Goal: Information Seeking & Learning: Learn about a topic

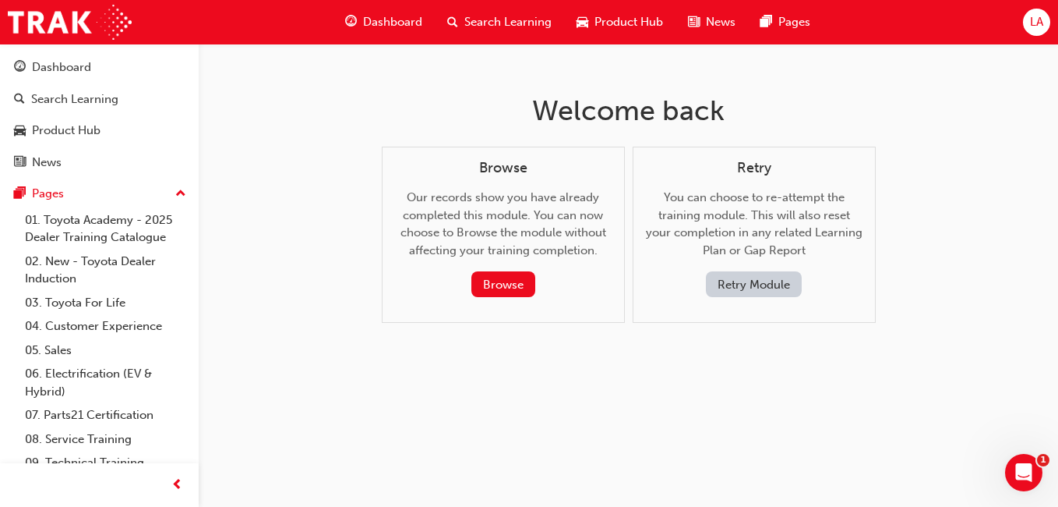
click at [94, 75] on div "Dashboard" at bounding box center [99, 67] width 171 height 19
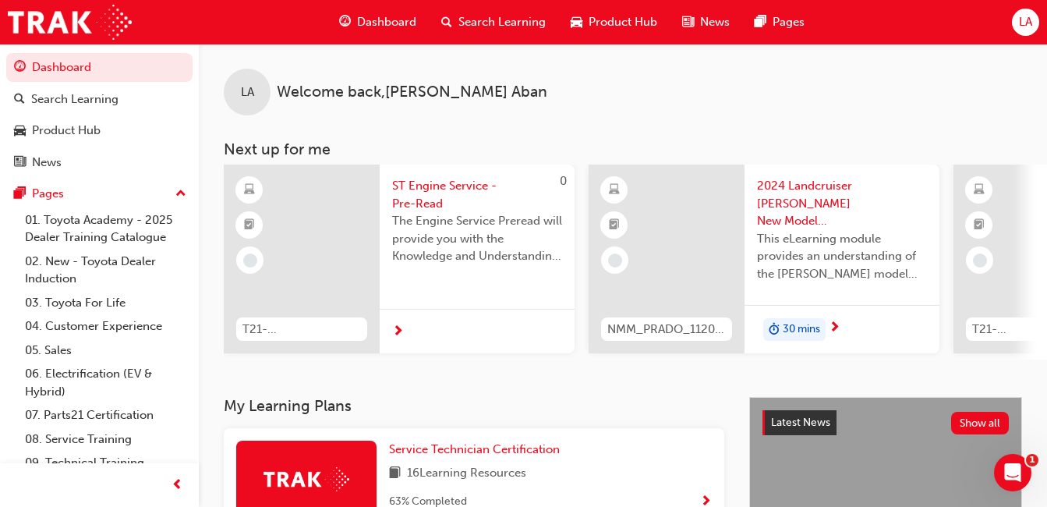
click at [429, 393] on div "LA Welcome back , [PERSON_NAME] Next up for me 0 T21-STENS_PRE_READ ST Engine S…" at bounding box center [623, 220] width 848 height 353
click at [499, 455] on span "Service Technician Certification" at bounding box center [474, 449] width 171 height 14
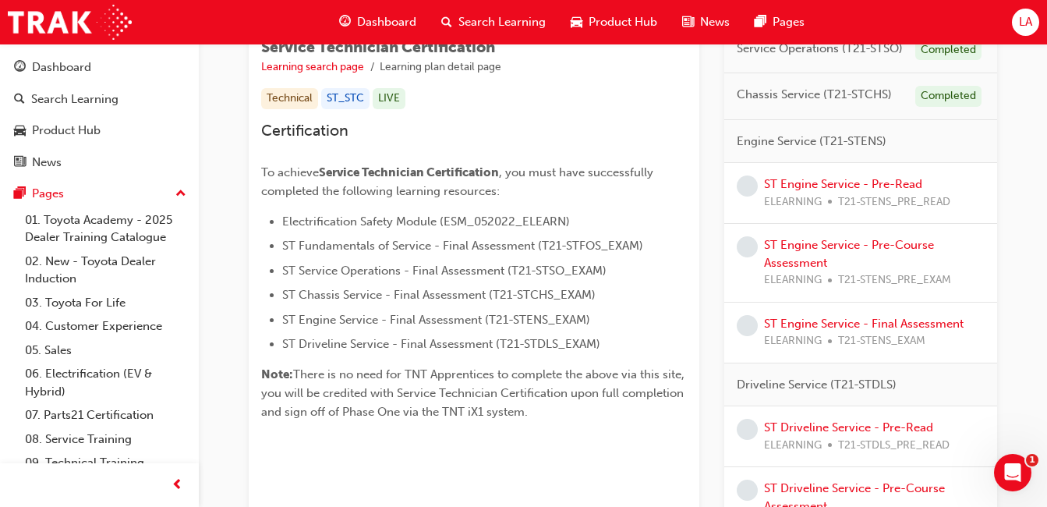
scroll to position [289, 0]
click at [832, 184] on link "ST Engine Service - Pre-Read" at bounding box center [843, 183] width 158 height 14
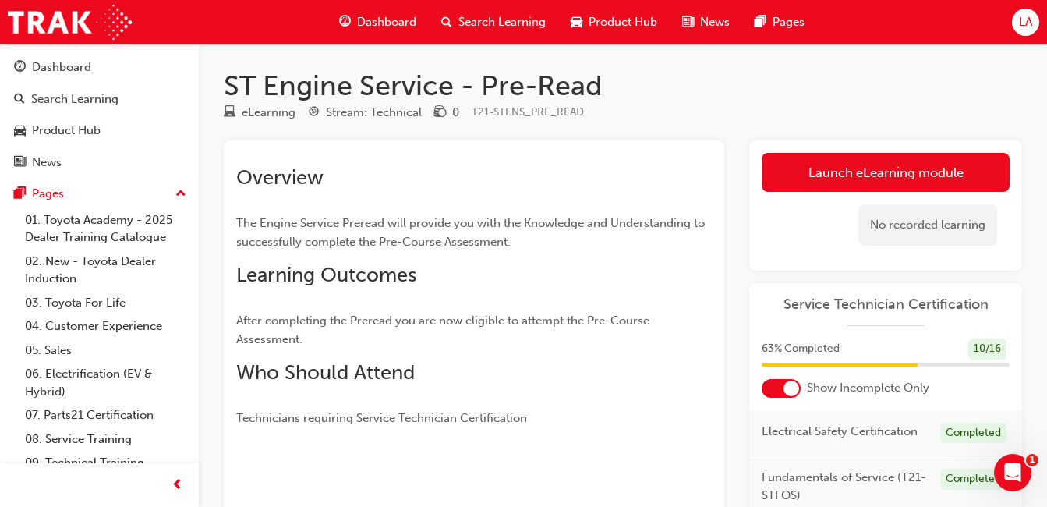
click at [901, 175] on link "Launch eLearning module" at bounding box center [885, 172] width 248 height 39
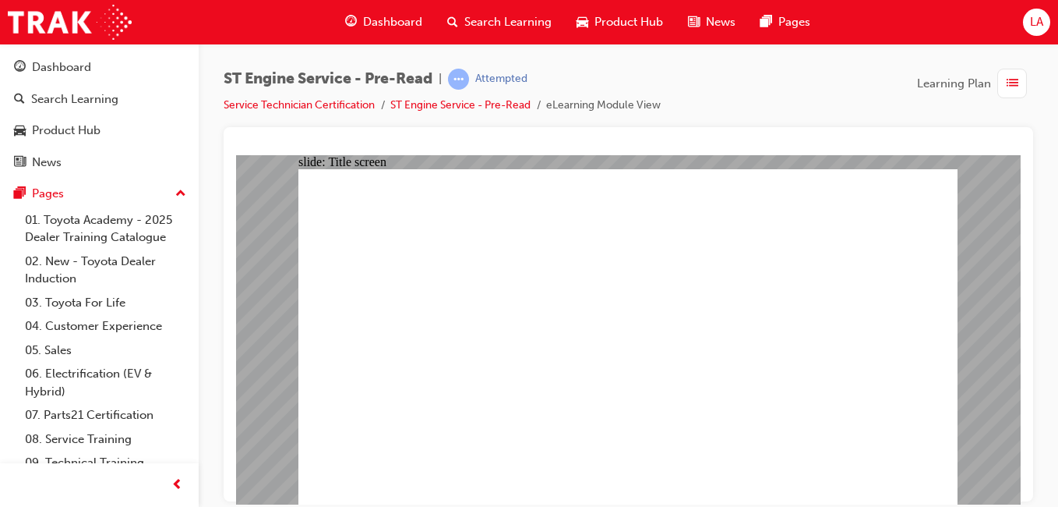
click at [177, 483] on span "prev-icon" at bounding box center [177, 484] width 12 height 19
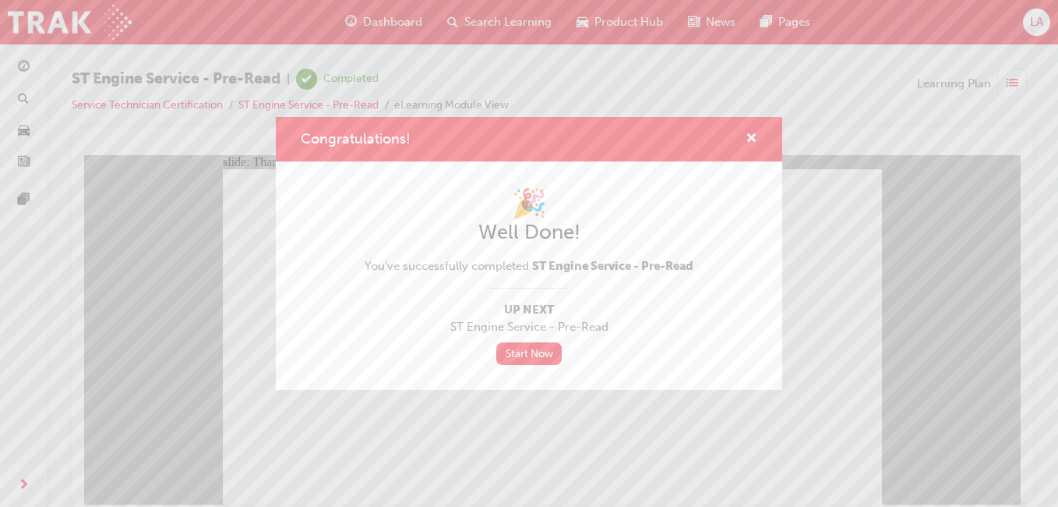
click at [553, 344] on link "Start Now" at bounding box center [528, 353] width 65 height 23
click at [543, 354] on link "Start Now" at bounding box center [528, 353] width 65 height 23
click at [752, 138] on span "cross-icon" at bounding box center [752, 139] width 12 height 14
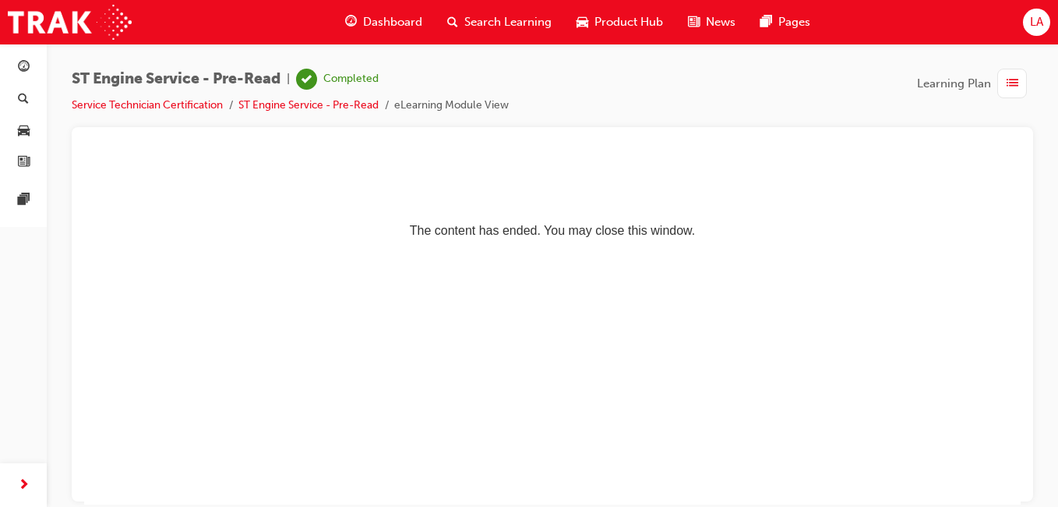
click at [1011, 89] on span "list-icon" at bounding box center [1013, 83] width 12 height 19
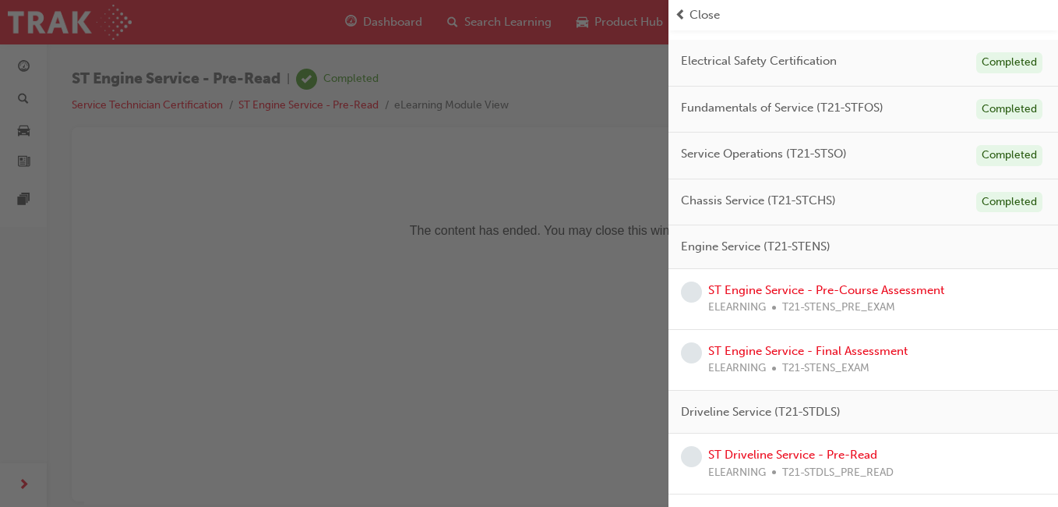
scroll to position [178, 0]
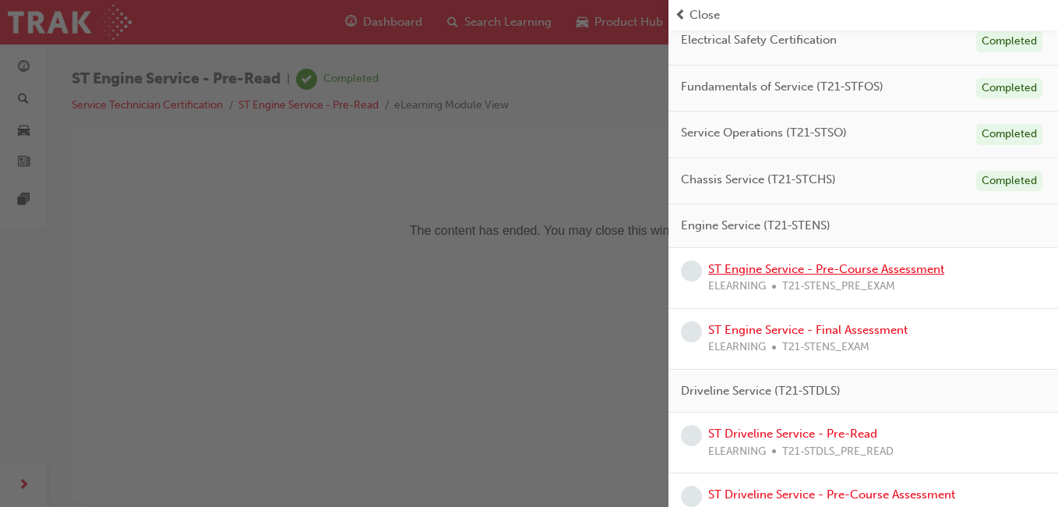
click at [842, 272] on link "ST Engine Service - Pre-Course Assessment" at bounding box center [826, 269] width 236 height 14
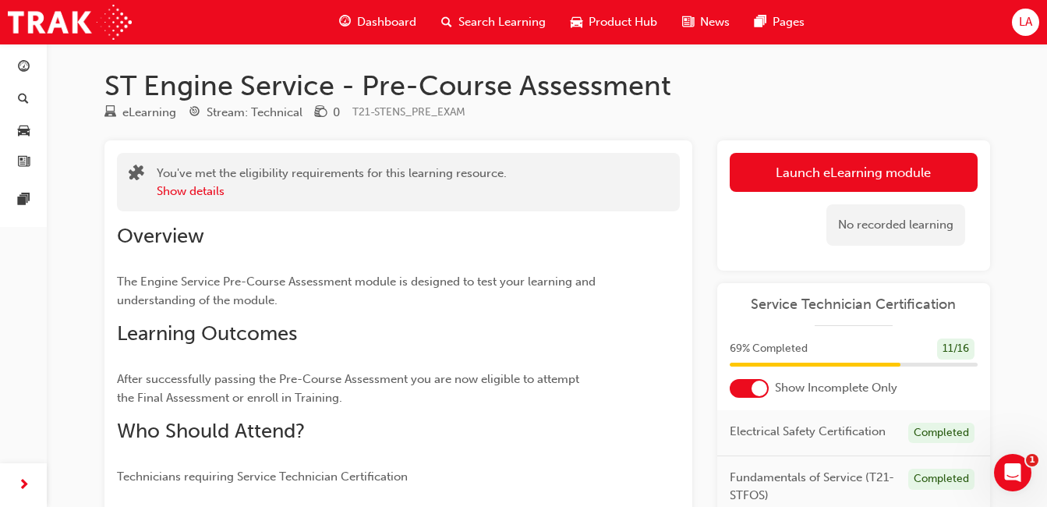
click at [885, 172] on link "Launch eLearning module" at bounding box center [853, 172] width 248 height 39
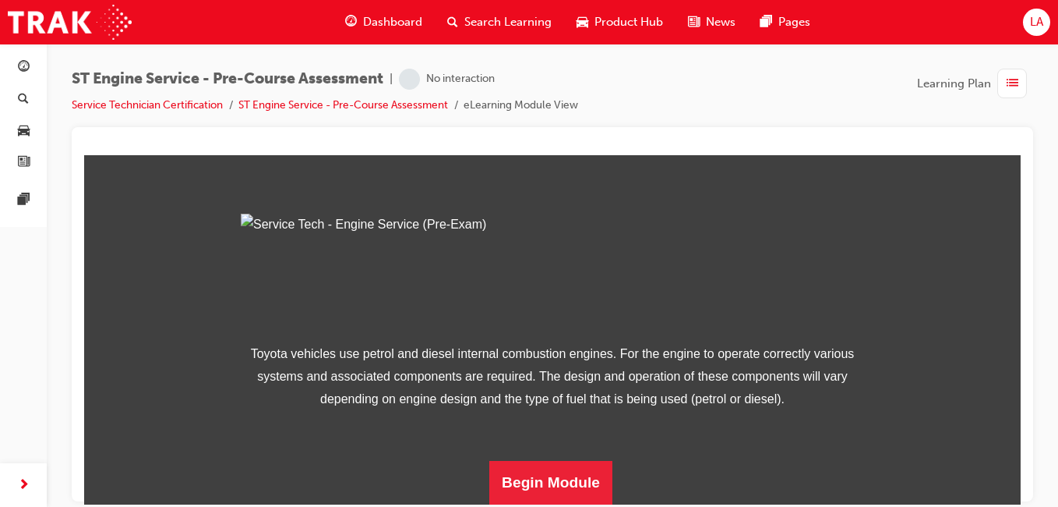
scroll to position [259, 0]
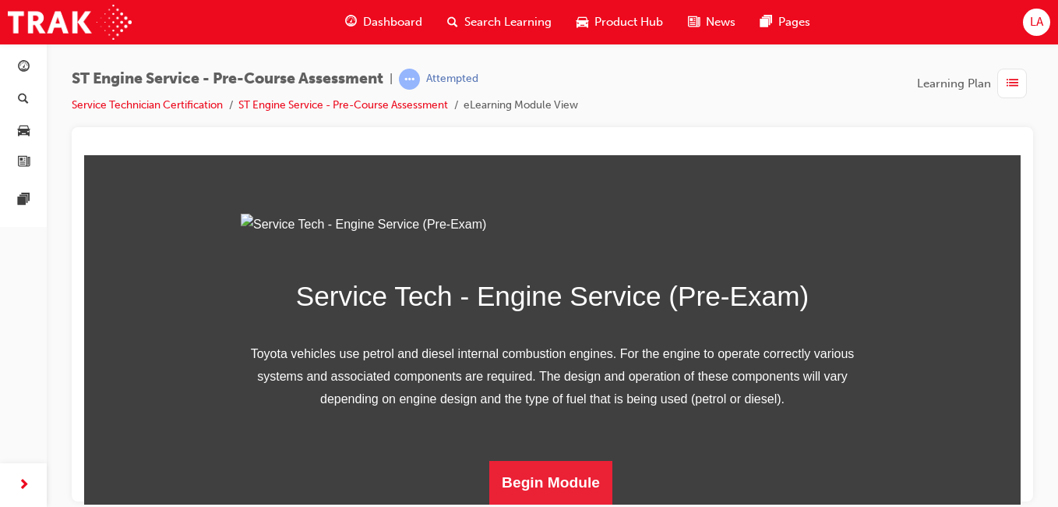
click at [548, 487] on button "Begin Module" at bounding box center [550, 482] width 123 height 44
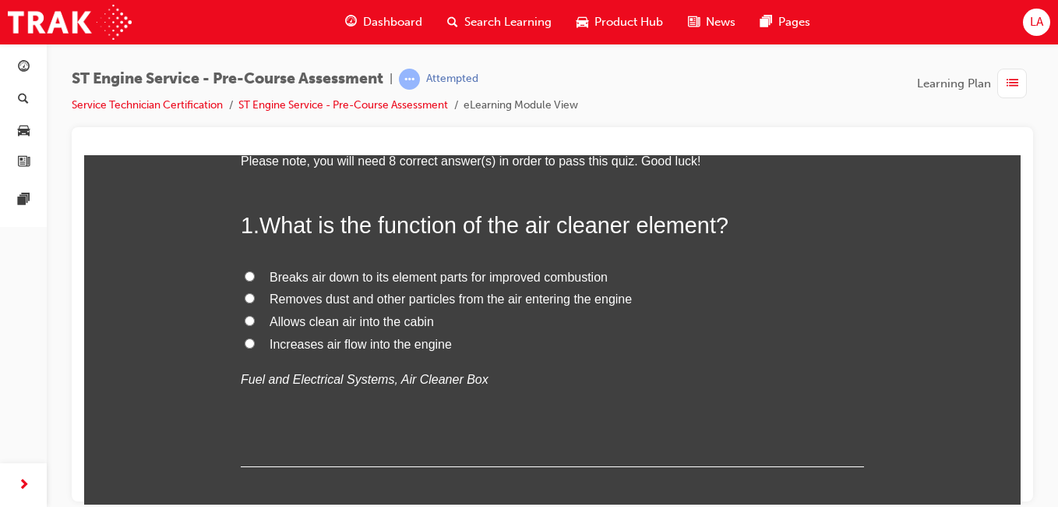
scroll to position [115, 0]
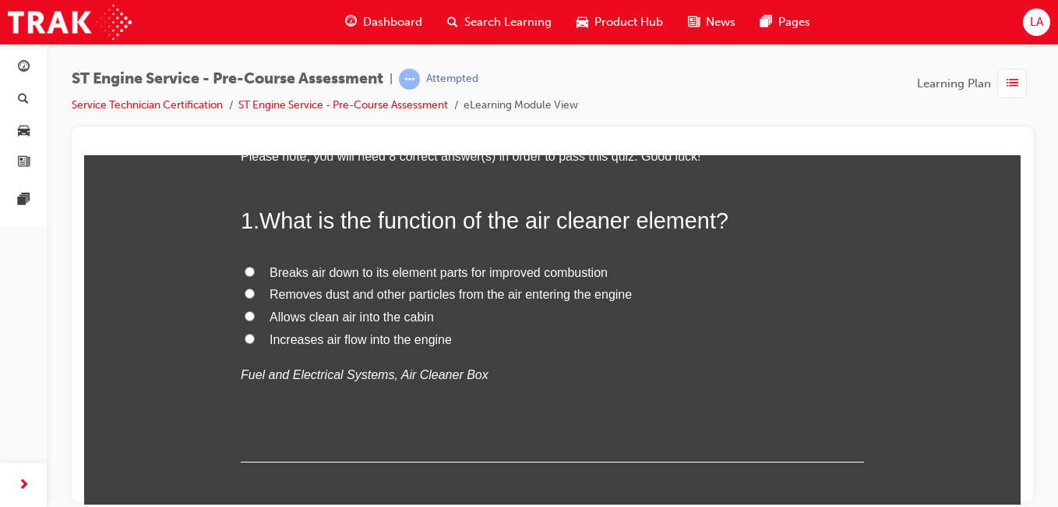
click at [524, 298] on span "Removes dust and other particles from the air entering the engine" at bounding box center [451, 293] width 362 height 13
click at [255, 298] on input "Removes dust and other particles from the air entering the engine" at bounding box center [250, 293] width 10 height 10
radio input "true"
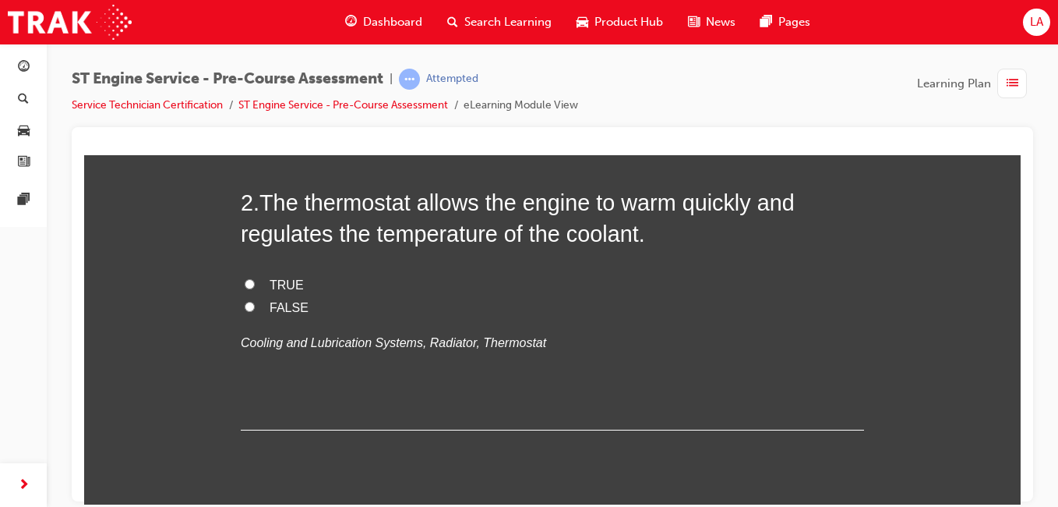
scroll to position [474, 0]
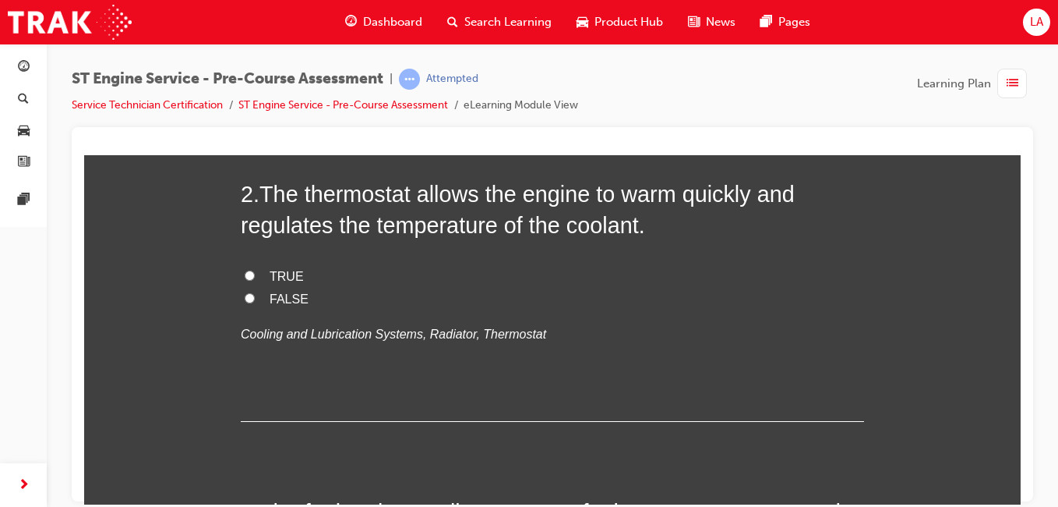
click at [361, 273] on label "TRUE" at bounding box center [552, 276] width 623 height 23
click at [255, 273] on input "TRUE" at bounding box center [250, 275] width 10 height 10
radio input "true"
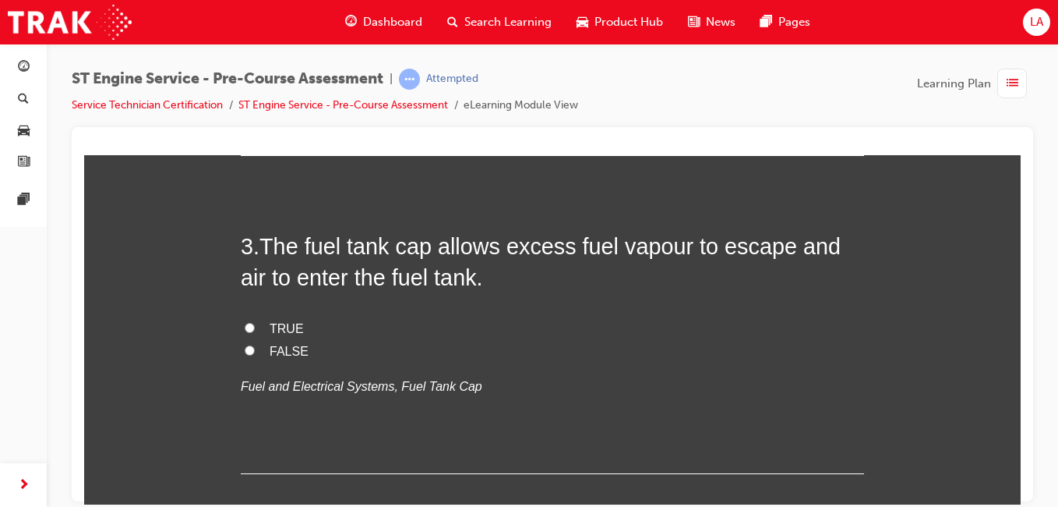
scroll to position [735, 0]
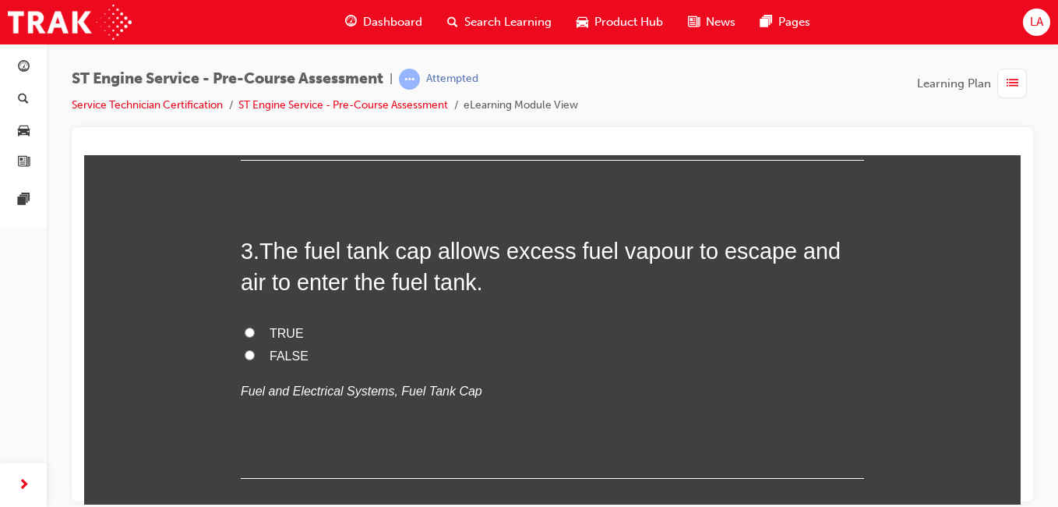
click at [461, 362] on label "FALSE" at bounding box center [552, 355] width 623 height 23
click at [255, 359] on input "FALSE" at bounding box center [250, 354] width 10 height 10
radio input "true"
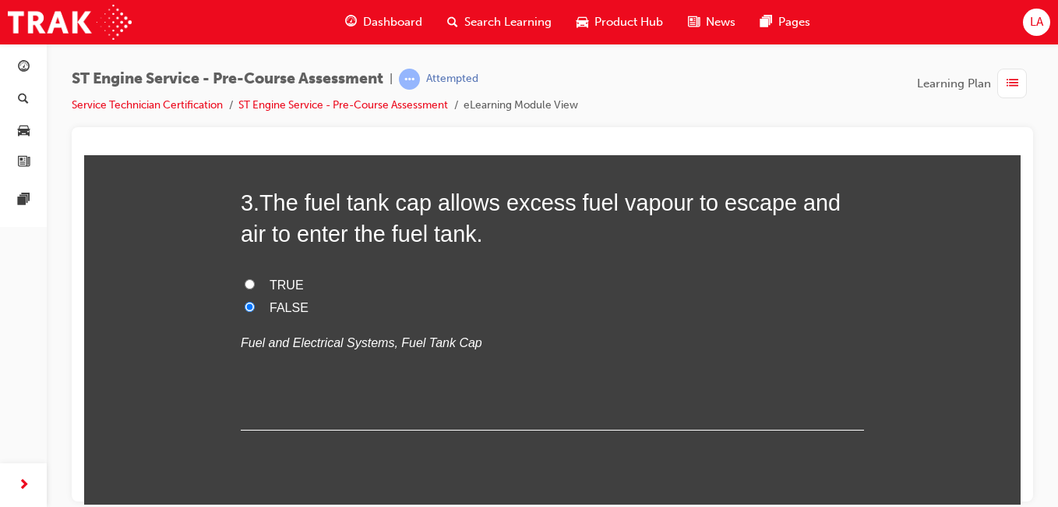
scroll to position [777, 0]
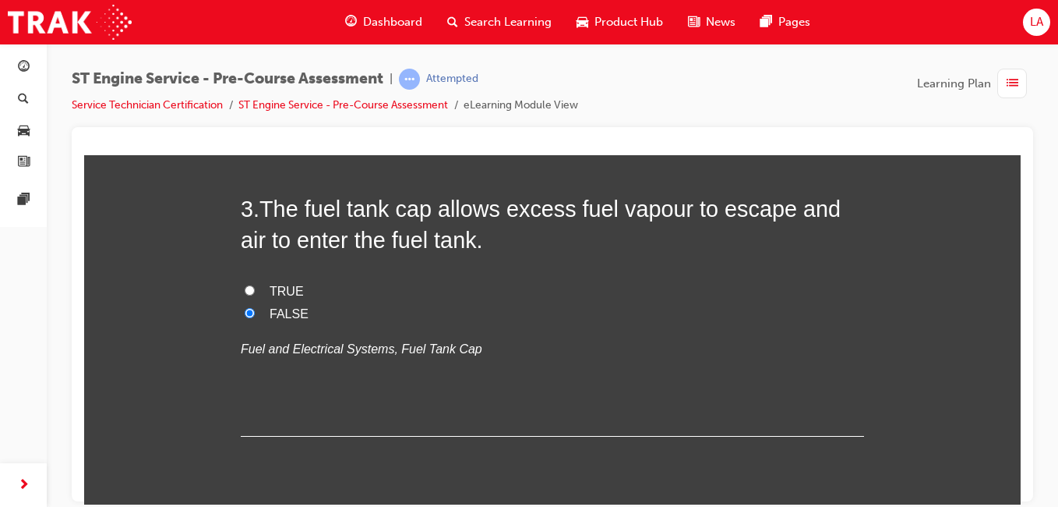
click at [446, 288] on label "TRUE" at bounding box center [552, 291] width 623 height 23
click at [255, 288] on input "TRUE" at bounding box center [250, 289] width 10 height 10
radio input "true"
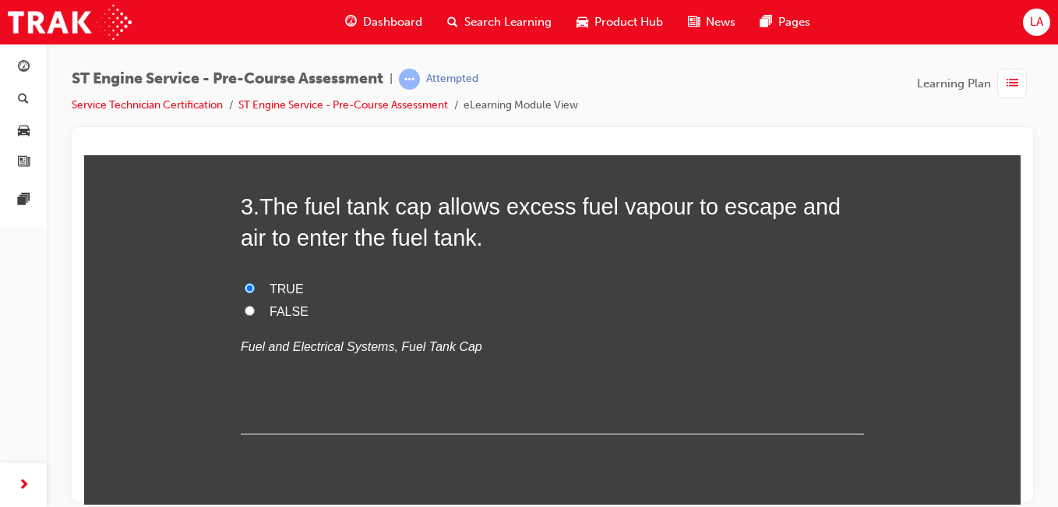
scroll to position [784, 0]
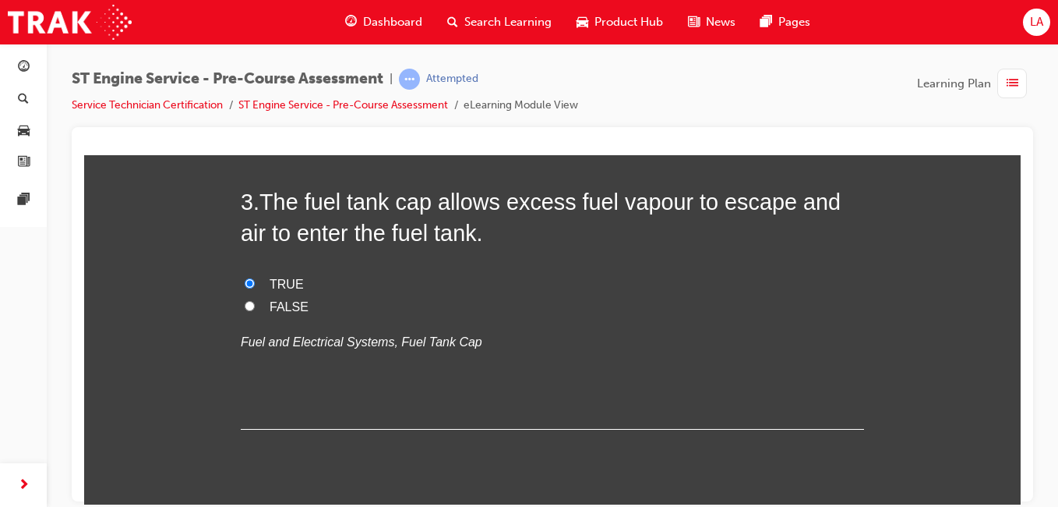
click at [567, 316] on label "FALSE" at bounding box center [552, 306] width 623 height 23
click at [255, 310] on input "FALSE" at bounding box center [250, 305] width 10 height 10
radio input "true"
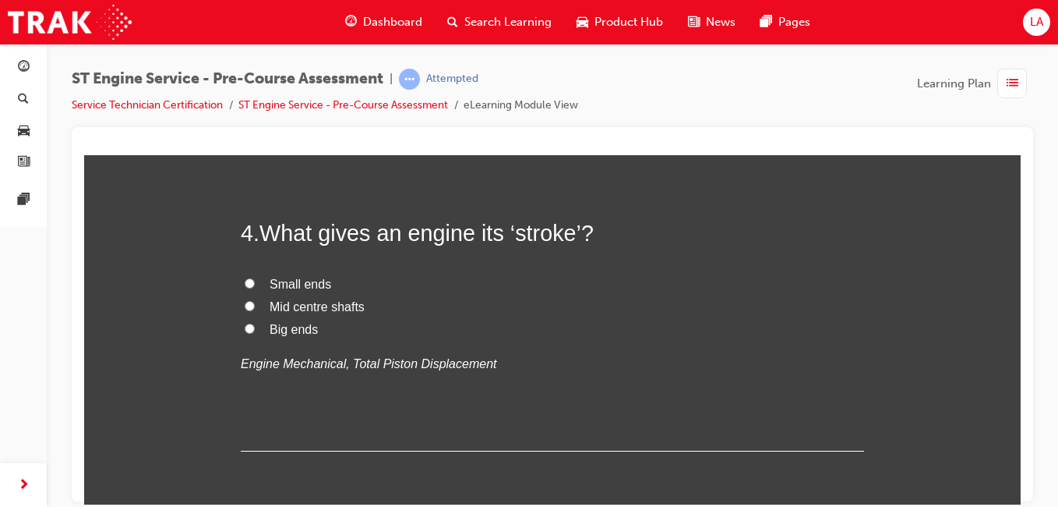
scroll to position [1066, 0]
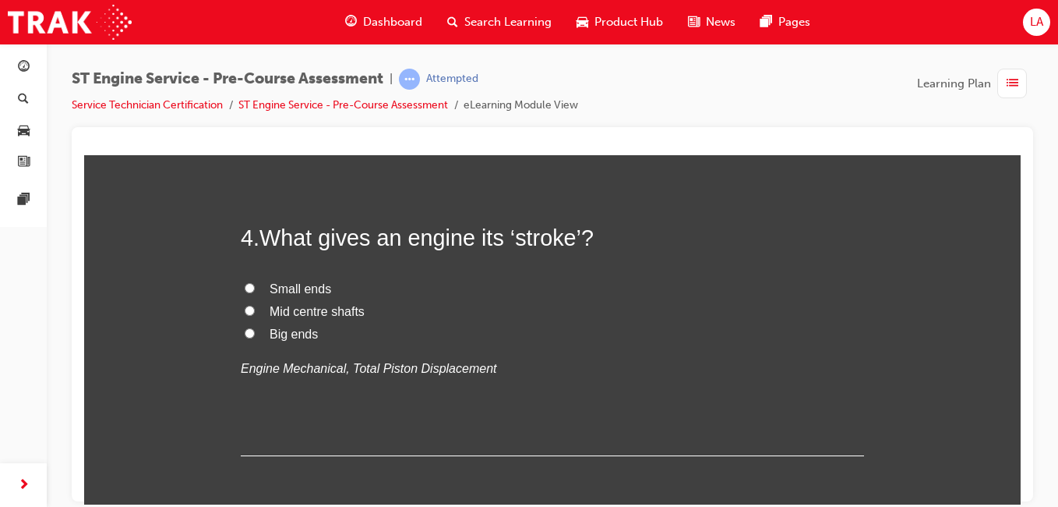
click at [411, 282] on label "Small ends" at bounding box center [552, 288] width 623 height 23
click at [255, 282] on input "Small ends" at bounding box center [250, 287] width 10 height 10
radio input "true"
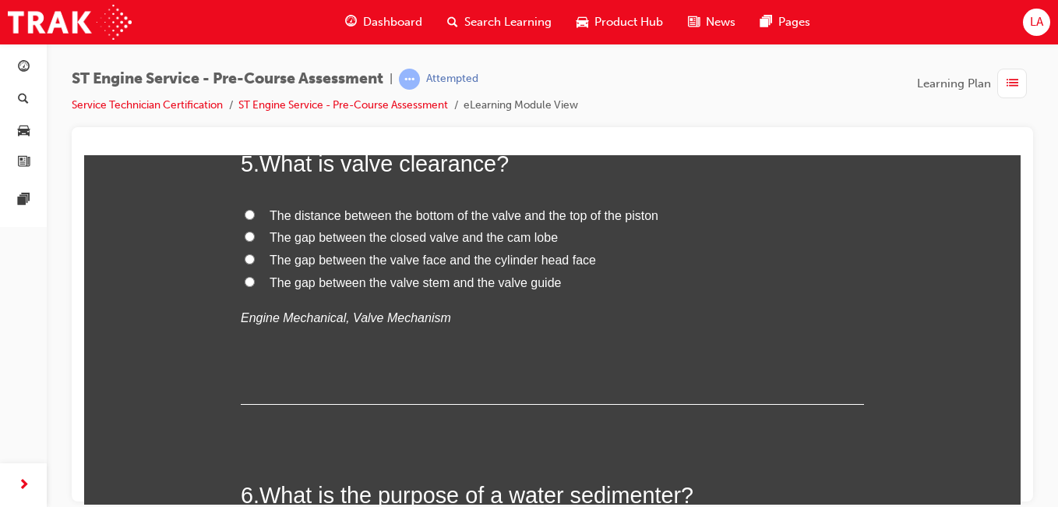
scroll to position [1451, 0]
click at [610, 231] on label "The gap between the closed valve and the cam lobe" at bounding box center [552, 239] width 623 height 23
click at [255, 232] on input "The gap between the closed valve and the cam lobe" at bounding box center [250, 237] width 10 height 10
radio input "true"
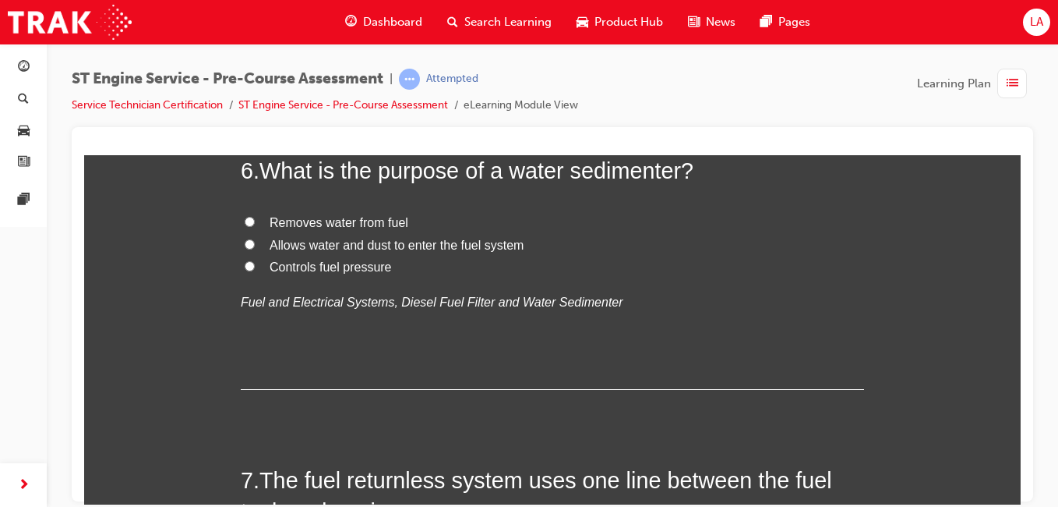
scroll to position [1750, 0]
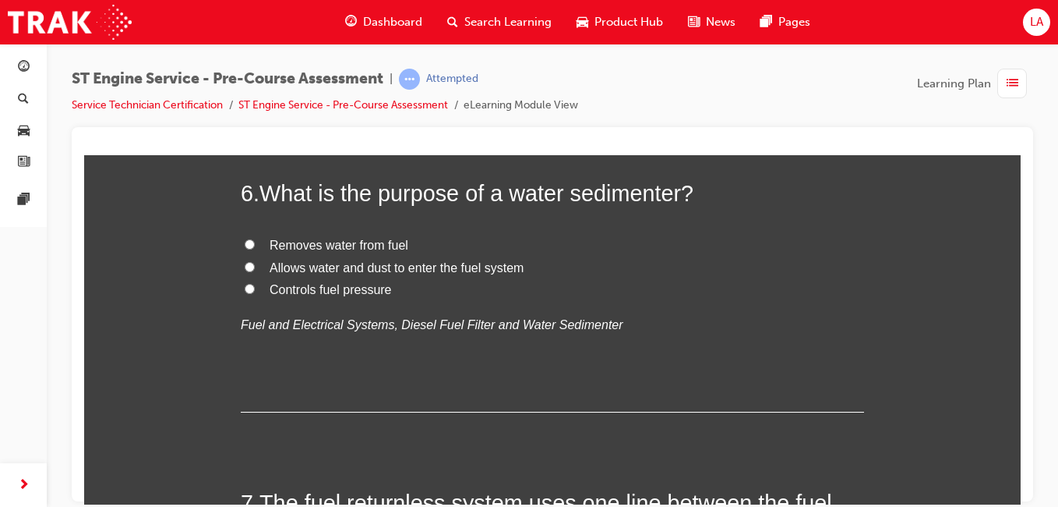
click at [601, 243] on label "Removes water from fuel" at bounding box center [552, 245] width 623 height 23
click at [255, 243] on input "Removes water from fuel" at bounding box center [250, 243] width 10 height 10
radio input "true"
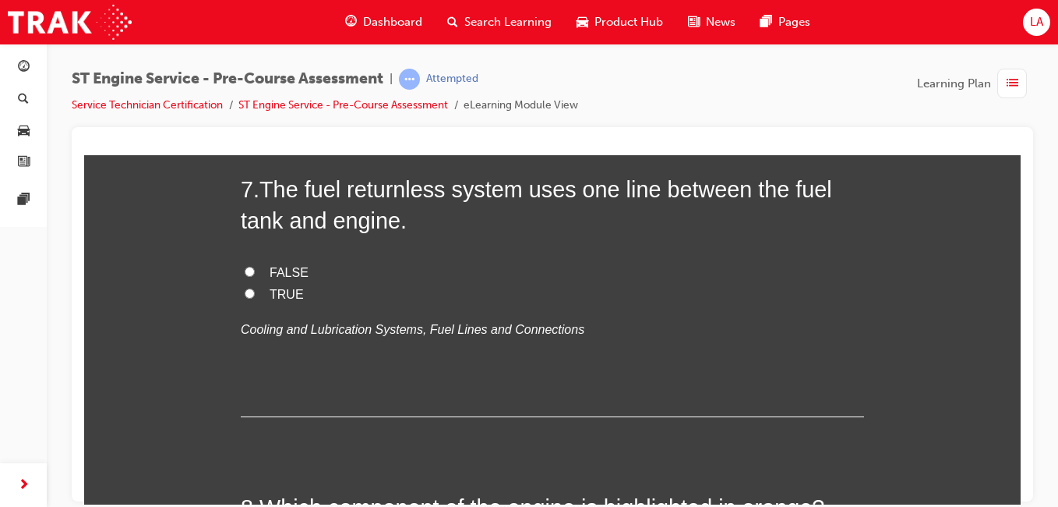
scroll to position [2080, 0]
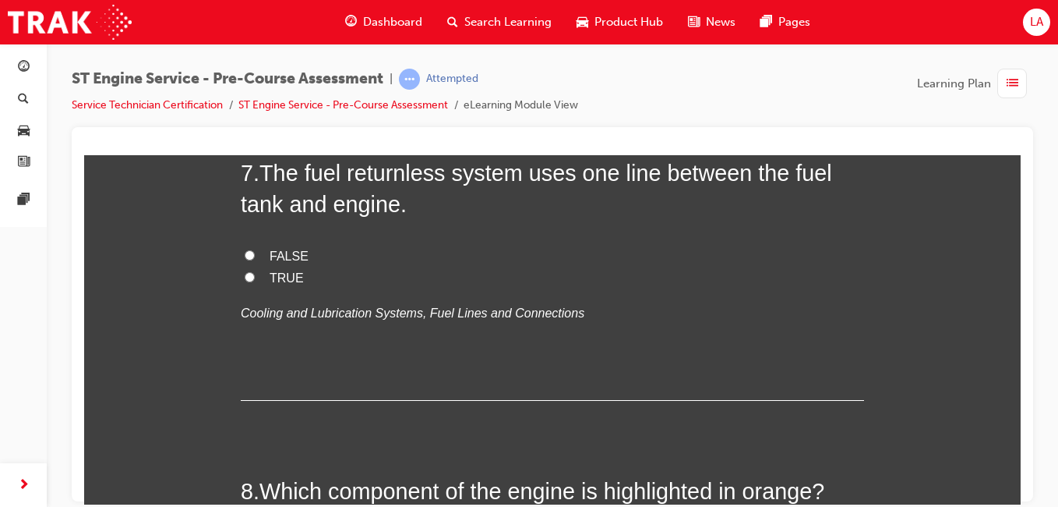
click at [579, 274] on label "TRUE" at bounding box center [552, 278] width 623 height 23
click at [255, 274] on input "TRUE" at bounding box center [250, 276] width 10 height 10
radio input "true"
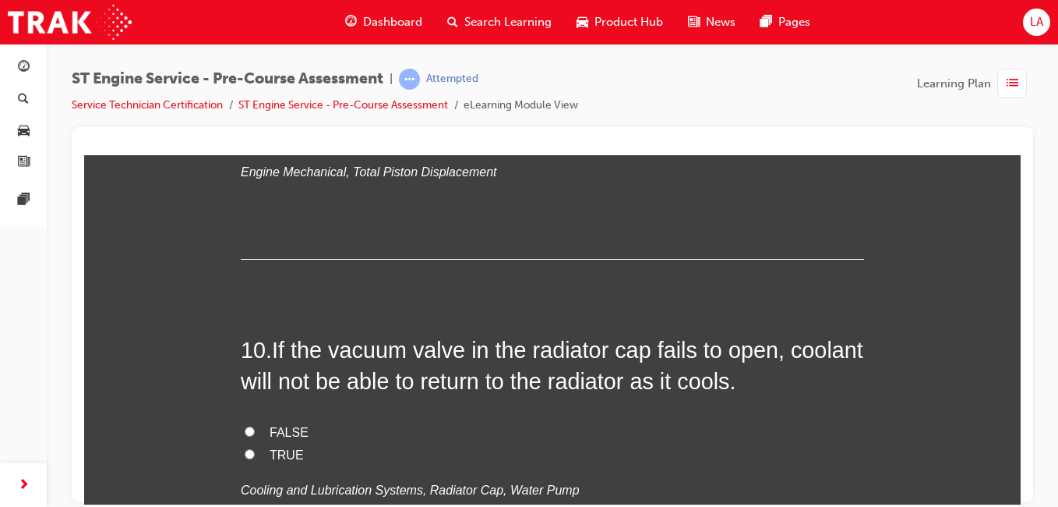
radio input "true"
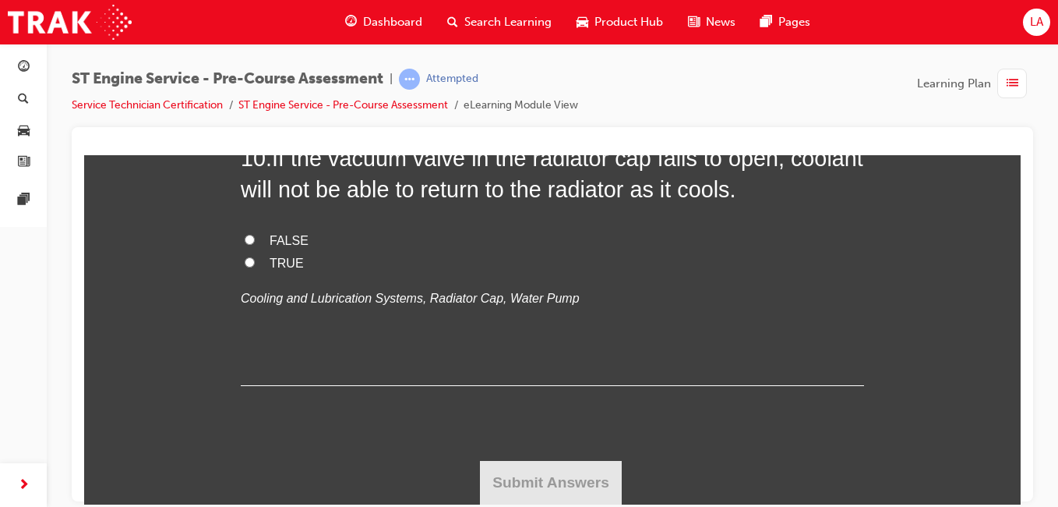
scroll to position [3266, 0]
radio input "true"
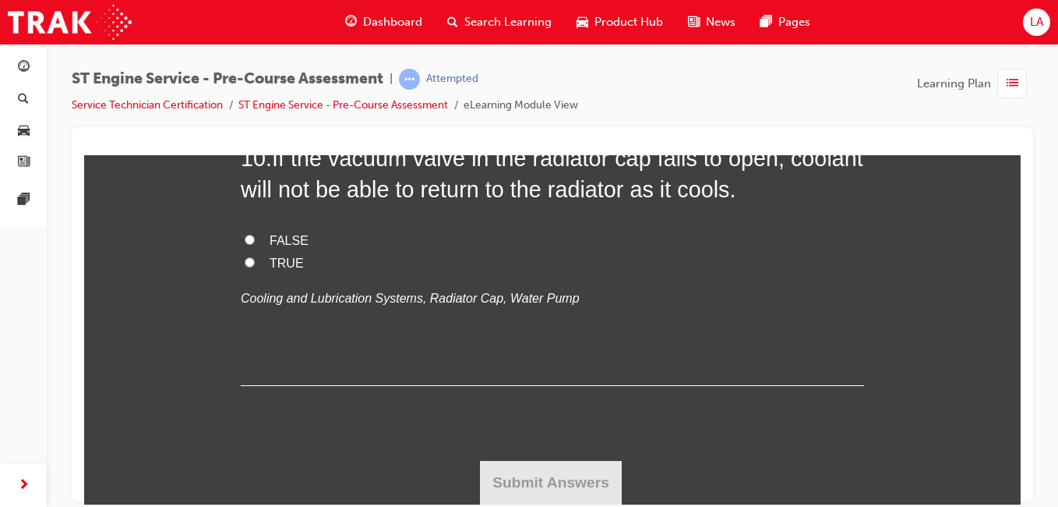
click at [600, 252] on label "FALSE" at bounding box center [552, 240] width 623 height 23
click at [255, 244] on input "FALSE" at bounding box center [250, 239] width 10 height 10
radio input "true"
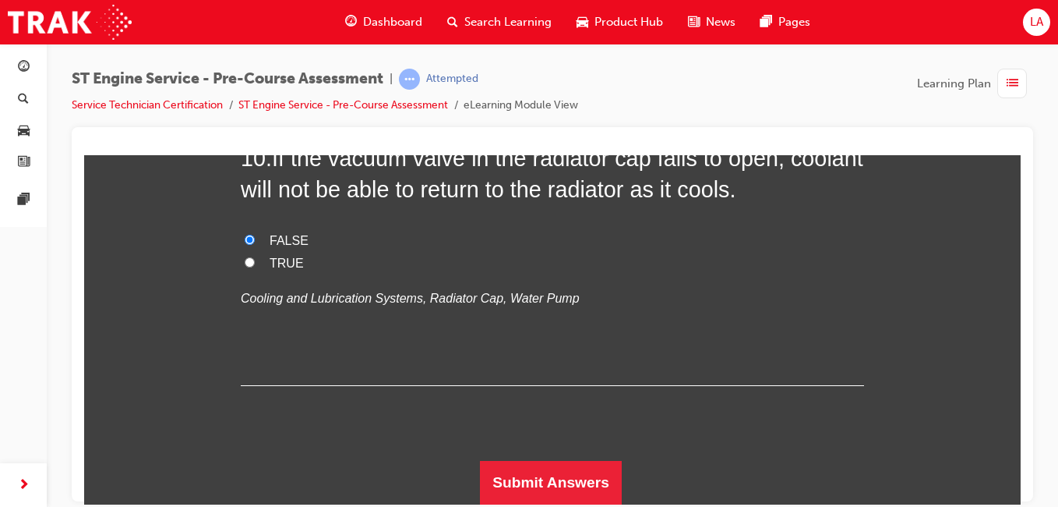
click at [592, 274] on label "TRUE" at bounding box center [552, 263] width 623 height 23
click at [255, 267] on input "TRUE" at bounding box center [250, 261] width 10 height 10
radio input "true"
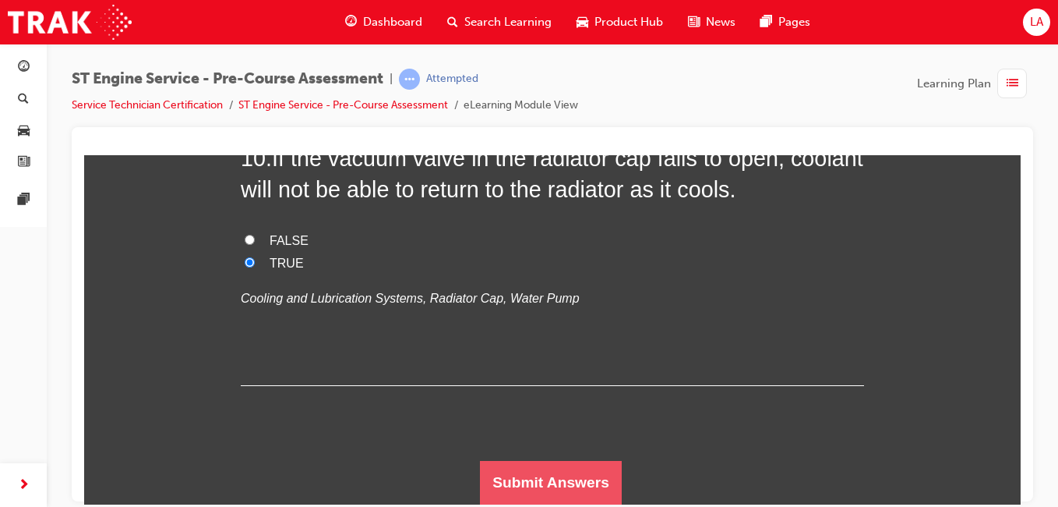
click at [557, 467] on button "Submit Answers" at bounding box center [551, 482] width 142 height 44
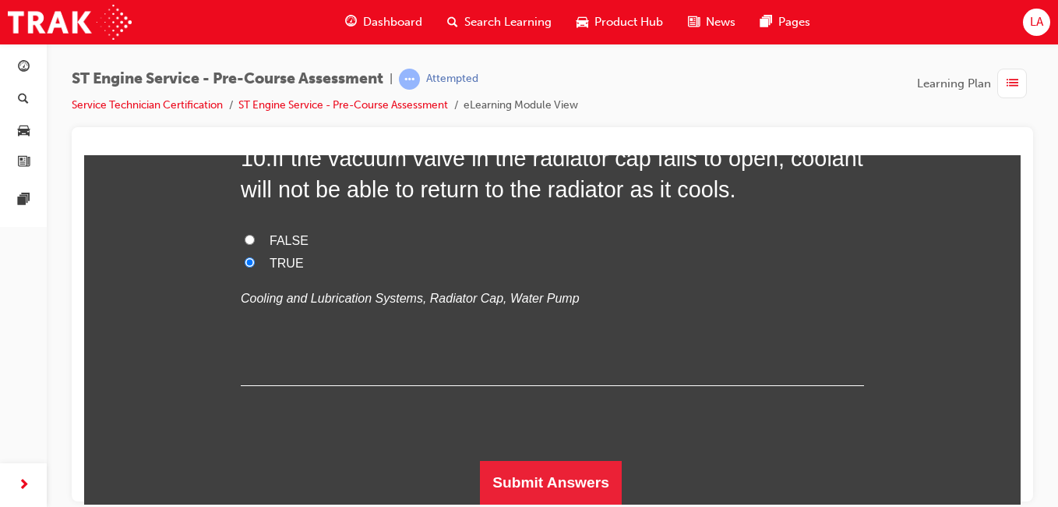
scroll to position [0, 0]
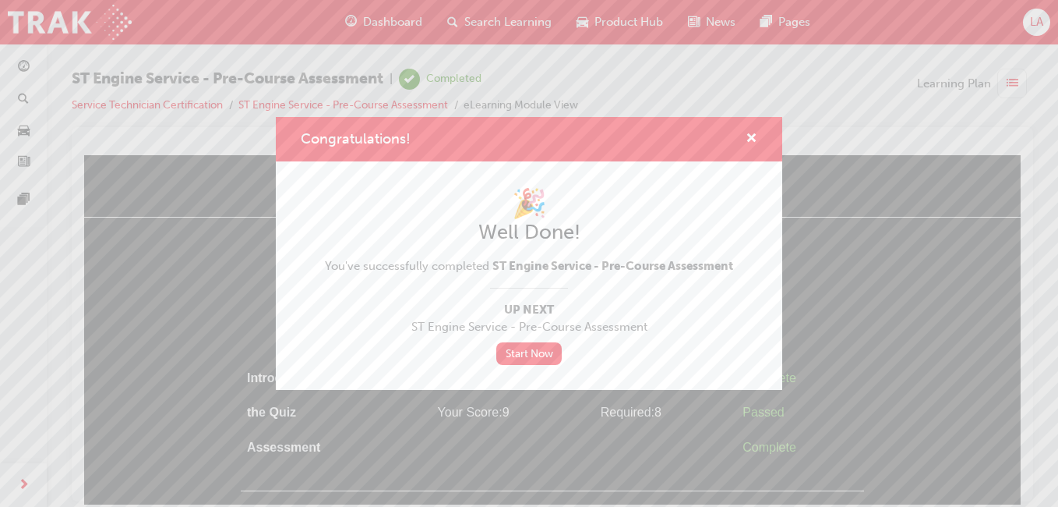
click at [540, 353] on link "Start Now" at bounding box center [528, 353] width 65 height 23
click at [750, 146] on span "cross-icon" at bounding box center [752, 139] width 12 height 14
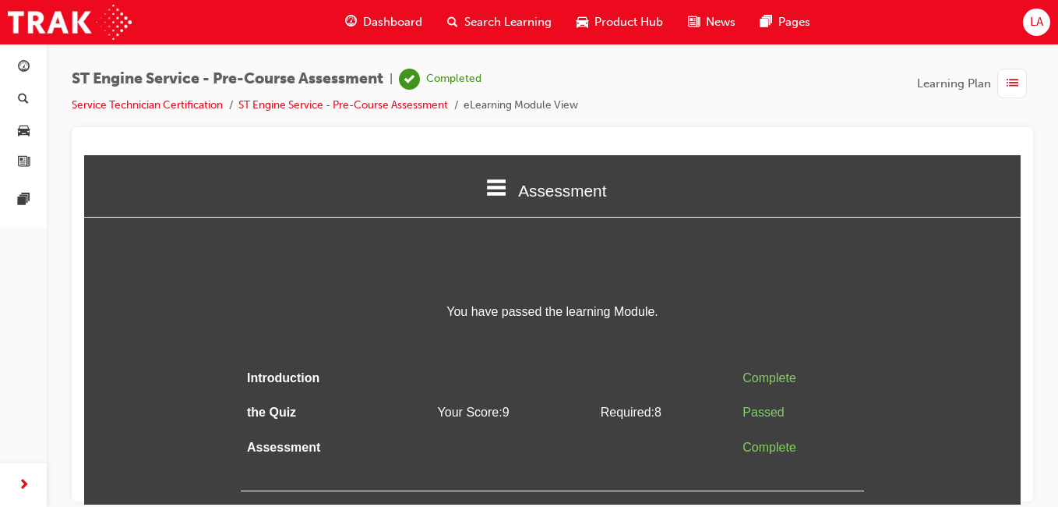
click at [1010, 90] on span "list-icon" at bounding box center [1013, 83] width 12 height 19
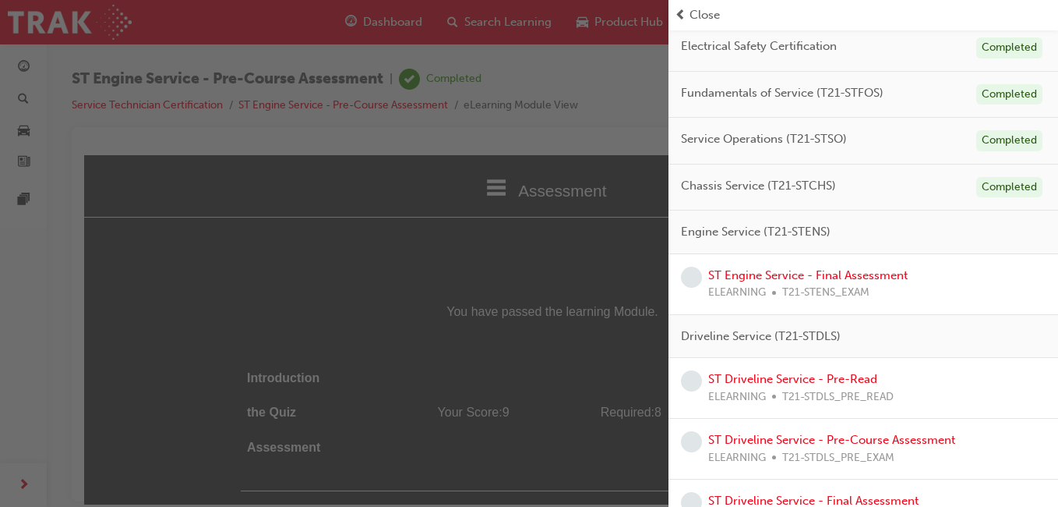
scroll to position [206, 0]
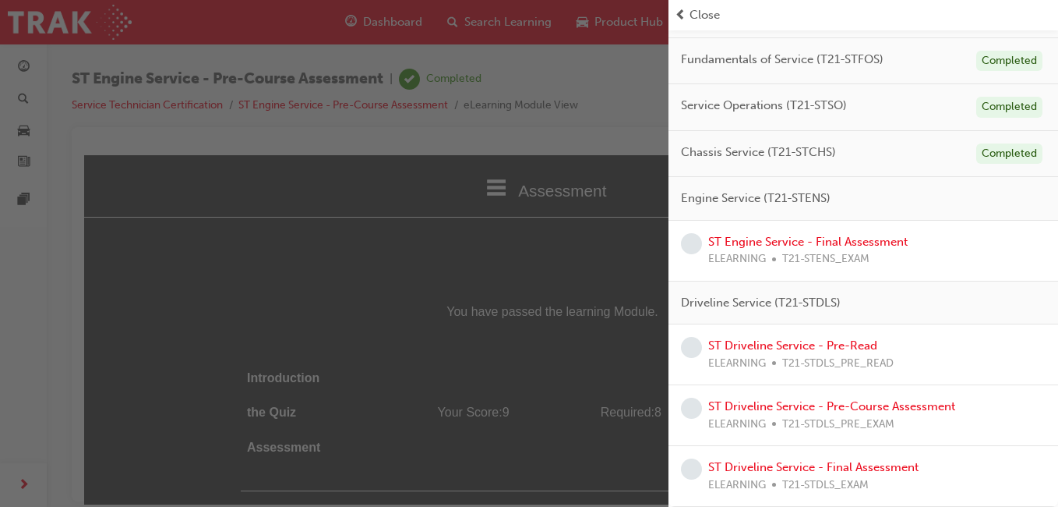
click at [932, 245] on div "ST Engine Service - Final Assessment ELEARNING T21-STENS_EXAM" at bounding box center [863, 250] width 365 height 35
click at [902, 241] on link "ST Engine Service - Final Assessment" at bounding box center [807, 242] width 199 height 14
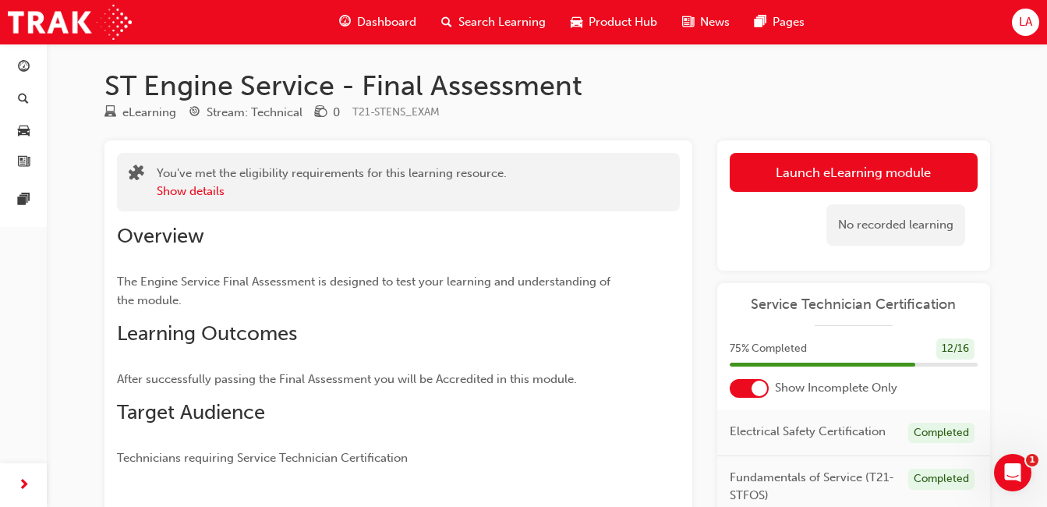
click at [911, 166] on link "Launch eLearning module" at bounding box center [853, 172] width 248 height 39
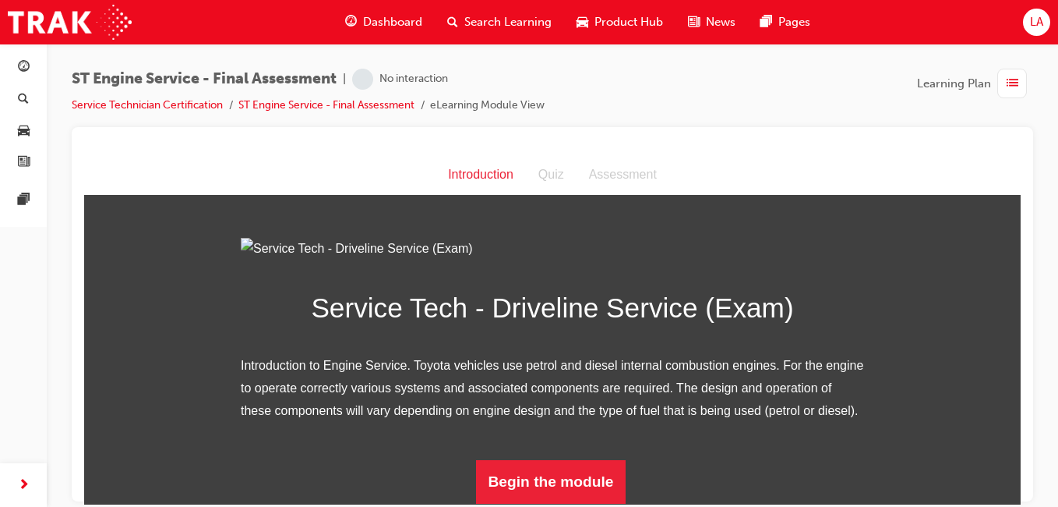
scroll to position [171, 0]
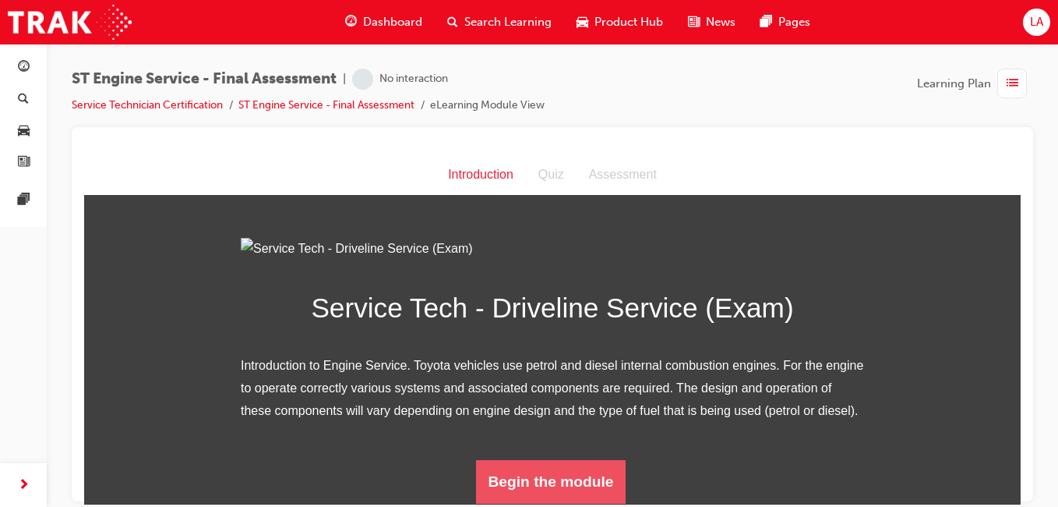
click at [573, 485] on button "Begin the module" at bounding box center [551, 481] width 150 height 44
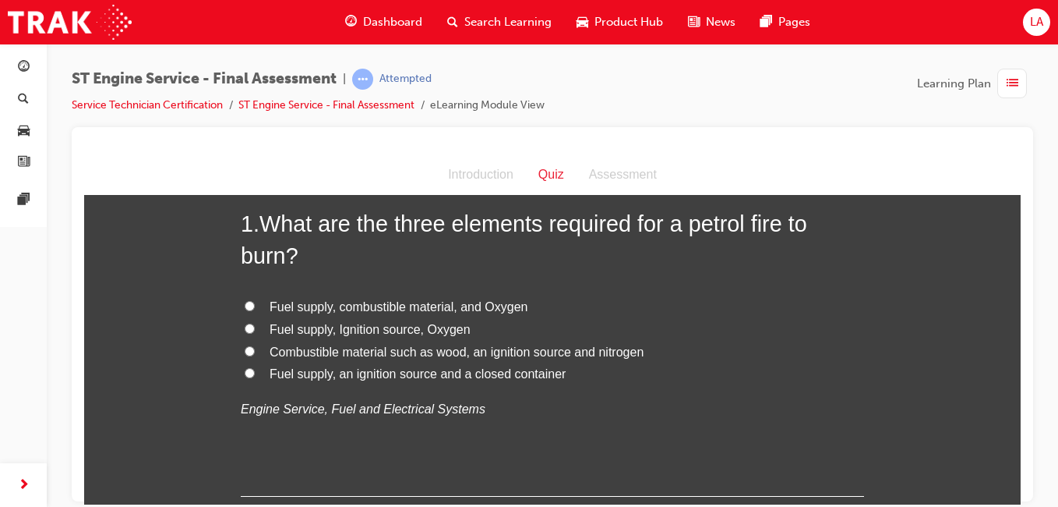
scroll to position [91, 0]
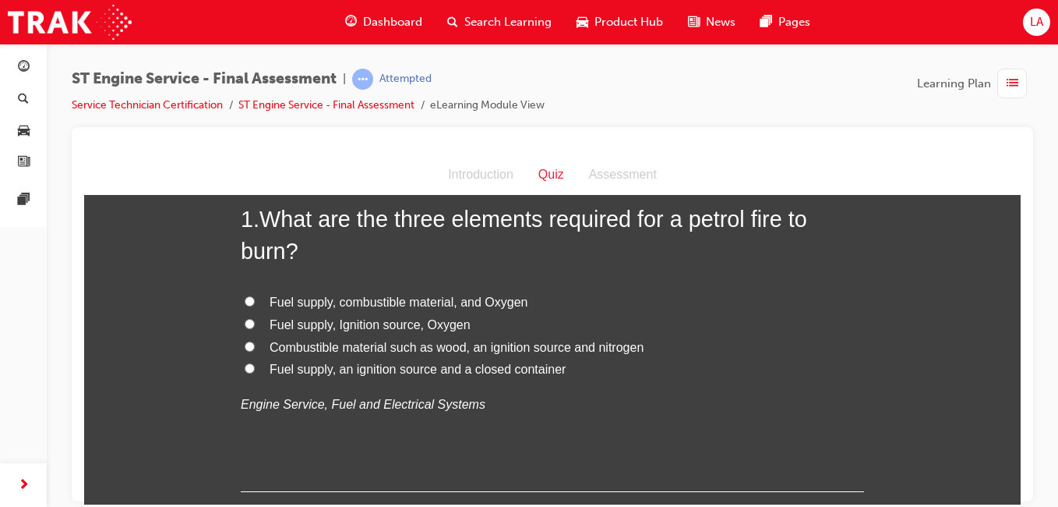
click at [483, 330] on label "Fuel supply, Ignition source, Oxygen" at bounding box center [552, 324] width 623 height 23
click at [255, 328] on input "Fuel supply, Ignition source, Oxygen" at bounding box center [250, 323] width 10 height 10
radio input "true"
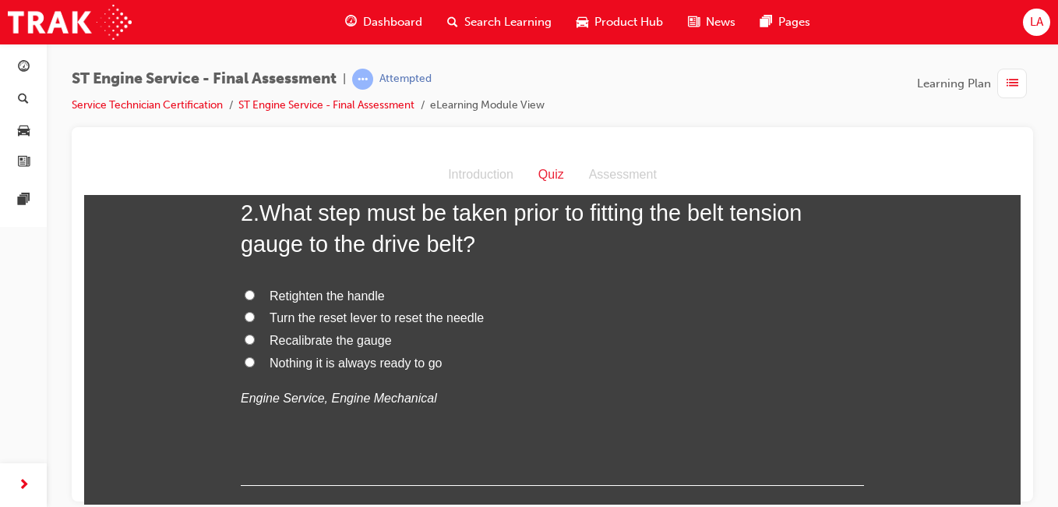
scroll to position [464, 0]
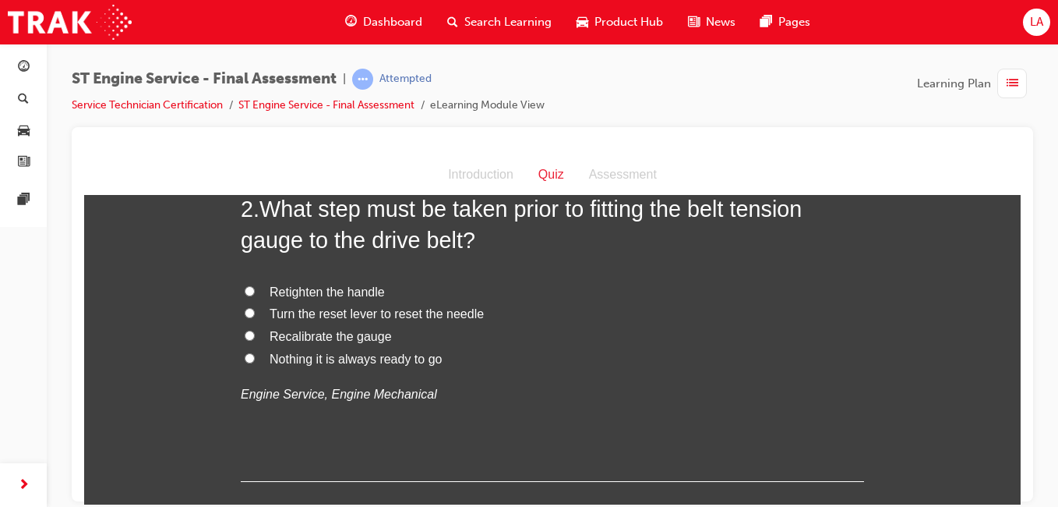
click at [531, 323] on label "Turn the reset lever to reset the needle" at bounding box center [552, 313] width 623 height 23
click at [255, 317] on input "Turn the reset lever to reset the needle" at bounding box center [250, 312] width 10 height 10
radio input "true"
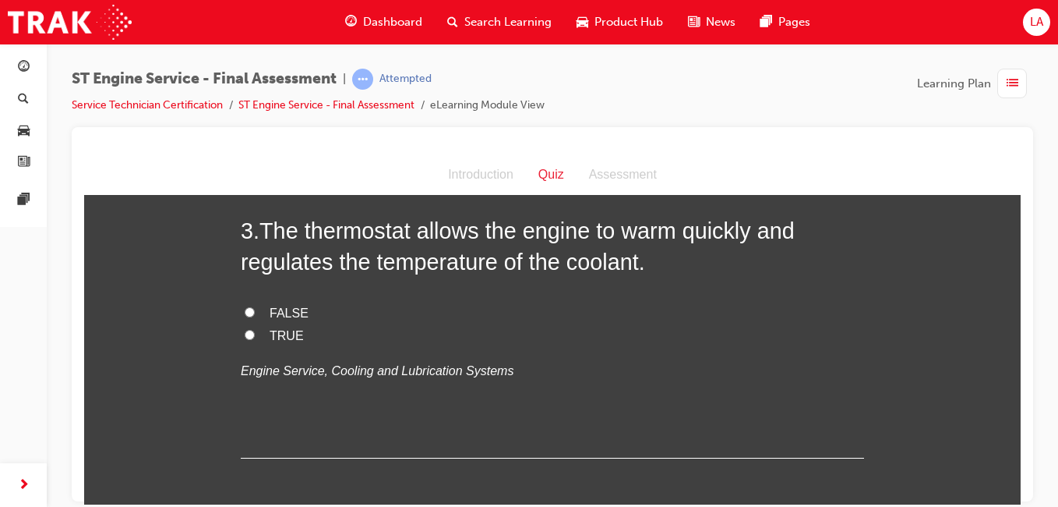
scroll to position [810, 0]
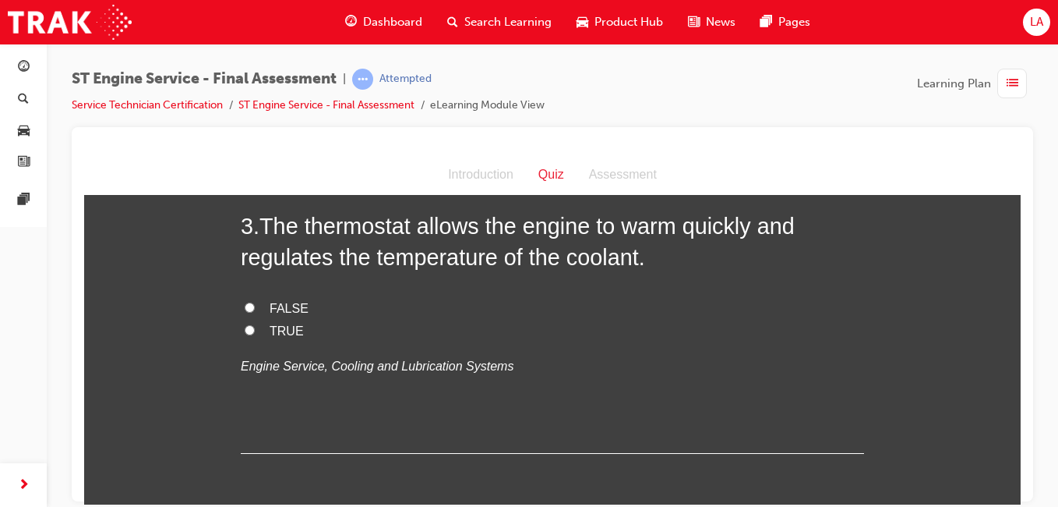
click at [517, 333] on label "TRUE" at bounding box center [552, 330] width 623 height 23
click at [255, 333] on input "TRUE" at bounding box center [250, 329] width 10 height 10
radio input "true"
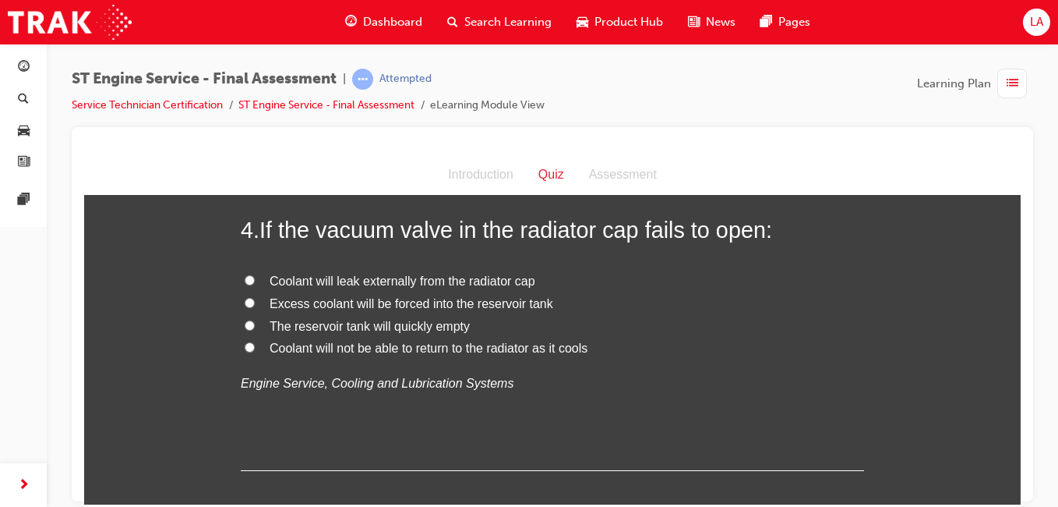
scroll to position [1121, 0]
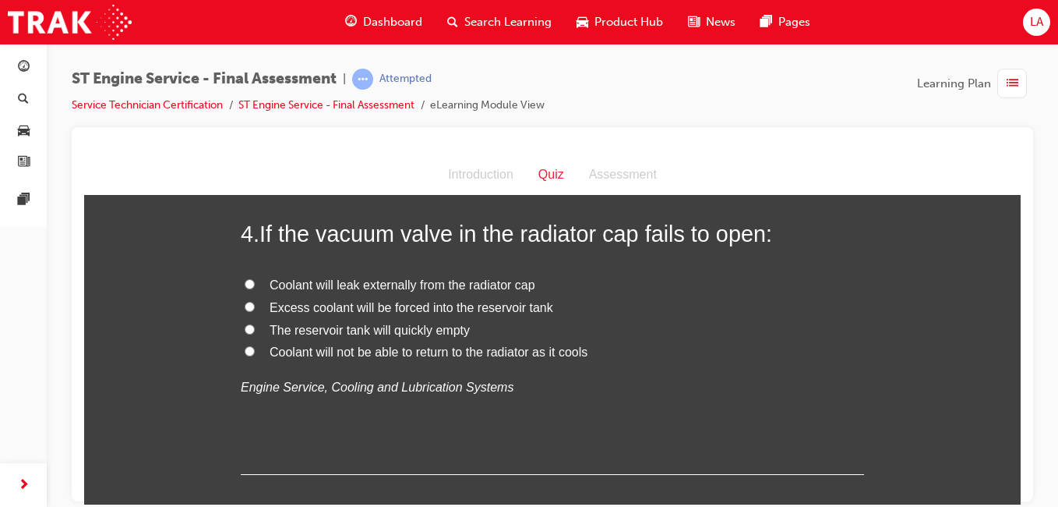
click at [625, 358] on label "Coolant will not be able to return to the radiator as it cools" at bounding box center [552, 352] width 623 height 23
click at [255, 355] on input "Coolant will not be able to return to the radiator as it cools" at bounding box center [250, 350] width 10 height 10
radio input "true"
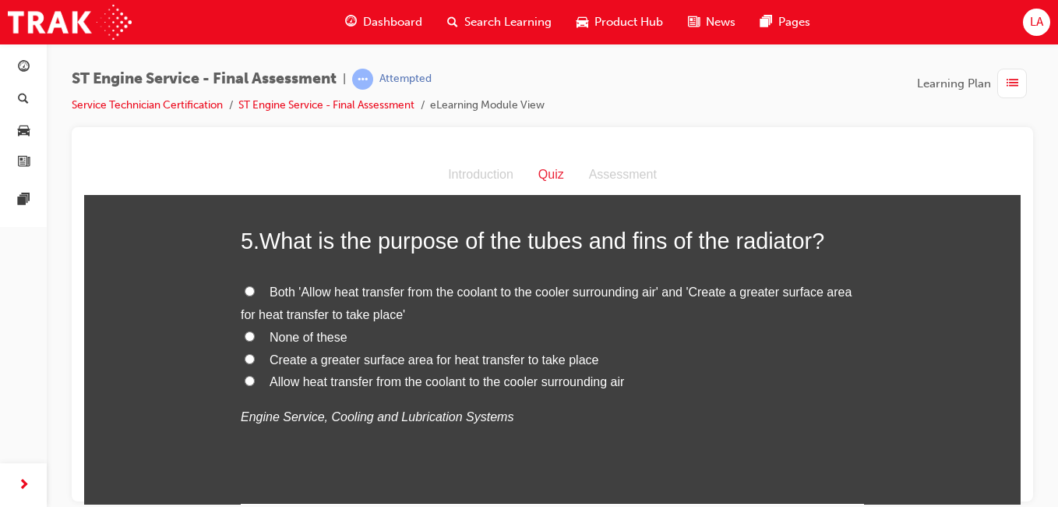
scroll to position [1431, 0]
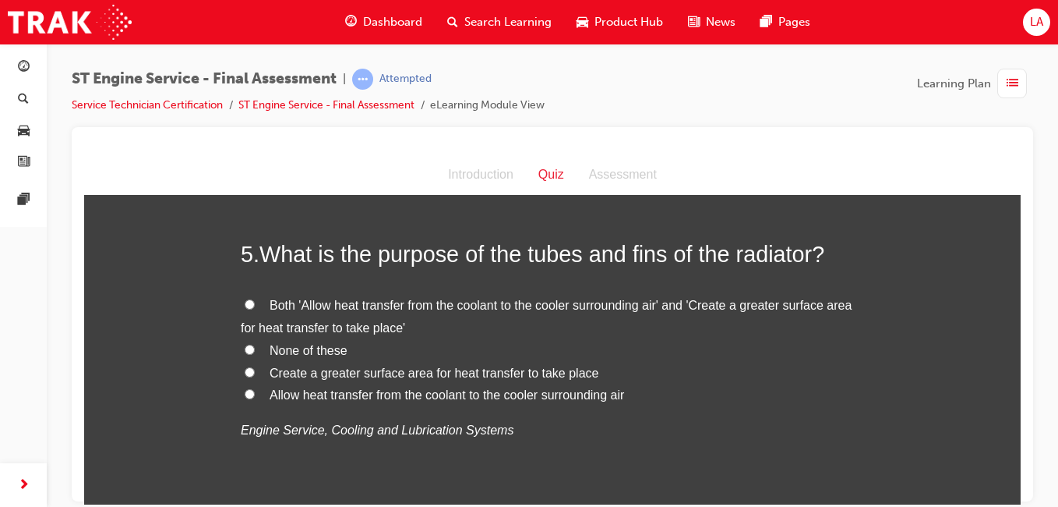
click at [680, 308] on span "Both 'Allow heat transfer from the coolant to the cooler surrounding air' and '…" at bounding box center [546, 316] width 611 height 36
click at [255, 308] on input "Both 'Allow heat transfer from the coolant to the cooler surrounding air' and '…" at bounding box center [250, 303] width 10 height 10
radio input "true"
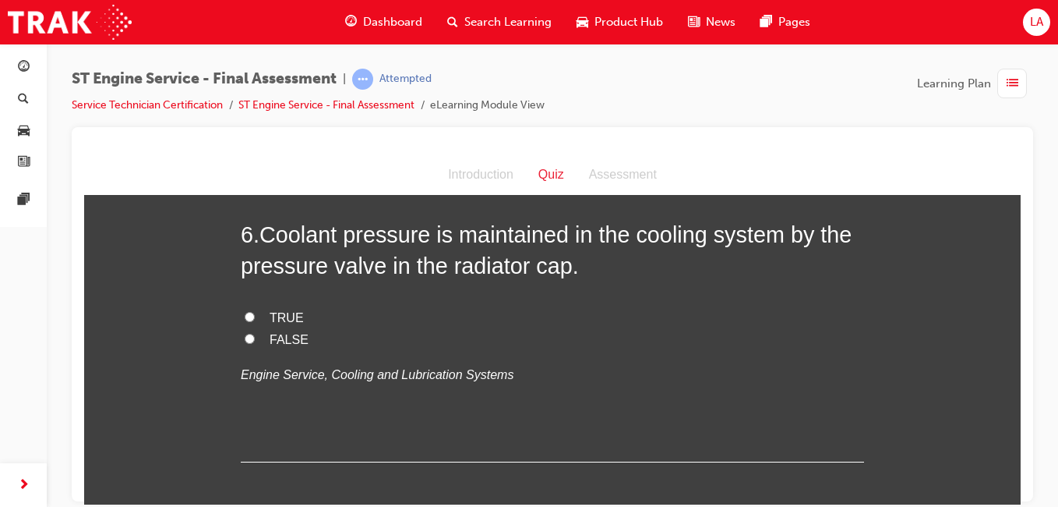
scroll to position [1800, 0]
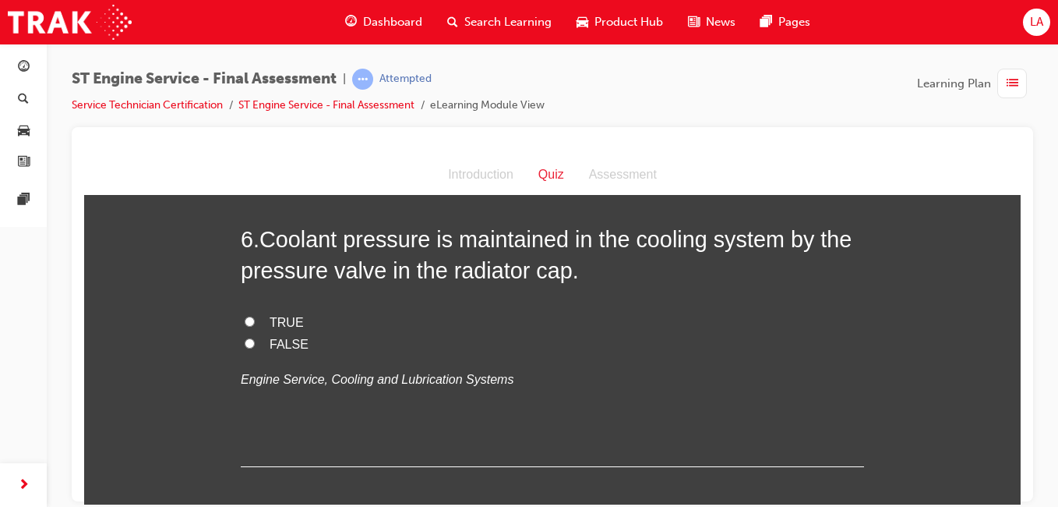
click at [486, 327] on label "TRUE" at bounding box center [552, 322] width 623 height 23
click at [255, 326] on input "TRUE" at bounding box center [250, 321] width 10 height 10
radio input "true"
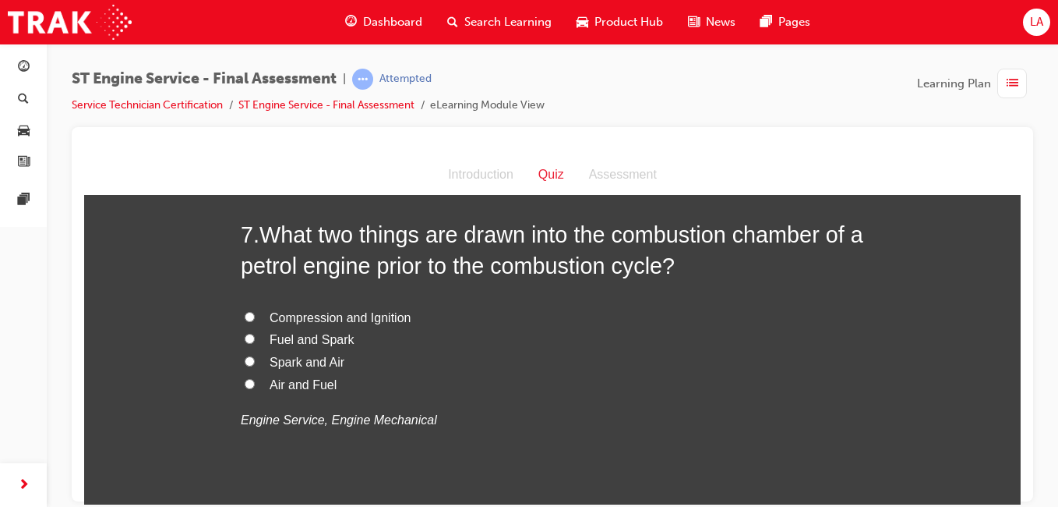
scroll to position [2127, 0]
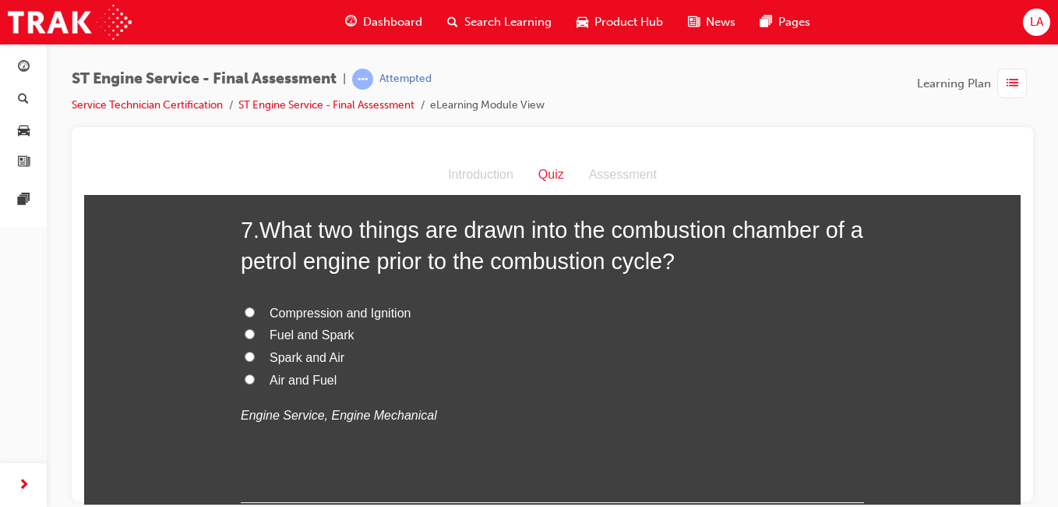
click at [525, 353] on label "Spark and Air" at bounding box center [552, 357] width 623 height 23
click at [255, 353] on input "Spark and Air" at bounding box center [250, 356] width 10 height 10
radio input "true"
click at [535, 386] on label "Air and Fuel" at bounding box center [552, 380] width 623 height 23
click at [255, 383] on input "Air and Fuel" at bounding box center [250, 378] width 10 height 10
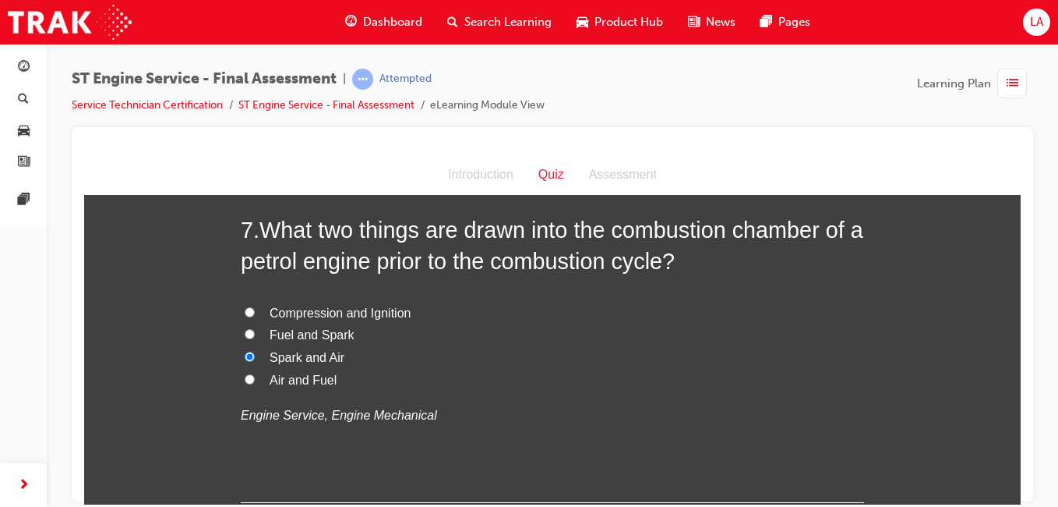
radio input "true"
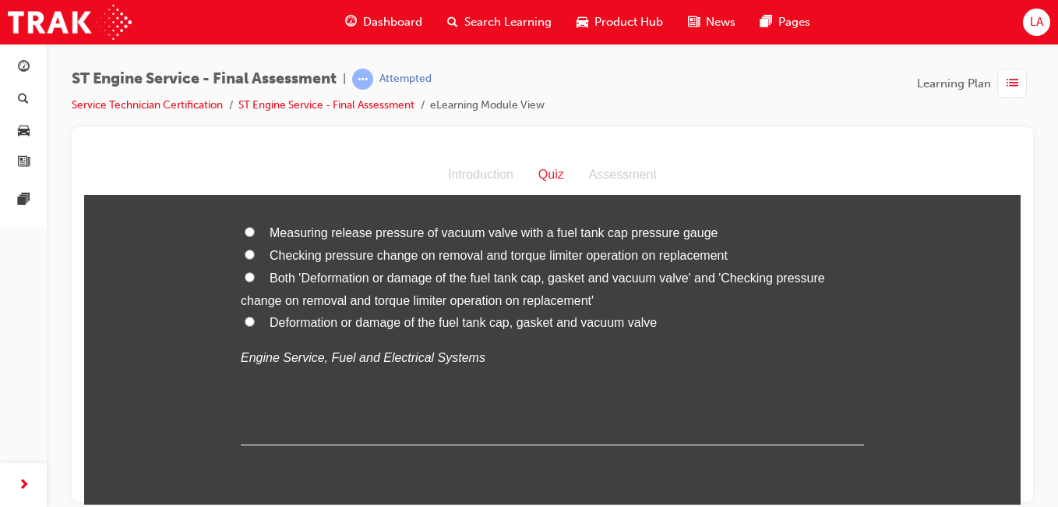
scroll to position [2561, 0]
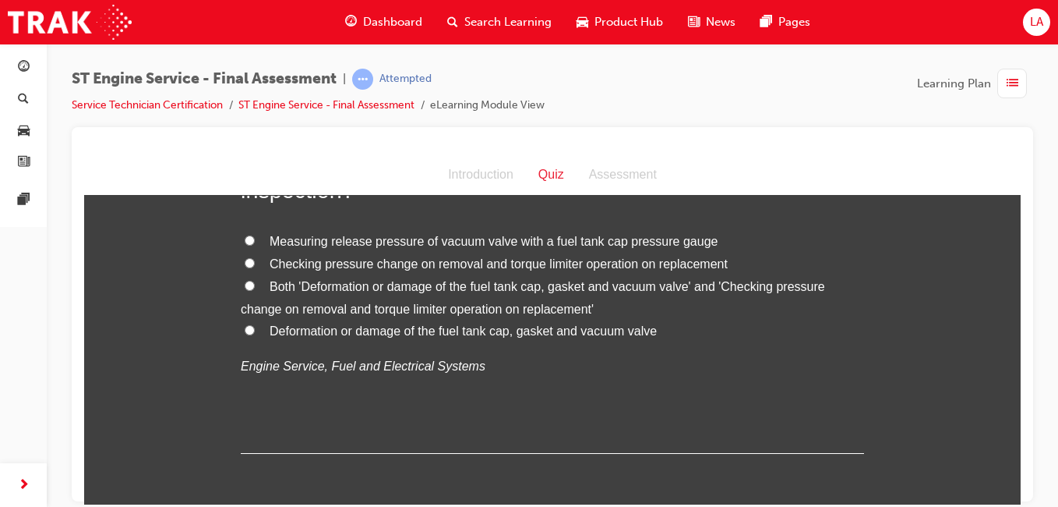
click at [658, 300] on label "Both 'Deformation or damage of the fuel tank cap, gasket and vacuum valve' and …" at bounding box center [552, 297] width 623 height 45
click at [255, 290] on input "Both 'Deformation or damage of the fuel tank cap, gasket and vacuum valve' and …" at bounding box center [250, 285] width 10 height 10
radio input "true"
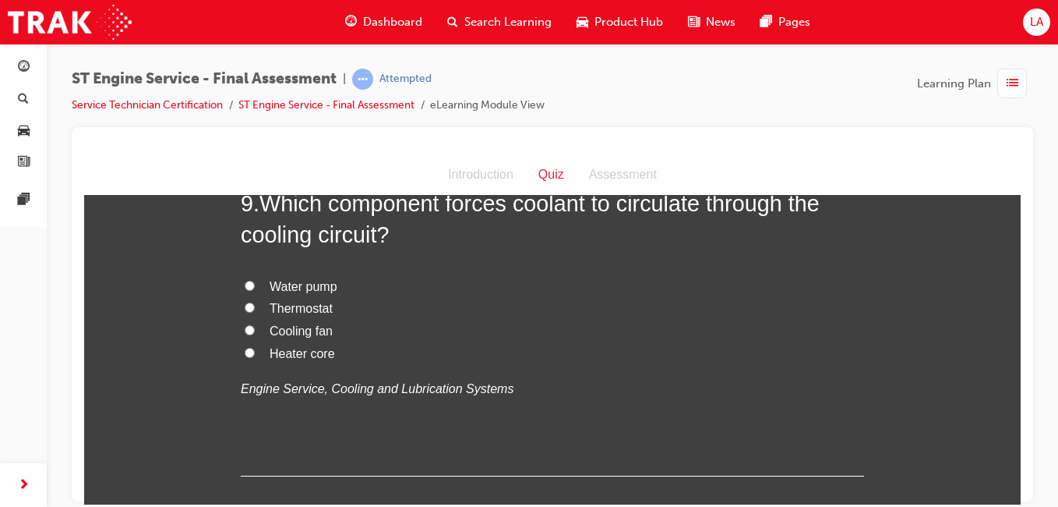
scroll to position [2908, 0]
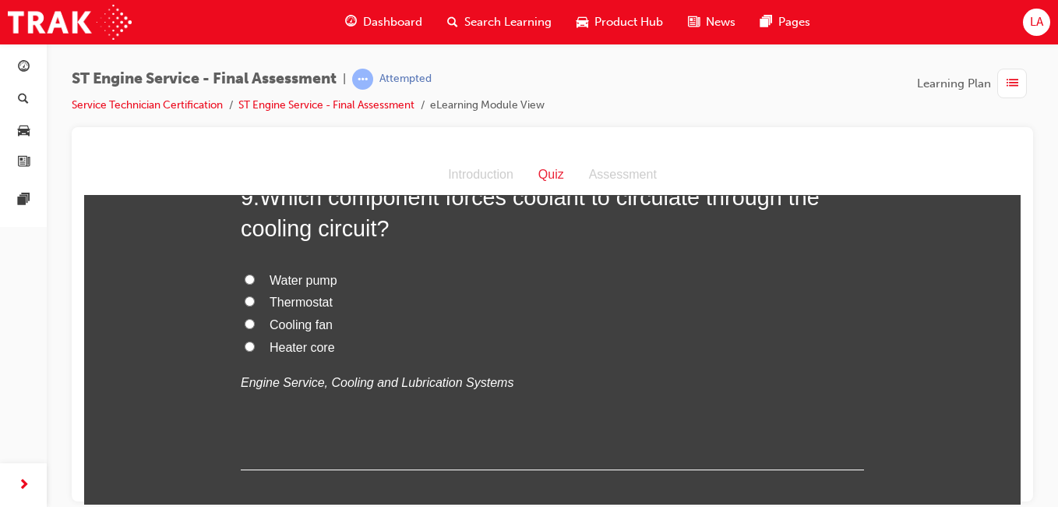
click at [599, 280] on label "Water pump" at bounding box center [552, 280] width 623 height 23
click at [255, 280] on input "Water pump" at bounding box center [250, 279] width 10 height 10
radio input "true"
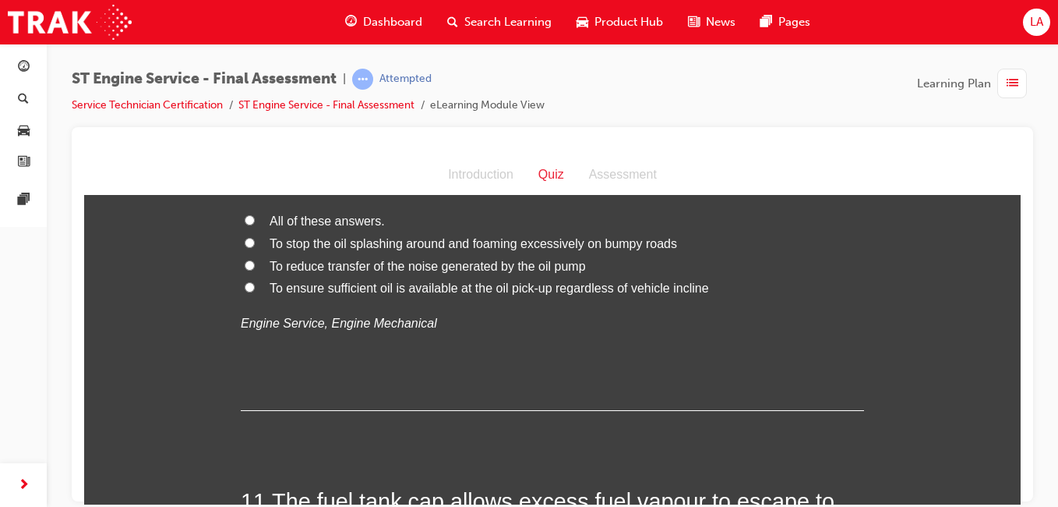
scroll to position [3303, 0]
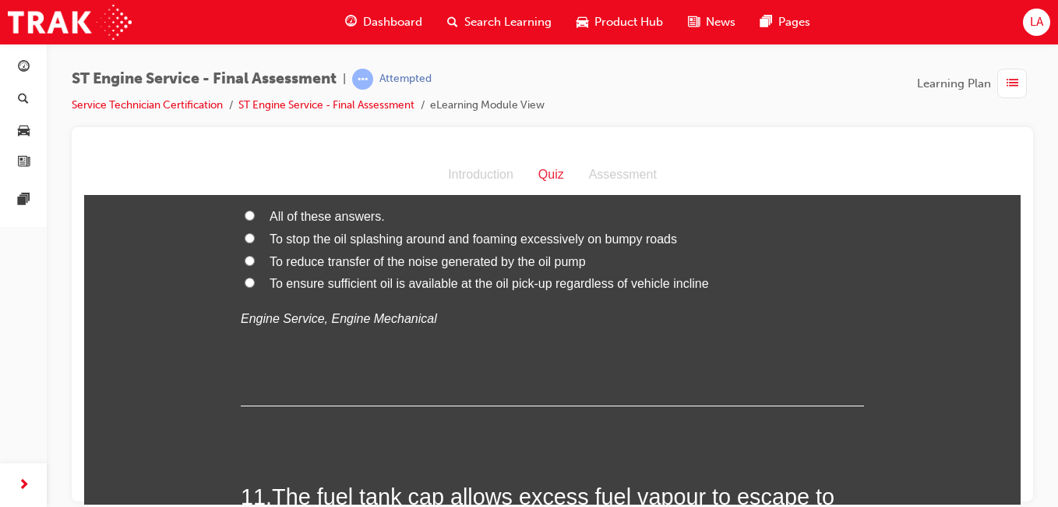
click at [620, 289] on span "To ensure sufficient oil is available at the oil pick-up regardless of vehicle …" at bounding box center [489, 282] width 439 height 13
click at [255, 287] on input "To ensure sufficient oil is available at the oil pick-up regardless of vehicle …" at bounding box center [250, 282] width 10 height 10
radio input "true"
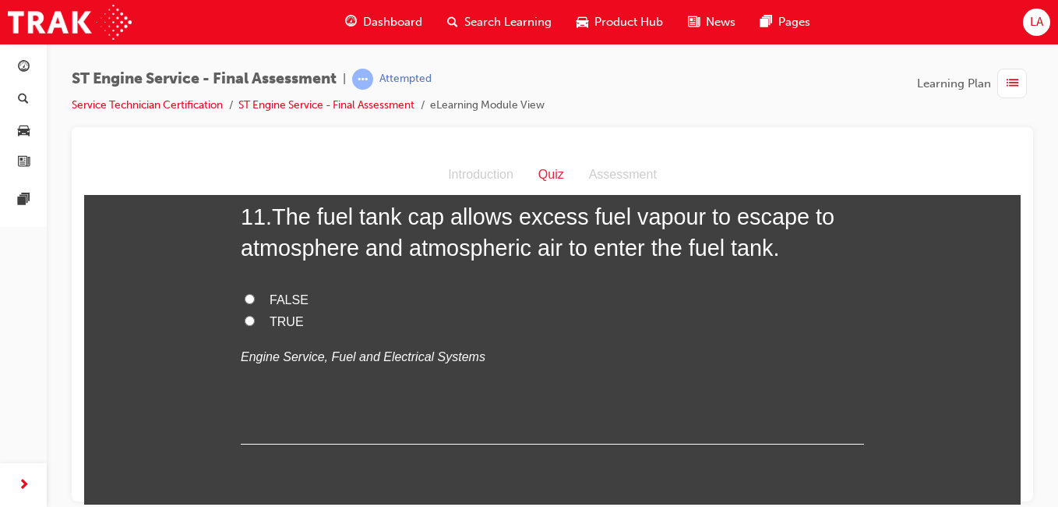
scroll to position [3596, 0]
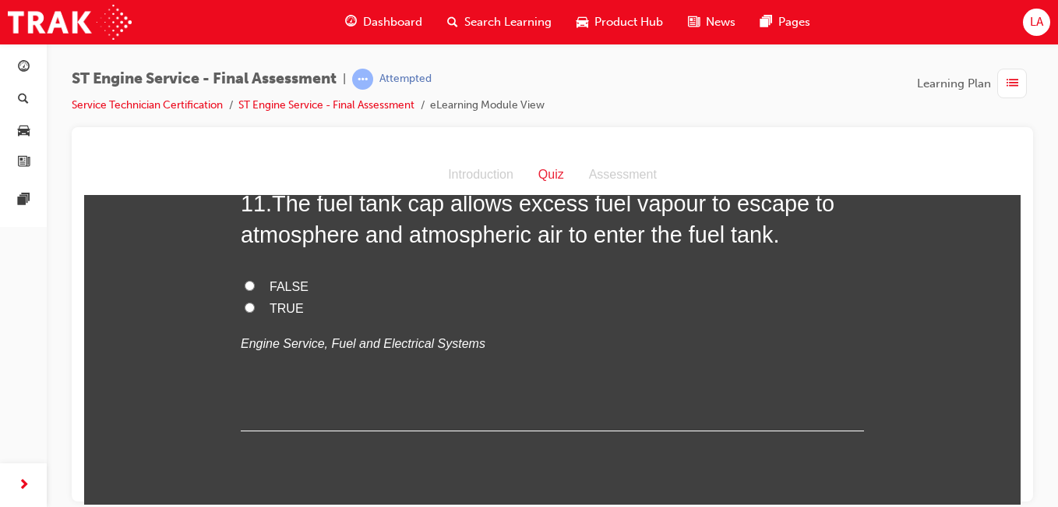
click at [571, 319] on label "TRUE" at bounding box center [552, 308] width 623 height 23
click at [255, 312] on input "TRUE" at bounding box center [250, 307] width 10 height 10
radio input "true"
click at [580, 298] on label "FALSE" at bounding box center [552, 286] width 623 height 23
click at [255, 290] on input "FALSE" at bounding box center [250, 285] width 10 height 10
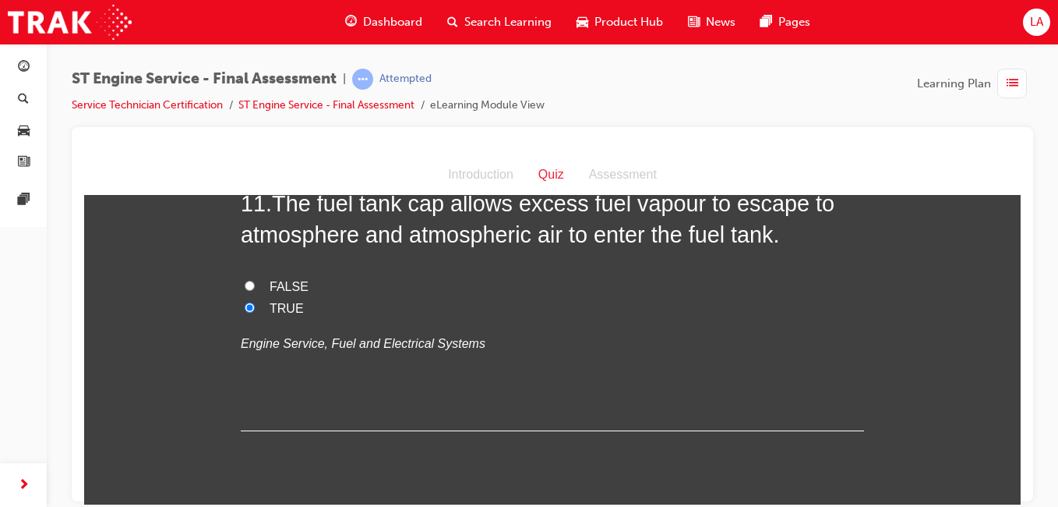
radio input "true"
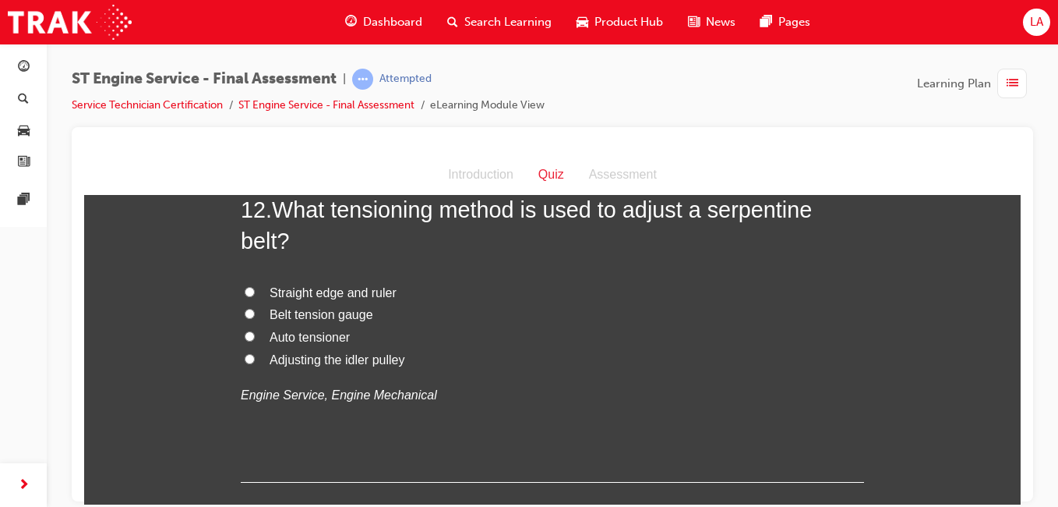
scroll to position [3912, 0]
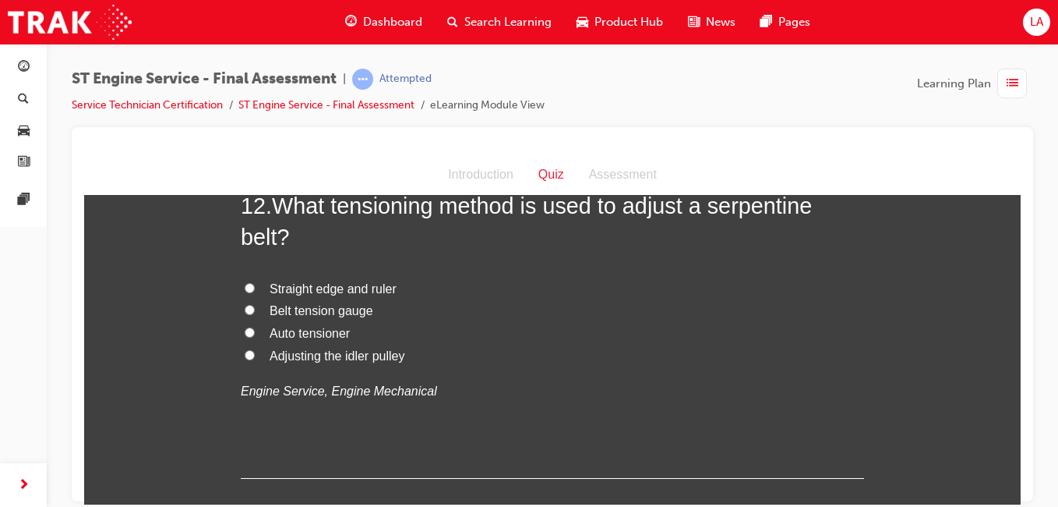
click at [456, 344] on label "Auto tensioner" at bounding box center [552, 333] width 623 height 23
click at [255, 337] on input "Auto tensioner" at bounding box center [250, 332] width 10 height 10
radio input "true"
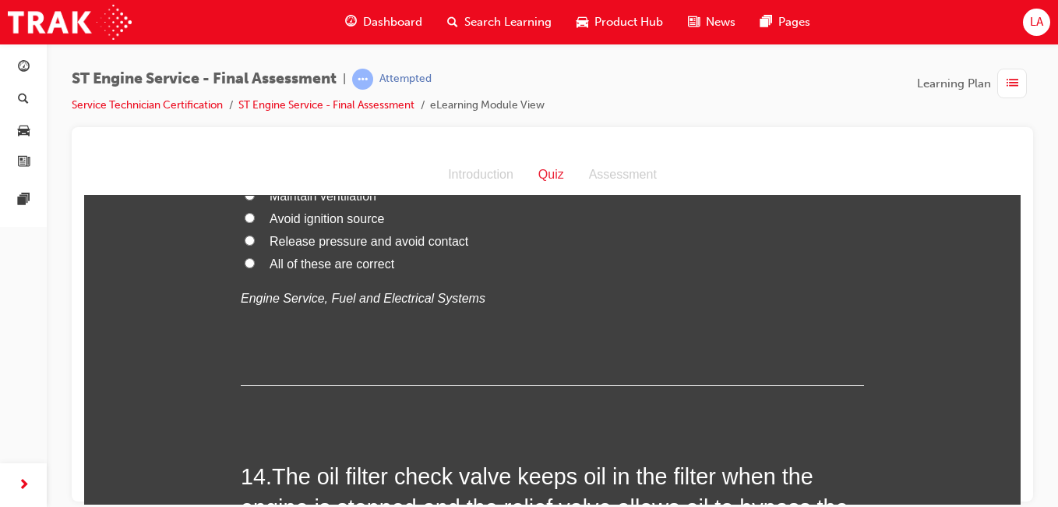
scroll to position [4372, 0]
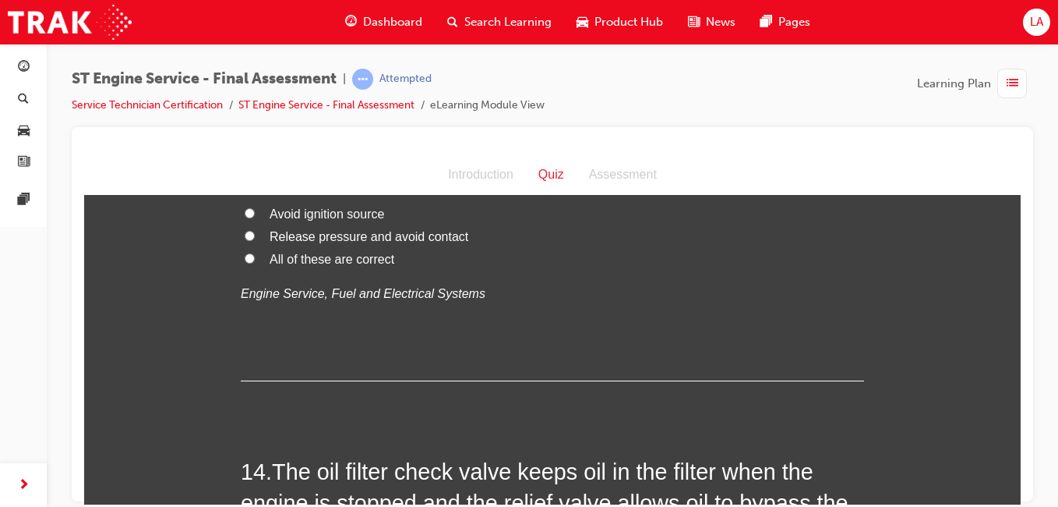
click at [435, 270] on label "All of these are correct" at bounding box center [552, 259] width 623 height 23
click at [255, 263] on input "All of these are correct" at bounding box center [250, 257] width 10 height 10
radio input "true"
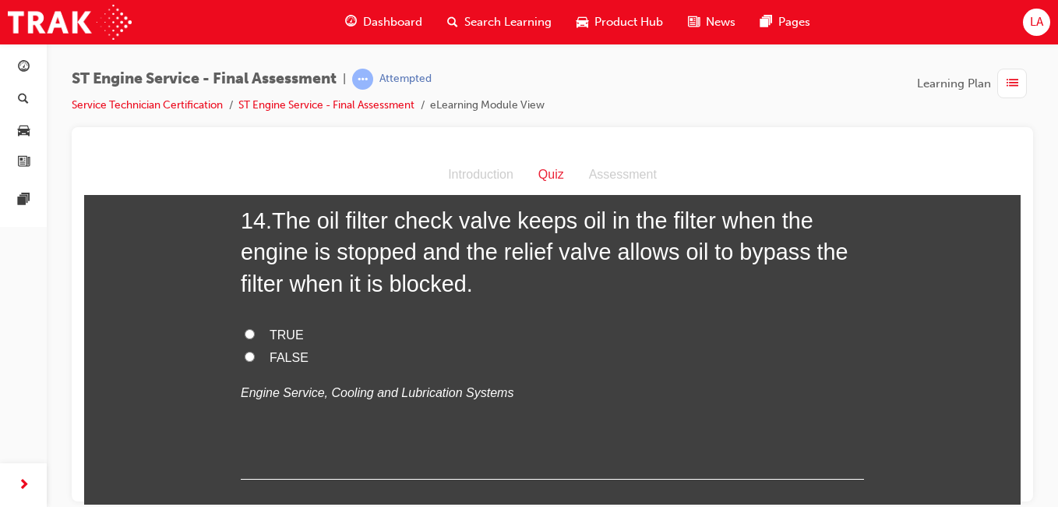
scroll to position [4611, 0]
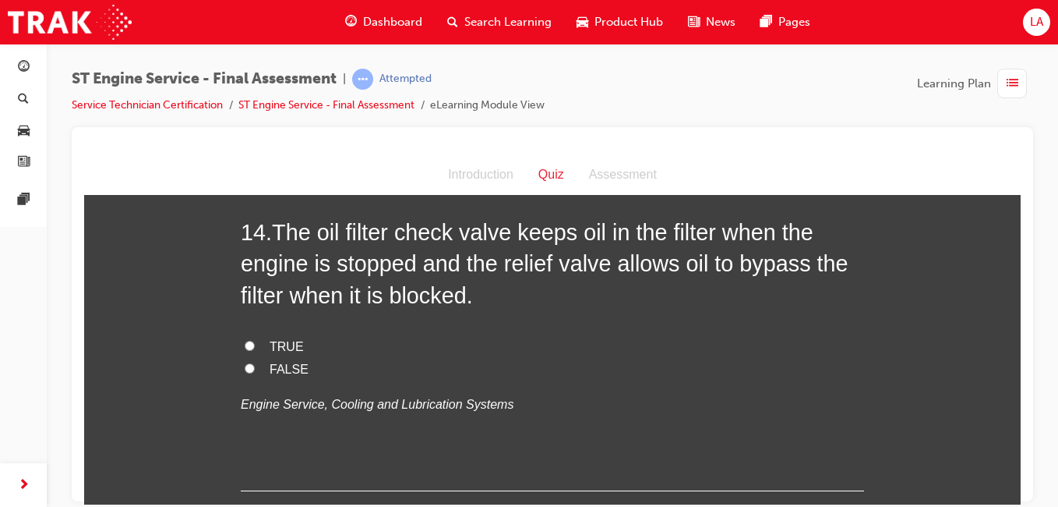
click at [563, 358] on label "TRUE" at bounding box center [552, 346] width 623 height 23
click at [255, 350] on input "TRUE" at bounding box center [250, 345] width 10 height 10
radio input "true"
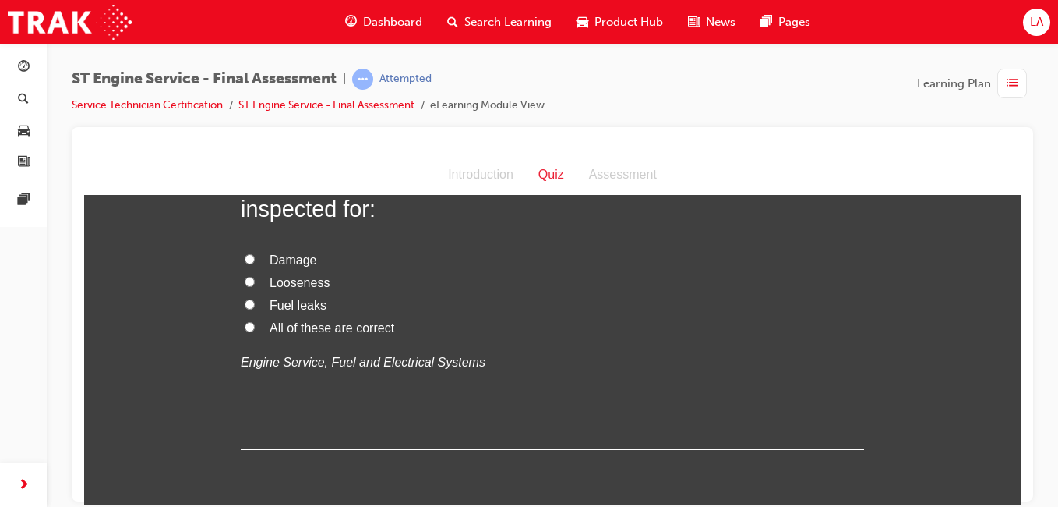
scroll to position [5019, 0]
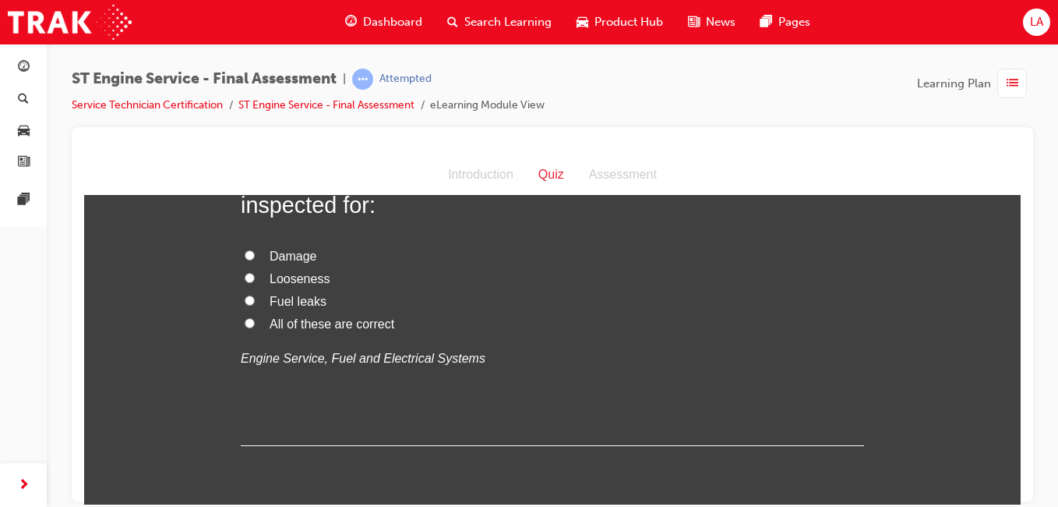
click at [494, 335] on label "All of these are correct" at bounding box center [552, 323] width 623 height 23
click at [255, 327] on input "All of these are correct" at bounding box center [250, 322] width 10 height 10
radio input "true"
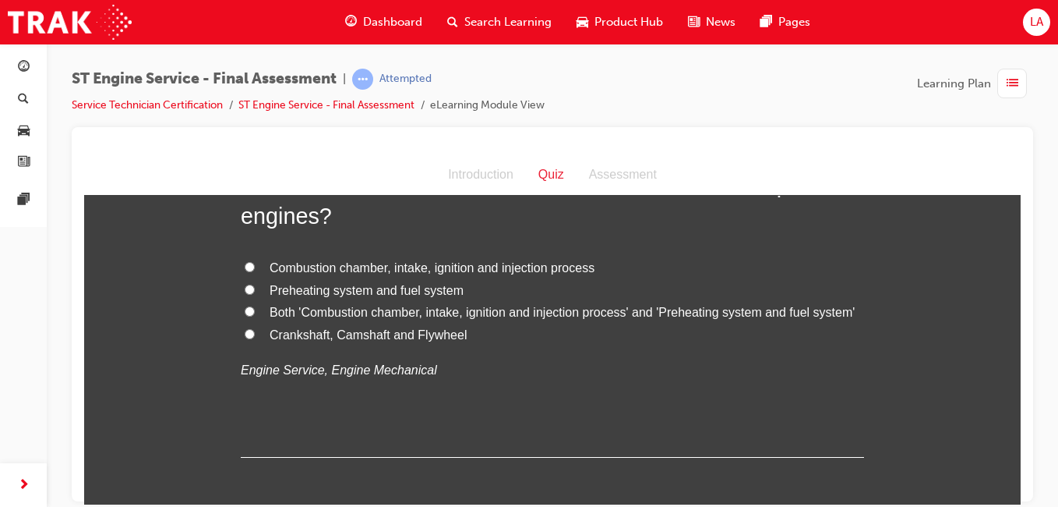
scroll to position [5378, 0]
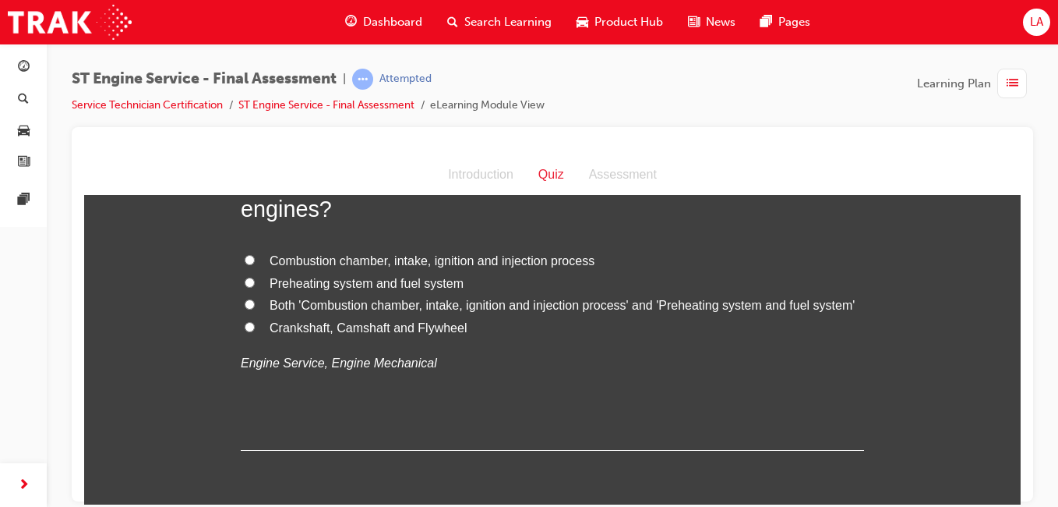
click at [609, 311] on span "Both 'Combustion chamber, intake, ignition and injection process' and 'Preheati…" at bounding box center [562, 304] width 585 height 13
click at [255, 309] on input "Both 'Combustion chamber, intake, ignition and injection process' and 'Preheati…" at bounding box center [250, 303] width 10 height 10
radio input "true"
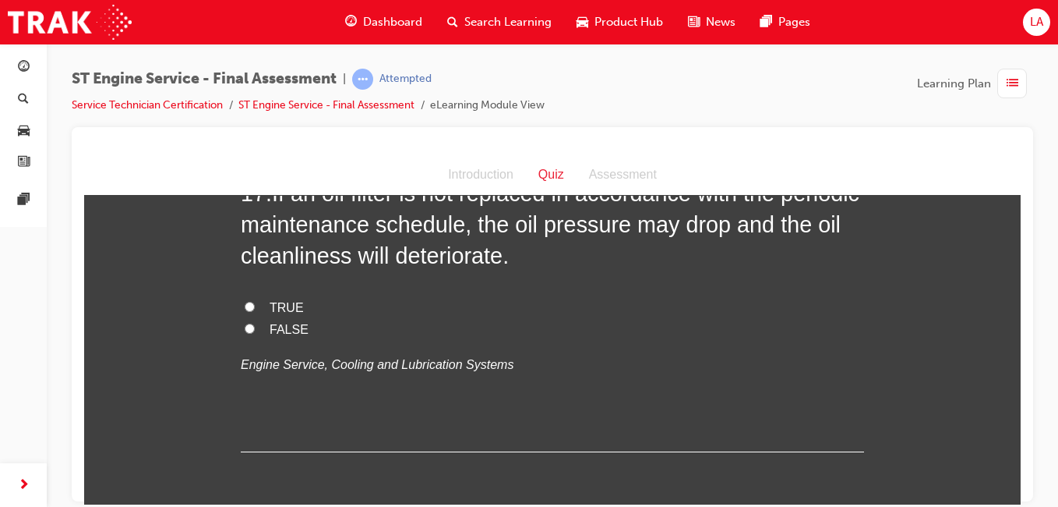
scroll to position [5720, 0]
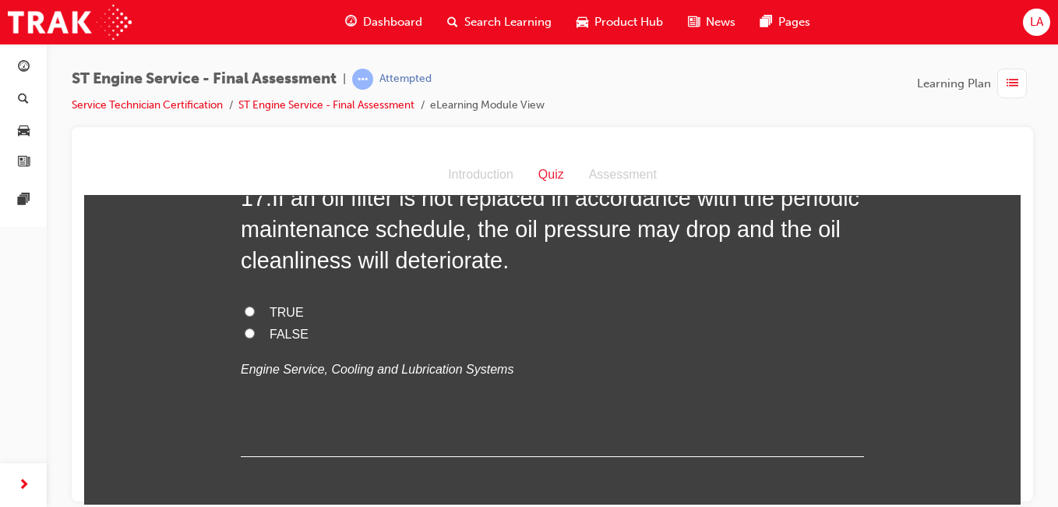
click at [549, 323] on label "TRUE" at bounding box center [552, 312] width 623 height 23
click at [255, 316] on input "TRUE" at bounding box center [250, 310] width 10 height 10
radio input "true"
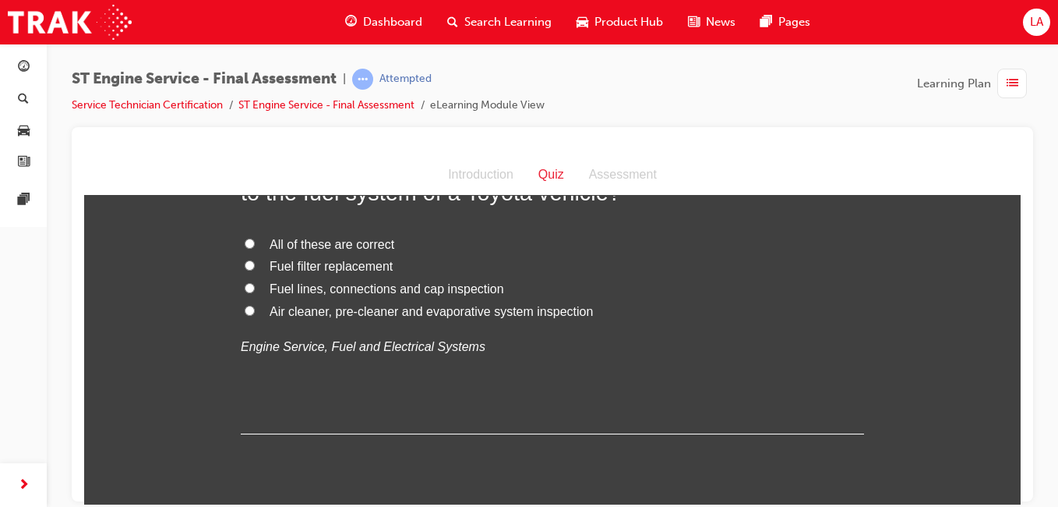
scroll to position [6111, 0]
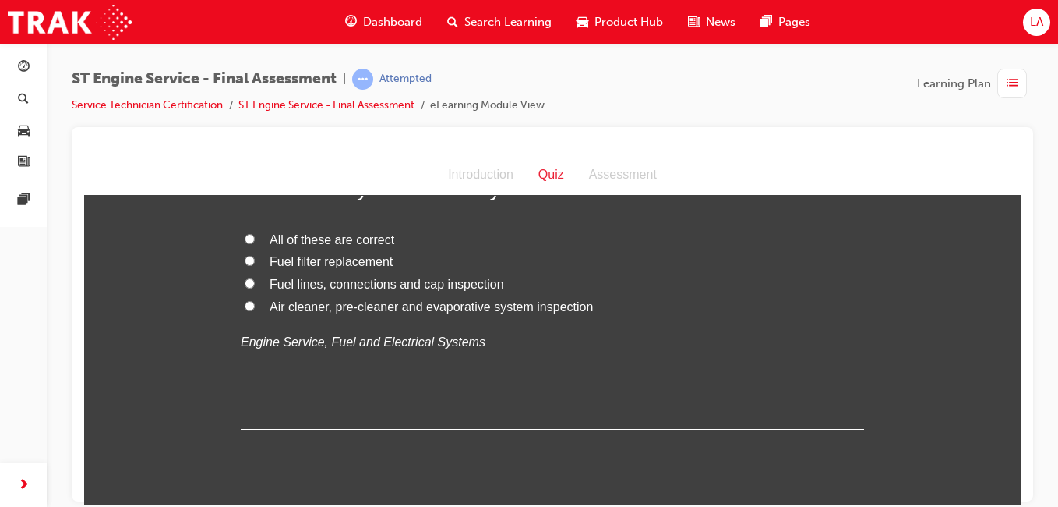
click at [535, 251] on label "All of these are correct" at bounding box center [552, 239] width 623 height 23
click at [255, 243] on input "All of these are correct" at bounding box center [250, 238] width 10 height 10
radio input "true"
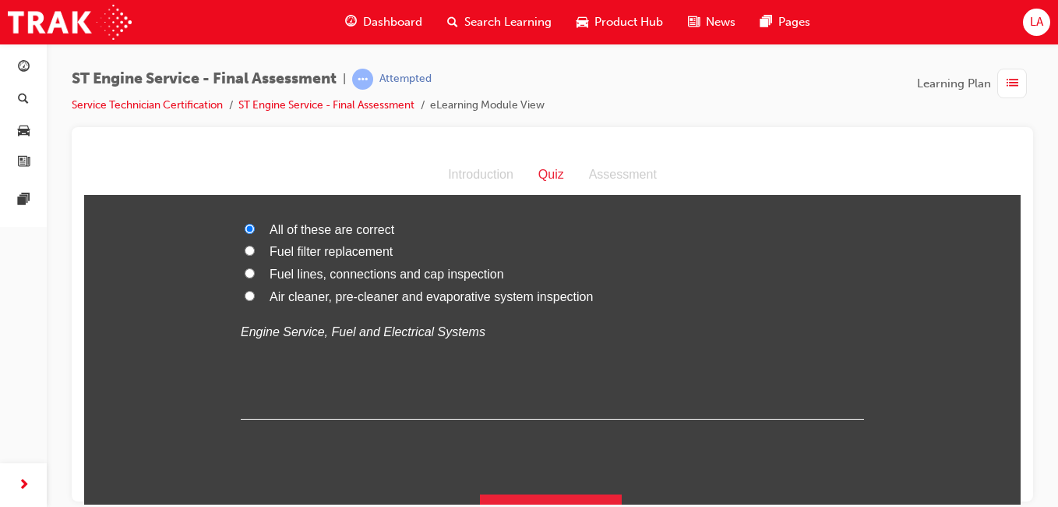
scroll to position [6185, 0]
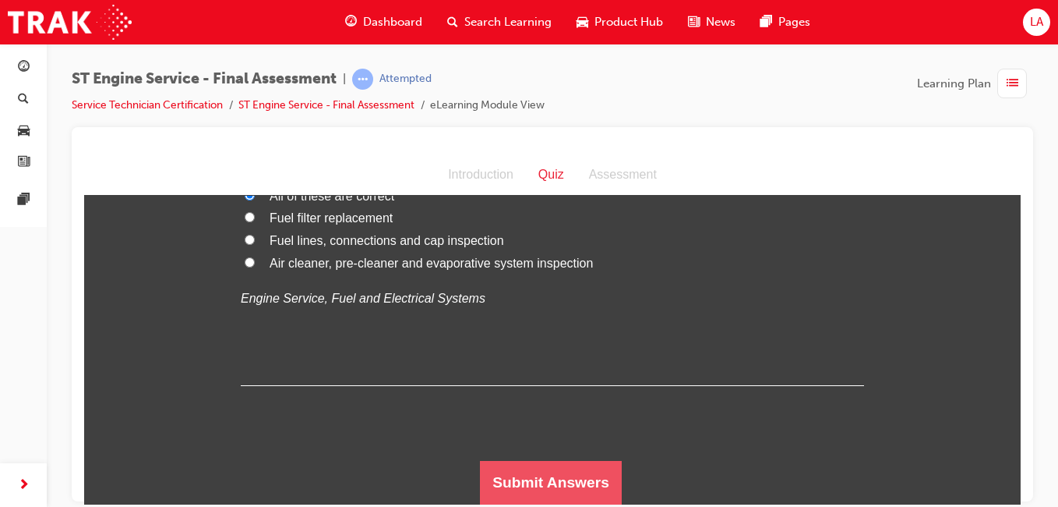
click at [560, 464] on button "Submit Answers" at bounding box center [551, 482] width 142 height 44
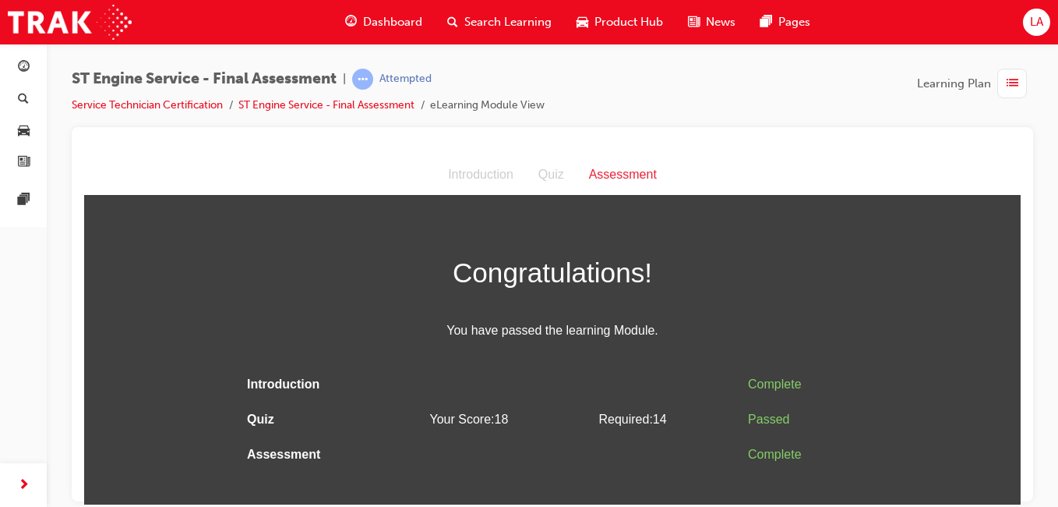
scroll to position [0, 0]
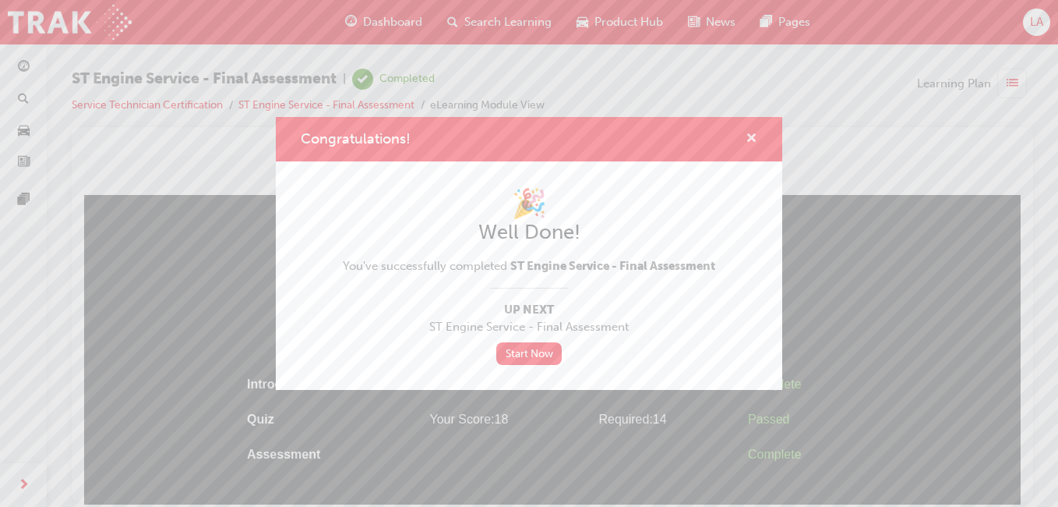
click at [751, 139] on span "cross-icon" at bounding box center [752, 139] width 12 height 14
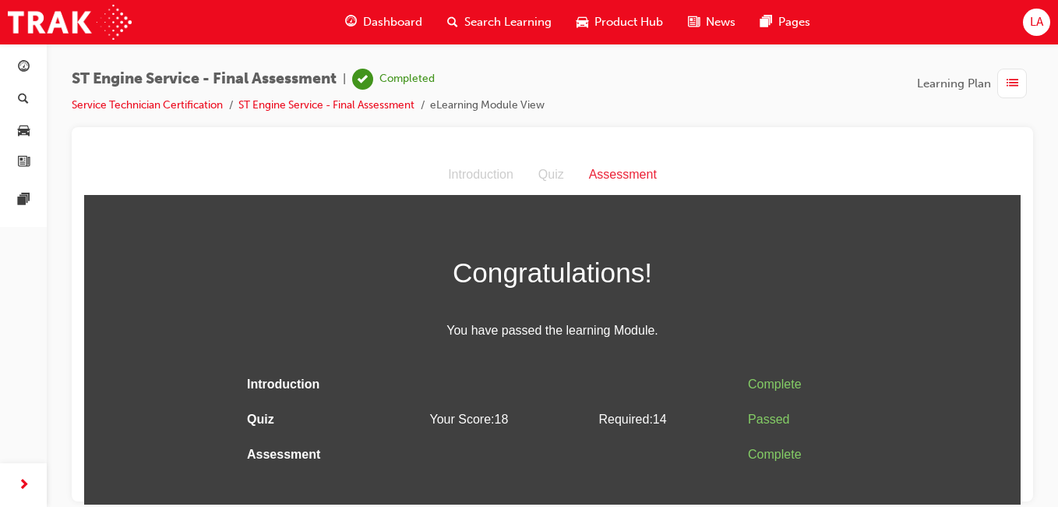
click at [1008, 86] on span "list-icon" at bounding box center [1013, 83] width 12 height 19
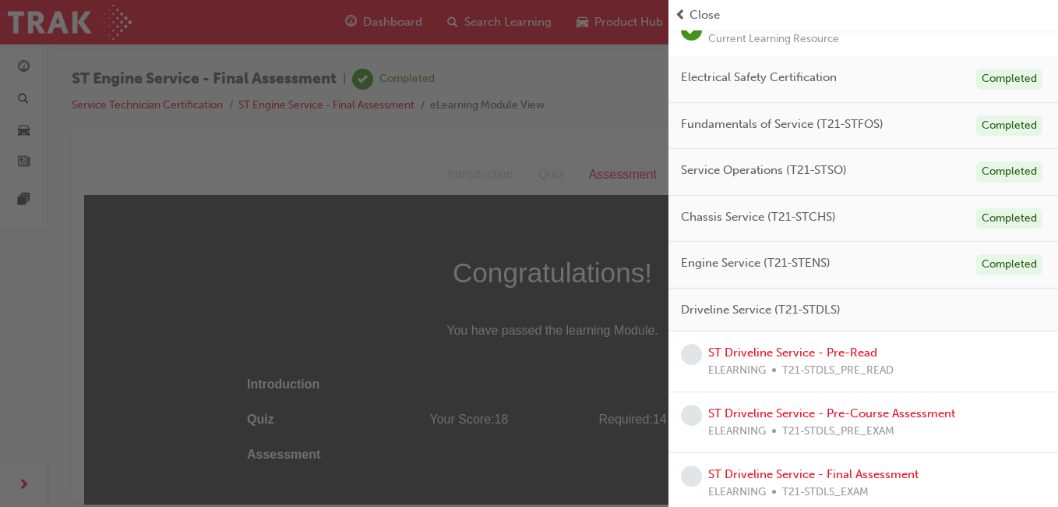
scroll to position [148, 0]
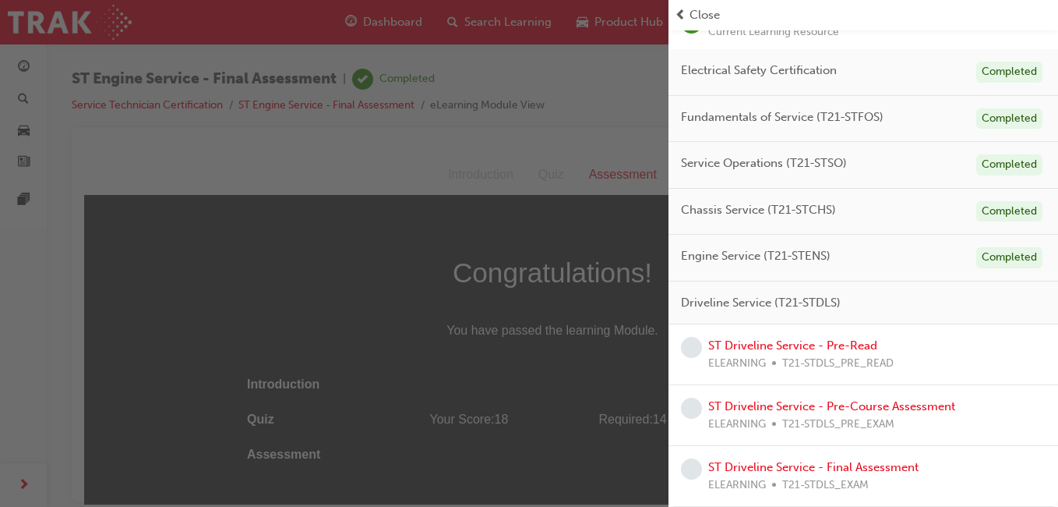
click at [971, 362] on div "ST Driveline Service - Pre-Read ELEARNING T21-STDLS_PRE_READ" at bounding box center [863, 354] width 365 height 35
click at [745, 351] on link "ST Driveline Service - Pre-Read" at bounding box center [792, 345] width 169 height 14
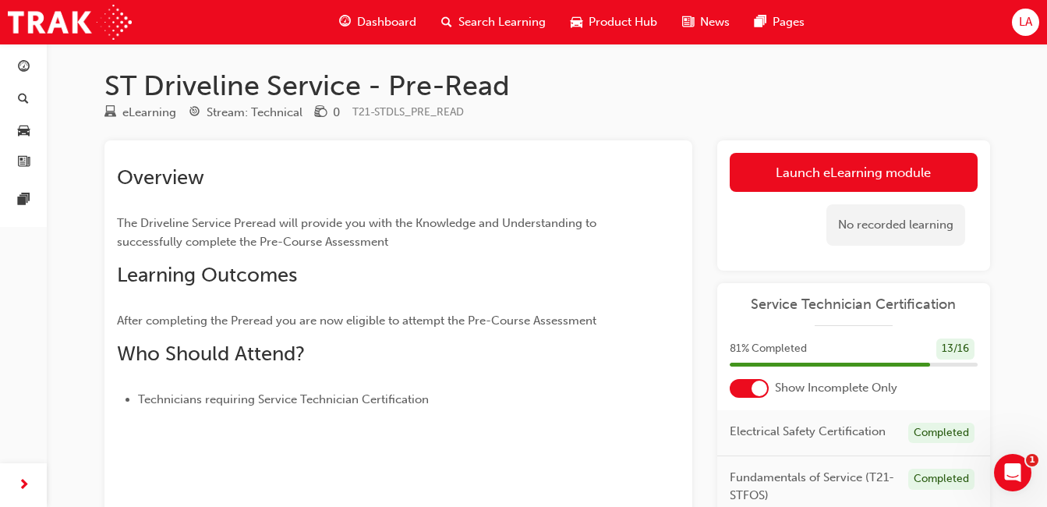
click at [904, 167] on link "Launch eLearning module" at bounding box center [853, 172] width 248 height 39
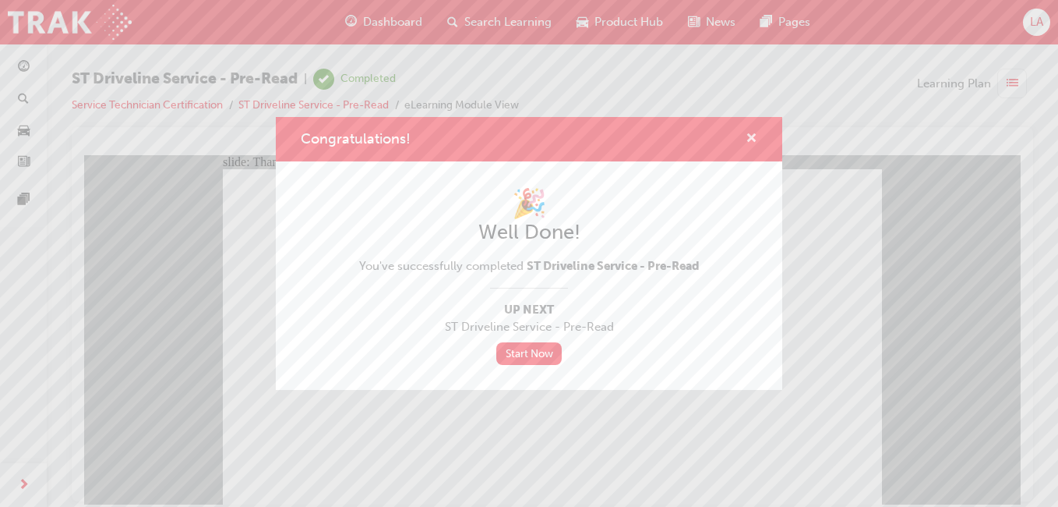
click at [753, 143] on span "cross-icon" at bounding box center [752, 139] width 12 height 14
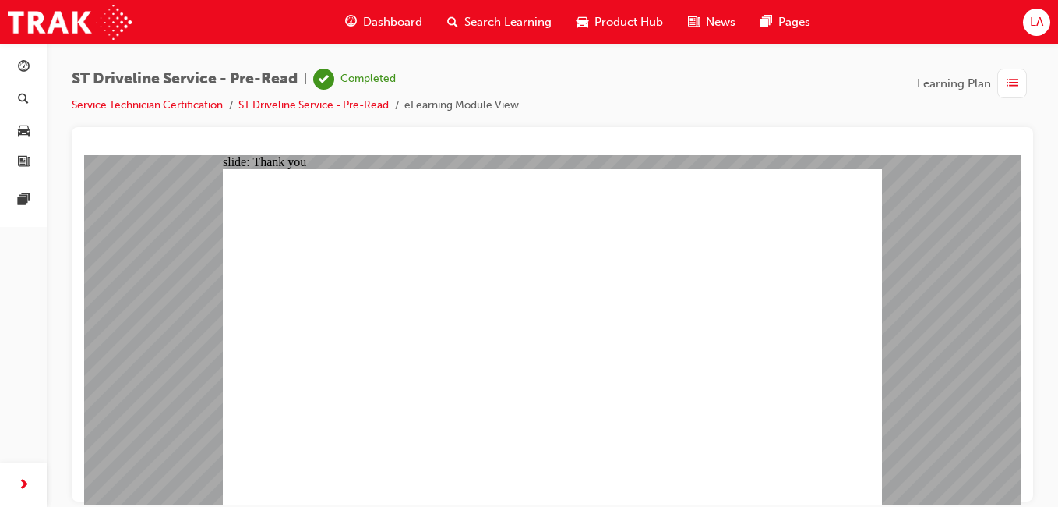
click at [1012, 83] on span "list-icon" at bounding box center [1013, 83] width 12 height 19
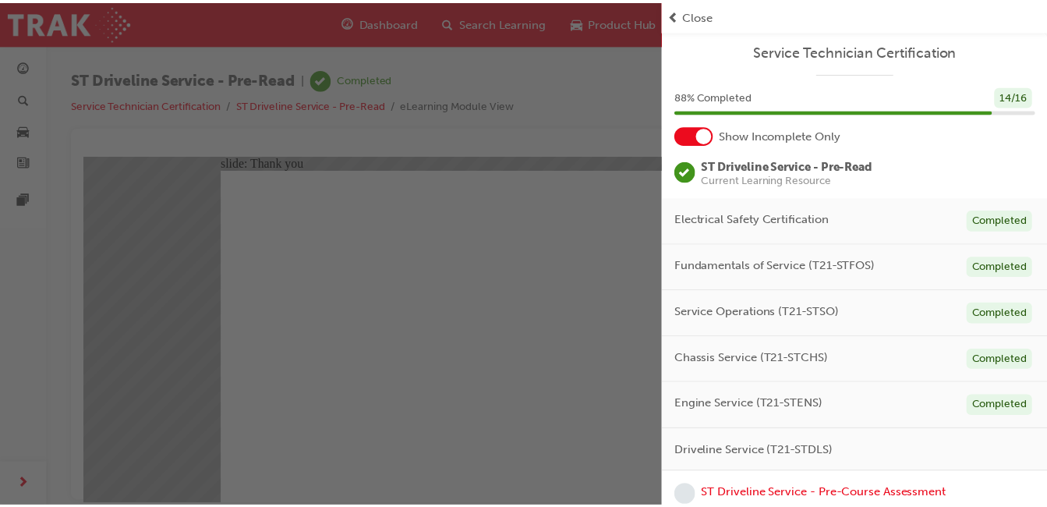
scroll to position [87, 0]
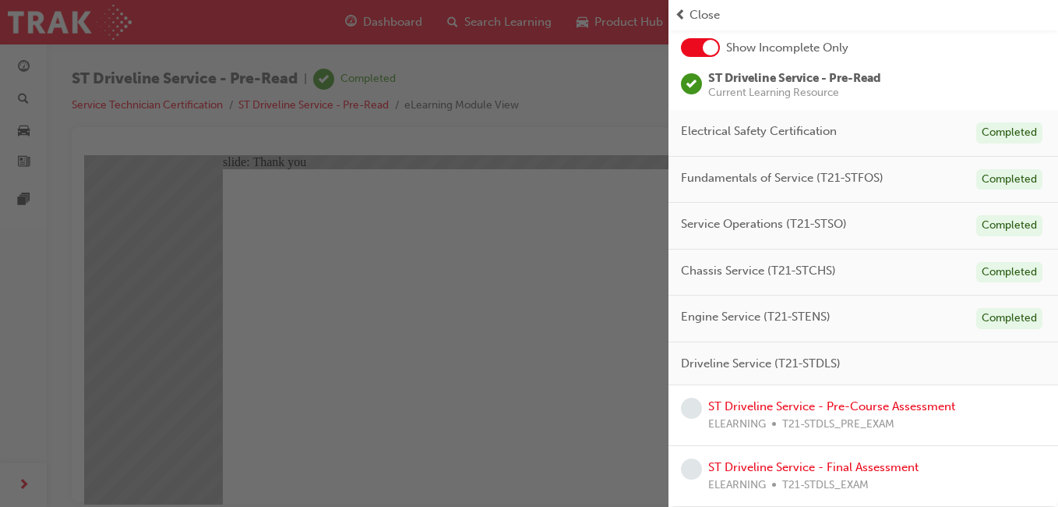
click at [962, 430] on div "ST Driveline Service - Pre-Course Assessment ELEARNING T21-STDLS_PRE_EXAM" at bounding box center [863, 414] width 365 height 35
click at [916, 410] on link "ST Driveline Service - Pre-Course Assessment" at bounding box center [831, 406] width 247 height 14
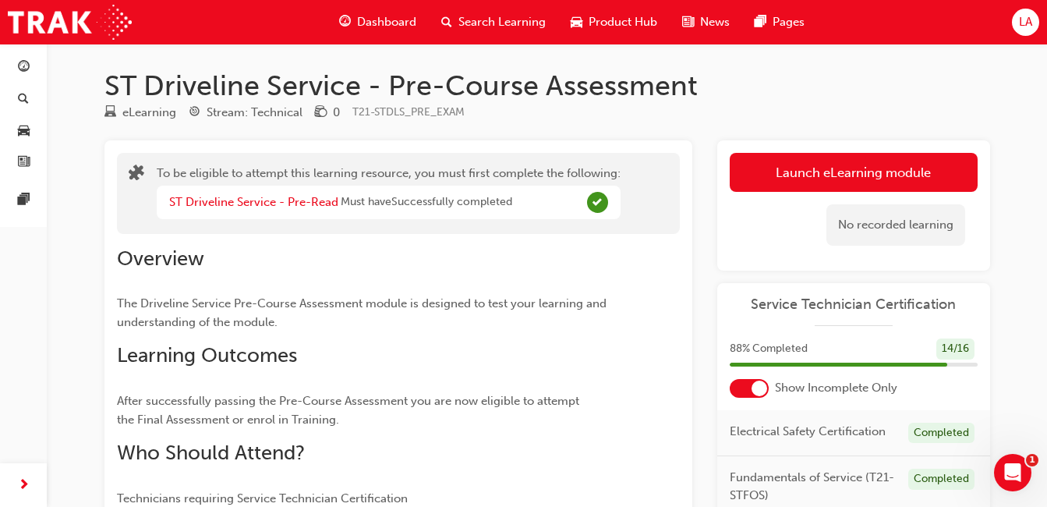
click at [916, 172] on button "Launch eLearning module" at bounding box center [853, 172] width 248 height 39
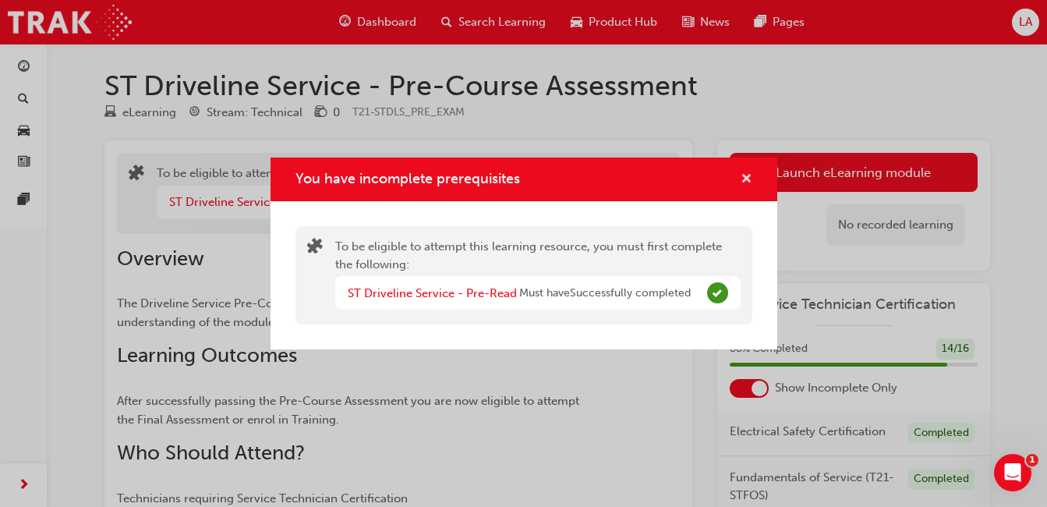
click at [741, 184] on span "cross-icon" at bounding box center [746, 180] width 12 height 14
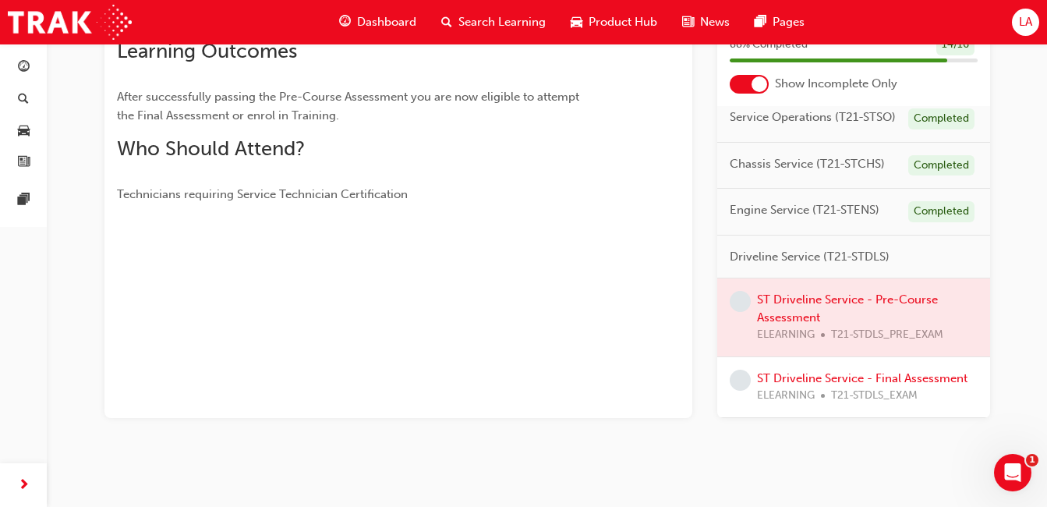
scroll to position [163, 0]
click at [895, 295] on div at bounding box center [853, 317] width 273 height 78
click at [739, 291] on span "learningRecordVerb_NONE-icon" at bounding box center [739, 301] width 21 height 21
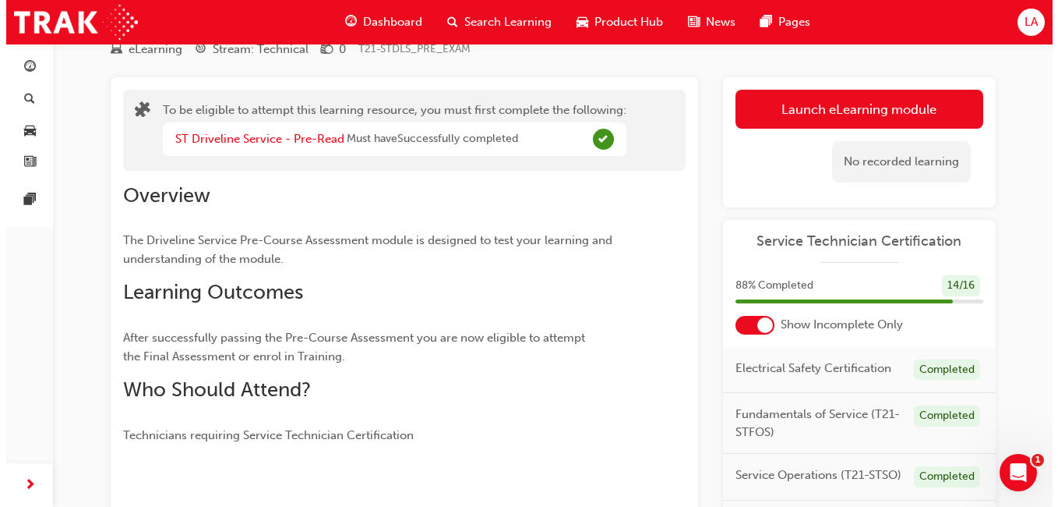
scroll to position [0, 0]
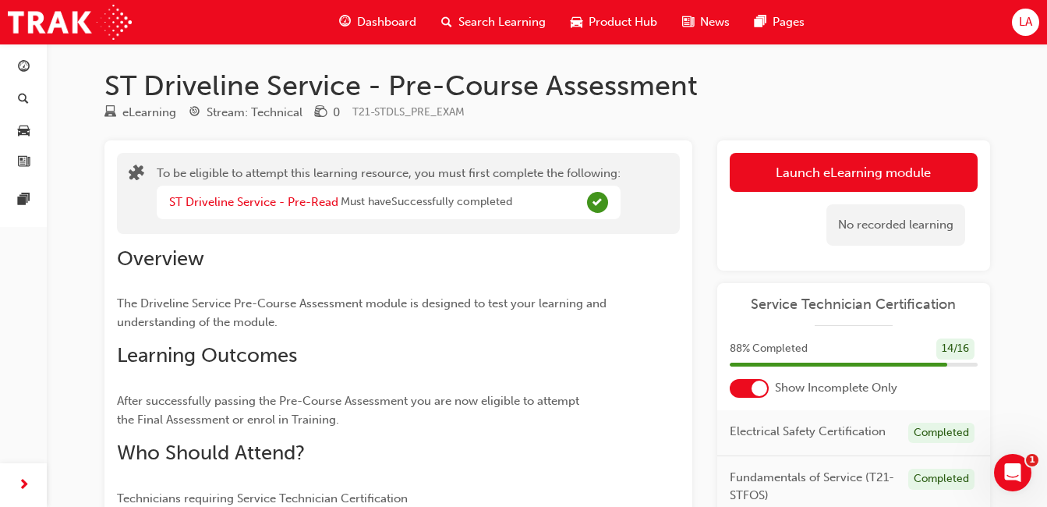
click at [870, 175] on button "Launch eLearning module" at bounding box center [853, 172] width 248 height 39
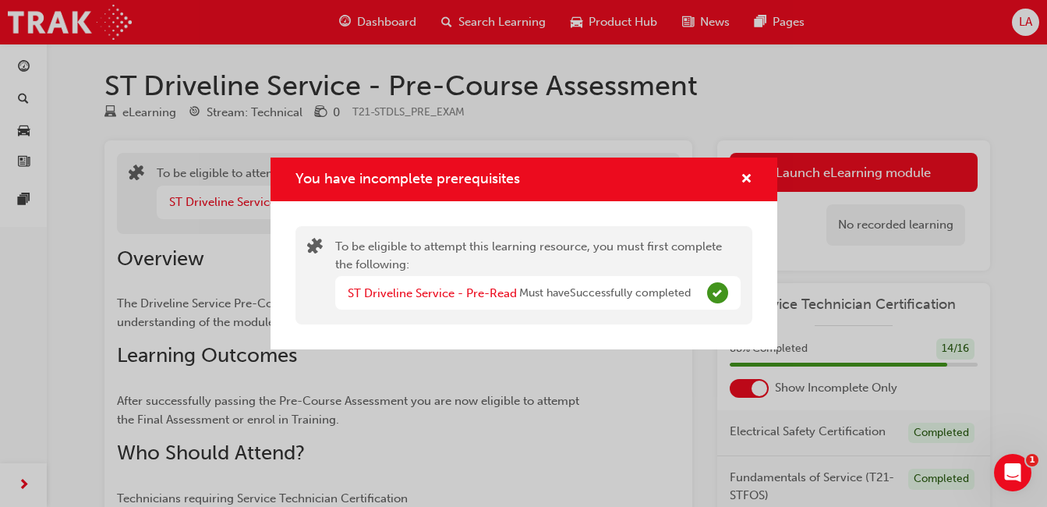
click at [699, 299] on div "ST Driveline Service - Pre-Read Must have Successfully completed" at bounding box center [537, 293] width 405 height 34
click at [724, 287] on span "Complete" at bounding box center [717, 292] width 21 height 21
click at [497, 298] on link "ST Driveline Service - Pre-Read" at bounding box center [432, 293] width 169 height 14
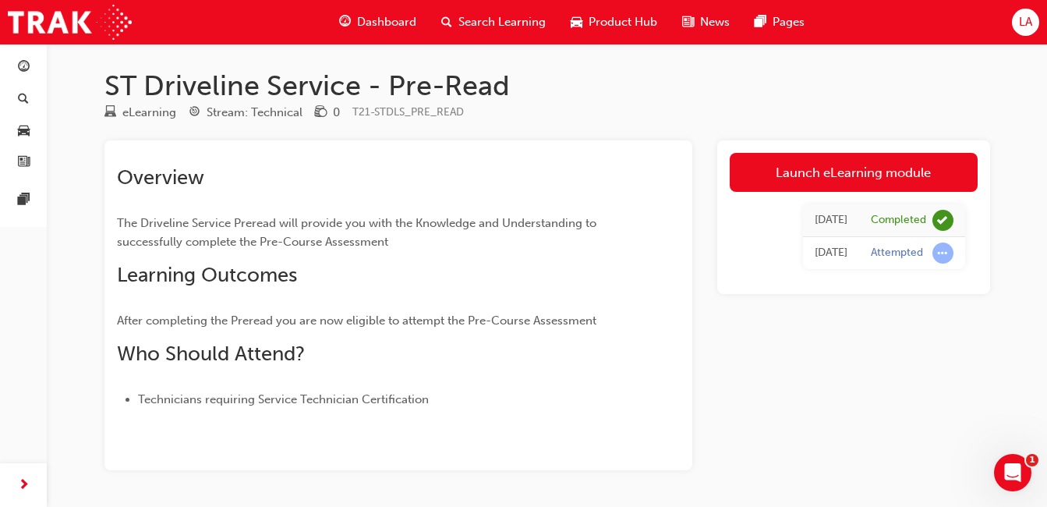
click at [930, 261] on div "Attempted" at bounding box center [911, 252] width 83 height 21
click at [928, 168] on link "Launch eLearning module" at bounding box center [853, 172] width 248 height 39
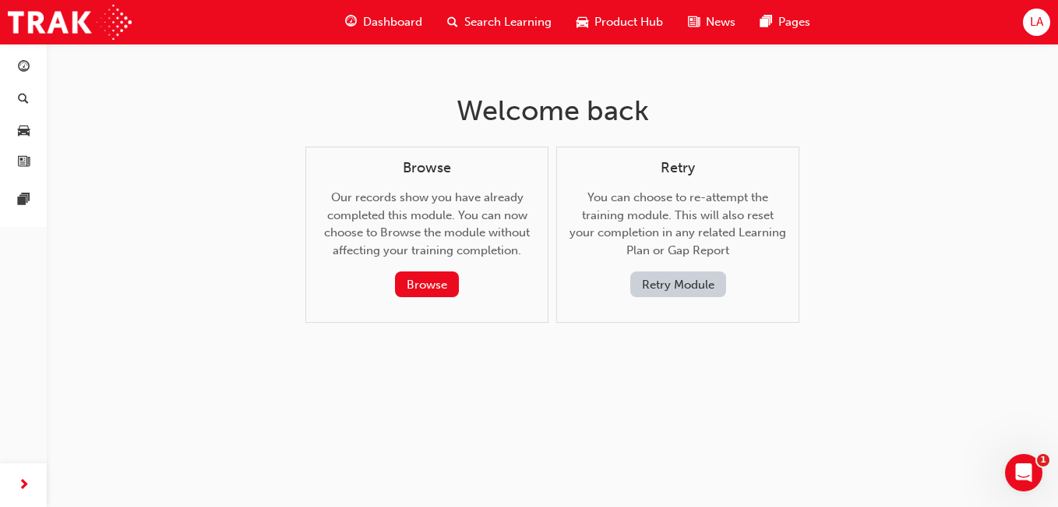
click at [701, 284] on button "Retry Module" at bounding box center [678, 284] width 96 height 26
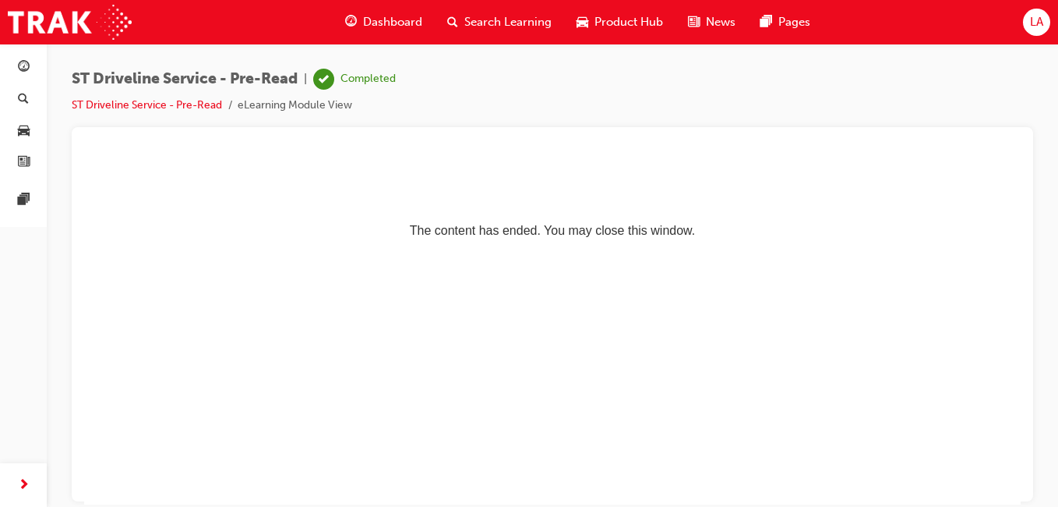
click at [834, 249] on html "The content has ended. You may close this window." at bounding box center [552, 201] width 937 height 95
click at [531, 66] on div "ST Driveline Service - Pre-Read | Completed ST Driveline Service - Pre-Read eLe…" at bounding box center [552, 256] width 1011 height 424
click at [619, 235] on p "The content has ended. You may close this window." at bounding box center [552, 202] width 924 height 70
click at [172, 101] on link "ST Driveline Service - Pre-Read" at bounding box center [147, 104] width 150 height 13
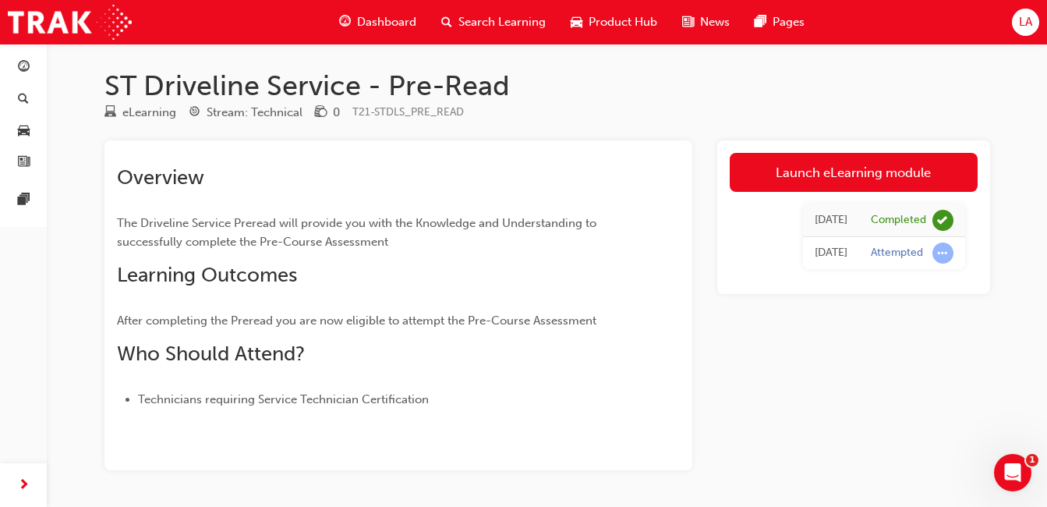
click at [187, 102] on h1 "ST Driveline Service - Pre-Read" at bounding box center [546, 86] width 885 height 34
click at [937, 185] on link "Launch eLearning module" at bounding box center [853, 172] width 248 height 39
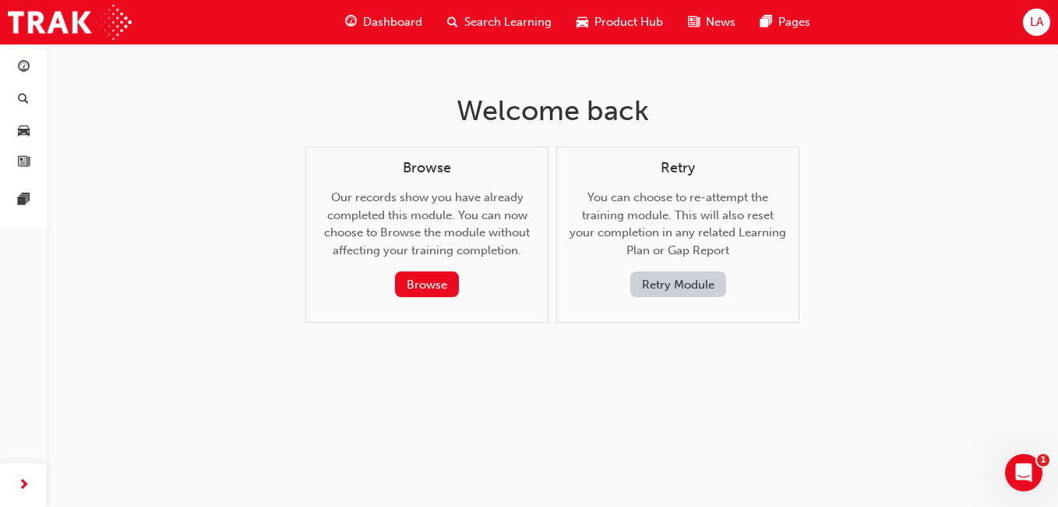
click at [488, 27] on span "Search Learning" at bounding box center [507, 22] width 87 height 18
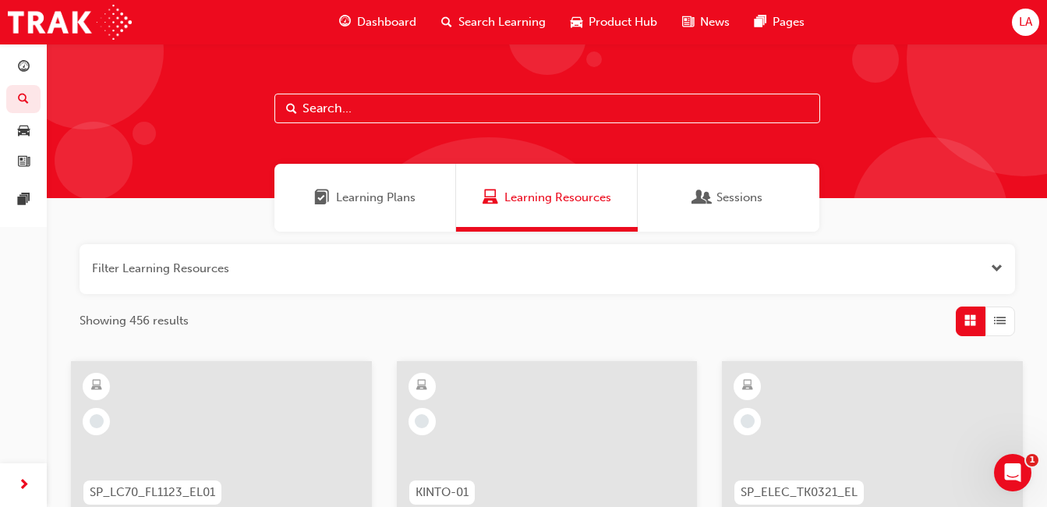
click at [612, 18] on span "Product Hub" at bounding box center [622, 22] width 69 height 18
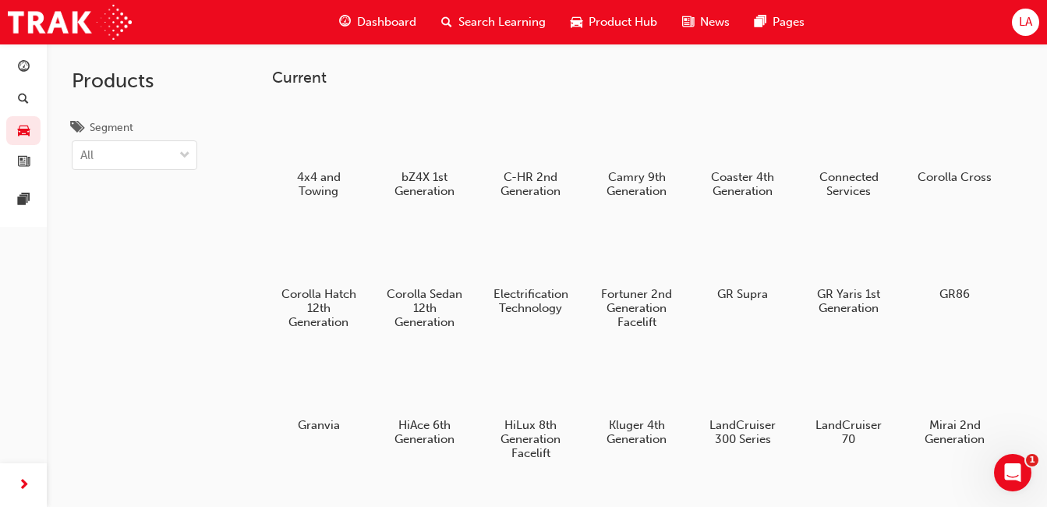
click at [508, 21] on span "Search Learning" at bounding box center [501, 22] width 87 height 18
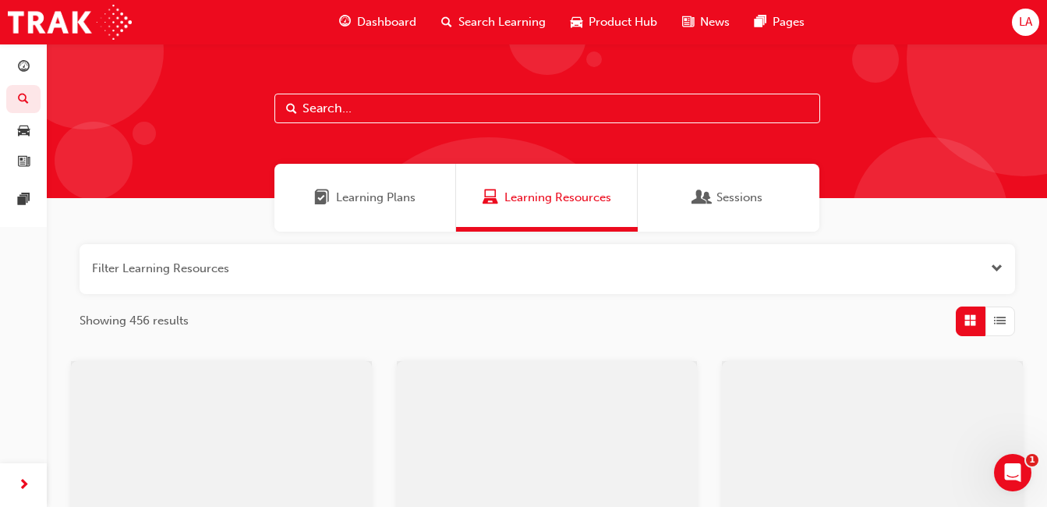
click at [999, 320] on span "List" at bounding box center [1000, 321] width 12 height 18
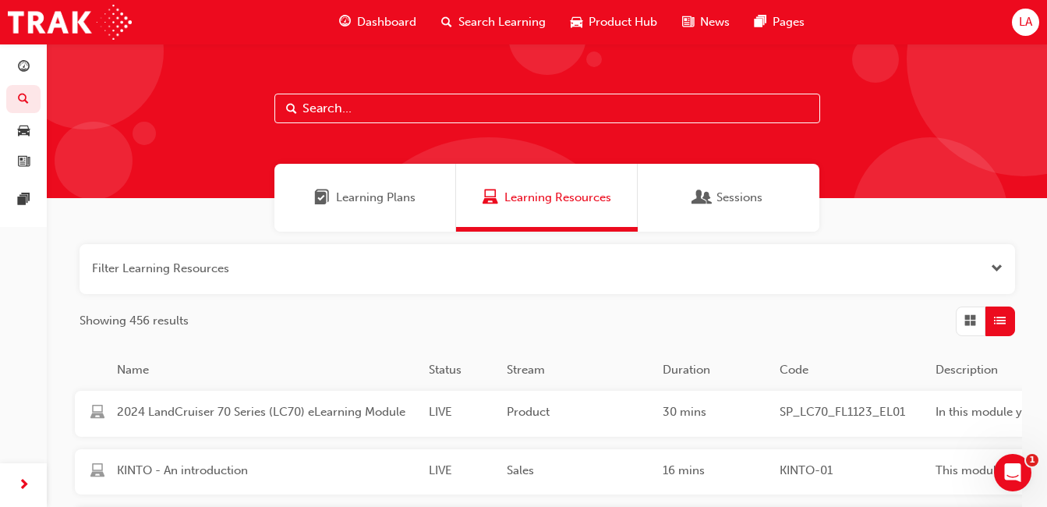
click at [998, 318] on span "List" at bounding box center [1000, 321] width 12 height 18
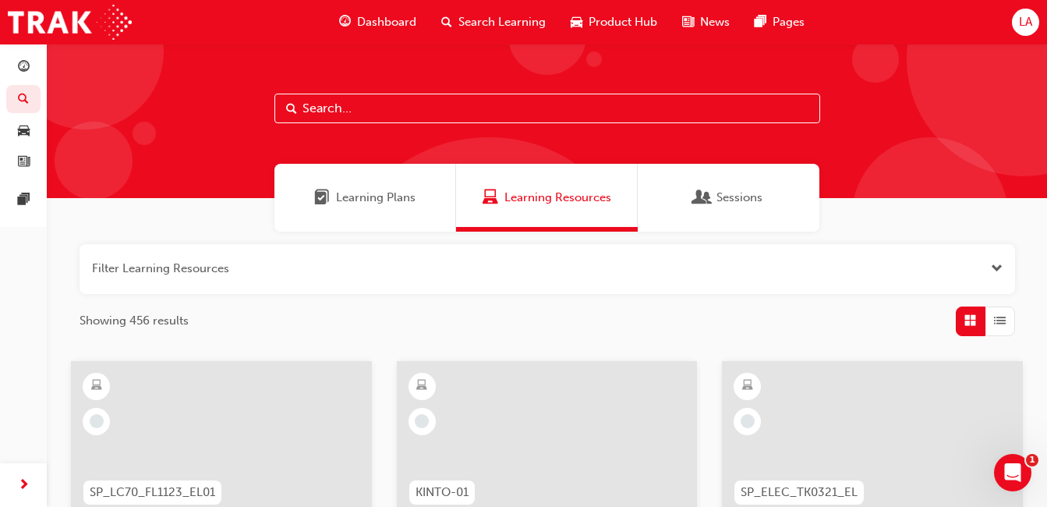
click at [995, 319] on span "List" at bounding box center [1000, 321] width 12 height 18
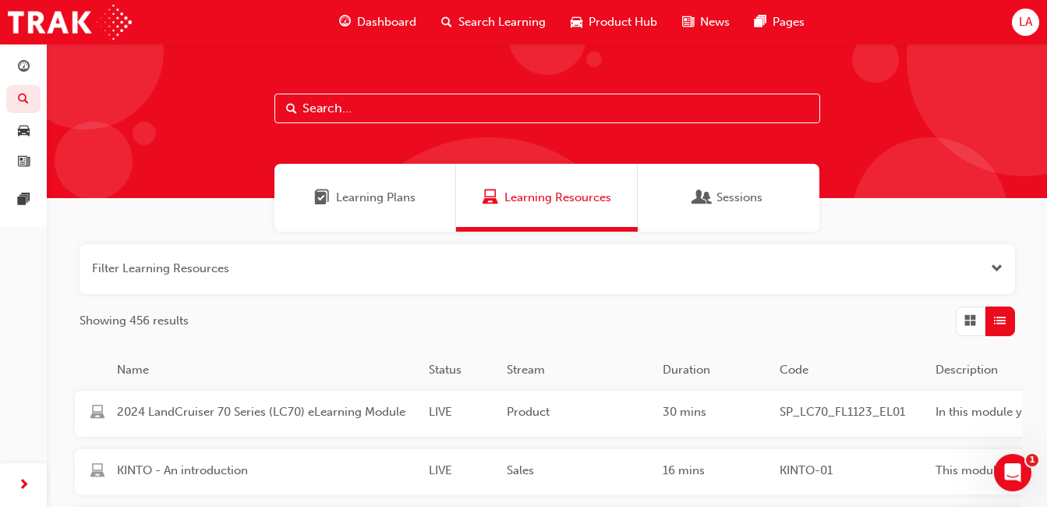
click at [391, 202] on span "Learning Plans" at bounding box center [375, 198] width 79 height 18
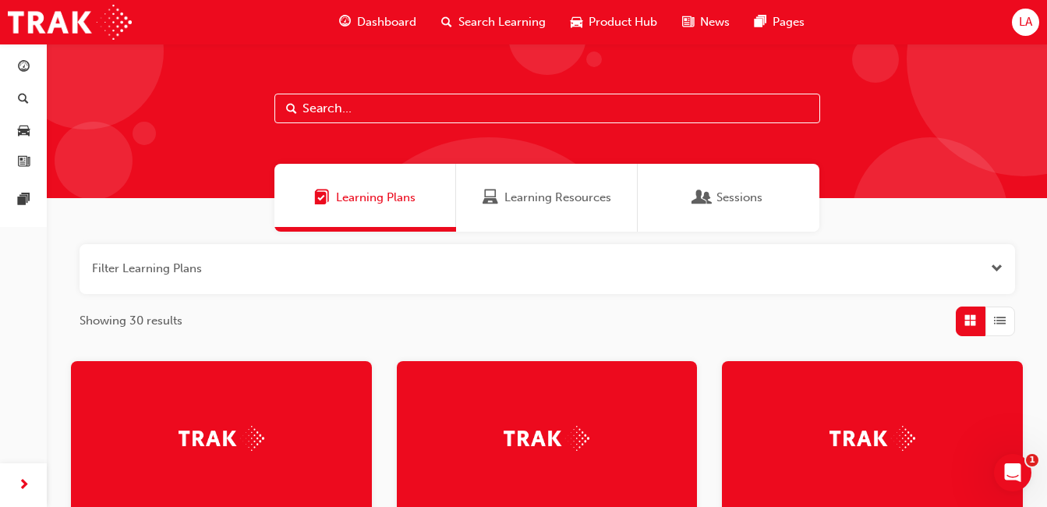
click at [1031, 23] on span "LA" at bounding box center [1024, 22] width 13 height 18
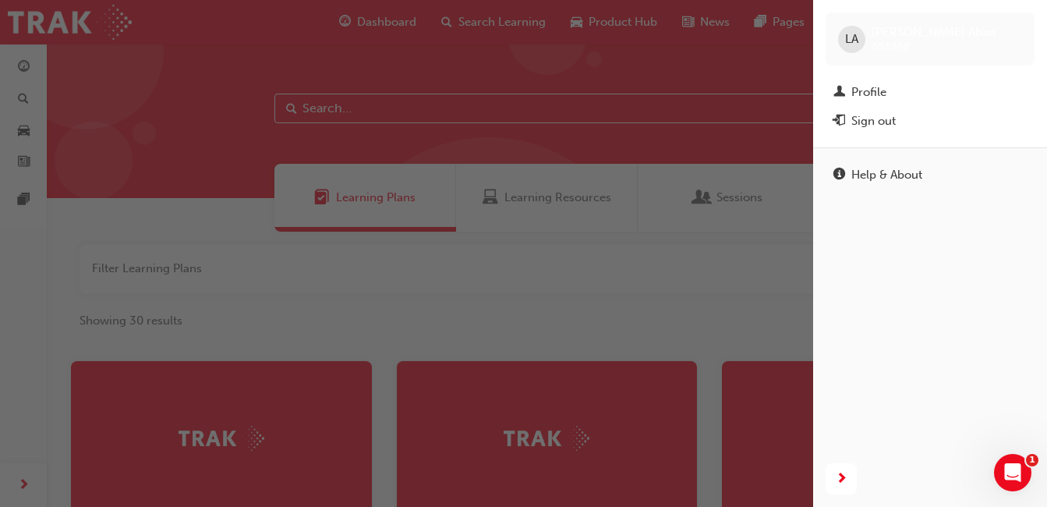
click at [663, 260] on div "button" at bounding box center [406, 253] width 813 height 507
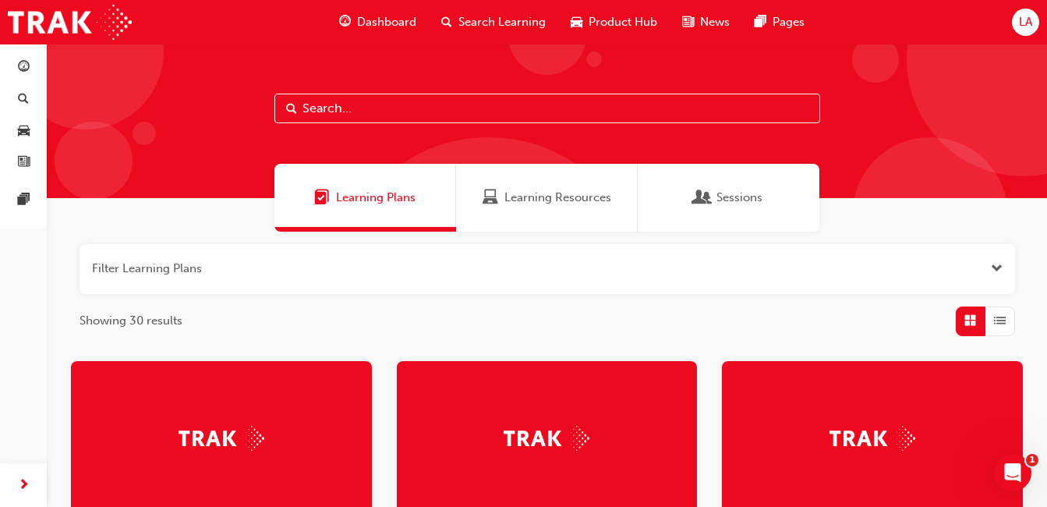
click at [27, 489] on span "next-icon" at bounding box center [24, 484] width 12 height 19
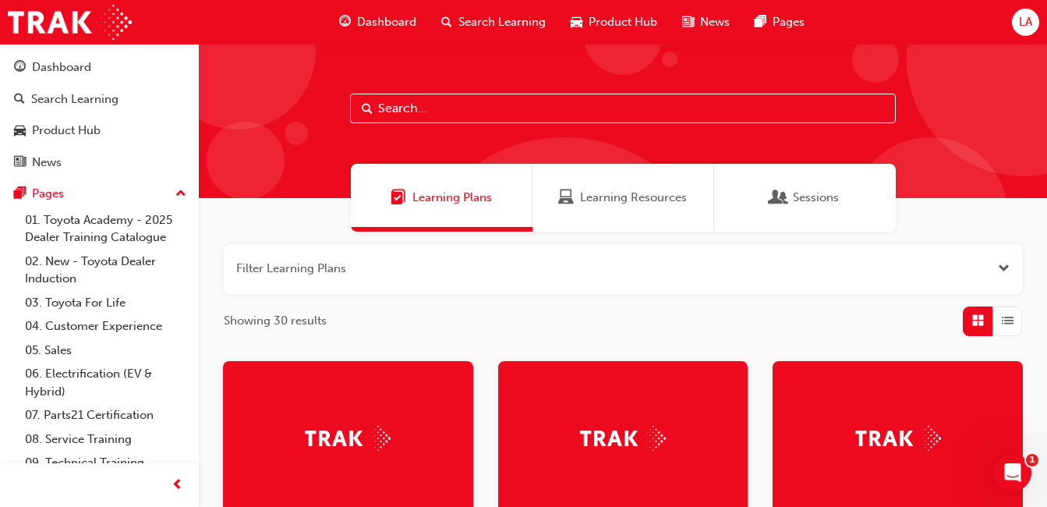
click at [134, 231] on link "01. Toyota Academy - 2025 Dealer Training Catalogue" at bounding box center [106, 228] width 174 height 41
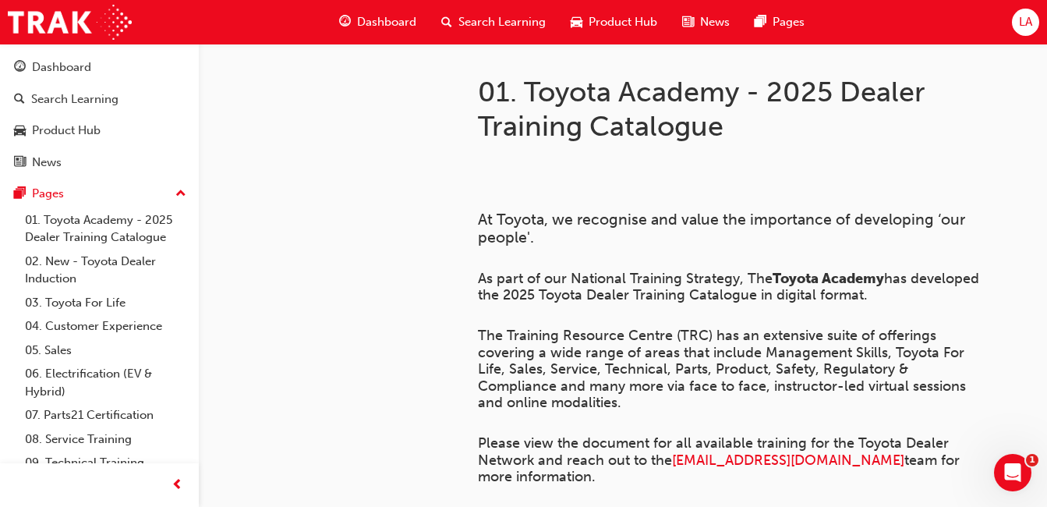
click at [47, 192] on div "Pages" at bounding box center [48, 194] width 32 height 18
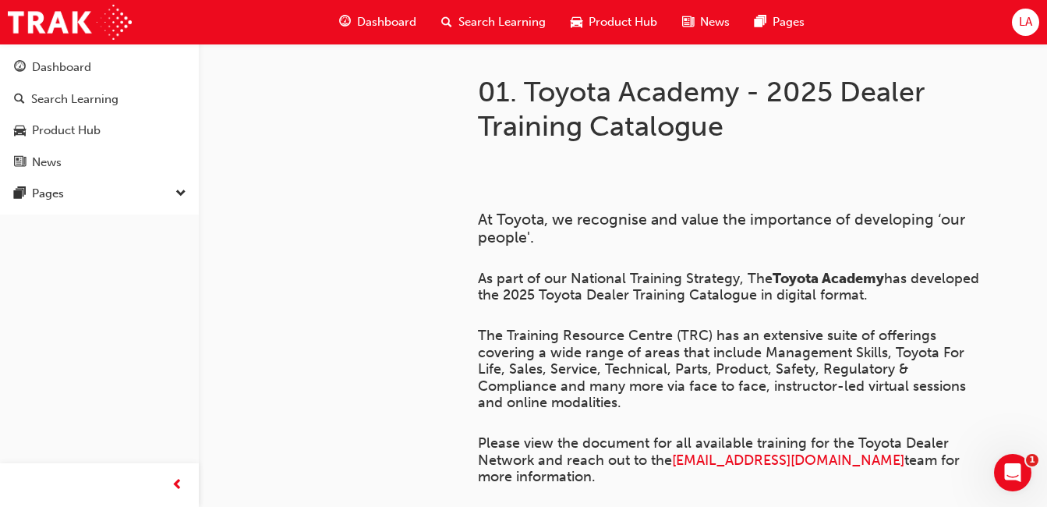
click at [115, 104] on div "Search Learning" at bounding box center [74, 99] width 87 height 18
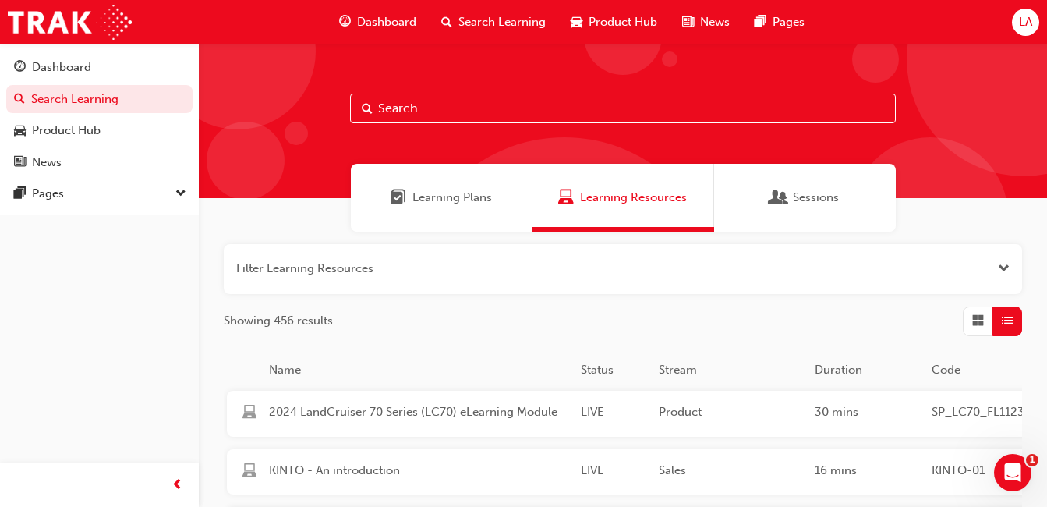
click at [521, 22] on span "Search Learning" at bounding box center [501, 22] width 87 height 18
click at [499, 18] on span "Search Learning" at bounding box center [501, 22] width 87 height 18
click at [831, 203] on span "Sessions" at bounding box center [815, 198] width 46 height 18
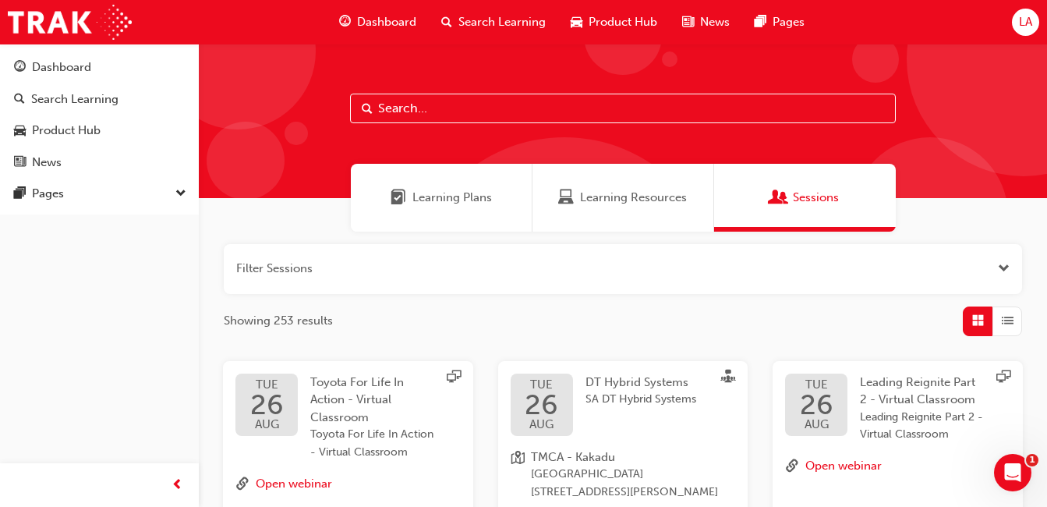
click at [980, 290] on button "button" at bounding box center [623, 269] width 798 height 50
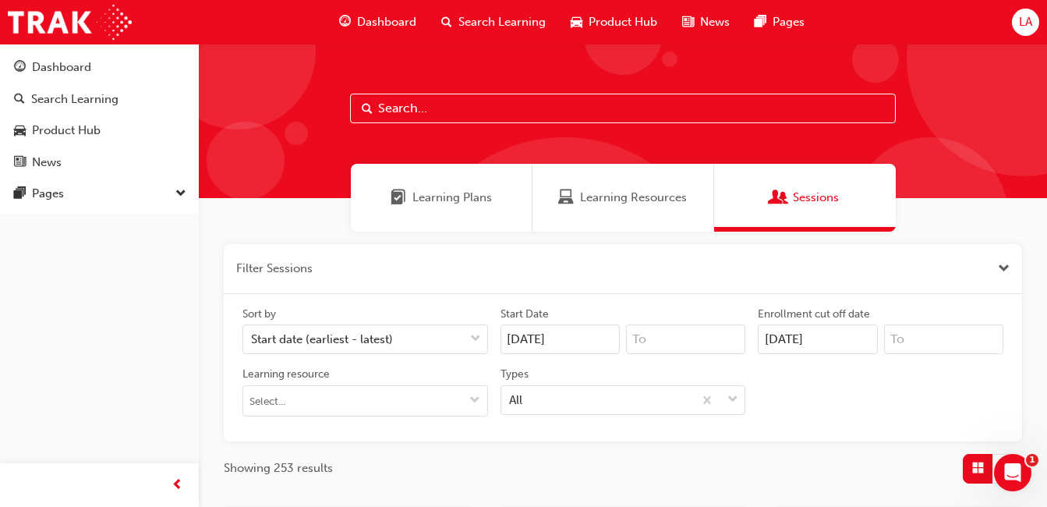
click at [972, 334] on input at bounding box center [943, 339] width 119 height 30
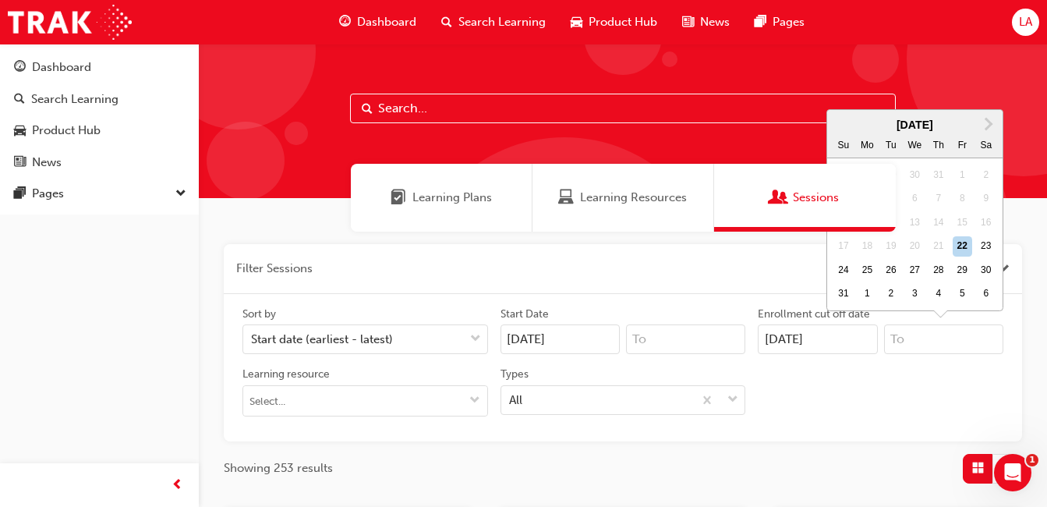
click at [748, 281] on button "button" at bounding box center [623, 269] width 798 height 50
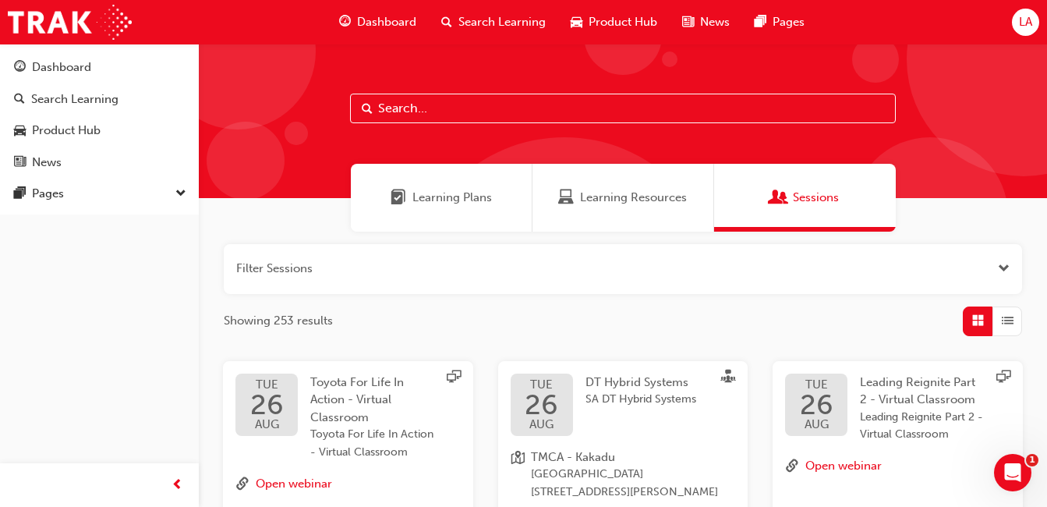
click at [1014, 273] on button "button" at bounding box center [623, 269] width 798 height 50
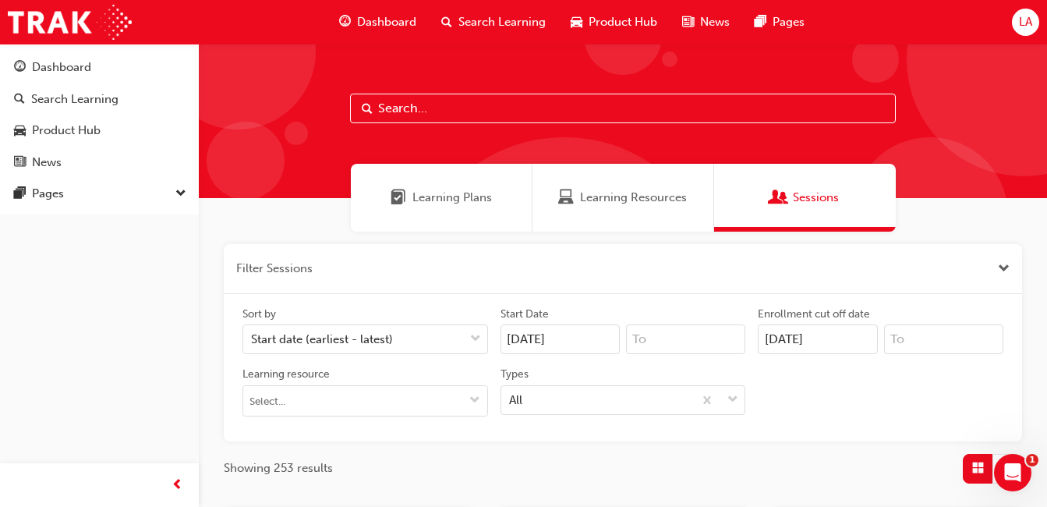
click at [1017, 271] on button "button" at bounding box center [623, 269] width 798 height 50
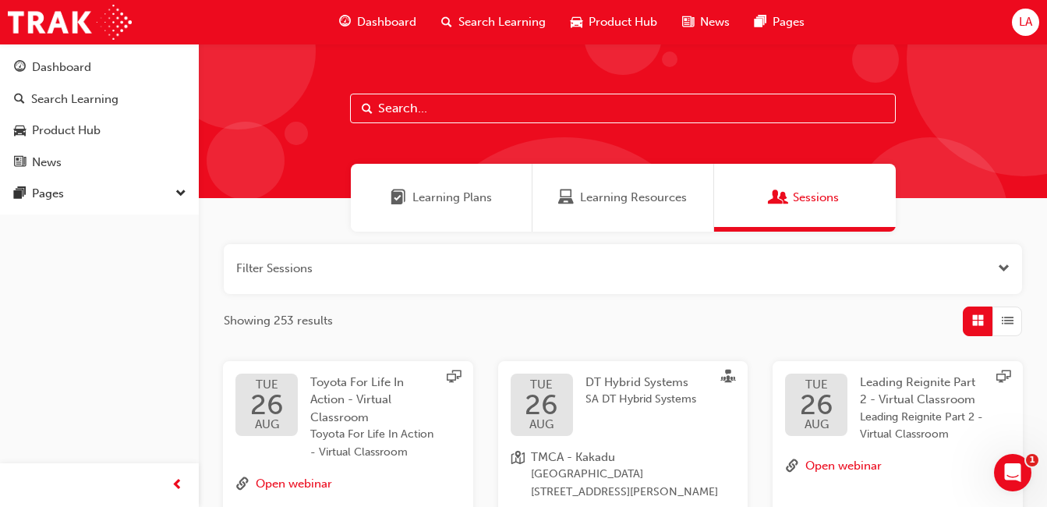
click at [1003, 268] on span "Open the filter" at bounding box center [1003, 268] width 12 height 18
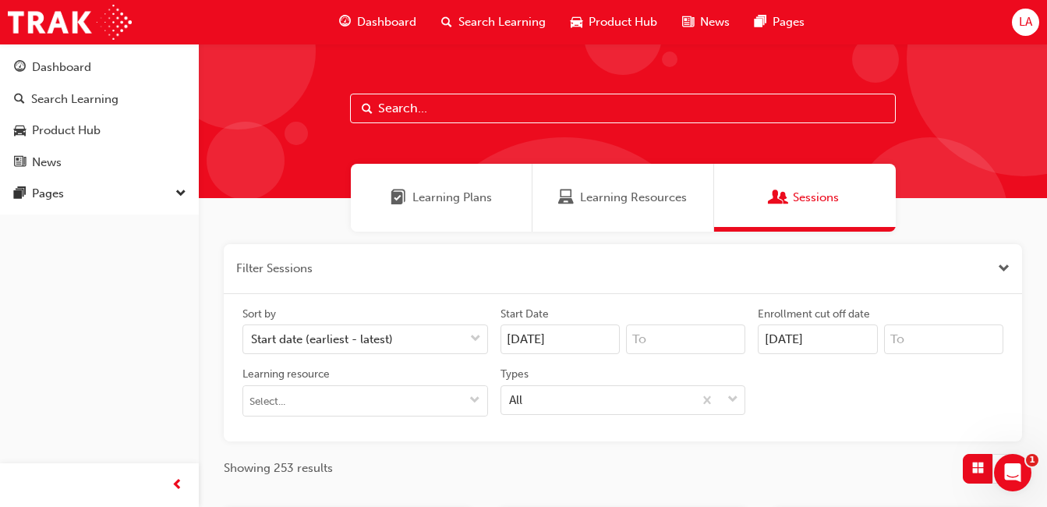
click at [1003, 268] on span "Close the filter" at bounding box center [1003, 268] width 12 height 18
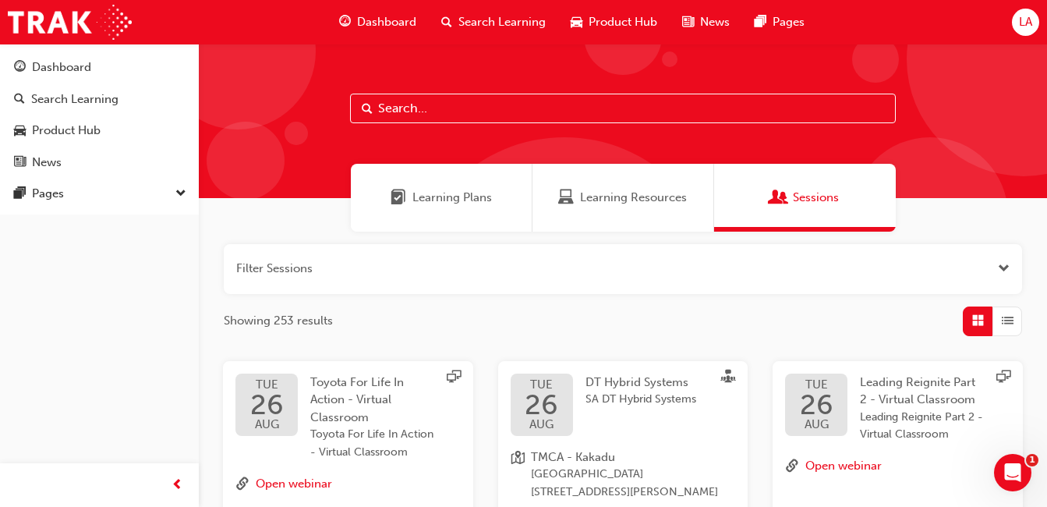
click at [1008, 325] on span "List" at bounding box center [1007, 321] width 12 height 18
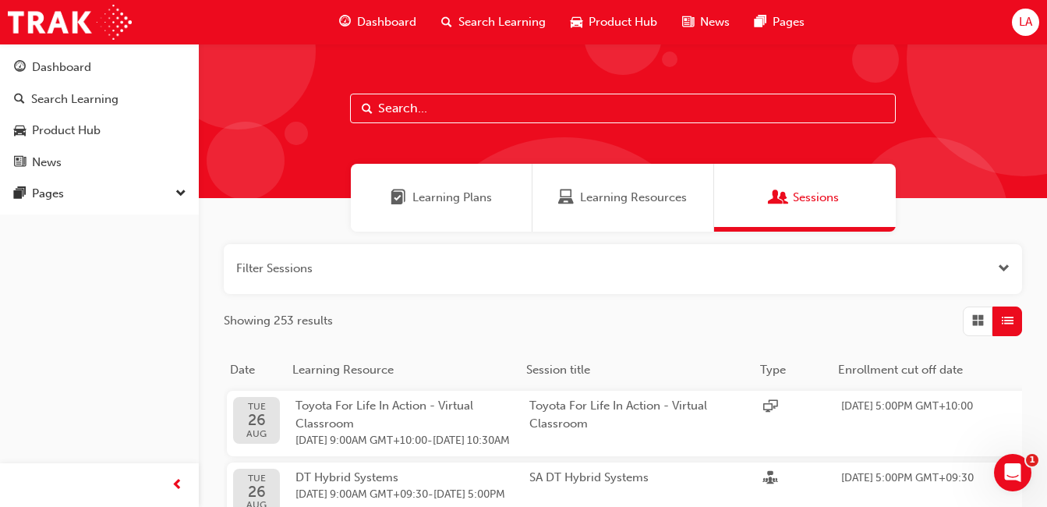
click at [447, 194] on span "Learning Plans" at bounding box center [451, 198] width 79 height 18
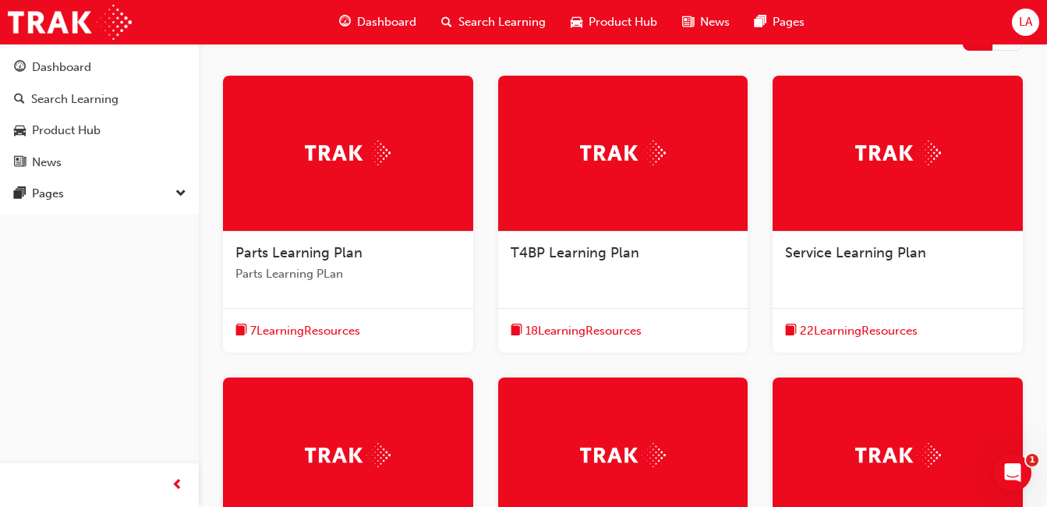
scroll to position [281, 0]
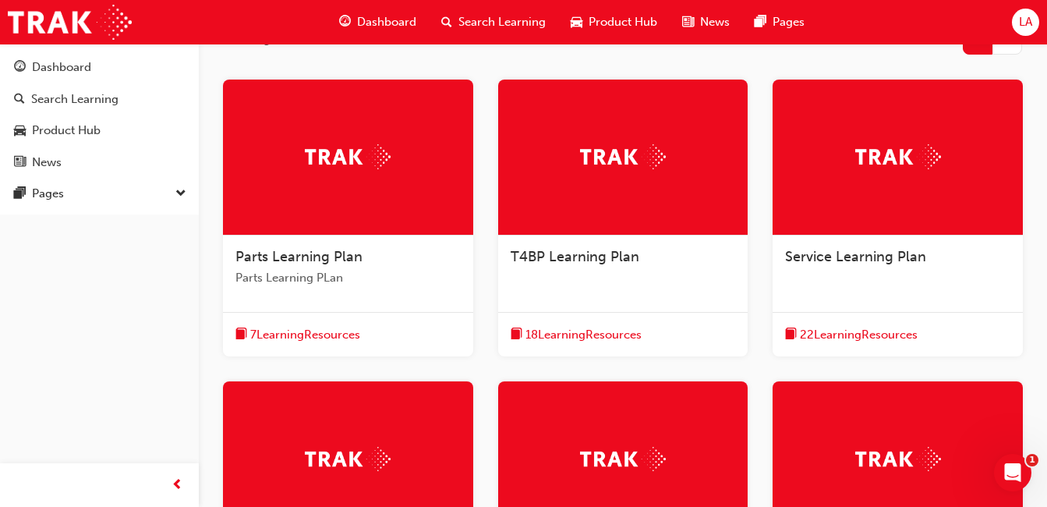
click at [943, 179] on div at bounding box center [897, 157] width 250 height 156
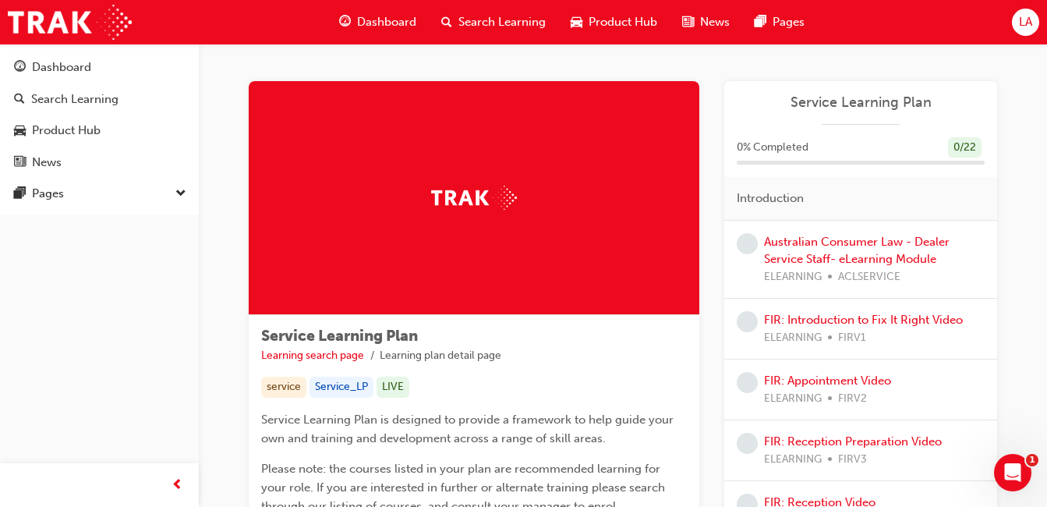
click at [110, 86] on link "Search Learning" at bounding box center [99, 99] width 186 height 29
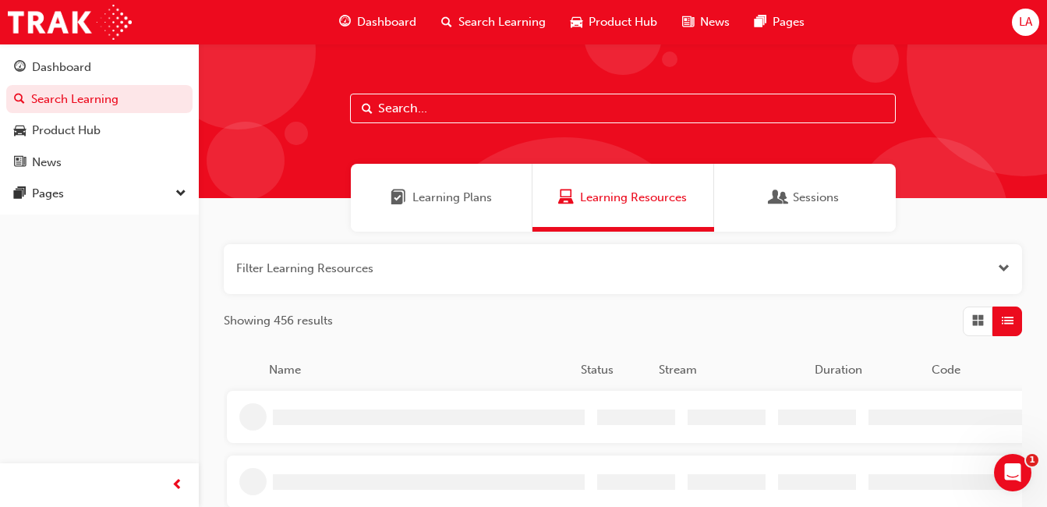
click at [97, 64] on div "Dashboard" at bounding box center [99, 67] width 171 height 19
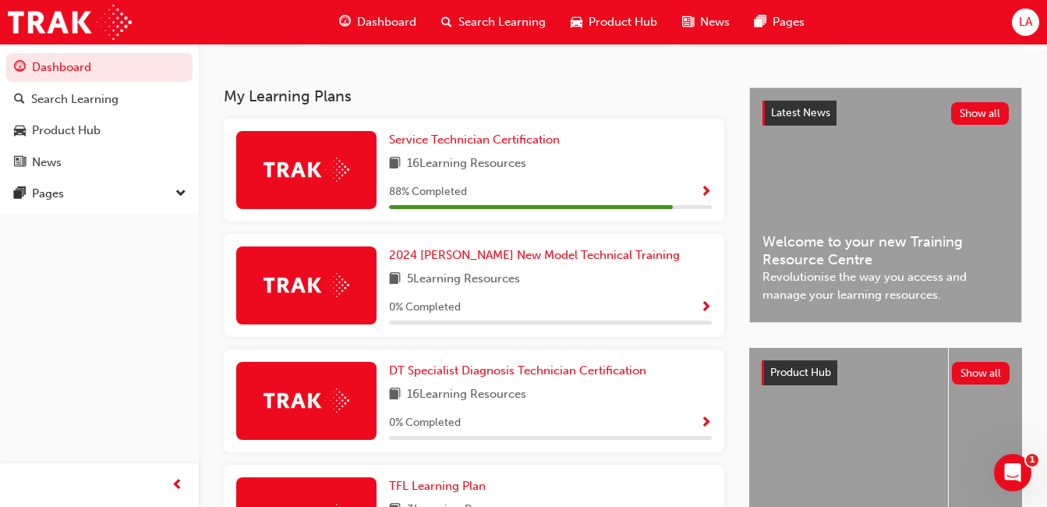
scroll to position [313, 0]
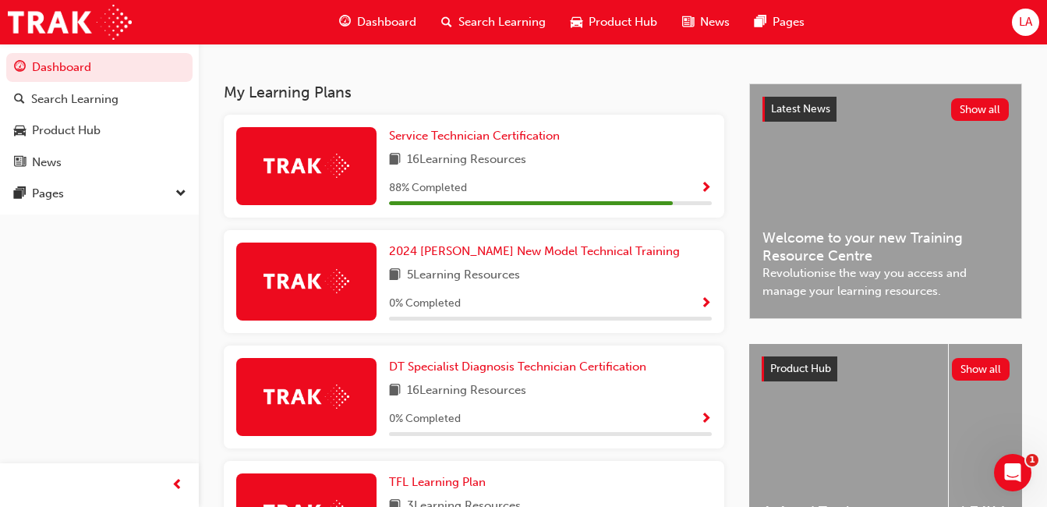
click at [614, 170] on div "16 Learning Resources" at bounding box center [550, 159] width 323 height 19
click at [700, 193] on span "Show Progress" at bounding box center [706, 189] width 12 height 14
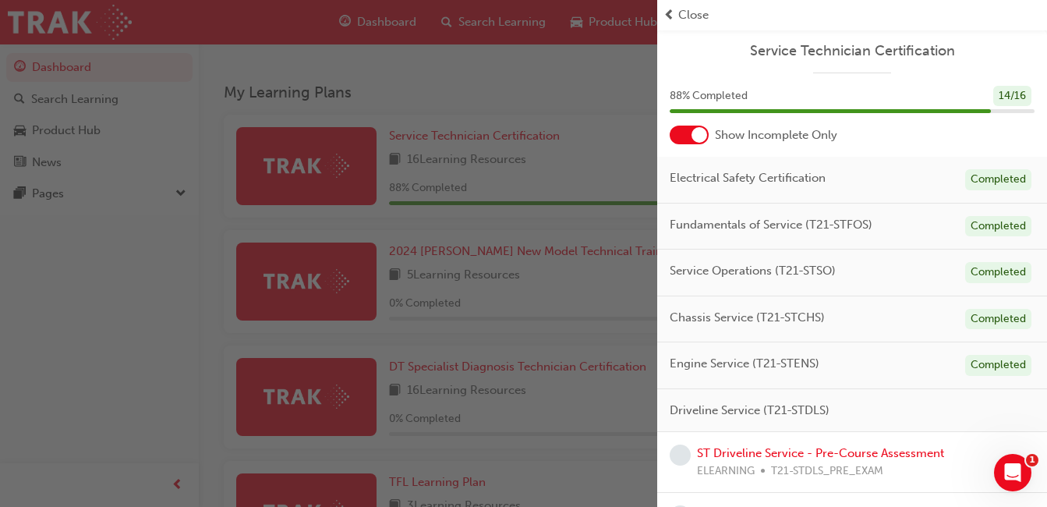
scroll to position [47, 0]
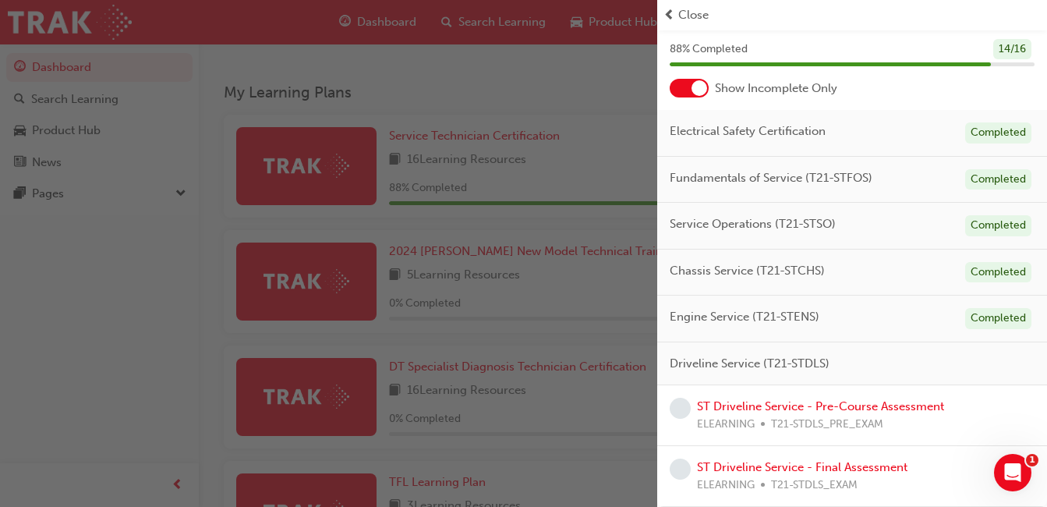
click at [920, 431] on div "ELEARNING T21-STDLS_PRE_EXAM" at bounding box center [820, 424] width 247 height 18
click at [888, 409] on link "ST Driveline Service - Pre-Course Assessment" at bounding box center [820, 406] width 247 height 14
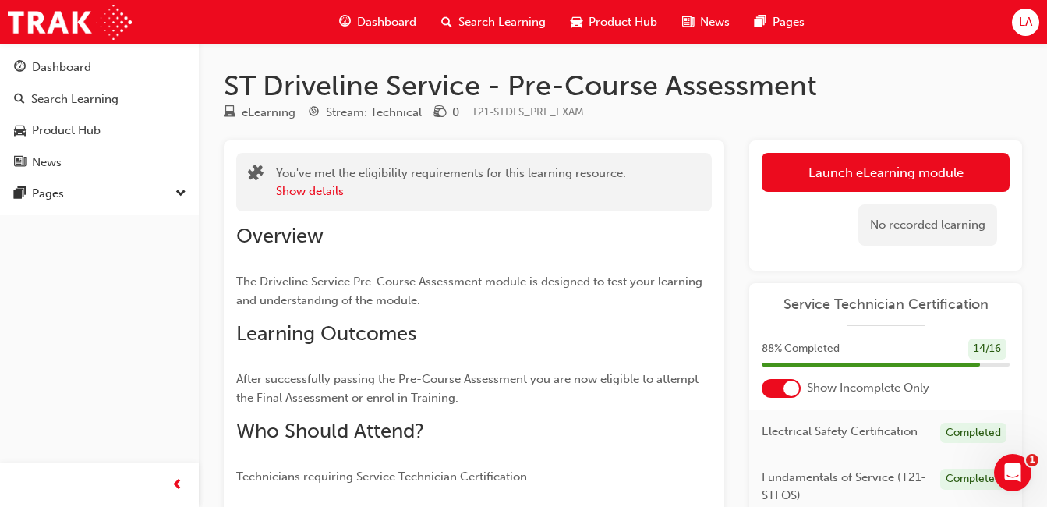
click at [932, 162] on link "Launch eLearning module" at bounding box center [885, 172] width 248 height 39
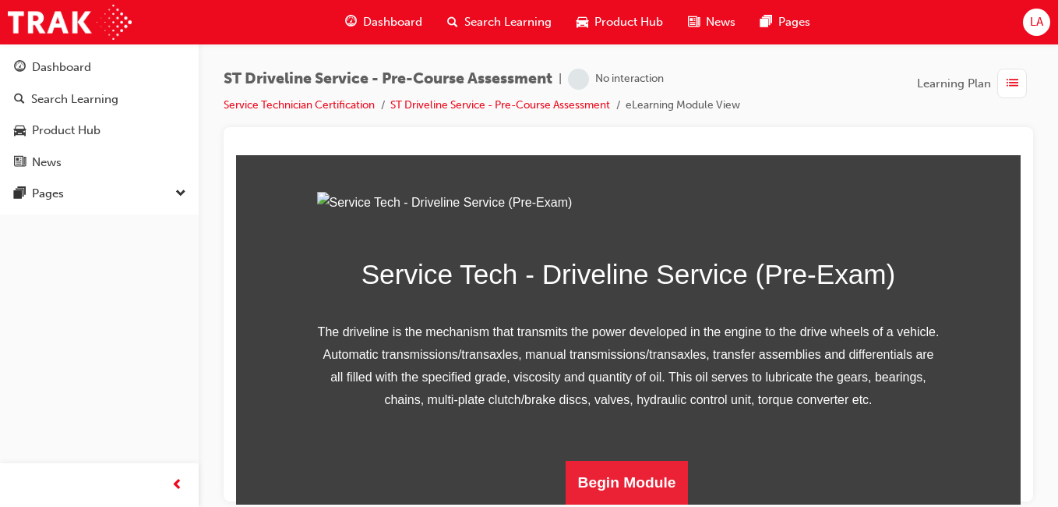
scroll to position [281, 0]
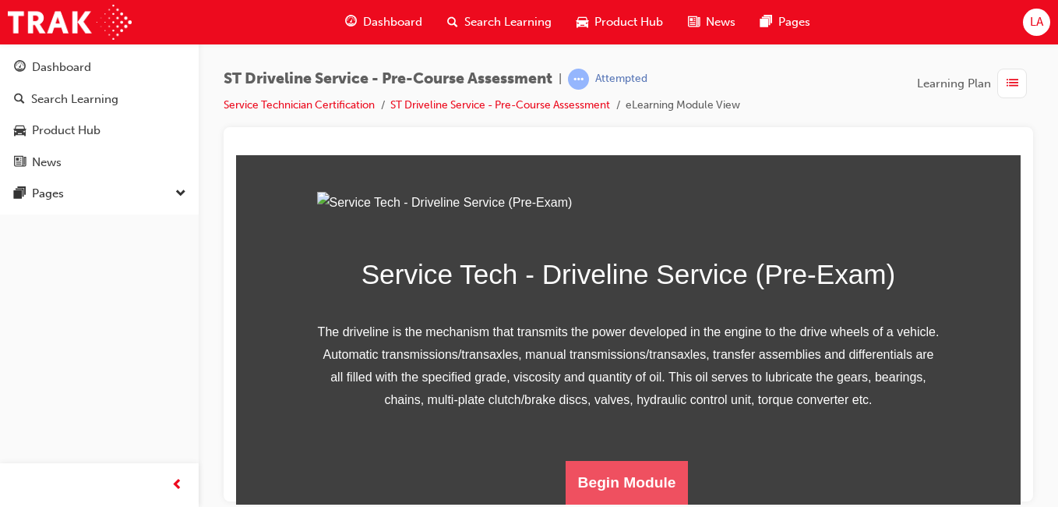
click at [649, 471] on button "Begin Module" at bounding box center [627, 482] width 123 height 44
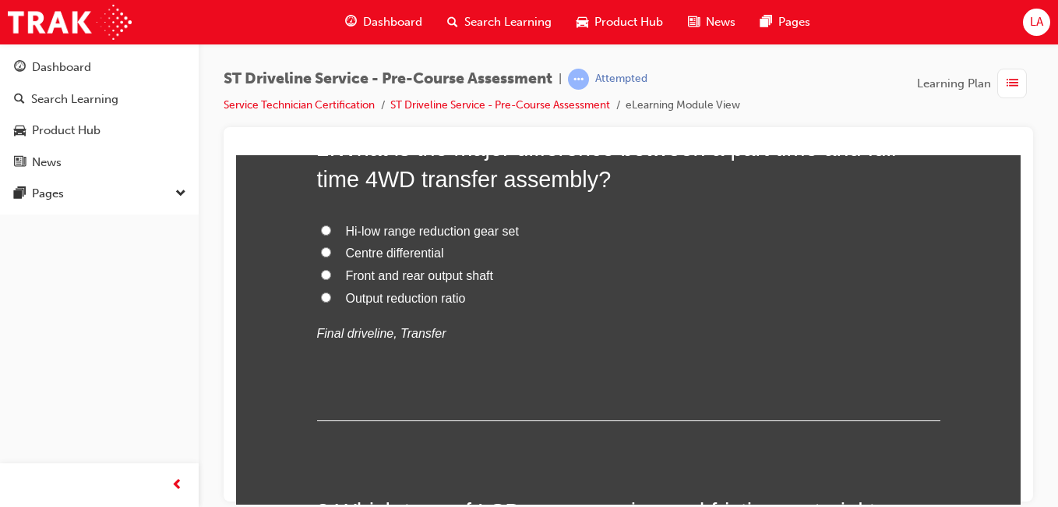
scroll to position [582, 0]
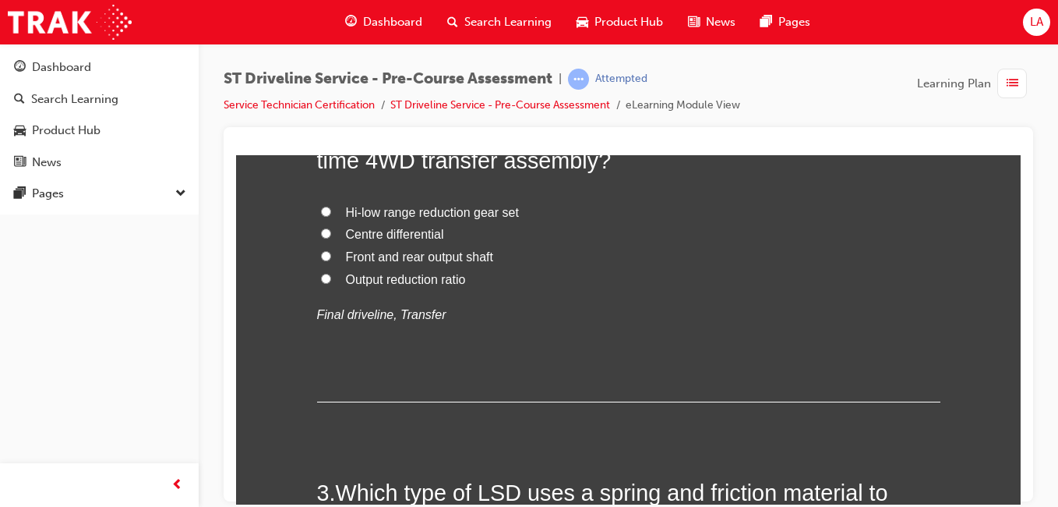
radio input "true"
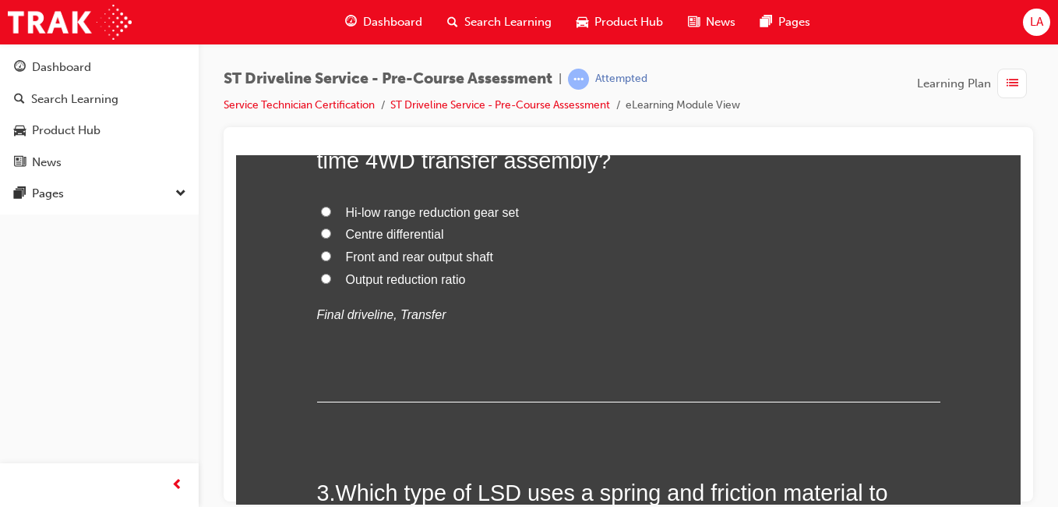
radio input "true"
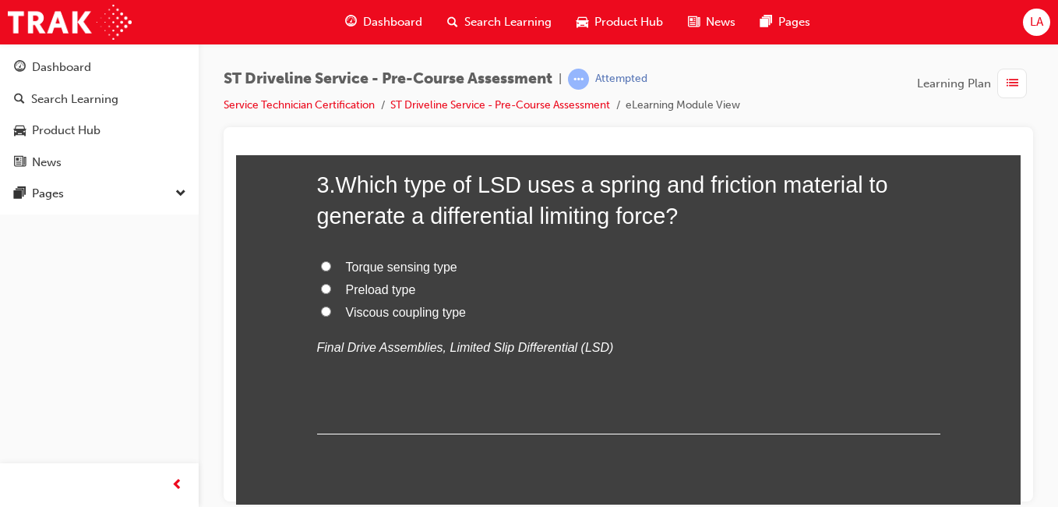
scroll to position [894, 0]
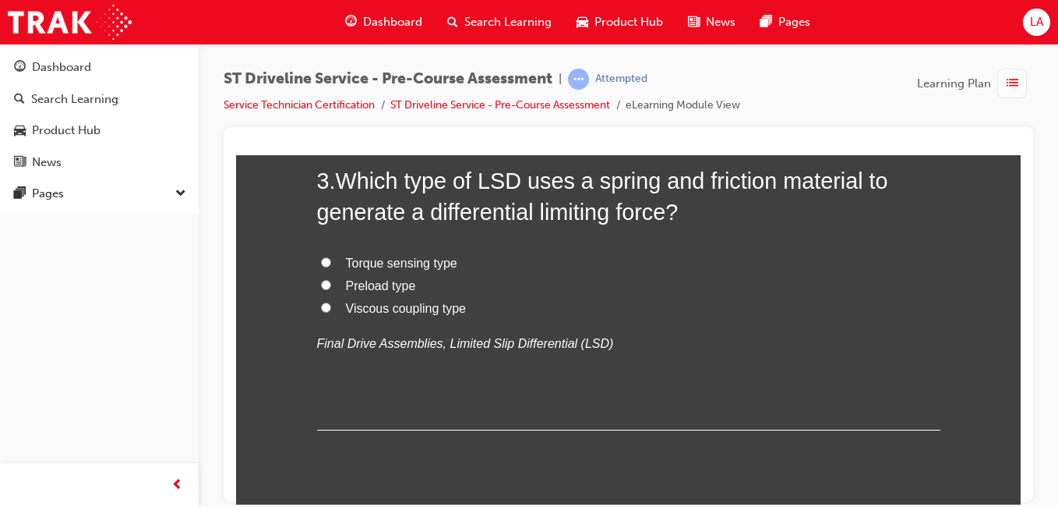
radio input "true"
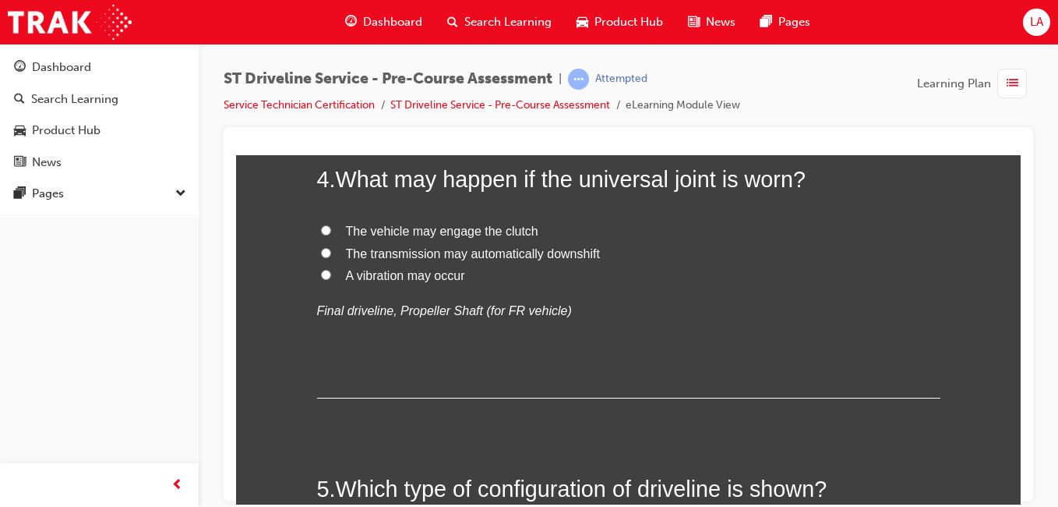
scroll to position [1231, 0]
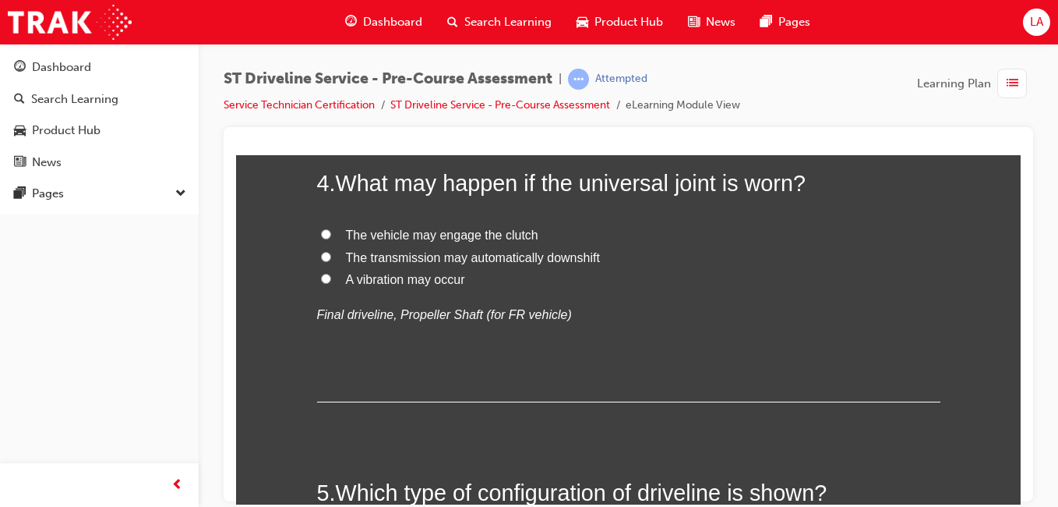
radio input "true"
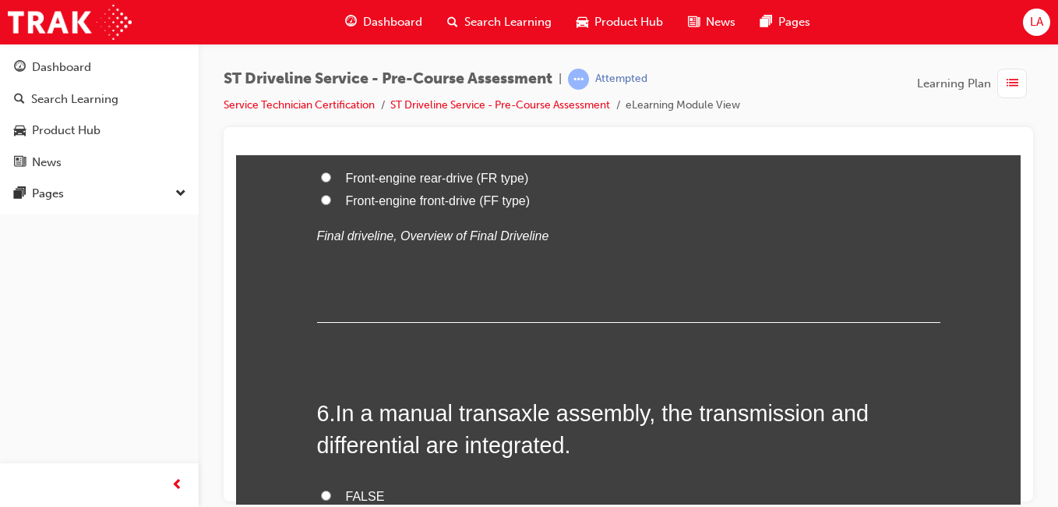
scroll to position [1640, 0]
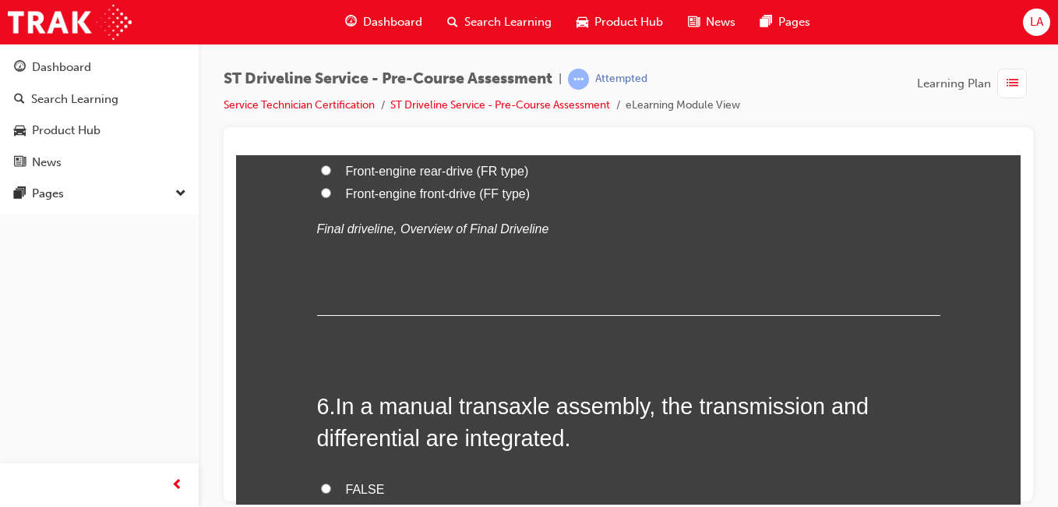
radio input "true"
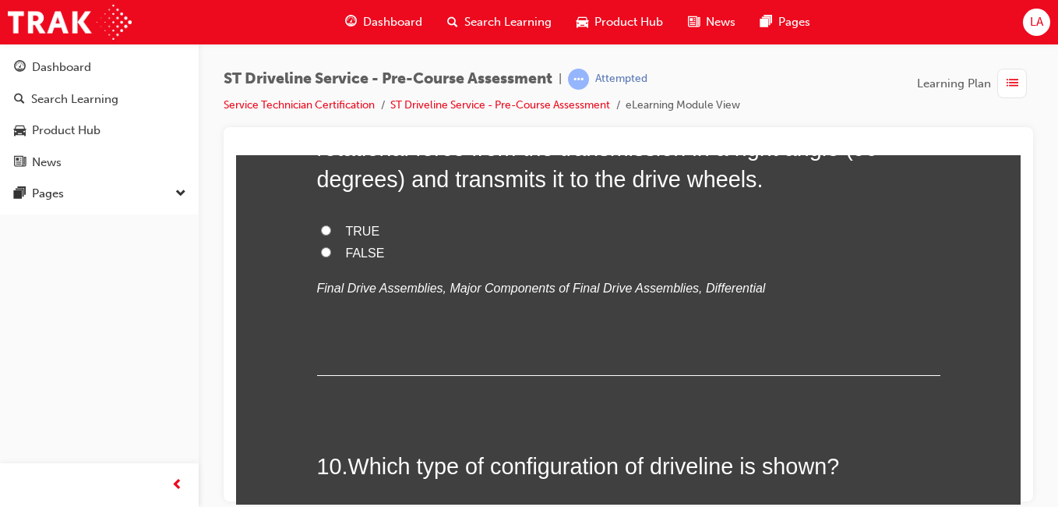
scroll to position [2846, 0]
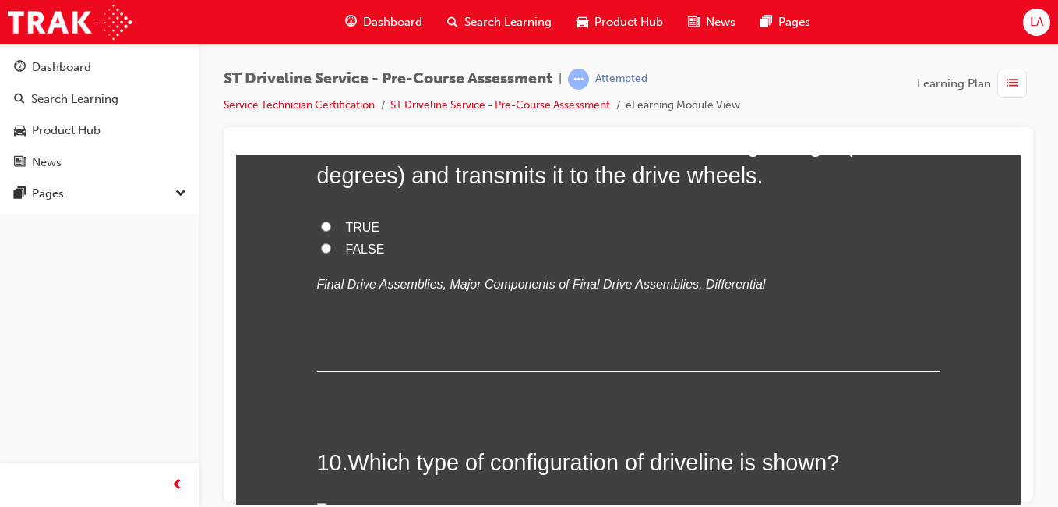
radio input "true"
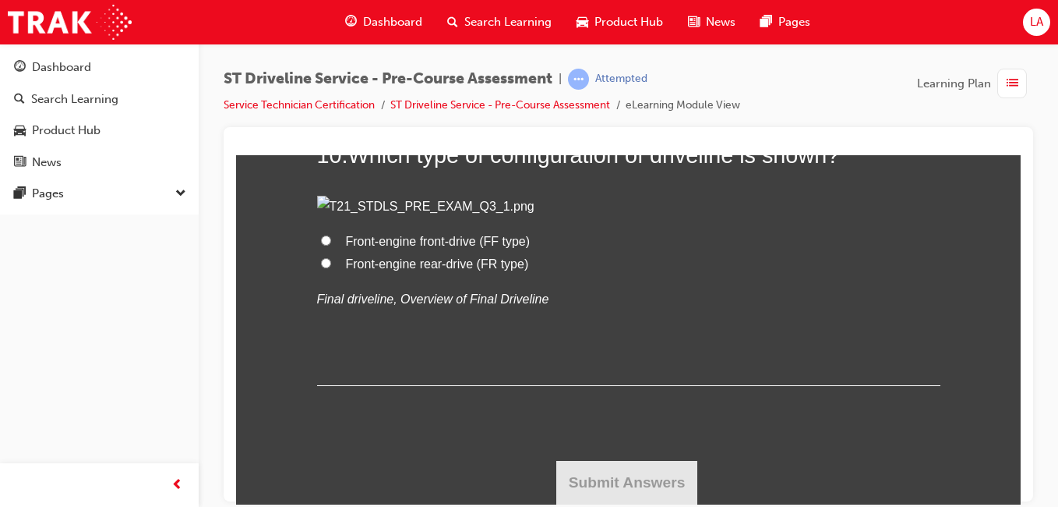
scroll to position [3176, 0]
radio input "true"
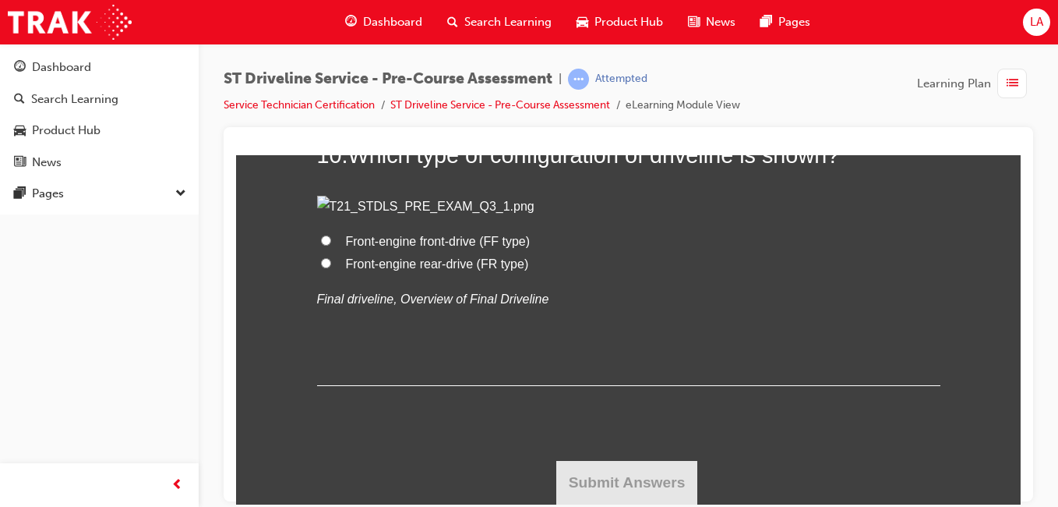
radio input "true"
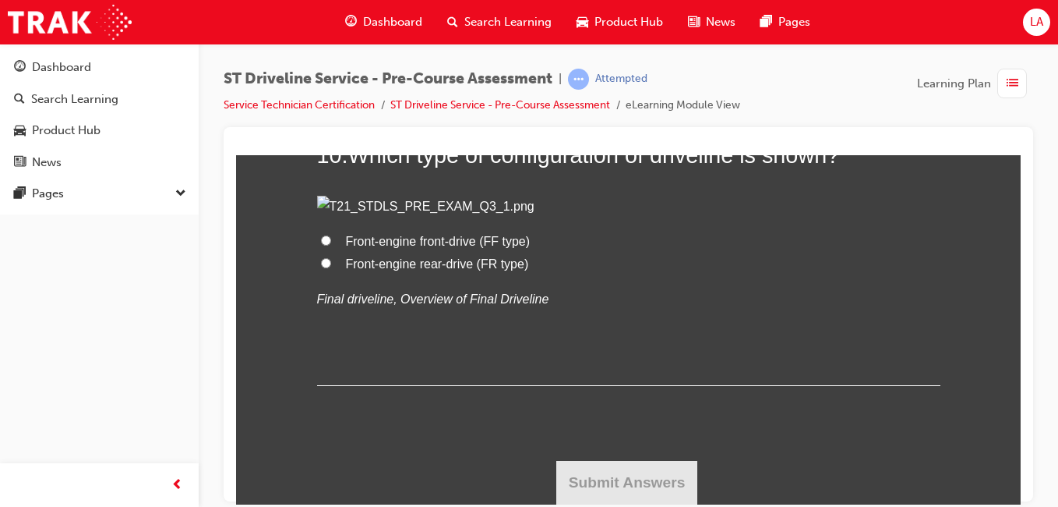
radio input "true"
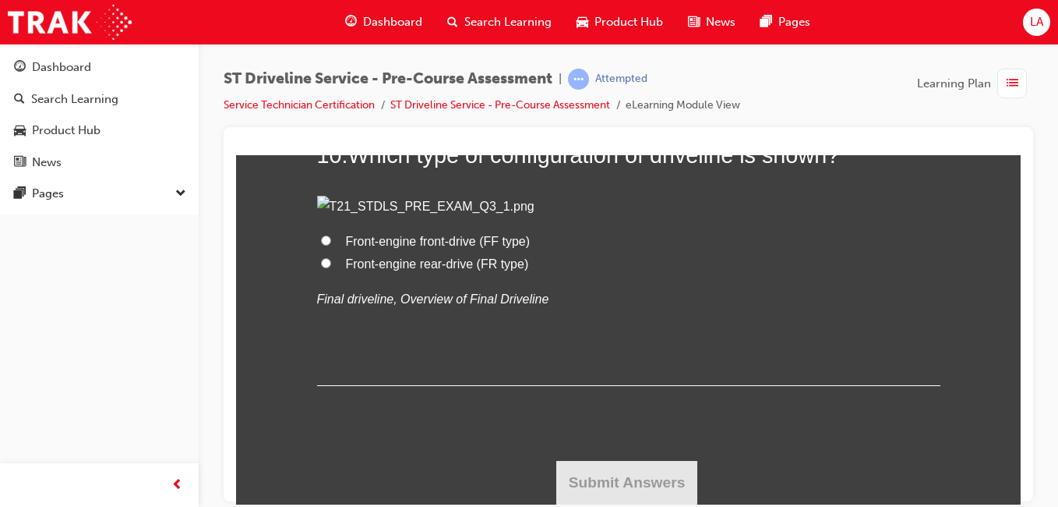
radio input "true"
click at [683, 252] on label "Front-engine front-drive (FF type)" at bounding box center [628, 241] width 623 height 23
click at [331, 245] on input "Front-engine front-drive (FF type)" at bounding box center [326, 240] width 10 height 10
radio input "true"
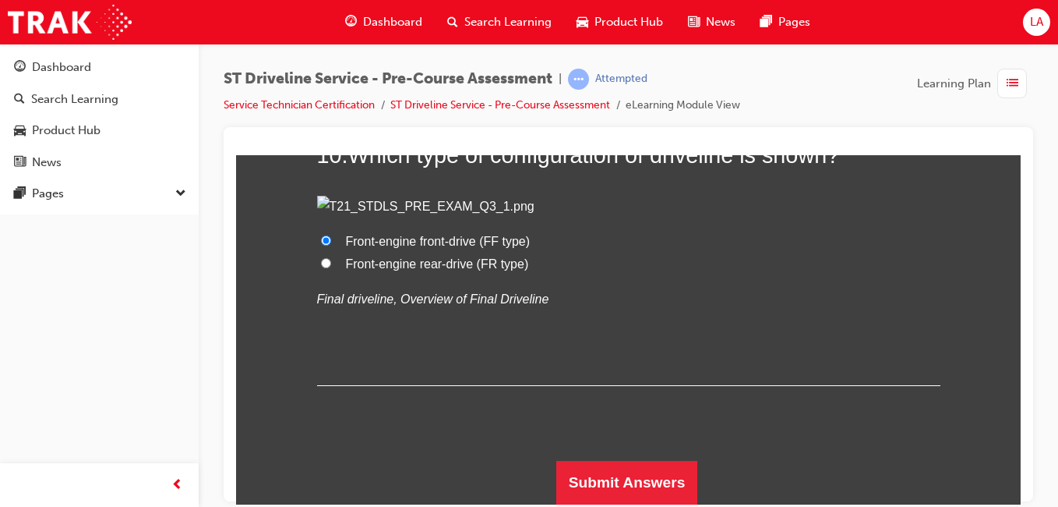
scroll to position [5274, 0]
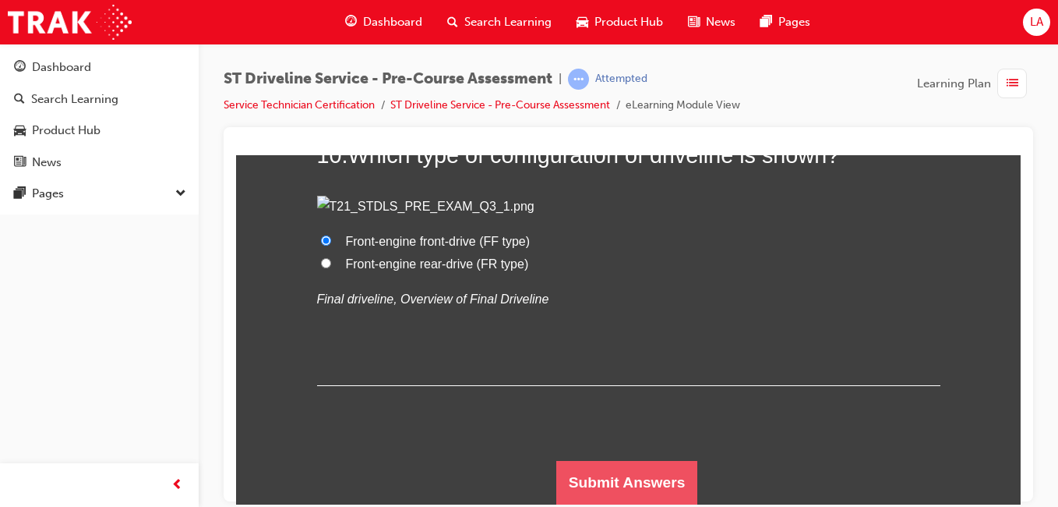
click at [619, 479] on button "Submit Answers" at bounding box center [627, 482] width 142 height 44
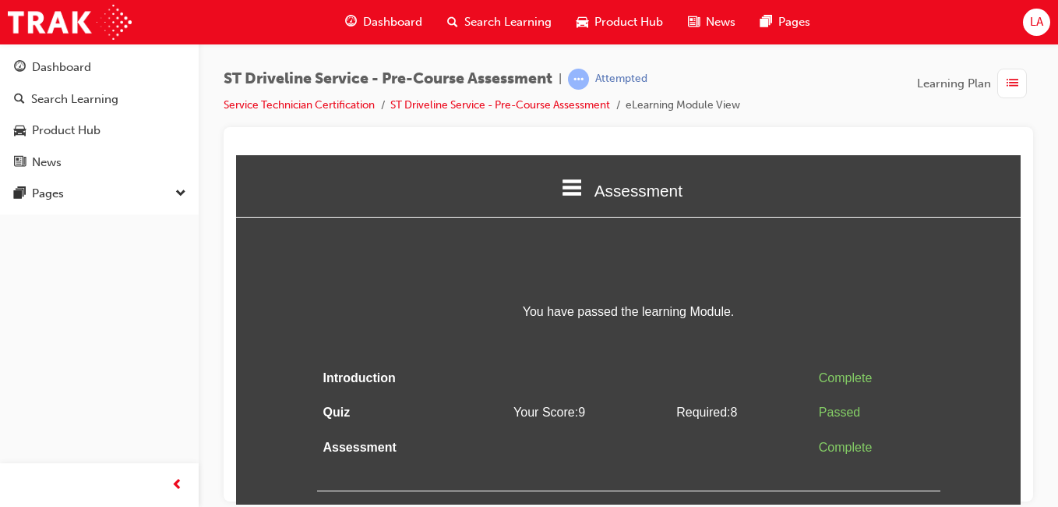
scroll to position [0, 0]
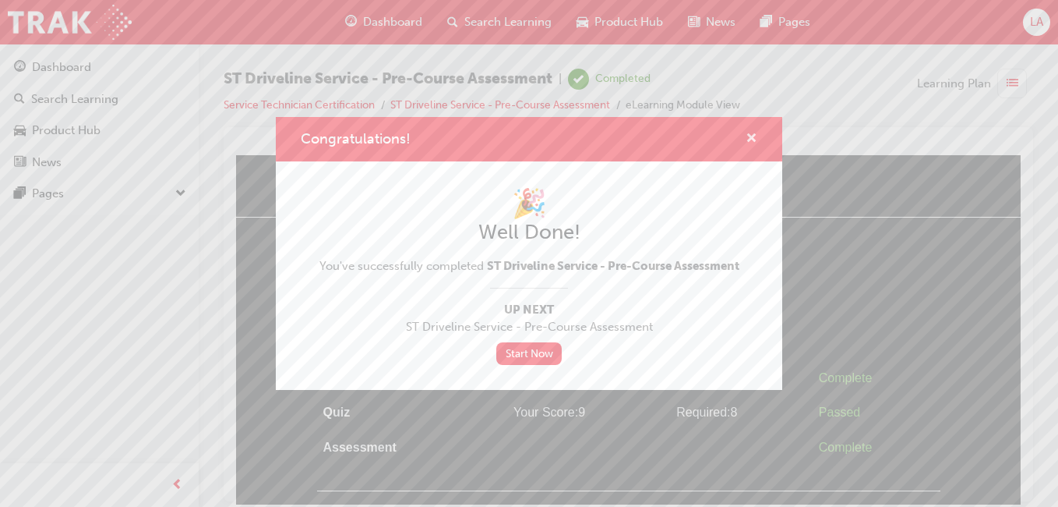
click at [751, 138] on span "cross-icon" at bounding box center [752, 139] width 12 height 14
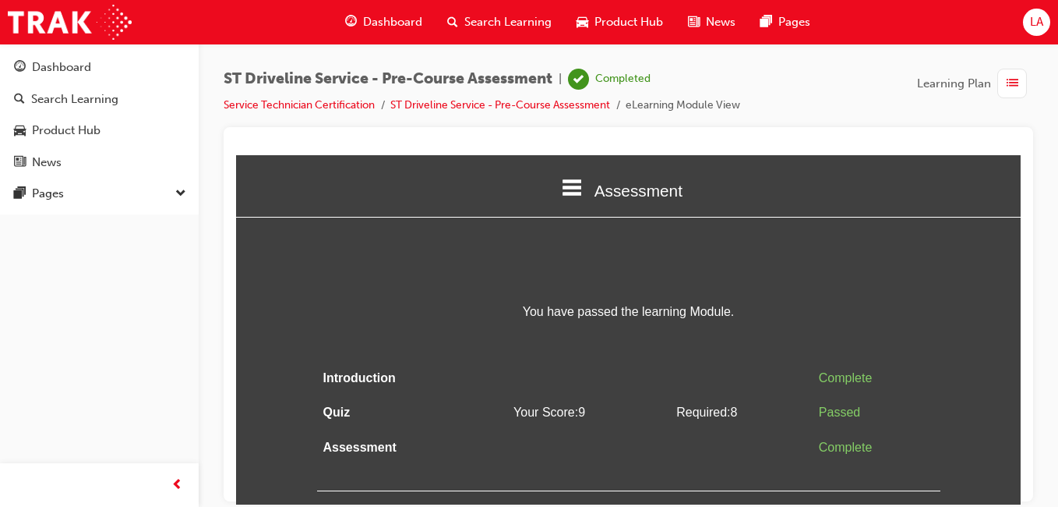
click at [1015, 92] on span "list-icon" at bounding box center [1013, 83] width 12 height 19
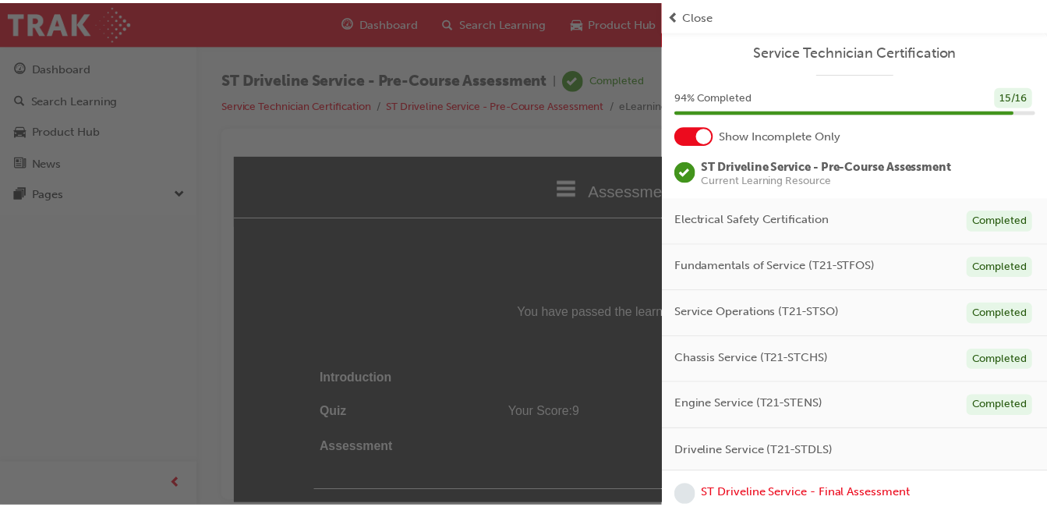
scroll to position [26, 0]
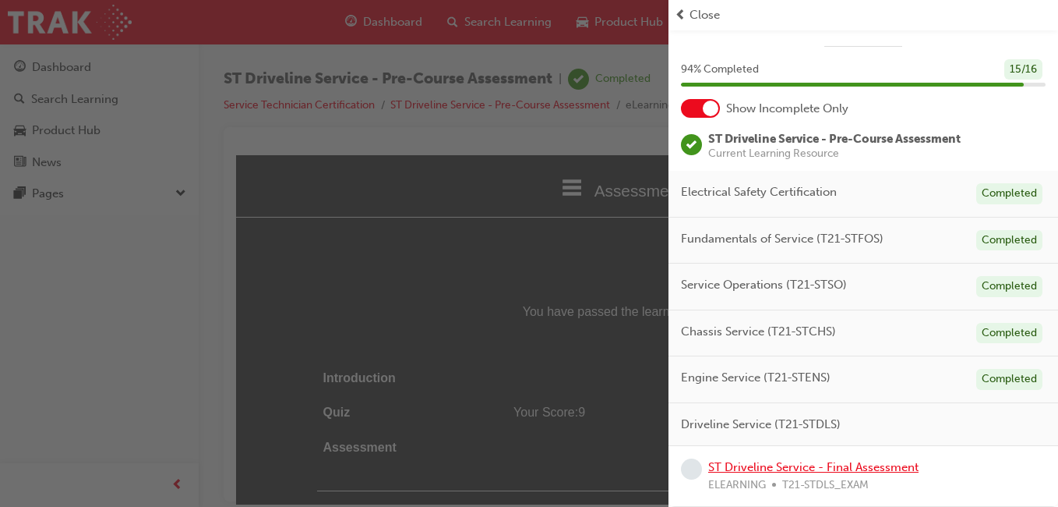
click at [907, 467] on link "ST Driveline Service - Final Assessment" at bounding box center [813, 467] width 210 height 14
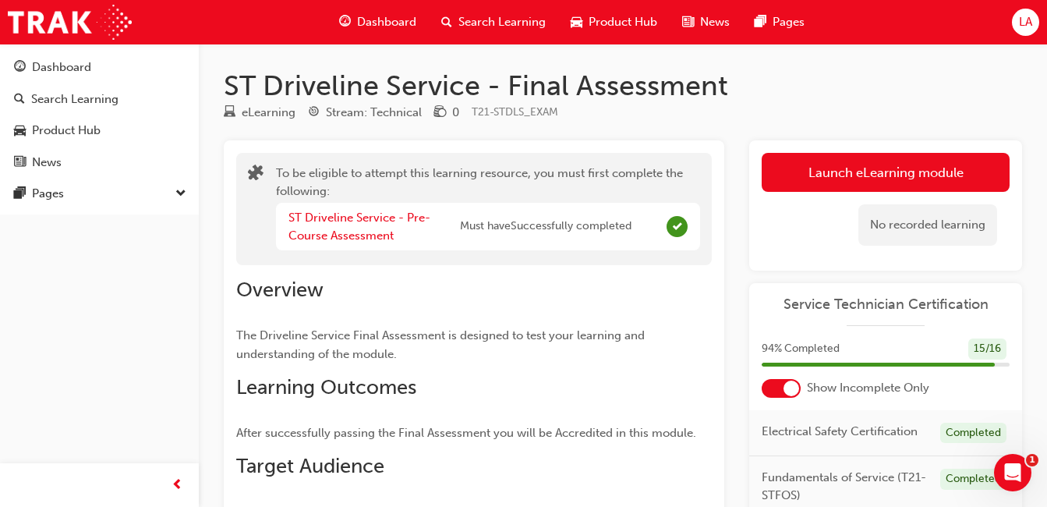
click at [927, 177] on button "Launch eLearning module" at bounding box center [885, 172] width 248 height 39
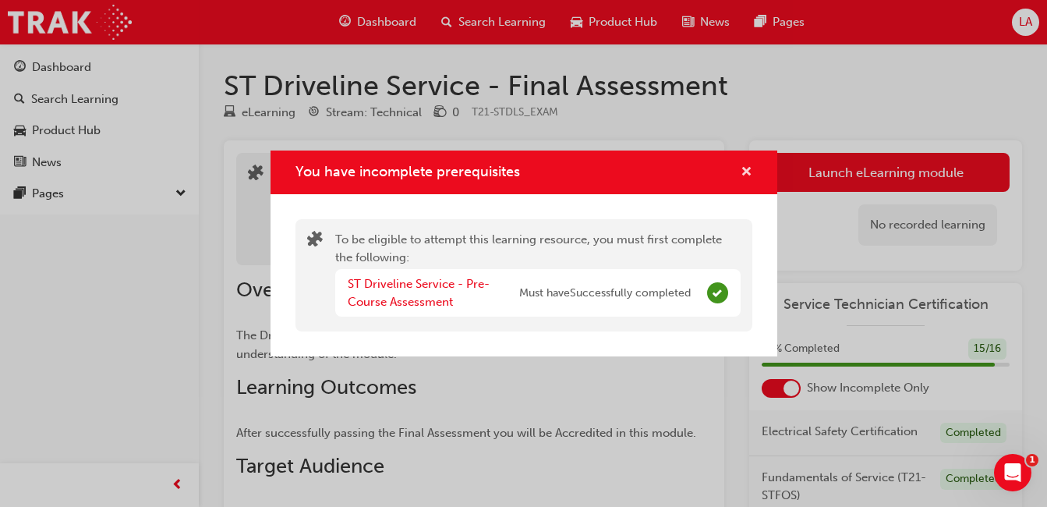
click at [746, 172] on span "cross-icon" at bounding box center [746, 173] width 12 height 14
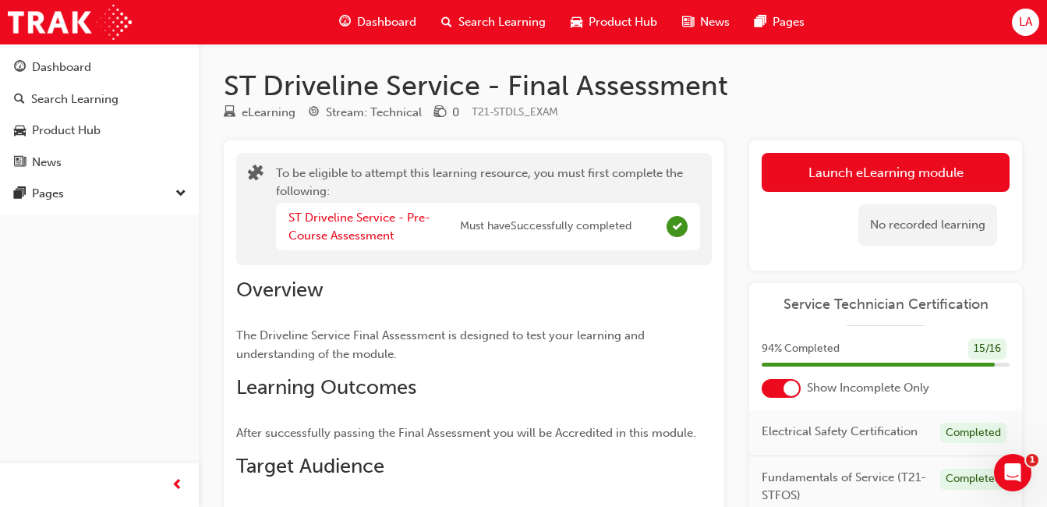
click at [918, 167] on button "Launch eLearning module" at bounding box center [885, 172] width 248 height 39
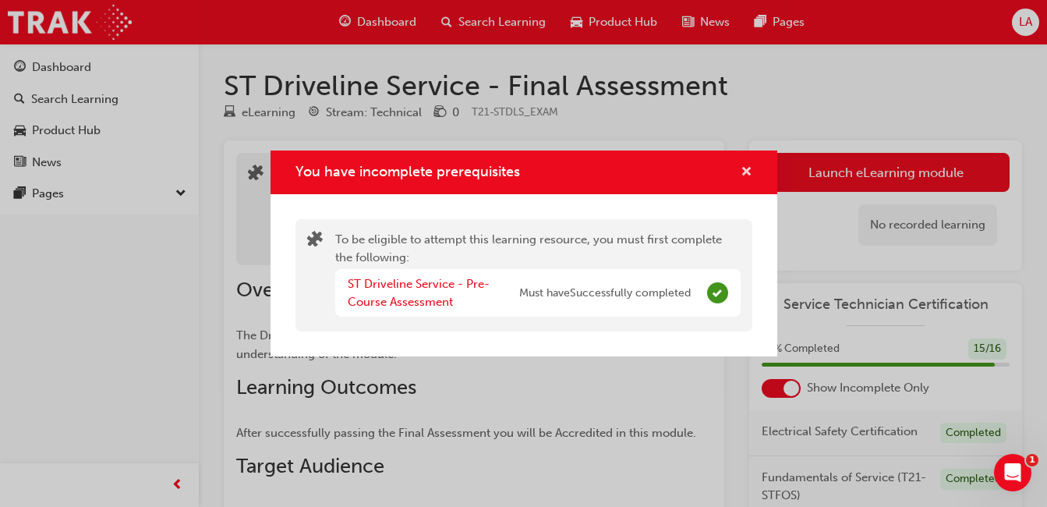
click at [743, 178] on span "cross-icon" at bounding box center [746, 173] width 12 height 14
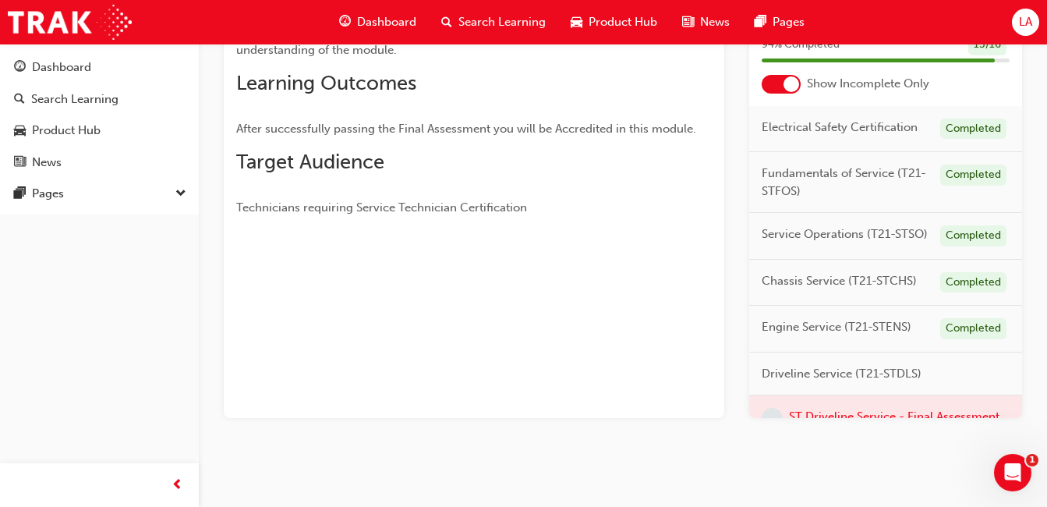
scroll to position [85, 0]
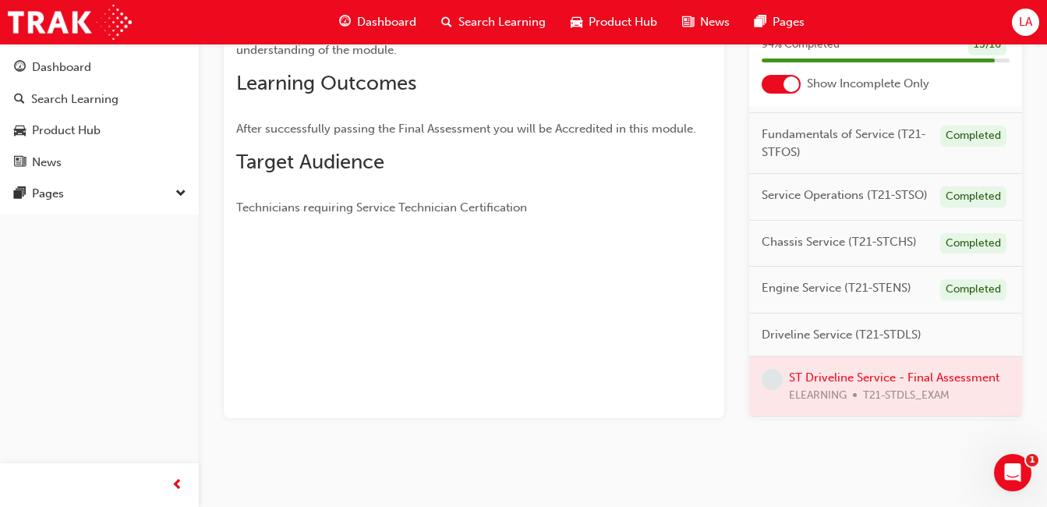
click at [912, 369] on div at bounding box center [885, 386] width 273 height 60
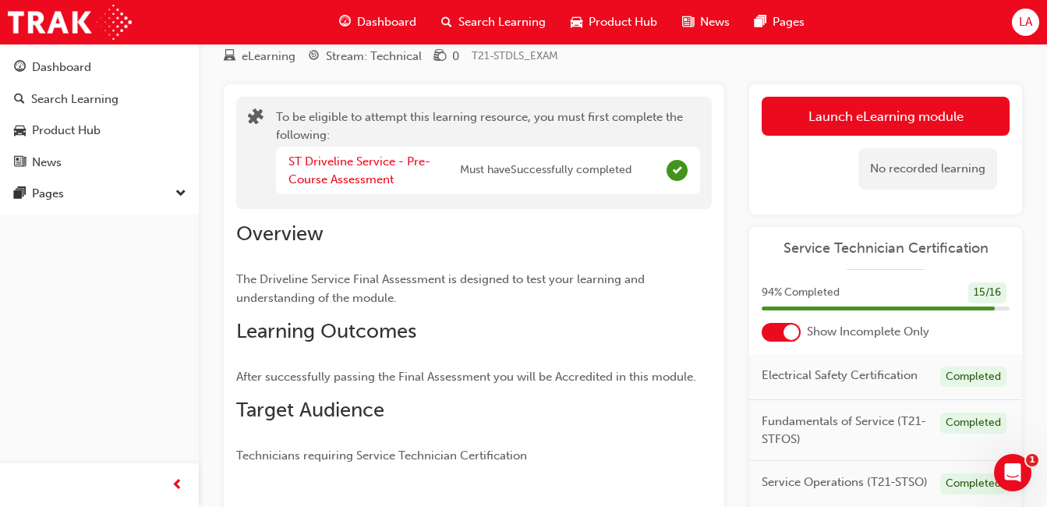
scroll to position [0, 0]
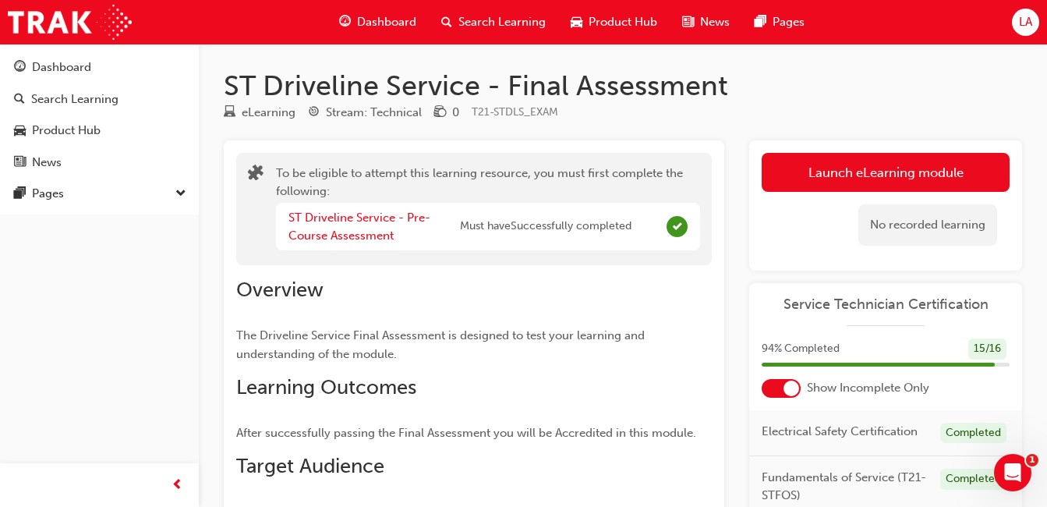
click at [912, 186] on button "Launch eLearning module" at bounding box center [885, 172] width 248 height 39
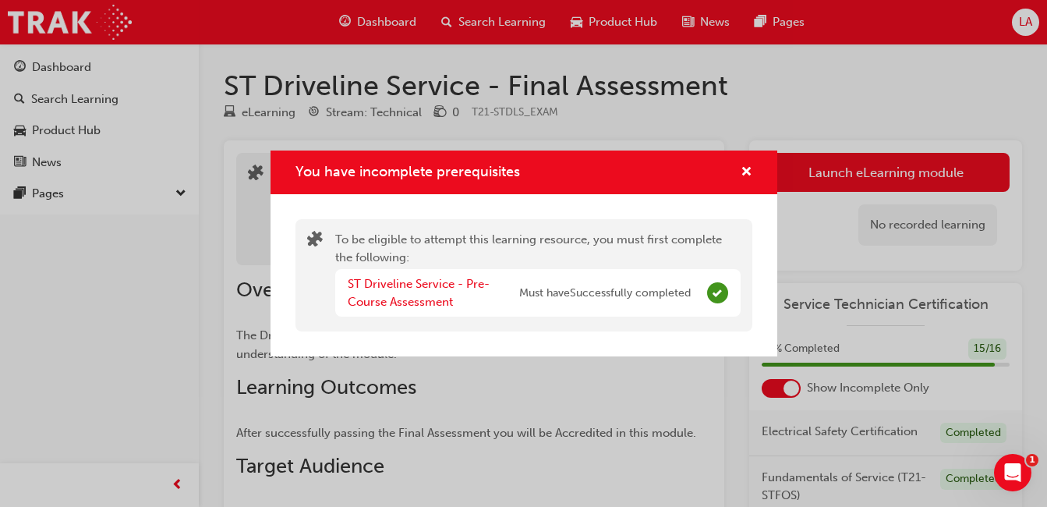
click at [580, 282] on div "ST Driveline Service - Pre-Course Assessment Must have Successfully completed" at bounding box center [519, 292] width 343 height 35
click at [581, 291] on span "Must have Successfully completed" at bounding box center [604, 293] width 171 height 18
click at [585, 260] on div "To be eligible to attempt this learning resource, you must first complete the f…" at bounding box center [537, 275] width 405 height 89
click at [595, 256] on div "To be eligible to attempt this learning resource, you must first complete the f…" at bounding box center [537, 275] width 405 height 89
click at [682, 289] on span "Must have Successfully completed" at bounding box center [604, 293] width 171 height 18
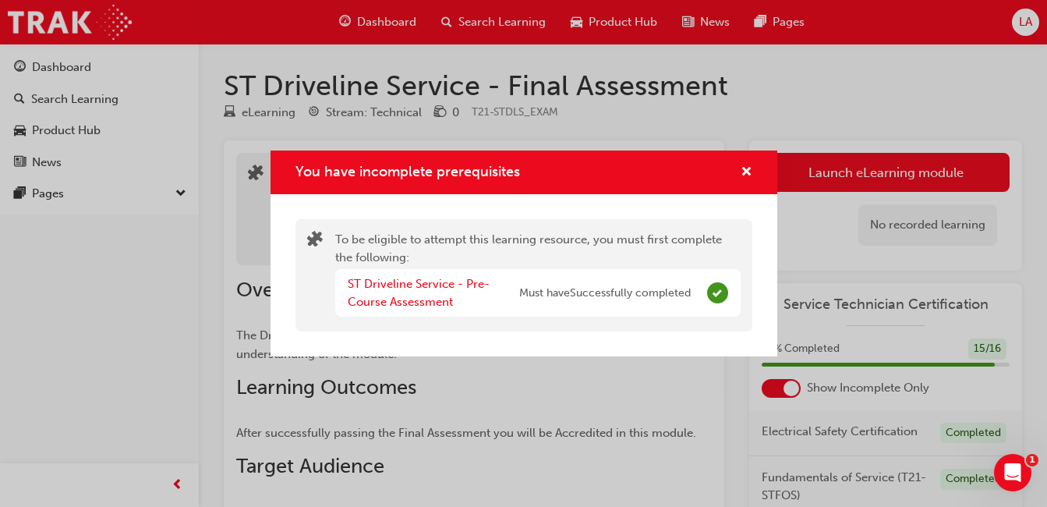
click at [703, 307] on div "ST Driveline Service - Pre-Course Assessment Must have Successfully completed" at bounding box center [537, 293] width 405 height 48
click at [712, 292] on span "Complete" at bounding box center [717, 292] width 21 height 21
click at [718, 307] on div "ST Driveline Service - Pre-Course Assessment Must have Successfully completed" at bounding box center [537, 293] width 405 height 48
click at [740, 168] on span "cross-icon" at bounding box center [746, 173] width 12 height 14
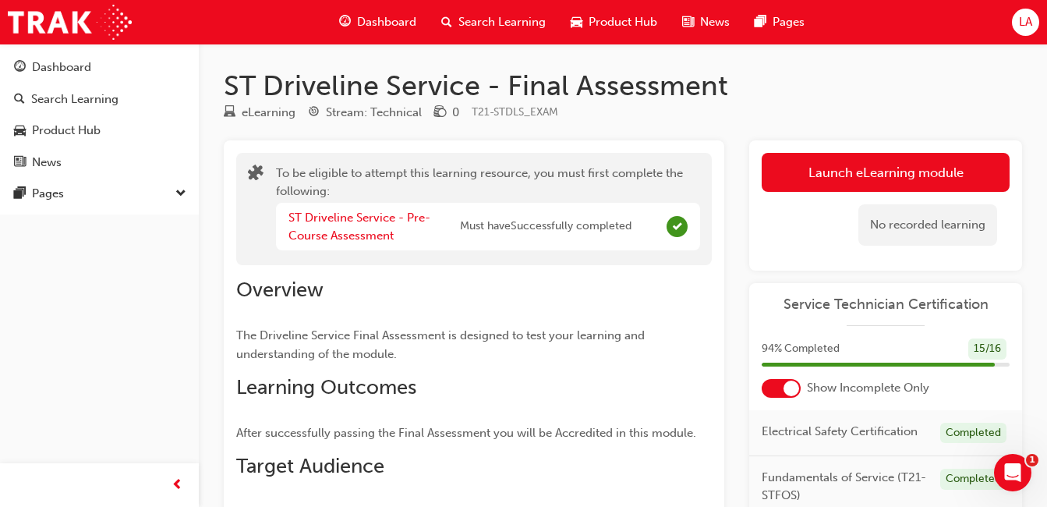
click at [915, 171] on button "Launch eLearning module" at bounding box center [885, 172] width 248 height 39
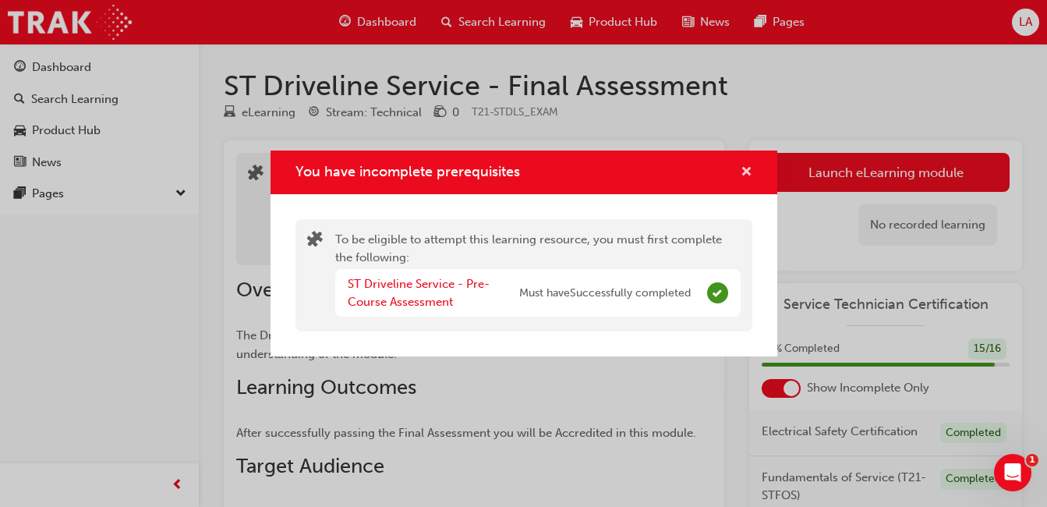
click at [743, 171] on span "cross-icon" at bounding box center [746, 173] width 12 height 14
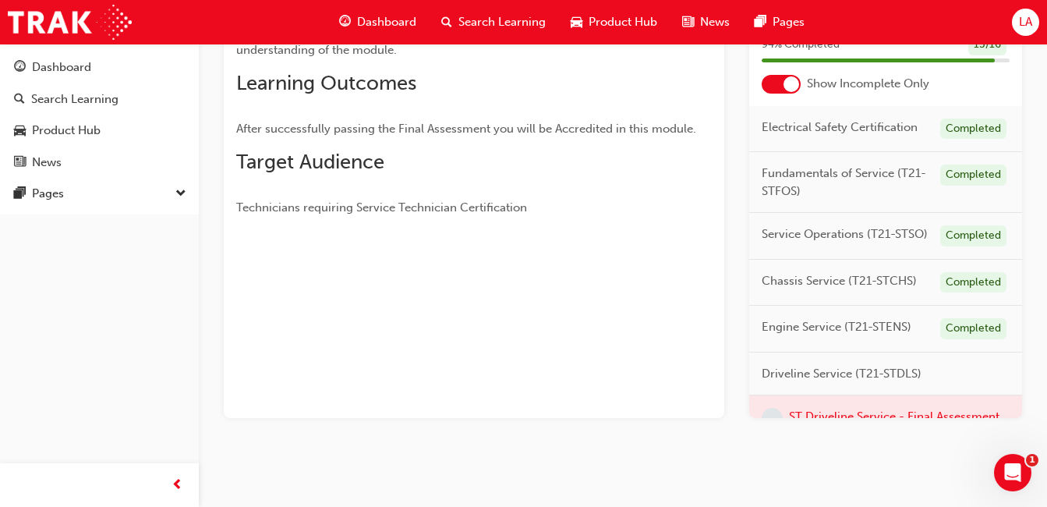
scroll to position [85, 0]
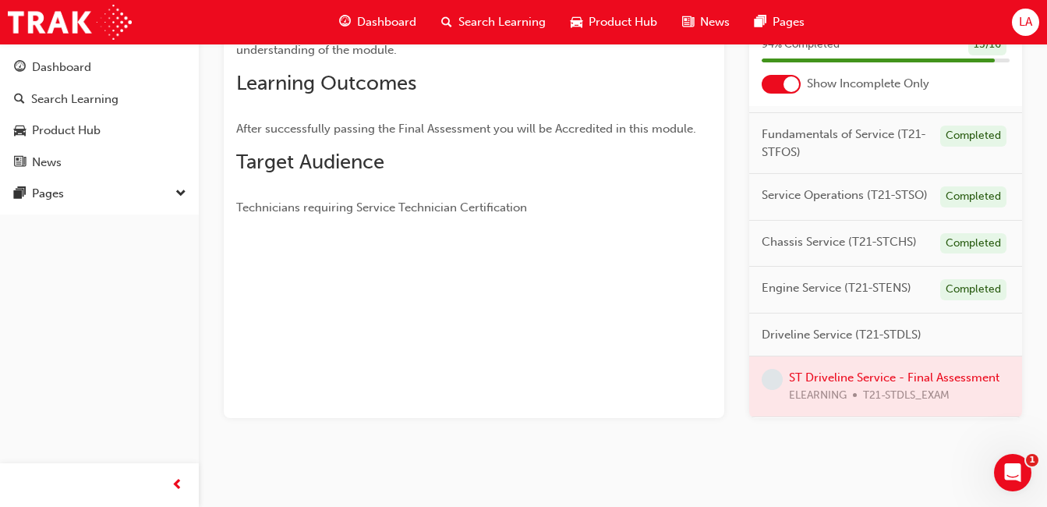
click at [929, 369] on div at bounding box center [885, 386] width 273 height 60
click at [924, 316] on div "Driveline Service (T21-STDLS)" at bounding box center [885, 335] width 273 height 44
click at [920, 401] on div at bounding box center [885, 386] width 273 height 60
click at [902, 326] on span "Driveline Service (T21-STDLS)" at bounding box center [841, 335] width 160 height 18
click at [865, 378] on div at bounding box center [885, 386] width 273 height 60
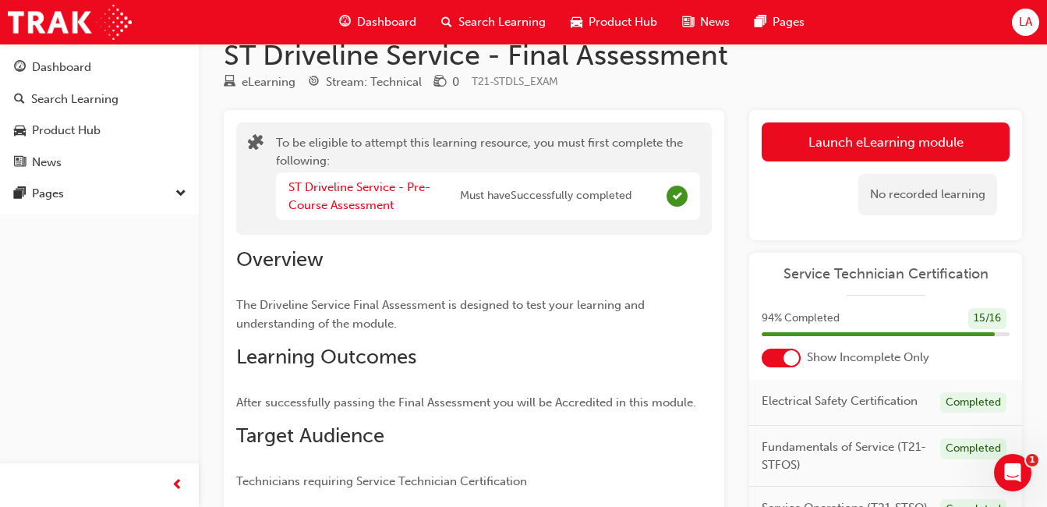
scroll to position [0, 0]
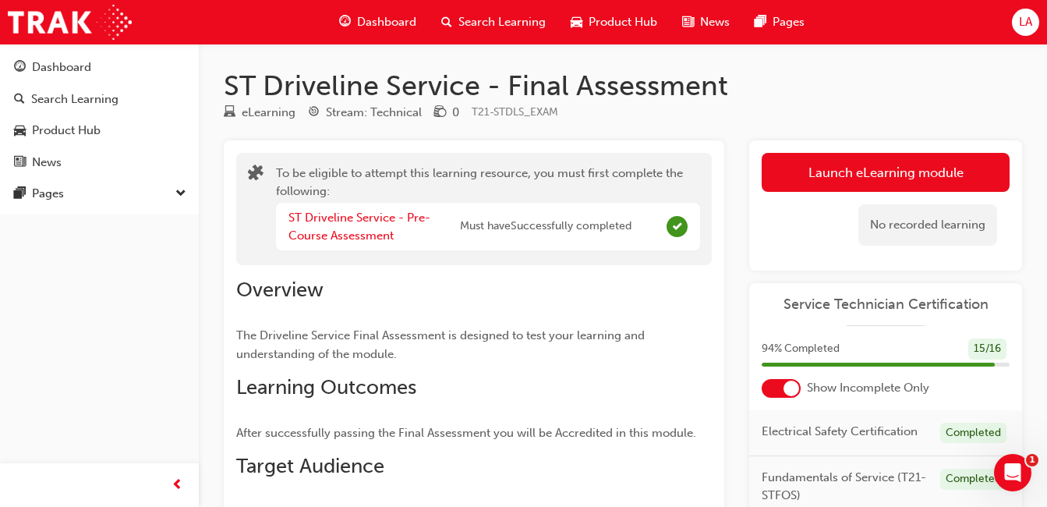
click at [919, 159] on button "Launch eLearning module" at bounding box center [885, 172] width 248 height 39
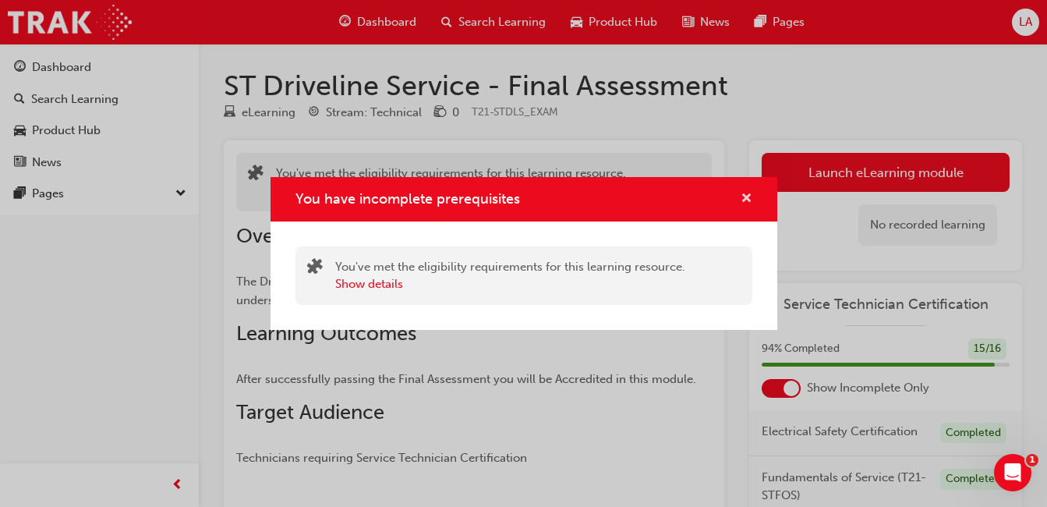
click at [745, 192] on span "cross-icon" at bounding box center [746, 199] width 12 height 14
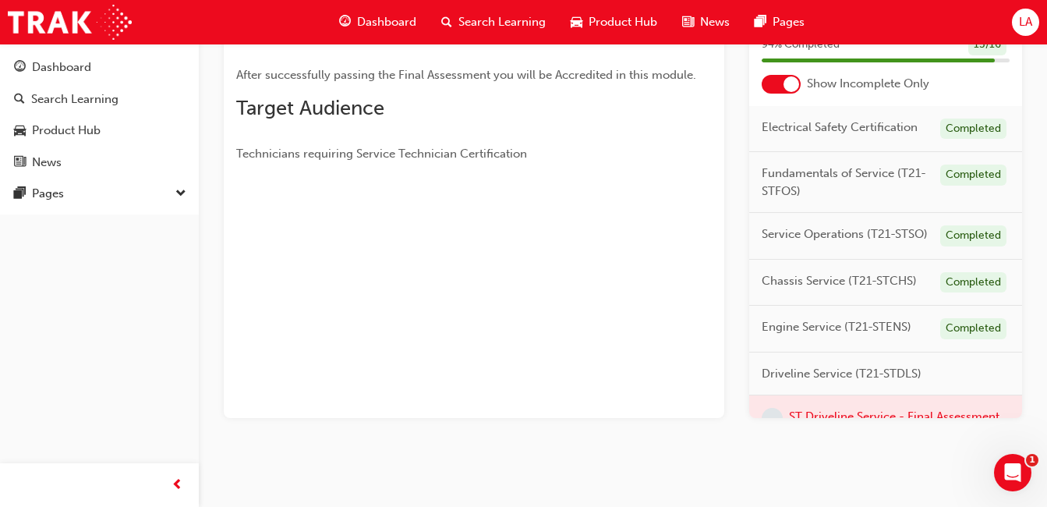
scroll to position [85, 0]
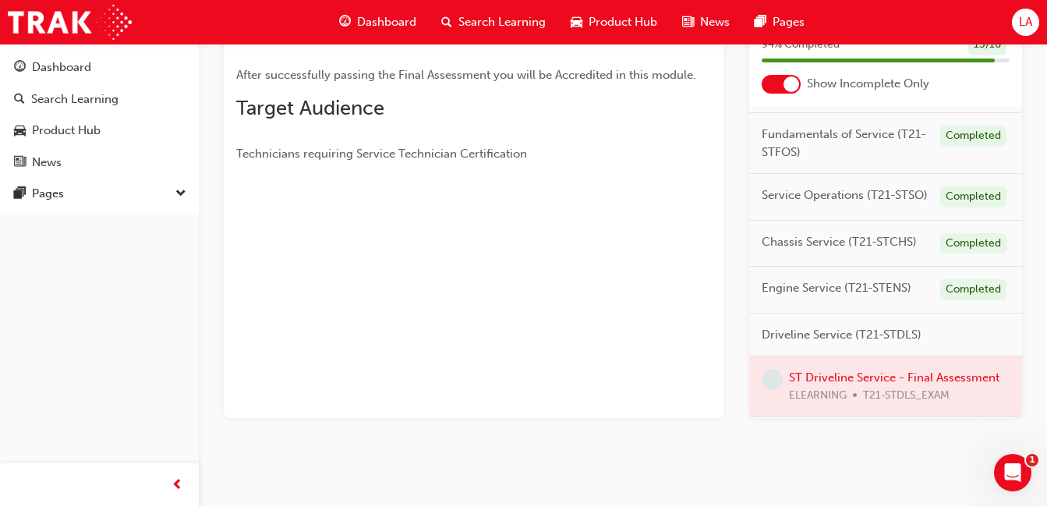
click at [927, 366] on div at bounding box center [885, 386] width 273 height 60
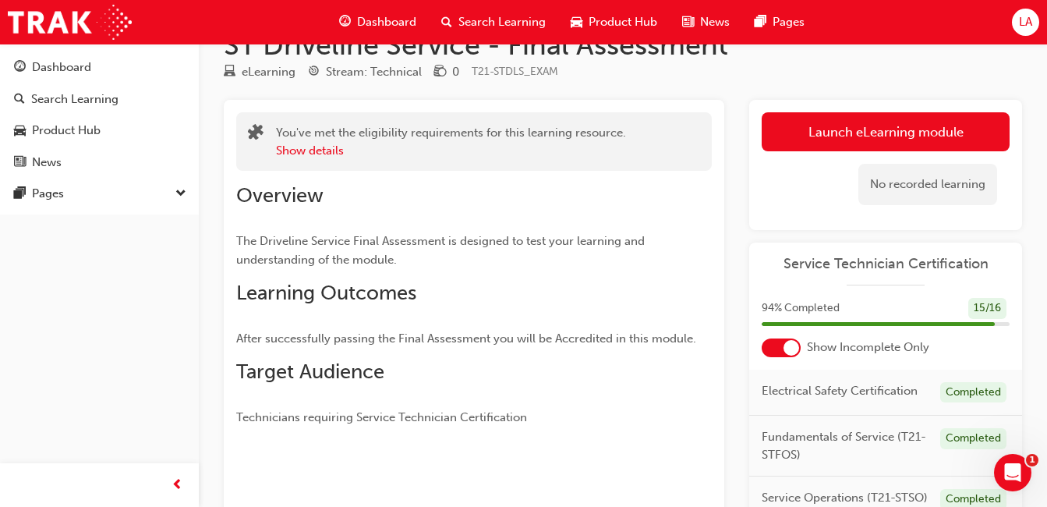
scroll to position [0, 0]
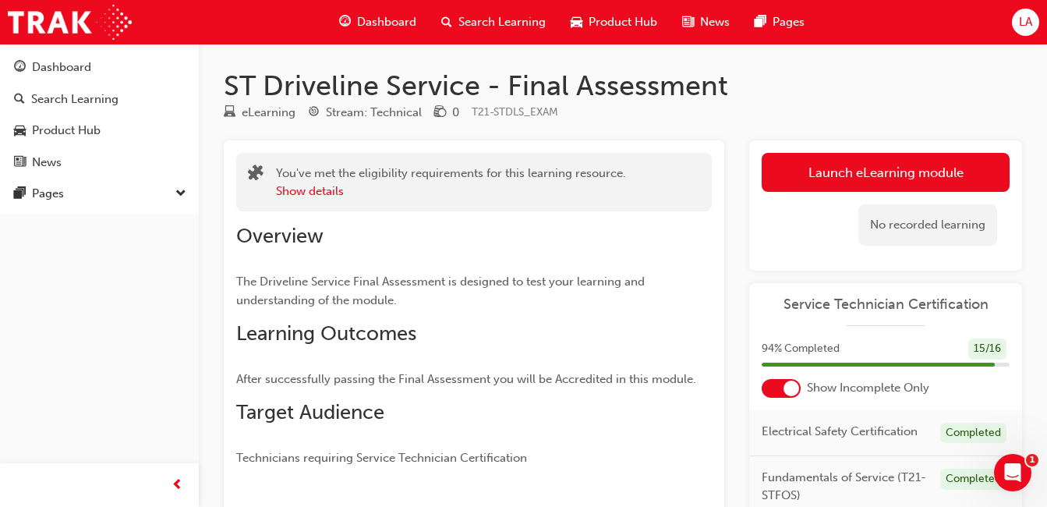
click at [923, 186] on button "Launch eLearning module" at bounding box center [885, 172] width 248 height 39
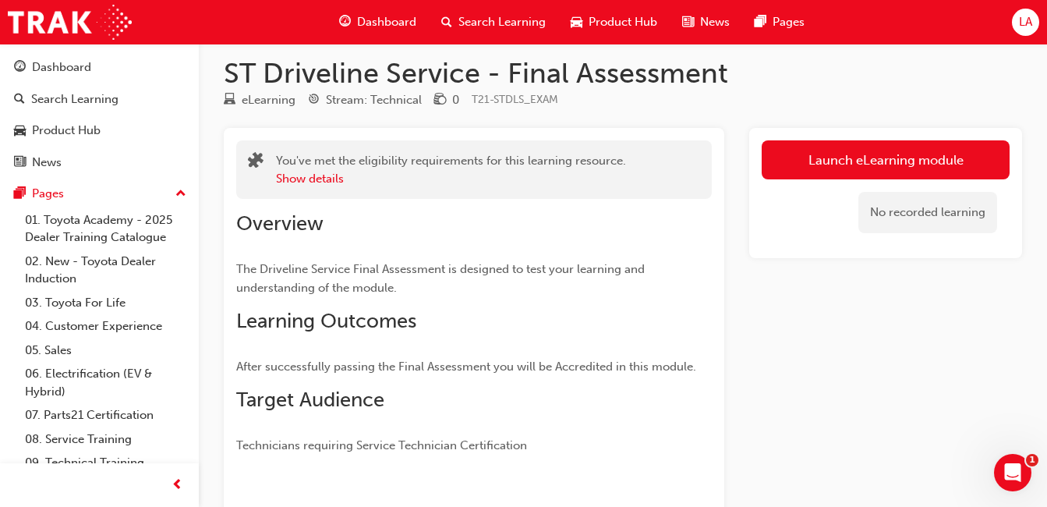
scroll to position [9, 0]
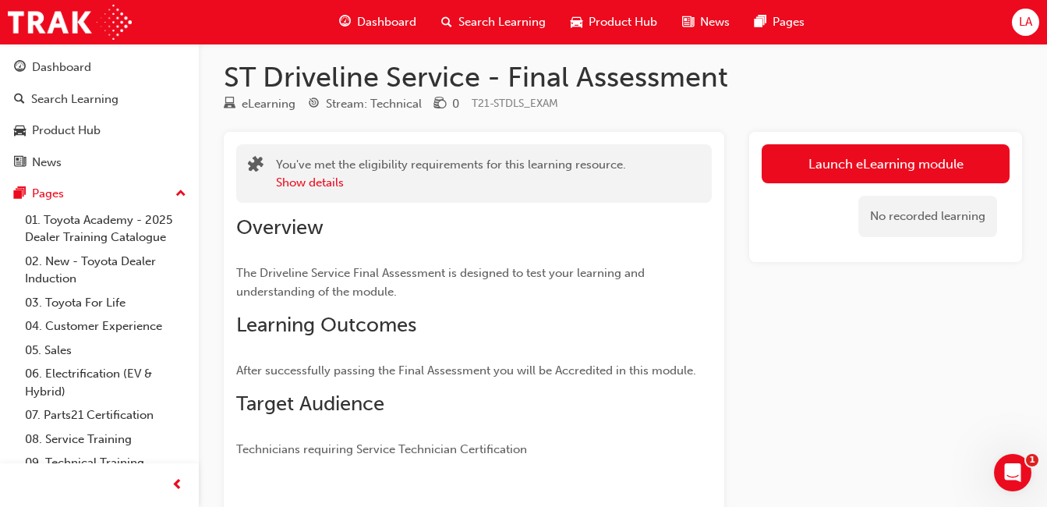
click at [961, 167] on link "Launch eLearning module" at bounding box center [885, 163] width 248 height 39
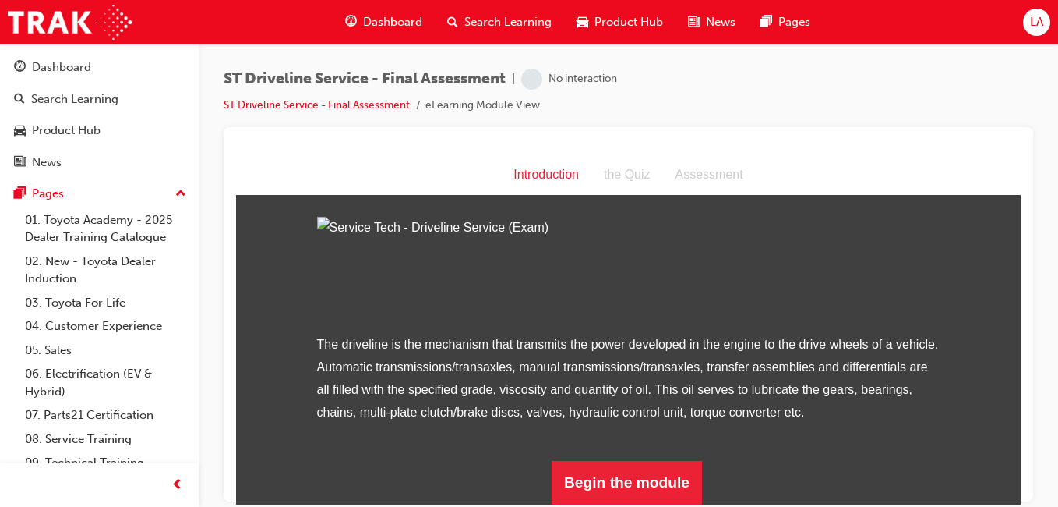
scroll to position [193, 0]
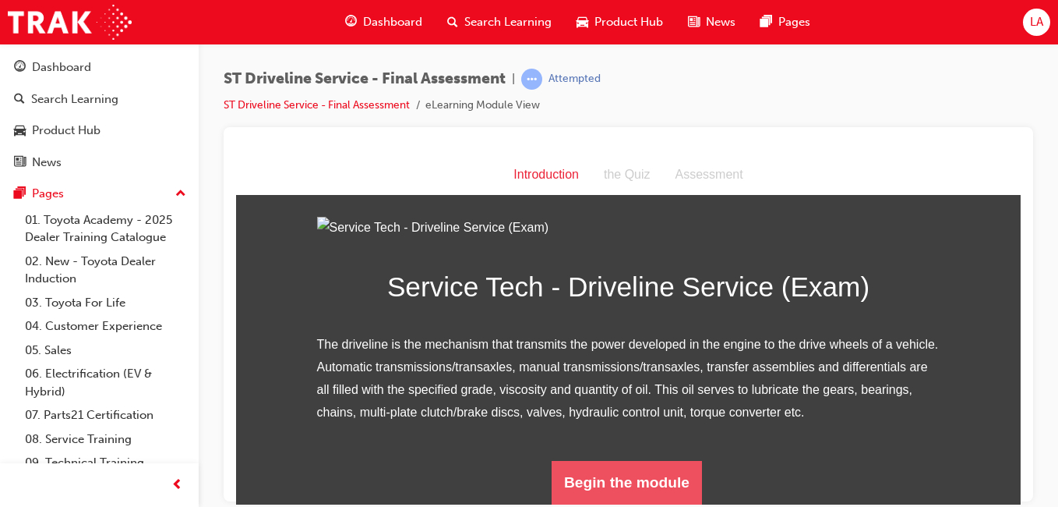
click at [648, 497] on button "Begin the module" at bounding box center [627, 482] width 150 height 44
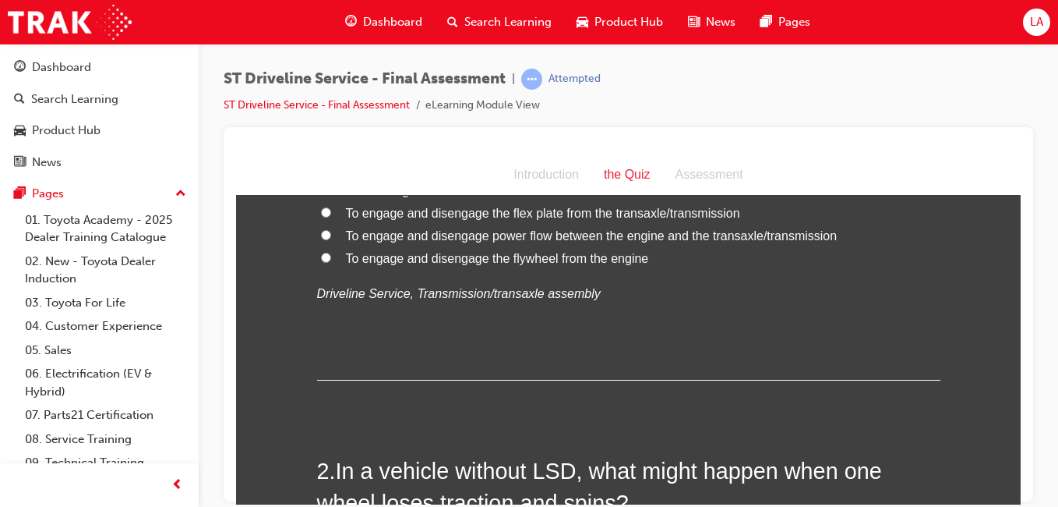
scroll to position [0, 0]
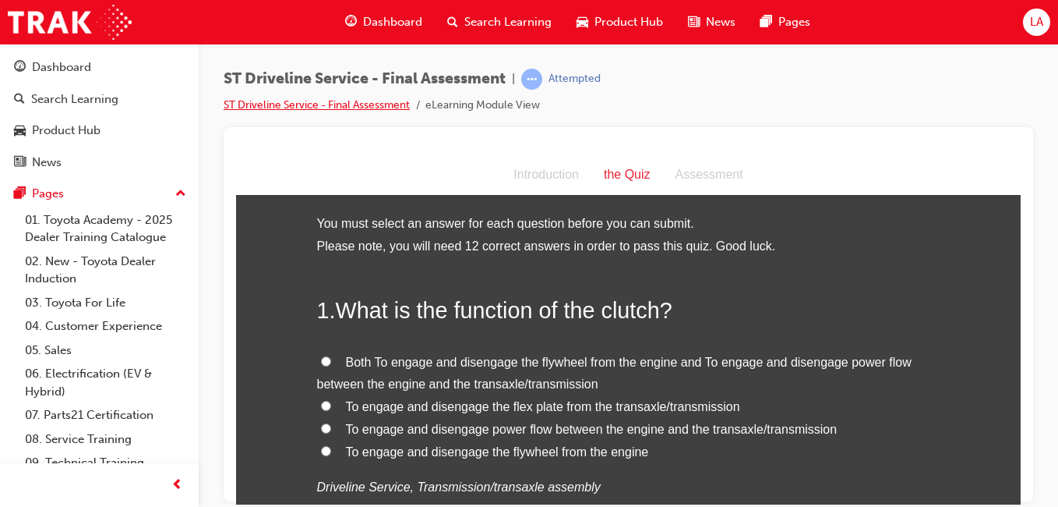
click at [372, 102] on link "ST Driveline Service - Final Assessment" at bounding box center [317, 104] width 186 height 13
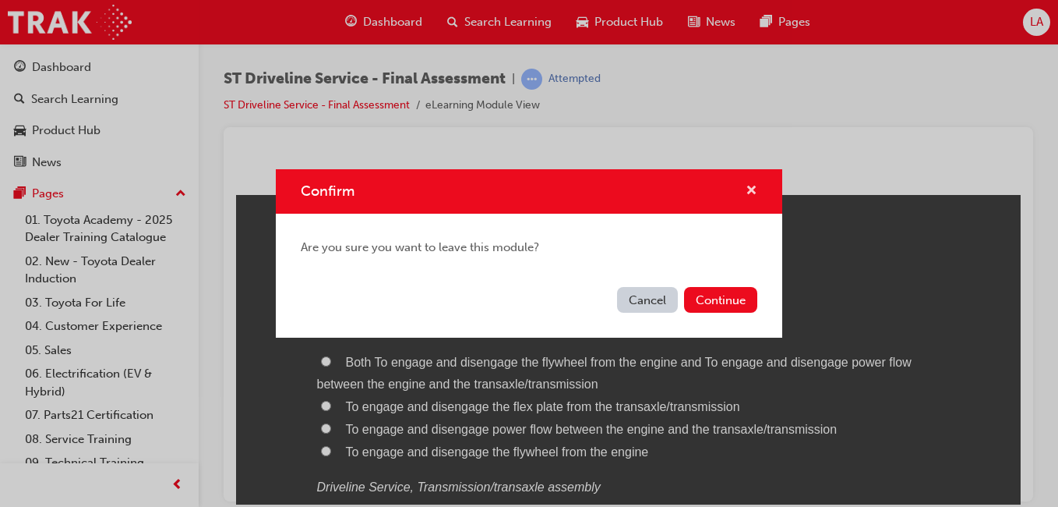
click at [757, 195] on span "cross-icon" at bounding box center [752, 192] width 12 height 14
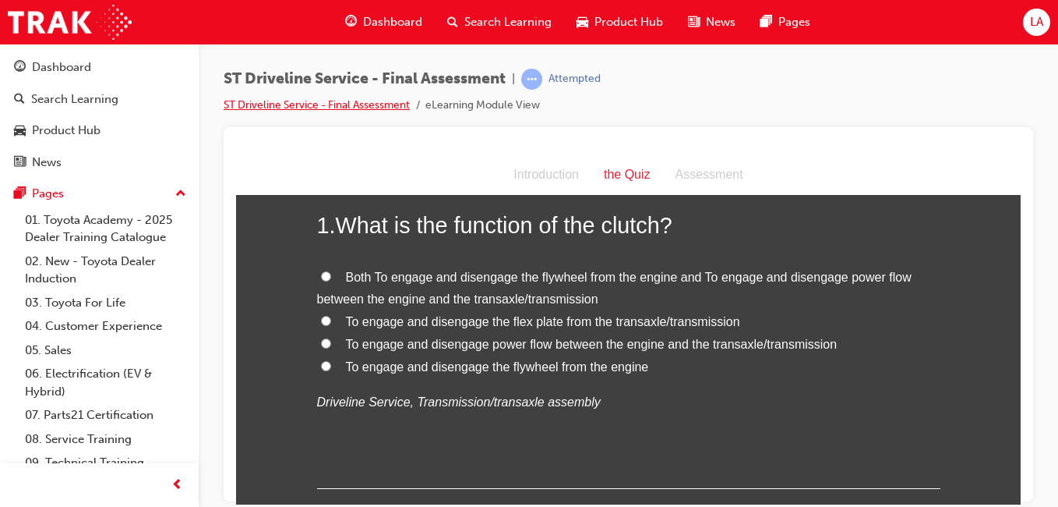
scroll to position [89, 0]
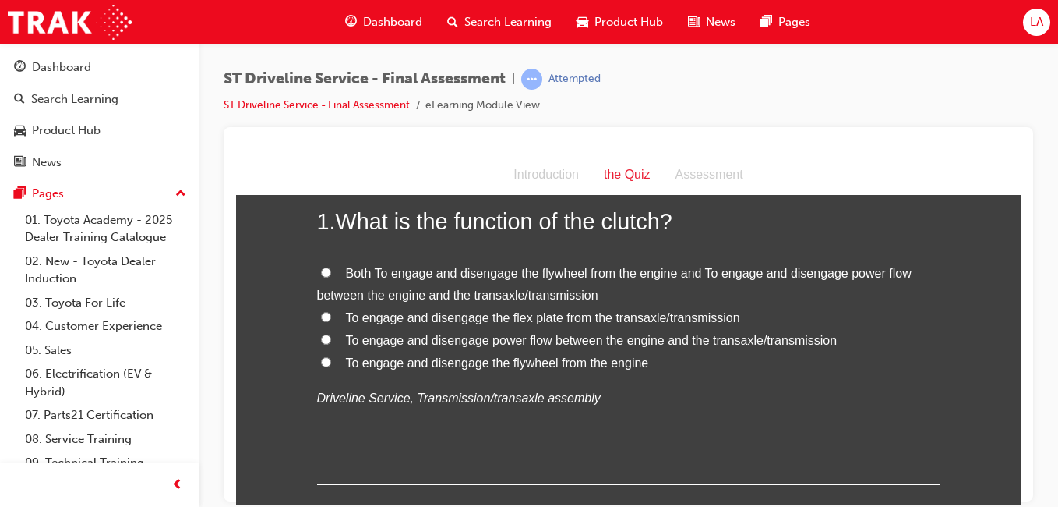
click at [762, 279] on label "Both To engage and disengage the flywheel from the engine and To engage and dis…" at bounding box center [628, 284] width 623 height 45
click at [331, 277] on input "Both To engage and disengage the flywheel from the engine and To engage and dis…" at bounding box center [326, 272] width 10 height 10
radio input "true"
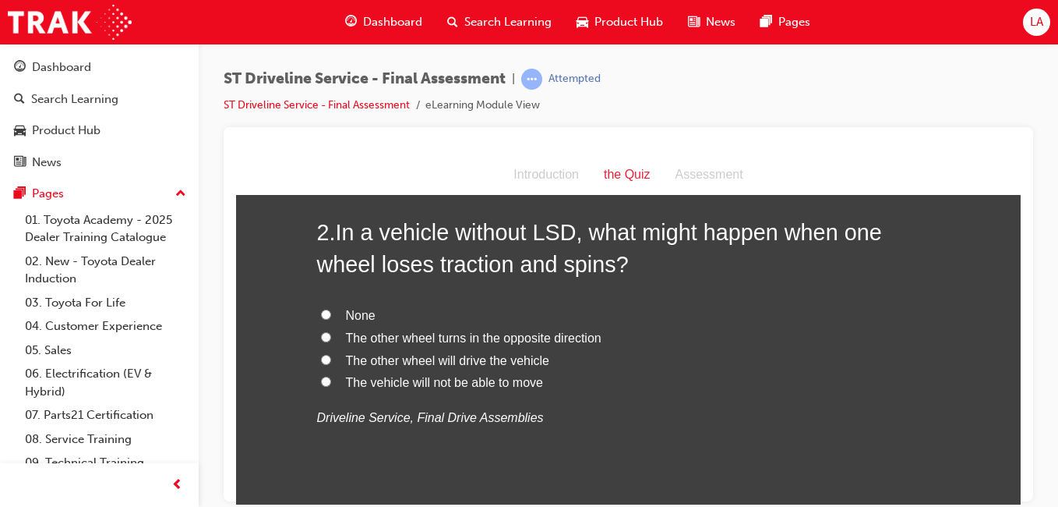
scroll to position [428, 0]
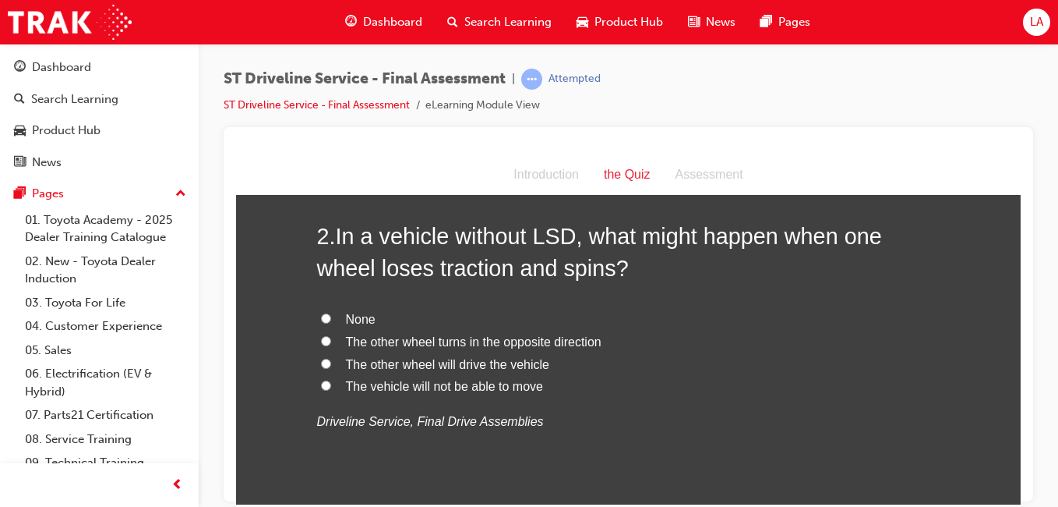
click at [684, 391] on label "The vehicle will not be able to move" at bounding box center [628, 386] width 623 height 23
click at [331, 390] on input "The vehicle will not be able to move" at bounding box center [326, 384] width 10 height 10
radio input "true"
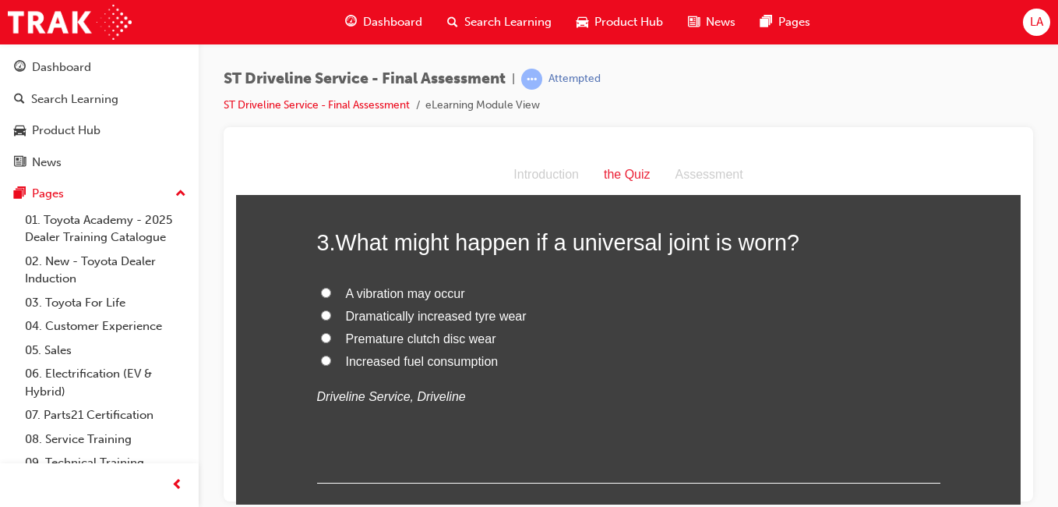
scroll to position [789, 0]
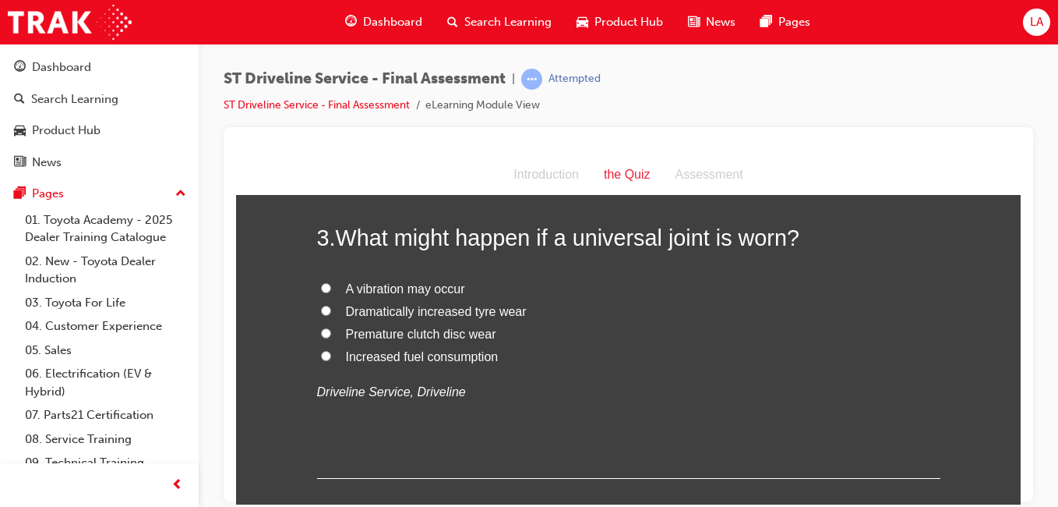
click at [697, 296] on label "A vibration may occur" at bounding box center [628, 288] width 623 height 23
click at [331, 292] on input "A vibration may occur" at bounding box center [326, 287] width 10 height 10
radio input "true"
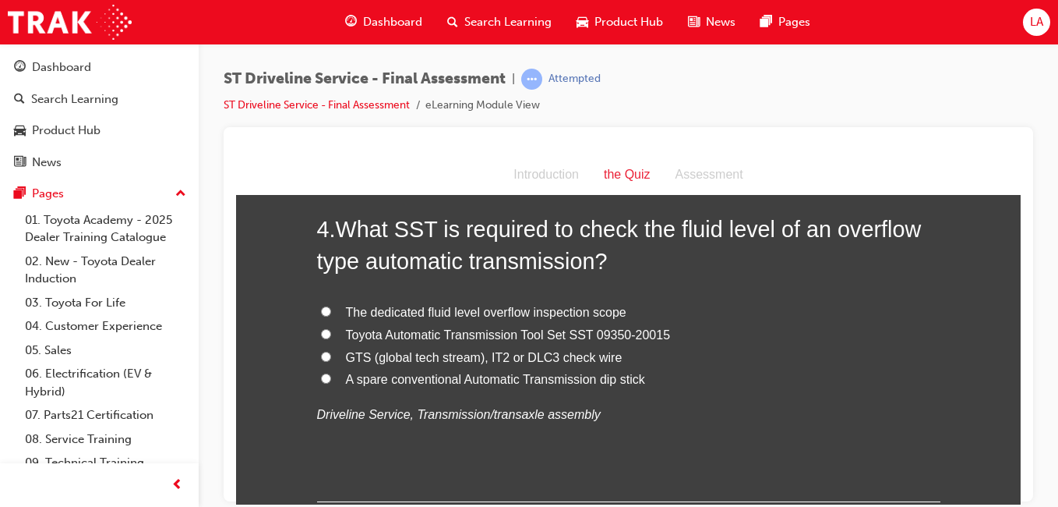
scroll to position [1133, 0]
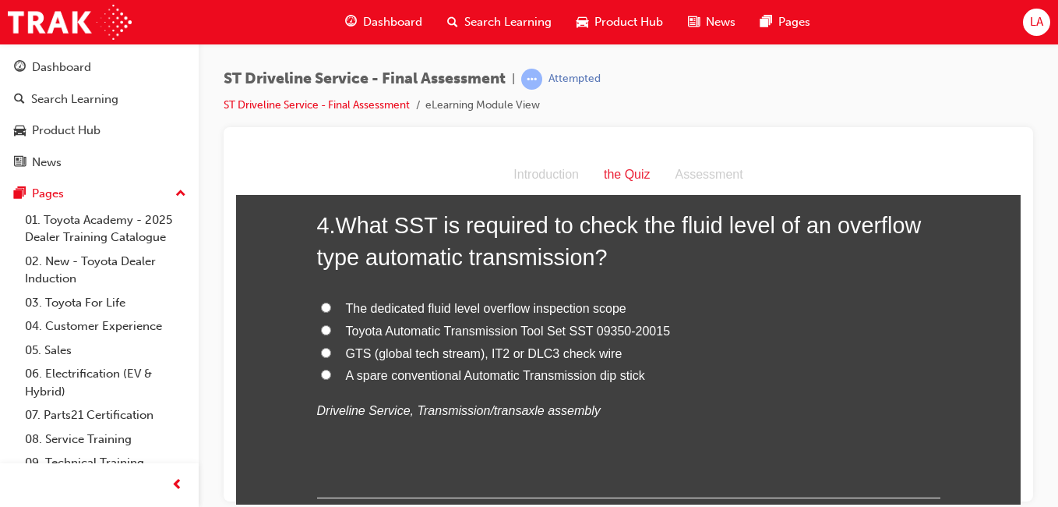
click at [746, 353] on label "GTS (global tech stream), IT2 or DLC3 check wire" at bounding box center [628, 353] width 623 height 23
click at [331, 353] on input "GTS (global tech stream), IT2 or DLC3 check wire" at bounding box center [326, 352] width 10 height 10
radio input "true"
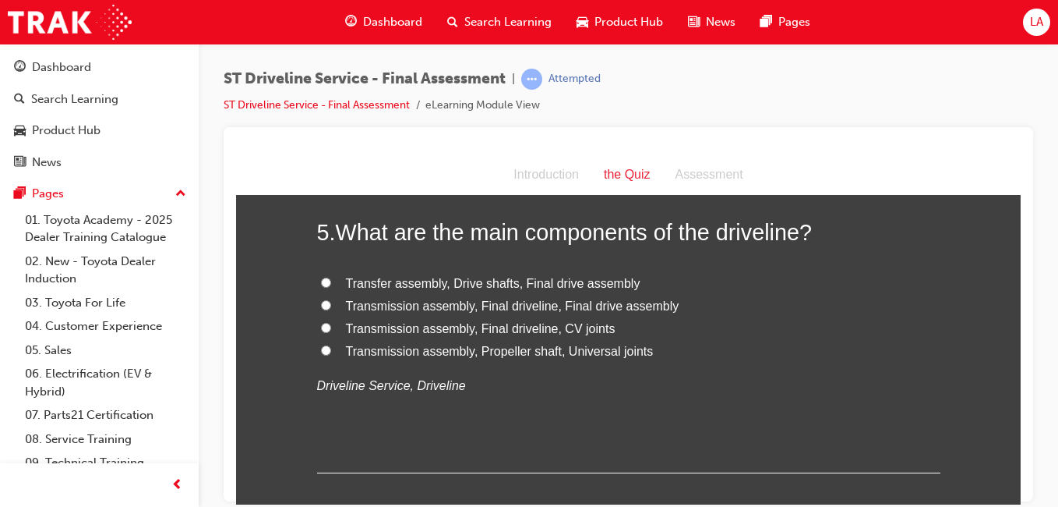
scroll to position [1493, 0]
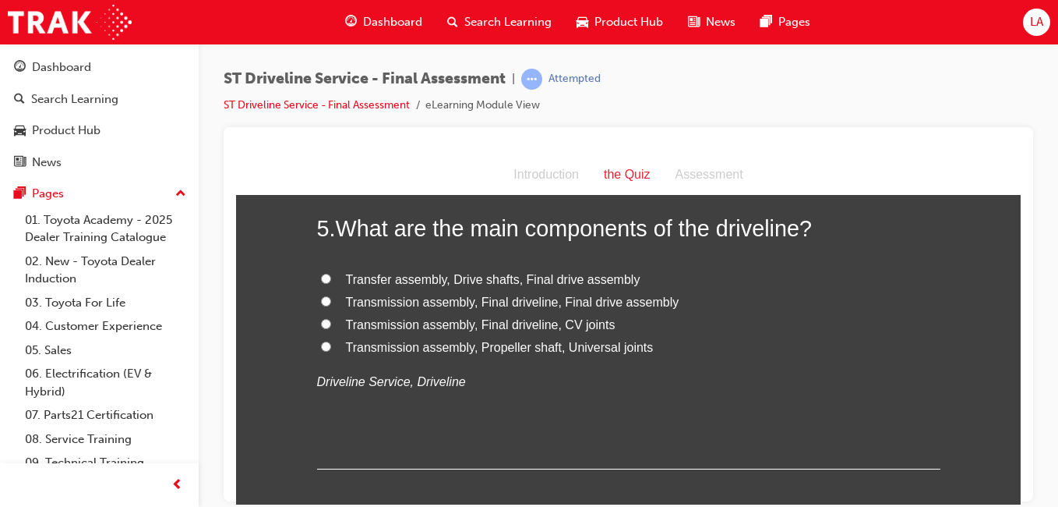
click at [655, 352] on label "Transmission assembly, Propeller shaft, Universal joints" at bounding box center [628, 347] width 623 height 23
click at [331, 351] on input "Transmission assembly, Propeller shaft, Universal joints" at bounding box center [326, 346] width 10 height 10
radio input "true"
click at [614, 329] on label "Transmission assembly, Final driveline, CV joints" at bounding box center [628, 324] width 623 height 23
click at [331, 328] on input "Transmission assembly, Final driveline, CV joints" at bounding box center [326, 323] width 10 height 10
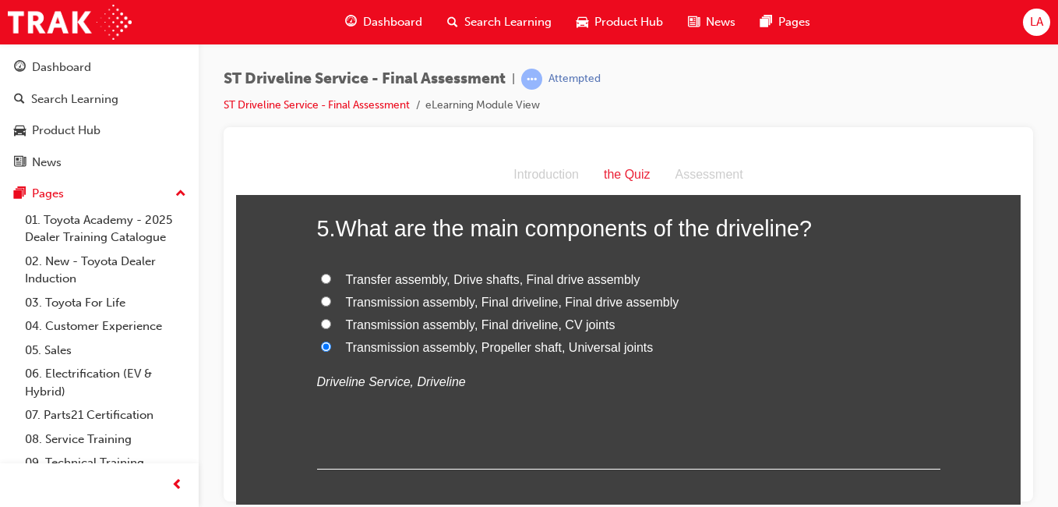
radio input "true"
click at [581, 329] on span "Transmission assembly, Final driveline, CV joints" at bounding box center [481, 323] width 270 height 13
click at [331, 328] on input "Transmission assembly, Final driveline, CV joints" at bounding box center [326, 323] width 10 height 10
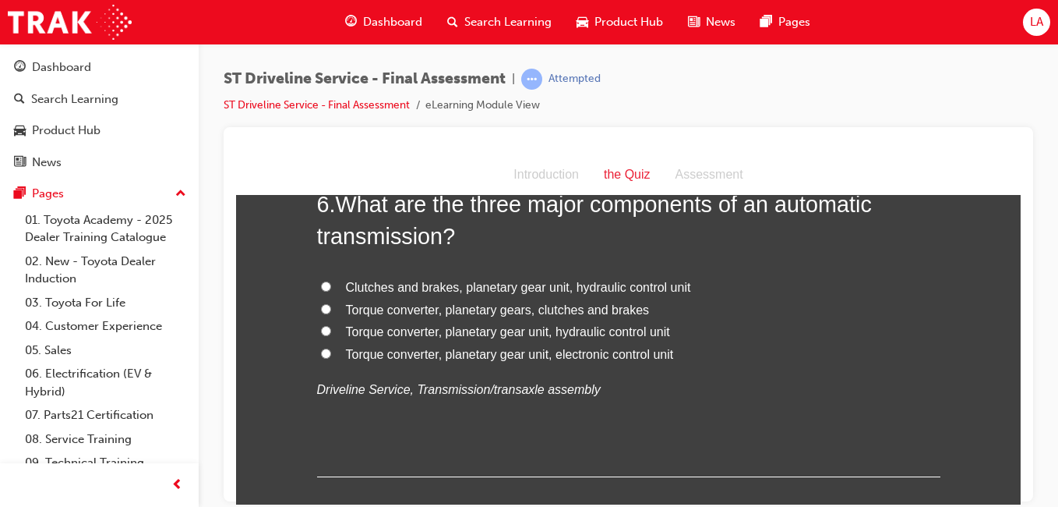
scroll to position [1855, 0]
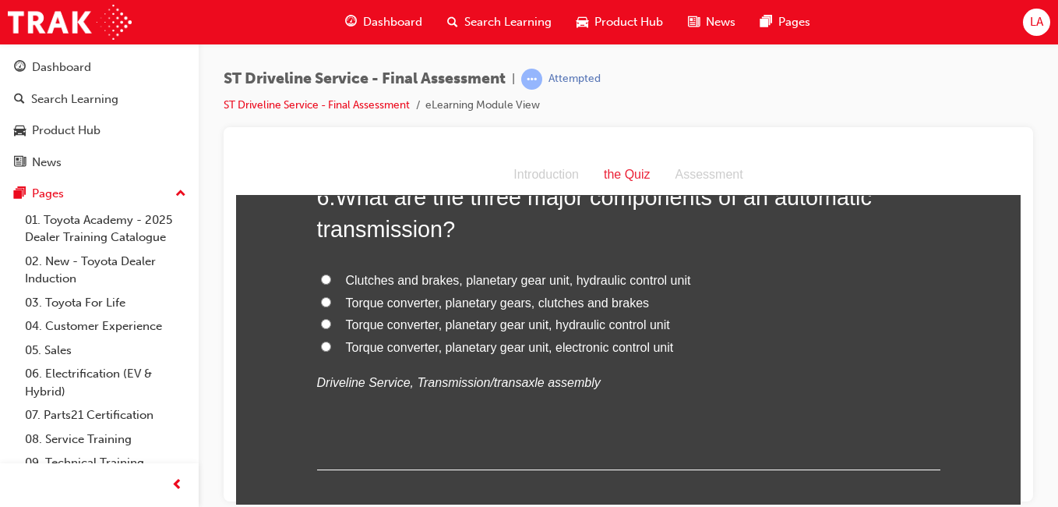
click at [646, 309] on label "Torque converter, planetary gears, clutches and brakes" at bounding box center [628, 302] width 623 height 23
click at [331, 306] on input "Torque converter, planetary gears, clutches and brakes" at bounding box center [326, 301] width 10 height 10
radio input "true"
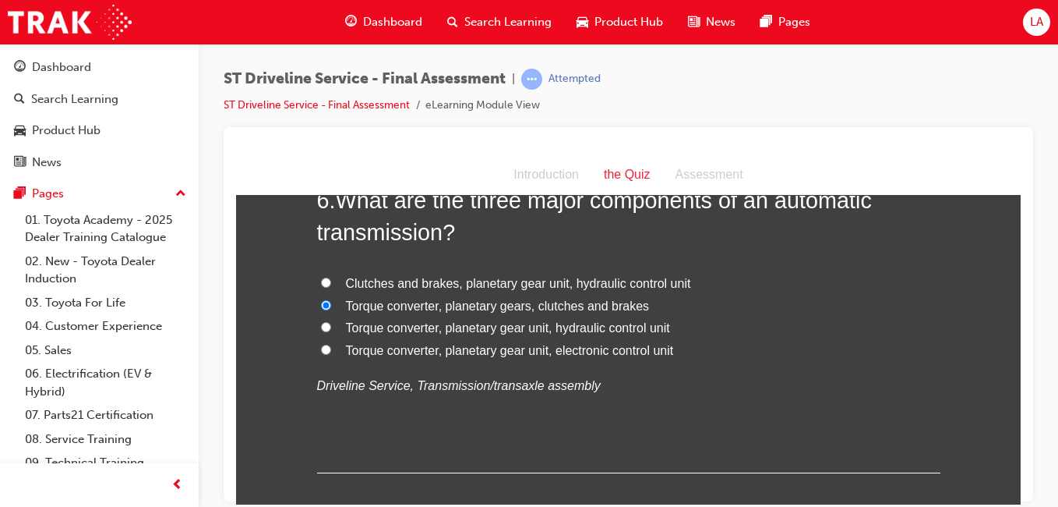
click at [674, 332] on label "Torque converter, planetary gear unit, hydraulic control unit" at bounding box center [628, 327] width 623 height 23
click at [331, 331] on input "Torque converter, planetary gear unit, hydraulic control unit" at bounding box center [326, 326] width 10 height 10
radio input "true"
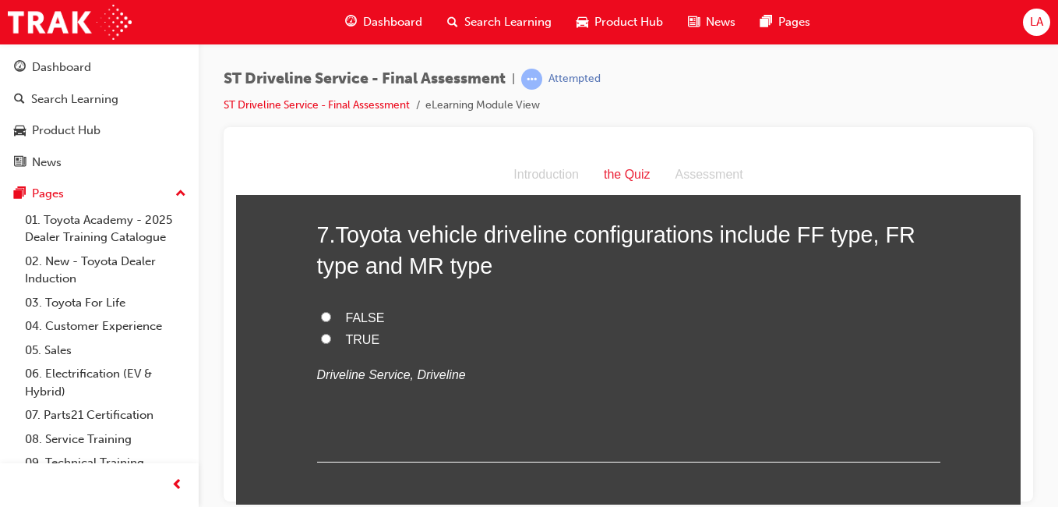
scroll to position [2184, 0]
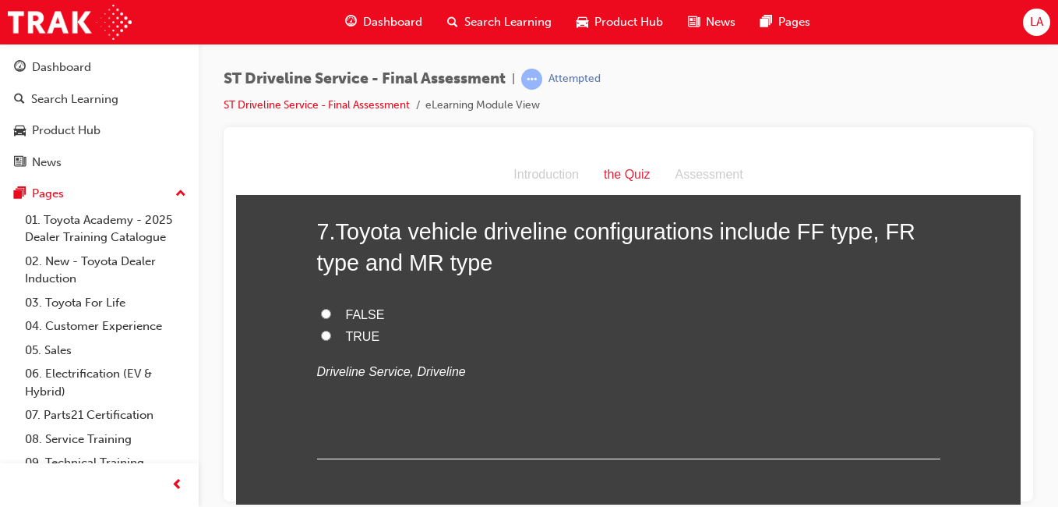
click at [690, 316] on label "FALSE" at bounding box center [628, 314] width 623 height 23
click at [331, 316] on input "FALSE" at bounding box center [326, 313] width 10 height 10
radio input "true"
click at [687, 345] on label "TRUE" at bounding box center [628, 336] width 623 height 23
click at [331, 340] on input "TRUE" at bounding box center [326, 335] width 10 height 10
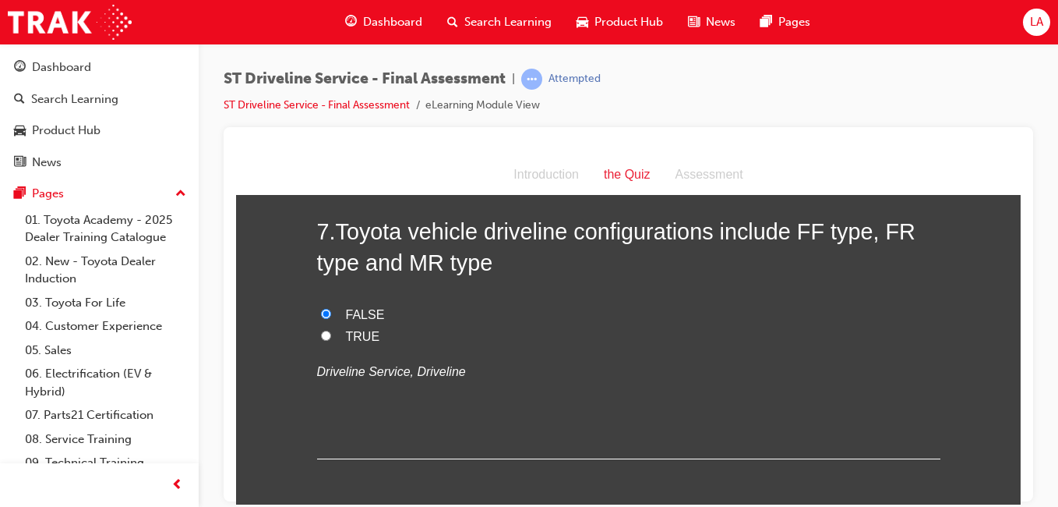
radio input "true"
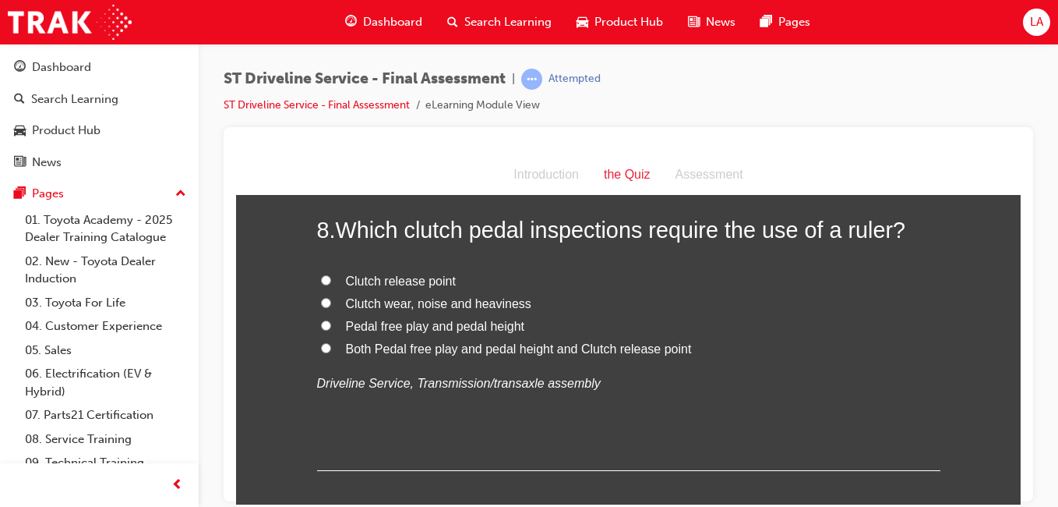
scroll to position [2507, 0]
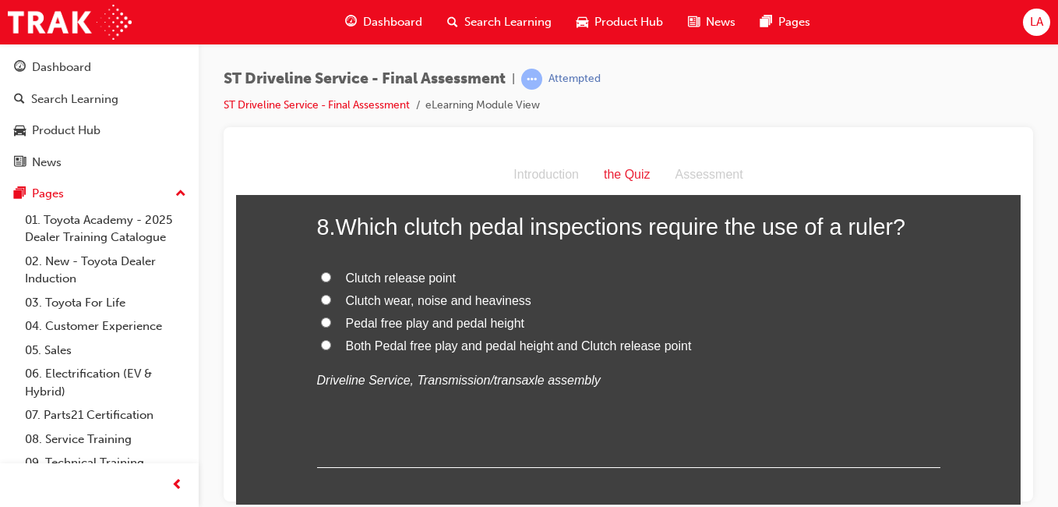
click at [721, 350] on label "Both Pedal free play and pedal height and Clutch release point" at bounding box center [628, 345] width 623 height 23
click at [331, 349] on input "Both Pedal free play and pedal height and Clutch release point" at bounding box center [326, 344] width 10 height 10
radio input "true"
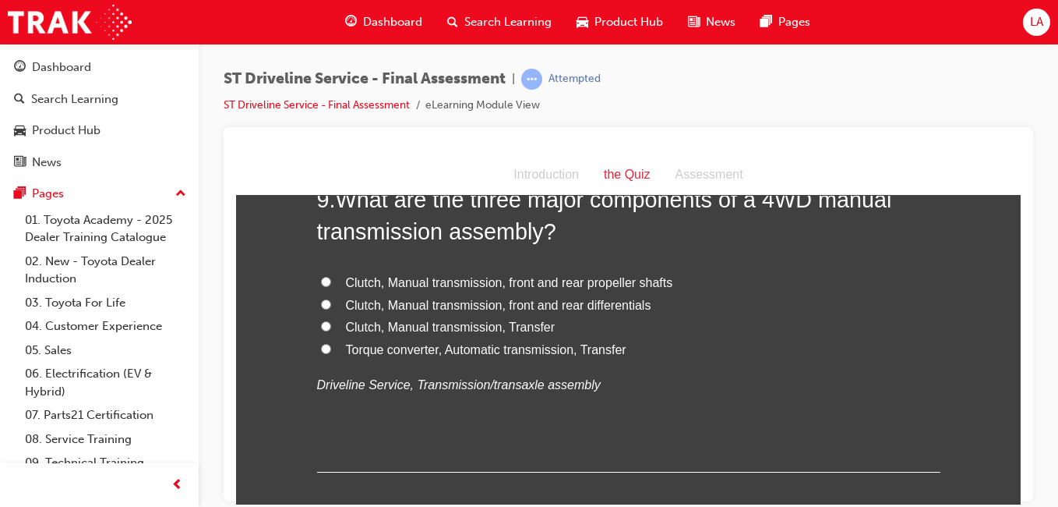
scroll to position [2875, 0]
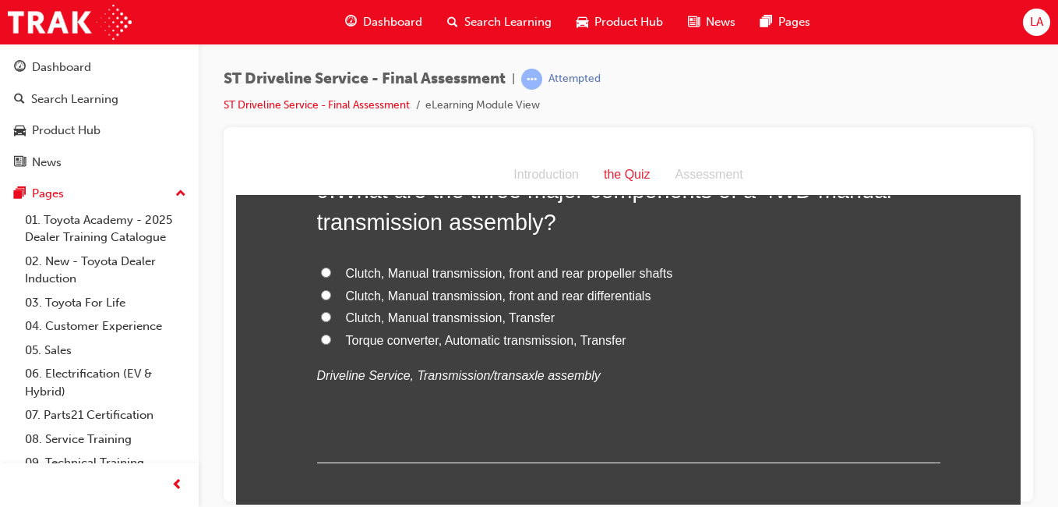
click at [733, 309] on label "Clutch, Manual transmission, Transfer" at bounding box center [628, 317] width 623 height 23
click at [331, 311] on input "Clutch, Manual transmission, Transfer" at bounding box center [326, 316] width 10 height 10
radio input "true"
click at [736, 302] on label "Clutch, Manual transmission, front and rear differentials" at bounding box center [628, 295] width 623 height 23
click at [331, 299] on input "Clutch, Manual transmission, front and rear differentials" at bounding box center [326, 294] width 10 height 10
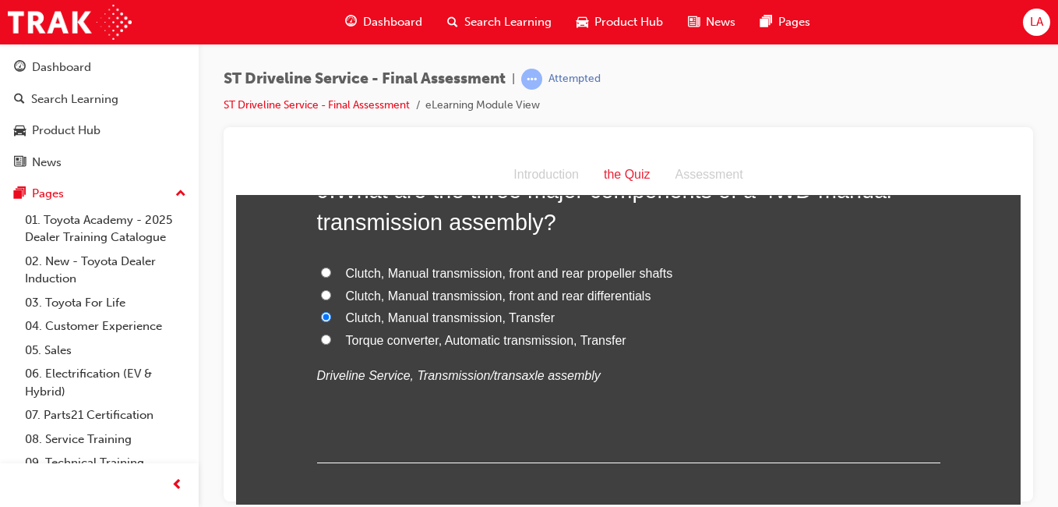
radio input "true"
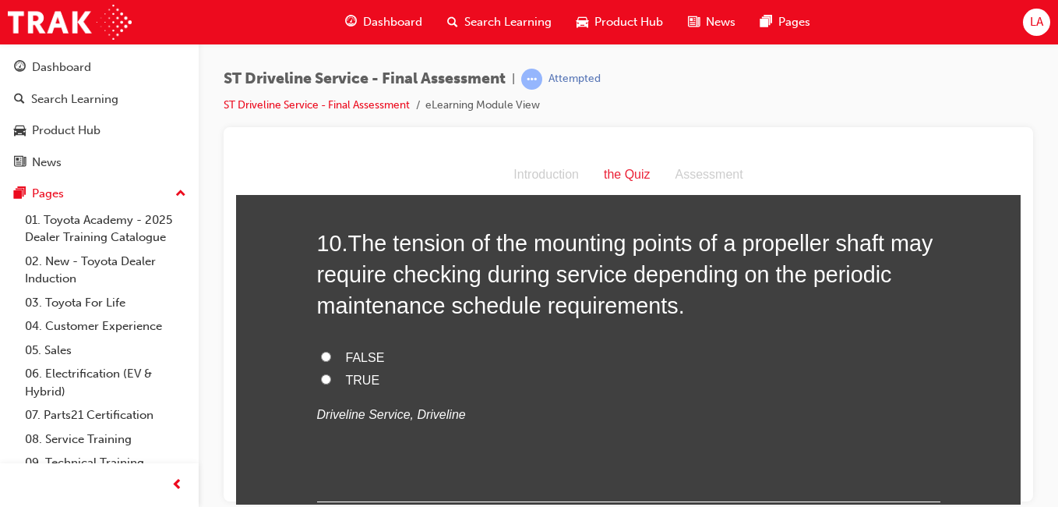
scroll to position [3189, 0]
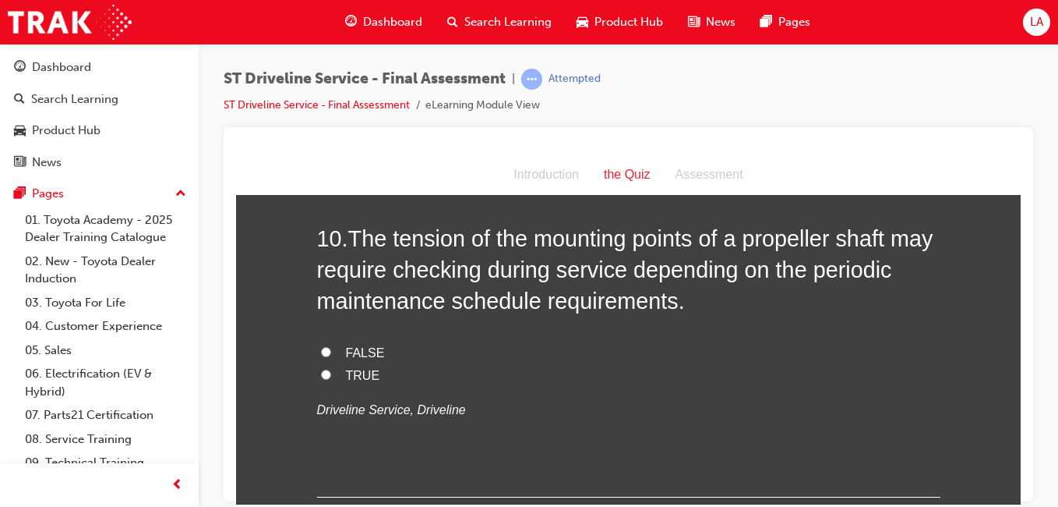
click at [713, 348] on label "FALSE" at bounding box center [628, 352] width 623 height 23
click at [331, 348] on input "FALSE" at bounding box center [326, 351] width 10 height 10
radio input "true"
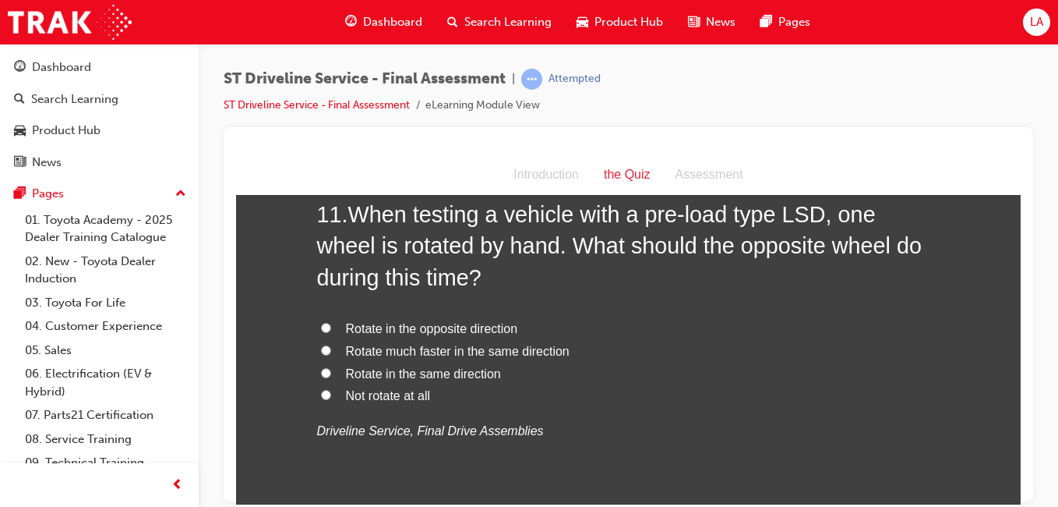
scroll to position [3571, 0]
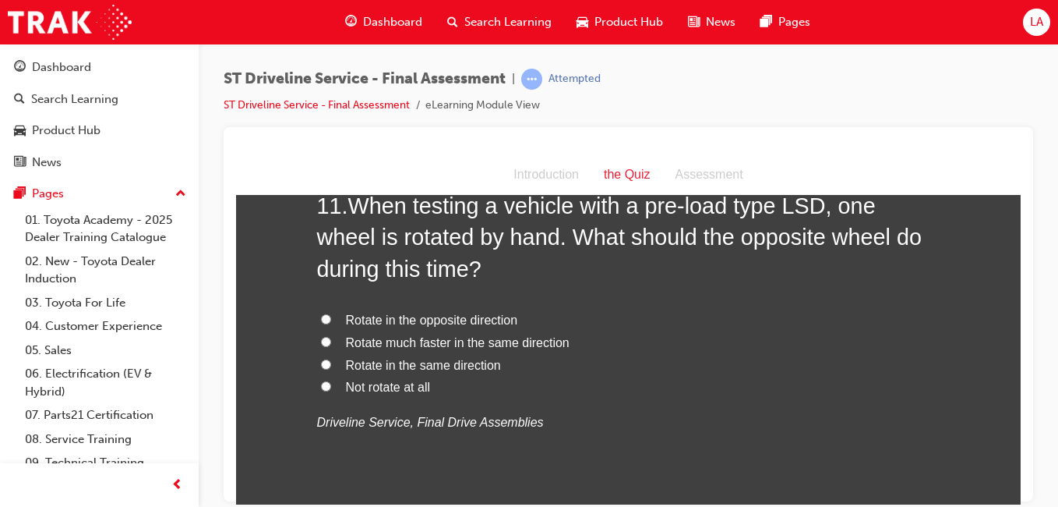
click at [670, 348] on label "Rotate much faster in the same direction" at bounding box center [628, 342] width 623 height 23
click at [331, 346] on input "Rotate much faster in the same direction" at bounding box center [326, 341] width 10 height 10
radio input "true"
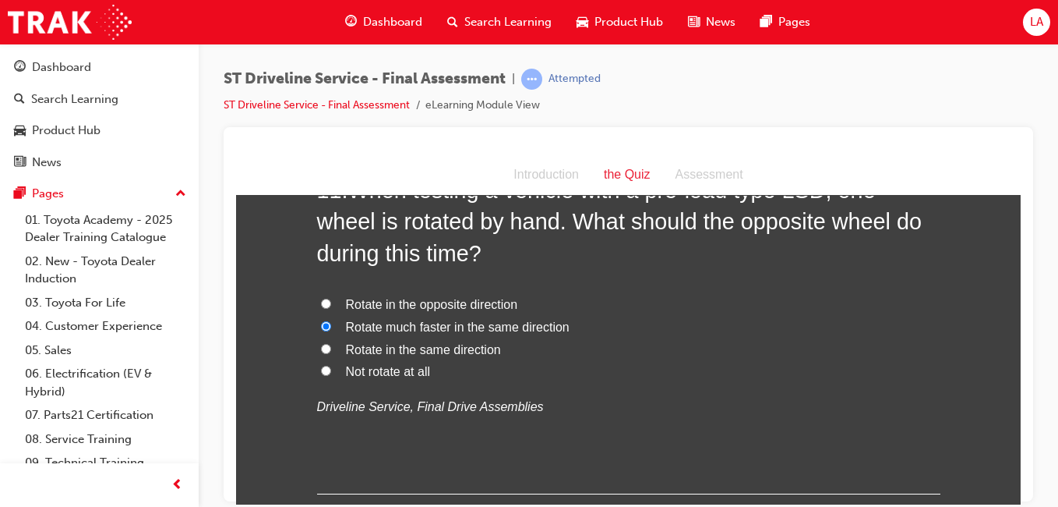
scroll to position [3595, 0]
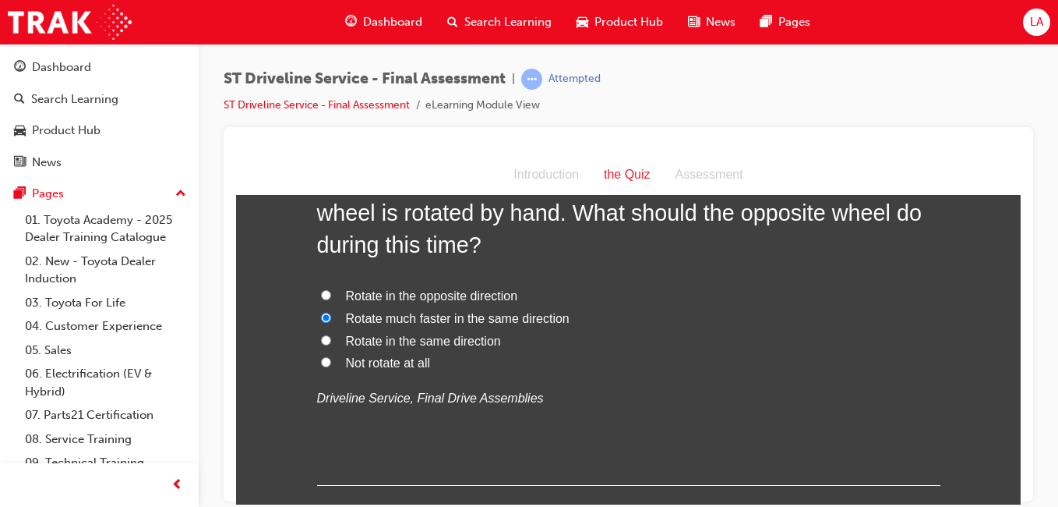
click at [670, 349] on label "Rotate in the same direction" at bounding box center [628, 341] width 623 height 23
click at [331, 344] on input "Rotate in the same direction" at bounding box center [326, 339] width 10 height 10
radio input "true"
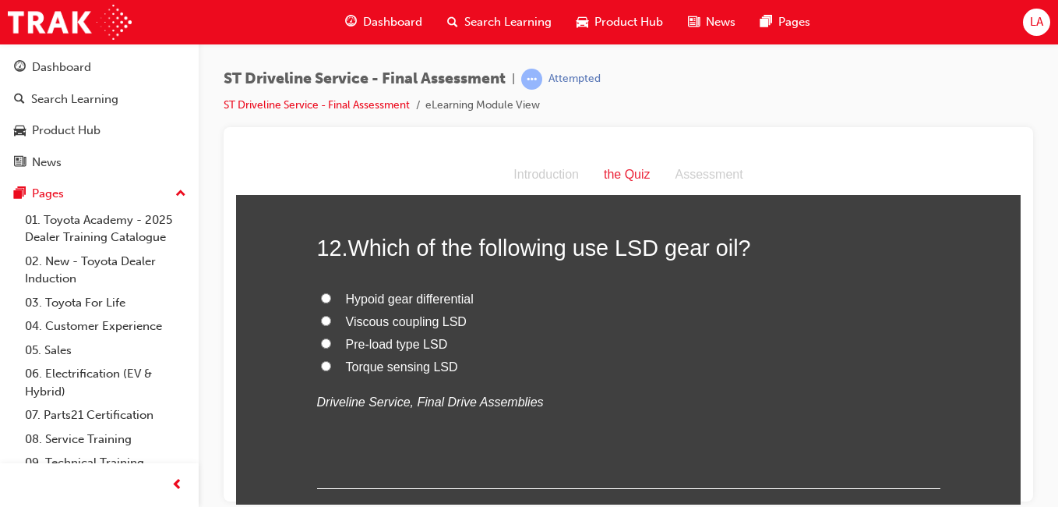
scroll to position [3927, 0]
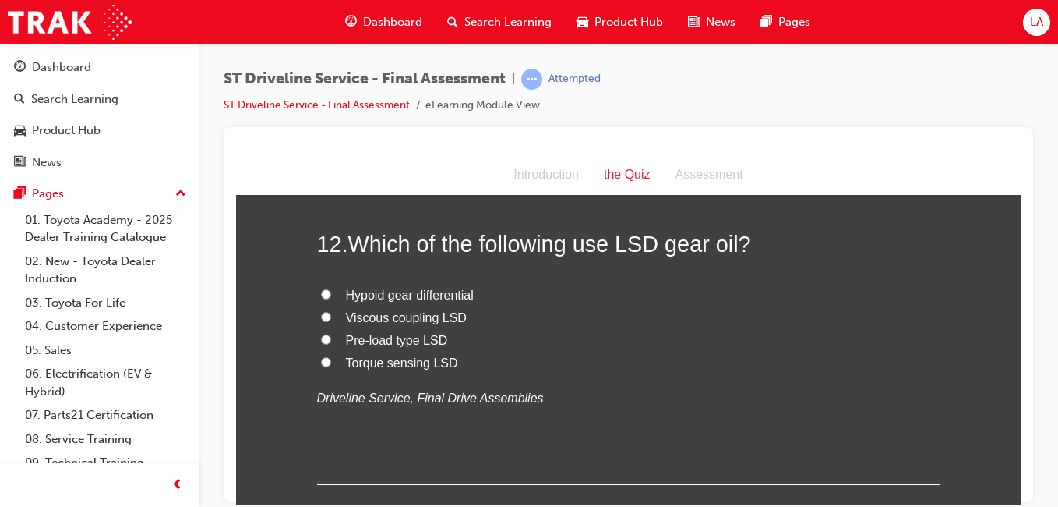
click at [506, 310] on label "Viscous coupling LSD" at bounding box center [628, 317] width 623 height 23
click at [331, 311] on input "Viscous coupling LSD" at bounding box center [326, 316] width 10 height 10
radio input "true"
click at [672, 348] on label "Pre-load type LSD" at bounding box center [628, 340] width 623 height 23
click at [331, 344] on input "Pre-load type LSD" at bounding box center [326, 339] width 10 height 10
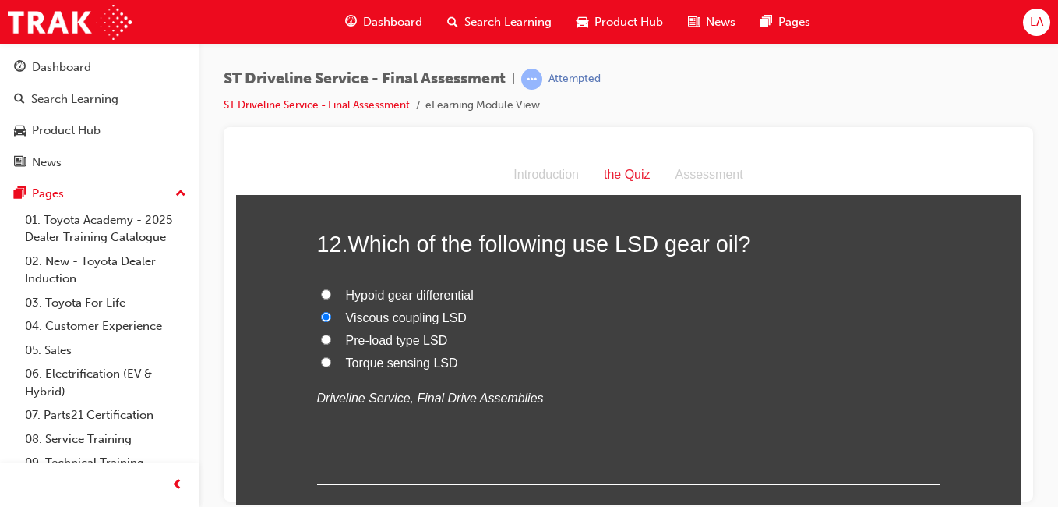
radio input "true"
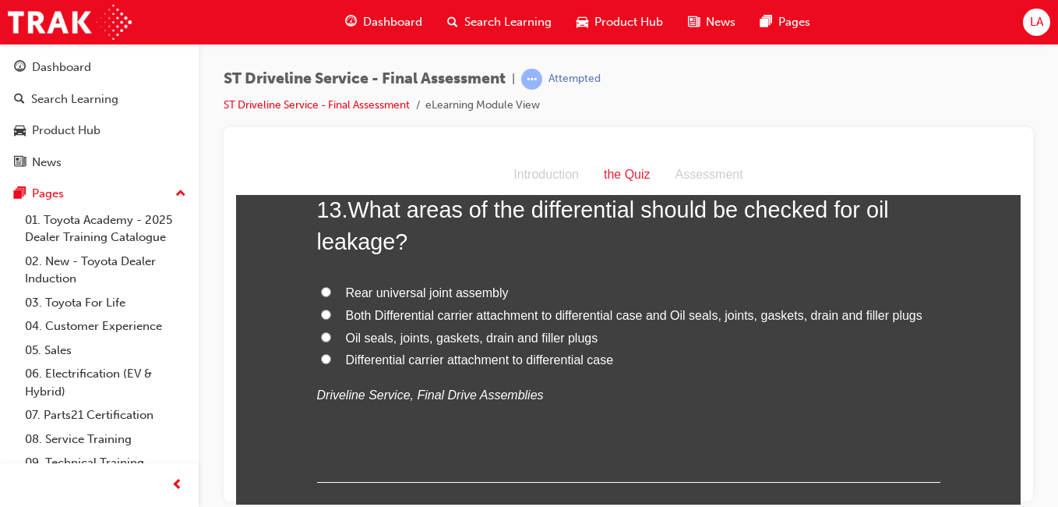
scroll to position [4302, 0]
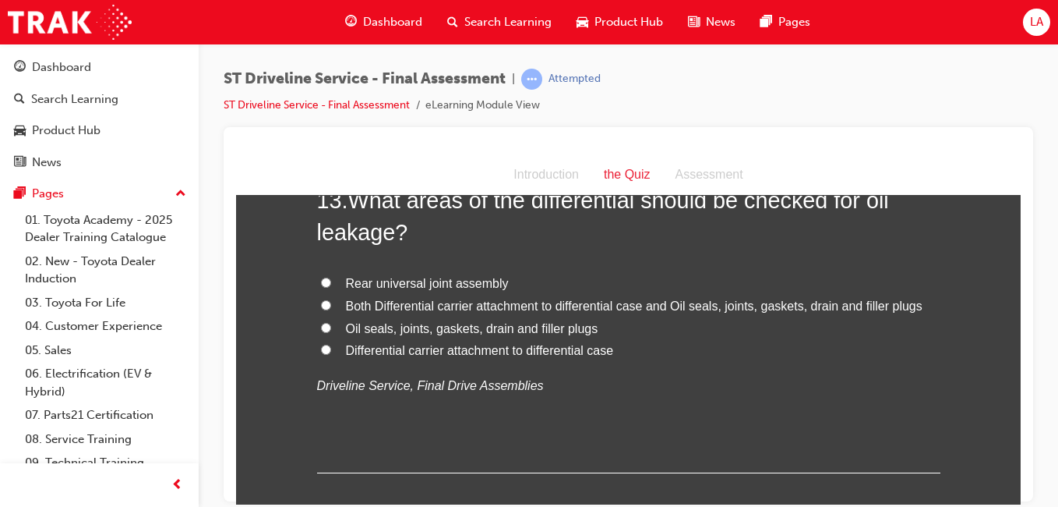
click at [662, 336] on label "Oil seals, joints, gaskets, drain and filler plugs" at bounding box center [628, 328] width 623 height 23
click at [331, 332] on input "Oil seals, joints, gaskets, drain and filler plugs" at bounding box center [326, 327] width 10 height 10
radio input "true"
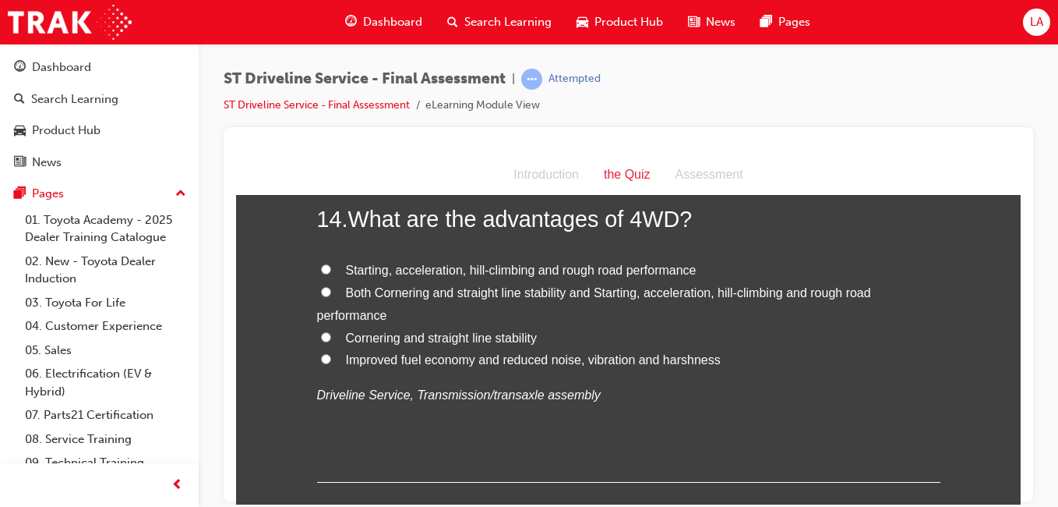
scroll to position [4651, 0]
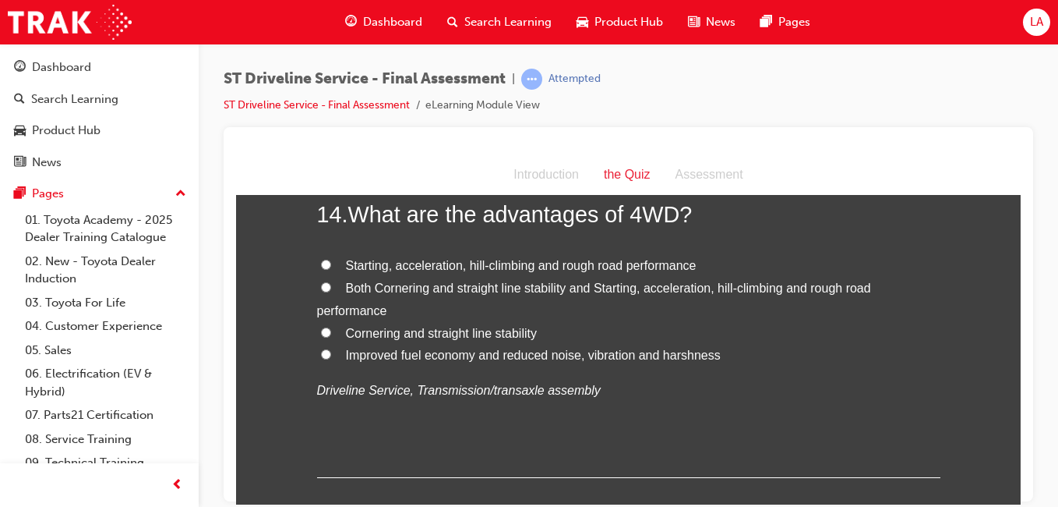
click at [807, 305] on label "Both Cornering and straight line stability and Starting, acceleration, hill-cli…" at bounding box center [628, 299] width 623 height 45
click at [331, 291] on input "Both Cornering and straight line stability and Starting, acceleration, hill-cli…" at bounding box center [326, 286] width 10 height 10
radio input "true"
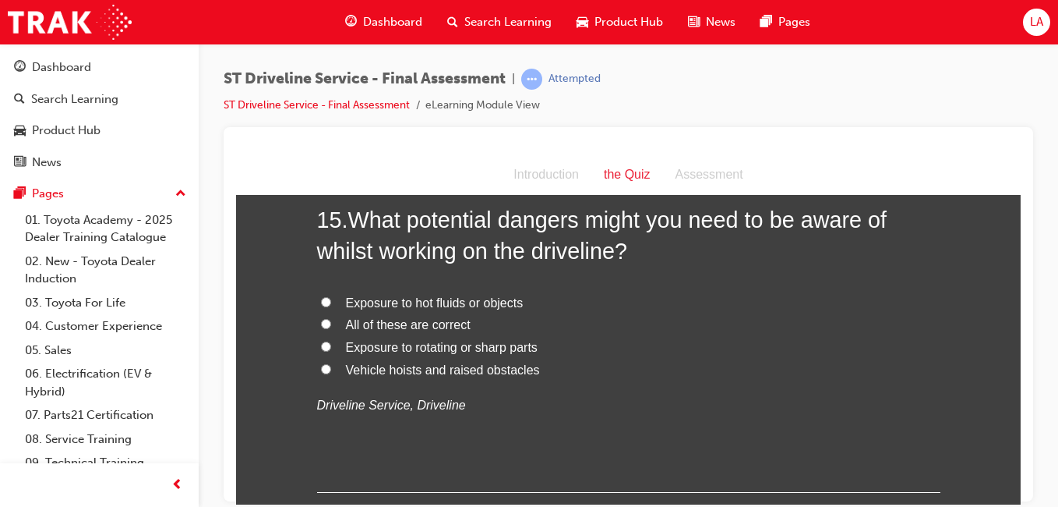
scroll to position [5009, 0]
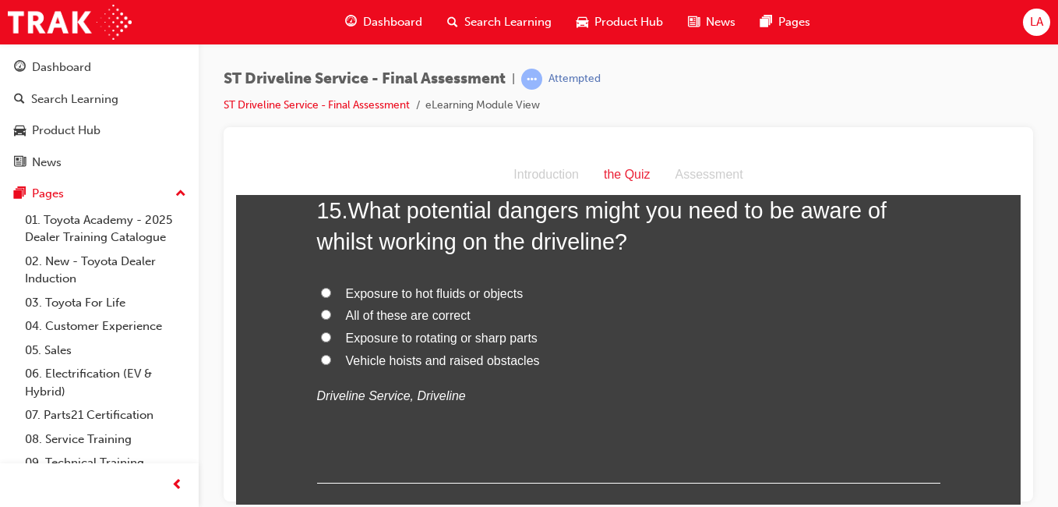
click at [769, 328] on label "Exposure to rotating or sharp parts" at bounding box center [628, 338] width 623 height 23
click at [331, 331] on input "Exposure to rotating or sharp parts" at bounding box center [326, 336] width 10 height 10
radio input "true"
click at [785, 313] on label "All of these are correct" at bounding box center [628, 314] width 623 height 23
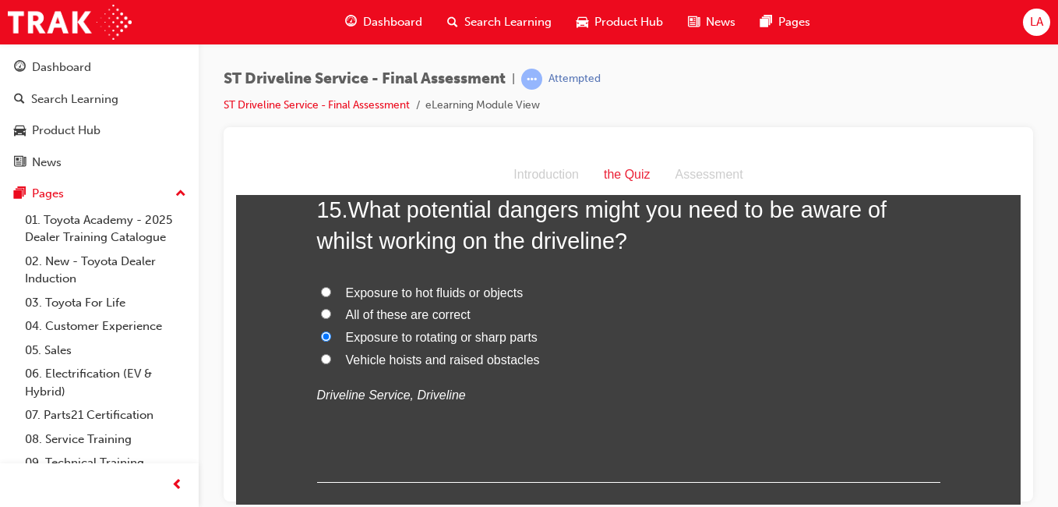
click at [331, 313] on input "All of these are correct" at bounding box center [326, 313] width 10 height 10
radio input "true"
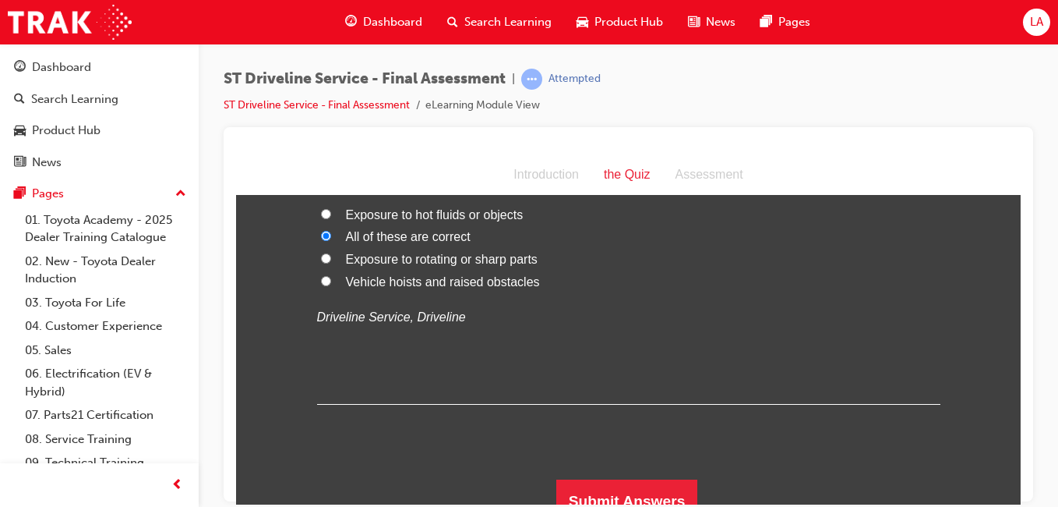
scroll to position [5106, 0]
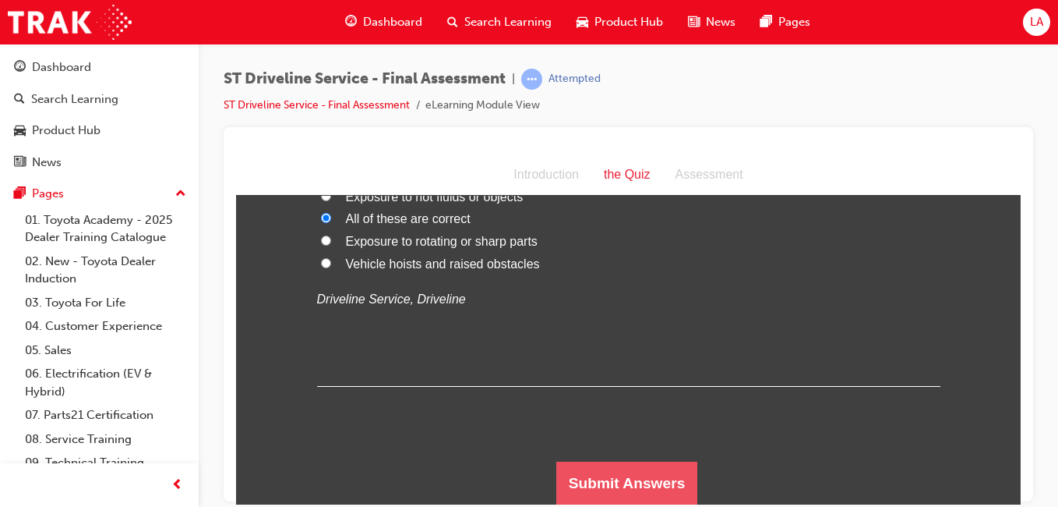
click at [665, 482] on button "Submit Answers" at bounding box center [627, 483] width 142 height 44
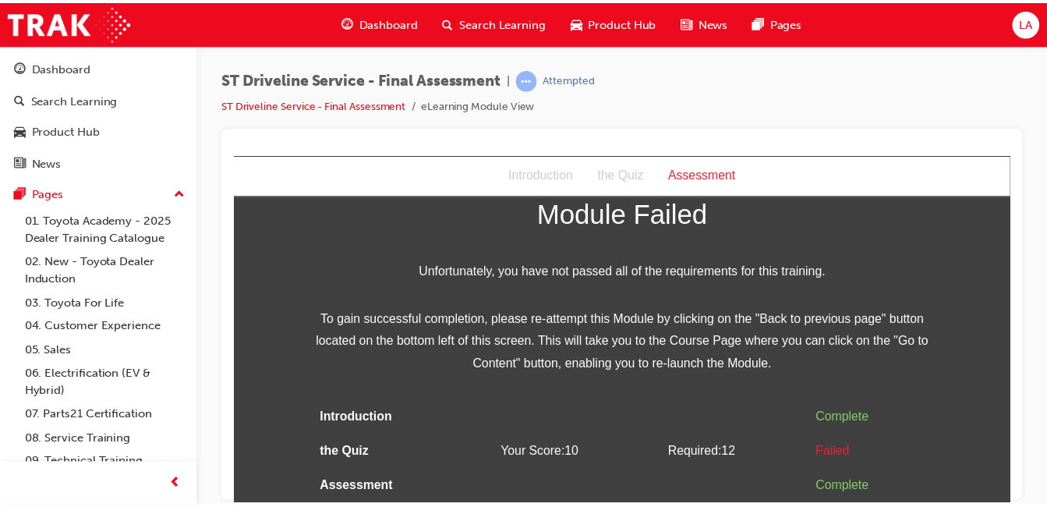
scroll to position [53, 0]
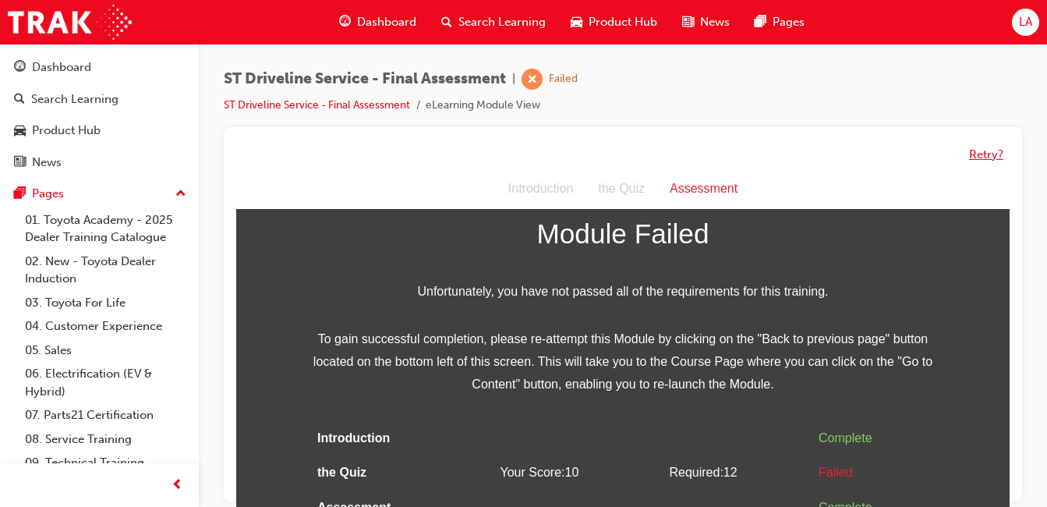
click at [987, 155] on button "Retry?" at bounding box center [986, 155] width 34 height 18
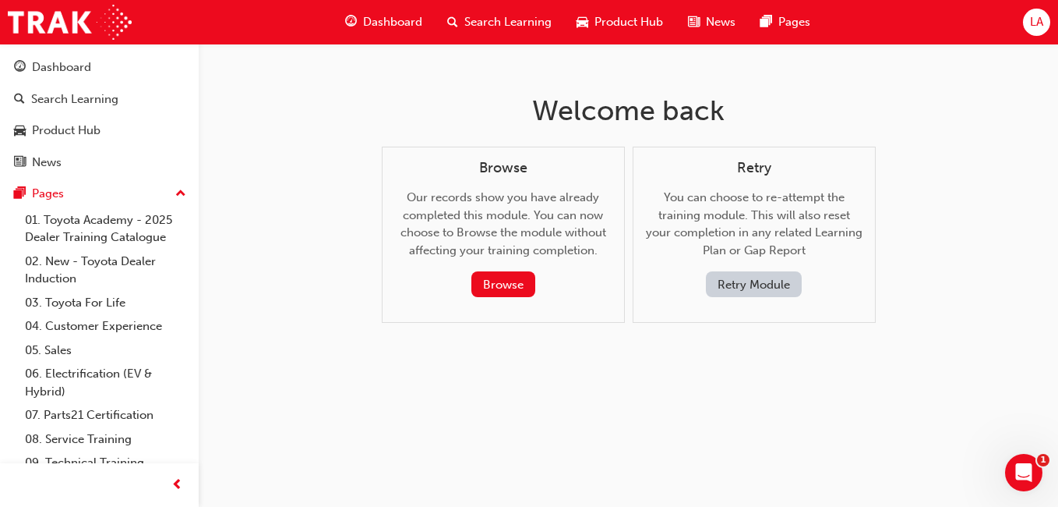
click at [783, 296] on button "Retry Module" at bounding box center [754, 284] width 96 height 26
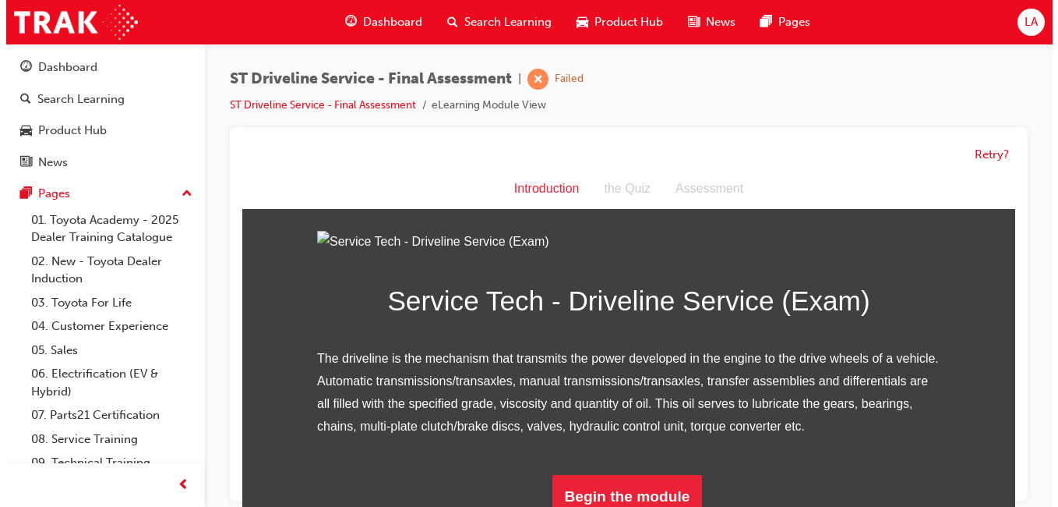
scroll to position [193, 0]
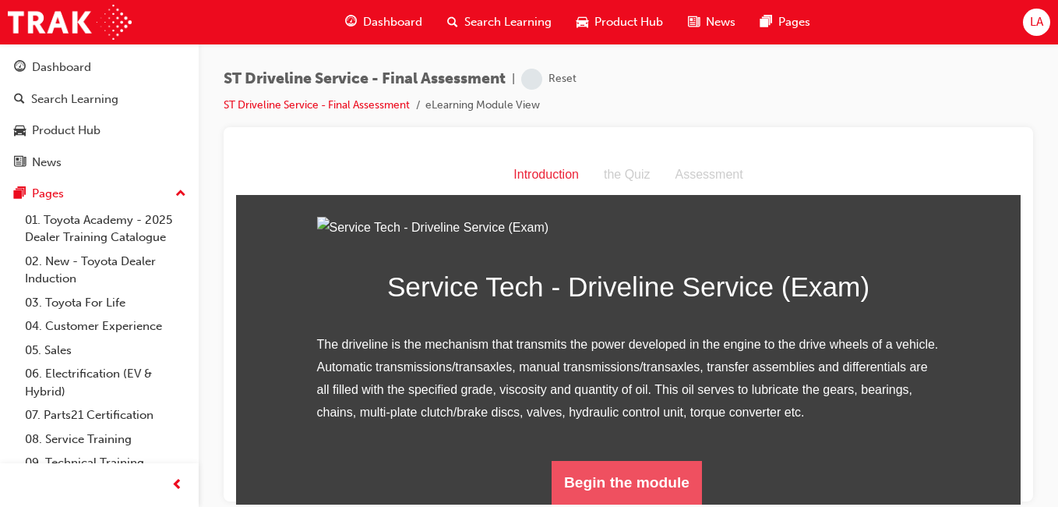
click at [654, 470] on button "Begin the module" at bounding box center [627, 482] width 150 height 44
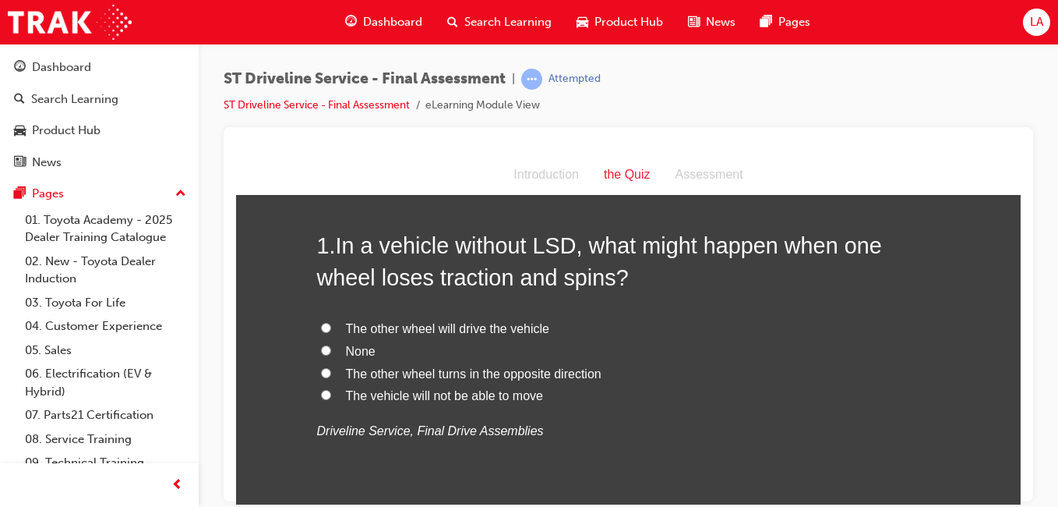
scroll to position [69, 0]
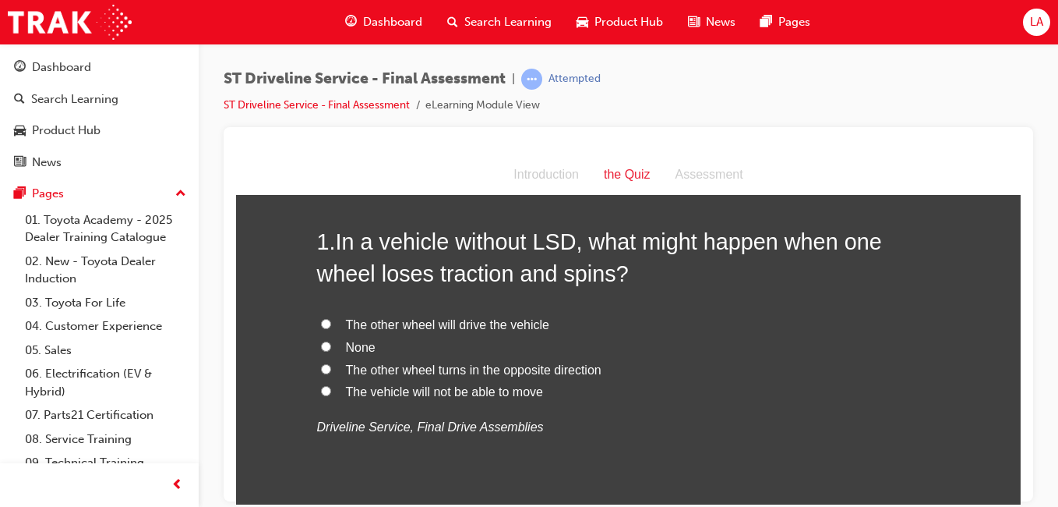
click at [655, 400] on label "The vehicle will not be able to move" at bounding box center [628, 391] width 623 height 23
click at [331, 395] on input "The vehicle will not be able to move" at bounding box center [326, 390] width 10 height 10
radio input "true"
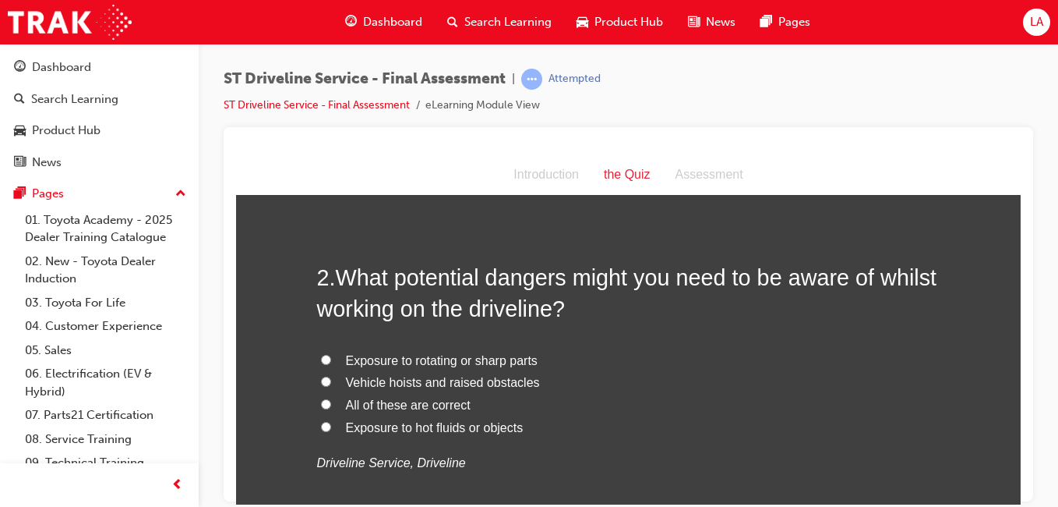
scroll to position [404, 0]
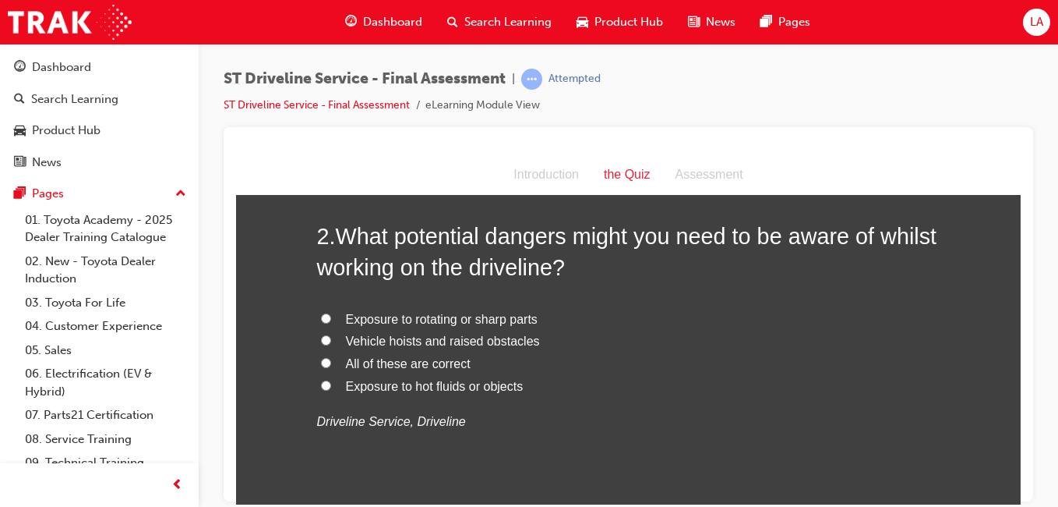
click at [698, 353] on label "All of these are correct" at bounding box center [628, 363] width 623 height 23
click at [331, 357] on input "All of these are correct" at bounding box center [326, 362] width 10 height 10
radio input "true"
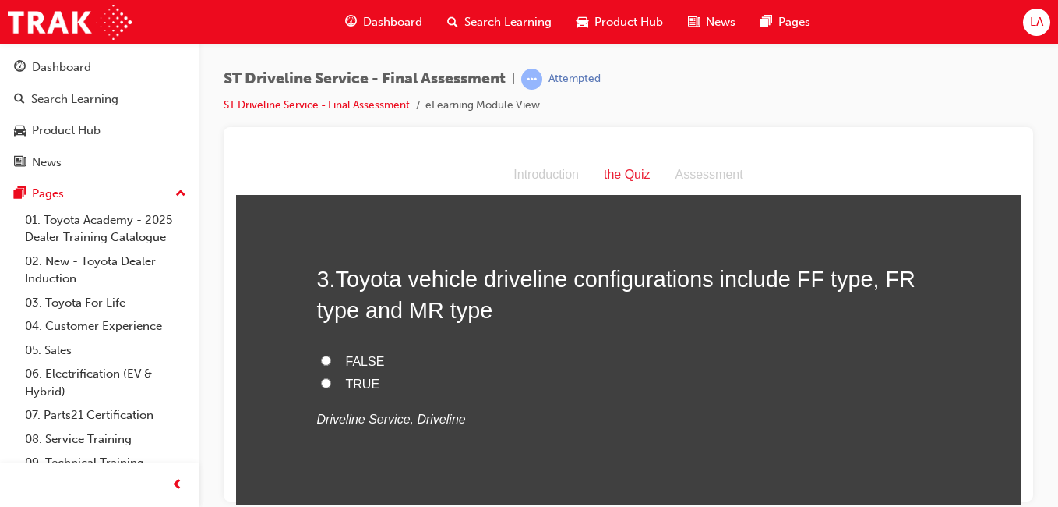
scroll to position [769, 0]
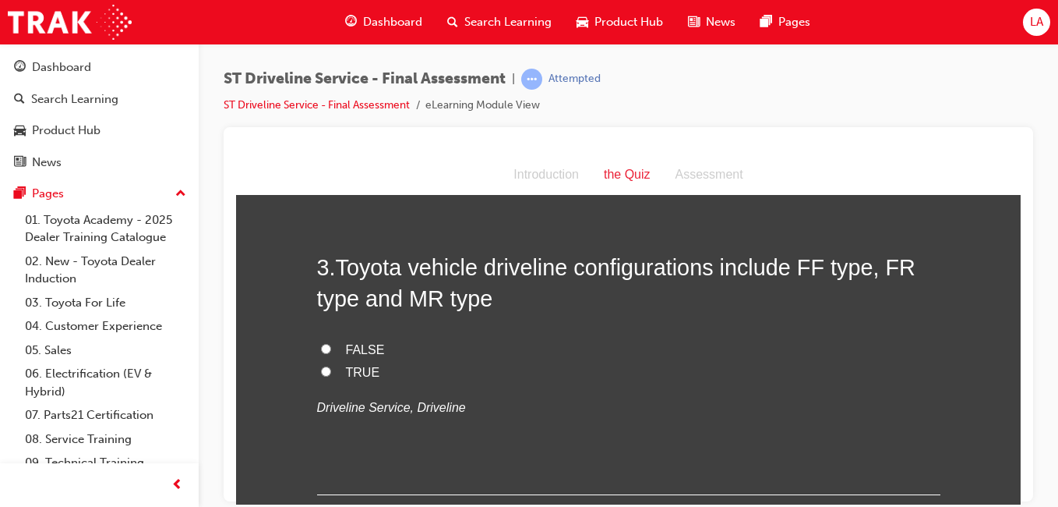
click at [702, 376] on label "TRUE" at bounding box center [628, 372] width 623 height 23
click at [331, 376] on input "TRUE" at bounding box center [326, 370] width 10 height 10
radio input "true"
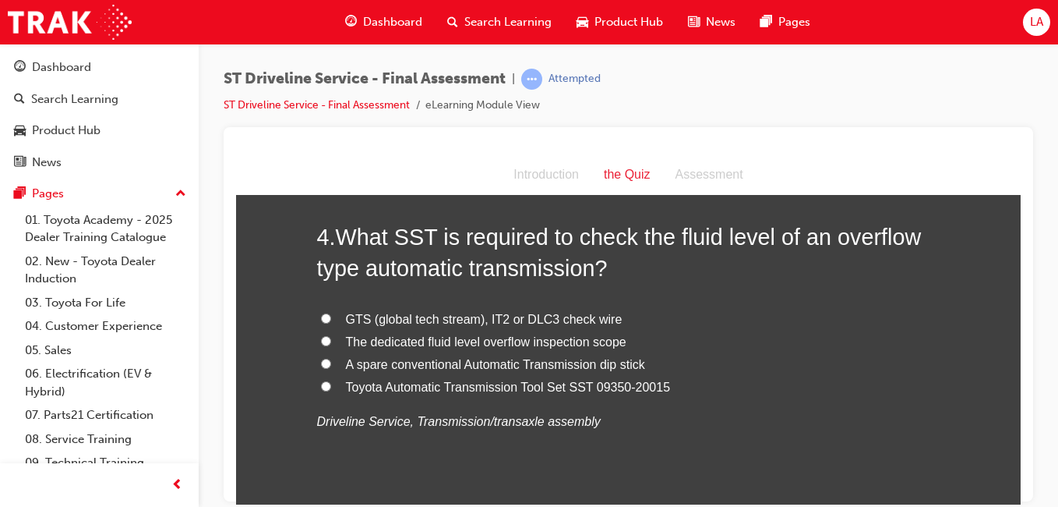
scroll to position [1126, 0]
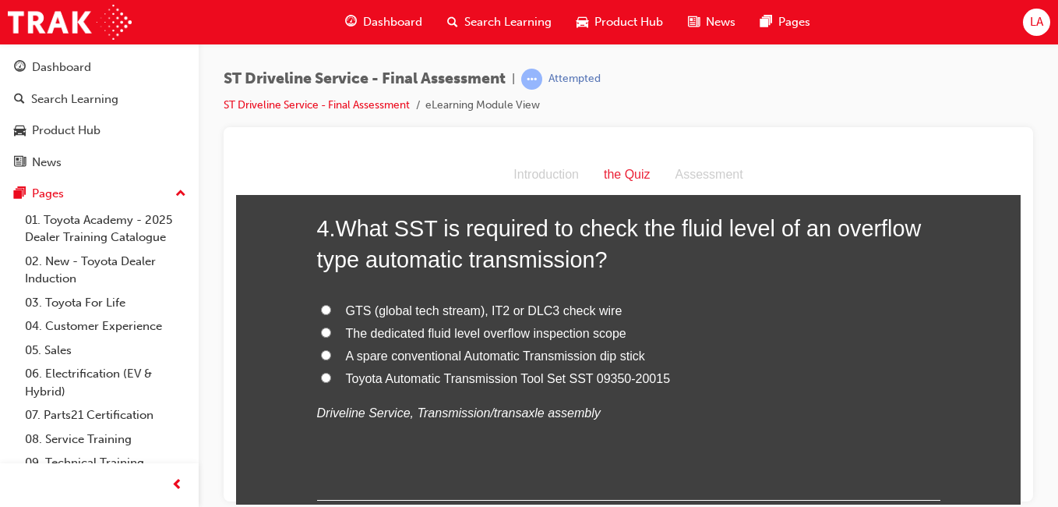
click at [730, 312] on label "GTS (global tech stream), IT2 or DLC3 check wire" at bounding box center [628, 310] width 623 height 23
click at [331, 312] on input "GTS (global tech stream), IT2 or DLC3 check wire" at bounding box center [326, 309] width 10 height 10
radio input "true"
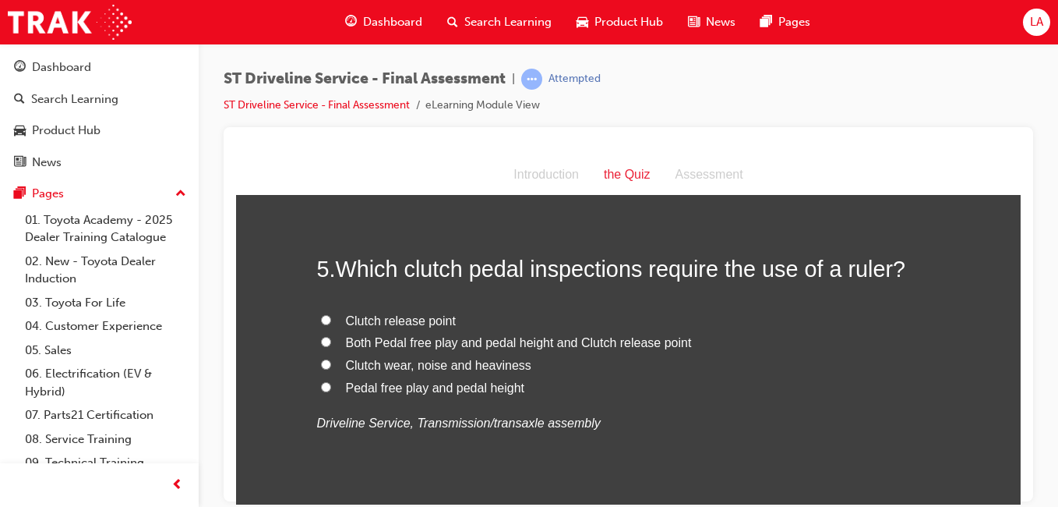
scroll to position [1444, 0]
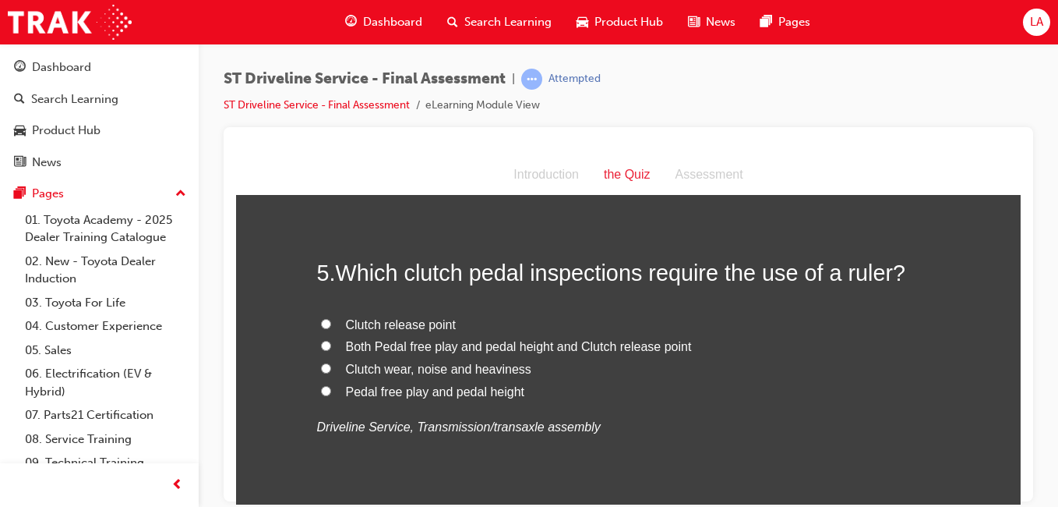
click at [732, 358] on label "Clutch wear, noise and heaviness" at bounding box center [628, 369] width 623 height 23
click at [331, 362] on input "Clutch wear, noise and heaviness" at bounding box center [326, 367] width 10 height 10
radio input "true"
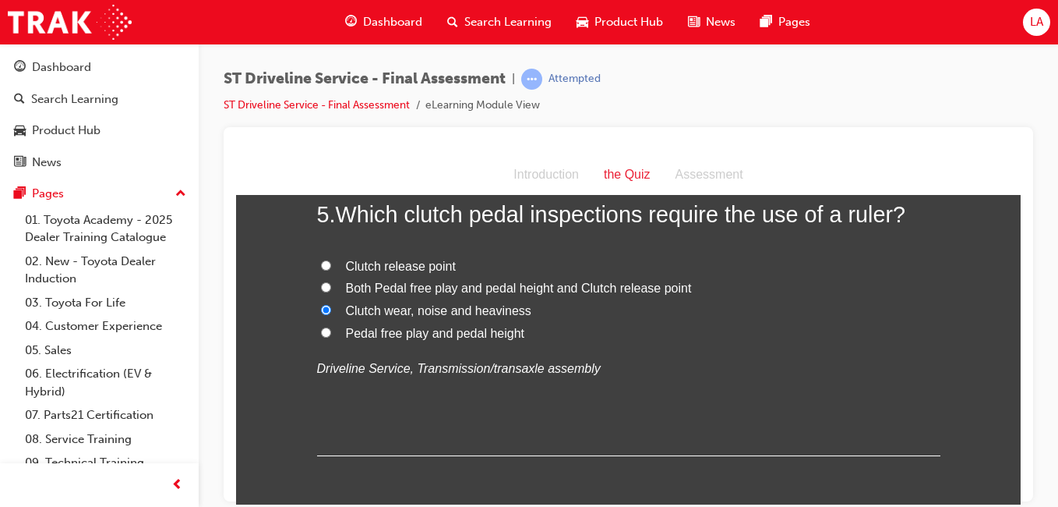
scroll to position [1504, 0]
click at [757, 298] on label "Clutch wear, noise and heaviness" at bounding box center [628, 309] width 623 height 23
click at [331, 302] on input "Clutch wear, noise and heaviness" at bounding box center [326, 307] width 10 height 10
click at [750, 298] on label "Clutch wear, noise and heaviness" at bounding box center [628, 309] width 623 height 23
click at [331, 302] on input "Clutch wear, noise and heaviness" at bounding box center [326, 307] width 10 height 10
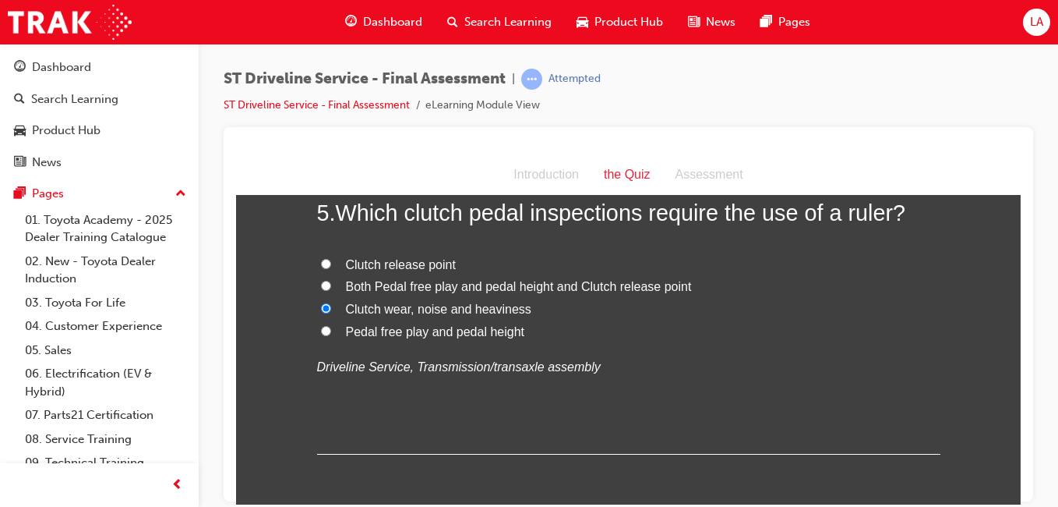
click at [686, 288] on label "Both Pedal free play and pedal height and Clutch release point" at bounding box center [628, 286] width 623 height 23
click at [331, 288] on input "Both Pedal free play and pedal height and Clutch release point" at bounding box center [326, 285] width 10 height 10
radio input "true"
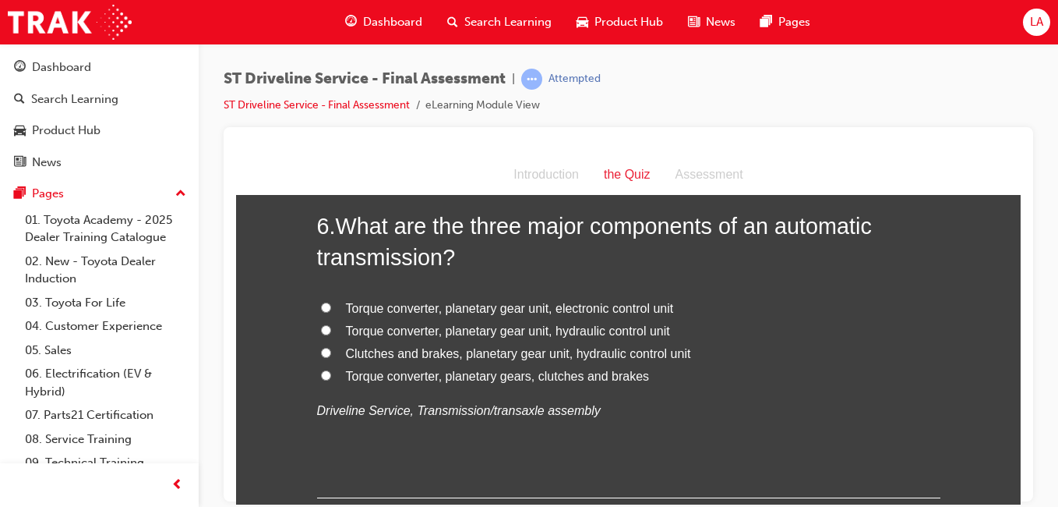
scroll to position [1831, 0]
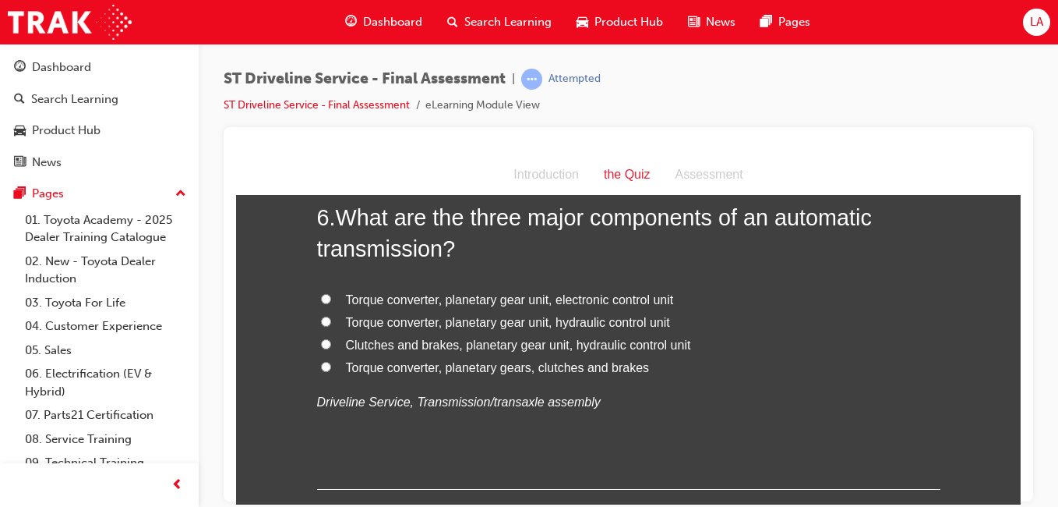
click at [712, 328] on label "Torque converter, planetary gear unit, hydraulic control unit" at bounding box center [628, 322] width 623 height 23
click at [331, 326] on input "Torque converter, planetary gear unit, hydraulic control unit" at bounding box center [326, 321] width 10 height 10
radio input "true"
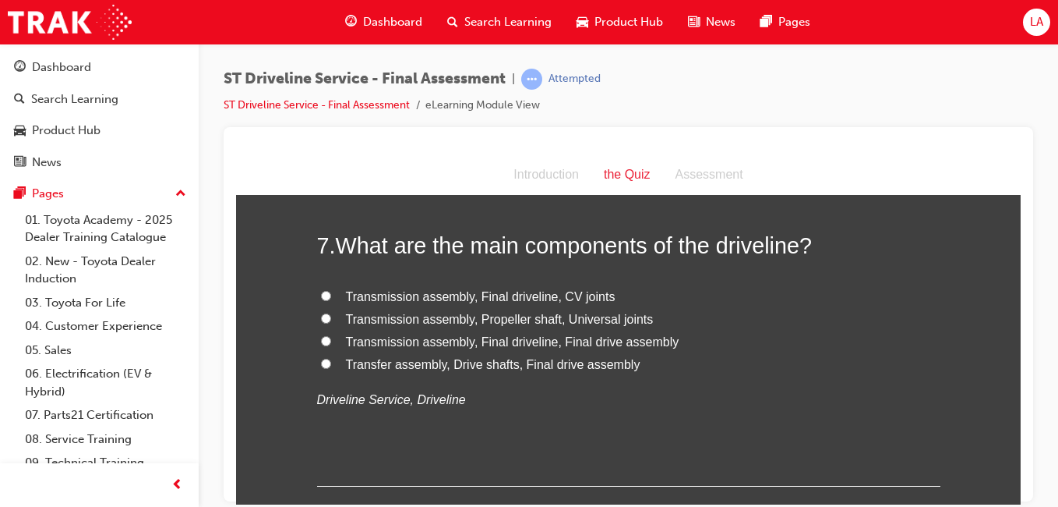
scroll to position [2179, 0]
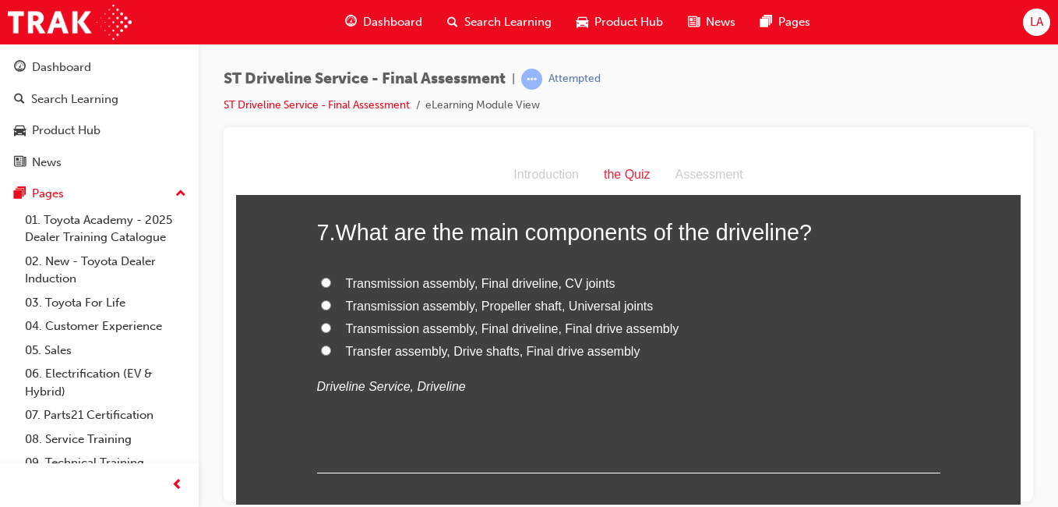
click at [742, 286] on label "Transmission assembly, Final driveline, CV joints" at bounding box center [628, 283] width 623 height 23
click at [331, 286] on input "Transmission assembly, Final driveline, CV joints" at bounding box center [326, 282] width 10 height 10
radio input "true"
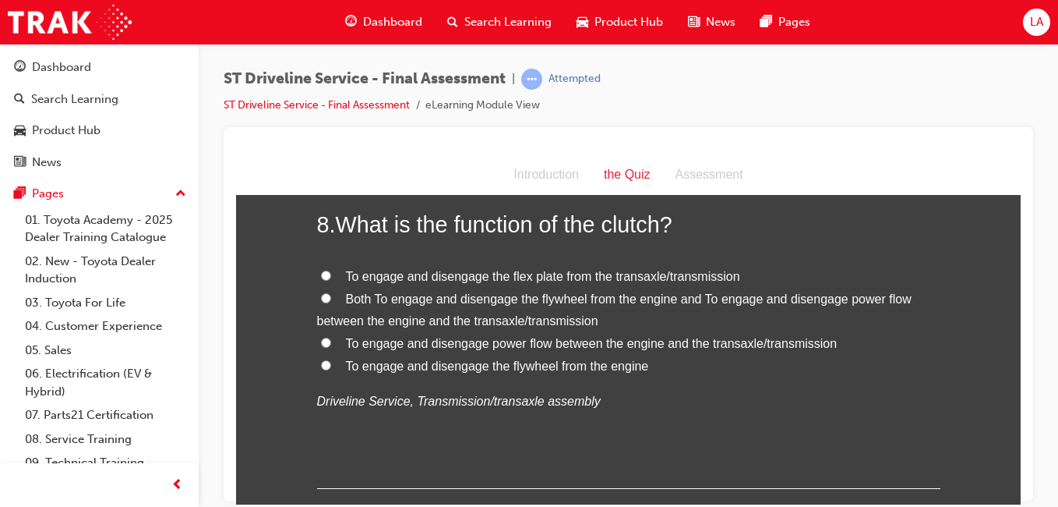
scroll to position [2519, 0]
click at [812, 299] on span "Both To engage and disengage the flywheel from the engine and To engage and dis…" at bounding box center [614, 308] width 595 height 36
click at [331, 299] on input "Both To engage and disengage the flywheel from the engine and To engage and dis…" at bounding box center [326, 296] width 10 height 10
radio input "true"
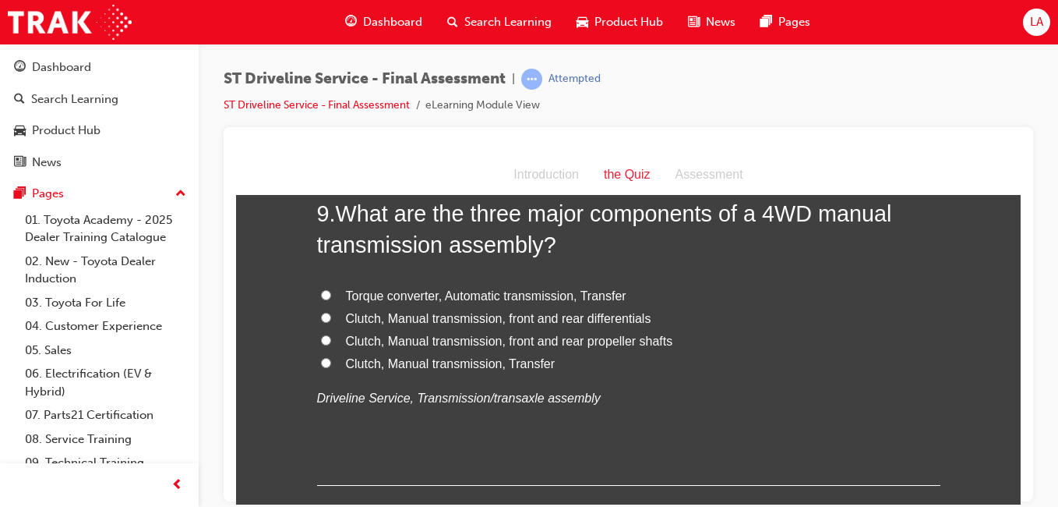
scroll to position [2893, 0]
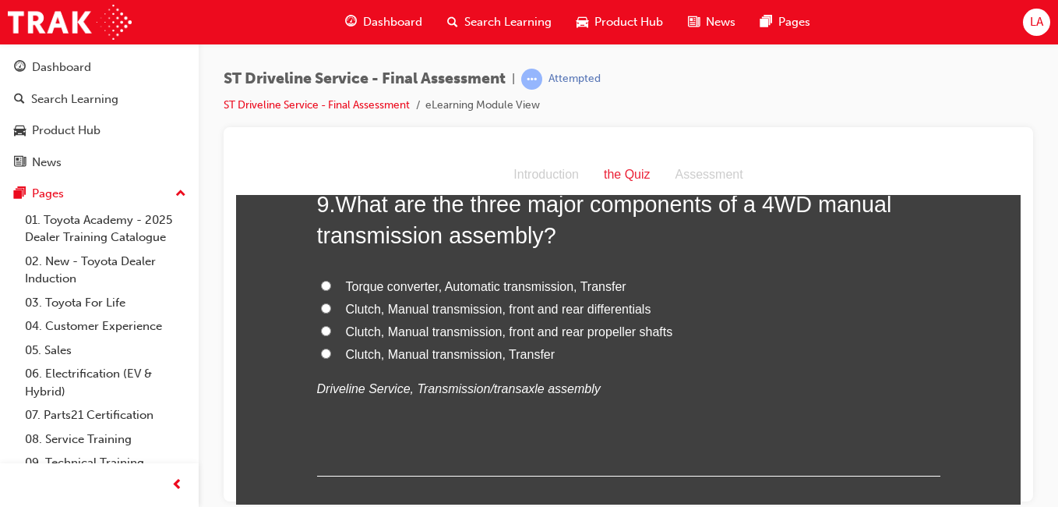
click at [756, 316] on label "Clutch, Manual transmission, front and rear differentials" at bounding box center [628, 309] width 623 height 23
click at [331, 312] on input "Clutch, Manual transmission, front and rear differentials" at bounding box center [326, 307] width 10 height 10
radio input "true"
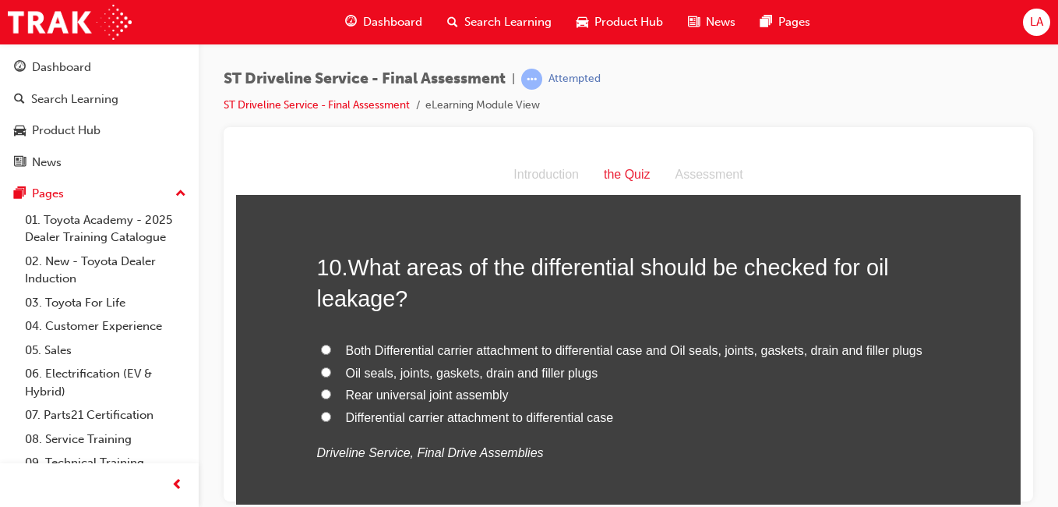
scroll to position [3196, 0]
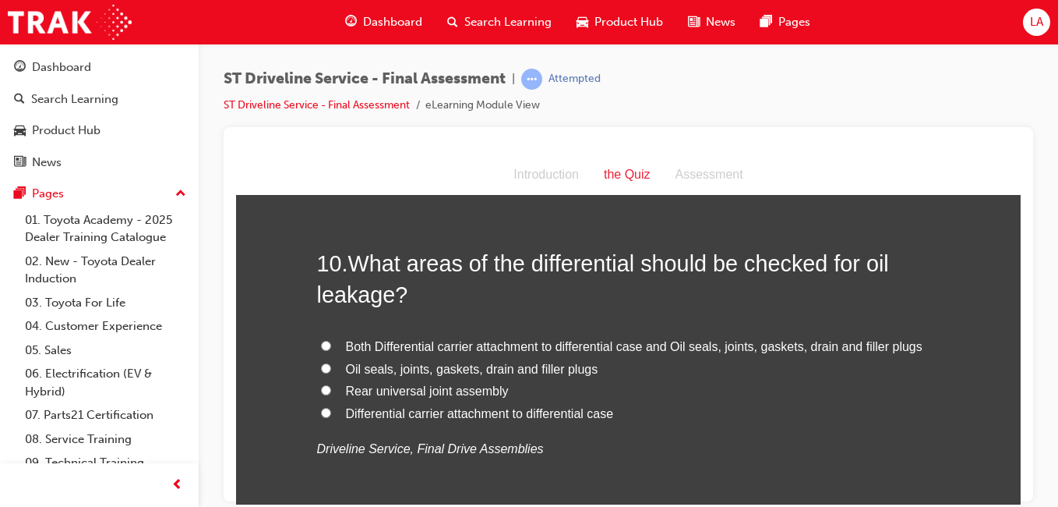
click at [708, 369] on label "Oil seals, joints, gaskets, drain and filler plugs" at bounding box center [628, 369] width 623 height 23
click at [331, 369] on input "Oil seals, joints, gaskets, drain and filler plugs" at bounding box center [326, 367] width 10 height 10
radio input "true"
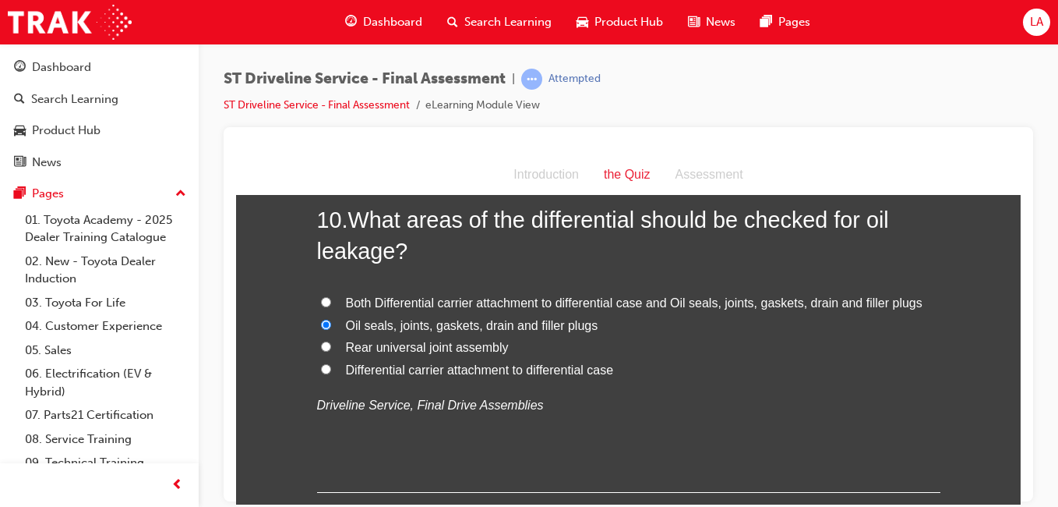
scroll to position [3242, 0]
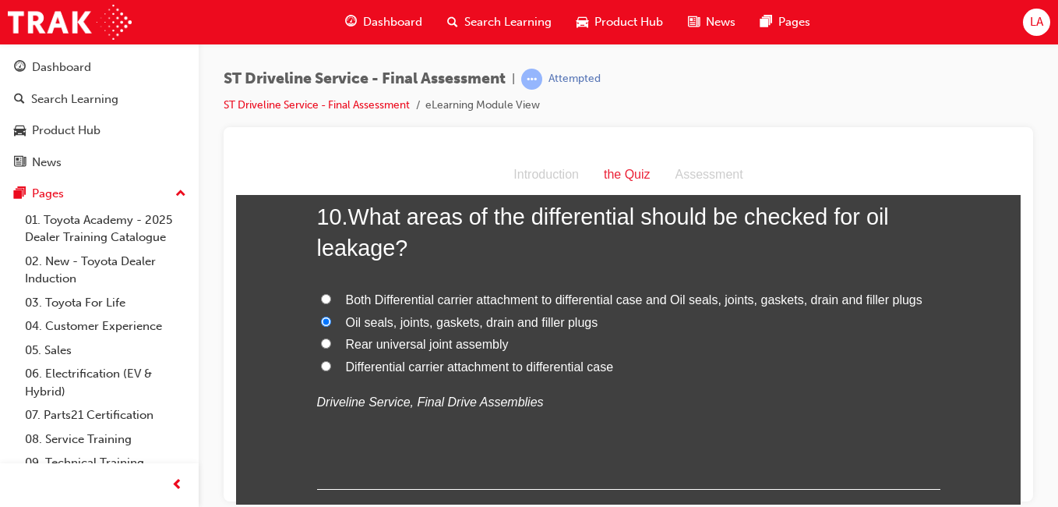
click at [739, 305] on span "Both Differential carrier attachment to differential case and Oil seals, joints…" at bounding box center [634, 298] width 577 height 13
click at [331, 303] on input "Both Differential carrier attachment to differential case and Oil seals, joints…" at bounding box center [326, 298] width 10 height 10
radio input "true"
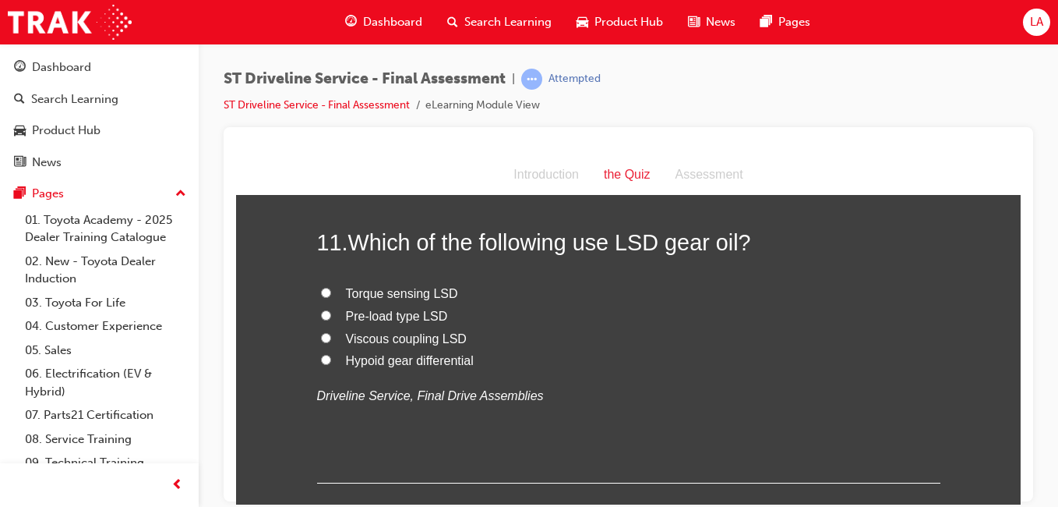
scroll to position [3585, 0]
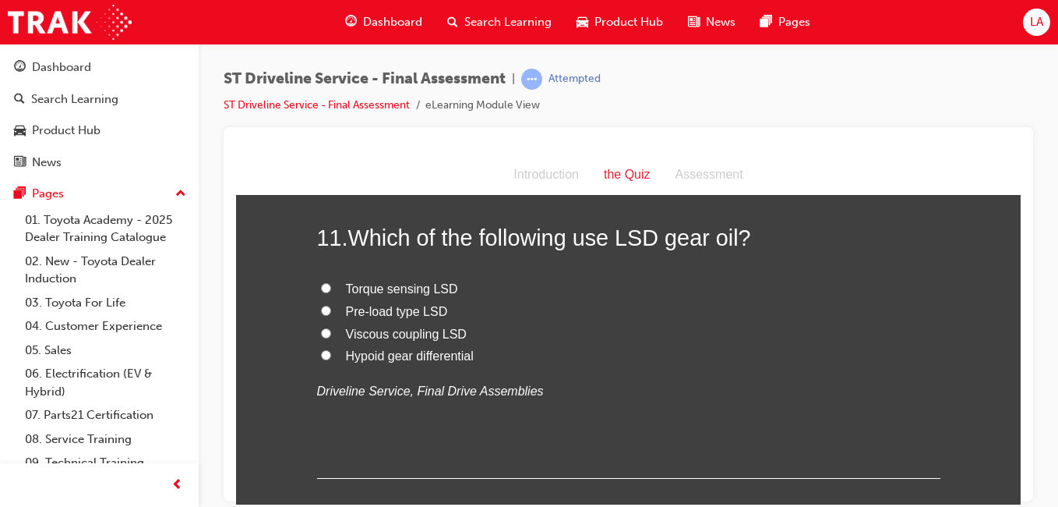
click at [539, 350] on label "Hypoid gear differential" at bounding box center [628, 355] width 623 height 23
click at [331, 350] on input "Hypoid gear differential" at bounding box center [326, 354] width 10 height 10
radio input "true"
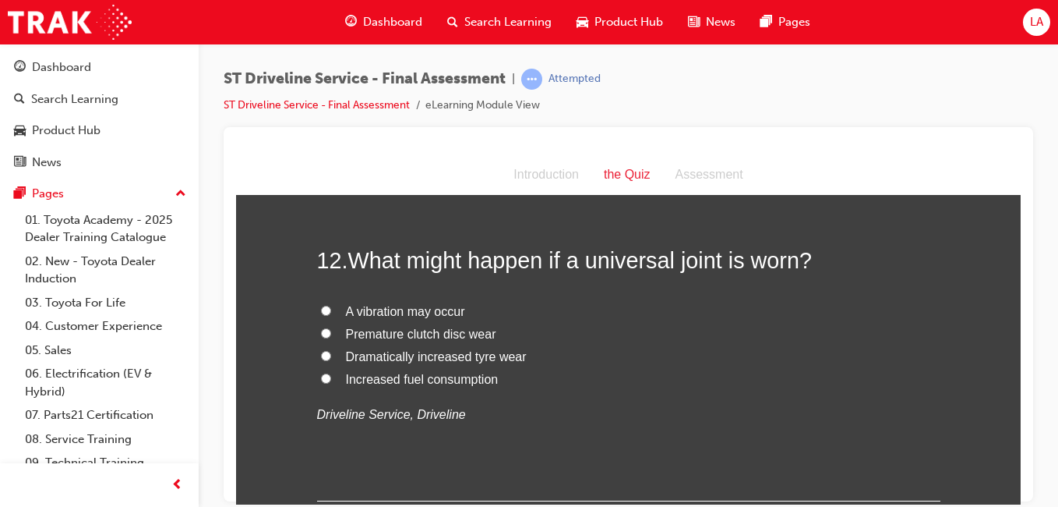
scroll to position [3905, 0]
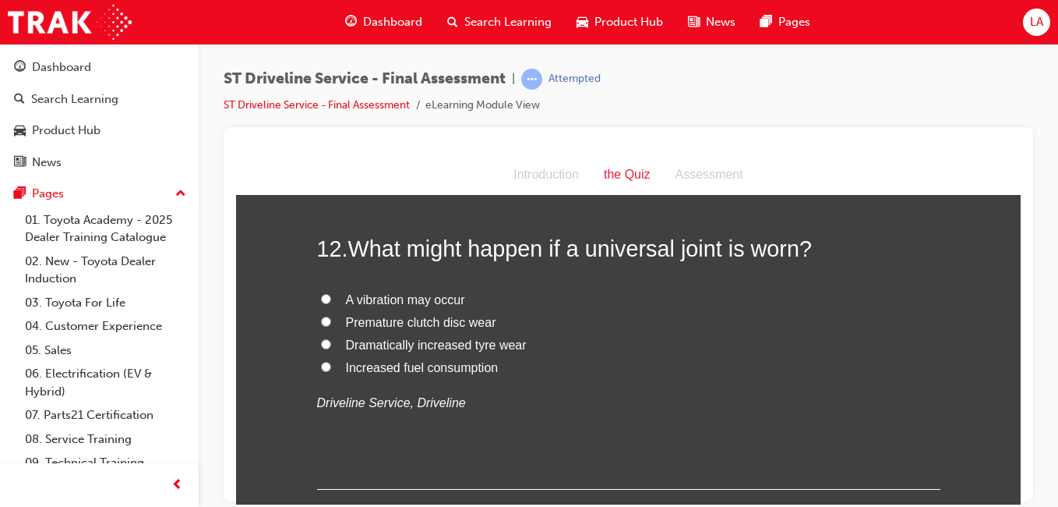
click at [665, 299] on label "A vibration may occur" at bounding box center [628, 299] width 623 height 23
click at [331, 299] on input "A vibration may occur" at bounding box center [326, 298] width 10 height 10
radio input "true"
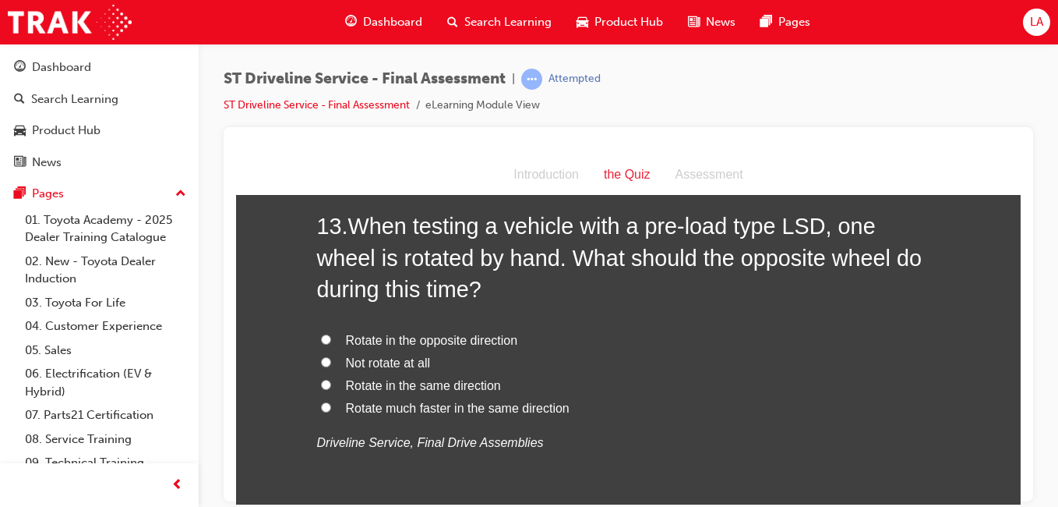
scroll to position [4262, 0]
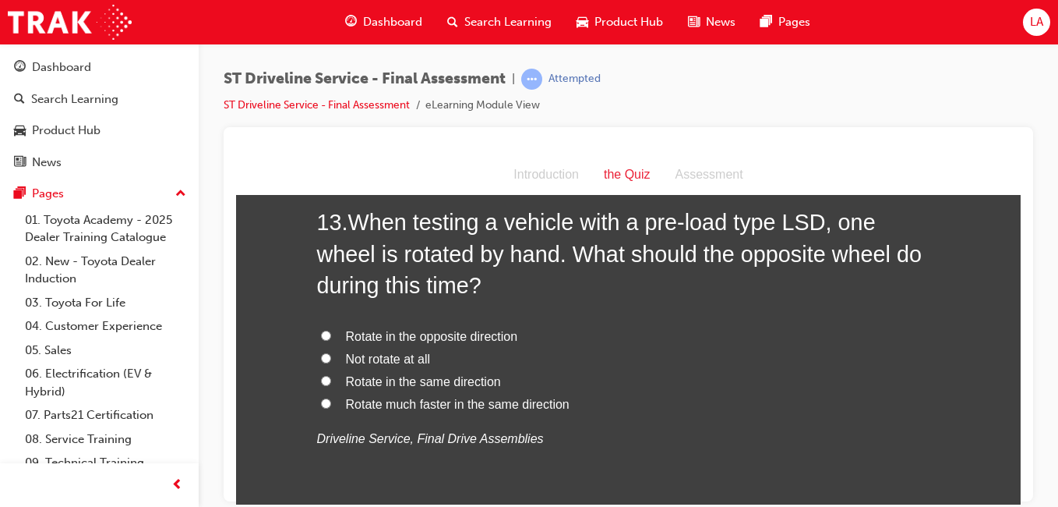
click at [556, 336] on label "Rotate in the opposite direction" at bounding box center [628, 336] width 623 height 23
click at [331, 336] on input "Rotate in the opposite direction" at bounding box center [326, 335] width 10 height 10
radio input "true"
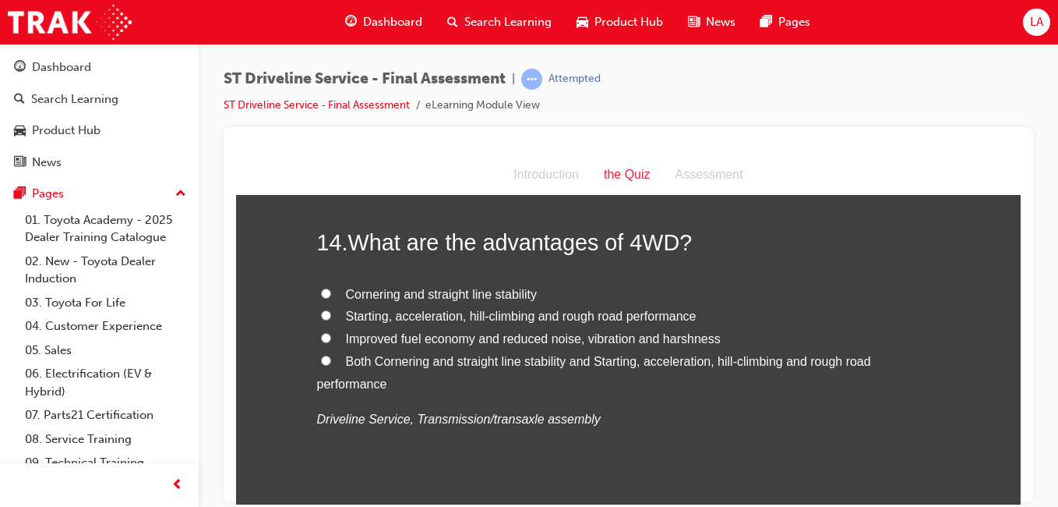
scroll to position [4640, 0]
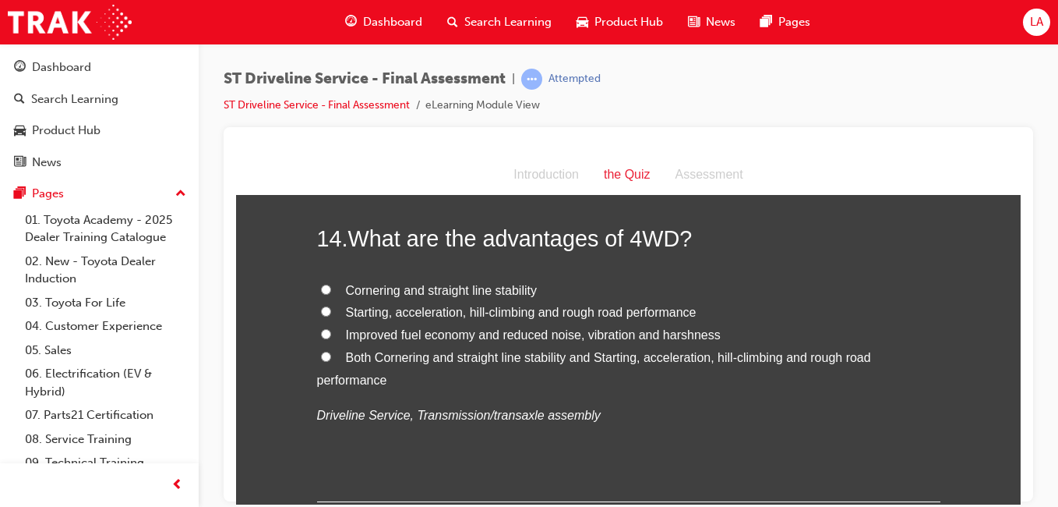
click at [585, 367] on label "Both Cornering and straight line stability and Starting, acceleration, hill-cli…" at bounding box center [628, 368] width 623 height 45
click at [331, 361] on input "Both Cornering and straight line stability and Starting, acceleration, hill-cli…" at bounding box center [326, 356] width 10 height 10
radio input "true"
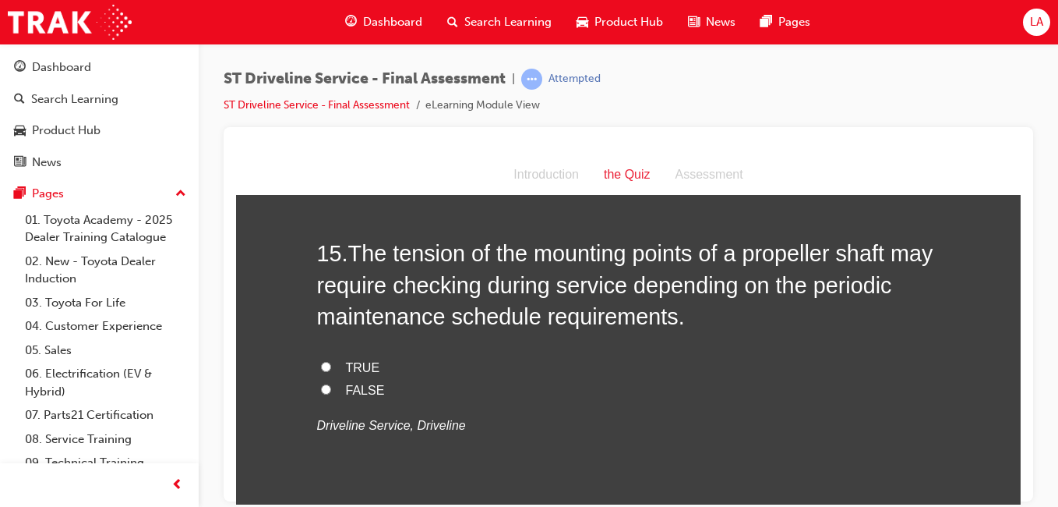
scroll to position [4983, 0]
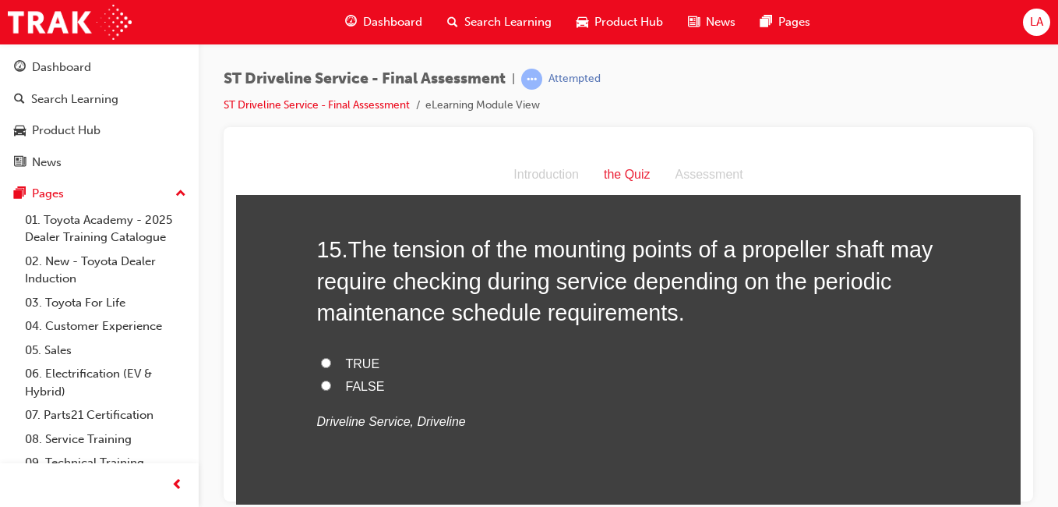
click at [655, 383] on label "FALSE" at bounding box center [628, 386] width 623 height 23
click at [331, 383] on input "FALSE" at bounding box center [326, 384] width 10 height 10
radio input "true"
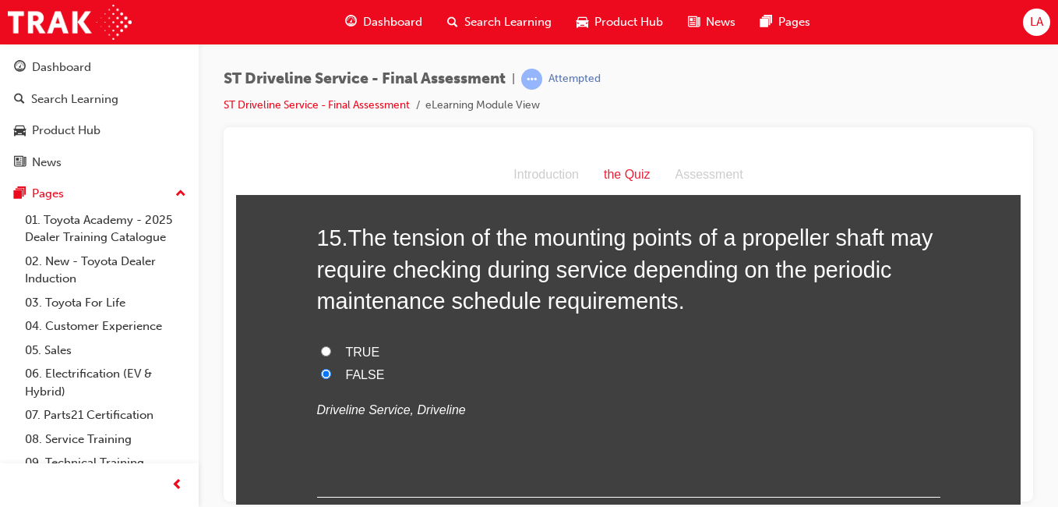
click at [672, 351] on label "TRUE" at bounding box center [628, 352] width 623 height 23
click at [331, 351] on input "TRUE" at bounding box center [326, 350] width 10 height 10
radio input "true"
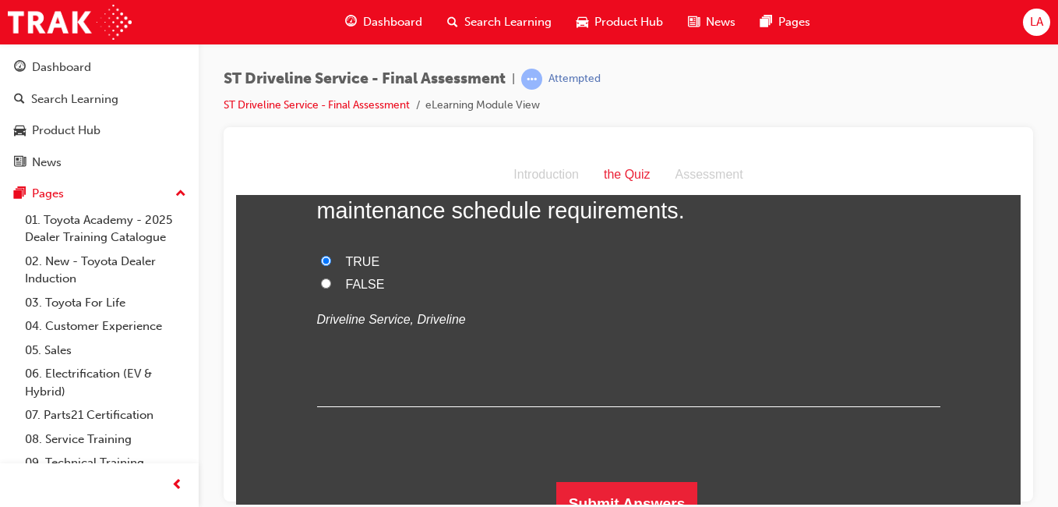
scroll to position [5106, 0]
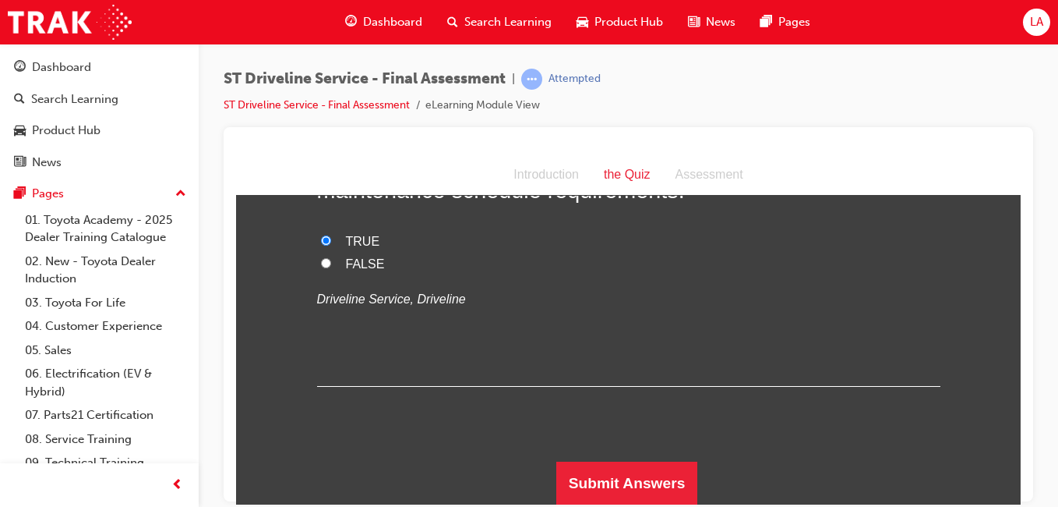
click at [641, 482] on button "Submit Answers" at bounding box center [627, 483] width 142 height 44
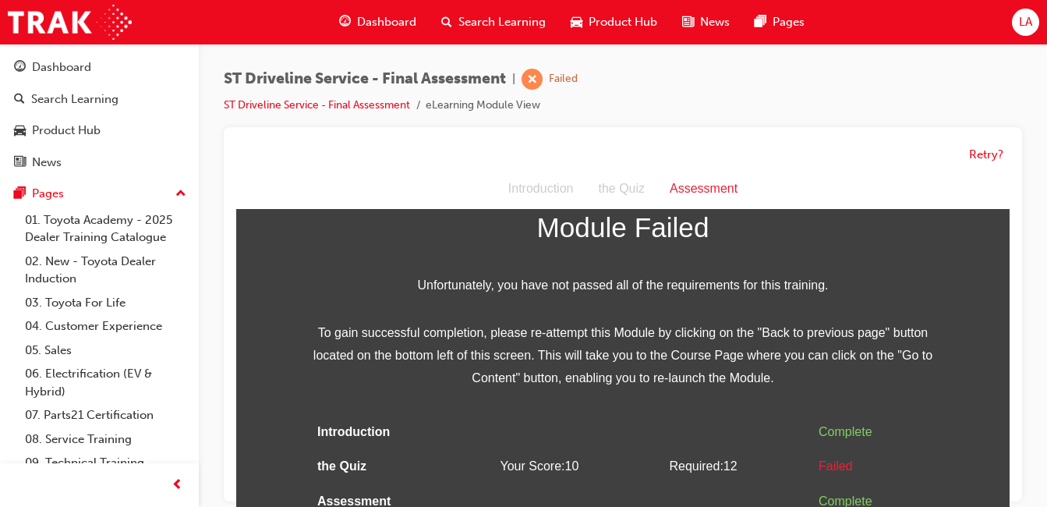
scroll to position [12, 0]
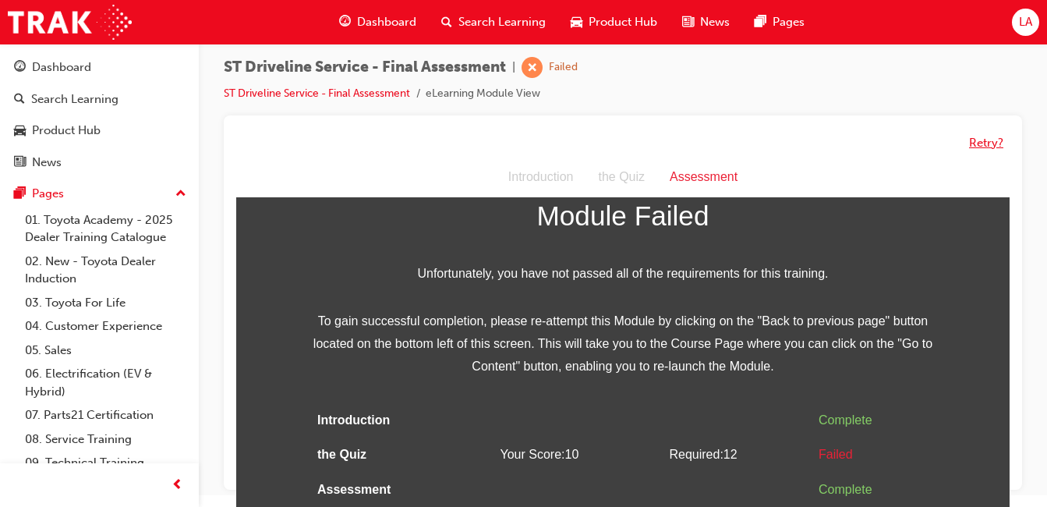
click at [998, 135] on button "Retry?" at bounding box center [986, 143] width 34 height 18
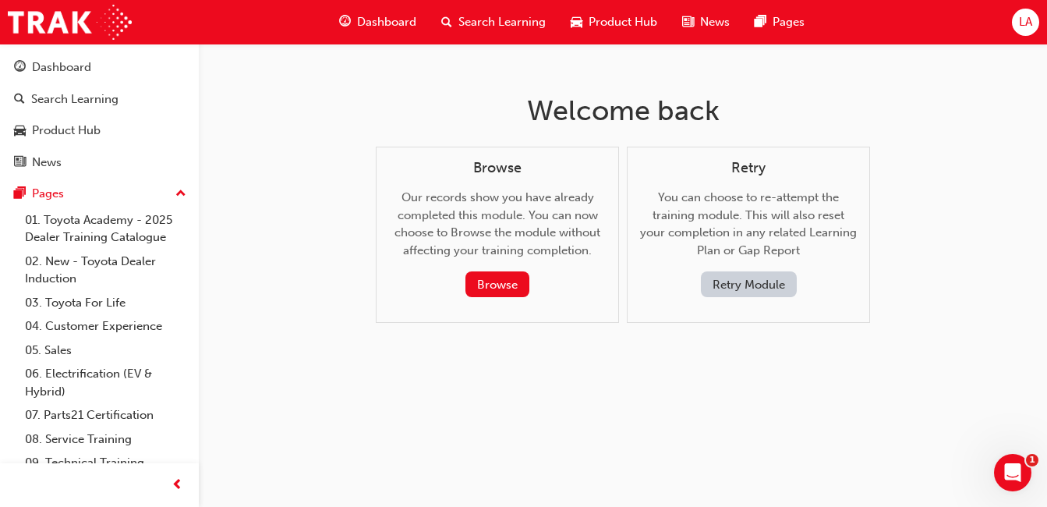
scroll to position [0, 0]
click at [787, 291] on button "Retry Module" at bounding box center [754, 284] width 96 height 26
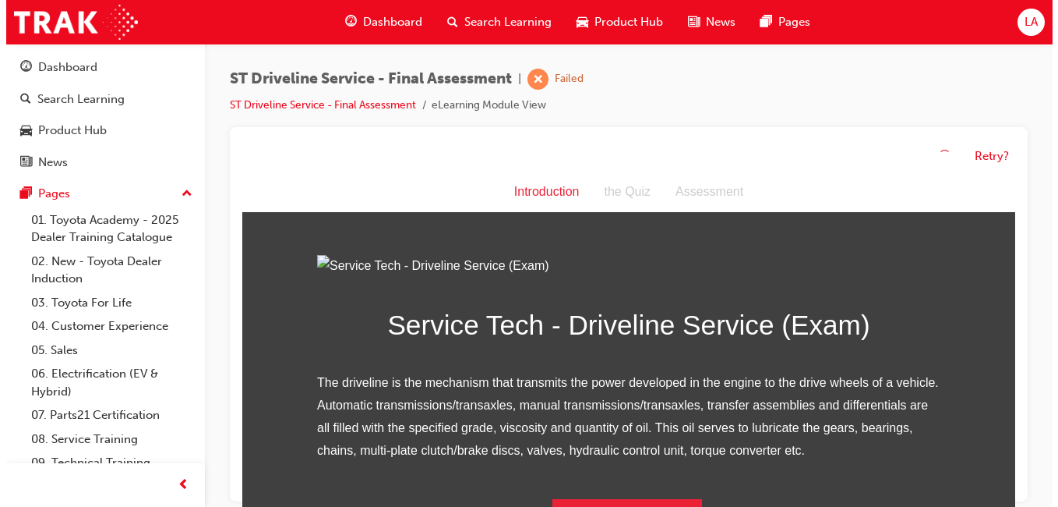
scroll to position [193, 0]
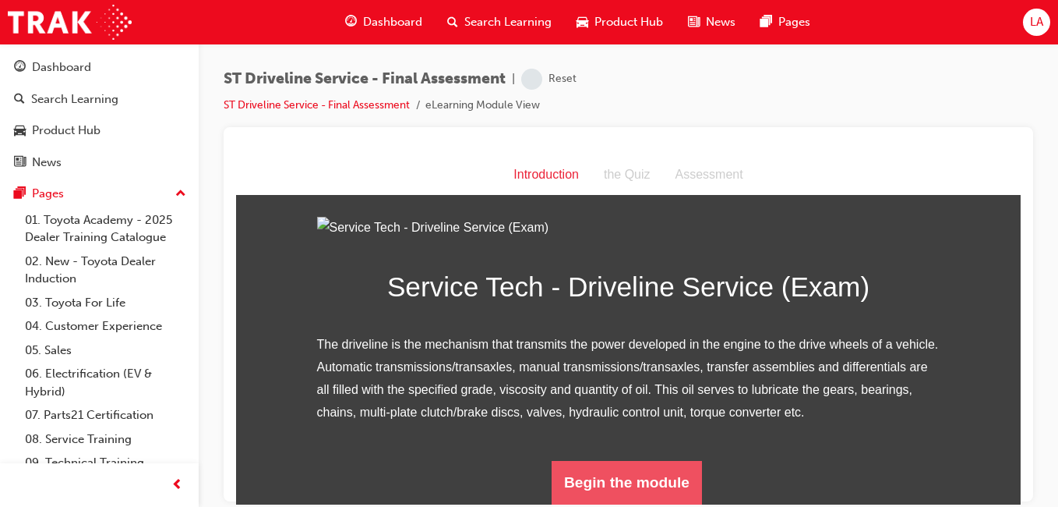
click at [639, 482] on button "Begin the module" at bounding box center [627, 482] width 150 height 44
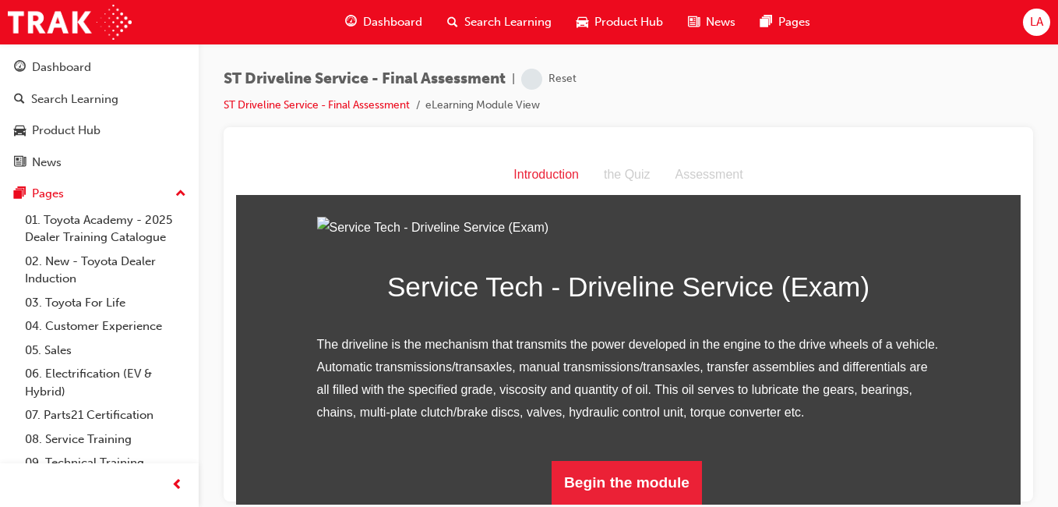
scroll to position [0, 0]
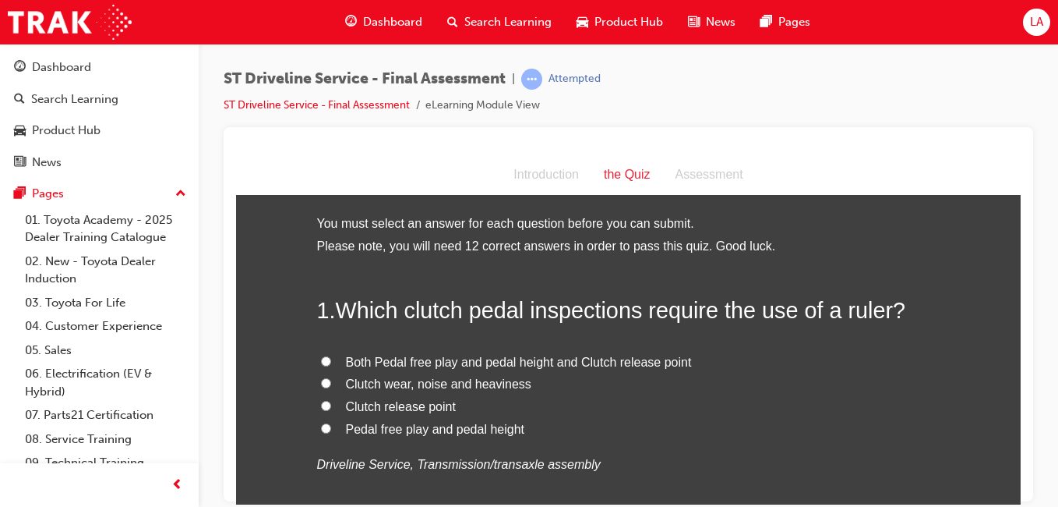
click at [669, 374] on label "Clutch wear, noise and heaviness" at bounding box center [628, 383] width 623 height 23
click at [331, 377] on input "Clutch wear, noise and heaviness" at bounding box center [326, 382] width 10 height 10
radio input "true"
click at [671, 367] on span "Both Pedal free play and pedal height and Clutch release point" at bounding box center [519, 361] width 346 height 13
click at [331, 365] on input "Both Pedal free play and pedal height and Clutch release point" at bounding box center [326, 360] width 10 height 10
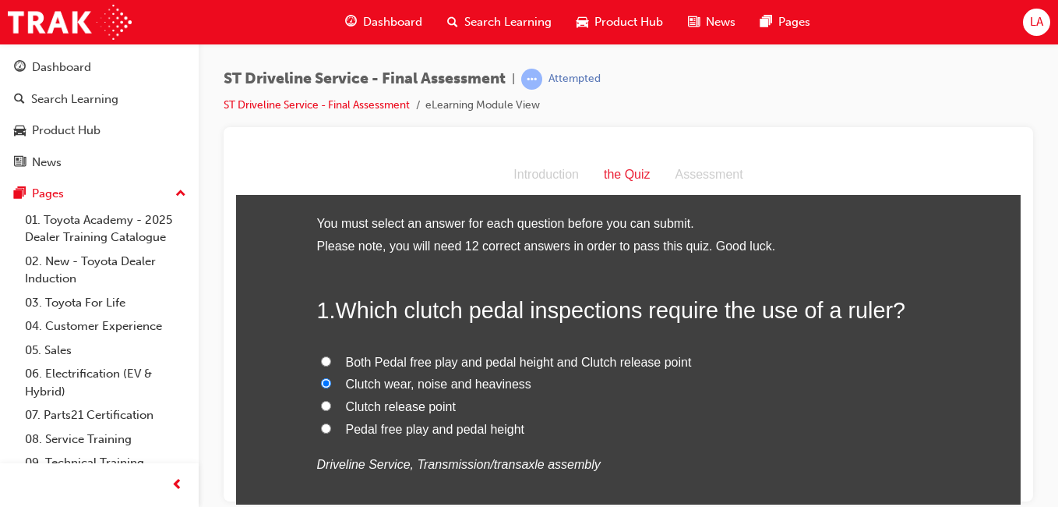
radio input "true"
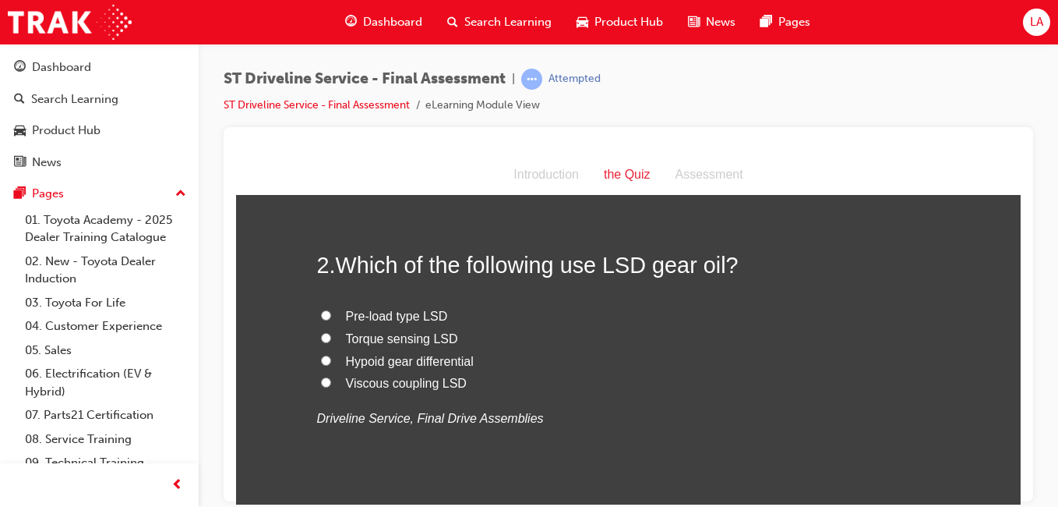
scroll to position [386, 0]
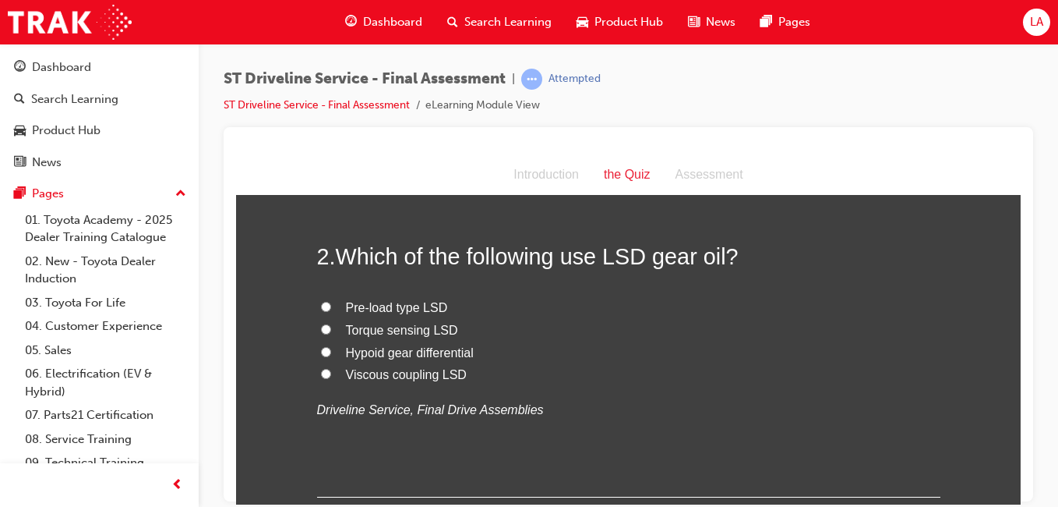
click at [584, 379] on label "Viscous coupling LSD" at bounding box center [628, 374] width 623 height 23
click at [331, 378] on input "Viscous coupling LSD" at bounding box center [326, 373] width 10 height 10
radio input "true"
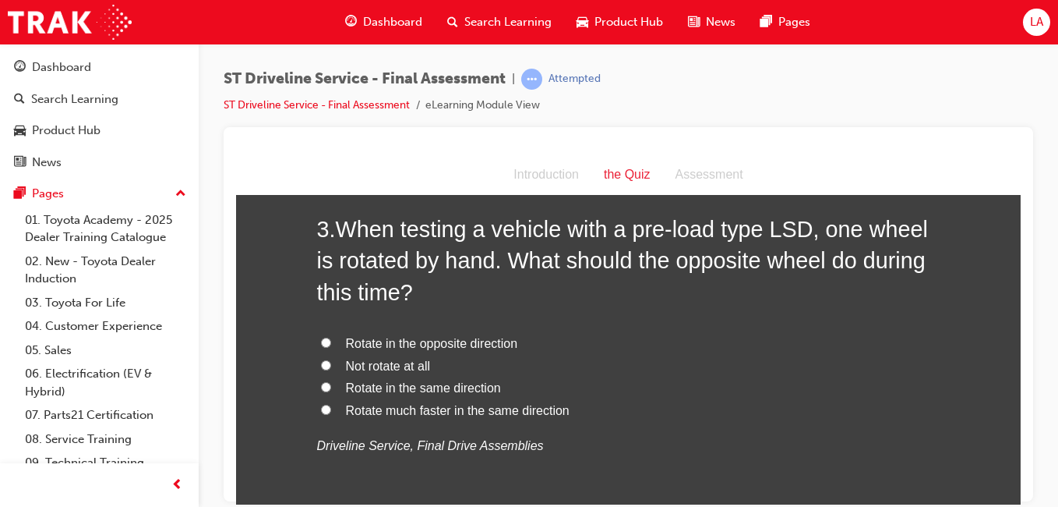
scroll to position [747, 0]
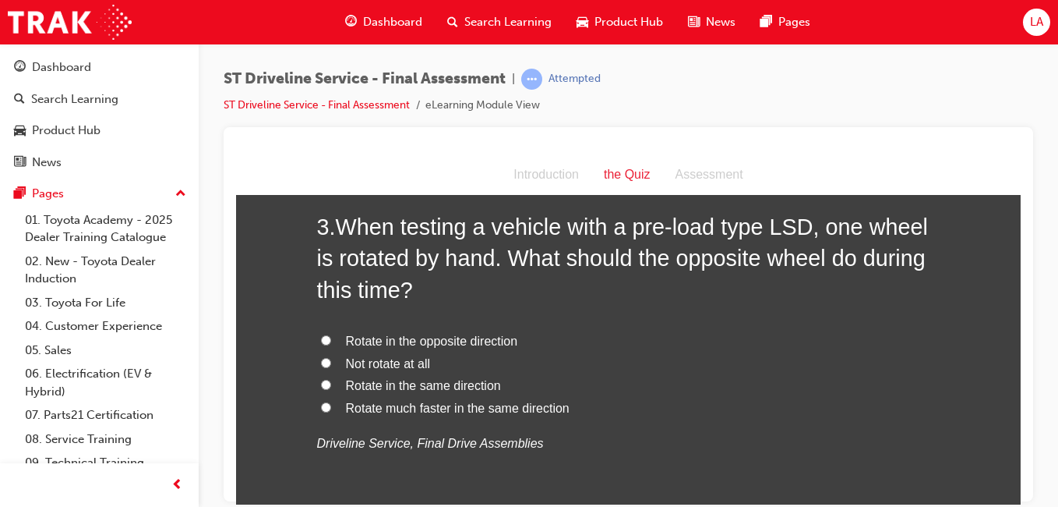
click at [566, 344] on label "Rotate in the opposite direction" at bounding box center [628, 341] width 623 height 23
click at [331, 344] on input "Rotate in the opposite direction" at bounding box center [326, 339] width 10 height 10
radio input "true"
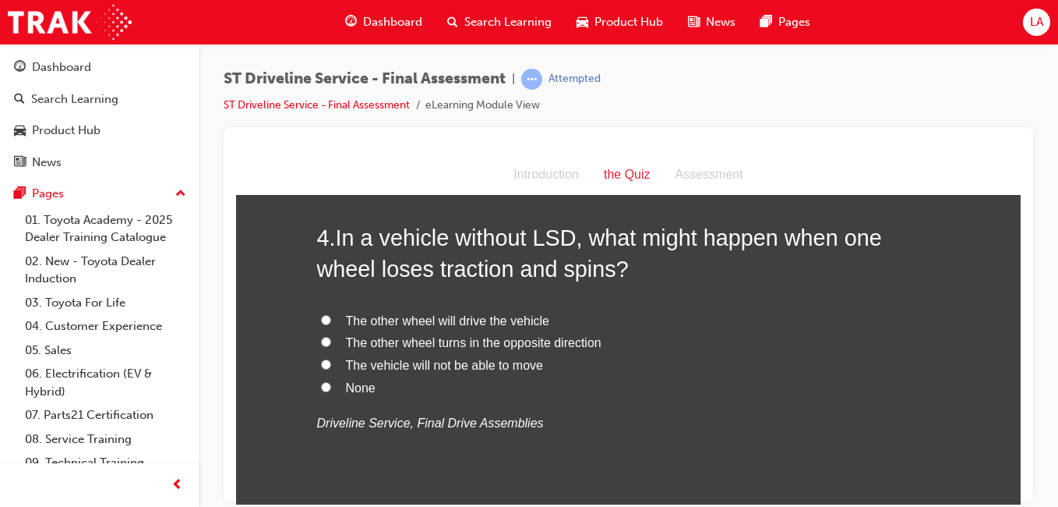
scroll to position [1139, 0]
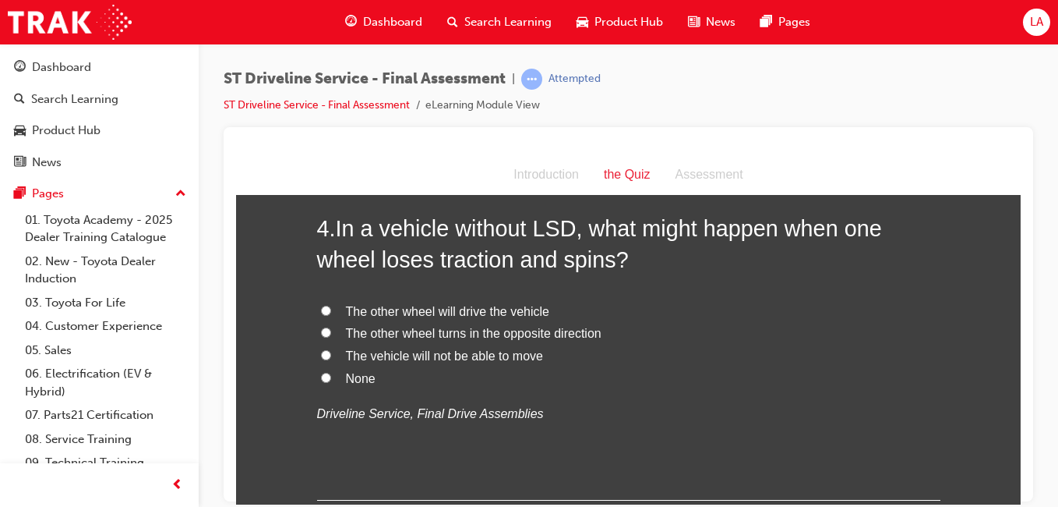
click at [604, 367] on label "None" at bounding box center [628, 378] width 623 height 23
click at [331, 372] on input "None" at bounding box center [326, 377] width 10 height 10
radio input "true"
click at [624, 367] on label "None" at bounding box center [628, 378] width 623 height 23
click at [331, 372] on input "None" at bounding box center [326, 377] width 10 height 10
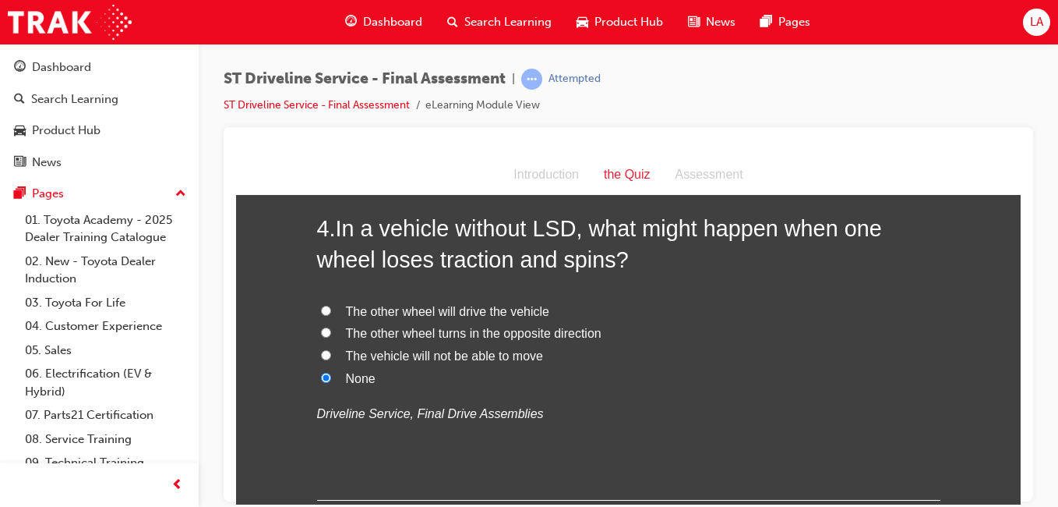
click at [550, 363] on label "The vehicle will not be able to move" at bounding box center [628, 355] width 623 height 23
click at [331, 359] on input "The vehicle will not be able to move" at bounding box center [326, 354] width 10 height 10
radio input "true"
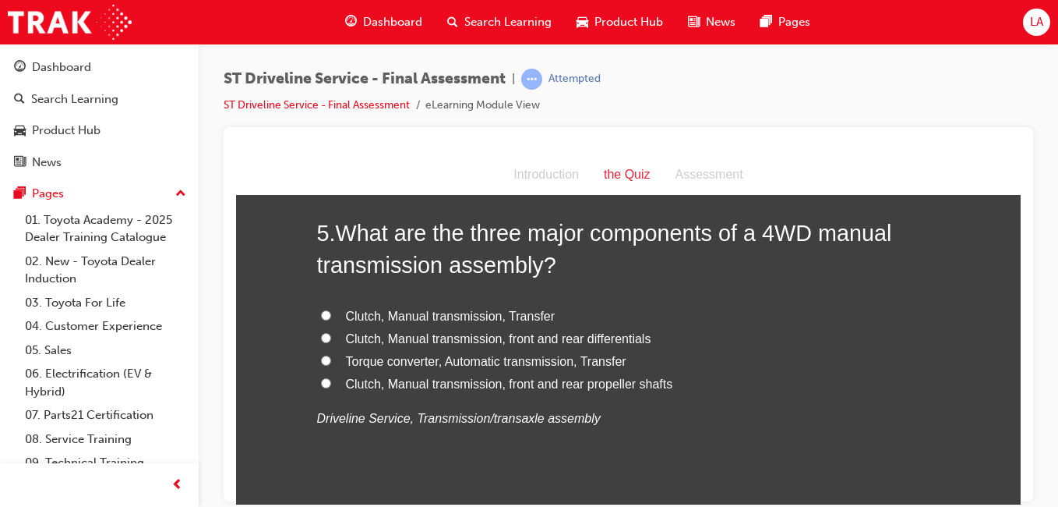
scroll to position [1502, 0]
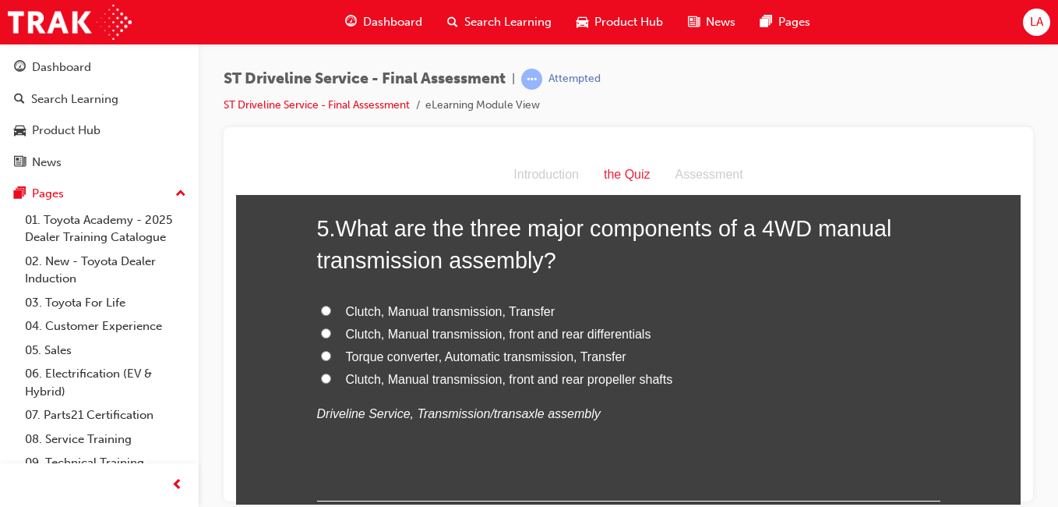
click at [640, 338] on span "Clutch, Manual transmission, front and rear differentials" at bounding box center [498, 333] width 305 height 13
click at [331, 337] on input "Clutch, Manual transmission, front and rear differentials" at bounding box center [326, 332] width 10 height 10
radio input "true"
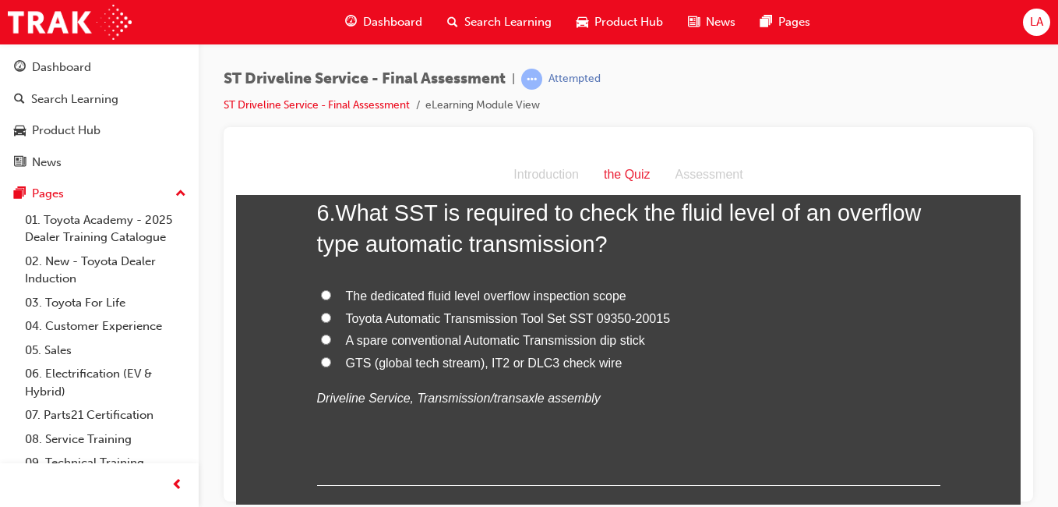
scroll to position [1885, 0]
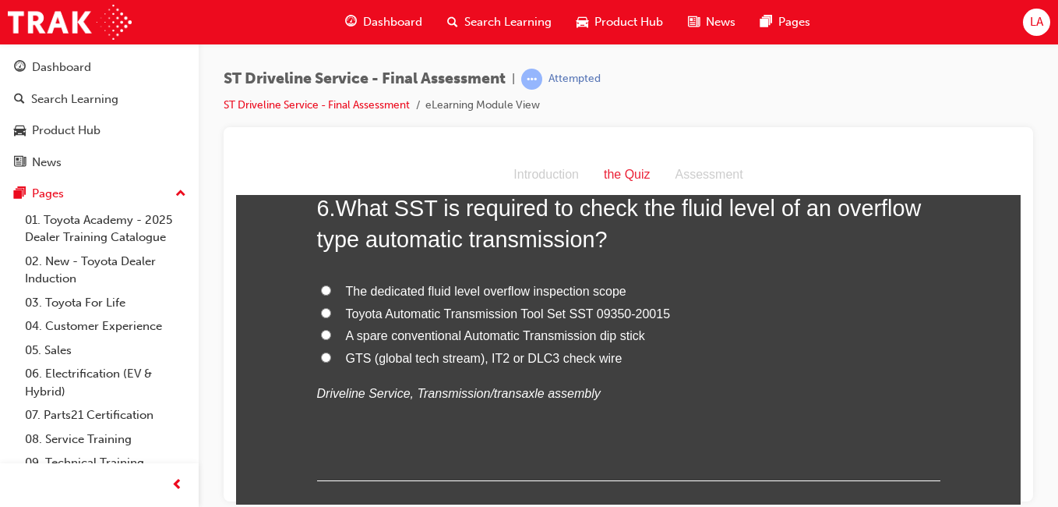
click at [654, 368] on div "The dedicated fluid level overflow inspection scope Toyota Automatic Transmissi…" at bounding box center [628, 342] width 623 height 125
click at [649, 362] on label "GTS (global tech stream), IT2 or DLC3 check wire" at bounding box center [628, 358] width 623 height 23
click at [331, 362] on input "GTS (global tech stream), IT2 or DLC3 check wire" at bounding box center [326, 356] width 10 height 10
radio input "true"
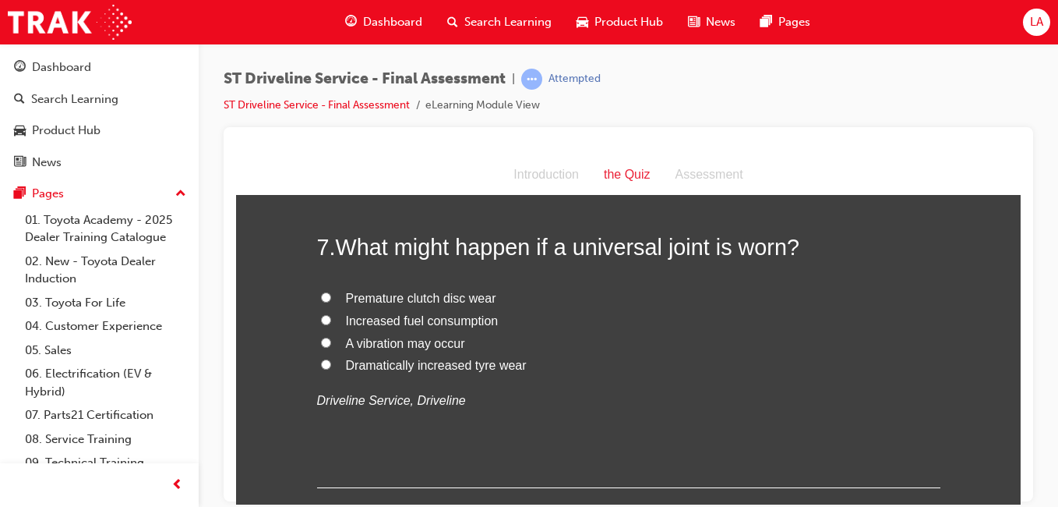
scroll to position [2226, 0]
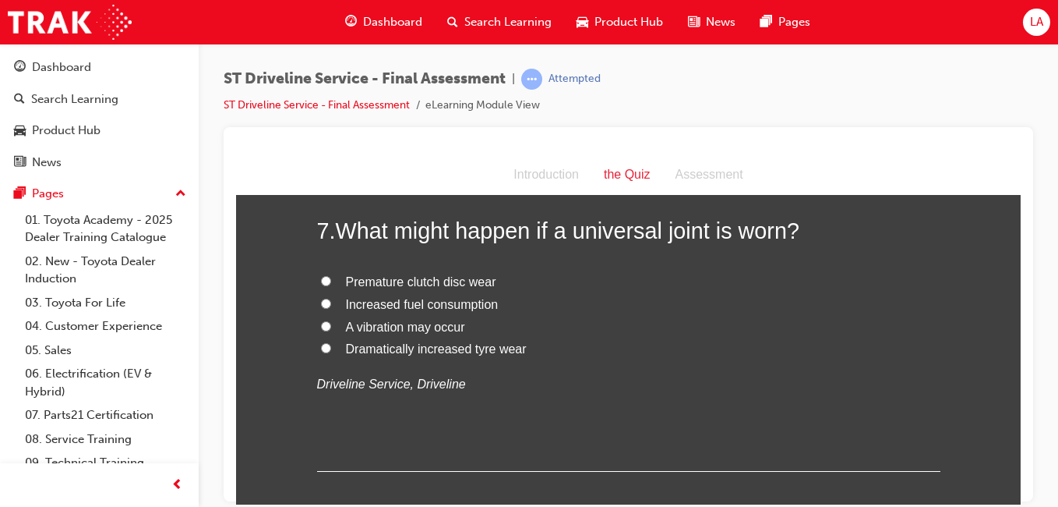
click at [670, 328] on label "A vibration may occur" at bounding box center [628, 327] width 623 height 23
click at [331, 328] on input "A vibration may occur" at bounding box center [326, 325] width 10 height 10
radio input "true"
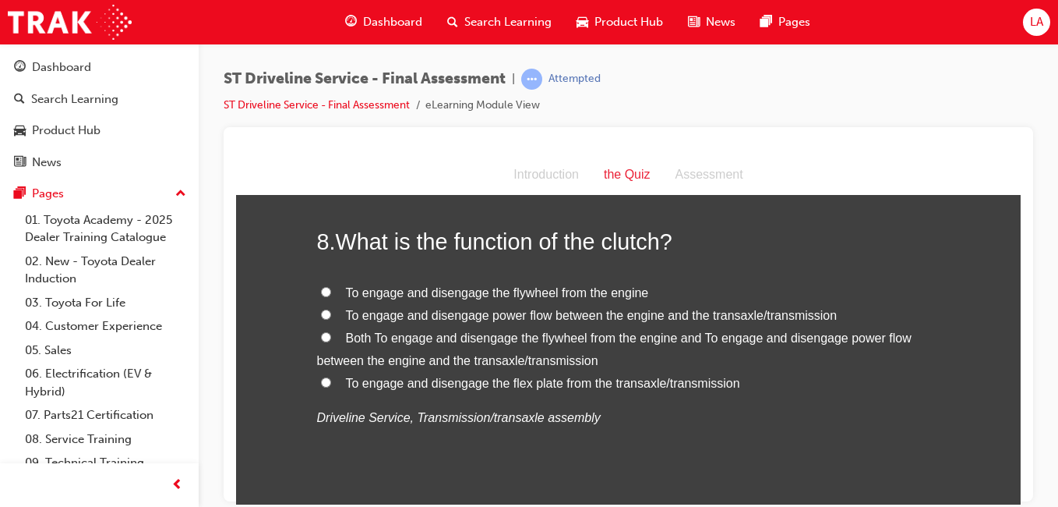
scroll to position [2554, 0]
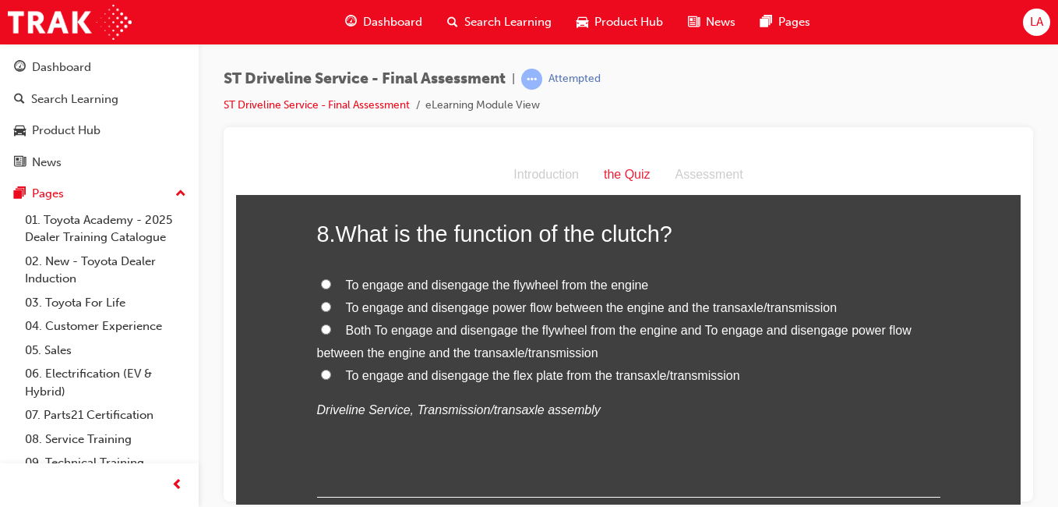
click at [760, 351] on label "Both To engage and disengage the flywheel from the engine and To engage and dis…" at bounding box center [628, 341] width 623 height 45
click at [331, 334] on input "Both To engage and disengage the flywheel from the engine and To engage and dis…" at bounding box center [326, 328] width 10 height 10
radio input "true"
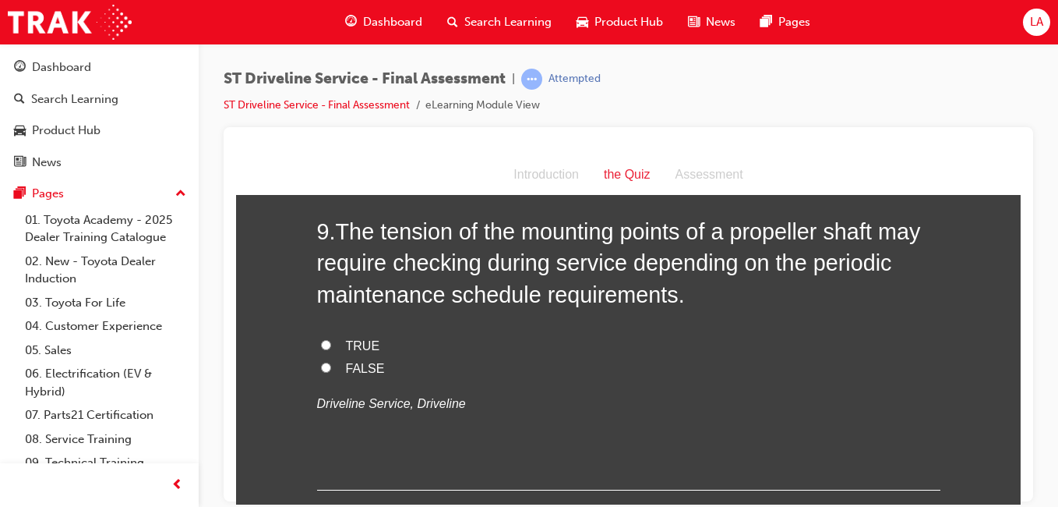
scroll to position [2914, 0]
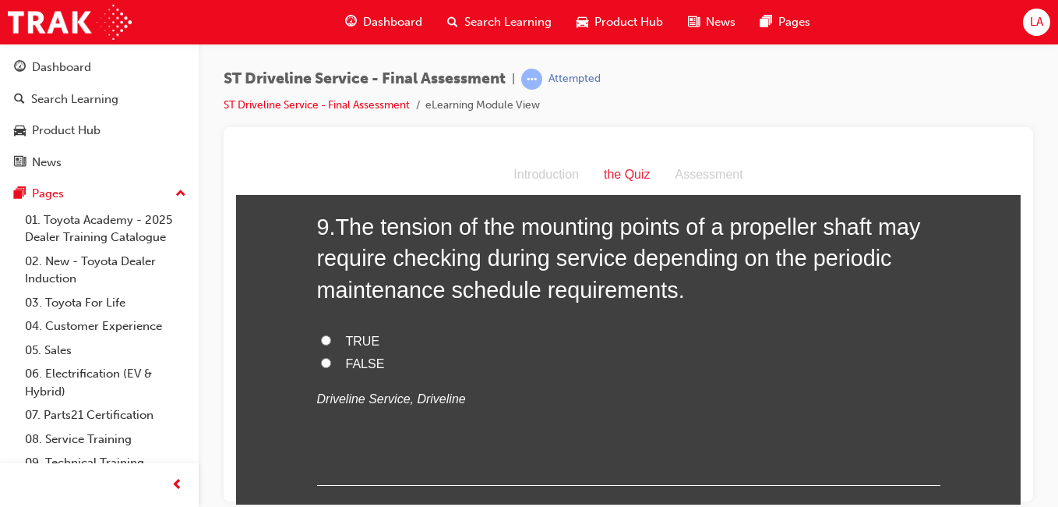
click at [668, 344] on label "TRUE" at bounding box center [628, 341] width 623 height 23
click at [331, 344] on input "TRUE" at bounding box center [326, 339] width 10 height 10
radio input "true"
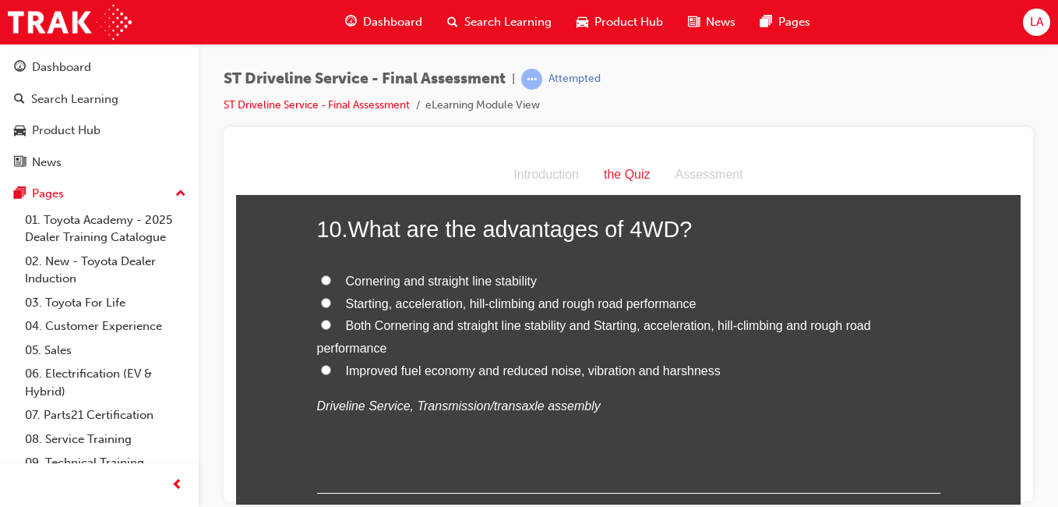
scroll to position [3270, 0]
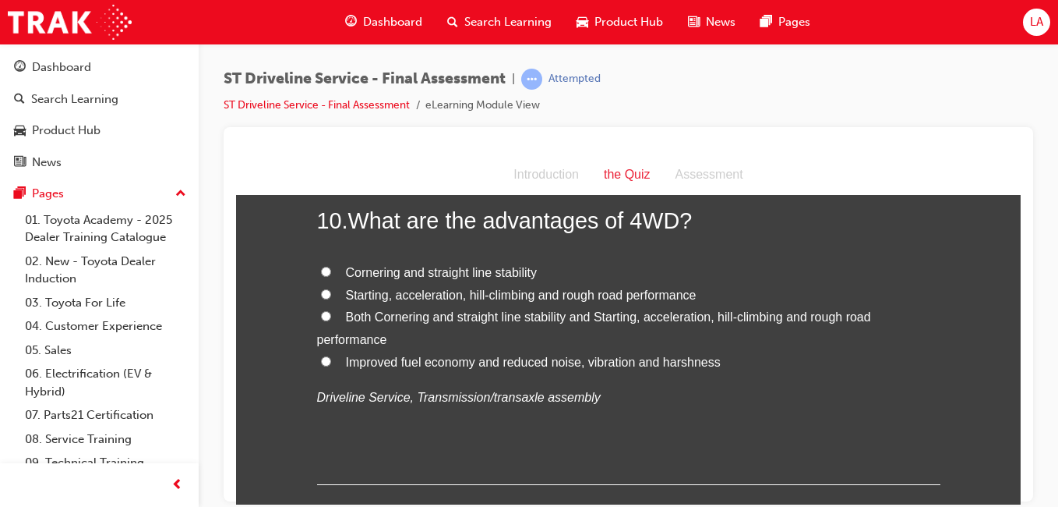
click at [774, 339] on label "Both Cornering and straight line stability and Starting, acceleration, hill-cli…" at bounding box center [628, 327] width 623 height 45
click at [331, 320] on input "Both Cornering and straight line stability and Starting, acceleration, hill-cli…" at bounding box center [326, 315] width 10 height 10
radio input "true"
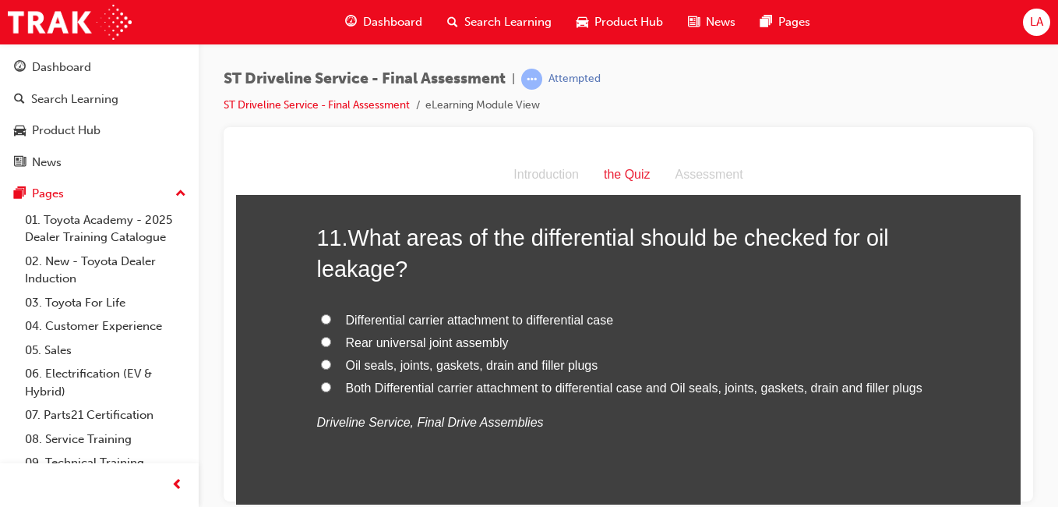
scroll to position [3615, 0]
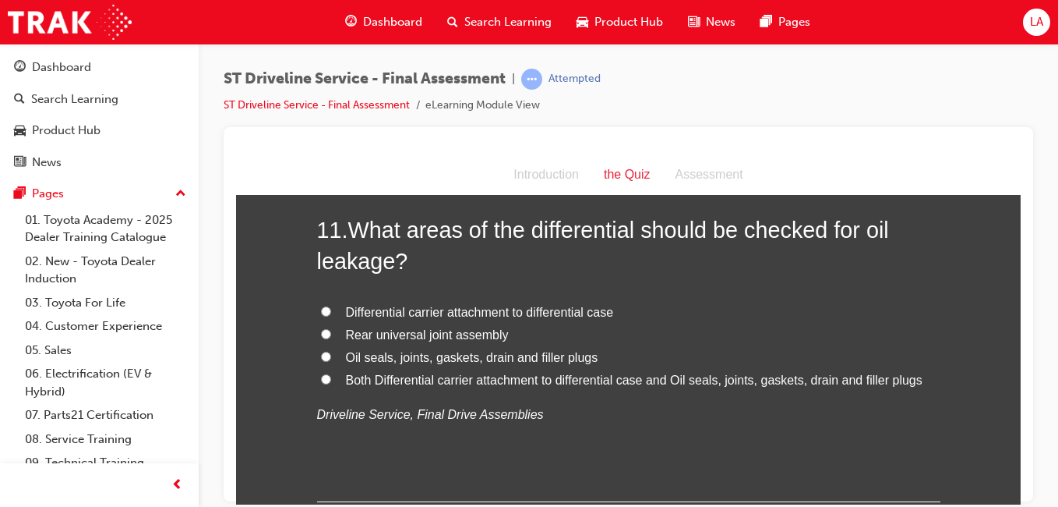
click at [749, 372] on span "Both Differential carrier attachment to differential case and Oil seals, joints…" at bounding box center [634, 378] width 577 height 13
click at [331, 373] on input "Both Differential carrier attachment to differential case and Oil seals, joints…" at bounding box center [326, 378] width 10 height 10
radio input "true"
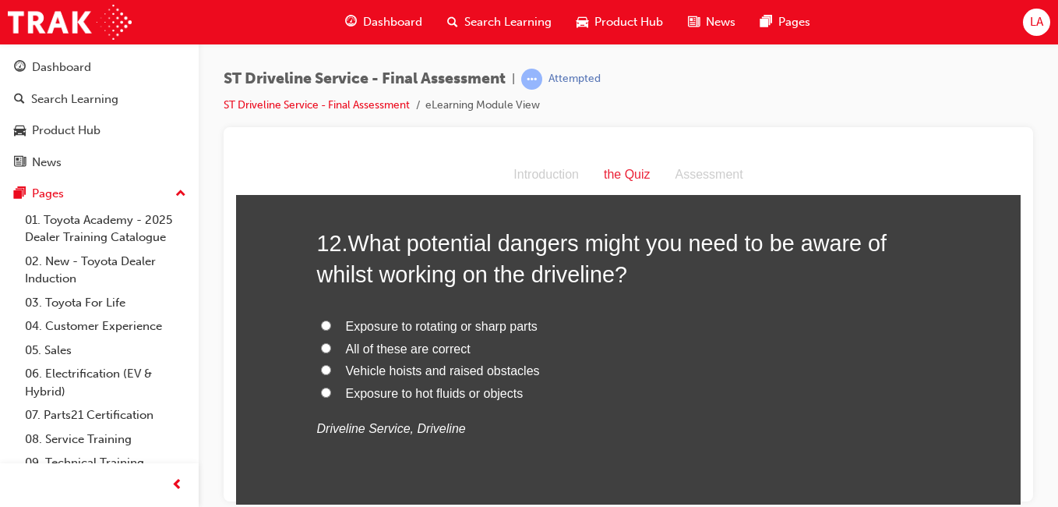
scroll to position [3973, 0]
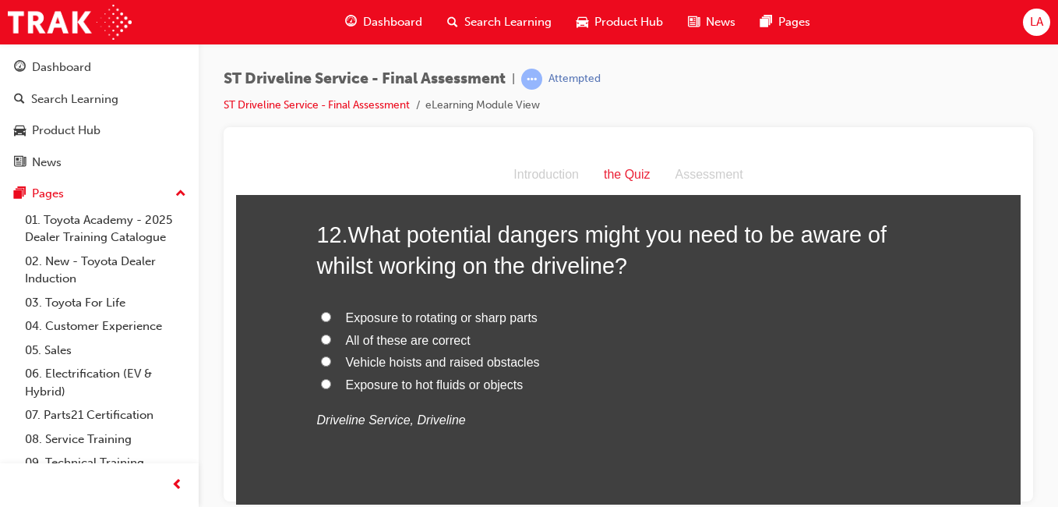
click at [714, 334] on label "All of these are correct" at bounding box center [628, 340] width 623 height 23
click at [331, 334] on input "All of these are correct" at bounding box center [326, 339] width 10 height 10
radio input "true"
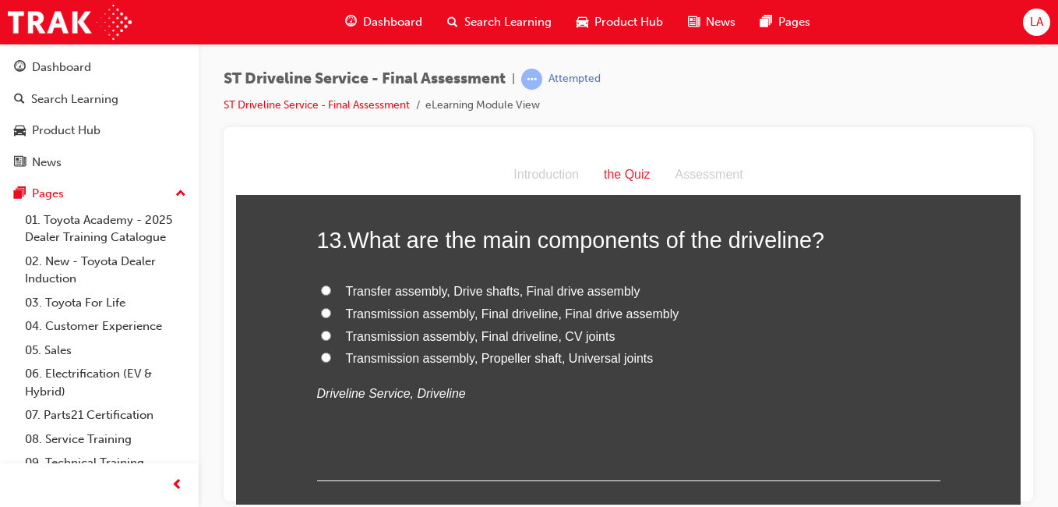
scroll to position [4334, 0]
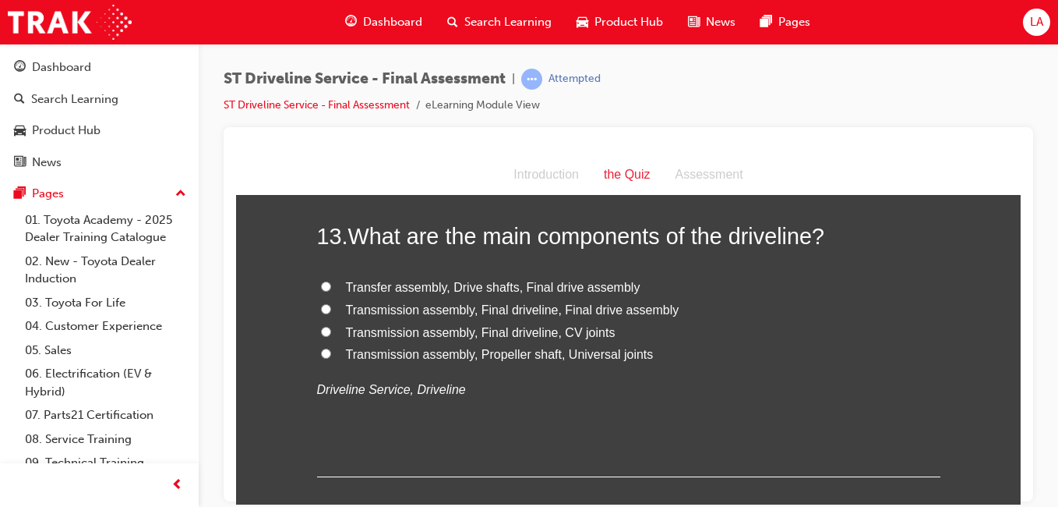
click at [723, 288] on label "Transfer assembly, Drive shafts, Final drive assembly" at bounding box center [628, 287] width 623 height 23
click at [331, 288] on input "Transfer assembly, Drive shafts, Final drive assembly" at bounding box center [326, 286] width 10 height 10
radio input "true"
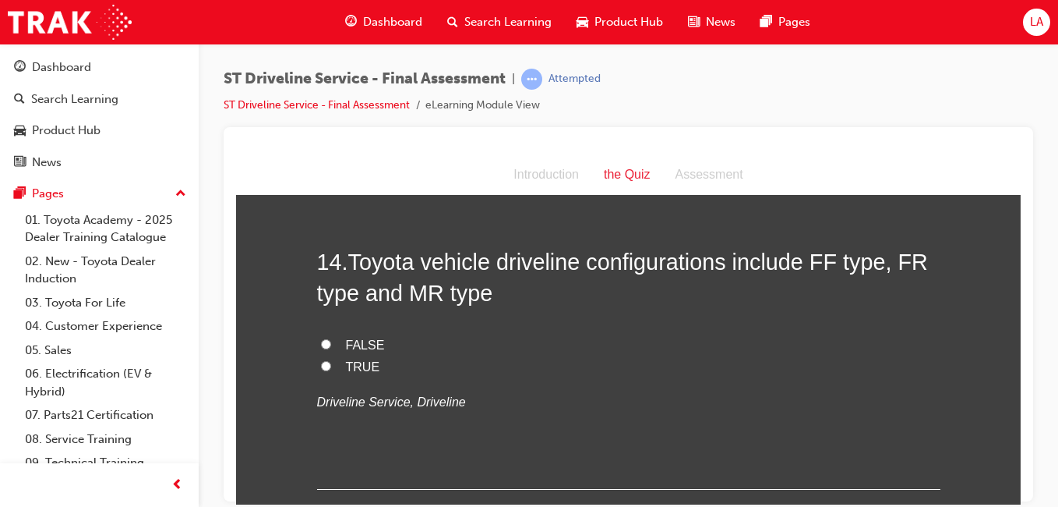
scroll to position [4648, 0]
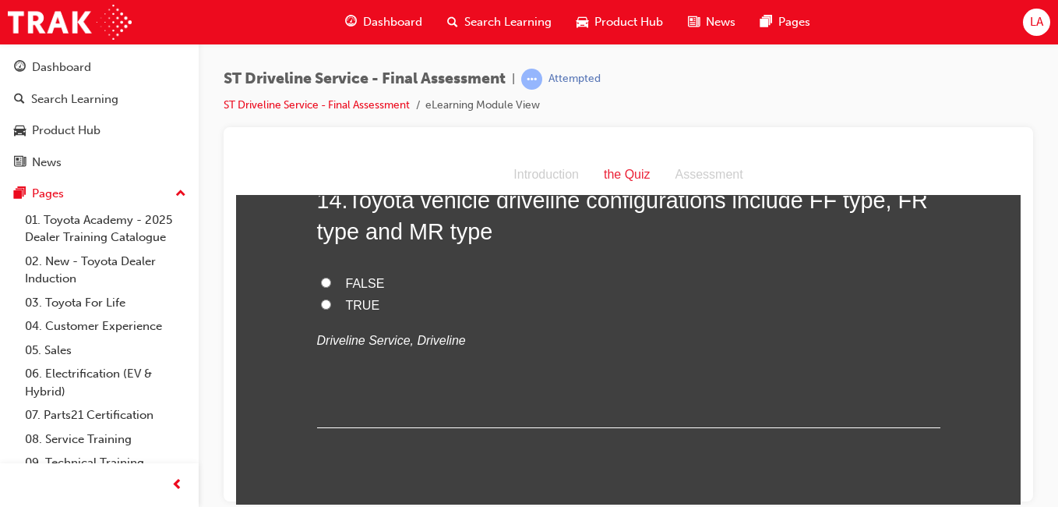
click at [709, 310] on label "TRUE" at bounding box center [628, 305] width 623 height 23
click at [331, 309] on input "TRUE" at bounding box center [326, 303] width 10 height 10
radio input "true"
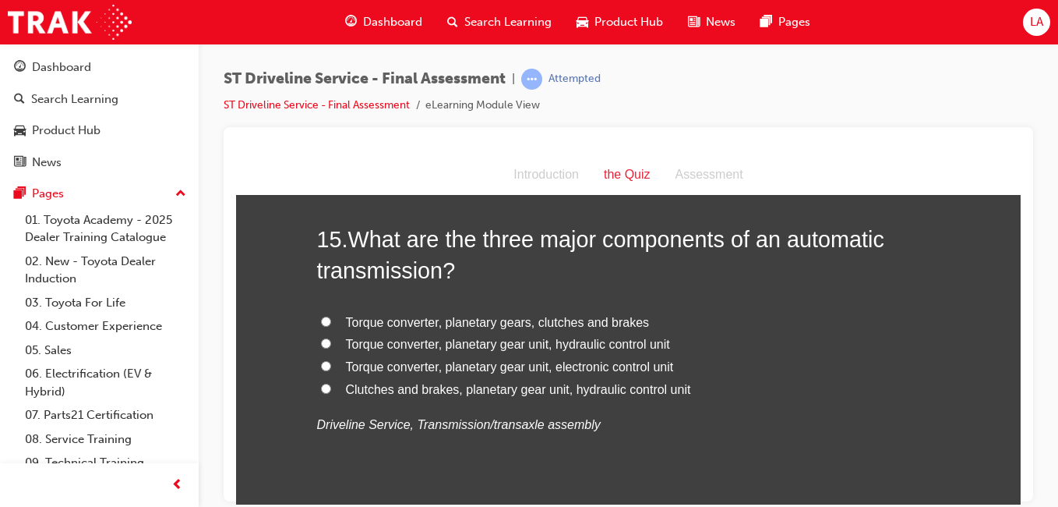
scroll to position [4983, 0]
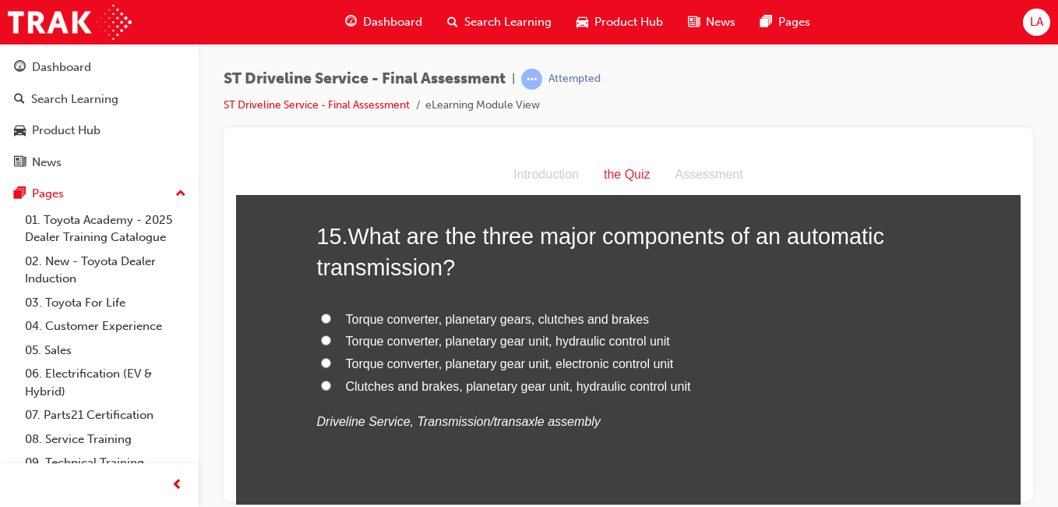
click at [690, 339] on label "Torque converter, planetary gear unit, hydraulic control unit" at bounding box center [628, 341] width 623 height 23
click at [331, 339] on input "Torque converter, planetary gear unit, hydraulic control unit" at bounding box center [326, 339] width 10 height 10
radio input "true"
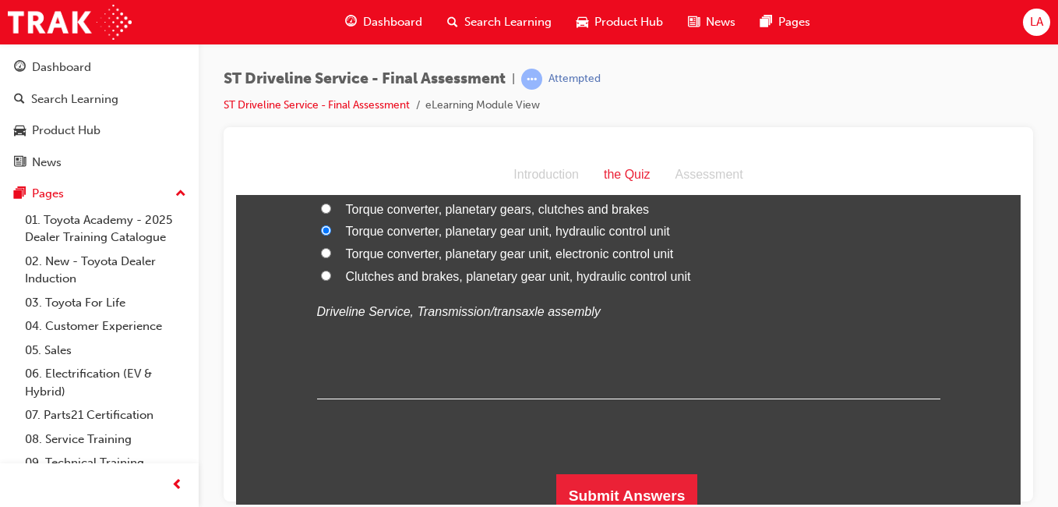
scroll to position [5106, 0]
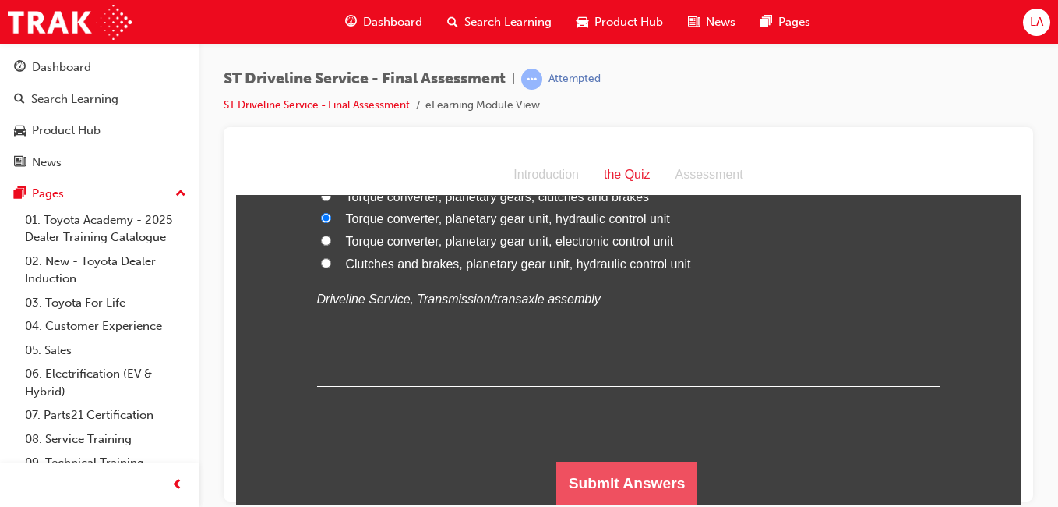
click at [634, 480] on button "Submit Answers" at bounding box center [627, 483] width 142 height 44
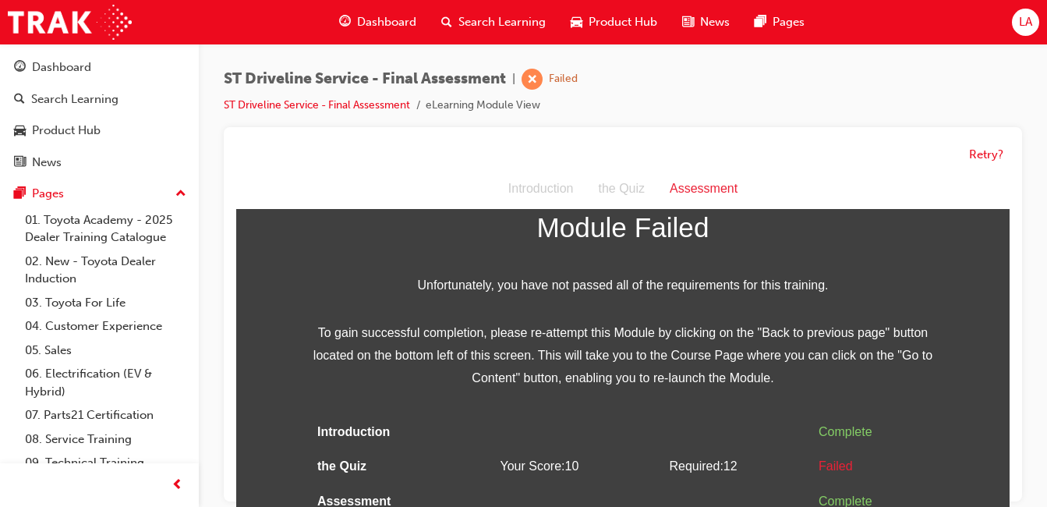
scroll to position [12, 0]
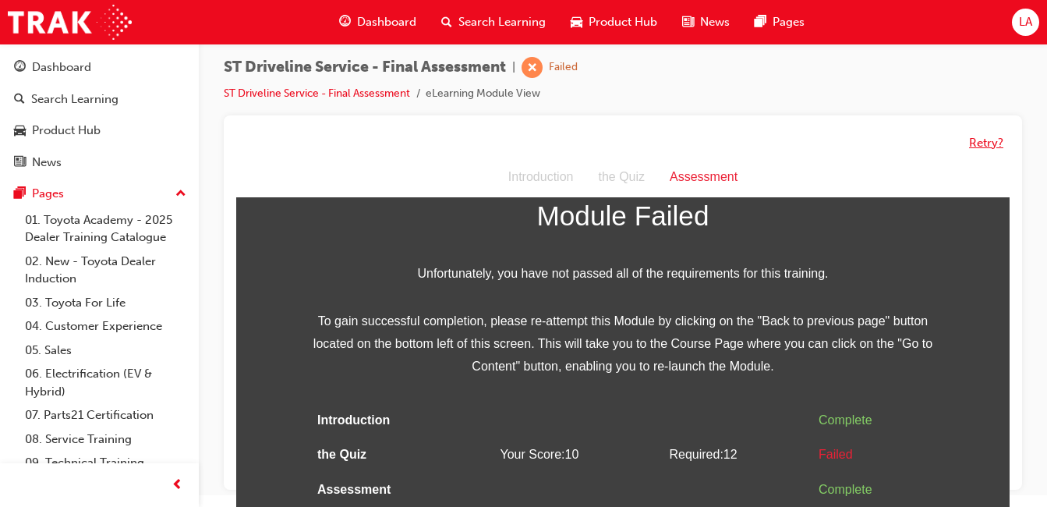
click at [992, 144] on button "Retry?" at bounding box center [986, 143] width 34 height 18
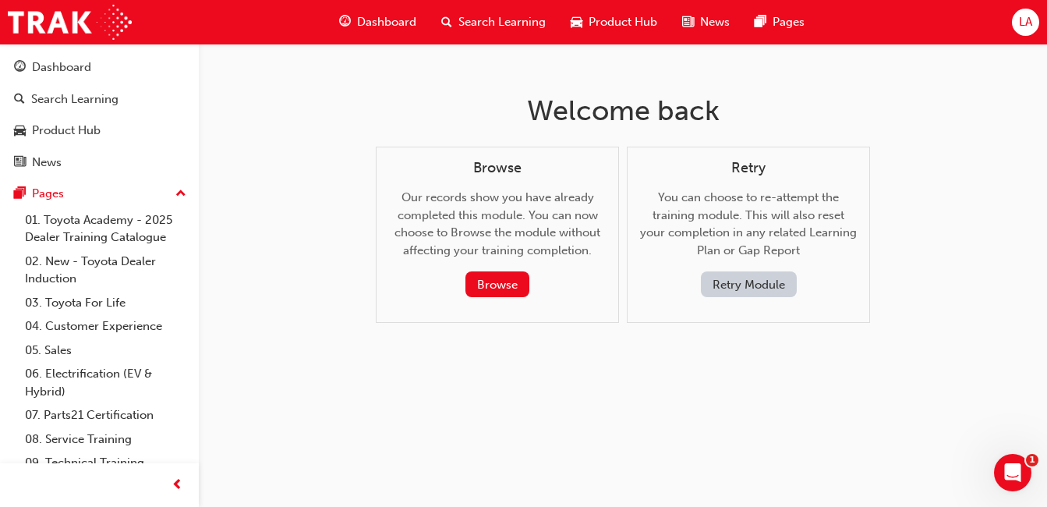
scroll to position [0, 0]
click at [771, 283] on button "Retry Module" at bounding box center [754, 284] width 96 height 26
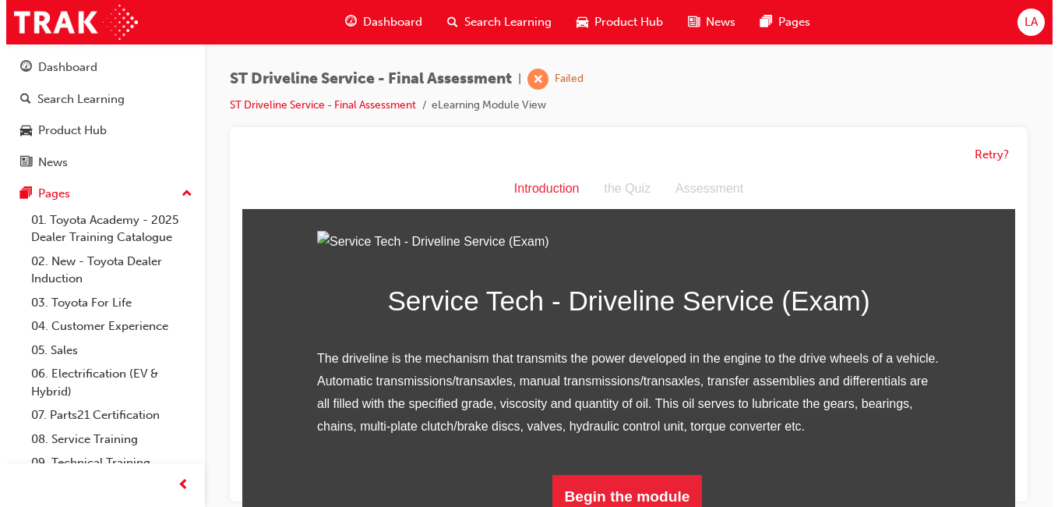
scroll to position [193, 0]
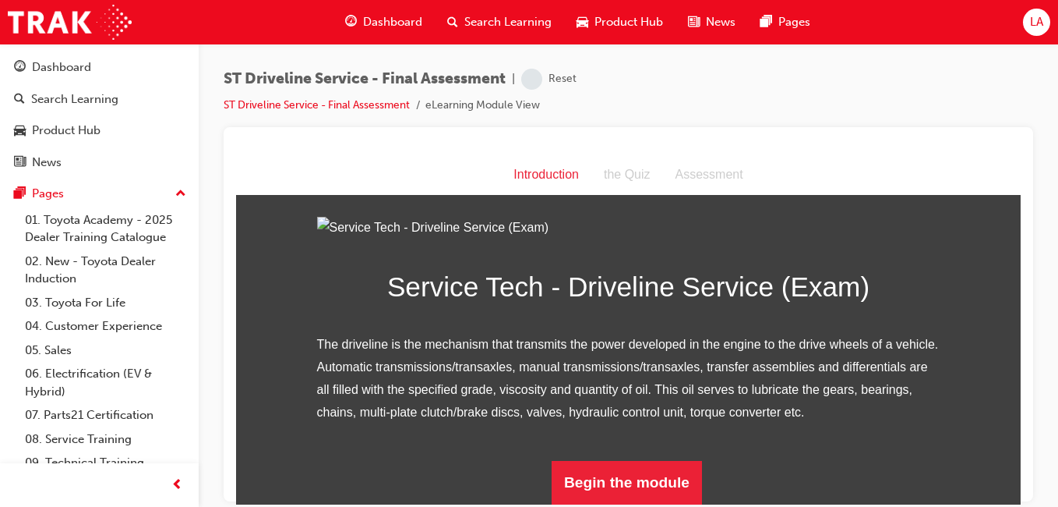
click at [664, 474] on button "Begin the module" at bounding box center [627, 482] width 150 height 44
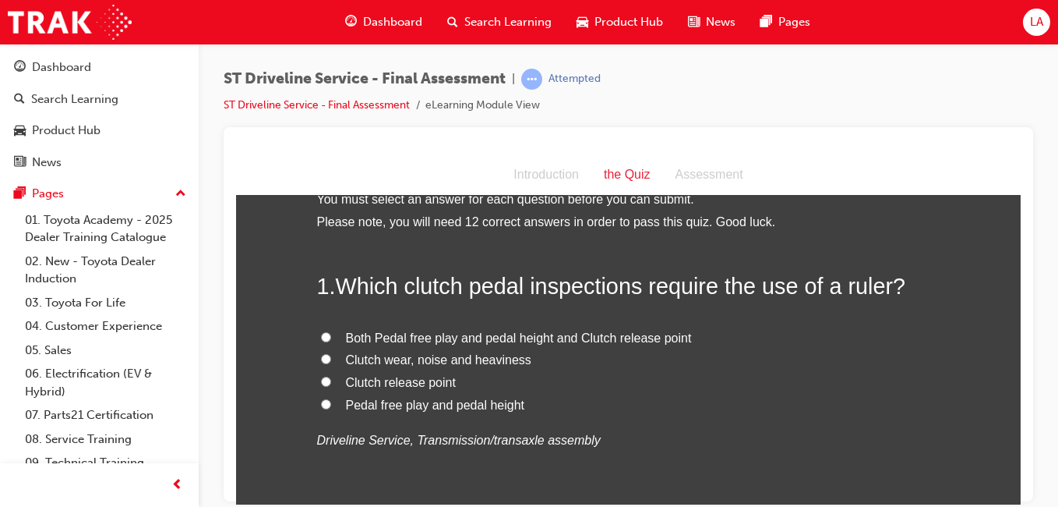
scroll to position [29, 0]
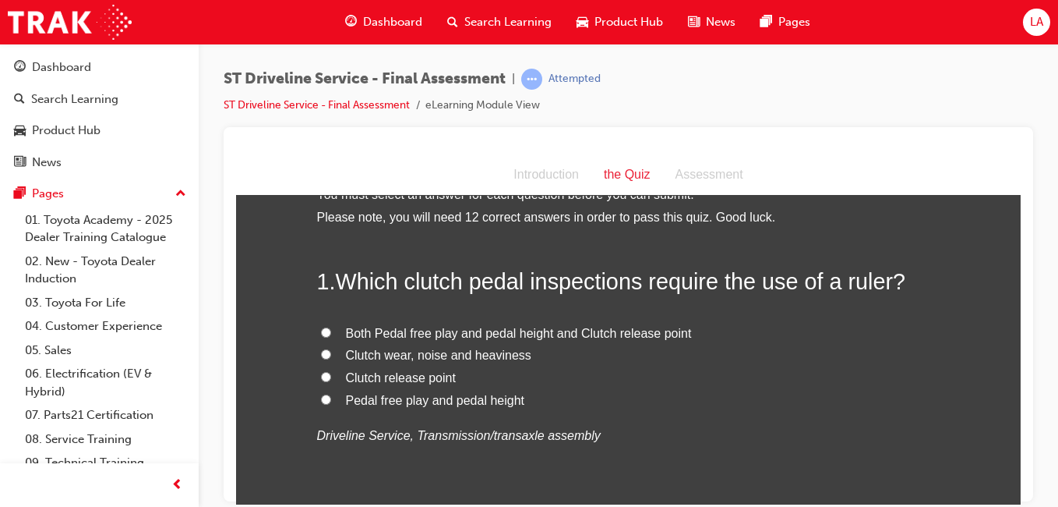
click at [667, 334] on span "Both Pedal free play and pedal height and Clutch release point" at bounding box center [519, 332] width 346 height 13
click at [331, 334] on input "Both Pedal free play and pedal height and Clutch release point" at bounding box center [326, 332] width 10 height 10
radio input "true"
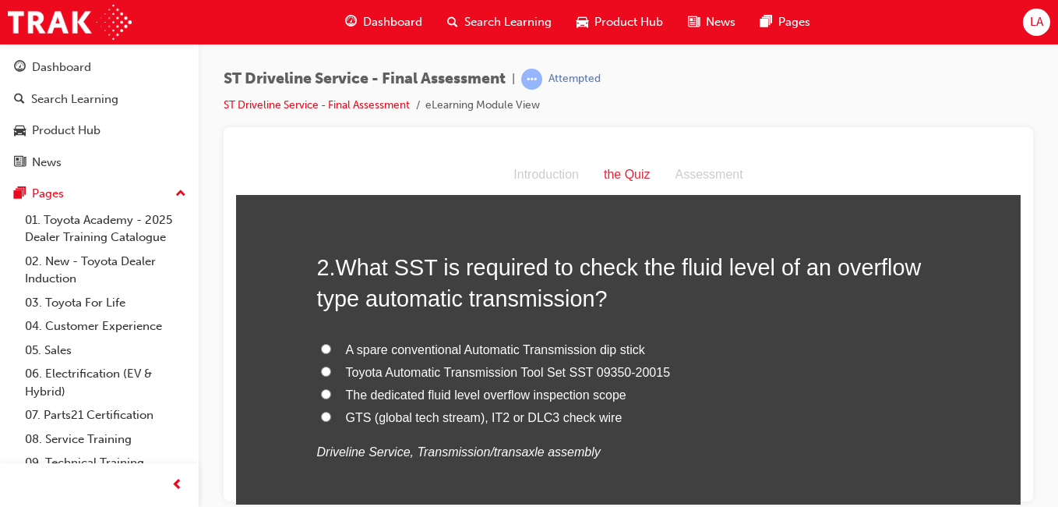
scroll to position [394, 0]
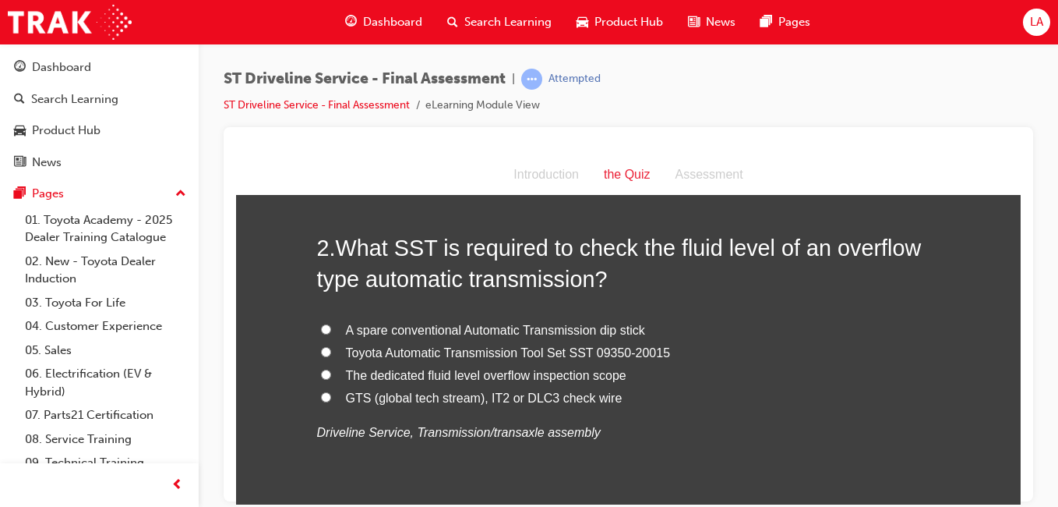
click at [655, 393] on label "GTS (global tech stream), IT2 or DLC3 check wire" at bounding box center [628, 398] width 623 height 23
click at [331, 393] on input "GTS (global tech stream), IT2 or DLC3 check wire" at bounding box center [326, 396] width 10 height 10
radio input "true"
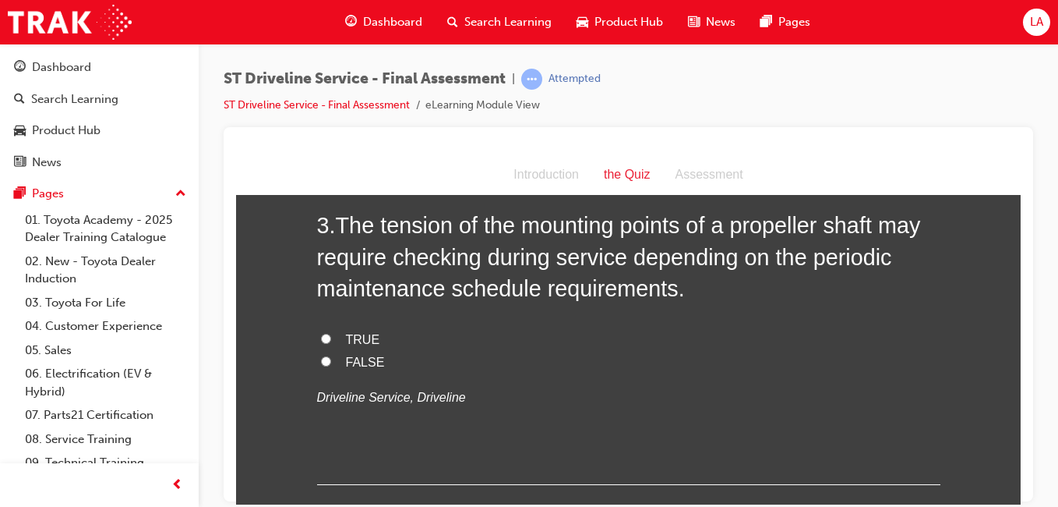
scroll to position [775, 0]
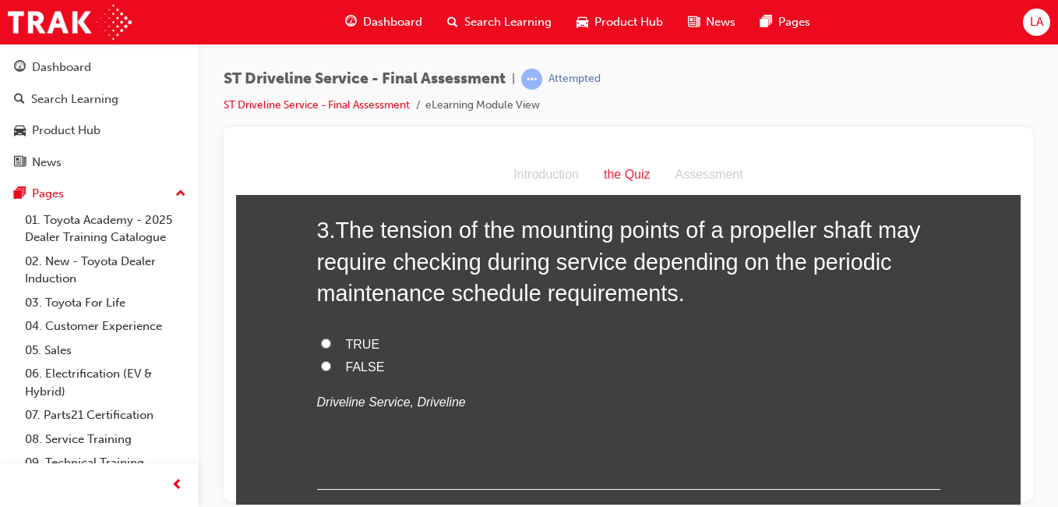
click at [704, 347] on label "TRUE" at bounding box center [628, 344] width 623 height 23
click at [331, 347] on input "TRUE" at bounding box center [326, 342] width 10 height 10
radio input "true"
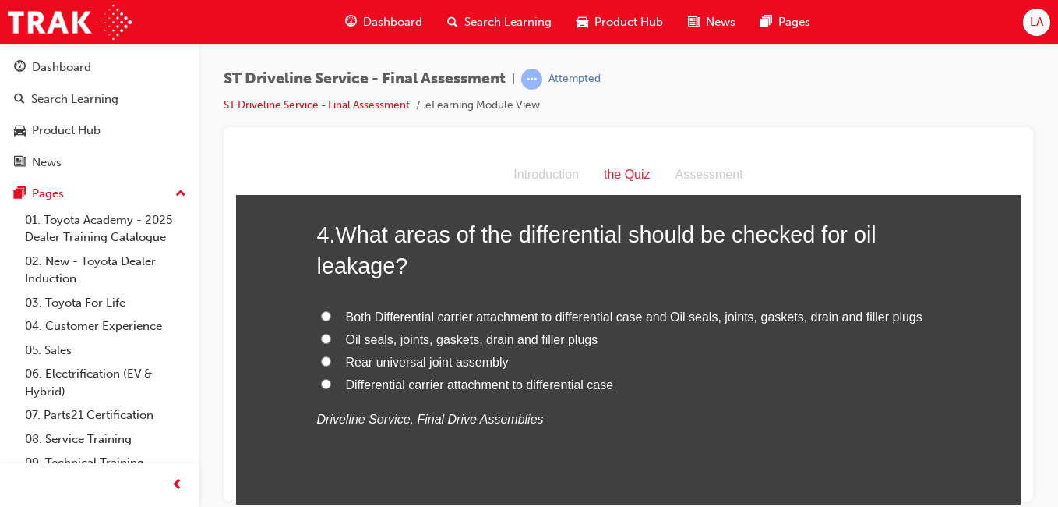
scroll to position [1132, 0]
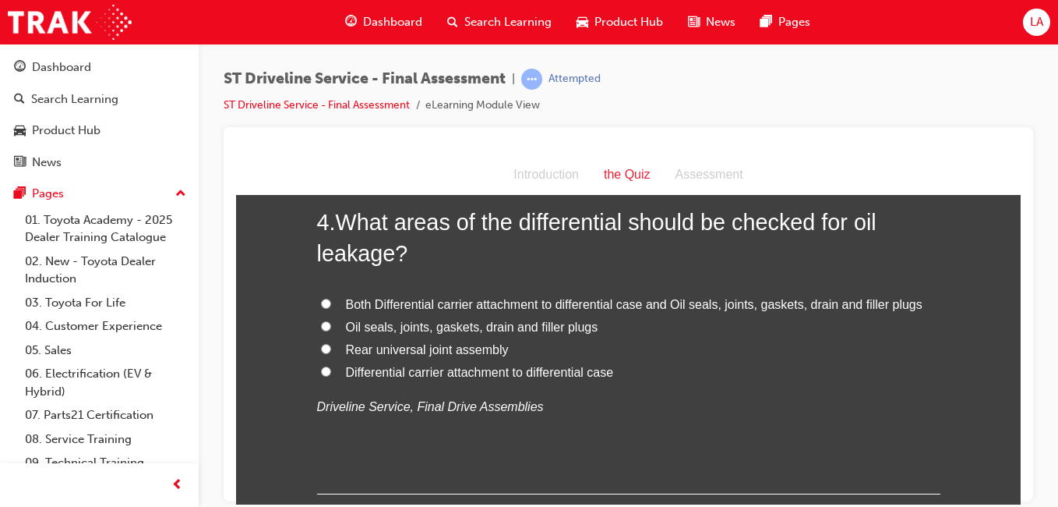
click at [730, 305] on span "Both Differential carrier attachment to differential case and Oil seals, joints…" at bounding box center [634, 303] width 577 height 13
click at [331, 305] on input "Both Differential carrier attachment to differential case and Oil seals, joints…" at bounding box center [326, 303] width 10 height 10
radio input "true"
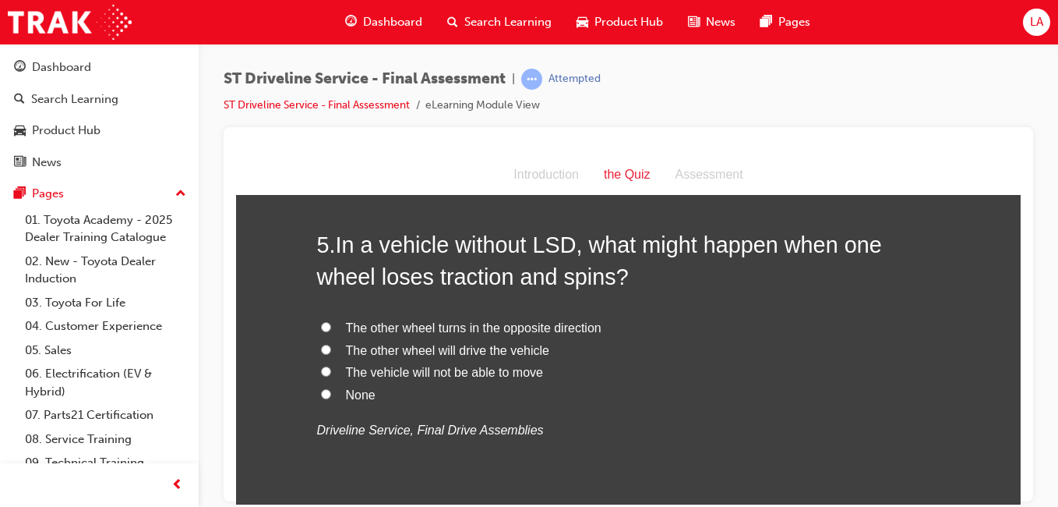
scroll to position [1477, 0]
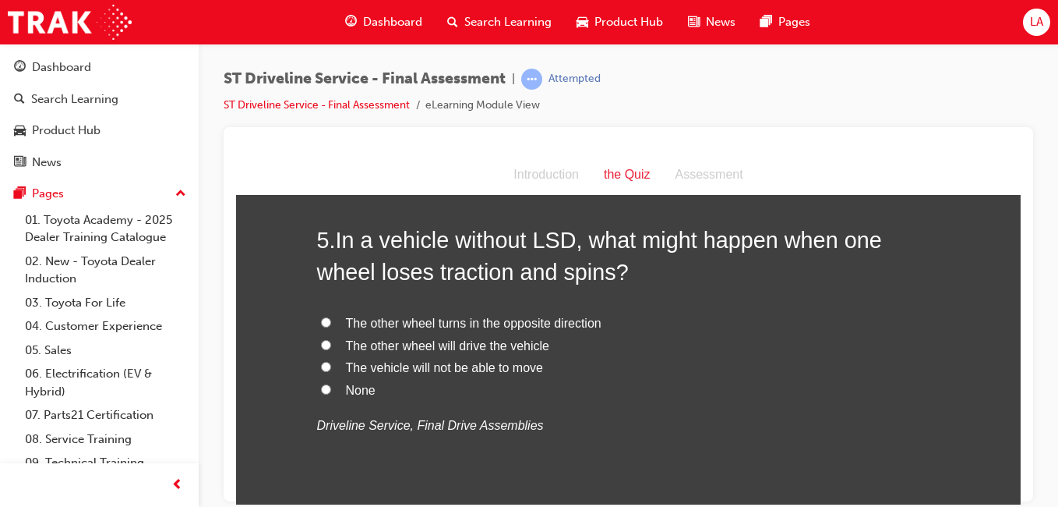
click at [655, 385] on label "None" at bounding box center [628, 390] width 623 height 23
click at [331, 385] on input "None" at bounding box center [326, 388] width 10 height 10
radio input "true"
click at [659, 376] on label "The vehicle will not be able to move" at bounding box center [628, 367] width 623 height 23
click at [331, 371] on input "The vehicle will not be able to move" at bounding box center [326, 366] width 10 height 10
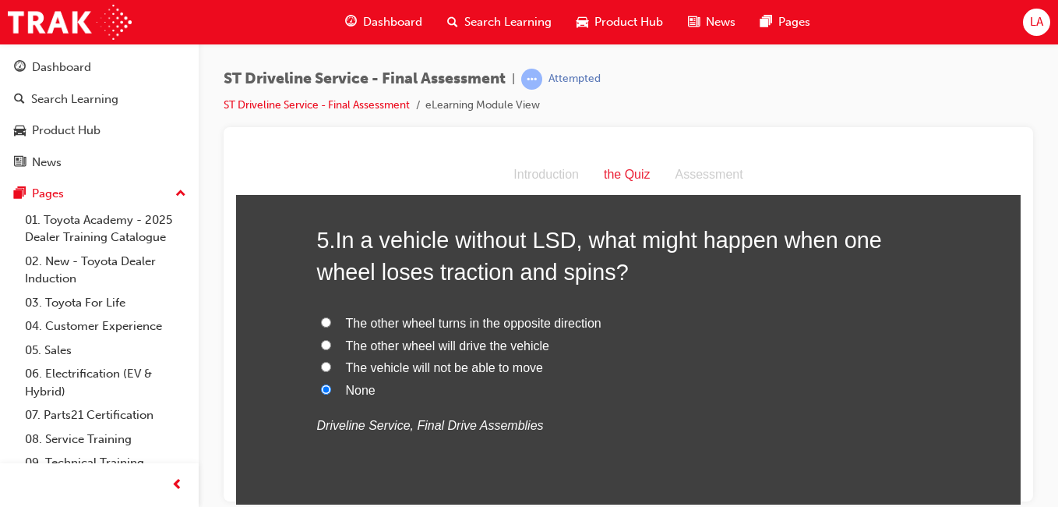
radio input "true"
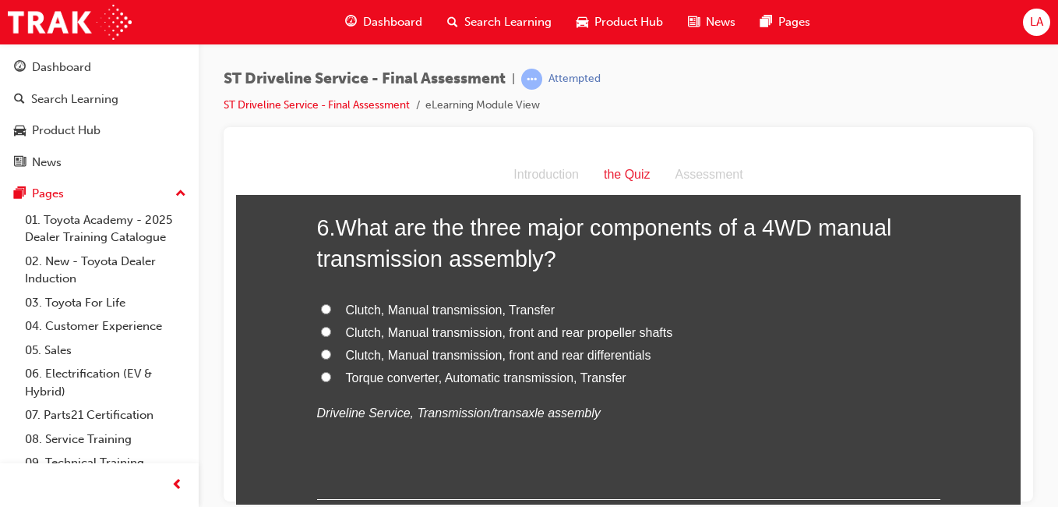
scroll to position [1855, 0]
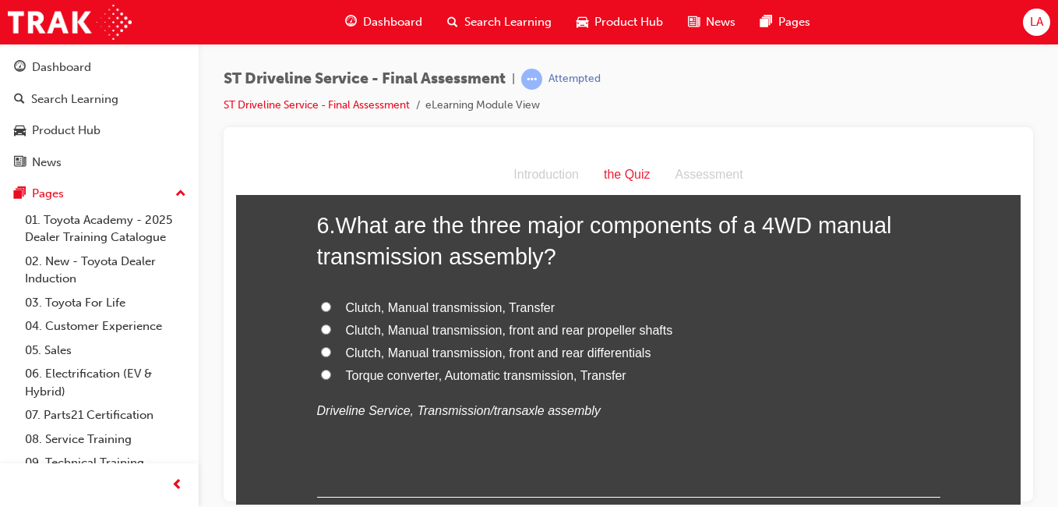
click at [704, 352] on label "Clutch, Manual transmission, front and rear differentials" at bounding box center [628, 352] width 623 height 23
click at [331, 352] on input "Clutch, Manual transmission, front and rear differentials" at bounding box center [326, 351] width 10 height 10
radio input "true"
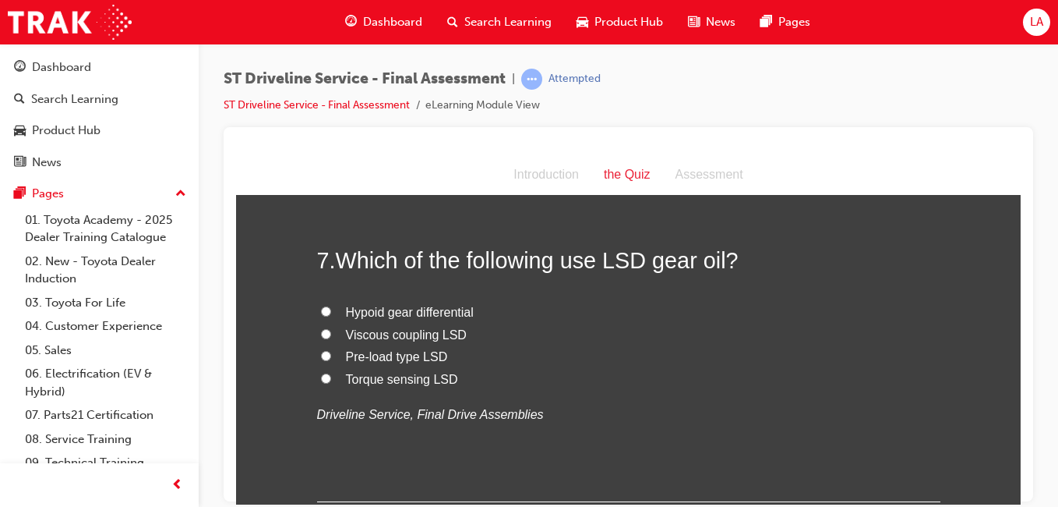
scroll to position [2207, 0]
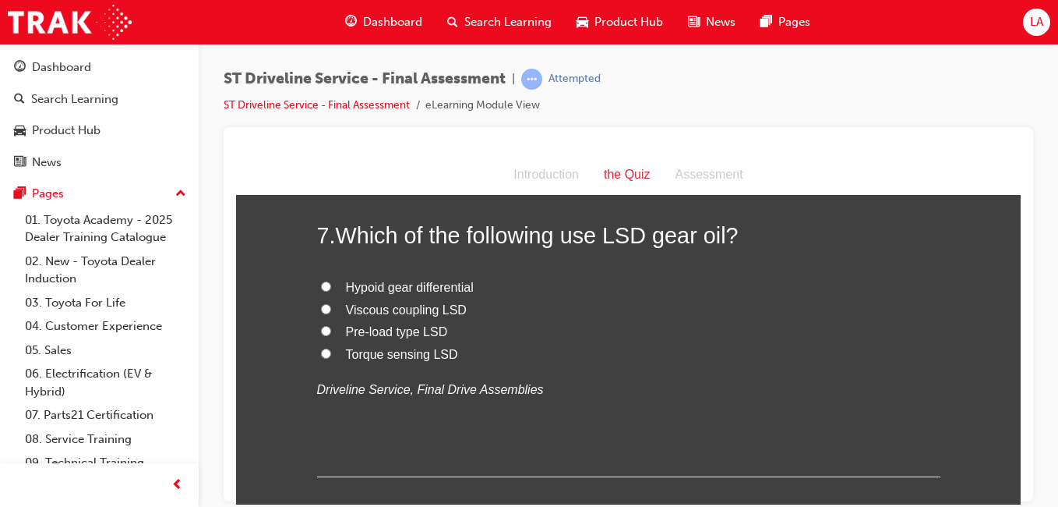
click at [690, 316] on label "Viscous coupling LSD" at bounding box center [628, 309] width 623 height 23
click at [331, 313] on input "Viscous coupling LSD" at bounding box center [326, 308] width 10 height 10
radio input "true"
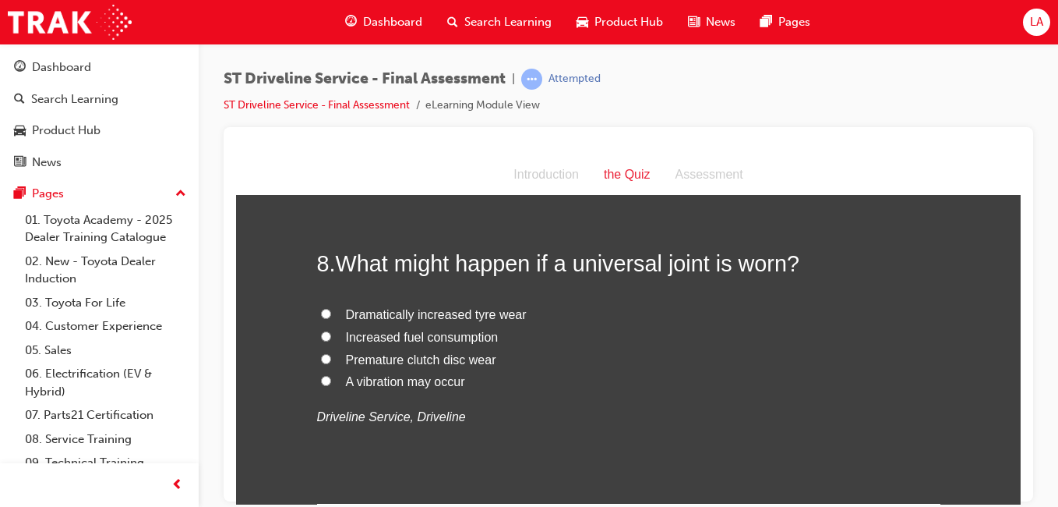
scroll to position [2515, 0]
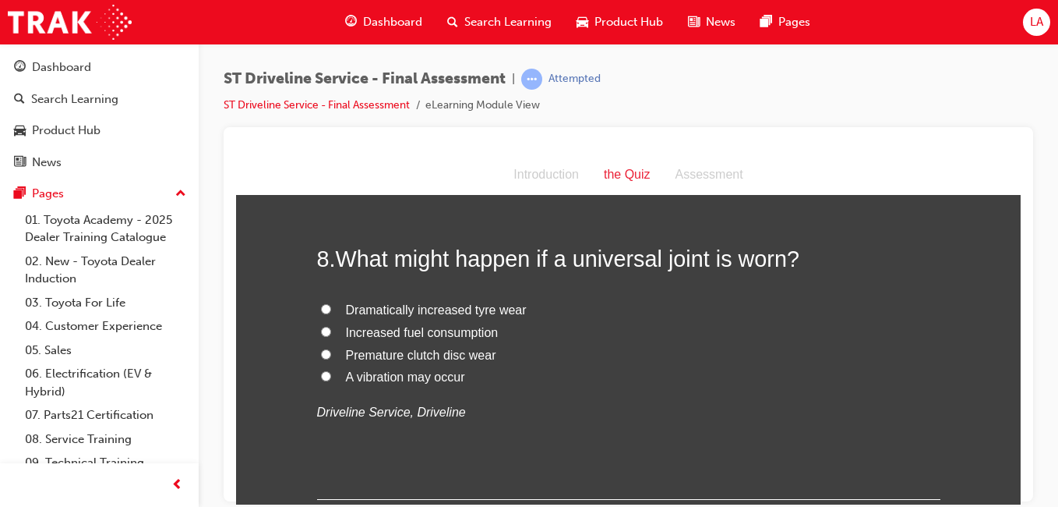
click at [694, 359] on label "Premature clutch disc wear" at bounding box center [628, 355] width 623 height 23
click at [331, 358] on input "Premature clutch disc wear" at bounding box center [326, 353] width 10 height 10
radio input "true"
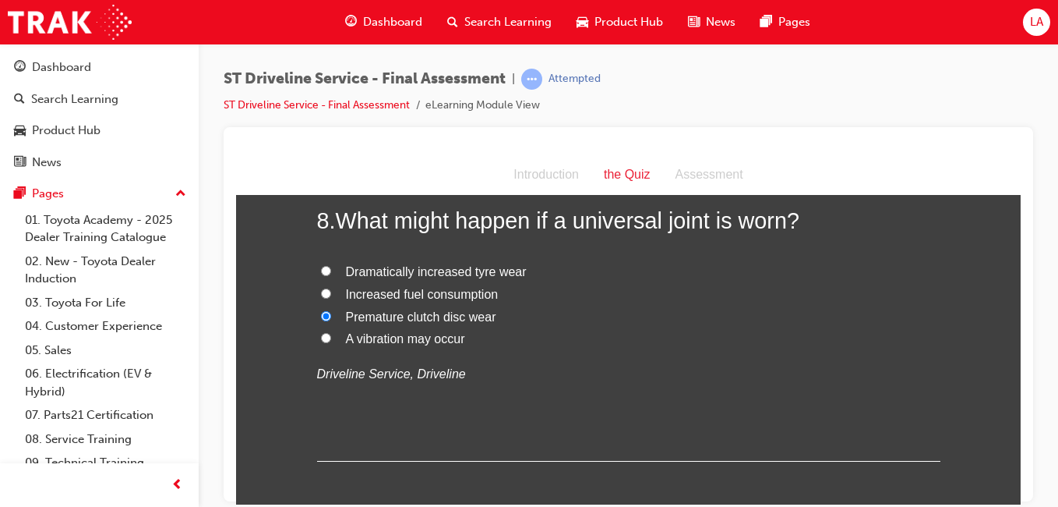
scroll to position [2557, 0]
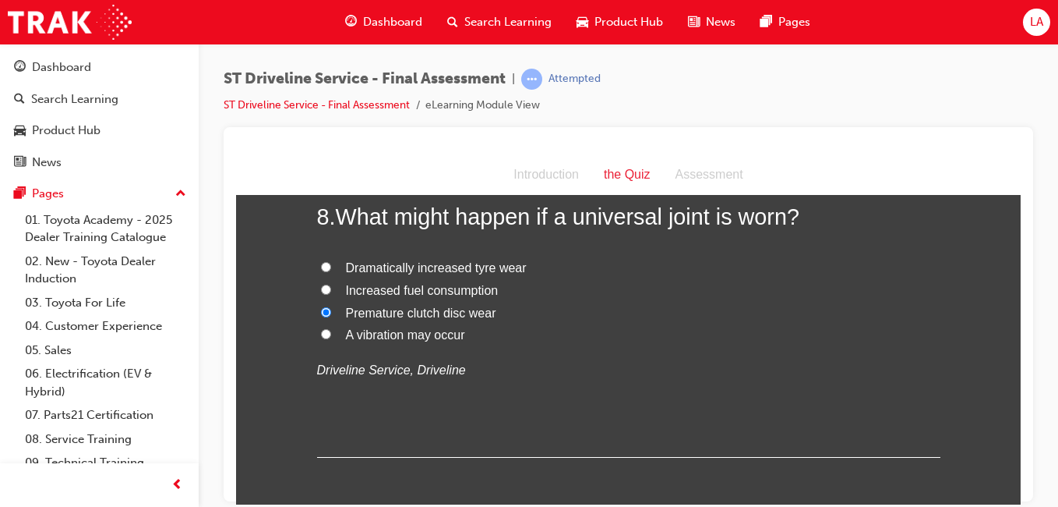
click at [697, 340] on label "A vibration may occur" at bounding box center [628, 334] width 623 height 23
click at [331, 338] on input "A vibration may occur" at bounding box center [326, 333] width 10 height 10
radio input "true"
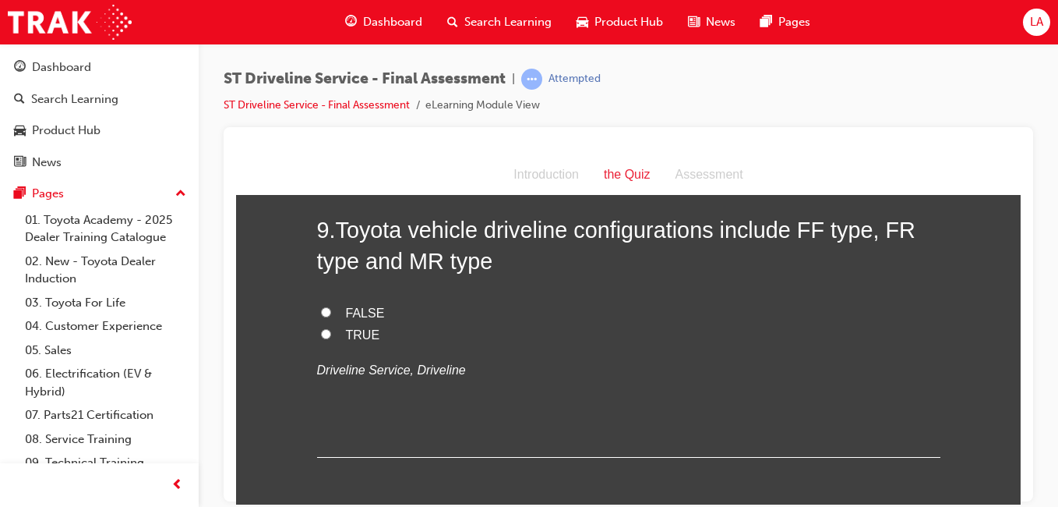
scroll to position [2872, 0]
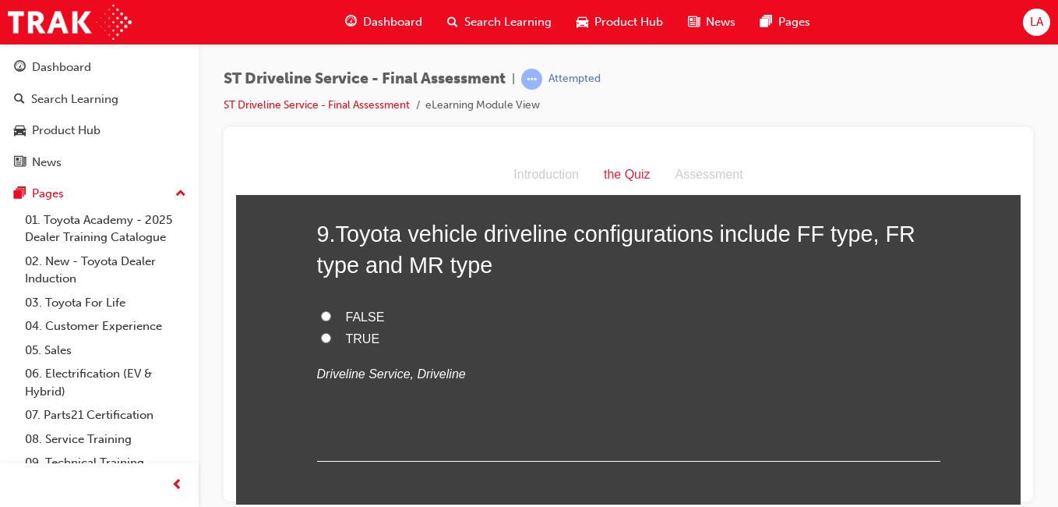
click at [706, 335] on label "TRUE" at bounding box center [628, 338] width 623 height 23
click at [331, 335] on input "TRUE" at bounding box center [326, 337] width 10 height 10
radio input "true"
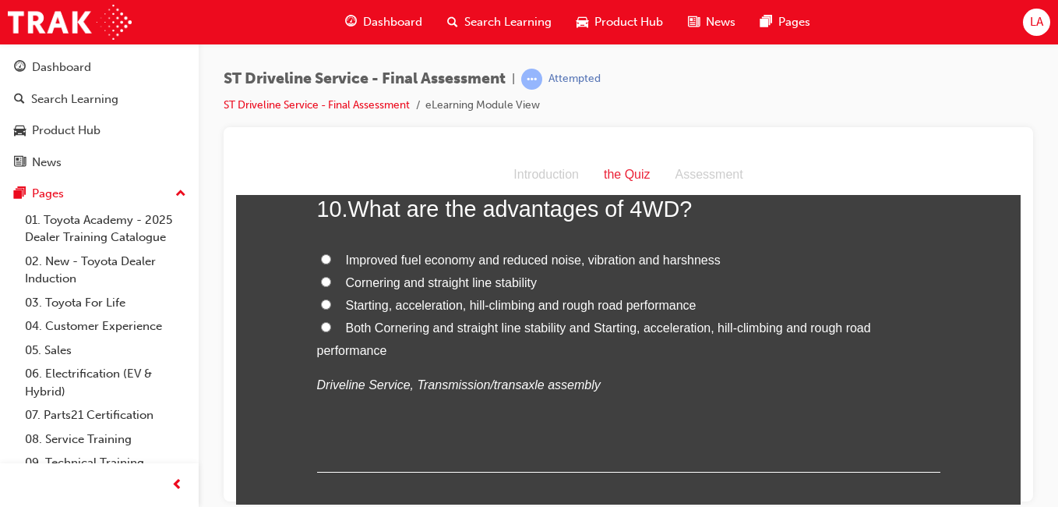
scroll to position [3216, 0]
click at [761, 330] on span "Both Cornering and straight line stability and Starting, acceleration, hill-cli…" at bounding box center [594, 337] width 554 height 36
click at [331, 330] on input "Both Cornering and straight line stability and Starting, acceleration, hill-cli…" at bounding box center [326, 324] width 10 height 10
radio input "true"
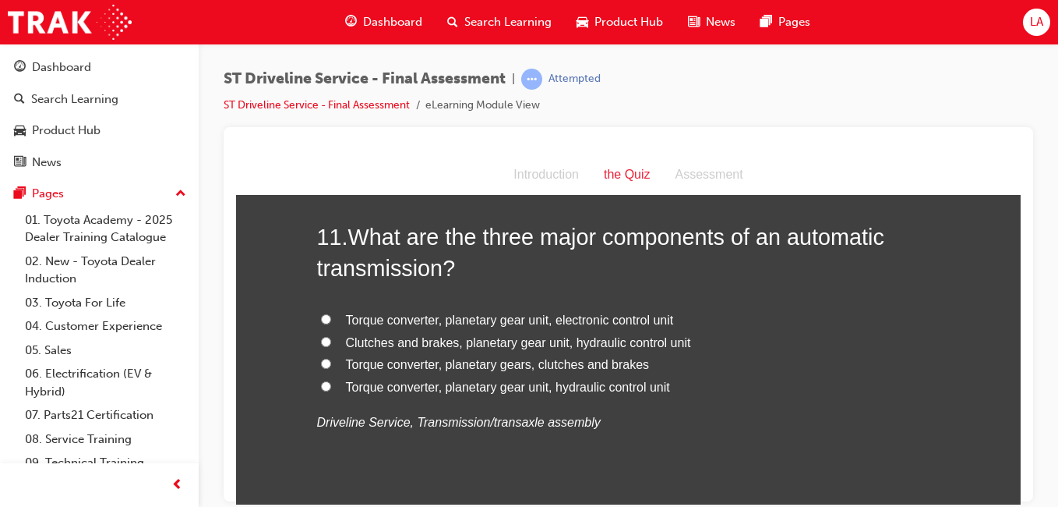
scroll to position [3566, 0]
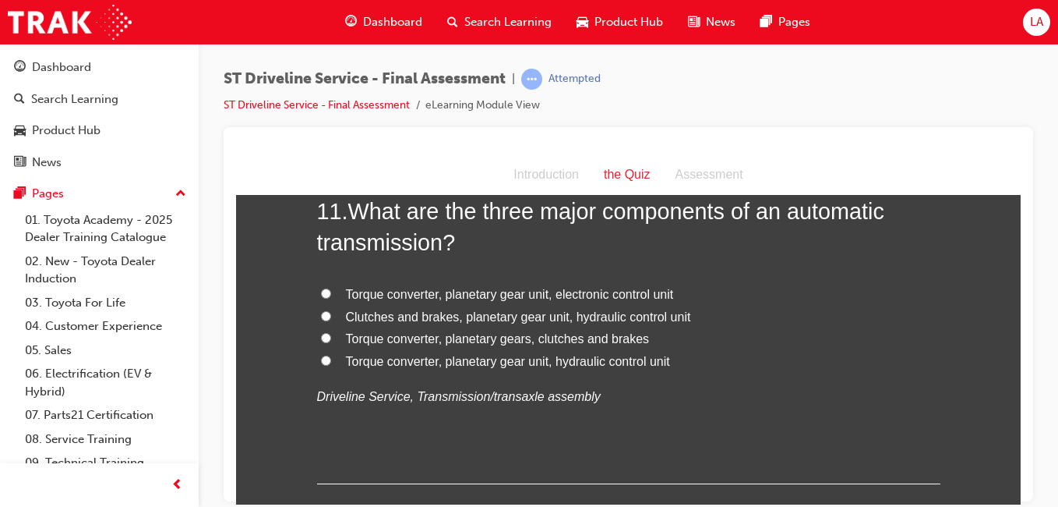
click at [834, 319] on label "Clutches and brakes, planetary gear unit, hydraulic control unit" at bounding box center [628, 316] width 623 height 23
click at [331, 319] on input "Clutches and brakes, planetary gear unit, hydraulic control unit" at bounding box center [326, 315] width 10 height 10
radio input "true"
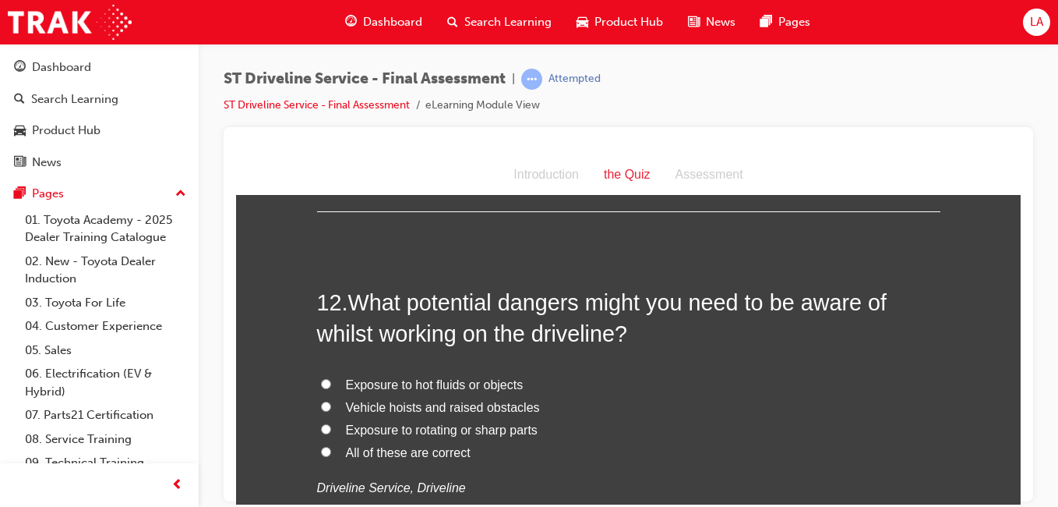
scroll to position [3852, 0]
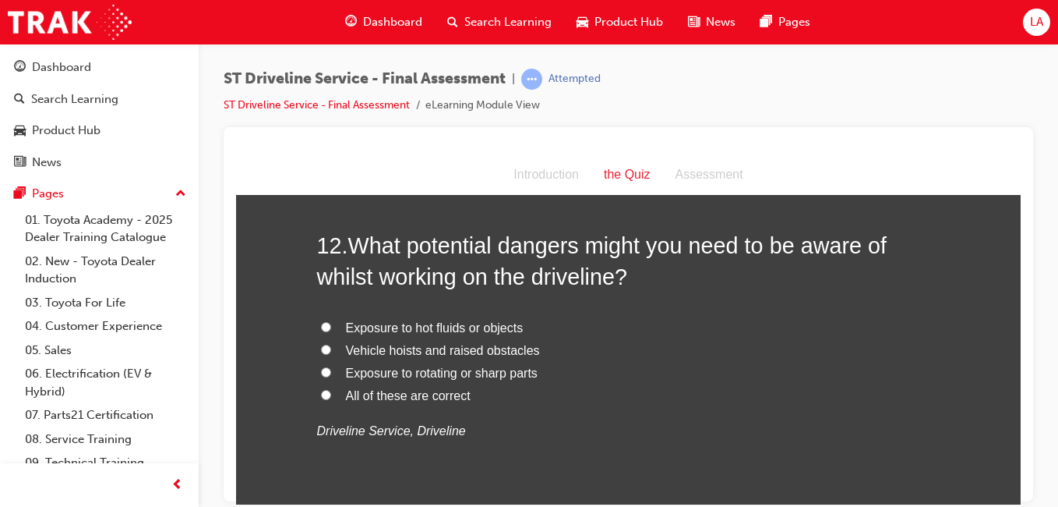
click at [809, 392] on label "All of these are correct" at bounding box center [628, 395] width 623 height 23
click at [331, 392] on input "All of these are correct" at bounding box center [326, 394] width 10 height 10
radio input "true"
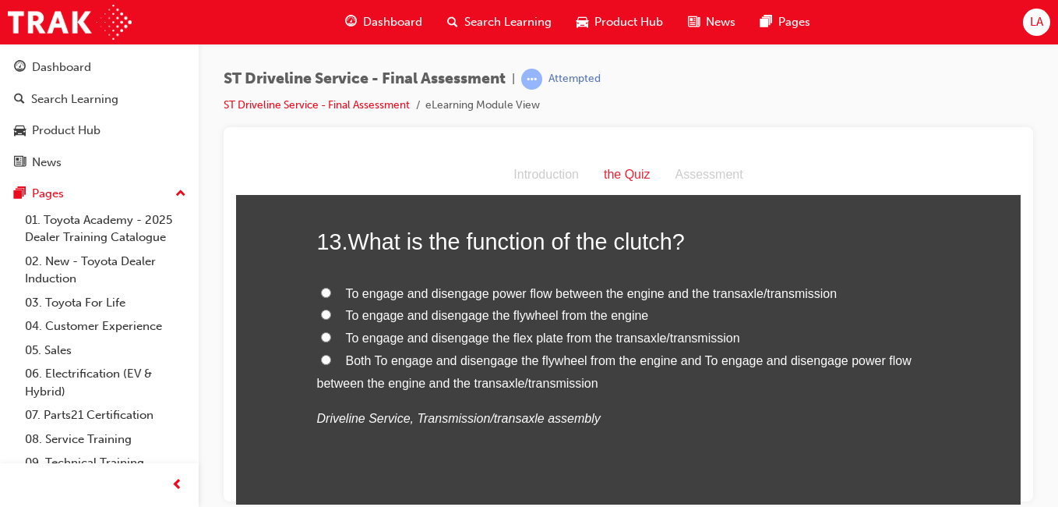
scroll to position [4265, 0]
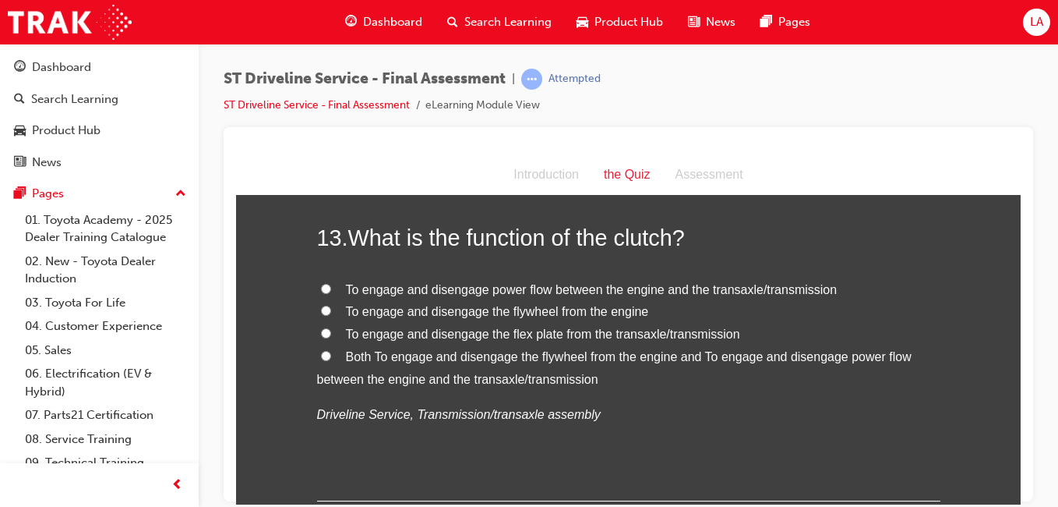
click at [834, 349] on span "Both To engage and disengage the flywheel from the engine and To engage and dis…" at bounding box center [614, 367] width 595 height 36
click at [331, 350] on input "Both To engage and disengage the flywheel from the engine and To engage and dis…" at bounding box center [326, 355] width 10 height 10
radio input "true"
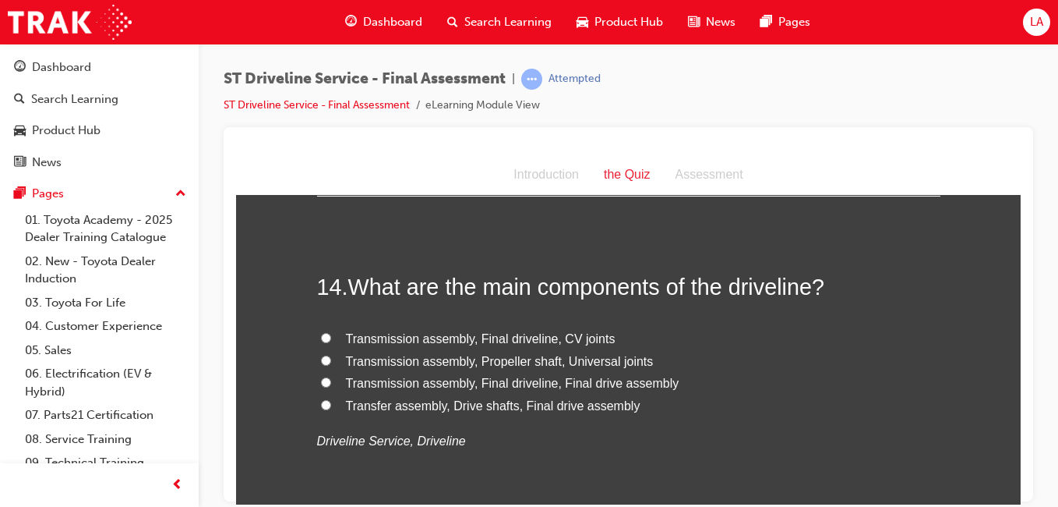
scroll to position [4587, 0]
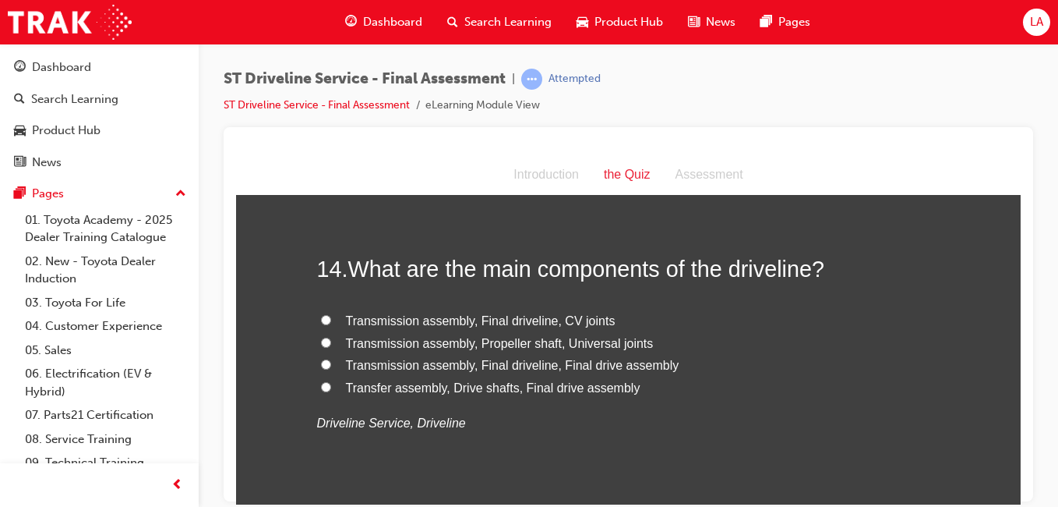
click at [811, 327] on label "Transmission assembly, Final driveline, CV joints" at bounding box center [628, 320] width 623 height 23
click at [331, 324] on input "Transmission assembly, Final driveline, CV joints" at bounding box center [326, 319] width 10 height 10
radio input "true"
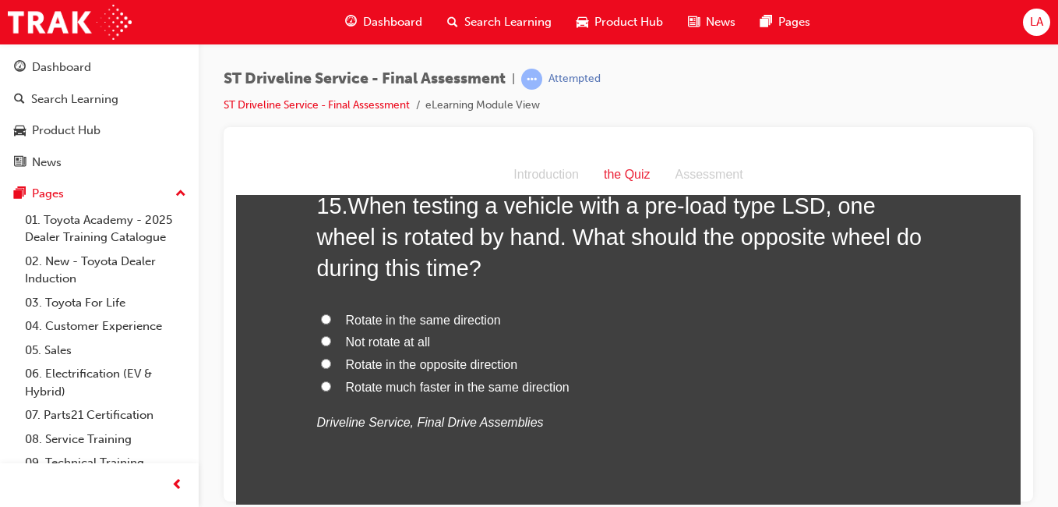
scroll to position [5021, 0]
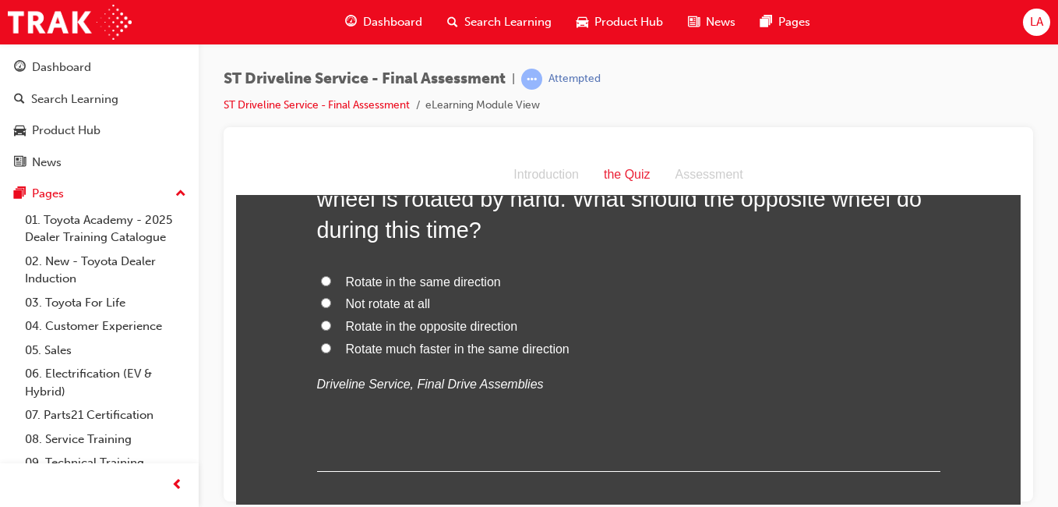
click at [736, 353] on label "Rotate much faster in the same direction" at bounding box center [628, 348] width 623 height 23
click at [331, 352] on input "Rotate much faster in the same direction" at bounding box center [326, 347] width 10 height 10
radio input "true"
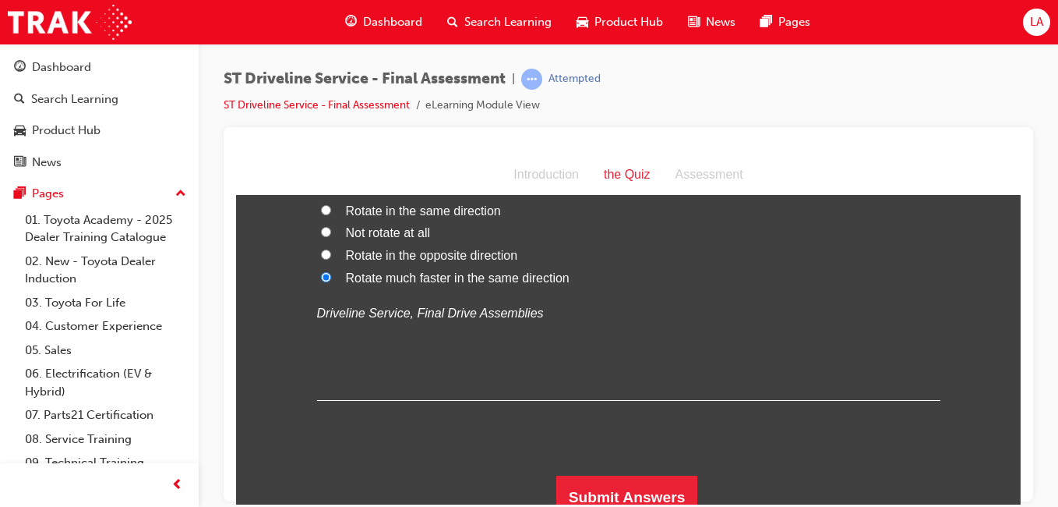
scroll to position [5106, 0]
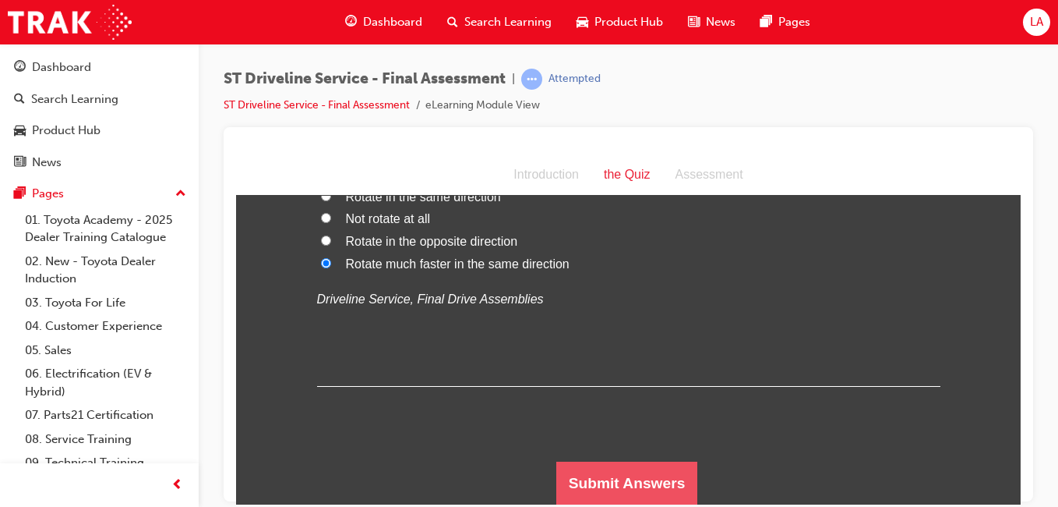
click at [634, 481] on button "Submit Answers" at bounding box center [627, 483] width 142 height 44
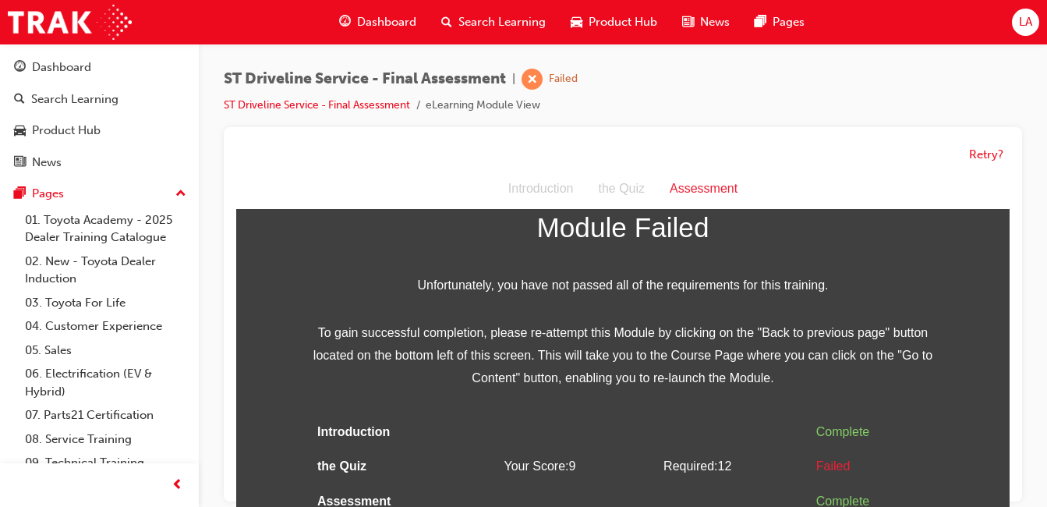
scroll to position [12, 0]
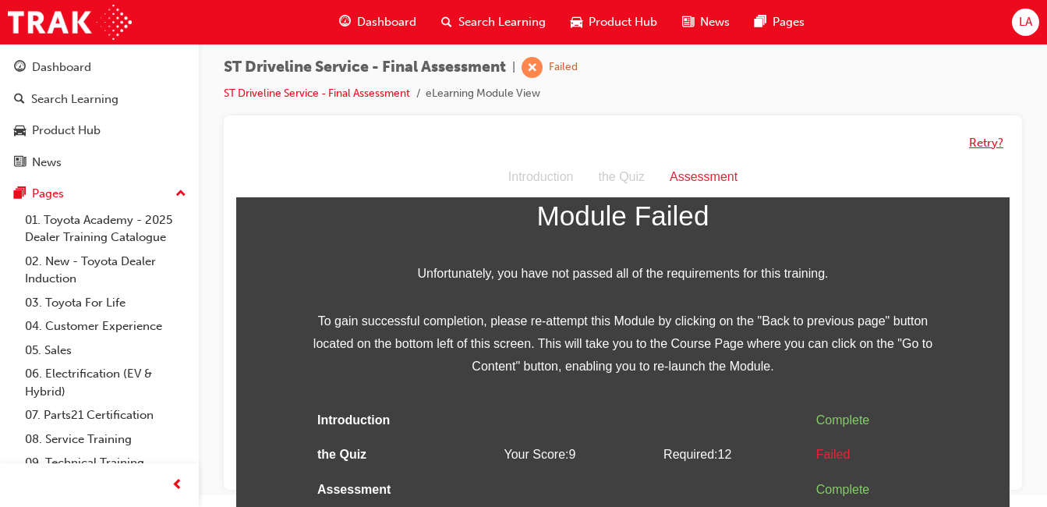
click at [984, 142] on button "Retry?" at bounding box center [986, 143] width 34 height 18
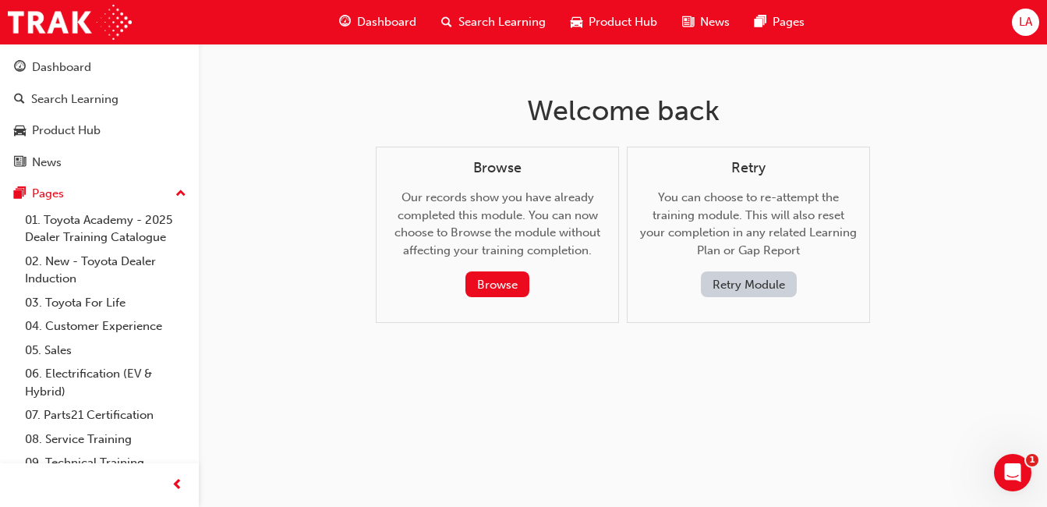
scroll to position [0, 0]
click at [723, 398] on div "Welcome back Browse Our records show you have already completed this module. Yo…" at bounding box center [529, 253] width 1058 height 507
click at [761, 295] on button "Retry Module" at bounding box center [754, 284] width 96 height 26
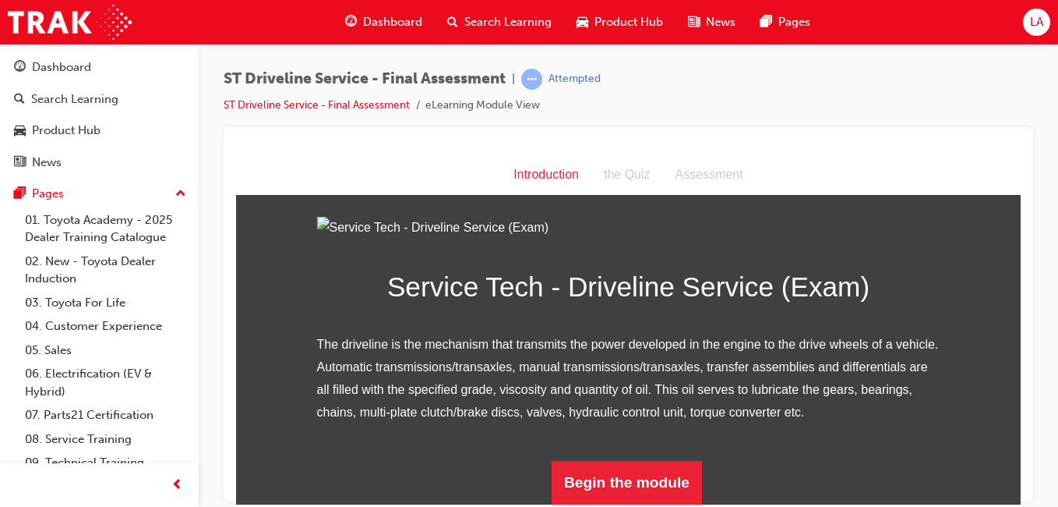
scroll to position [193, 0]
click at [644, 461] on button "Begin the module" at bounding box center [627, 482] width 150 height 44
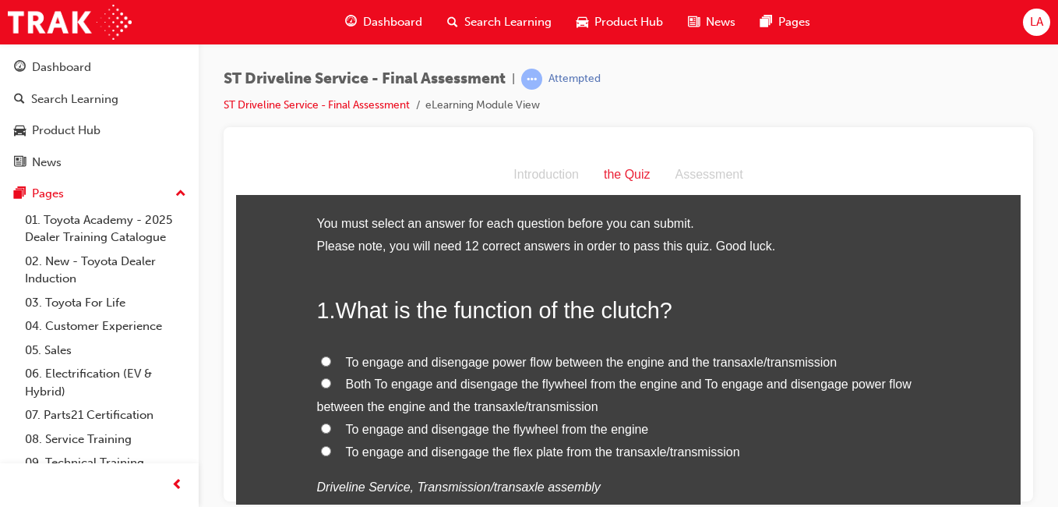
click at [750, 387] on span "Both To engage and disengage the flywheel from the engine and To engage and dis…" at bounding box center [614, 394] width 595 height 36
click at [331, 387] on input "Both To engage and disengage the flywheel from the engine and To engage and dis…" at bounding box center [326, 382] width 10 height 10
radio input "true"
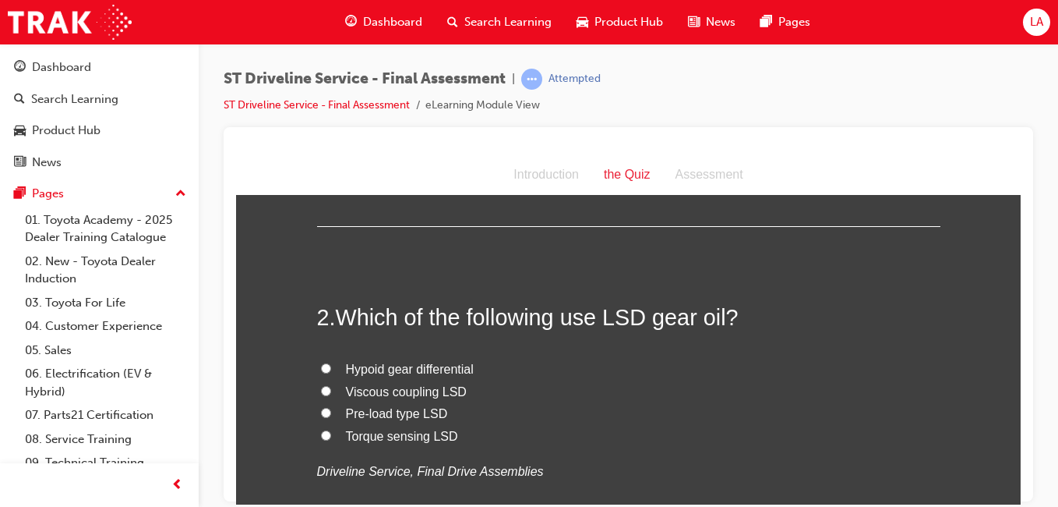
scroll to position [355, 0]
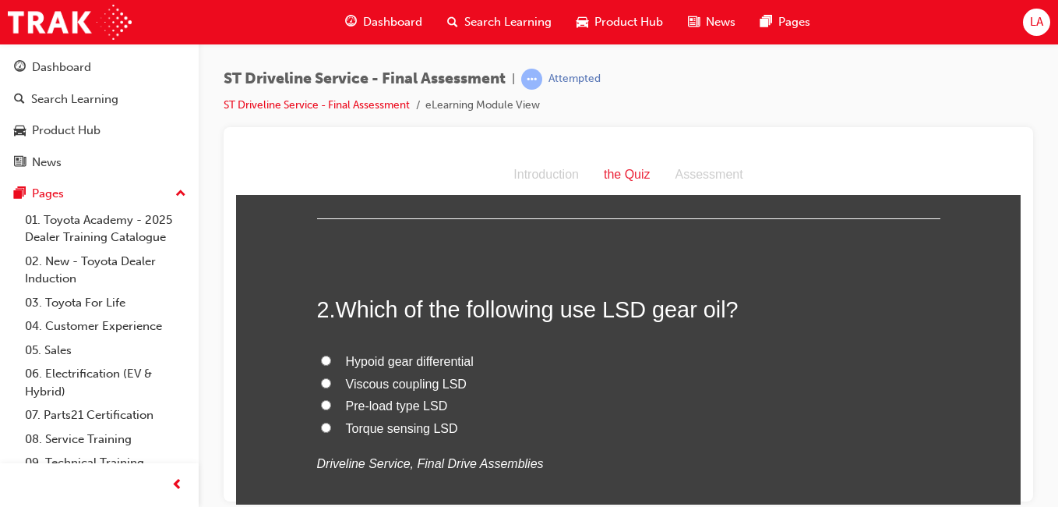
click at [442, 354] on span "Hypoid gear differential" at bounding box center [410, 360] width 128 height 13
click at [331, 355] on input "Hypoid gear differential" at bounding box center [326, 360] width 10 height 10
radio input "true"
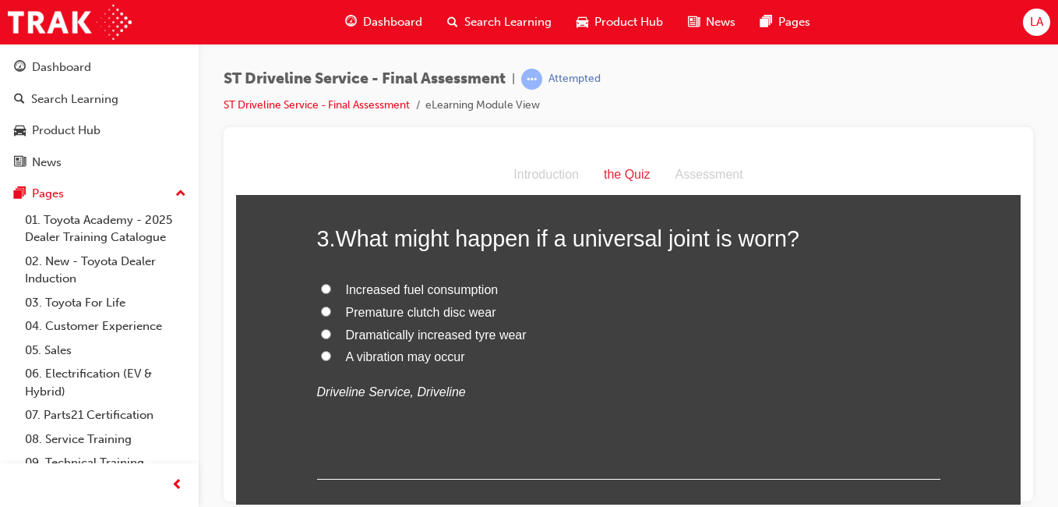
scroll to position [761, 0]
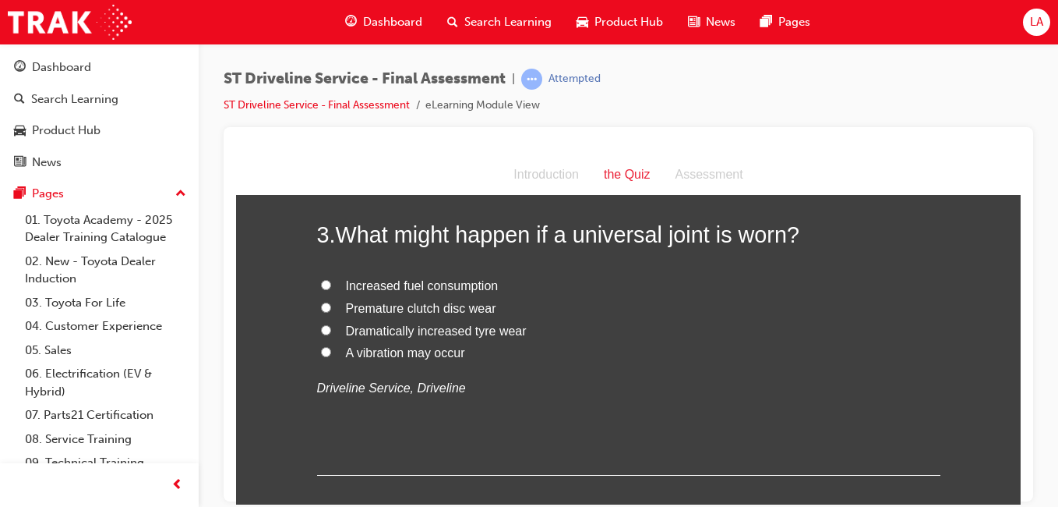
click at [690, 359] on label "A vibration may occur" at bounding box center [628, 352] width 623 height 23
click at [331, 356] on input "A vibration may occur" at bounding box center [326, 351] width 10 height 10
radio input "true"
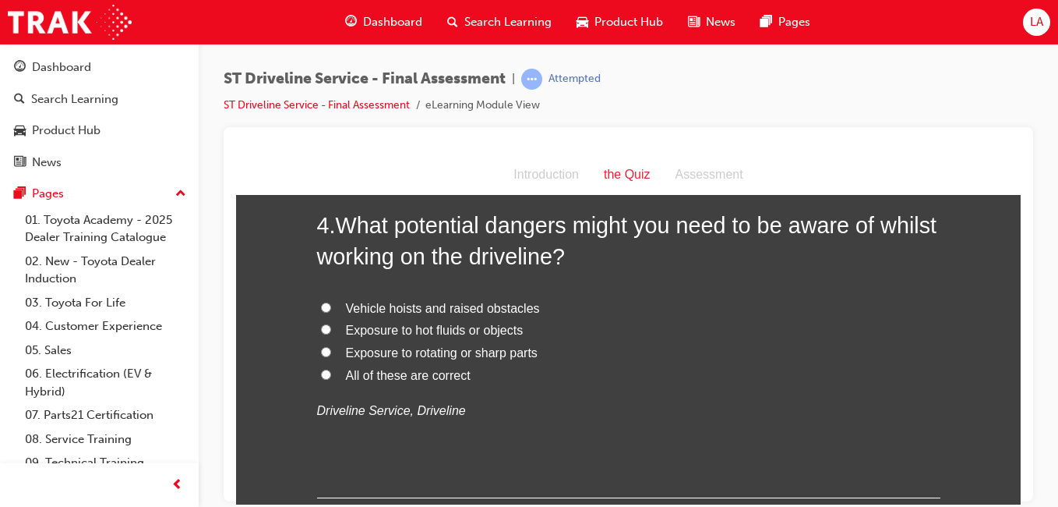
scroll to position [1097, 0]
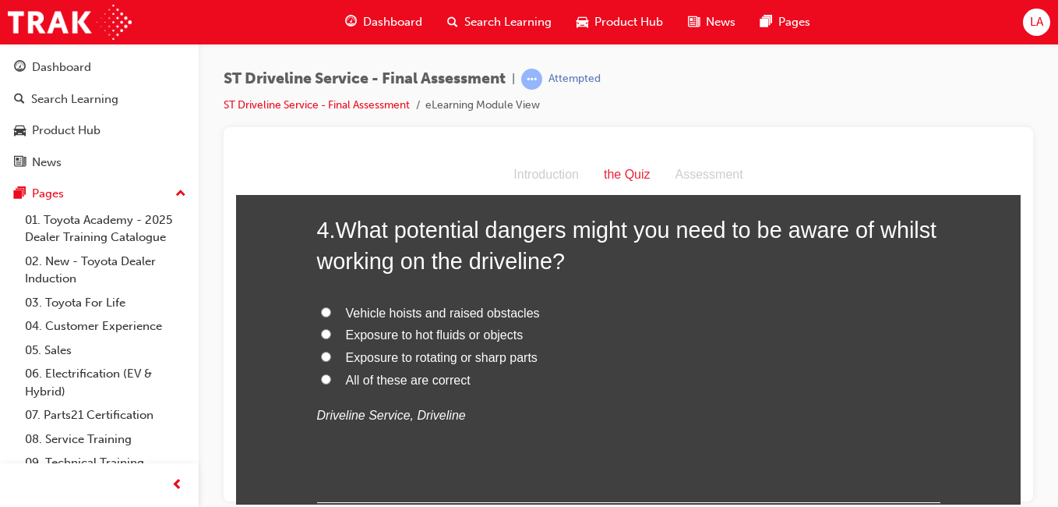
click at [659, 387] on label "All of these are correct" at bounding box center [628, 380] width 623 height 23
click at [331, 383] on input "All of these are correct" at bounding box center [326, 378] width 10 height 10
radio input "true"
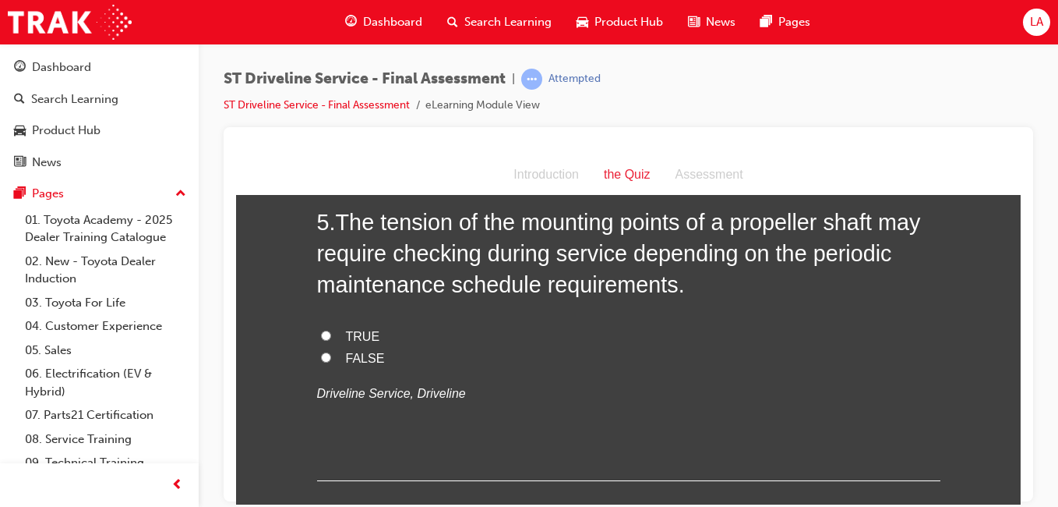
scroll to position [1472, 0]
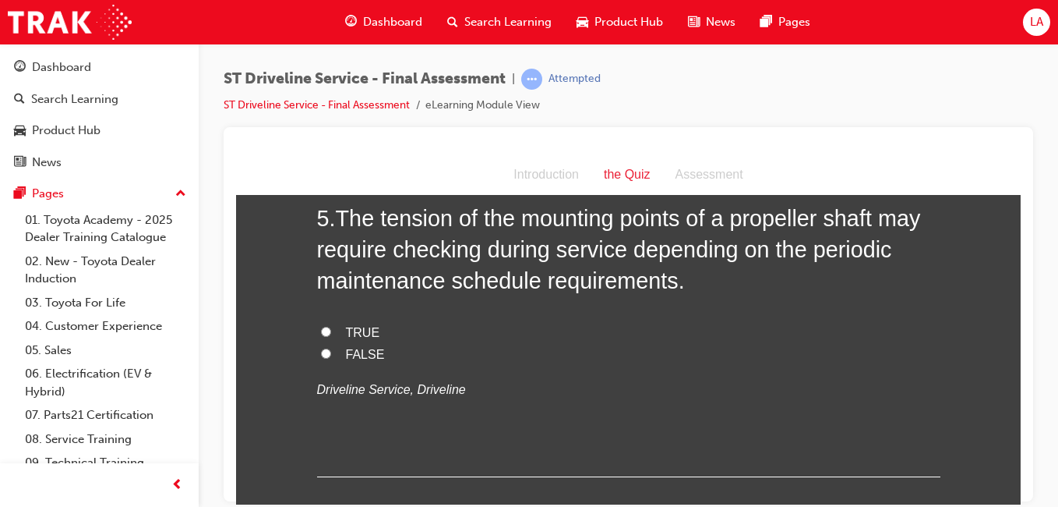
click at [758, 347] on label "FALSE" at bounding box center [628, 354] width 623 height 23
click at [331, 348] on input "FALSE" at bounding box center [326, 353] width 10 height 10
radio input "true"
click at [766, 360] on label "FALSE" at bounding box center [628, 354] width 623 height 23
click at [331, 358] on input "FALSE" at bounding box center [326, 353] width 10 height 10
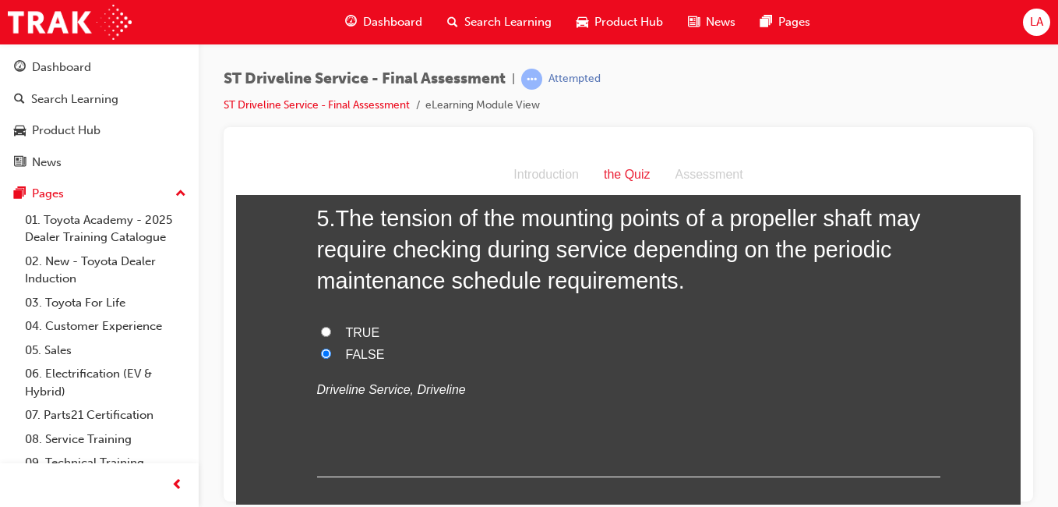
click at [778, 328] on label "TRUE" at bounding box center [628, 332] width 623 height 23
click at [331, 328] on input "TRUE" at bounding box center [326, 331] width 10 height 10
radio input "true"
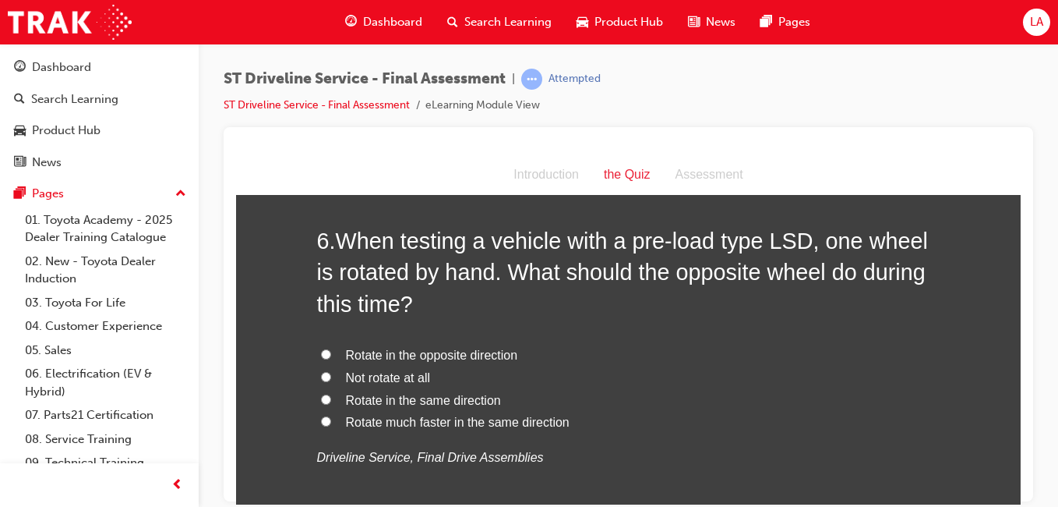
scroll to position [1813, 0]
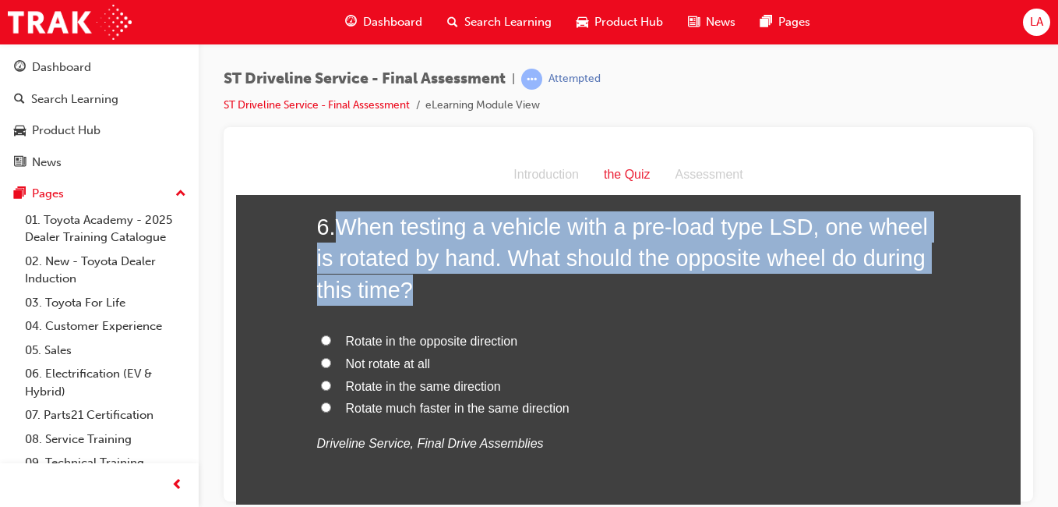
drag, startPoint x: 411, startPoint y: 288, endPoint x: 338, endPoint y: 228, distance: 94.6
click at [338, 228] on span "When testing a vehicle with a pre-load type LSD, one wheel is rotated by hand. …" at bounding box center [622, 258] width 611 height 88
copy span "When testing a vehicle with a pre-load type LSD, one wheel is rotated by hand. …"
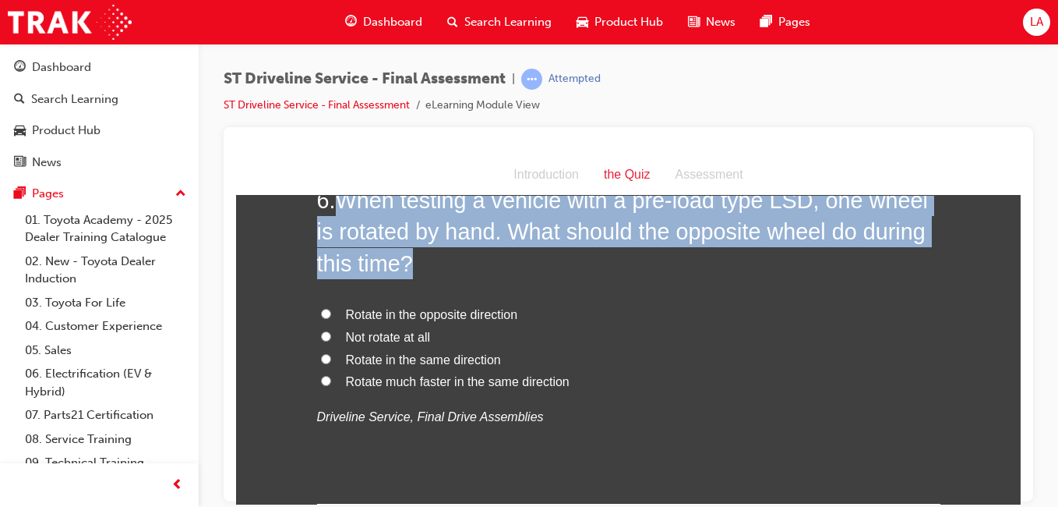
scroll to position [1853, 0]
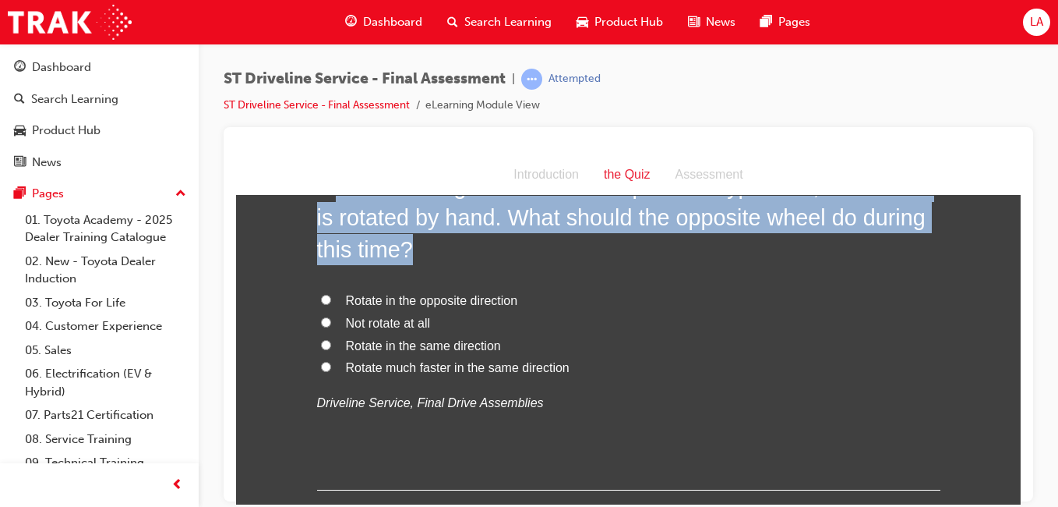
click at [551, 260] on h2 "6 . When testing a vehicle with a pre-load type LSD, one wheel is rotated by ha…" at bounding box center [628, 217] width 623 height 94
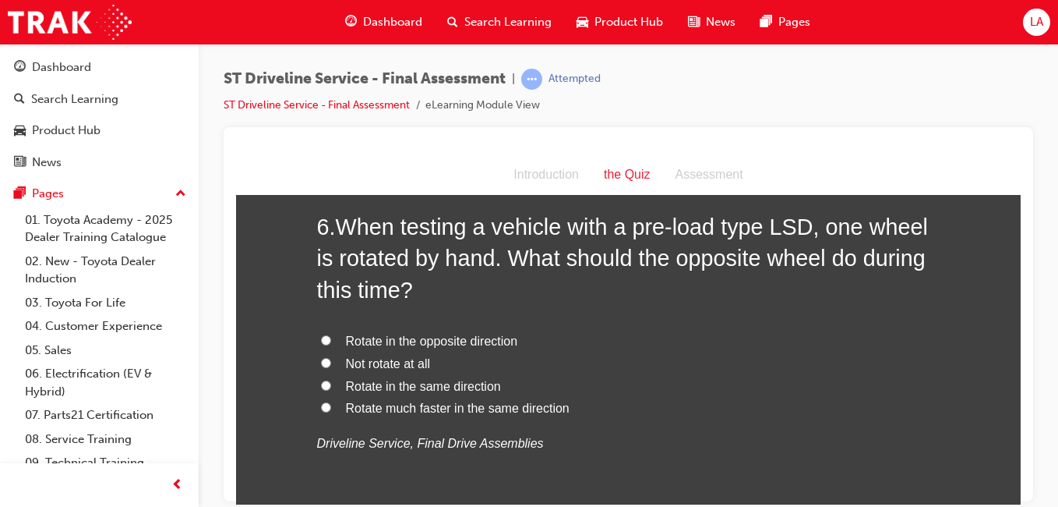
scroll to position [1826, 0]
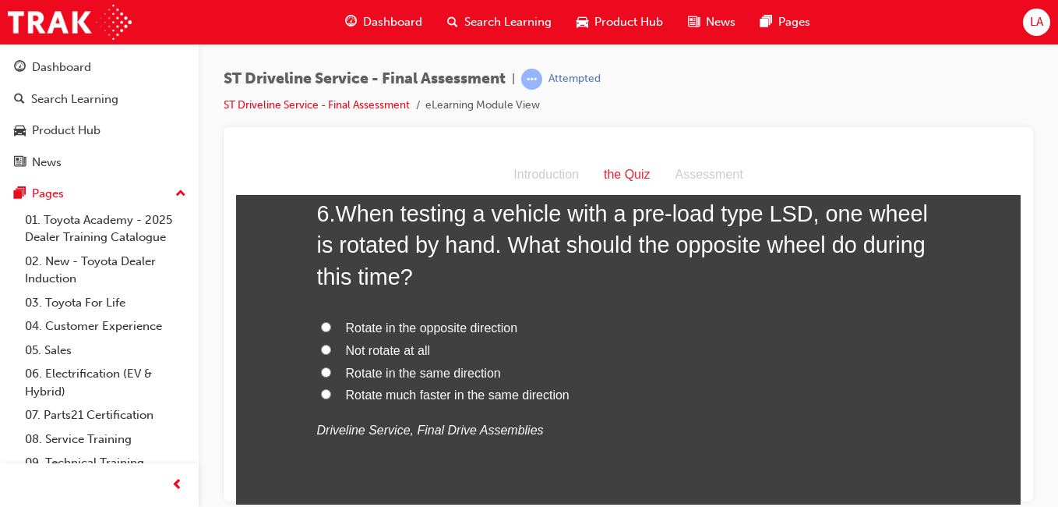
click at [372, 374] on span "Rotate in the same direction" at bounding box center [423, 371] width 155 height 13
click at [331, 374] on input "Rotate in the same direction" at bounding box center [326, 371] width 10 height 10
radio input "true"
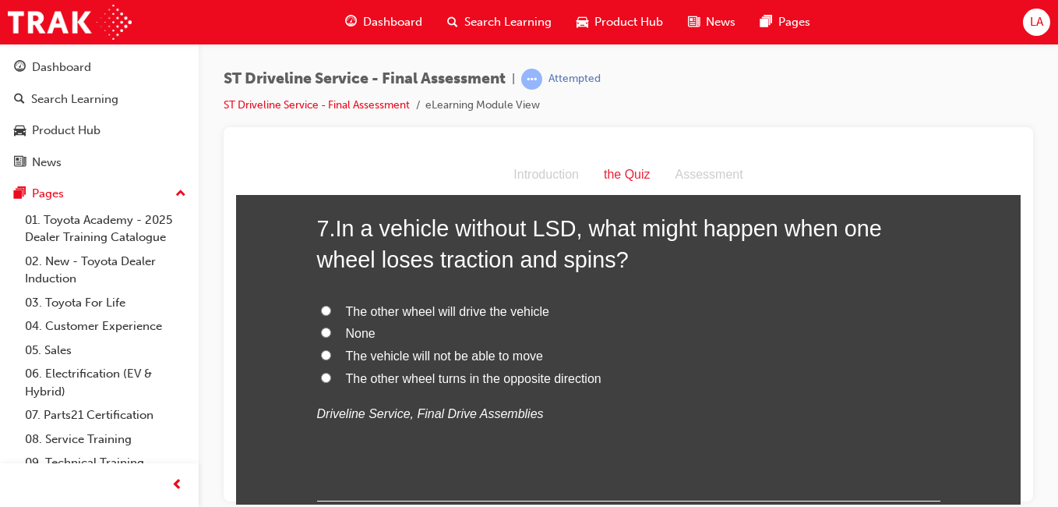
scroll to position [2209, 0]
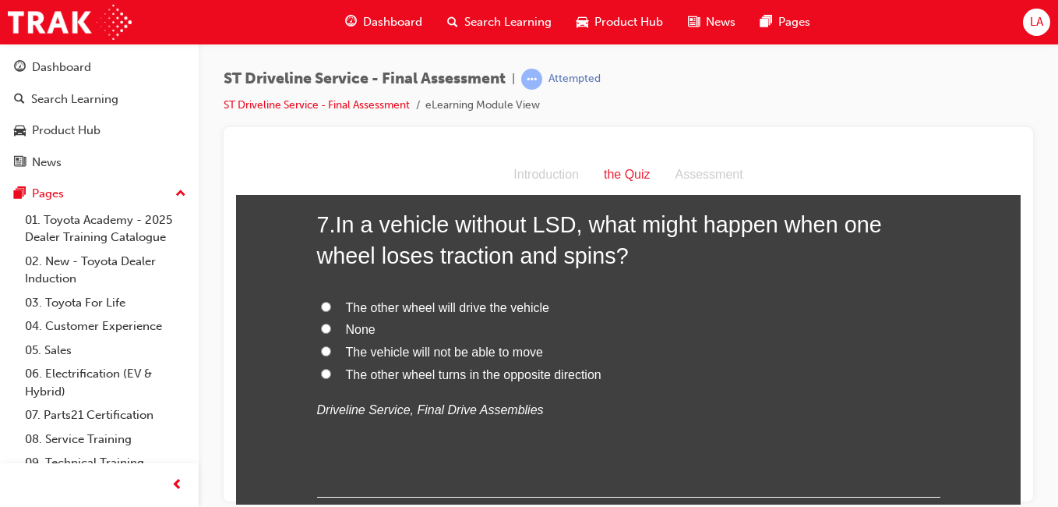
click at [730, 350] on label "The vehicle will not be able to move" at bounding box center [628, 352] width 623 height 23
click at [331, 350] on input "The vehicle will not be able to move" at bounding box center [326, 350] width 10 height 10
radio input "true"
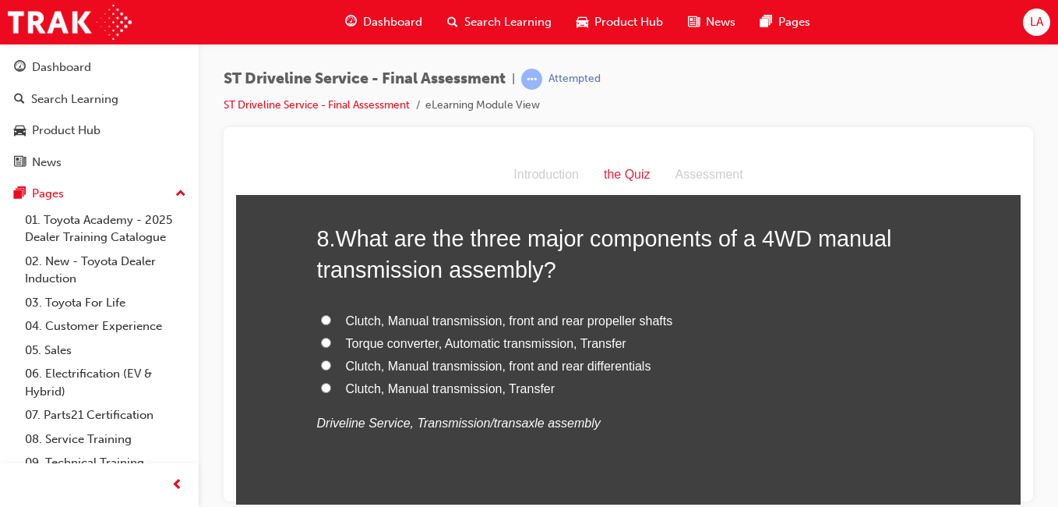
scroll to position [2562, 0]
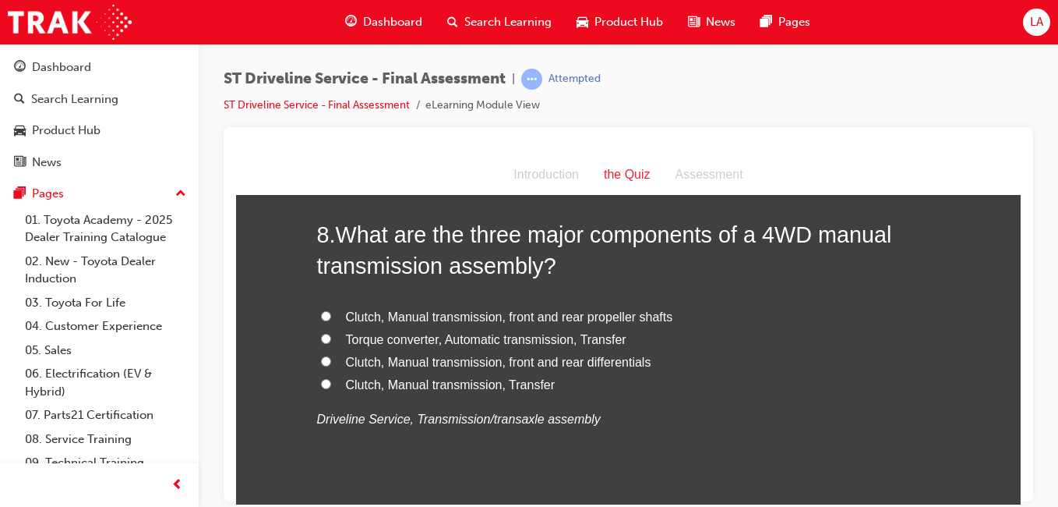
click at [746, 323] on label "Clutch, Manual transmission, front and rear propeller shafts" at bounding box center [628, 316] width 623 height 23
click at [331, 320] on input "Clutch, Manual transmission, front and rear propeller shafts" at bounding box center [326, 315] width 10 height 10
radio input "true"
click at [730, 368] on label "Clutch, Manual transmission, front and rear differentials" at bounding box center [628, 362] width 623 height 23
click at [331, 365] on input "Clutch, Manual transmission, front and rear differentials" at bounding box center [326, 360] width 10 height 10
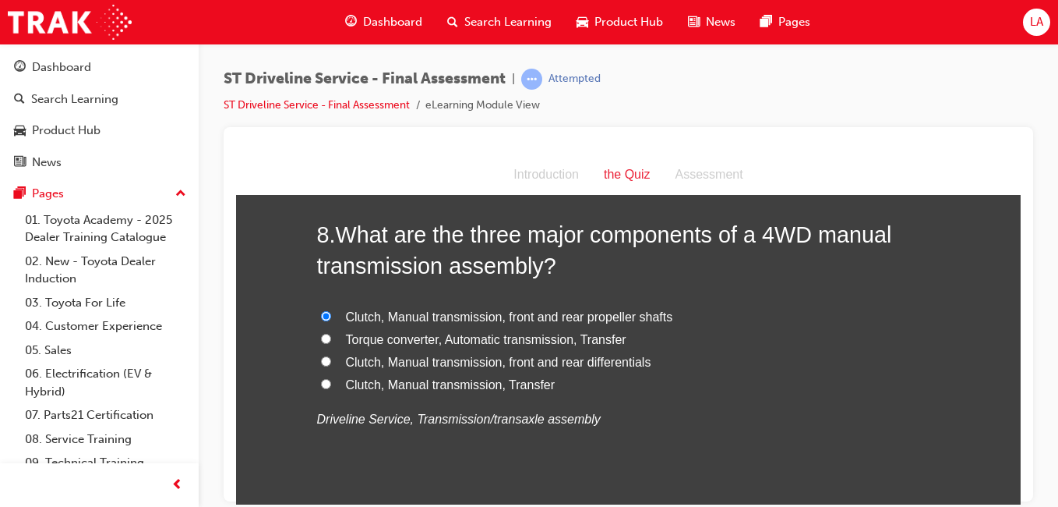
radio input "true"
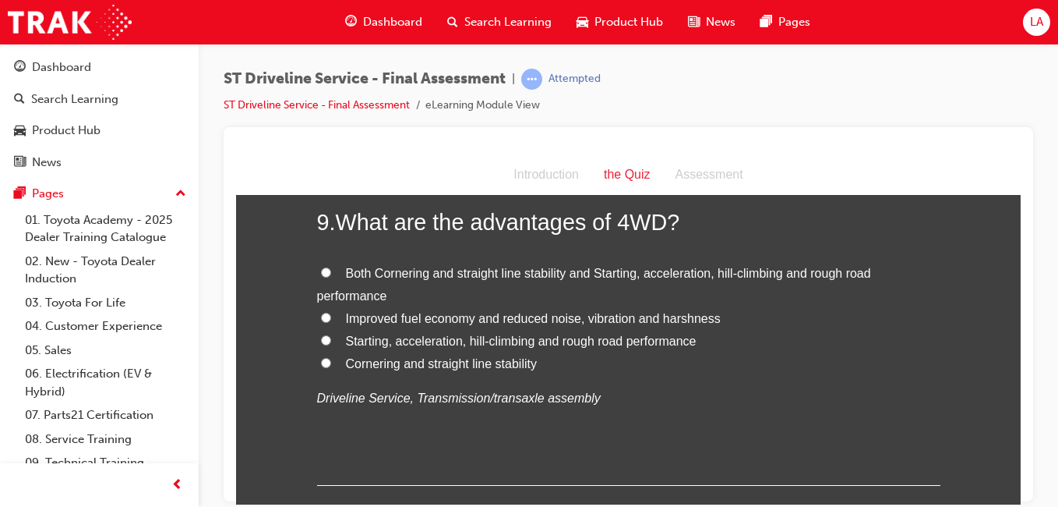
scroll to position [2903, 0]
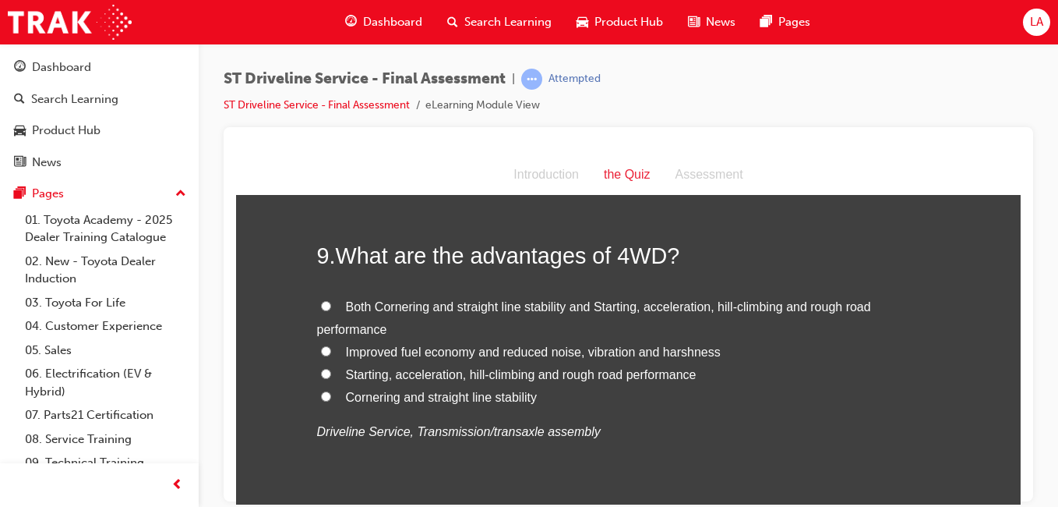
click at [779, 319] on label "Both Cornering and straight line stability and Starting, acceleration, hill-cli…" at bounding box center [628, 317] width 623 height 45
click at [331, 310] on input "Both Cornering and straight line stability and Starting, acceleration, hill-cli…" at bounding box center [326, 305] width 10 height 10
radio input "true"
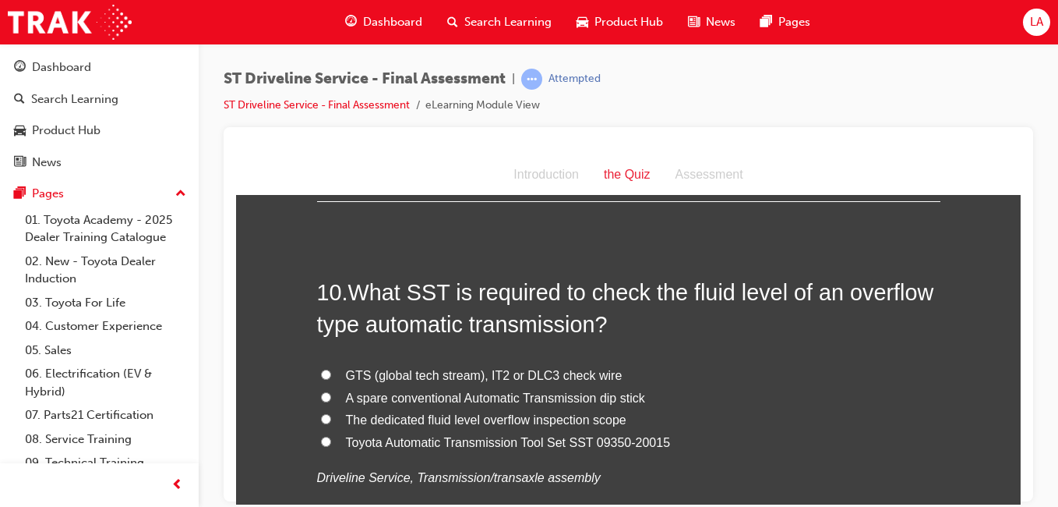
scroll to position [3224, 0]
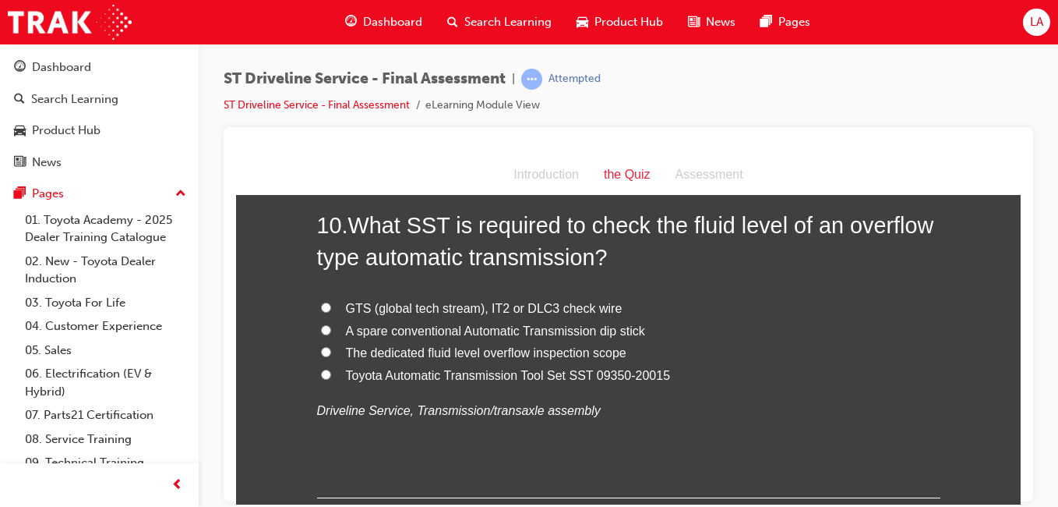
click at [782, 308] on label "GTS (global tech stream), IT2 or DLC3 check wire" at bounding box center [628, 308] width 623 height 23
click at [331, 308] on input "GTS (global tech stream), IT2 or DLC3 check wire" at bounding box center [326, 307] width 10 height 10
radio input "true"
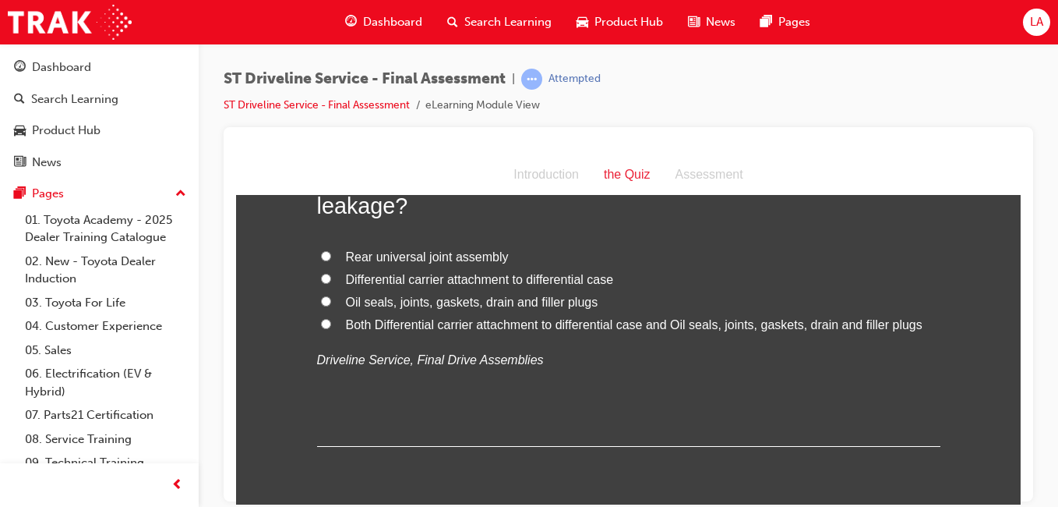
click at [792, 328] on span "Both Differential carrier attachment to differential case and Oil seals, joints…" at bounding box center [634, 323] width 577 height 13
click at [331, 328] on input "Both Differential carrier attachment to differential case and Oil seals, joints…" at bounding box center [326, 323] width 10 height 10
radio input "true"
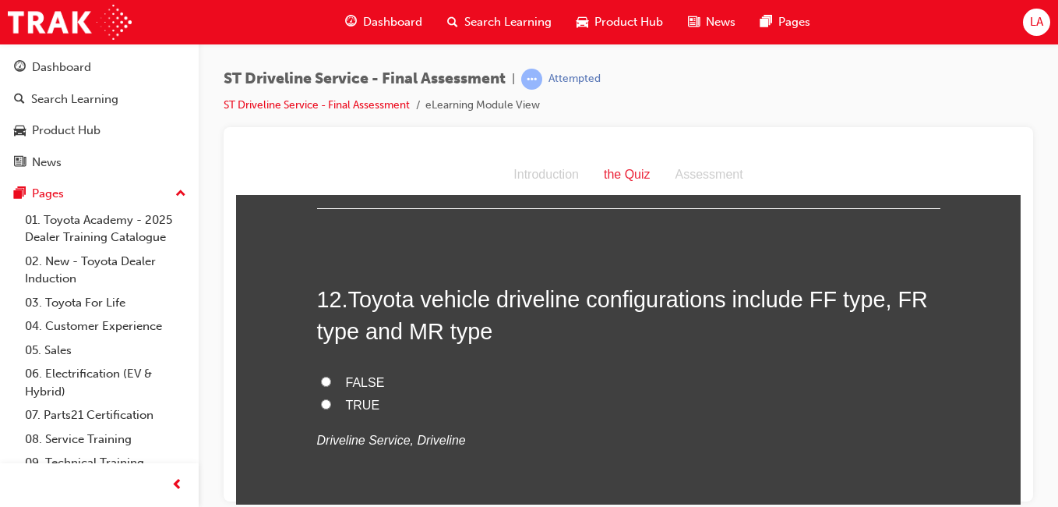
scroll to position [3940, 0]
click at [764, 412] on label "TRUE" at bounding box center [628, 404] width 623 height 23
click at [331, 408] on input "TRUE" at bounding box center [326, 402] width 10 height 10
radio input "true"
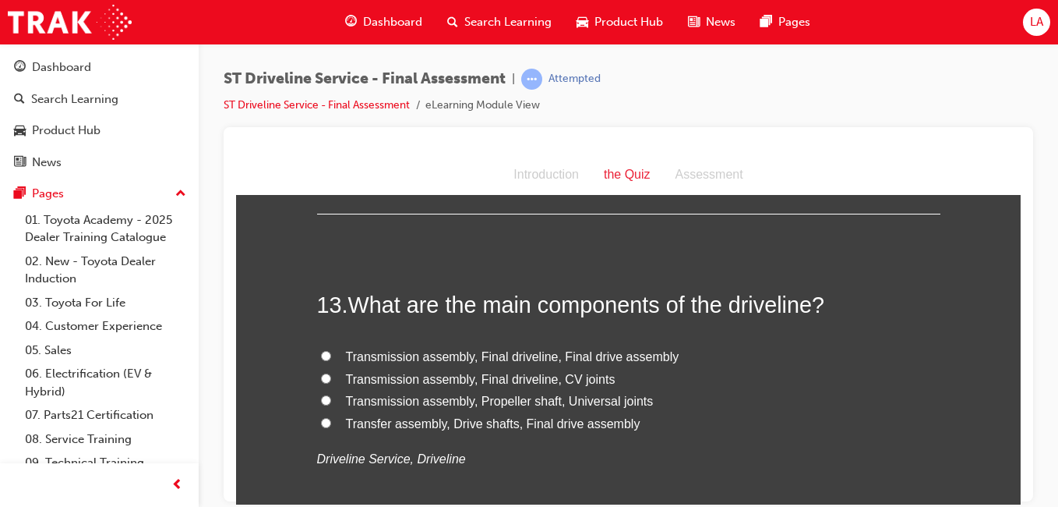
scroll to position [4293, 0]
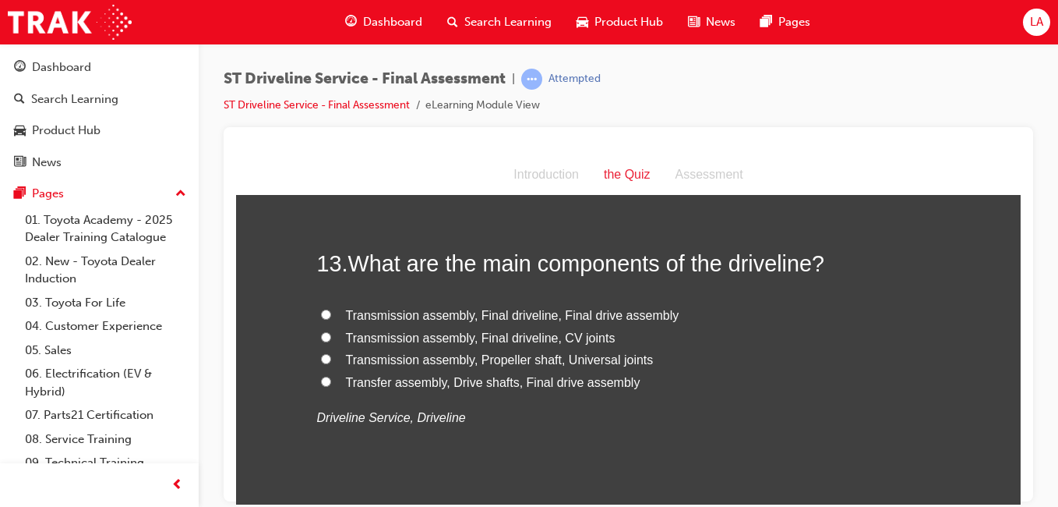
click at [775, 344] on label "Transmission assembly, Final driveline, CV joints" at bounding box center [628, 338] width 623 height 23
click at [331, 341] on input "Transmission assembly, Final driveline, CV joints" at bounding box center [326, 336] width 10 height 10
radio input "true"
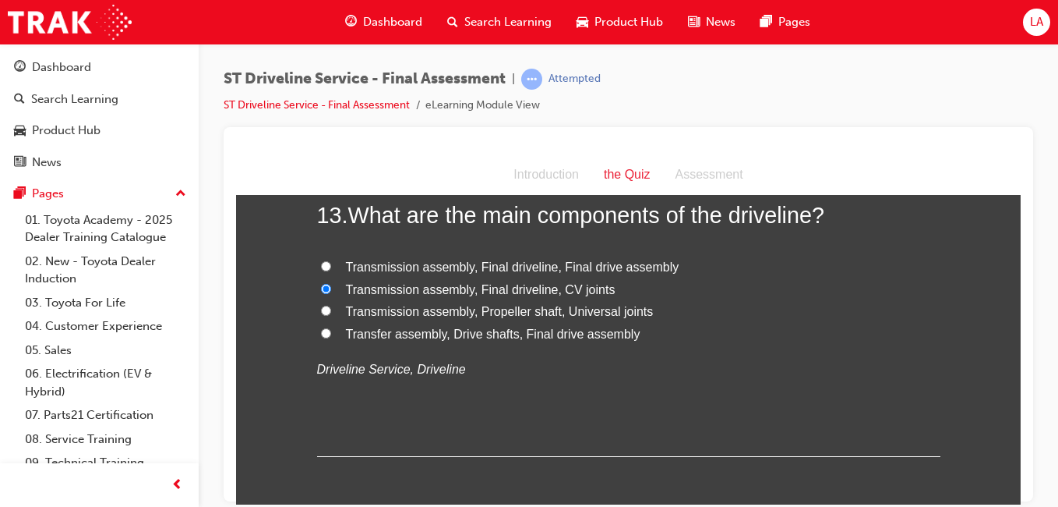
scroll to position [4345, 0]
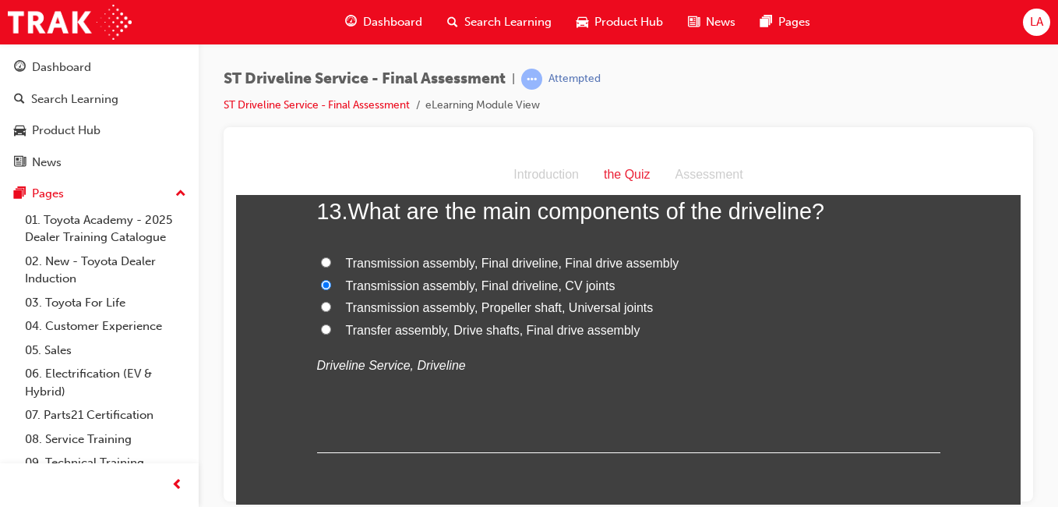
click at [753, 337] on label "Transfer assembly, Drive shafts, Final drive assembly" at bounding box center [628, 330] width 623 height 23
click at [331, 334] on input "Transfer assembly, Drive shafts, Final drive assembly" at bounding box center [326, 328] width 10 height 10
radio input "true"
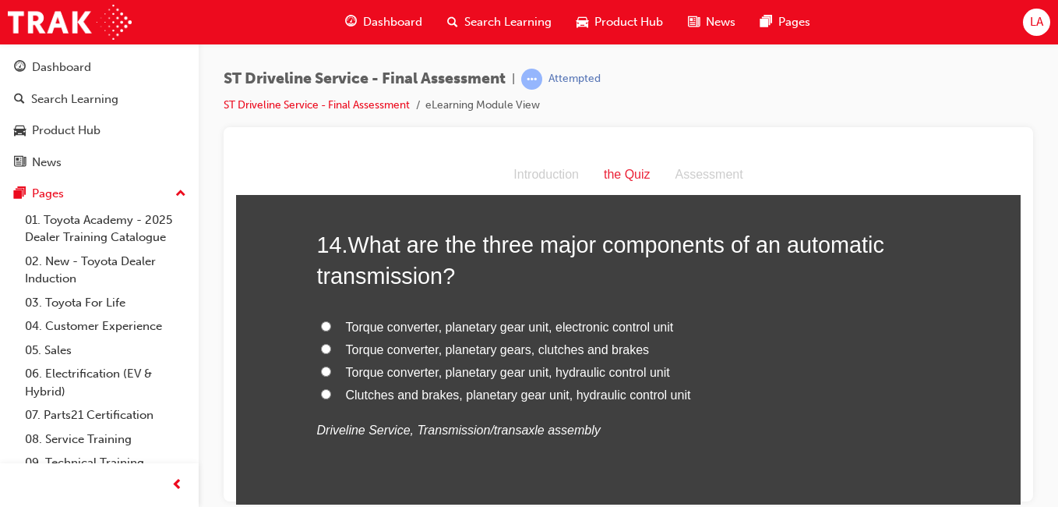
scroll to position [4664, 0]
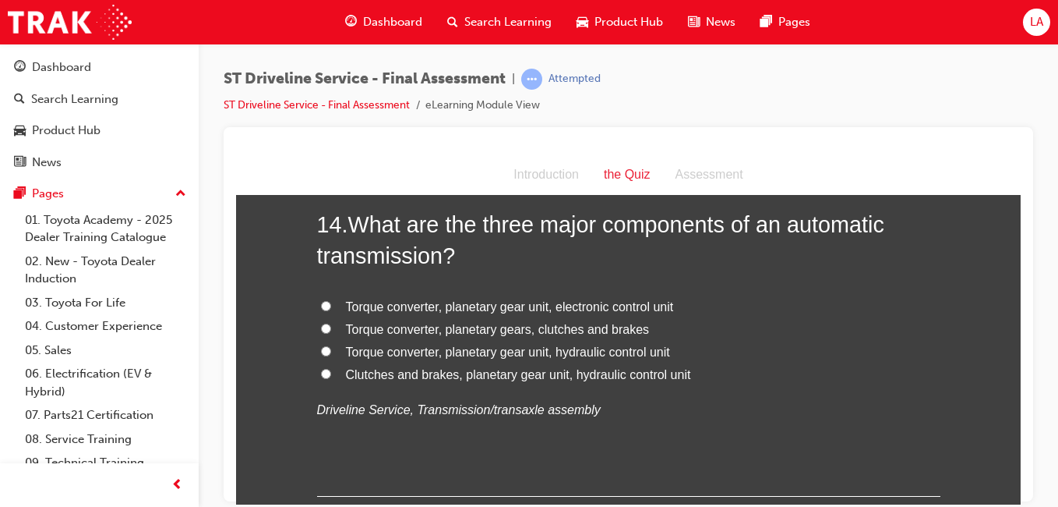
click at [757, 358] on label "Torque converter, planetary gear unit, hydraulic control unit" at bounding box center [628, 352] width 623 height 23
click at [331, 355] on input "Torque converter, planetary gear unit, hydraulic control unit" at bounding box center [326, 350] width 10 height 10
radio input "true"
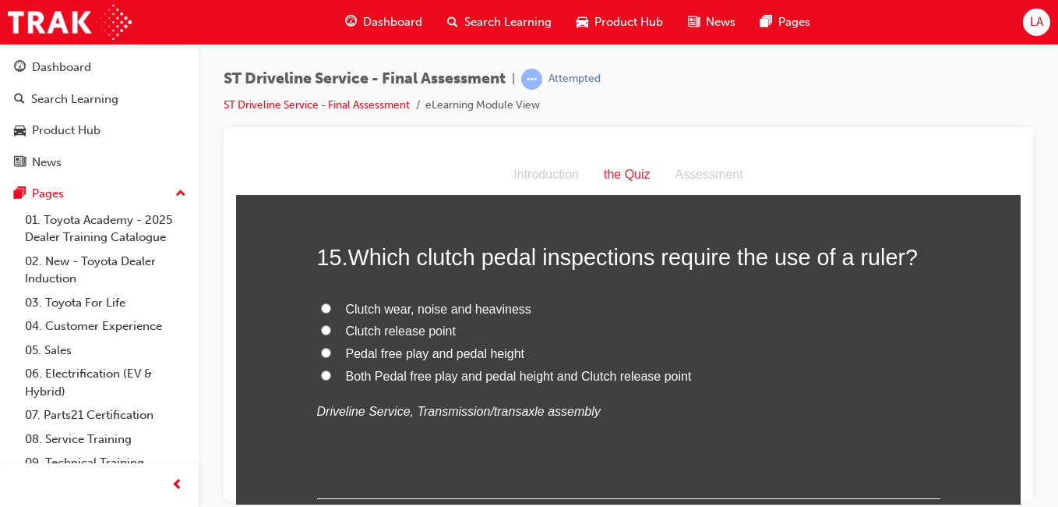
scroll to position [4997, 0]
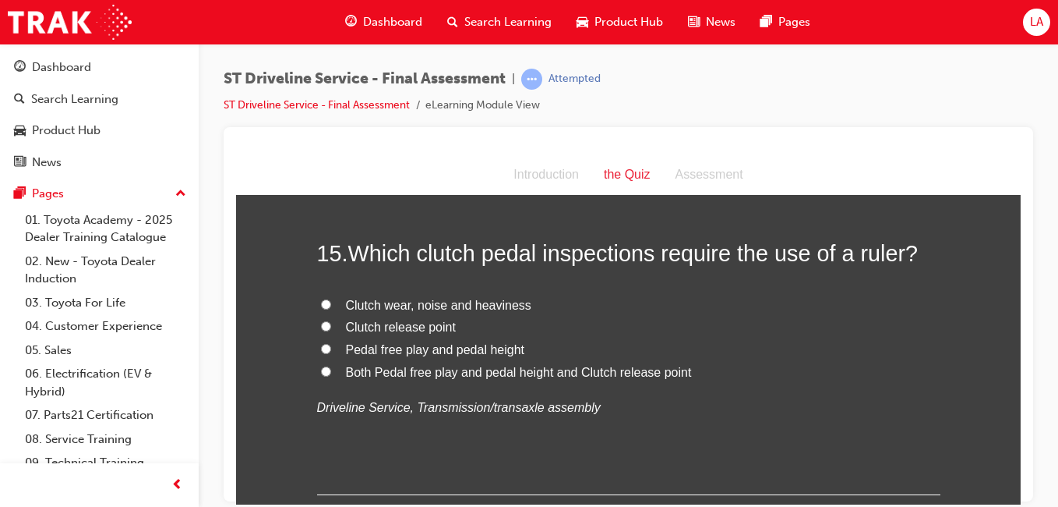
click at [746, 376] on label "Both Pedal free play and pedal height and Clutch release point" at bounding box center [628, 372] width 623 height 23
click at [331, 376] on input "Both Pedal free play and pedal height and Clutch release point" at bounding box center [326, 370] width 10 height 10
radio input "true"
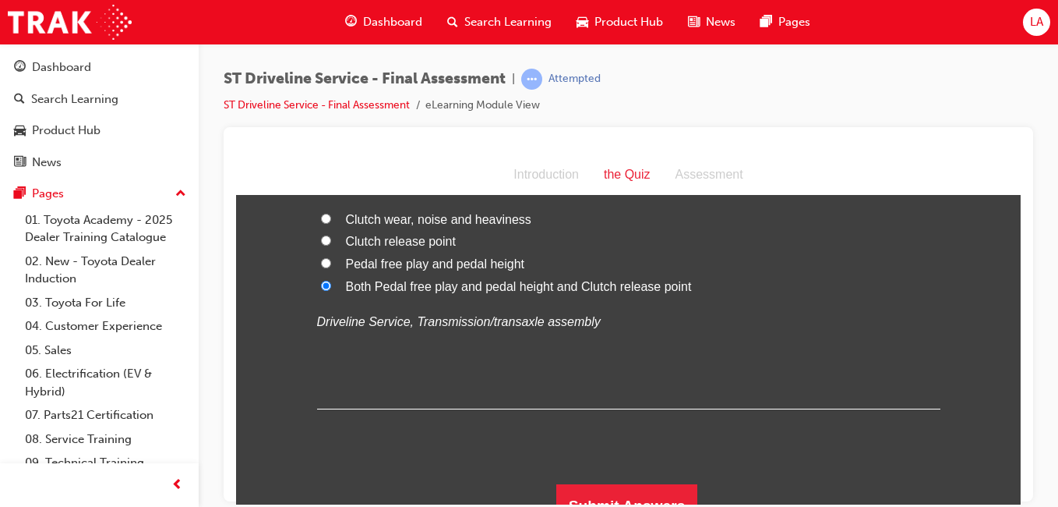
scroll to position [5106, 0]
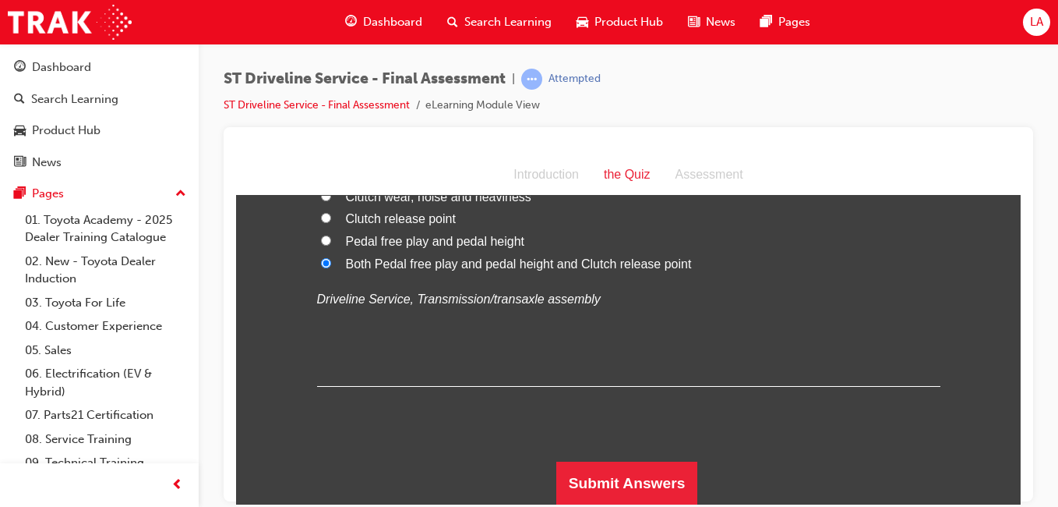
click at [654, 483] on button "Submit Answers" at bounding box center [627, 483] width 142 height 44
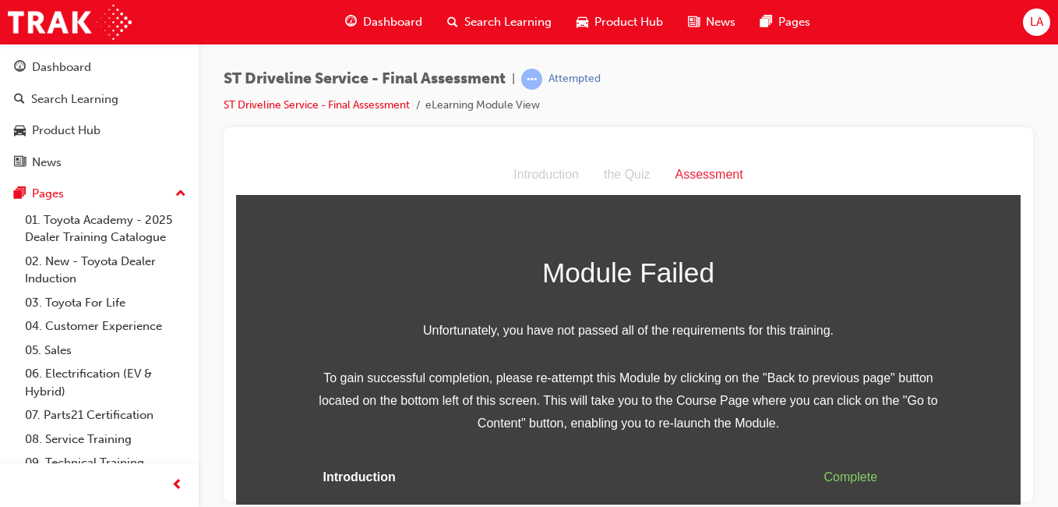
scroll to position [59, 0]
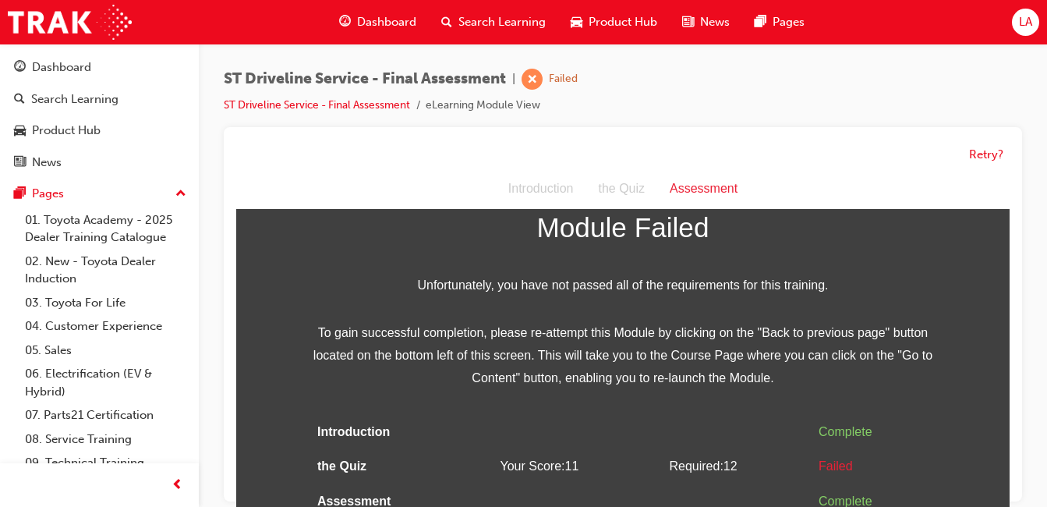
click at [987, 165] on div "Retry?" at bounding box center [622, 154] width 773 height 30
click at [990, 159] on button "Retry?" at bounding box center [986, 155] width 34 height 18
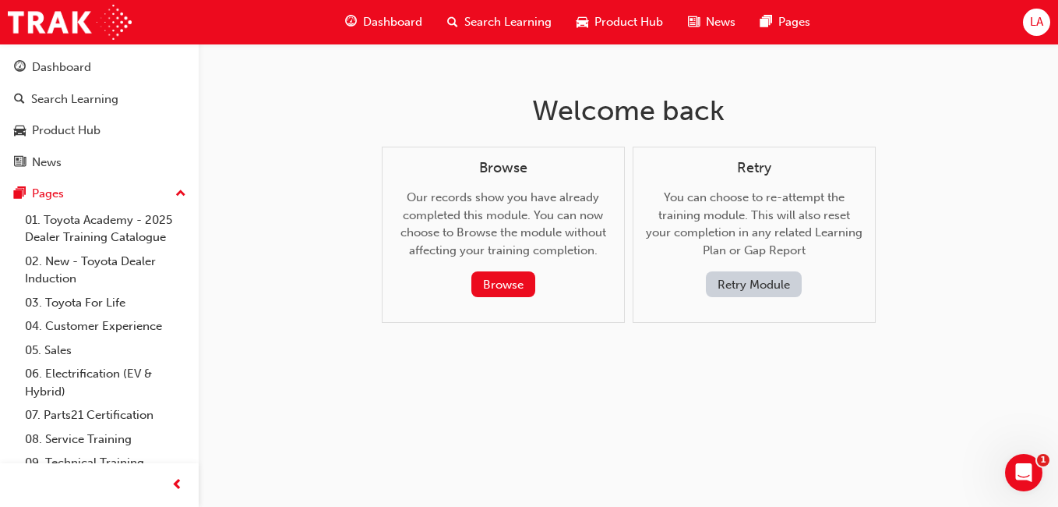
click at [779, 291] on button "Retry Module" at bounding box center [754, 284] width 96 height 26
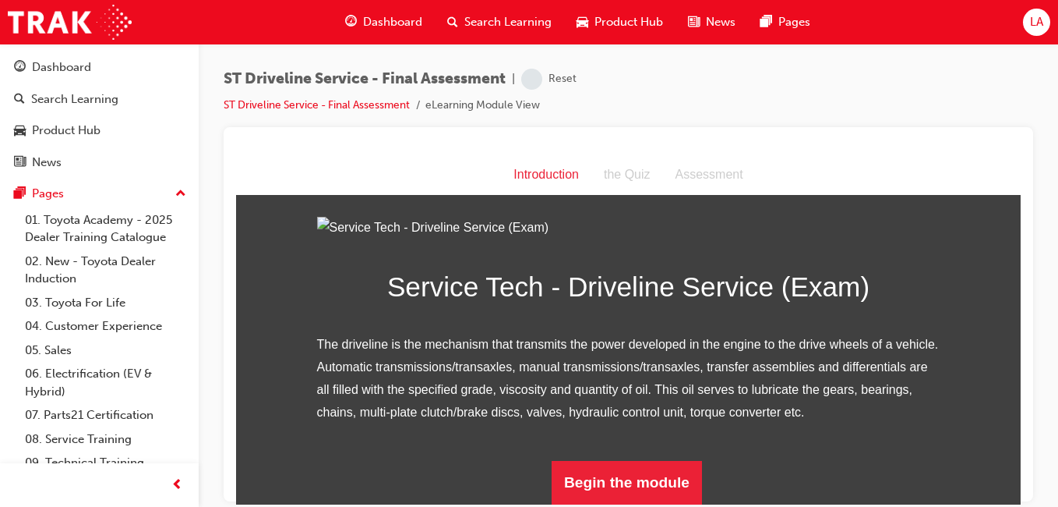
scroll to position [193, 0]
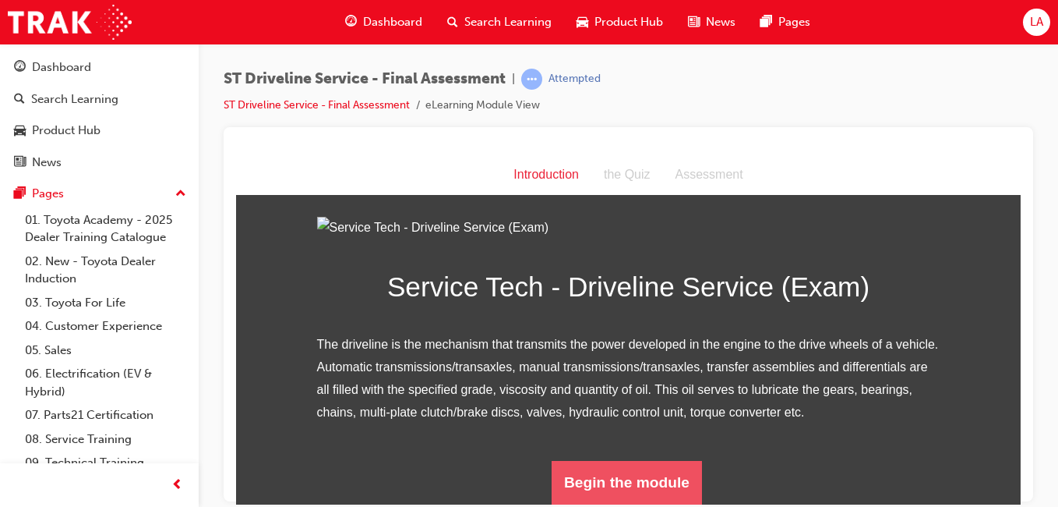
click at [651, 485] on button "Begin the module" at bounding box center [627, 482] width 150 height 44
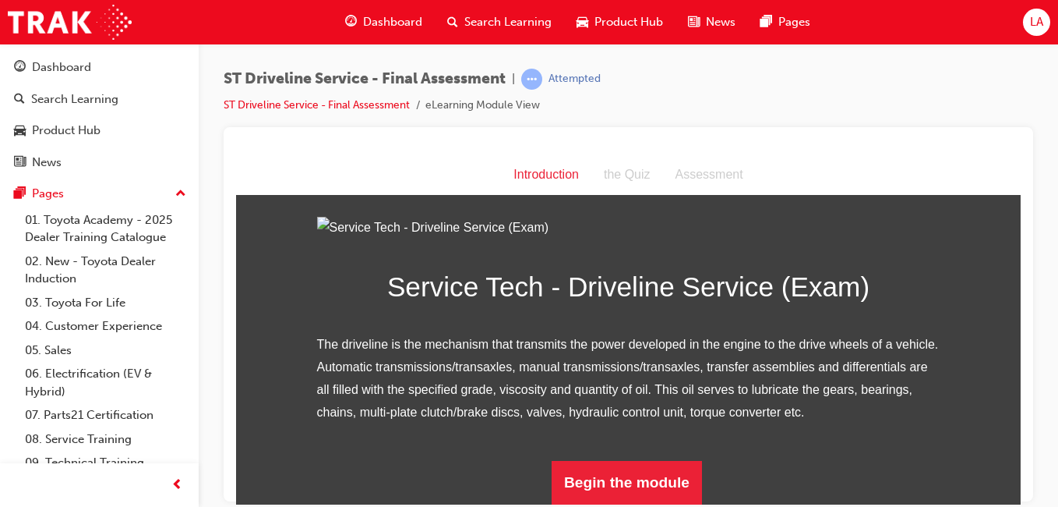
scroll to position [0, 0]
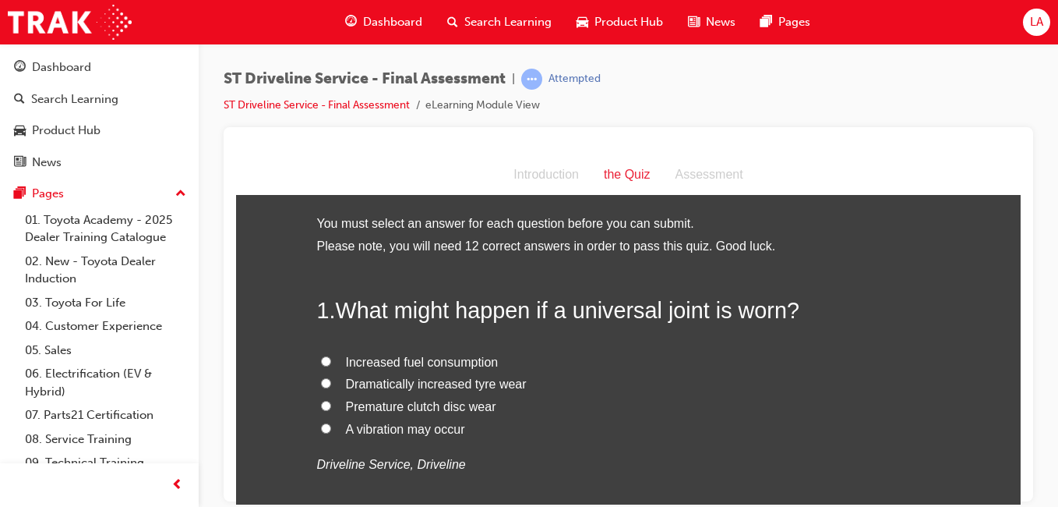
click at [640, 435] on label "A vibration may occur" at bounding box center [628, 429] width 623 height 23
click at [331, 432] on input "A vibration may occur" at bounding box center [326, 427] width 10 height 10
radio input "true"
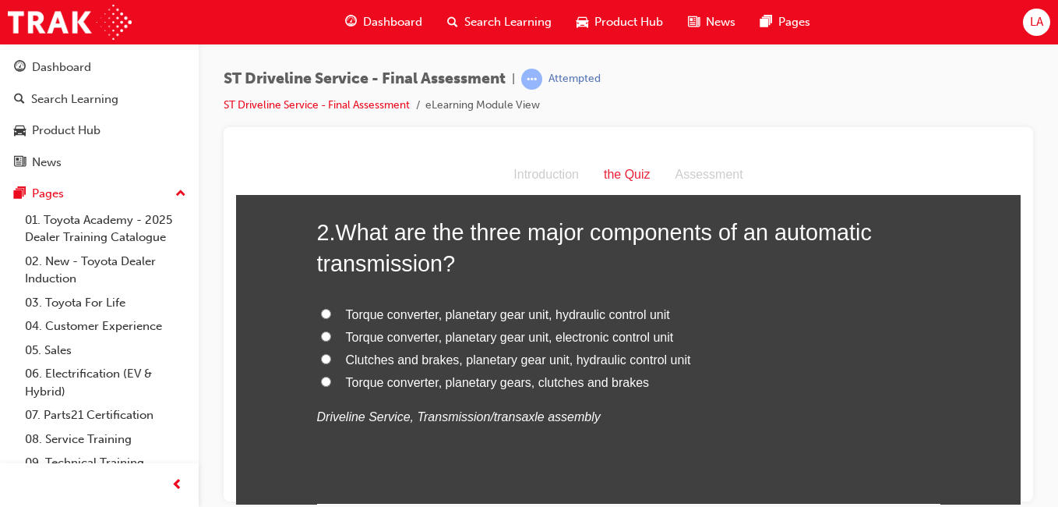
scroll to position [419, 0]
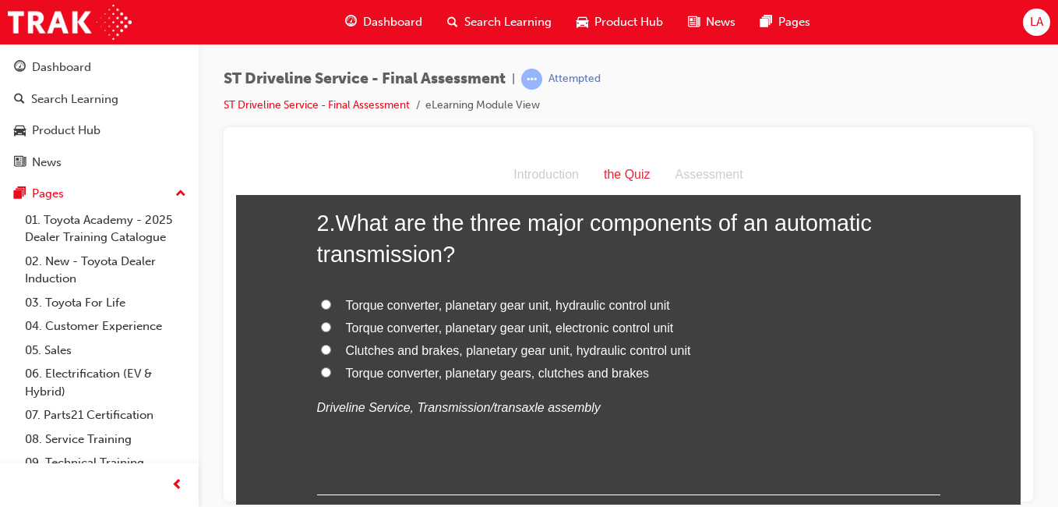
click at [718, 312] on label "Torque converter, planetary gear unit, hydraulic control unit" at bounding box center [628, 305] width 623 height 23
click at [331, 309] on input "Torque converter, planetary gear unit, hydraulic control unit" at bounding box center [326, 303] width 10 height 10
radio input "true"
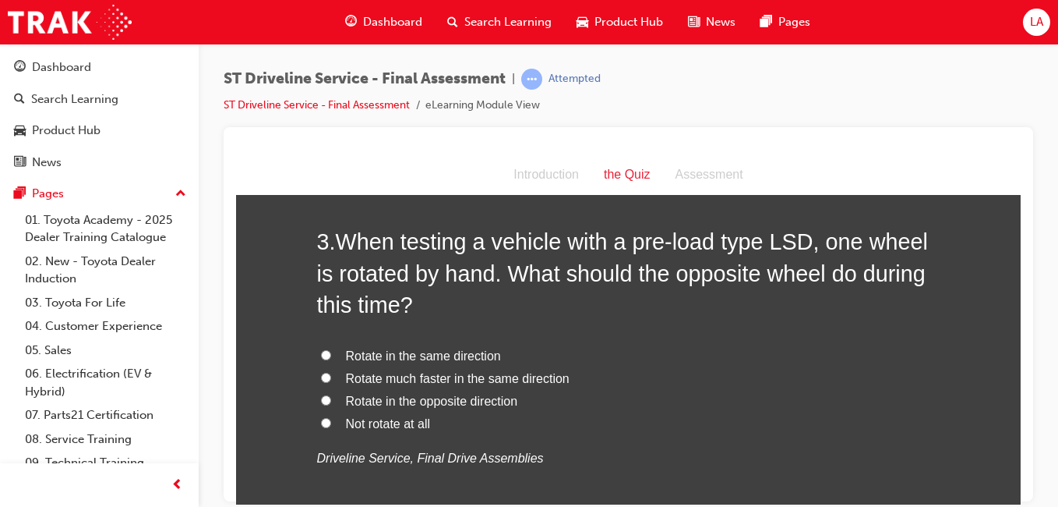
scroll to position [800, 0]
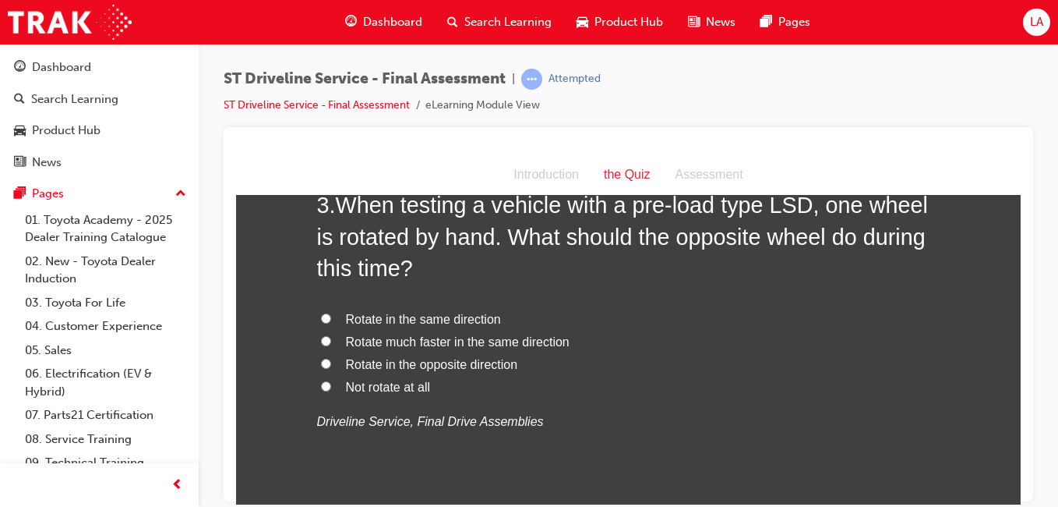
click at [691, 316] on label "Rotate in the same direction" at bounding box center [628, 319] width 623 height 23
click at [331, 316] on input "Rotate in the same direction" at bounding box center [326, 317] width 10 height 10
radio input "true"
click at [689, 349] on label "Rotate much faster in the same direction" at bounding box center [628, 341] width 623 height 23
click at [331, 345] on input "Rotate much faster in the same direction" at bounding box center [326, 340] width 10 height 10
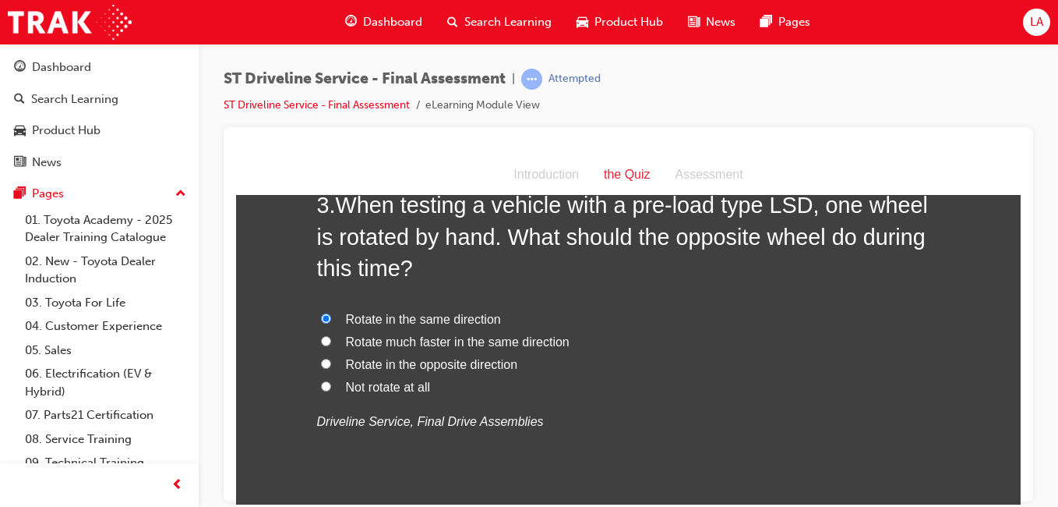
radio input "true"
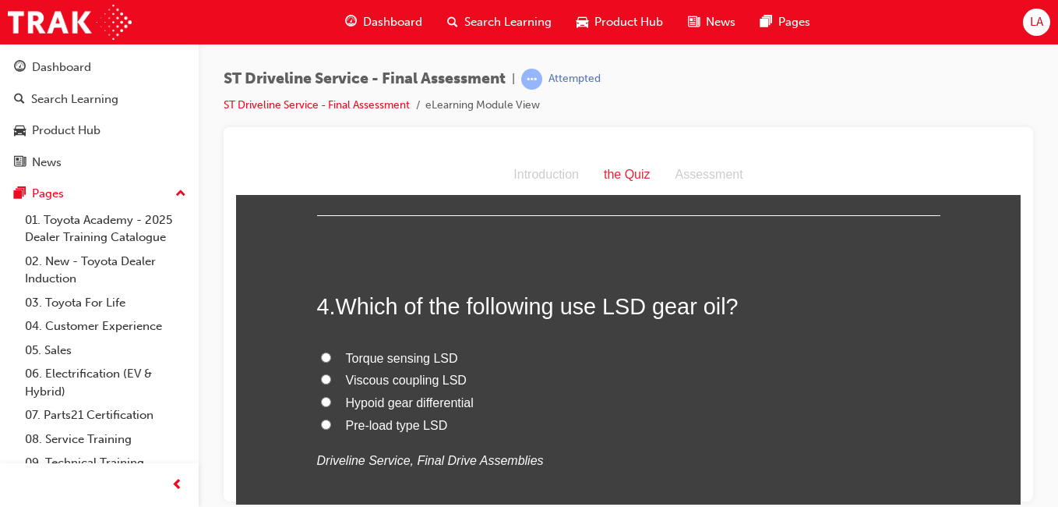
scroll to position [1111, 0]
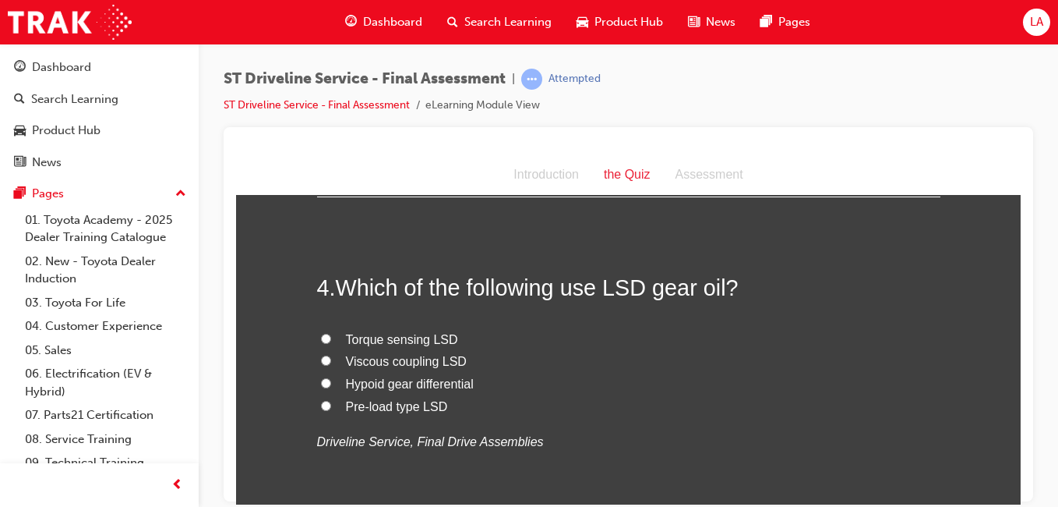
click at [703, 387] on label "Hypoid gear differential" at bounding box center [628, 383] width 623 height 23
click at [331, 387] on input "Hypoid gear differential" at bounding box center [326, 382] width 10 height 10
radio input "true"
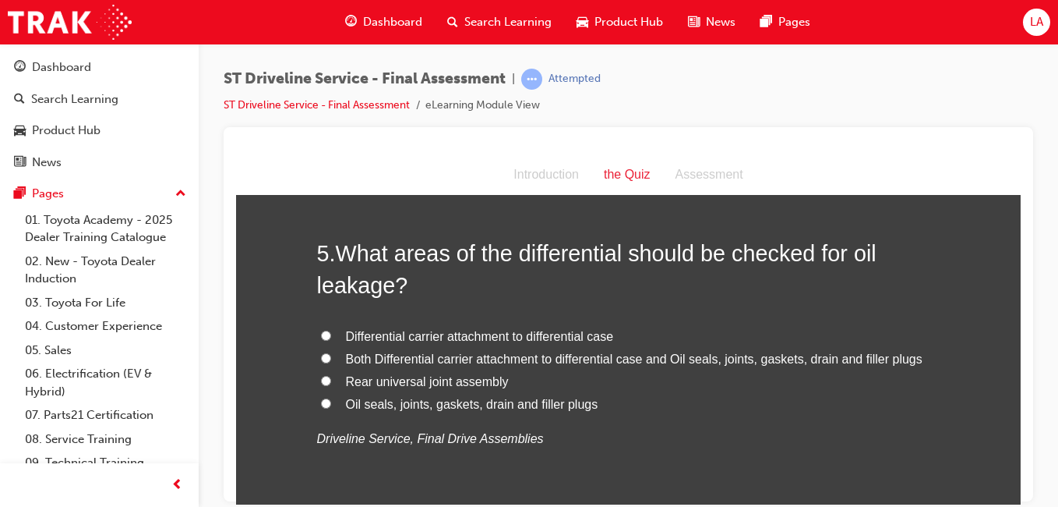
scroll to position [1509, 0]
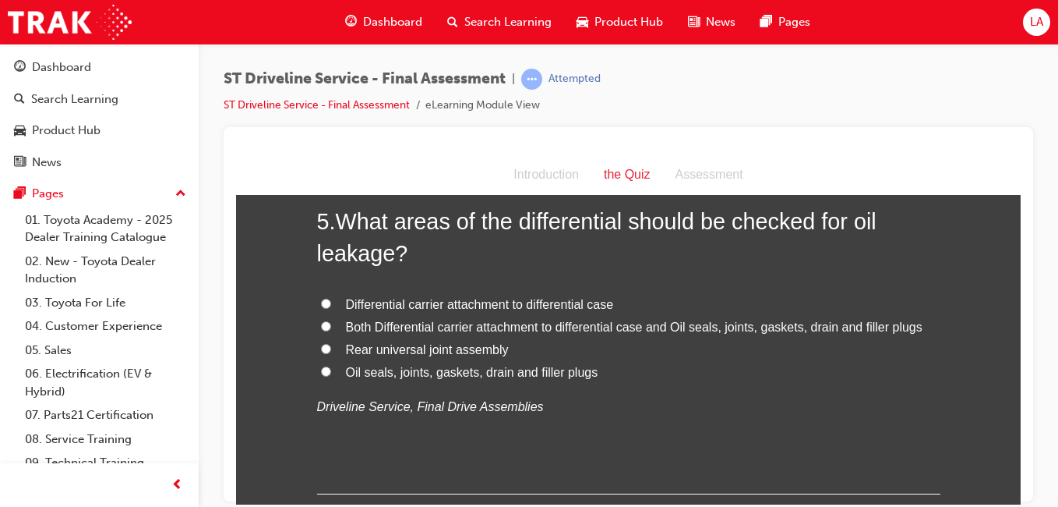
click at [736, 322] on span "Both Differential carrier attachment to differential case and Oil seals, joints…" at bounding box center [634, 325] width 577 height 13
click at [331, 322] on input "Both Differential carrier attachment to differential case and Oil seals, joints…" at bounding box center [326, 325] width 10 height 10
radio input "true"
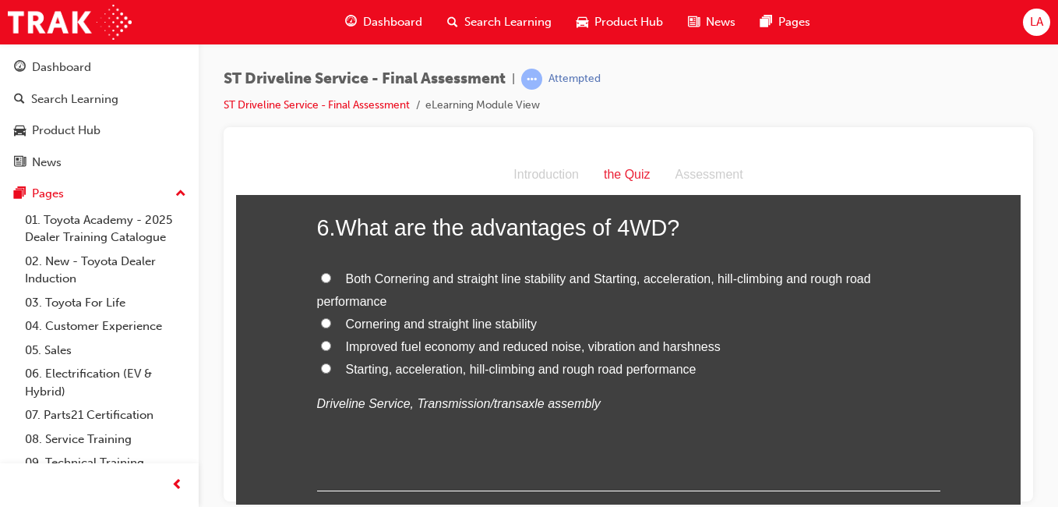
scroll to position [1870, 0]
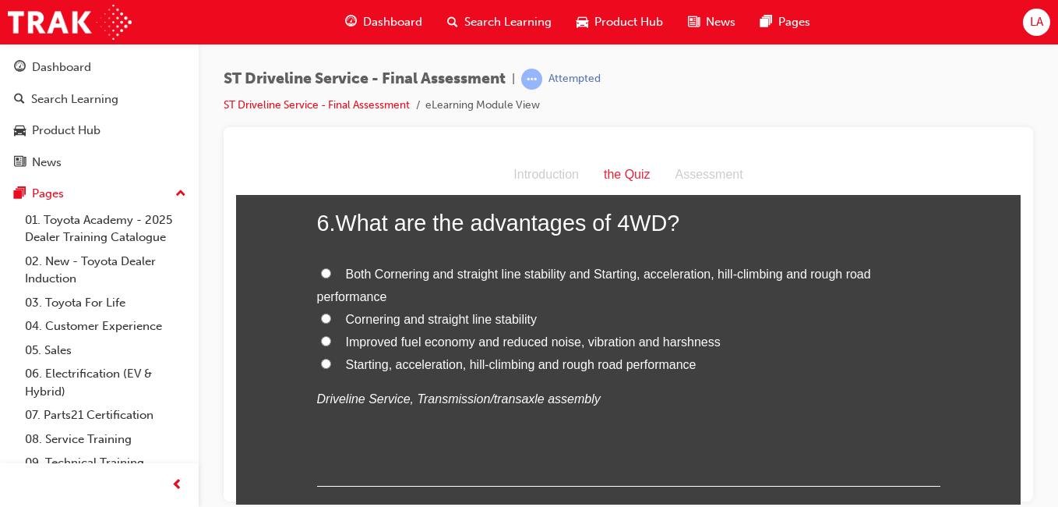
click at [752, 272] on span "Both Cornering and straight line stability and Starting, acceleration, hill-cli…" at bounding box center [594, 285] width 554 height 36
click at [331, 272] on input "Both Cornering and straight line stability and Starting, acceleration, hill-cli…" at bounding box center [326, 272] width 10 height 10
radio input "true"
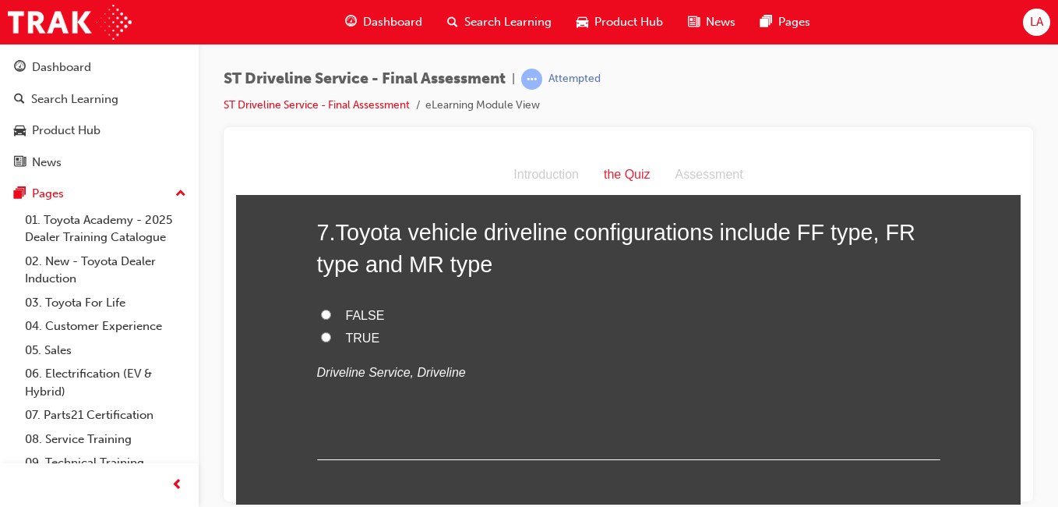
scroll to position [2227, 0]
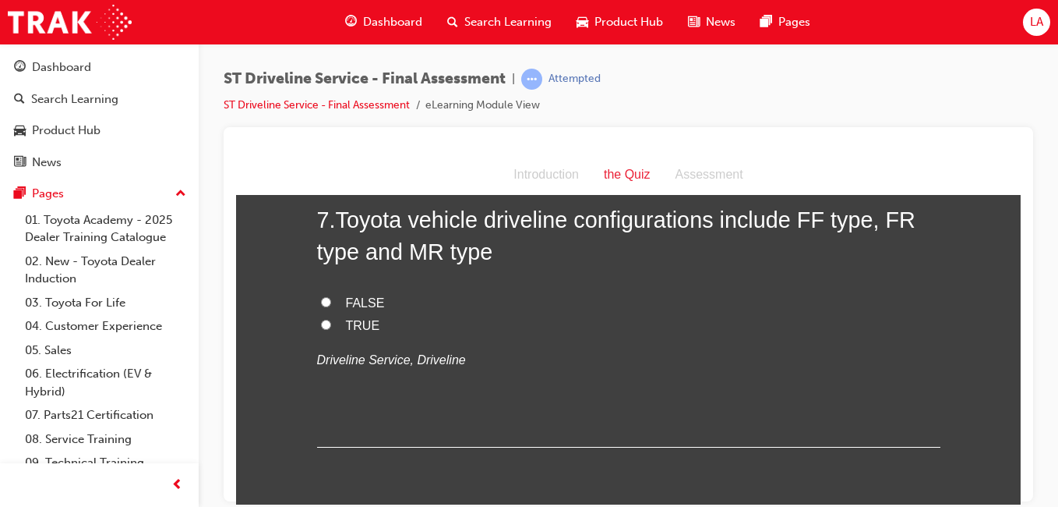
click at [731, 351] on p "Driveline Service, Driveline" at bounding box center [628, 359] width 623 height 23
click at [736, 330] on label "TRUE" at bounding box center [628, 325] width 623 height 23
click at [331, 329] on input "TRUE" at bounding box center [326, 324] width 10 height 10
radio input "true"
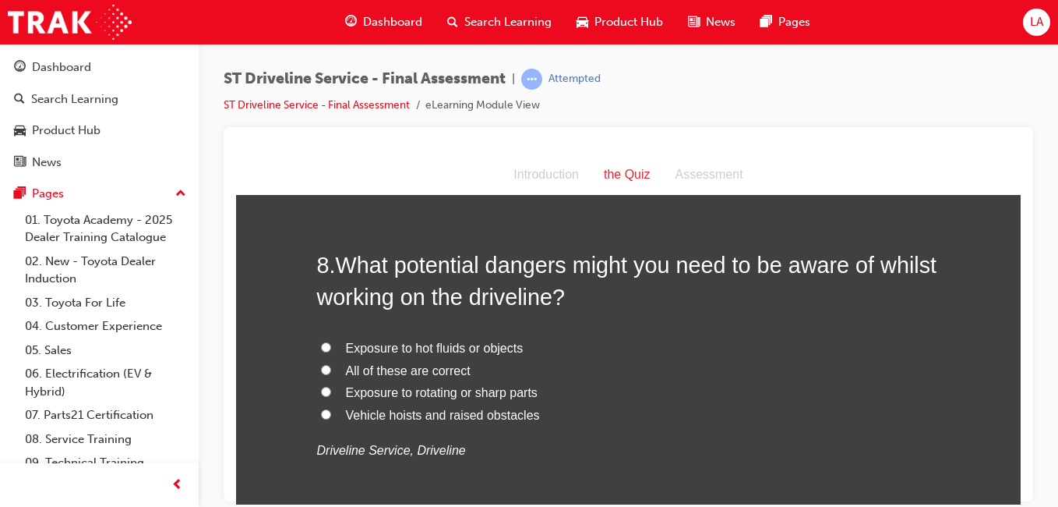
scroll to position [2511, 0]
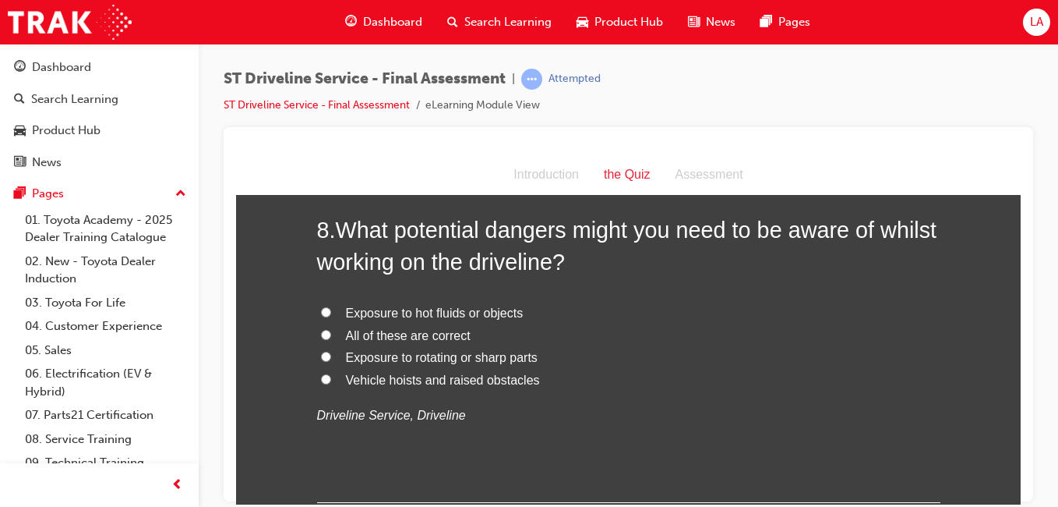
click at [726, 327] on label "All of these are correct" at bounding box center [628, 335] width 623 height 23
click at [331, 329] on input "All of these are correct" at bounding box center [326, 334] width 10 height 10
radio input "true"
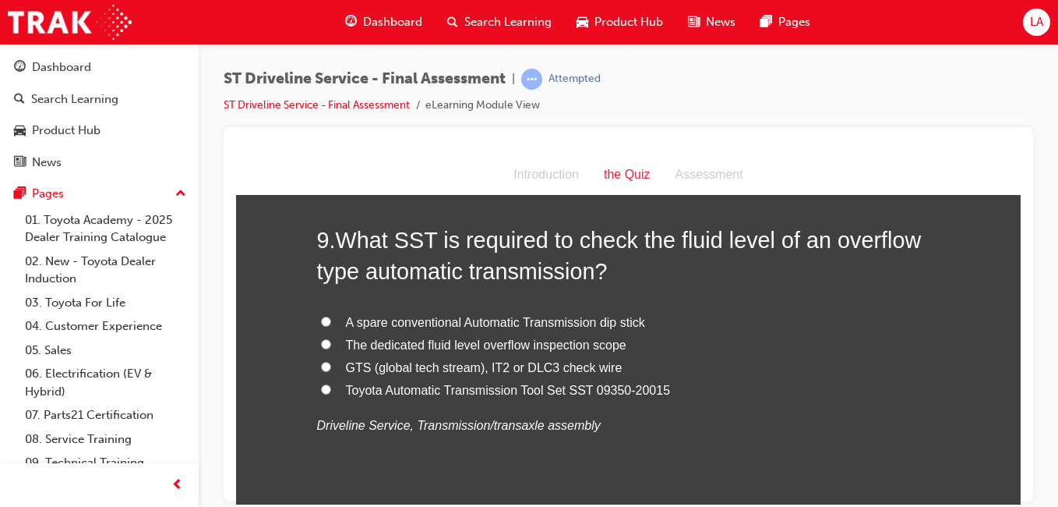
click at [740, 369] on label "GTS (global tech stream), IT2 or DLC3 check wire" at bounding box center [628, 367] width 623 height 23
click at [331, 369] on input "GTS (global tech stream), IT2 or DLC3 check wire" at bounding box center [326, 366] width 10 height 10
radio input "true"
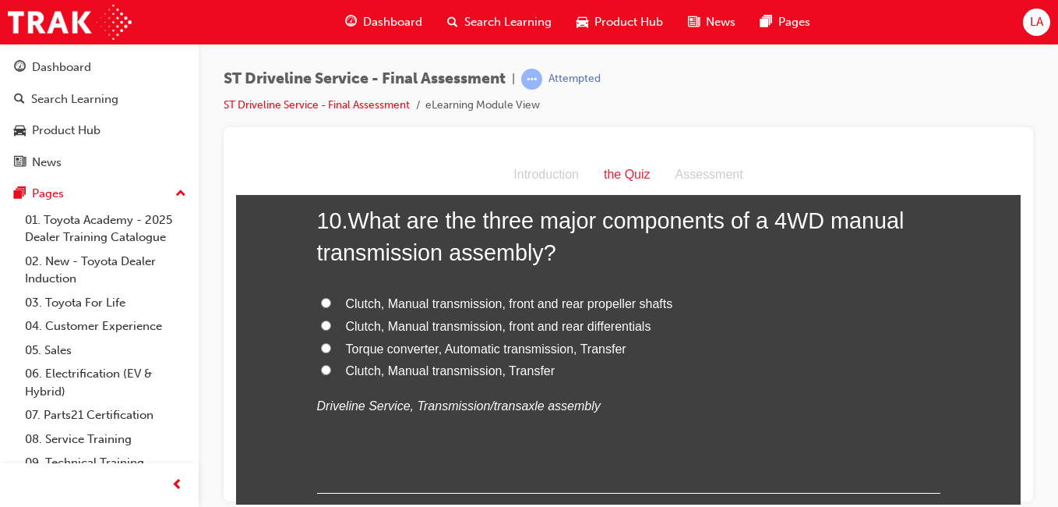
scroll to position [3271, 0]
click at [750, 330] on label "Clutch, Manual transmission, front and rear differentials" at bounding box center [628, 324] width 623 height 23
click at [331, 328] on input "Clutch, Manual transmission, front and rear differentials" at bounding box center [326, 323] width 10 height 10
radio input "true"
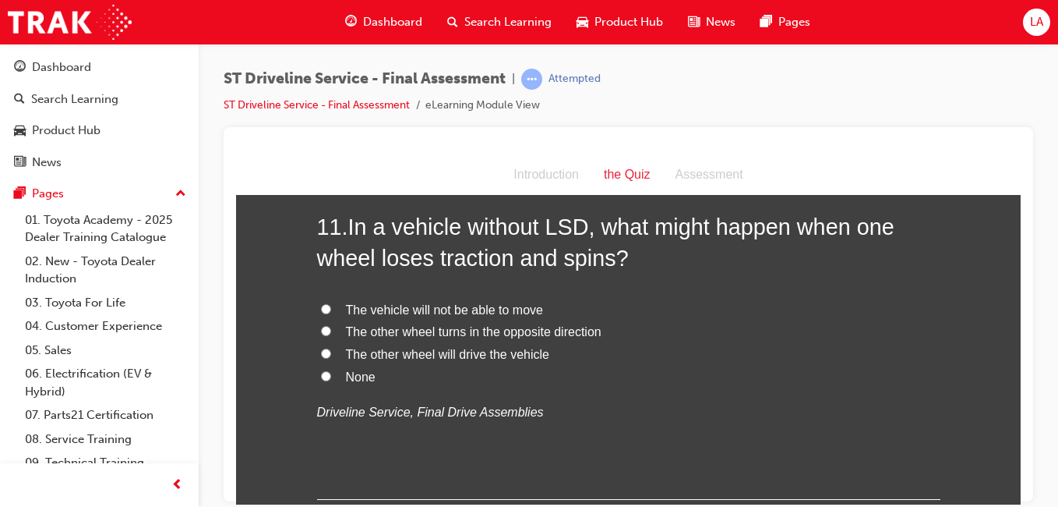
scroll to position [3630, 0]
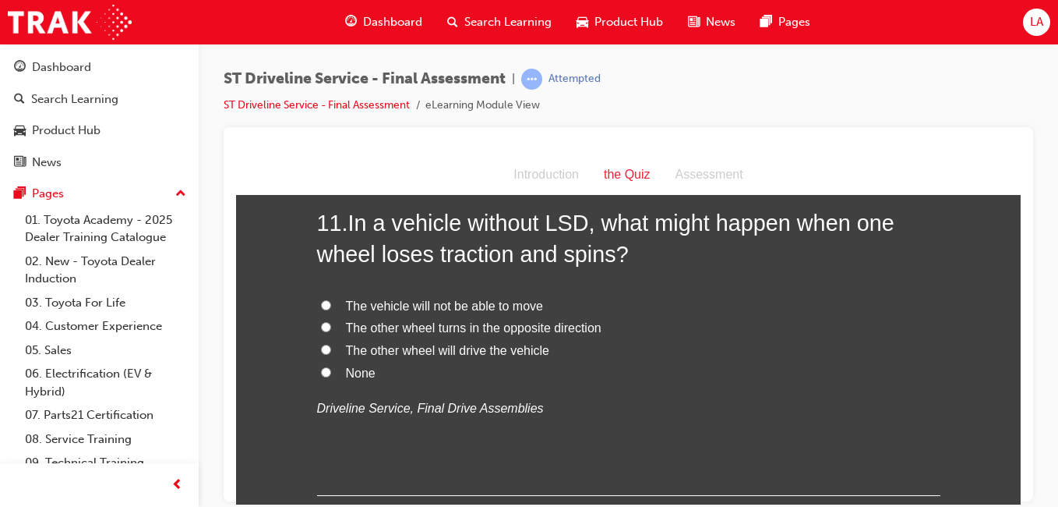
click at [740, 309] on label "The vehicle will not be able to move" at bounding box center [628, 306] width 623 height 23
click at [331, 309] on input "The vehicle will not be able to move" at bounding box center [326, 304] width 10 height 10
radio input "true"
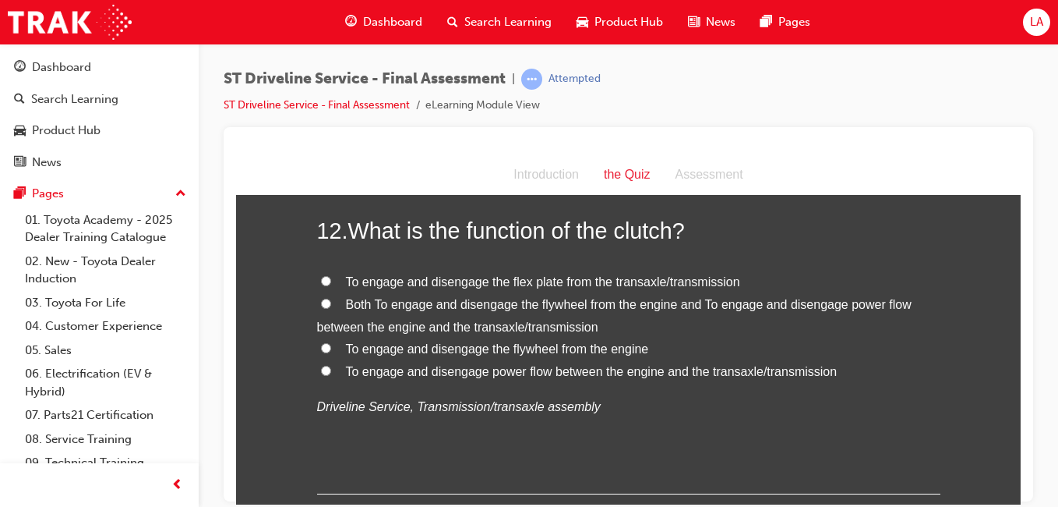
click at [756, 330] on label "Both To engage and disengage the flywheel from the engine and To engage and dis…" at bounding box center [628, 315] width 623 height 45
click at [331, 308] on input "Both To engage and disengage the flywheel from the engine and To engage and dis…" at bounding box center [326, 303] width 10 height 10
radio input "true"
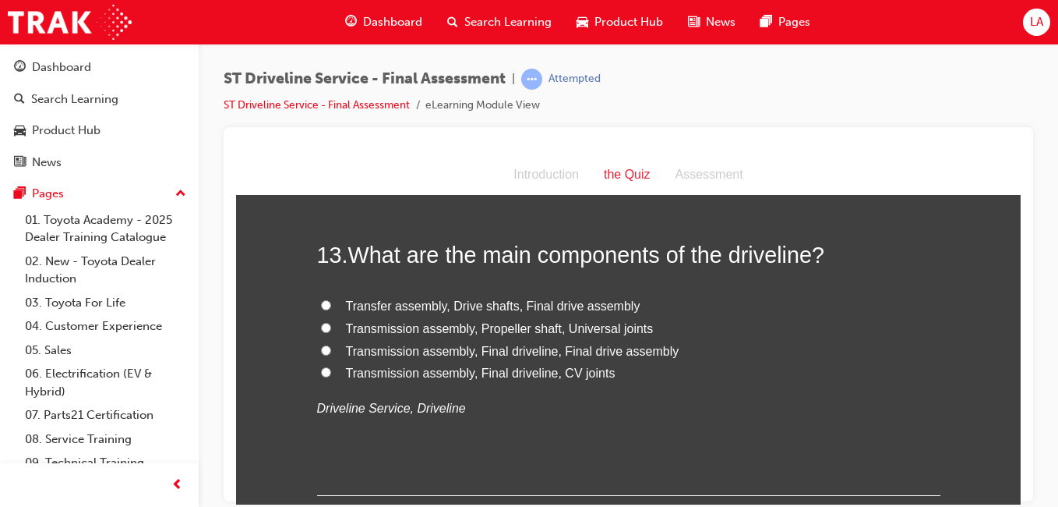
scroll to position [4325, 0]
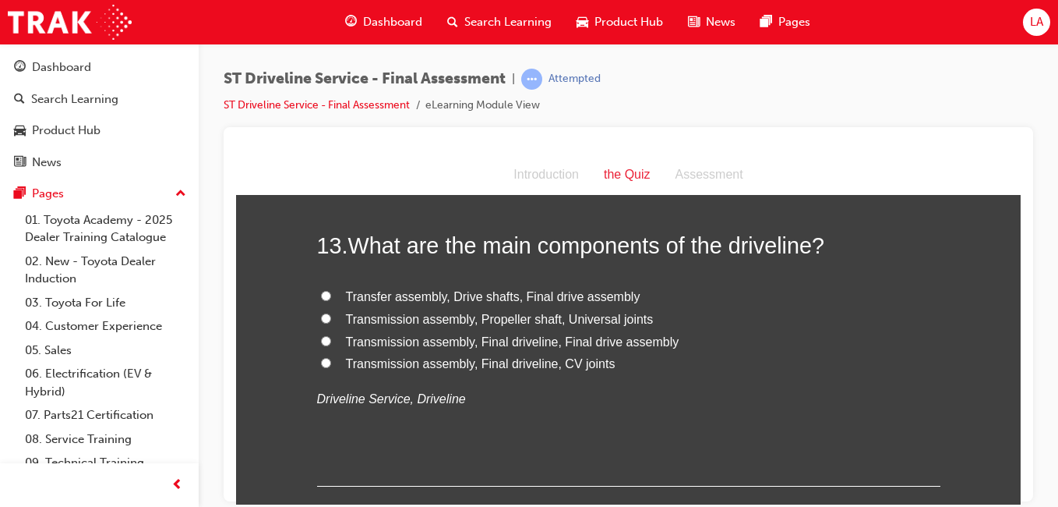
click at [761, 299] on label "Transfer assembly, Drive shafts, Final drive assembly" at bounding box center [628, 296] width 623 height 23
click at [331, 299] on input "Transfer assembly, Drive shafts, Final drive assembly" at bounding box center [326, 295] width 10 height 10
radio input "true"
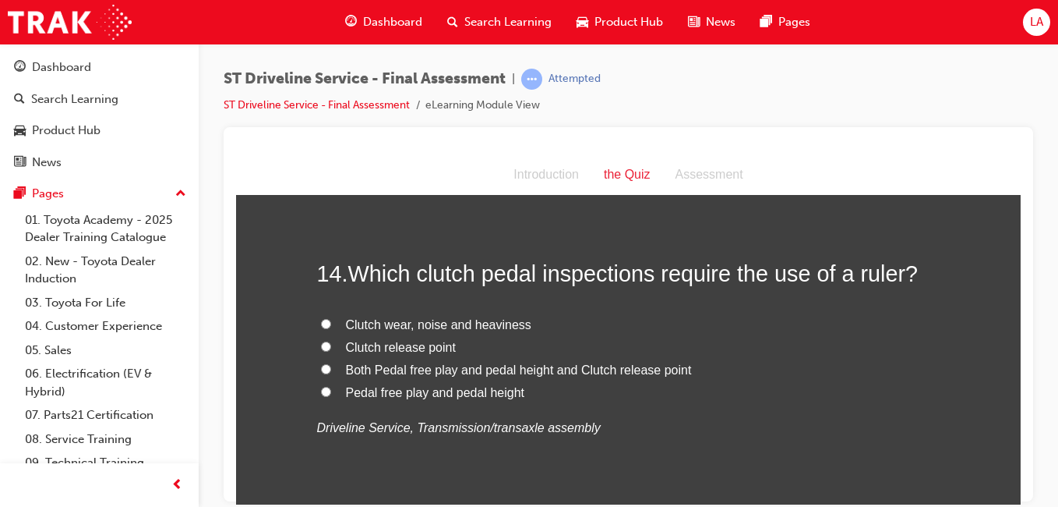
scroll to position [4649, 0]
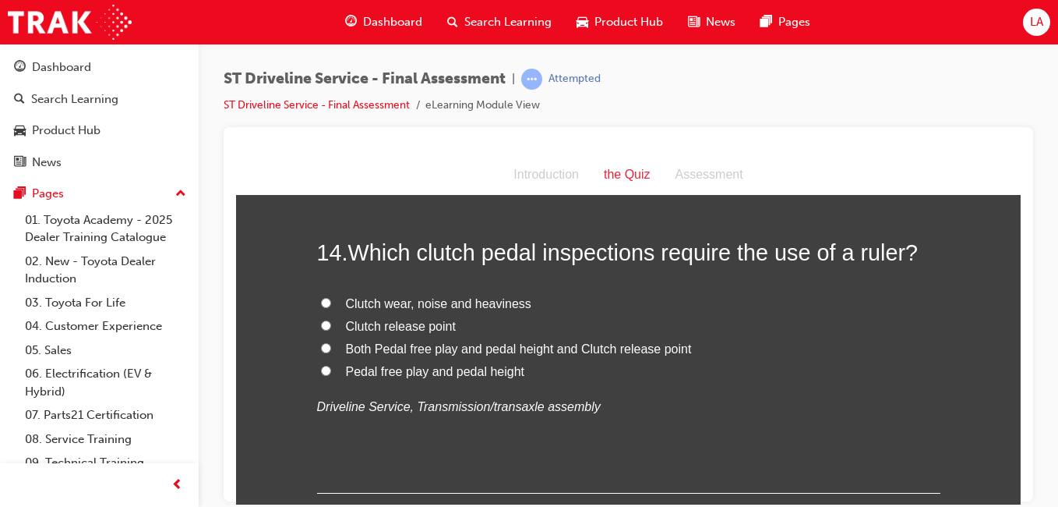
click at [756, 363] on label "Pedal free play and pedal height" at bounding box center [628, 371] width 623 height 23
click at [331, 365] on input "Pedal free play and pedal height" at bounding box center [326, 370] width 10 height 10
radio input "true"
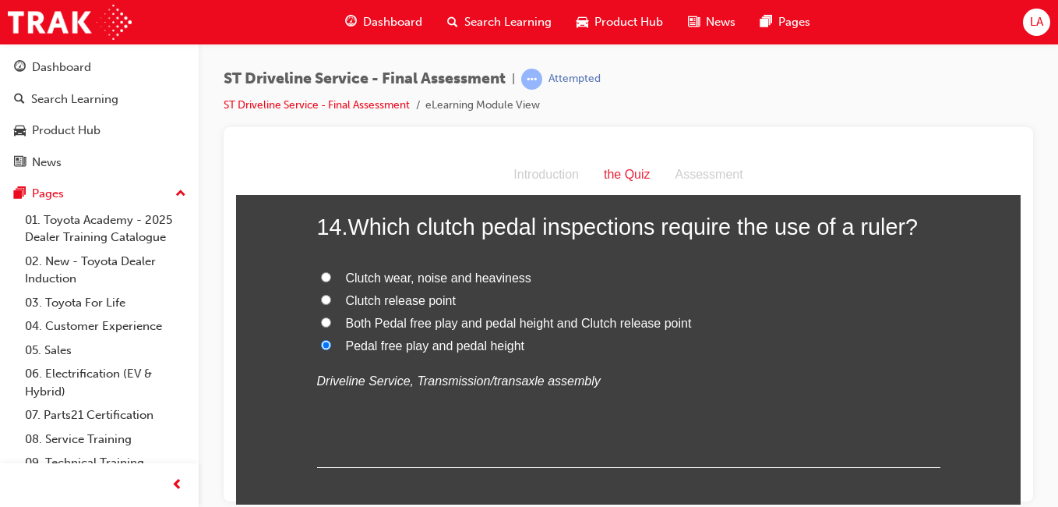
click at [767, 316] on label "Both Pedal free play and pedal height and Clutch release point" at bounding box center [628, 323] width 623 height 23
click at [331, 316] on input "Both Pedal free play and pedal height and Clutch release point" at bounding box center [326, 321] width 10 height 10
radio input "true"
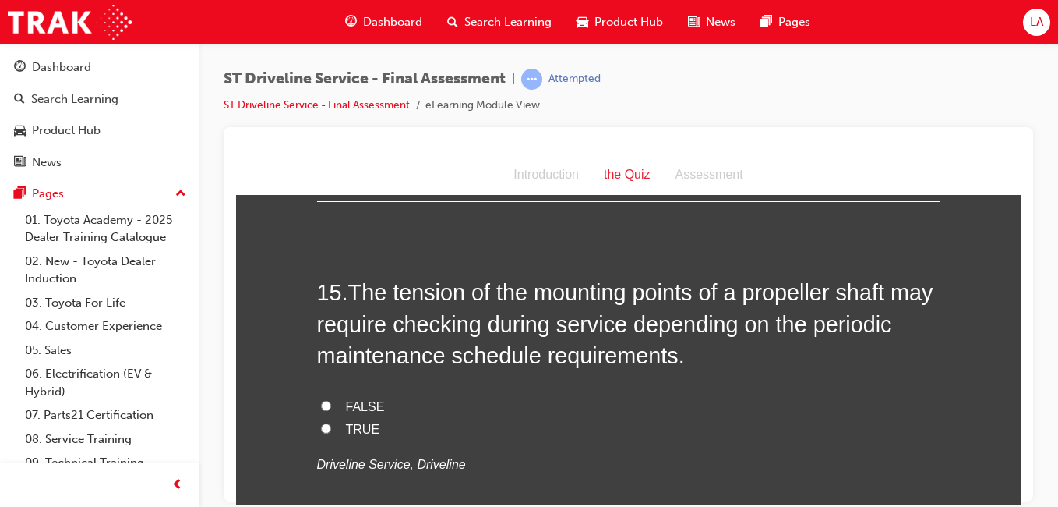
scroll to position [4960, 0]
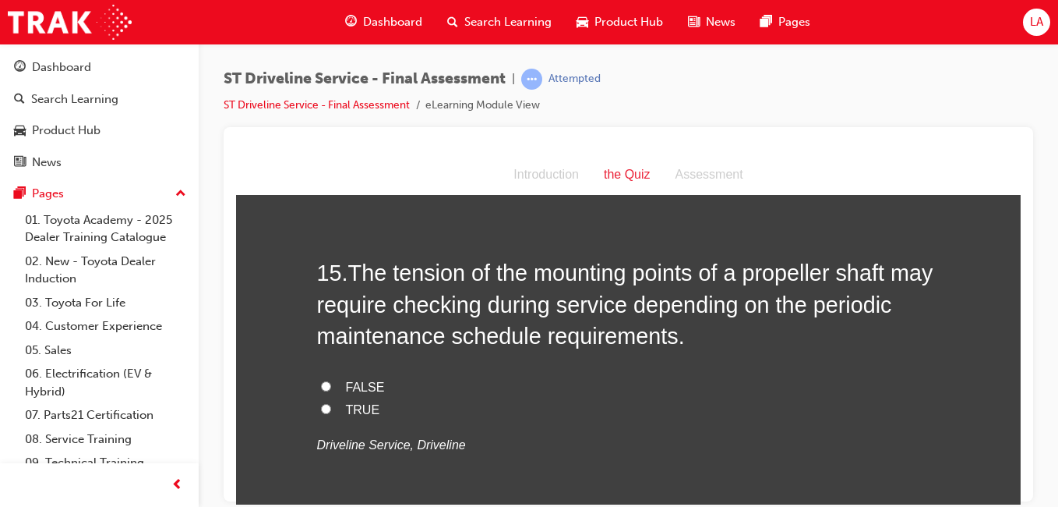
click at [748, 416] on label "TRUE" at bounding box center [628, 409] width 623 height 23
click at [331, 413] on input "TRUE" at bounding box center [326, 408] width 10 height 10
radio input "true"
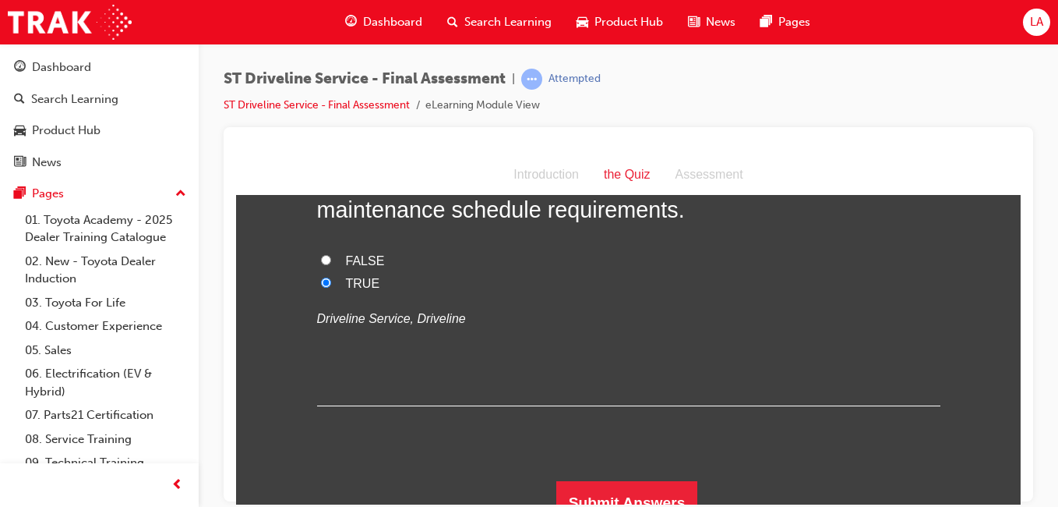
scroll to position [5106, 0]
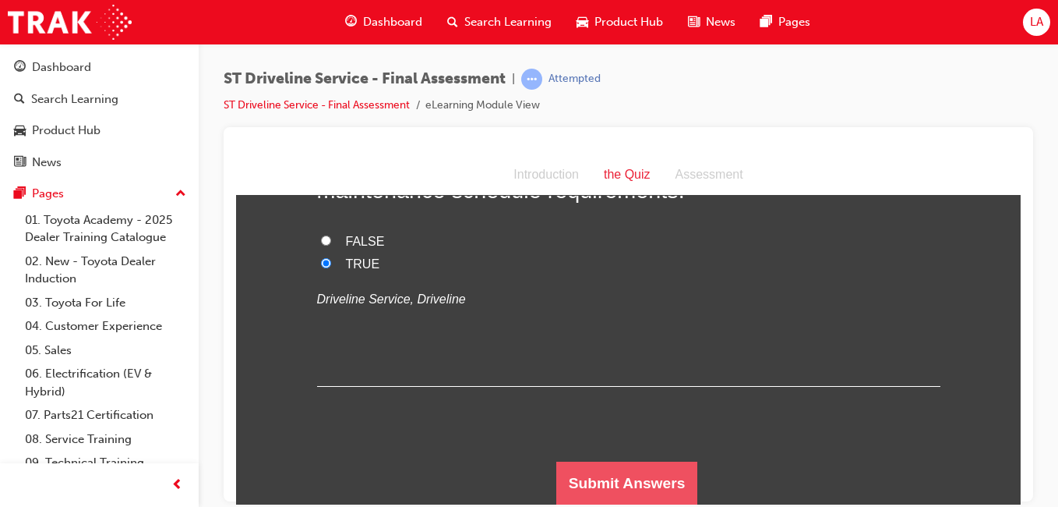
click at [647, 487] on button "Submit Answers" at bounding box center [627, 483] width 142 height 44
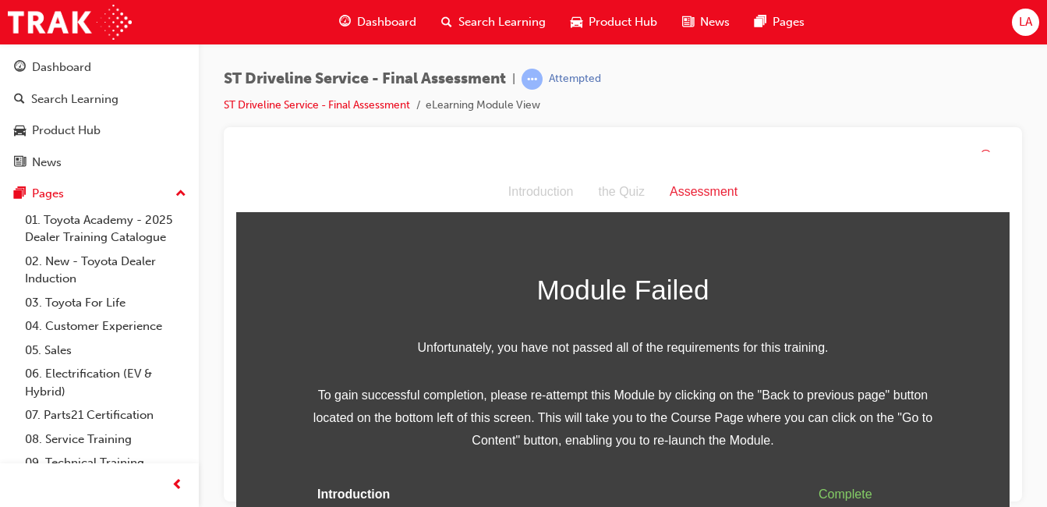
scroll to position [59, 0]
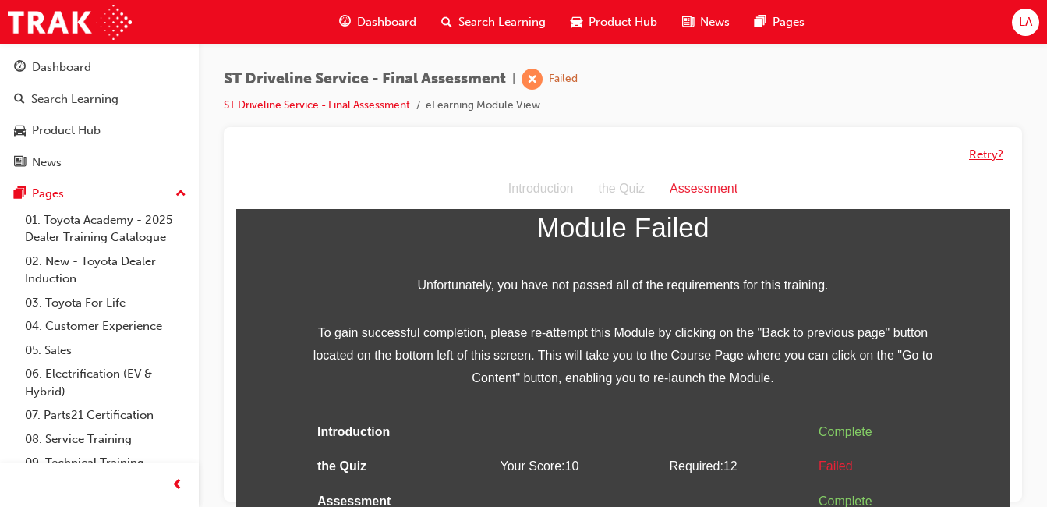
click at [986, 157] on button "Retry?" at bounding box center [986, 155] width 34 height 18
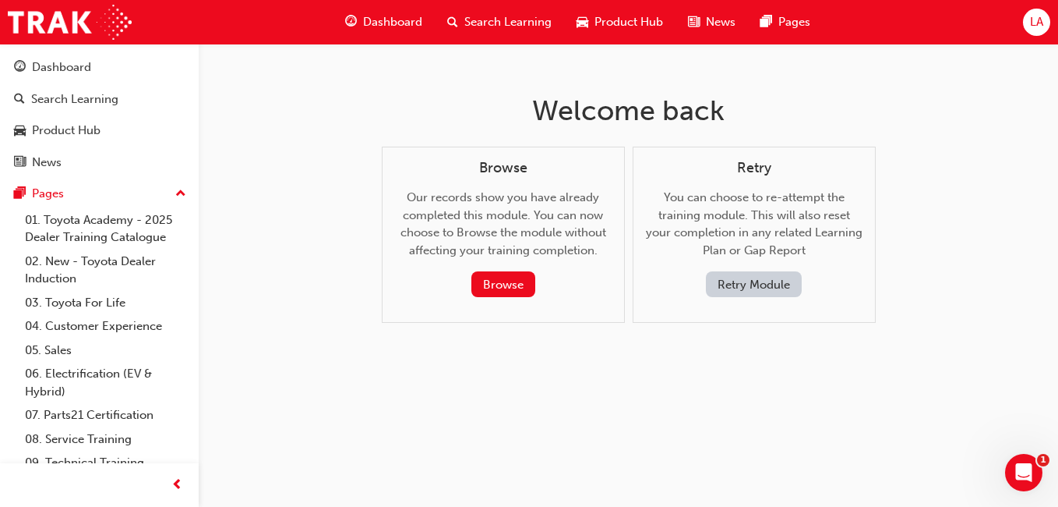
click at [775, 282] on button "Retry Module" at bounding box center [754, 284] width 96 height 26
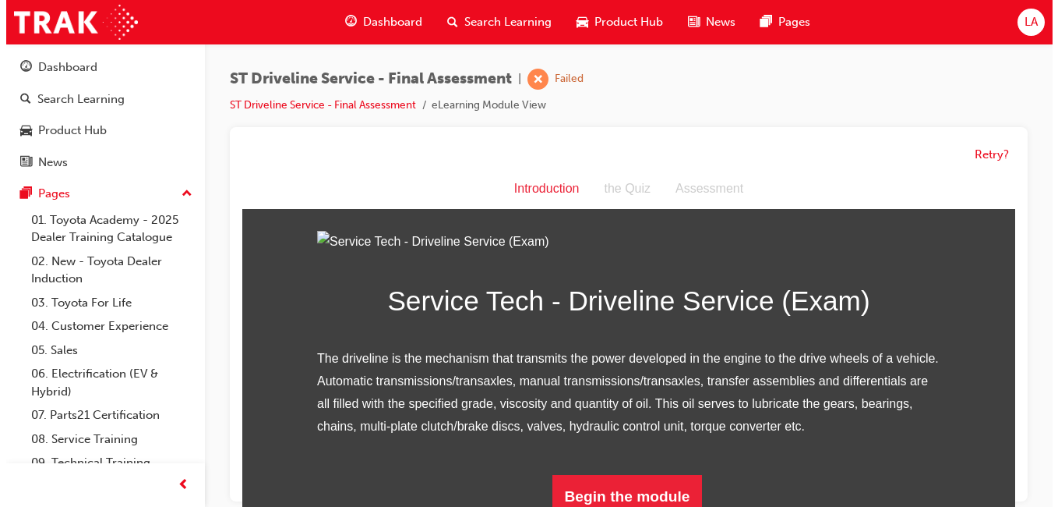
scroll to position [193, 0]
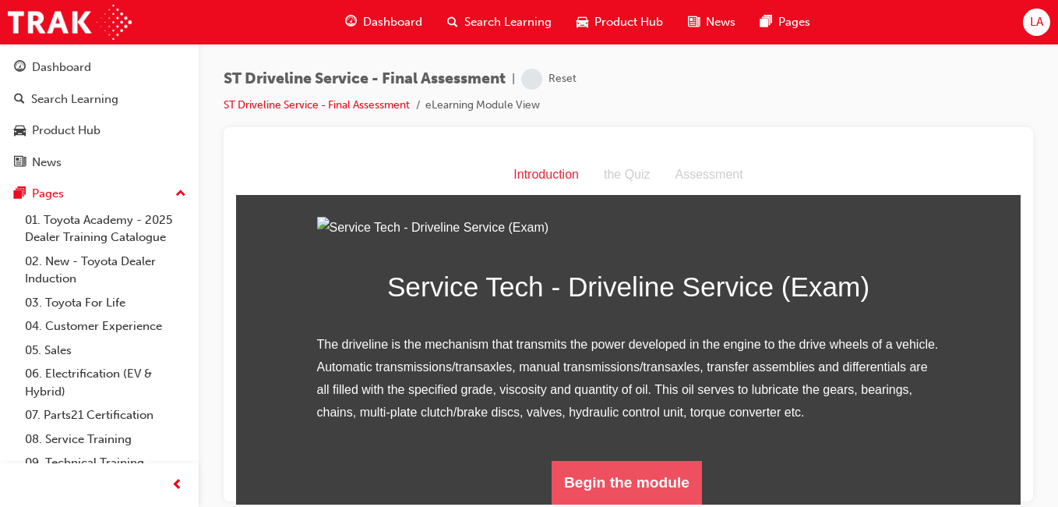
click at [650, 482] on button "Begin the module" at bounding box center [627, 482] width 150 height 44
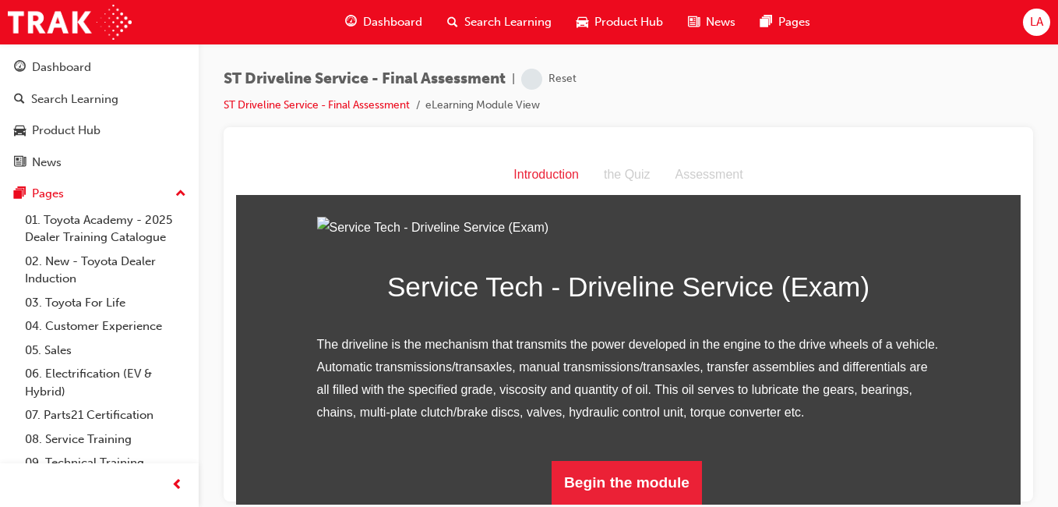
scroll to position [0, 0]
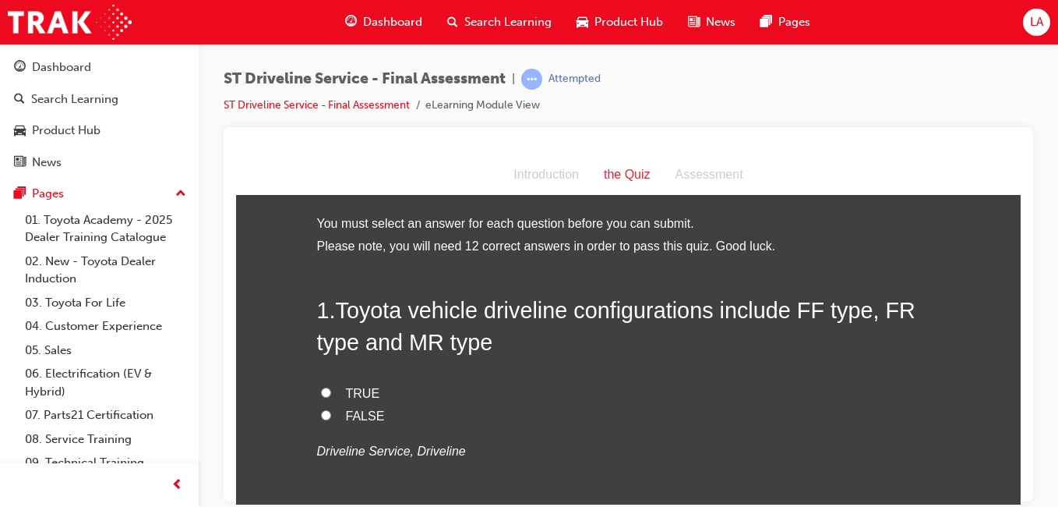
click at [707, 394] on label "TRUE" at bounding box center [628, 393] width 623 height 23
click at [331, 394] on input "TRUE" at bounding box center [326, 392] width 10 height 10
radio input "true"
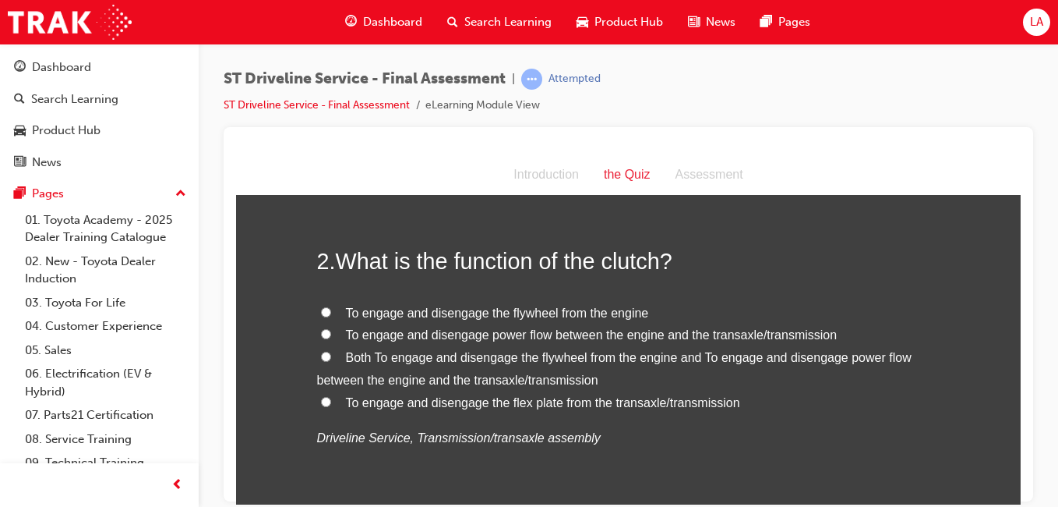
scroll to position [383, 0]
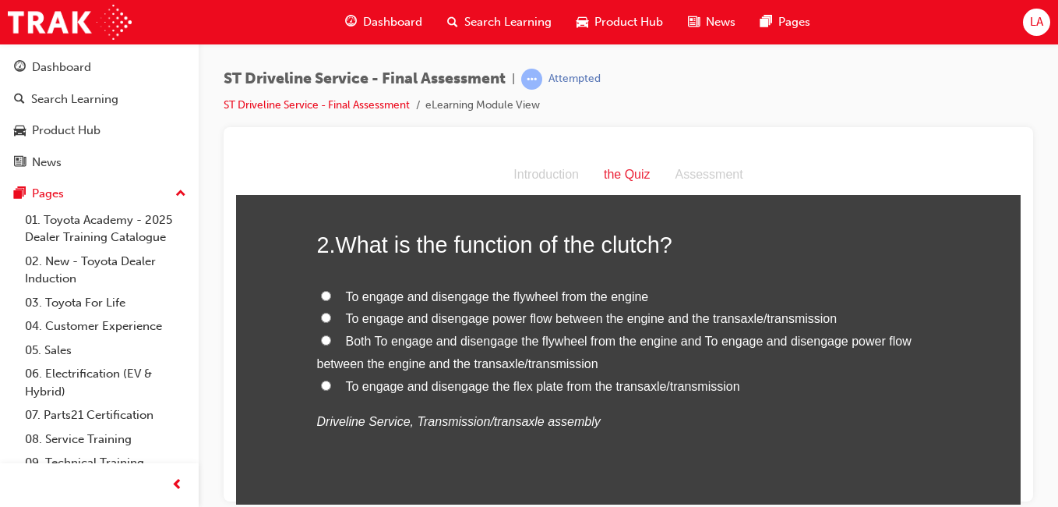
click at [746, 369] on label "Both To engage and disengage the flywheel from the engine and To engage and dis…" at bounding box center [628, 352] width 623 height 45
click at [331, 344] on input "Both To engage and disengage the flywheel from the engine and To engage and dis…" at bounding box center [326, 339] width 10 height 10
radio input "true"
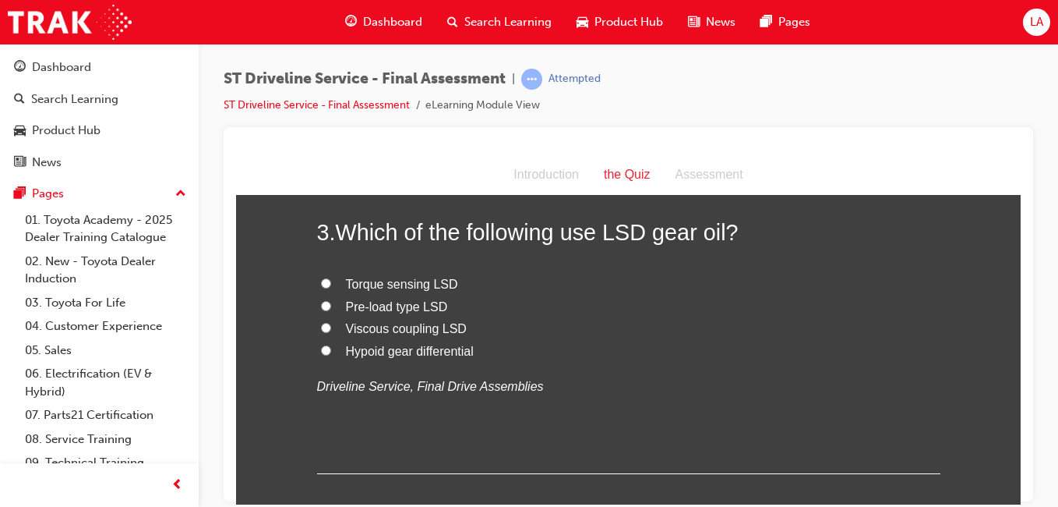
scroll to position [754, 0]
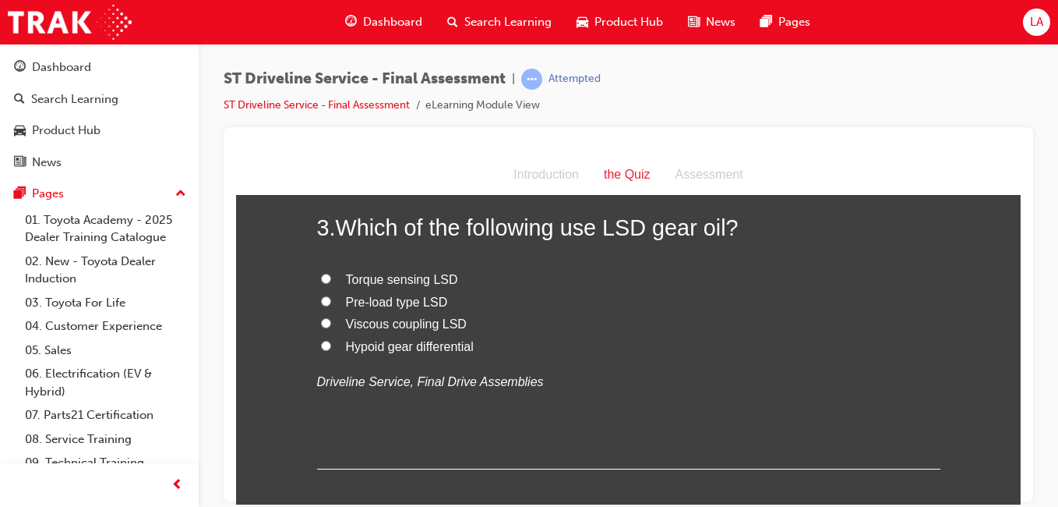
click at [669, 353] on label "Hypoid gear differential" at bounding box center [628, 346] width 623 height 23
click at [331, 350] on input "Hypoid gear differential" at bounding box center [326, 345] width 10 height 10
radio input "true"
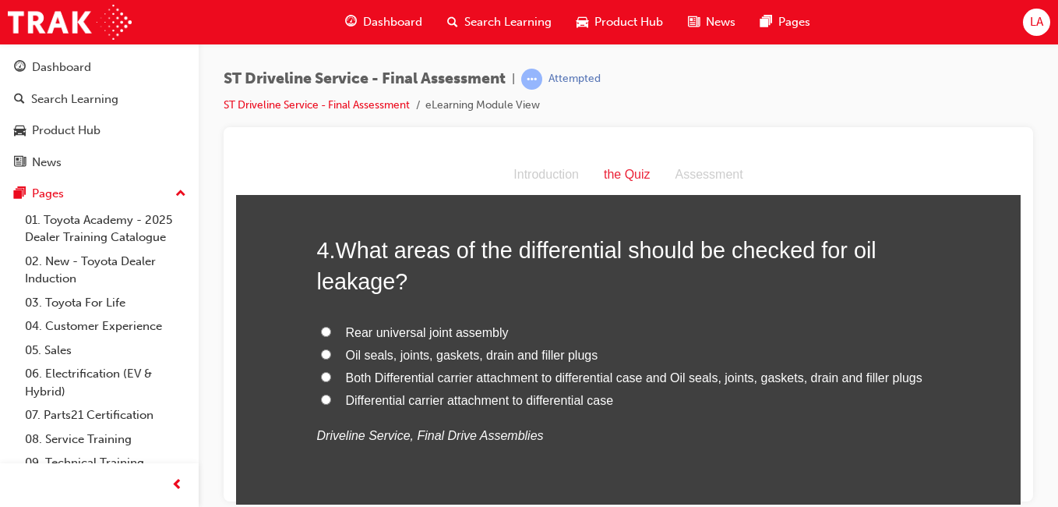
scroll to position [1067, 0]
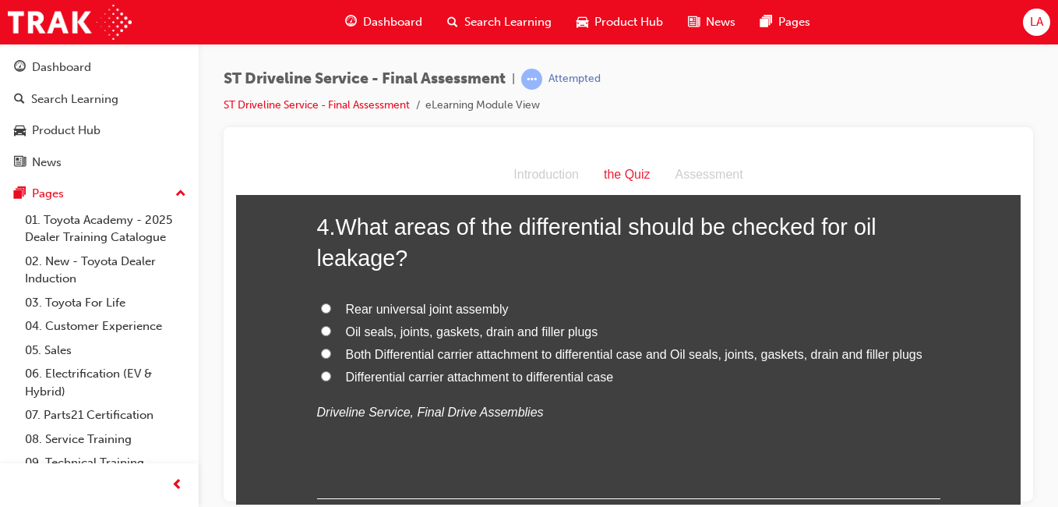
click at [721, 353] on span "Both Differential carrier attachment to differential case and Oil seals, joints…" at bounding box center [634, 353] width 577 height 13
click at [331, 353] on input "Both Differential carrier attachment to differential case and Oil seals, joints…" at bounding box center [326, 353] width 10 height 10
radio input "true"
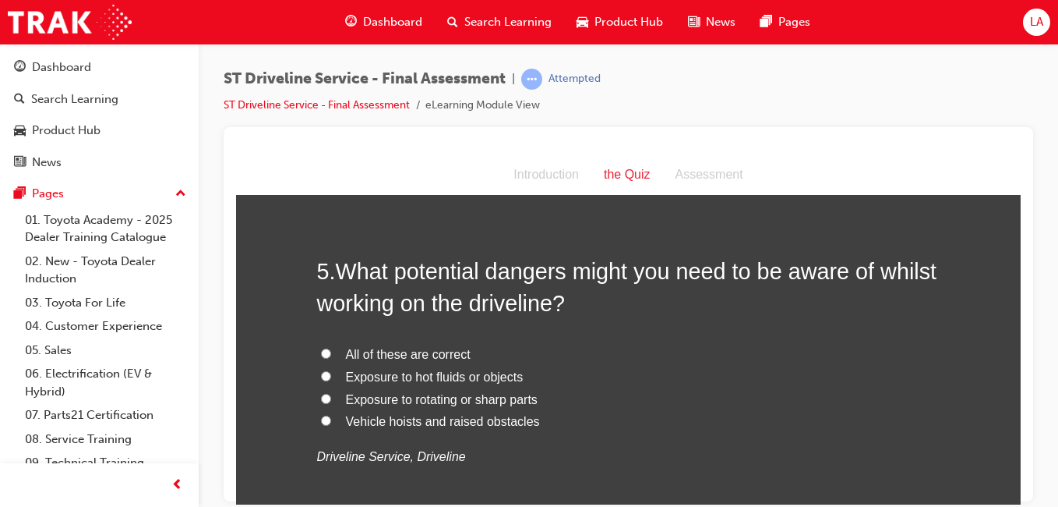
scroll to position [1427, 0]
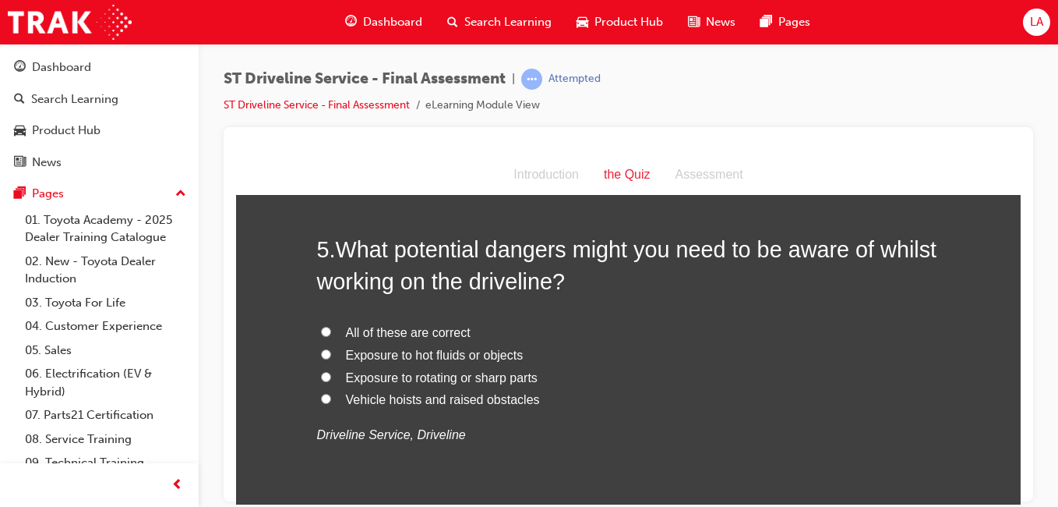
click at [714, 351] on label "Exposure to hot fluids or objects" at bounding box center [628, 355] width 623 height 23
click at [331, 351] on input "Exposure to hot fluids or objects" at bounding box center [326, 353] width 10 height 10
radio input "true"
click at [711, 333] on label "All of these are correct" at bounding box center [628, 332] width 623 height 23
click at [331, 333] on input "All of these are correct" at bounding box center [326, 331] width 10 height 10
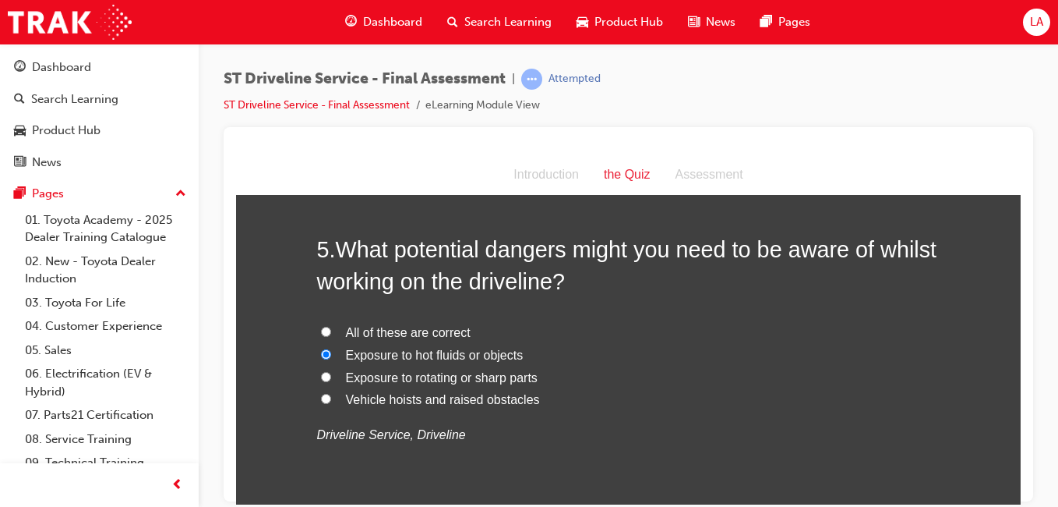
radio input "true"
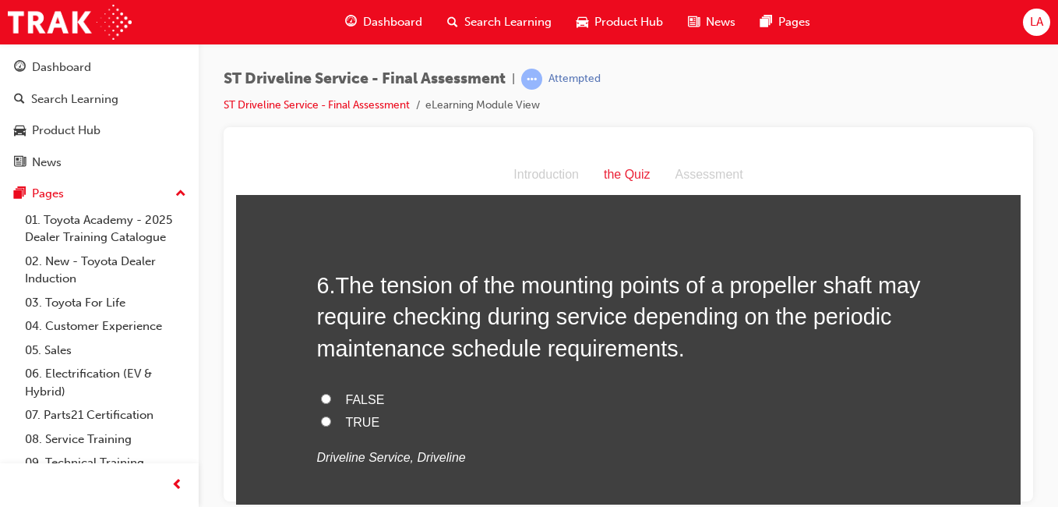
scroll to position [1781, 0]
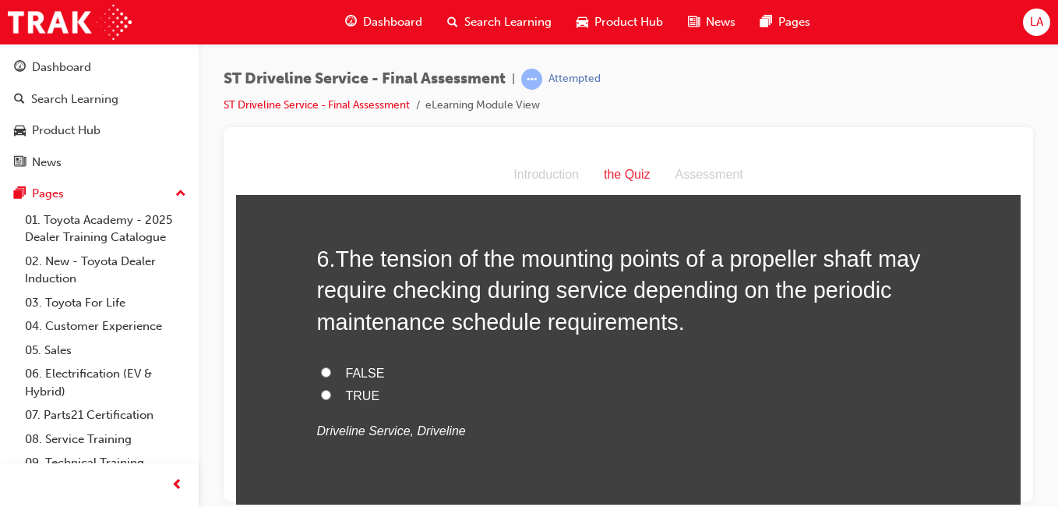
click at [695, 401] on label "TRUE" at bounding box center [628, 395] width 623 height 23
click at [331, 399] on input "TRUE" at bounding box center [326, 394] width 10 height 10
radio input "true"
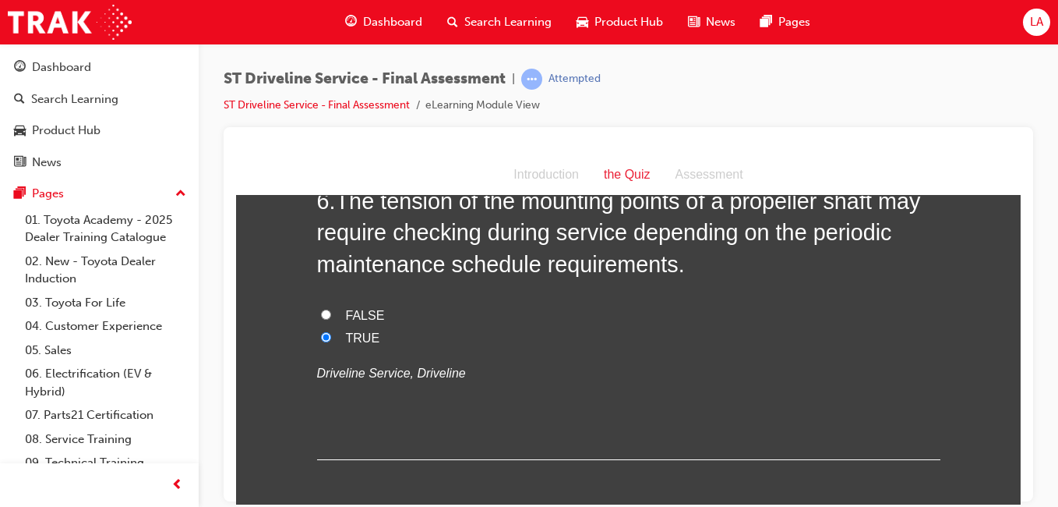
scroll to position [1837, 0]
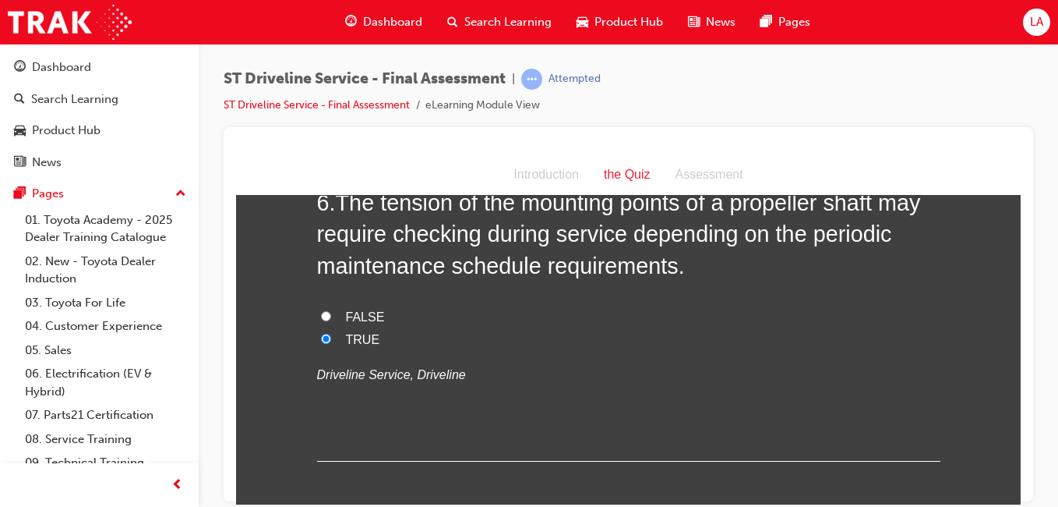
click at [710, 343] on label "TRUE" at bounding box center [628, 339] width 623 height 23
click at [331, 343] on input "TRUE" at bounding box center [326, 338] width 10 height 10
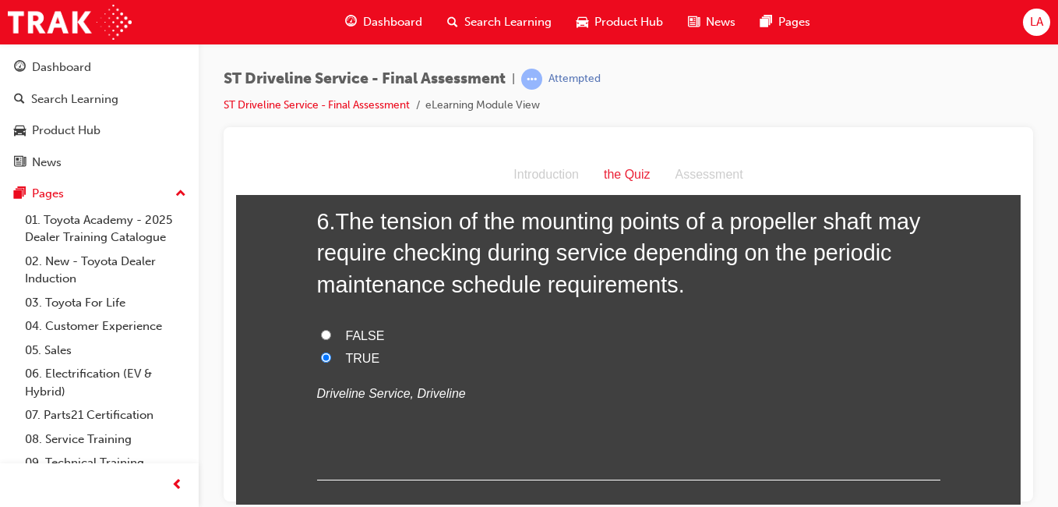
click at [714, 343] on label "FALSE" at bounding box center [628, 335] width 623 height 23
click at [331, 339] on input "FALSE" at bounding box center [326, 334] width 10 height 10
radio input "true"
click at [697, 358] on label "TRUE" at bounding box center [628, 358] width 623 height 23
click at [331, 358] on input "TRUE" at bounding box center [326, 356] width 10 height 10
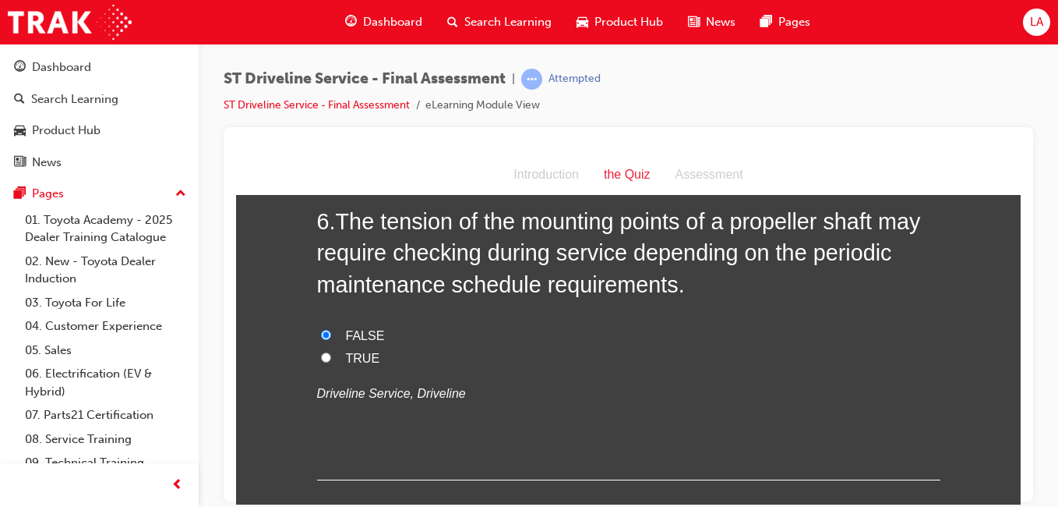
radio input "true"
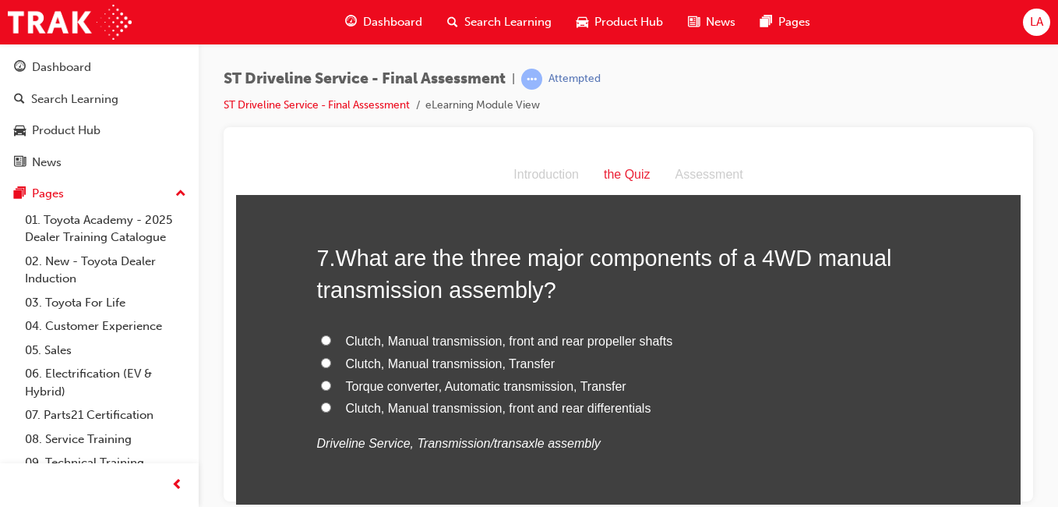
scroll to position [2134, 0]
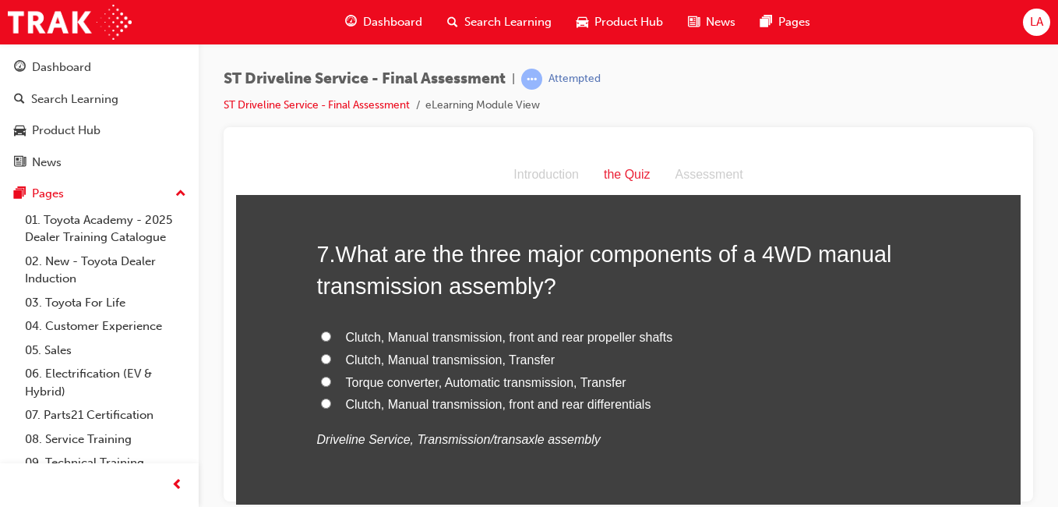
click at [703, 403] on label "Clutch, Manual transmission, front and rear differentials" at bounding box center [628, 404] width 623 height 23
click at [331, 403] on input "Clutch, Manual transmission, front and rear differentials" at bounding box center [326, 402] width 10 height 10
radio input "true"
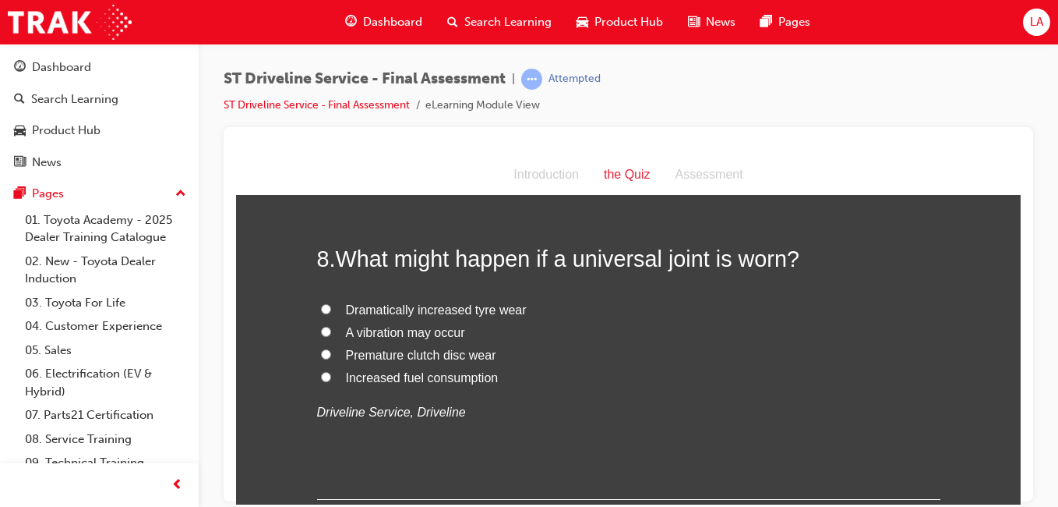
scroll to position [2501, 0]
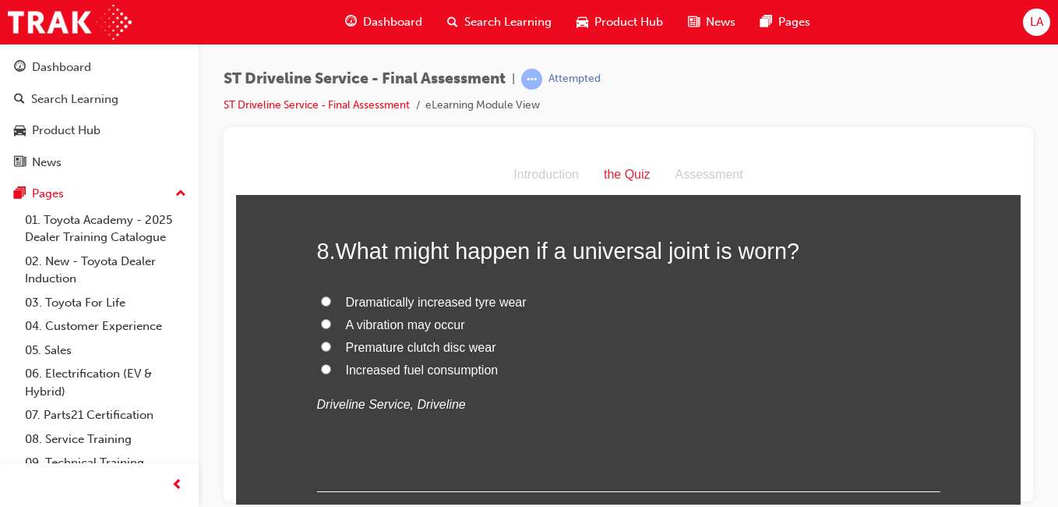
click at [709, 332] on label "A vibration may occur" at bounding box center [628, 324] width 623 height 23
click at [331, 328] on input "A vibration may occur" at bounding box center [326, 323] width 10 height 10
radio input "true"
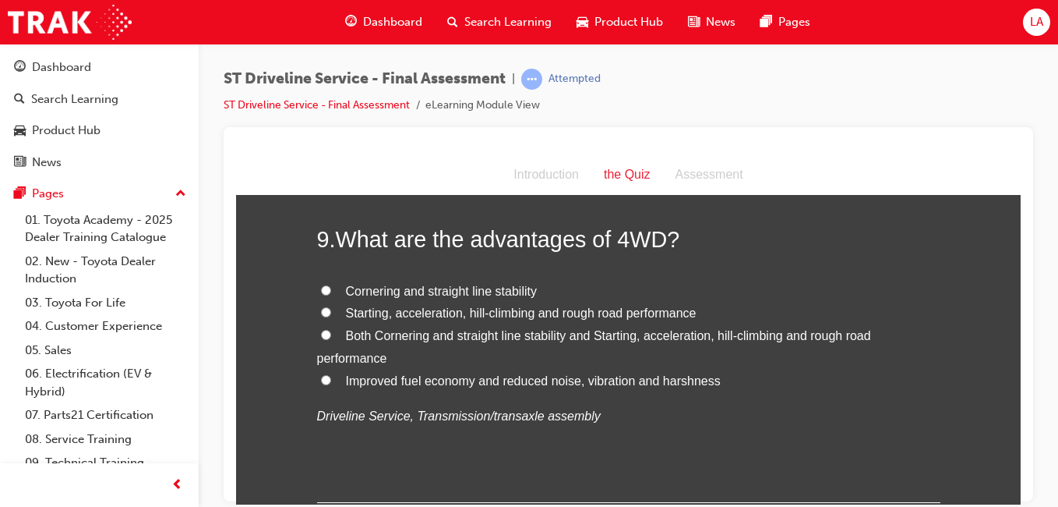
click at [735, 348] on label "Both Cornering and straight line stability and Starting, acceleration, hill-cli…" at bounding box center [628, 346] width 623 height 45
click at [331, 339] on input "Both Cornering and straight line stability and Starting, acceleration, hill-cli…" at bounding box center [326, 334] width 10 height 10
radio input "true"
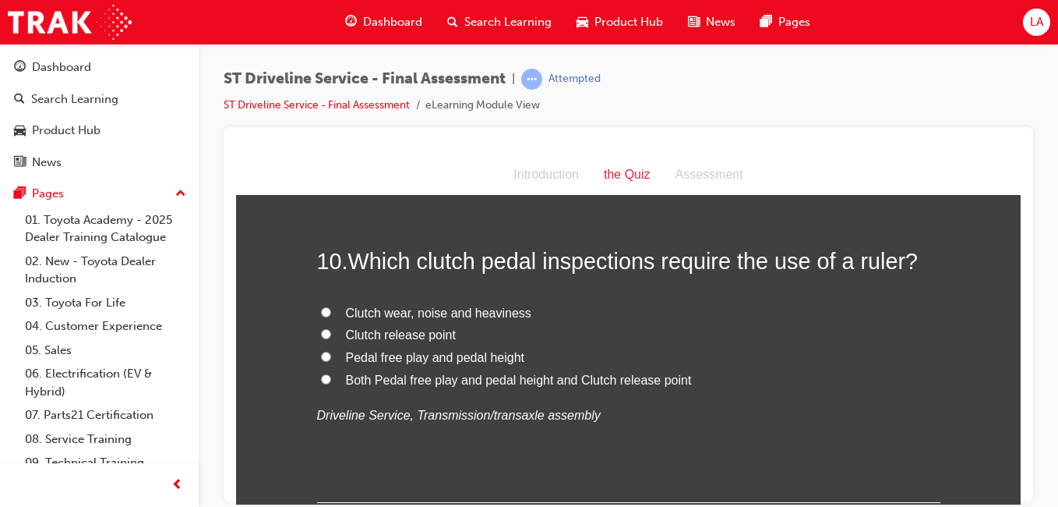
scroll to position [3177, 0]
click at [729, 383] on label "Both Pedal free play and pedal height and Clutch release point" at bounding box center [628, 378] width 623 height 23
click at [331, 382] on input "Both Pedal free play and pedal height and Clutch release point" at bounding box center [326, 377] width 10 height 10
radio input "true"
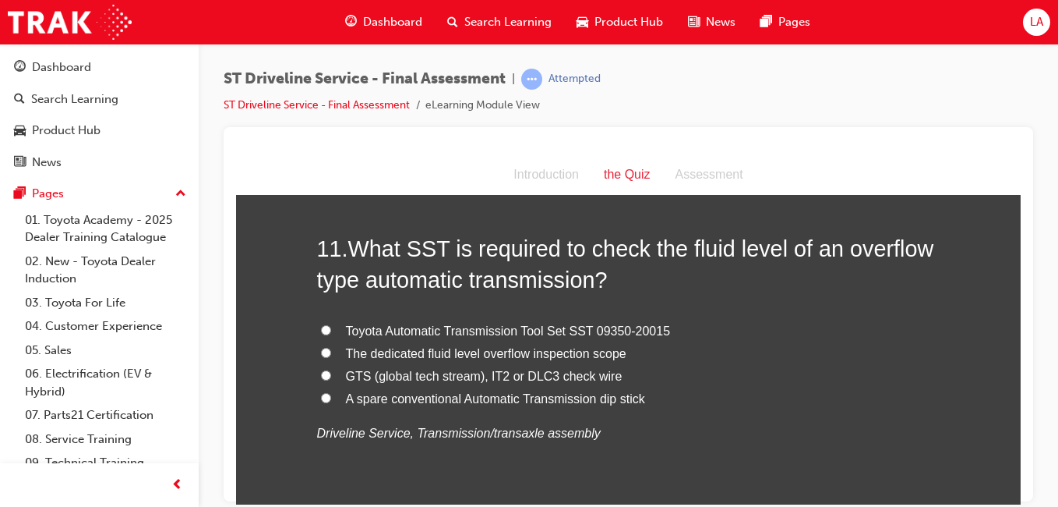
scroll to position [3528, 0]
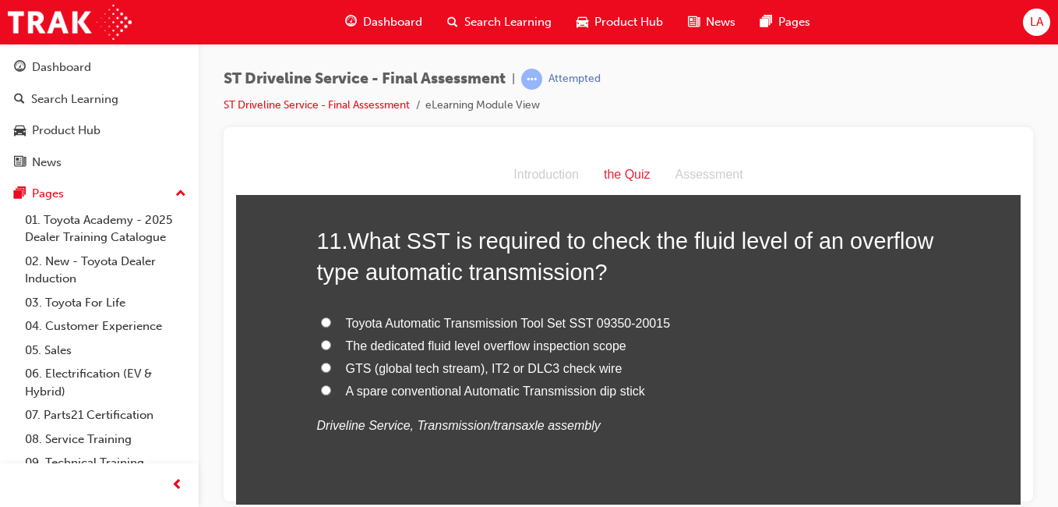
click at [719, 363] on label "GTS (global tech stream), IT2 or DLC3 check wire" at bounding box center [628, 368] width 623 height 23
click at [331, 363] on input "GTS (global tech stream), IT2 or DLC3 check wire" at bounding box center [326, 367] width 10 height 10
radio input "true"
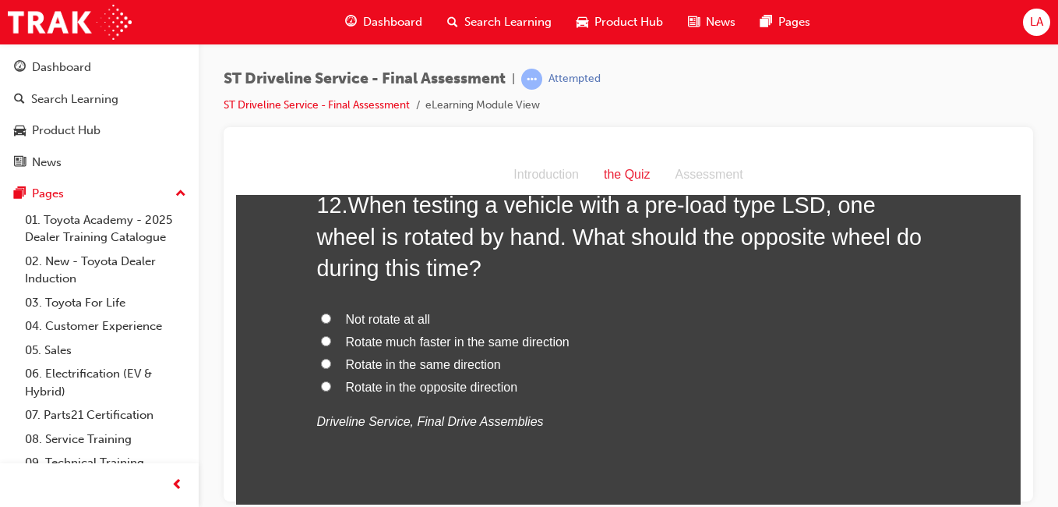
scroll to position [3930, 0]
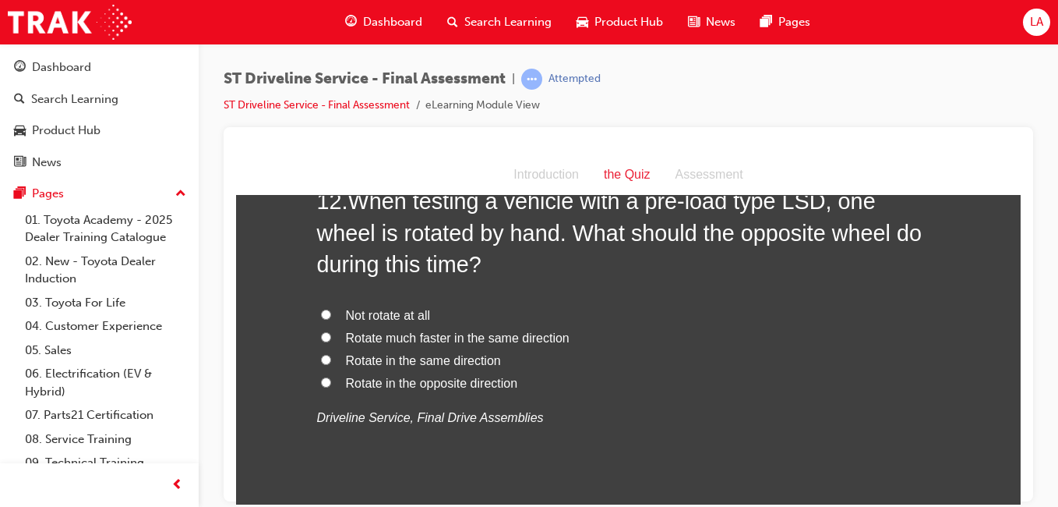
click at [646, 372] on label "Rotate in the opposite direction" at bounding box center [628, 383] width 623 height 23
click at [331, 376] on input "Rotate in the opposite direction" at bounding box center [326, 381] width 10 height 10
radio input "true"
click at [653, 360] on label "Rotate in the same direction" at bounding box center [628, 360] width 623 height 23
click at [331, 360] on input "Rotate in the same direction" at bounding box center [326, 359] width 10 height 10
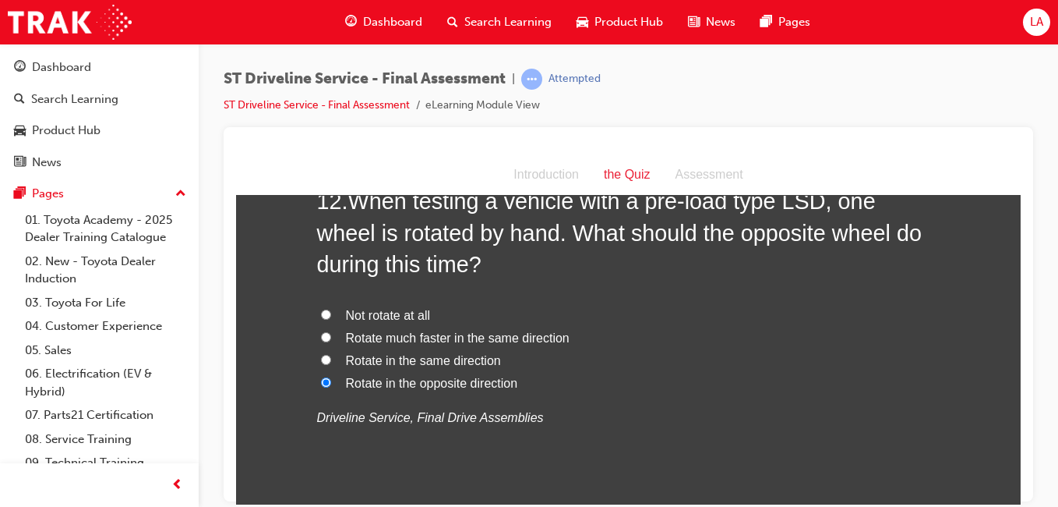
radio input "true"
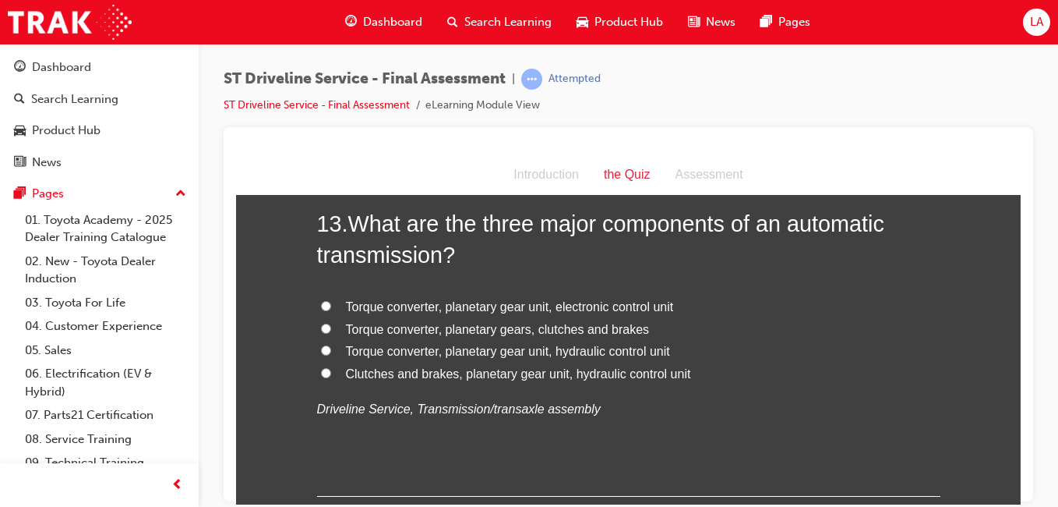
scroll to position [4310, 0]
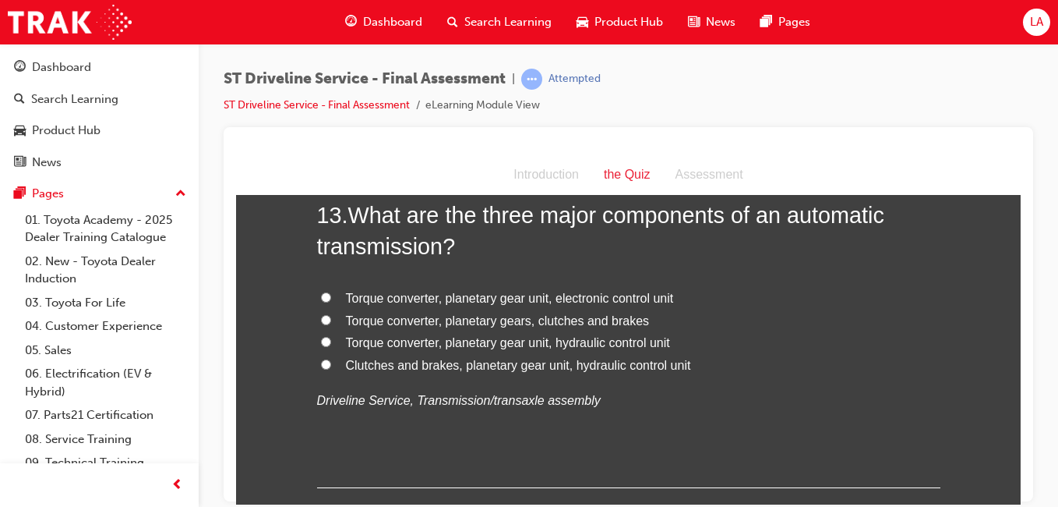
click at [717, 347] on label "Torque converter, planetary gear unit, hydraulic control unit" at bounding box center [628, 342] width 623 height 23
click at [331, 346] on input "Torque converter, planetary gear unit, hydraulic control unit" at bounding box center [326, 341] width 10 height 10
radio input "true"
click at [691, 348] on label "Torque converter, planetary gear unit, hydraulic control unit" at bounding box center [628, 342] width 623 height 23
click at [331, 346] on input "Torque converter, planetary gear unit, hydraulic control unit" at bounding box center [326, 341] width 10 height 10
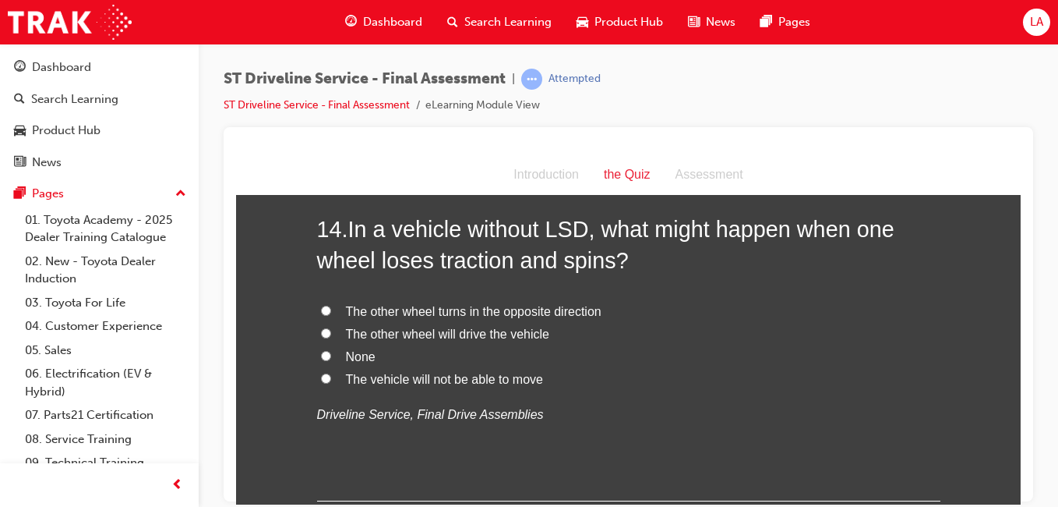
scroll to position [4654, 0]
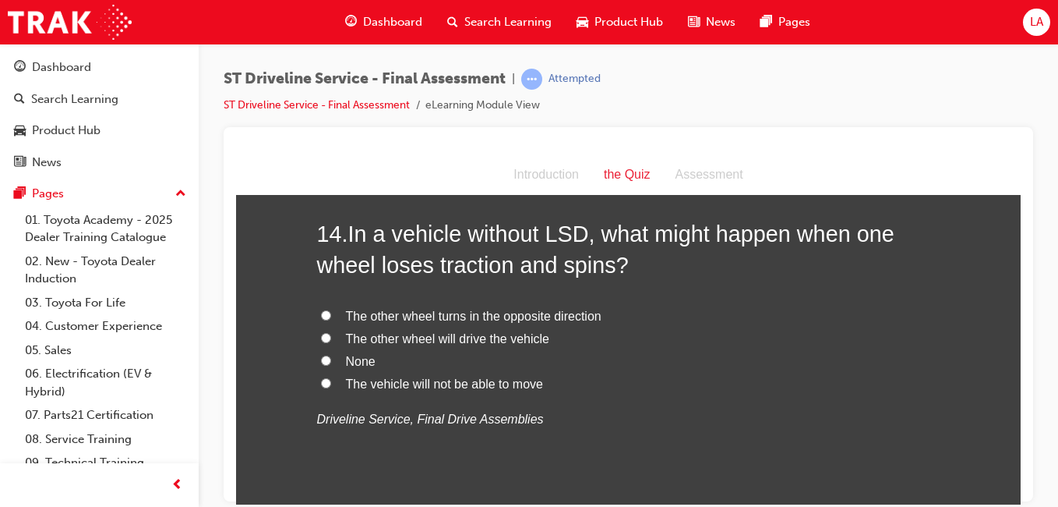
click at [640, 383] on label "The vehicle will not be able to move" at bounding box center [628, 383] width 623 height 23
click at [331, 383] on input "The vehicle will not be able to move" at bounding box center [326, 382] width 10 height 10
radio input "true"
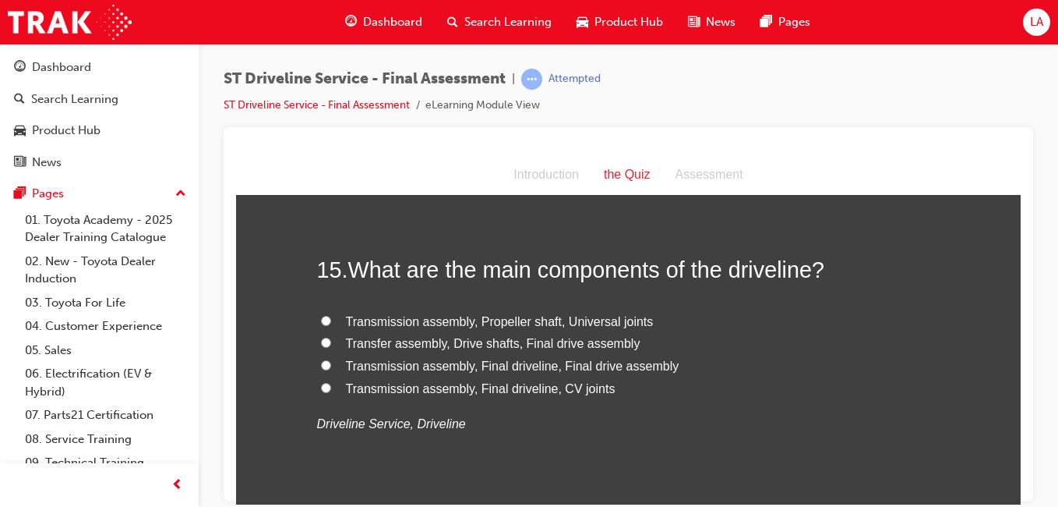
scroll to position [5007, 0]
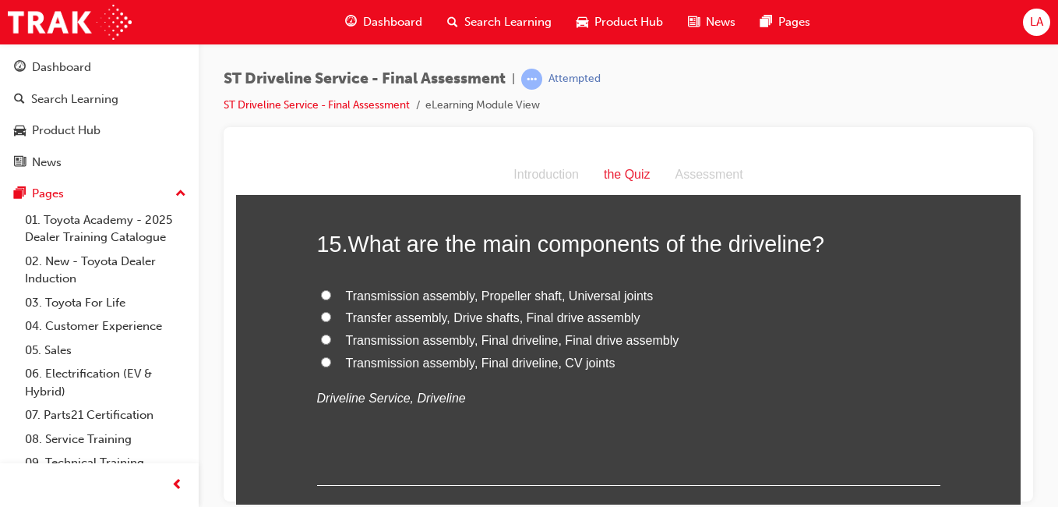
click at [703, 313] on label "Transfer assembly, Drive shafts, Final drive assembly" at bounding box center [628, 317] width 623 height 23
click at [331, 313] on input "Transfer assembly, Drive shafts, Final drive assembly" at bounding box center [326, 316] width 10 height 10
radio input "true"
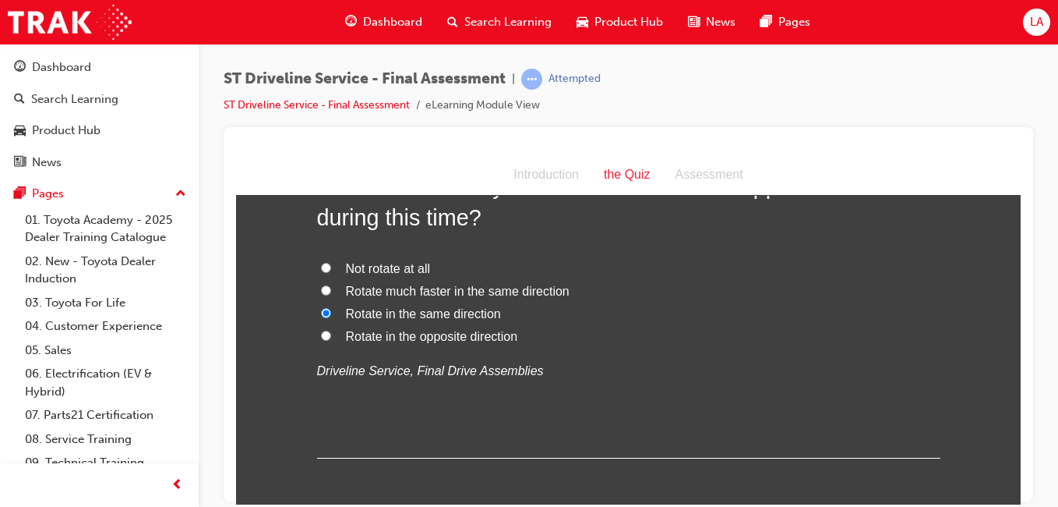
scroll to position [3956, 0]
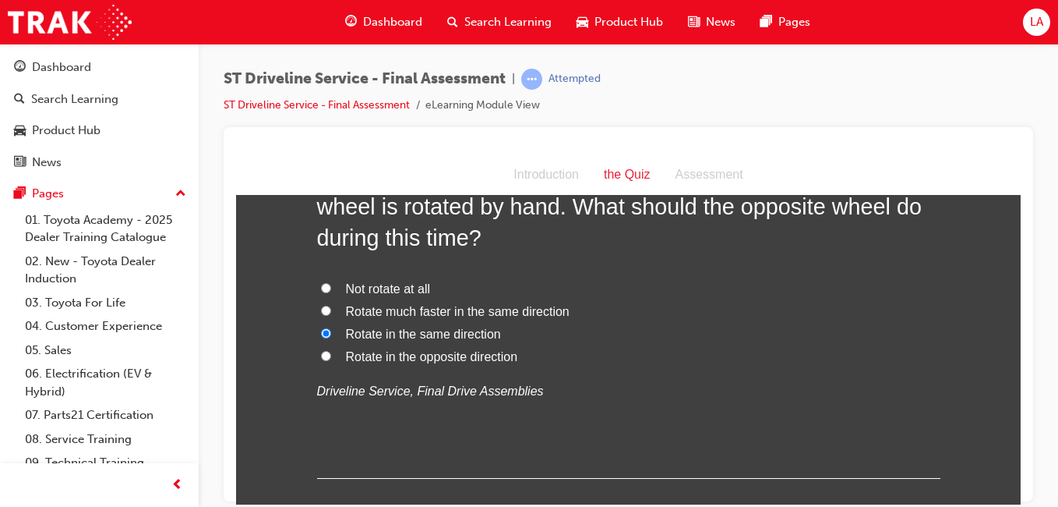
click at [667, 317] on label "Rotate much faster in the same direction" at bounding box center [628, 311] width 623 height 23
click at [331, 315] on input "Rotate much faster in the same direction" at bounding box center [326, 310] width 10 height 10
radio input "true"
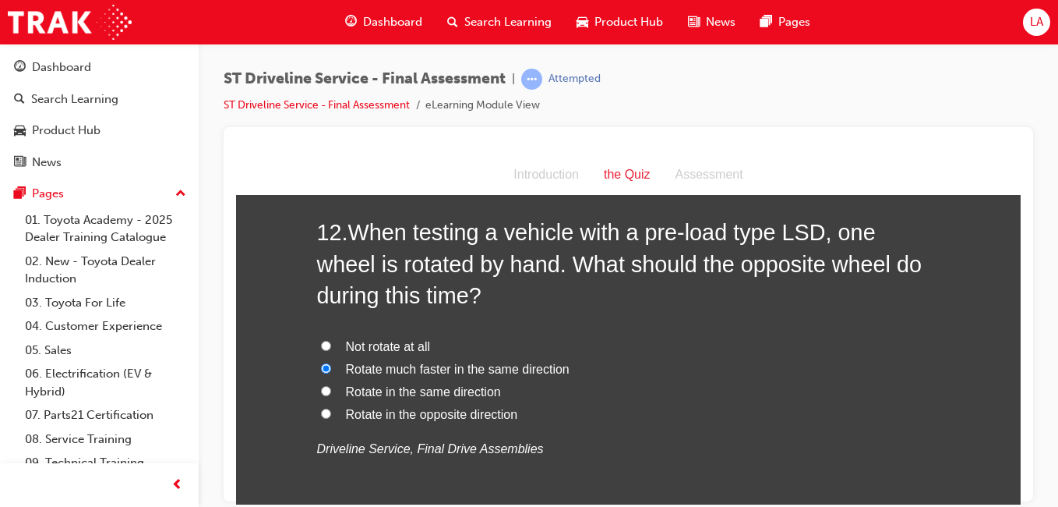
scroll to position [3907, 0]
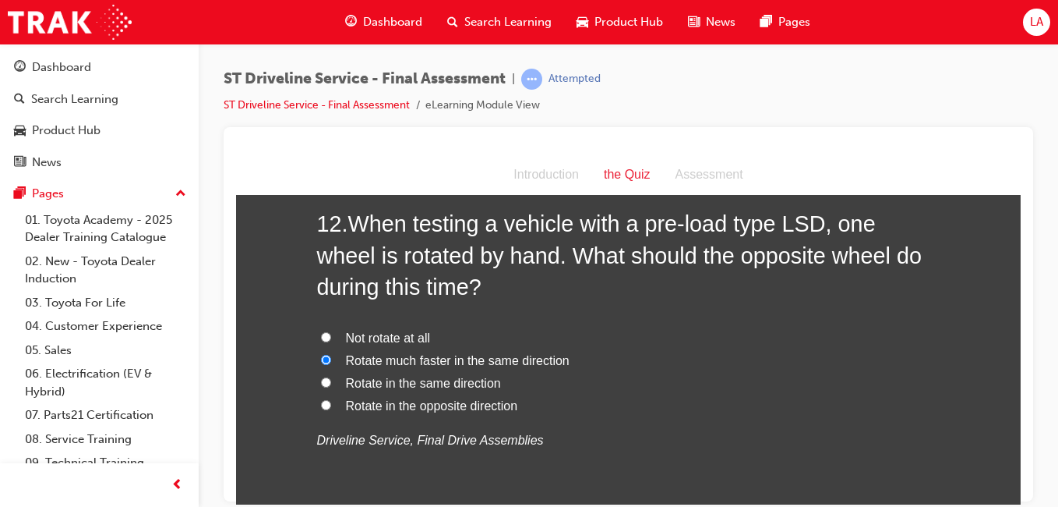
click at [705, 394] on label "Rotate in the opposite direction" at bounding box center [628, 405] width 623 height 23
click at [331, 399] on input "Rotate in the opposite direction" at bounding box center [326, 404] width 10 height 10
radio input "true"
click at [749, 375] on label "Rotate in the same direction" at bounding box center [628, 383] width 623 height 23
click at [331, 376] on input "Rotate in the same direction" at bounding box center [326, 381] width 10 height 10
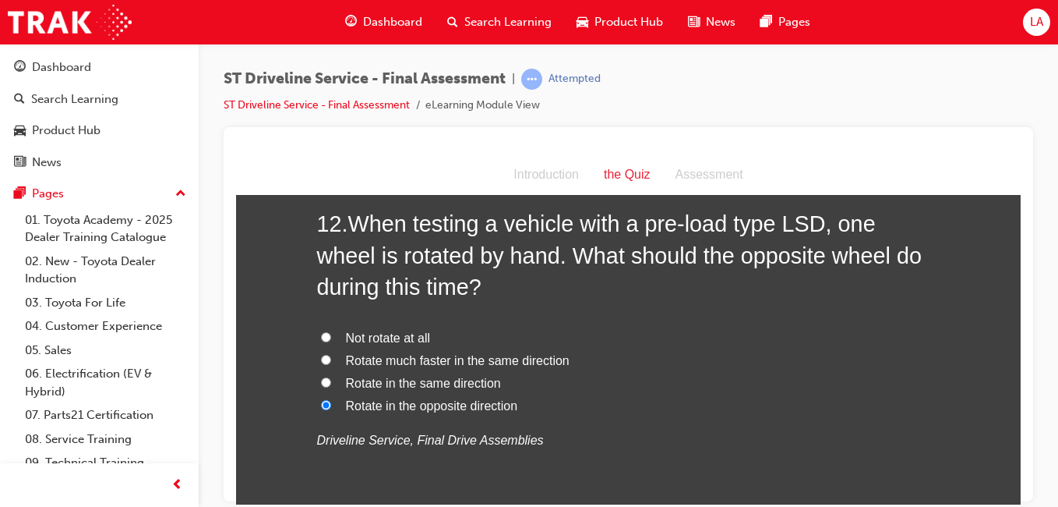
radio input "true"
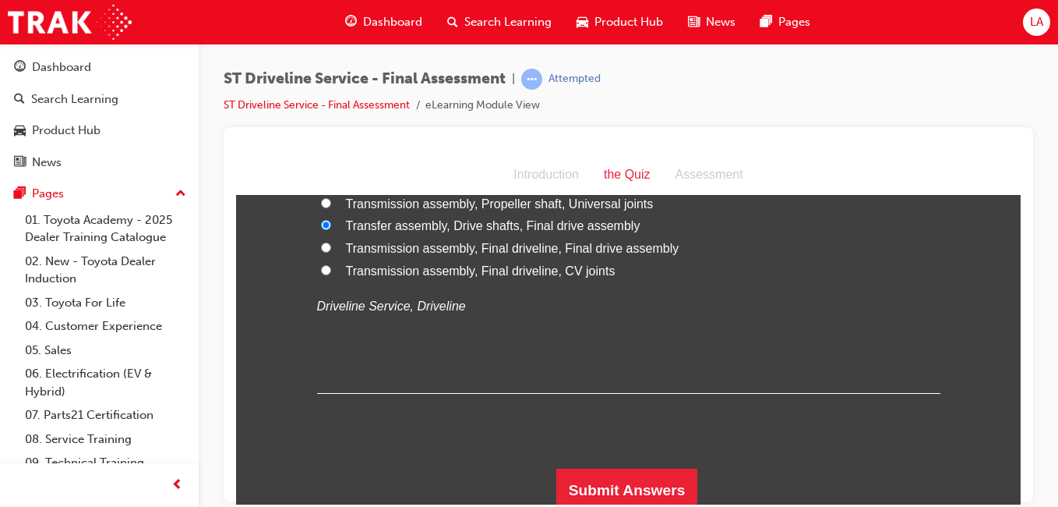
scroll to position [5106, 0]
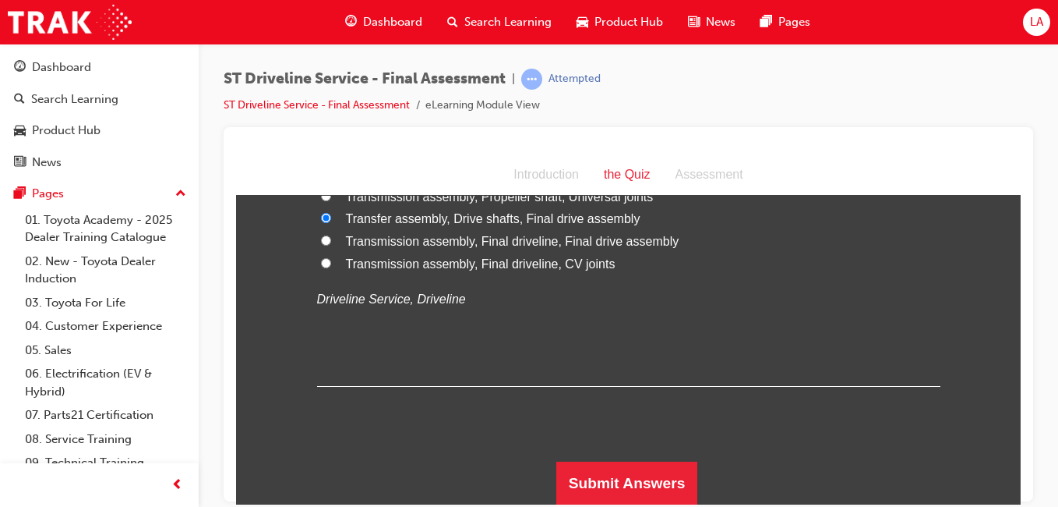
click at [649, 475] on button "Submit Answers" at bounding box center [627, 483] width 142 height 44
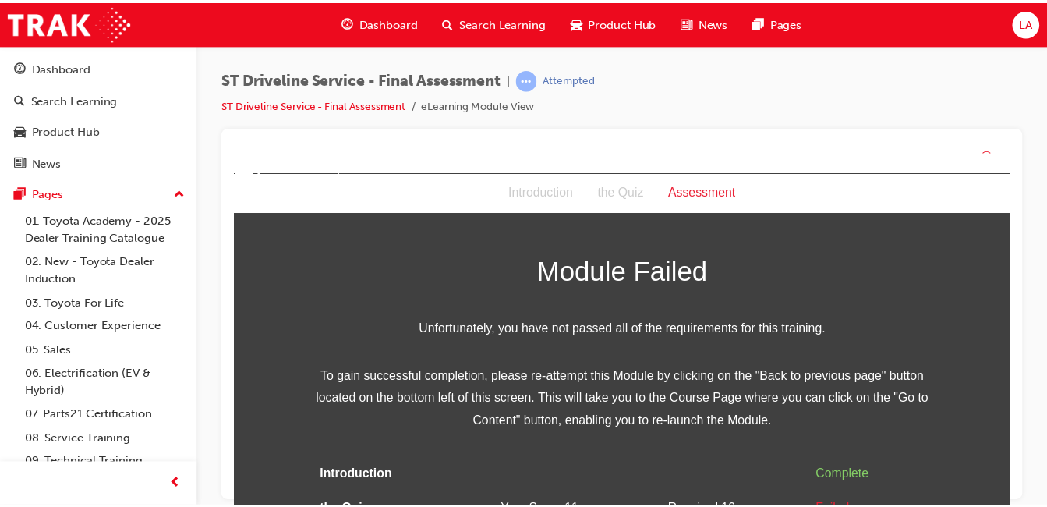
scroll to position [59, 0]
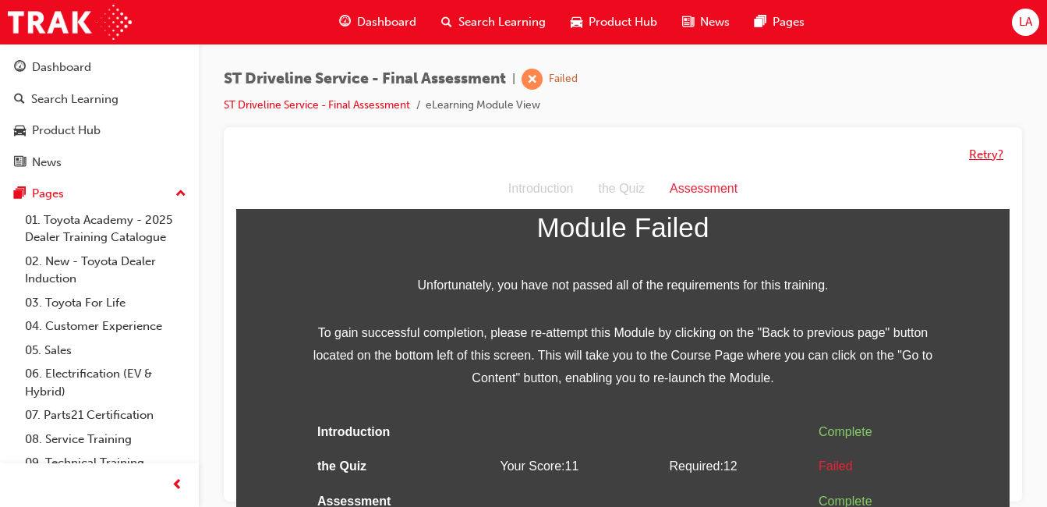
click at [994, 157] on button "Retry?" at bounding box center [986, 155] width 34 height 18
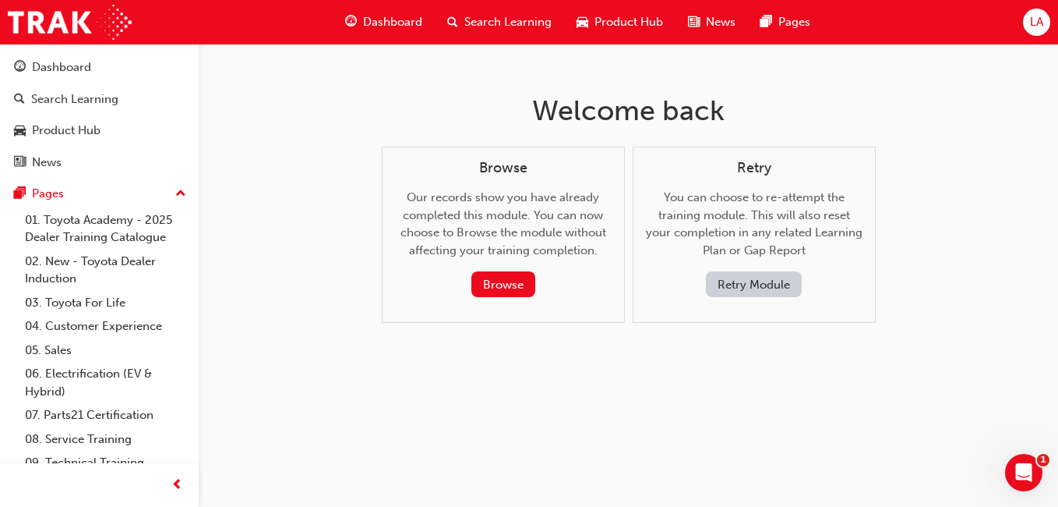
click at [762, 292] on button "Retry Module" at bounding box center [754, 284] width 96 height 26
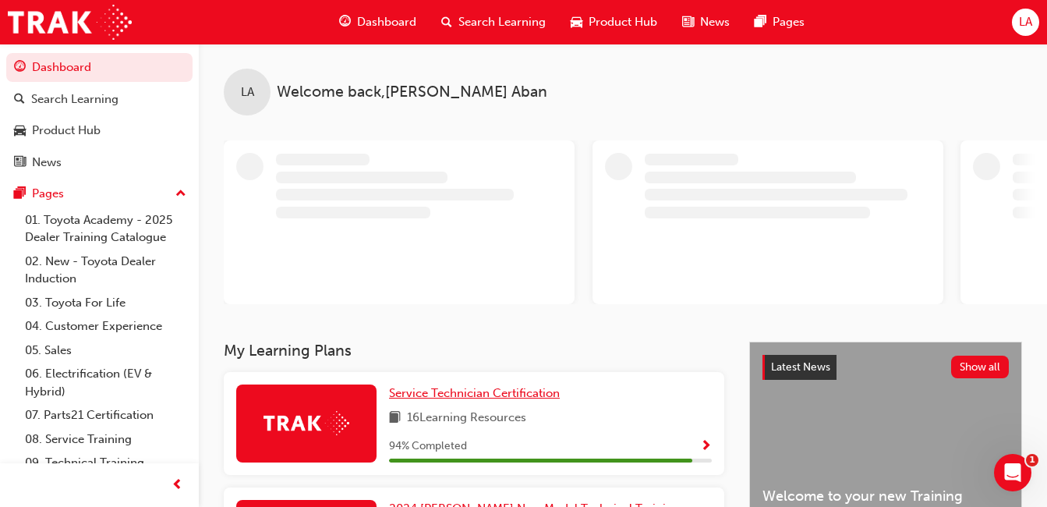
click at [413, 397] on span "Service Technician Certification" at bounding box center [474, 393] width 171 height 14
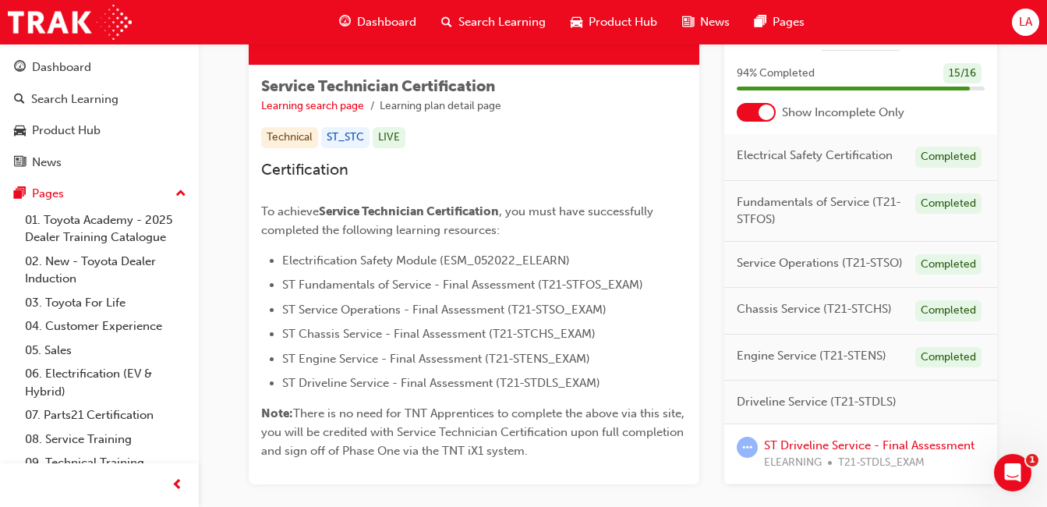
scroll to position [248, 0]
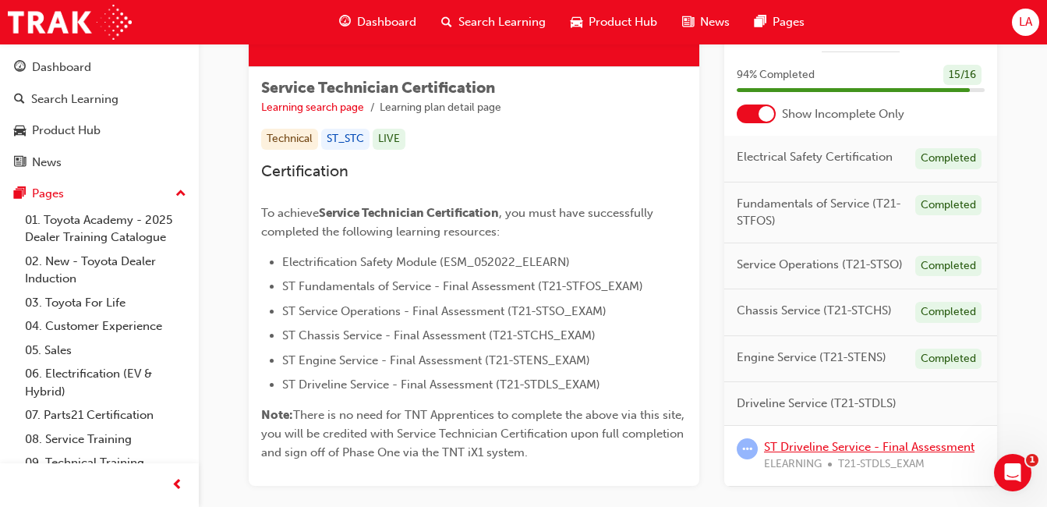
click at [905, 442] on link "ST Driveline Service - Final Assessment" at bounding box center [869, 446] width 210 height 14
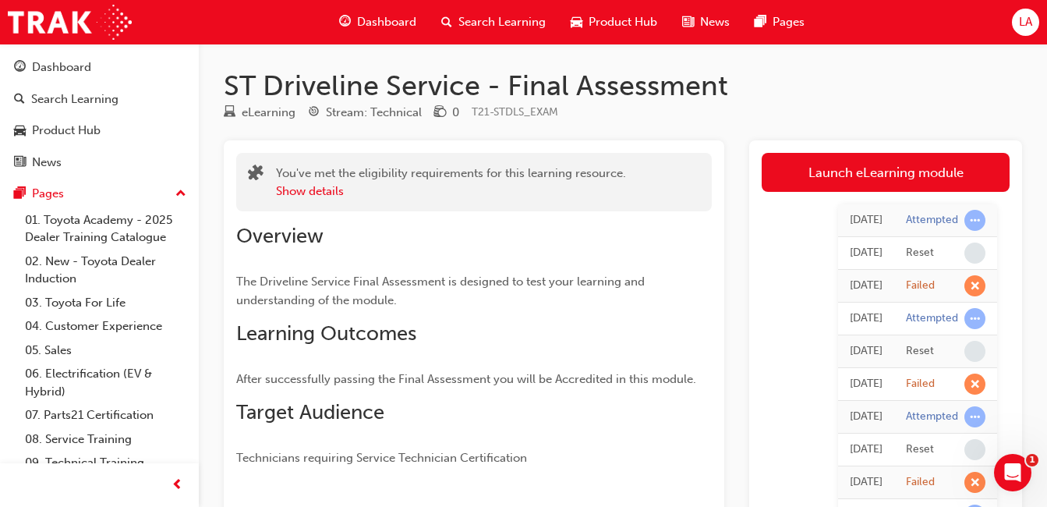
click at [848, 165] on link "Launch eLearning module" at bounding box center [885, 172] width 248 height 39
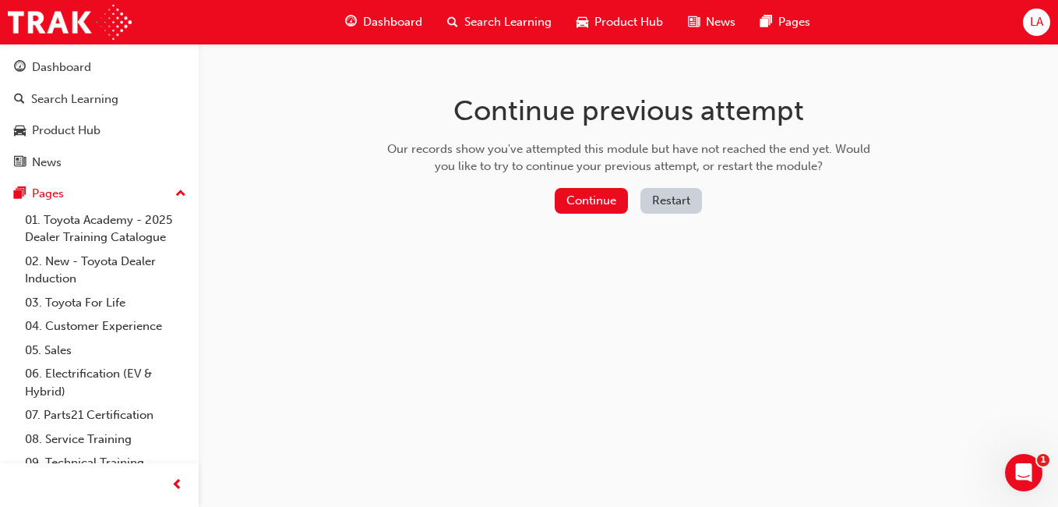
click at [600, 201] on button "Continue" at bounding box center [591, 201] width 73 height 26
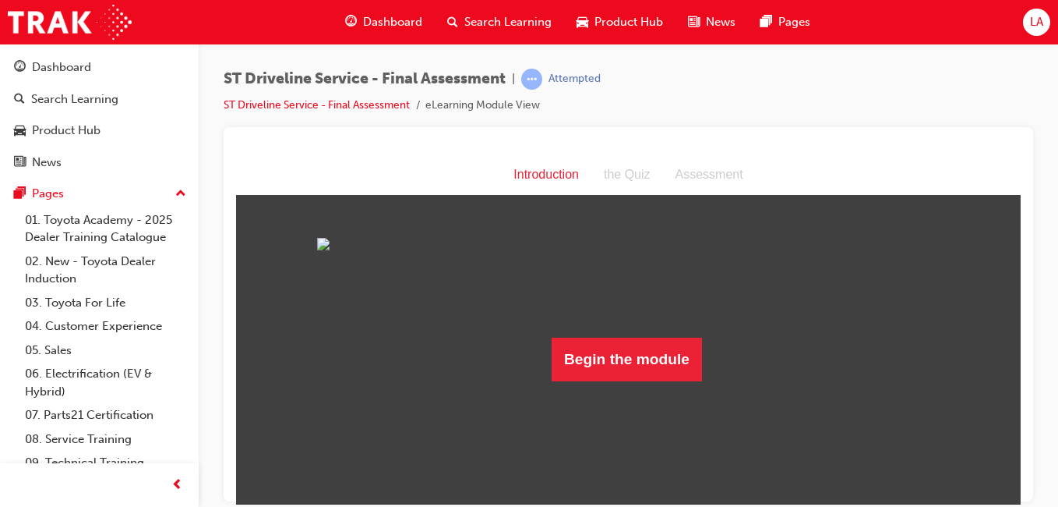
scroll to position [58, 0]
click at [358, 108] on link "ST Driveline Service - Final Assessment" at bounding box center [317, 104] width 186 height 13
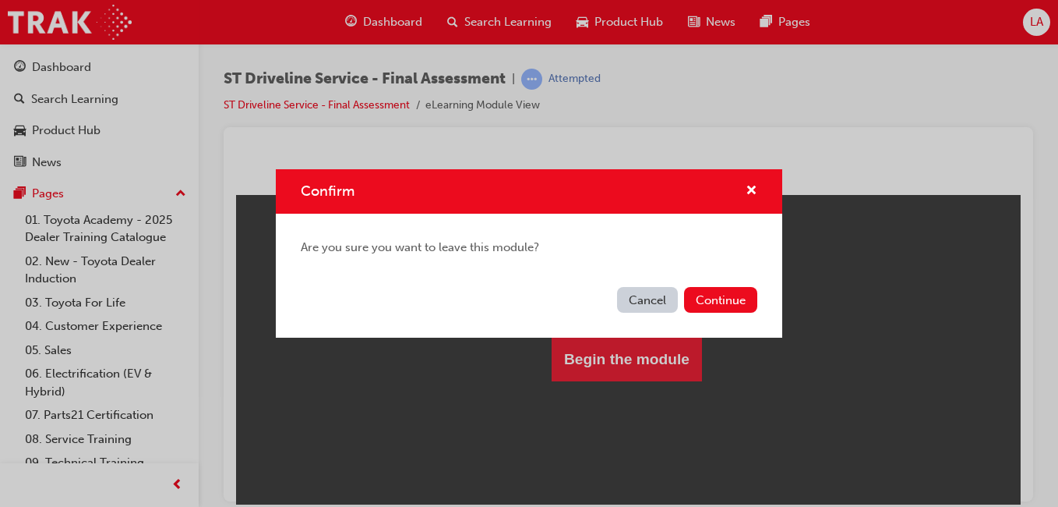
click at [708, 306] on button "Continue" at bounding box center [720, 300] width 73 height 26
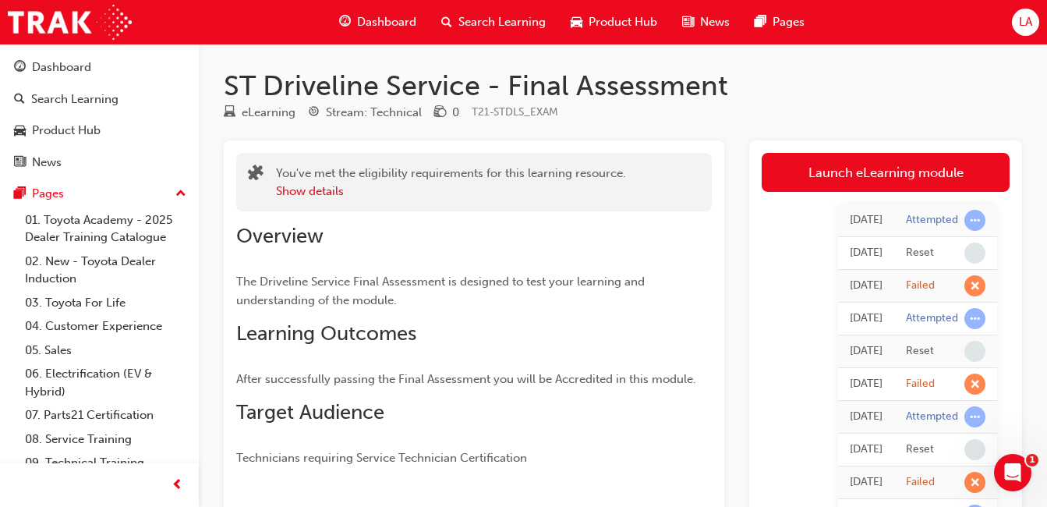
click at [842, 185] on link "Launch eLearning module" at bounding box center [885, 172] width 248 height 39
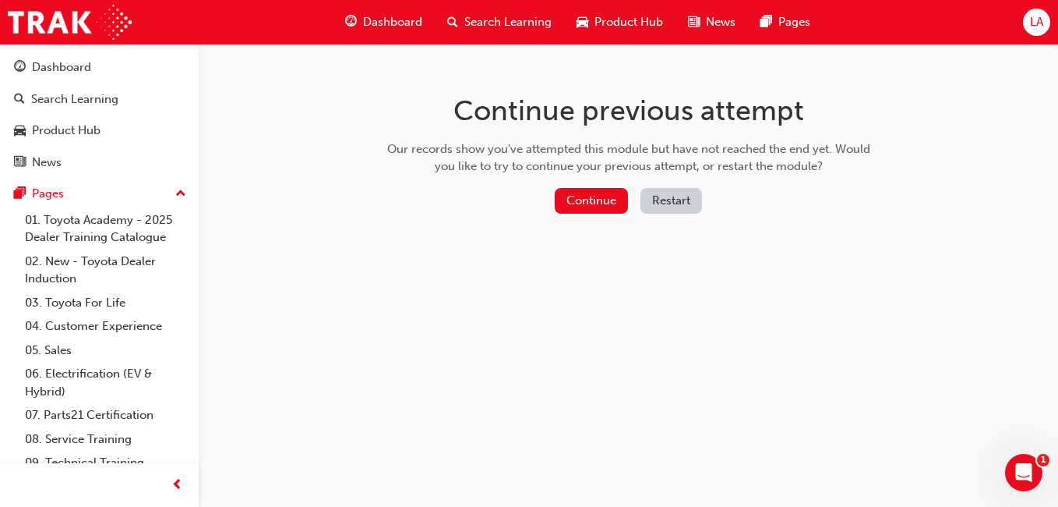
click at [658, 193] on button "Restart" at bounding box center [672, 201] width 62 height 26
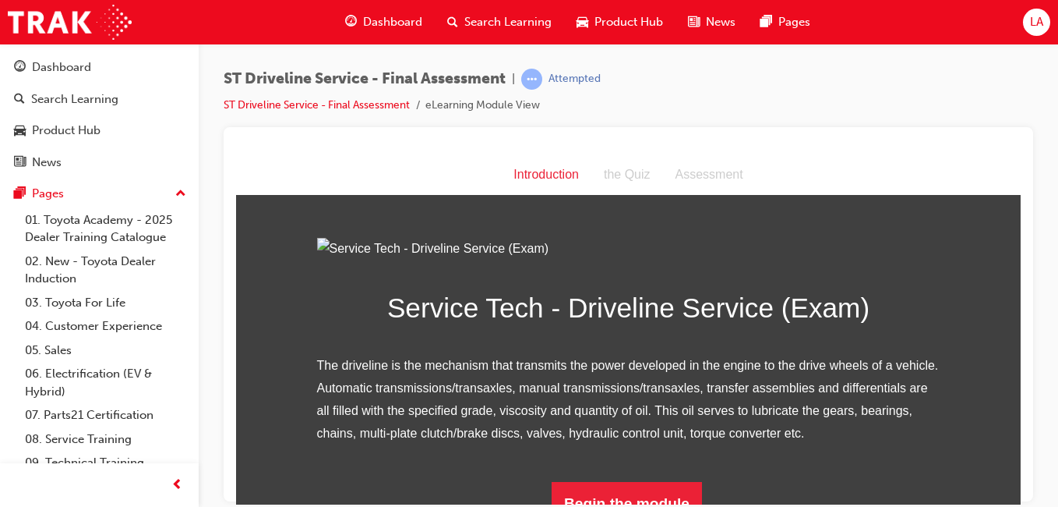
drag, startPoint x: 1008, startPoint y: 235, endPoint x: 1032, endPoint y: 398, distance: 164.8
click at [1021, 398] on html "Introduction Introduction the Quiz Assessment Service Tech - Driveline Service …" at bounding box center [628, 328] width 785 height 349
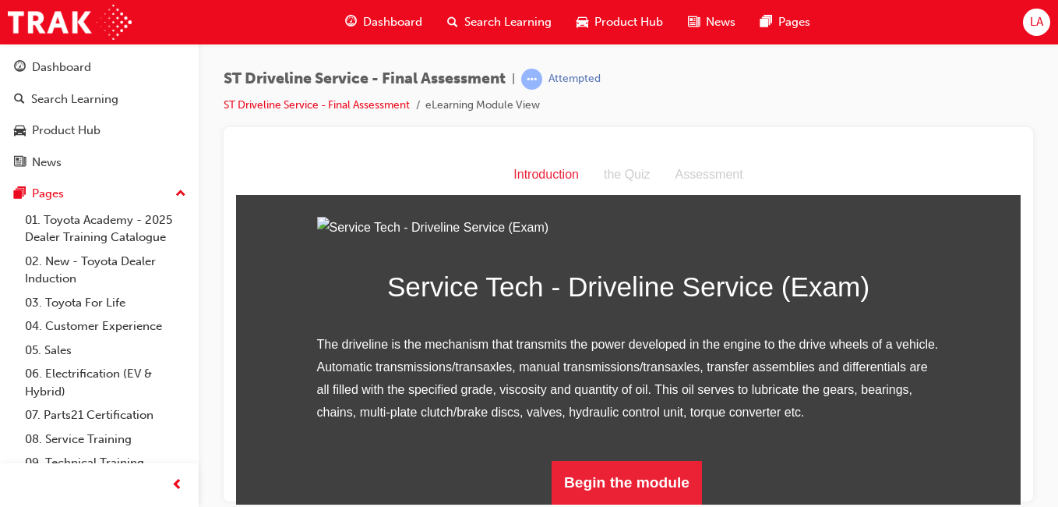
scroll to position [193, 0]
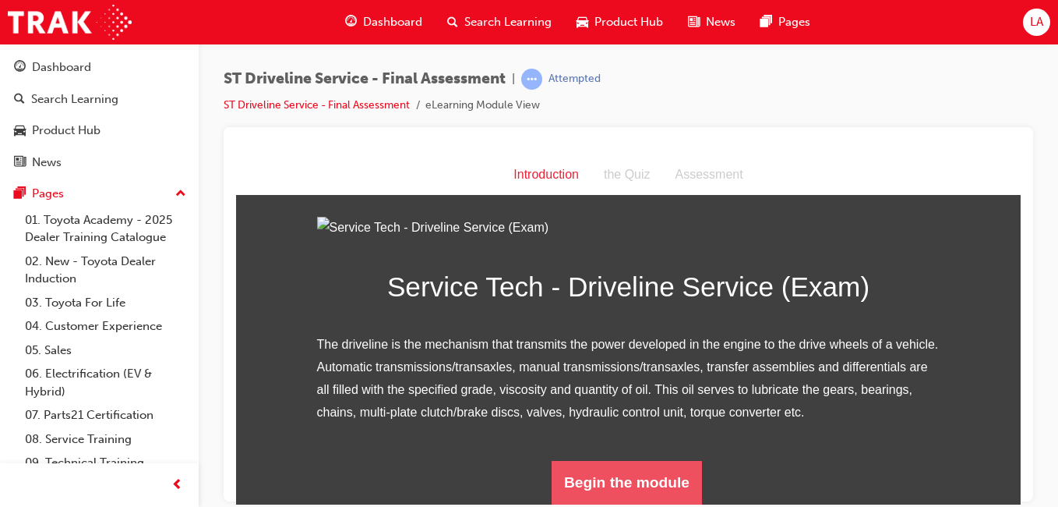
click at [632, 484] on button "Begin the module" at bounding box center [627, 482] width 150 height 44
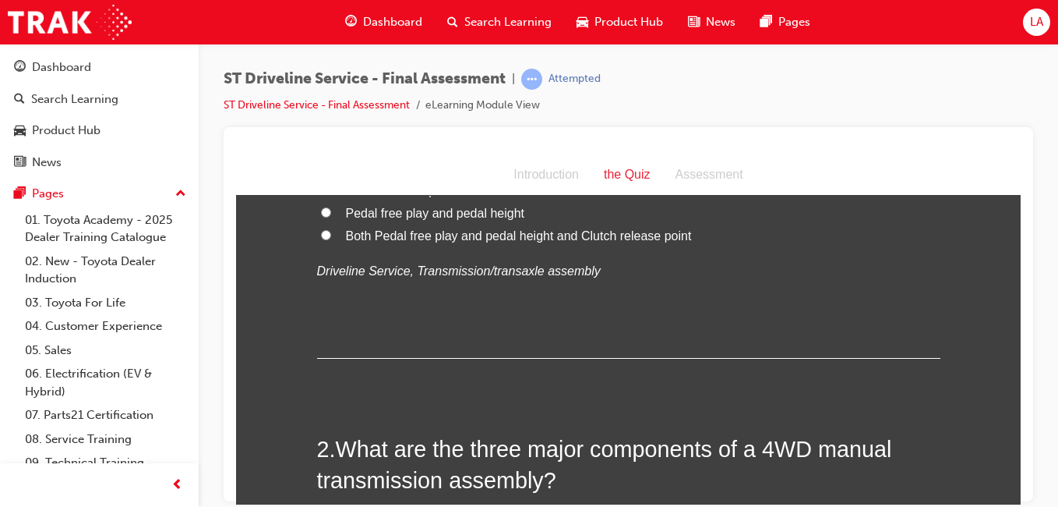
scroll to position [0, 0]
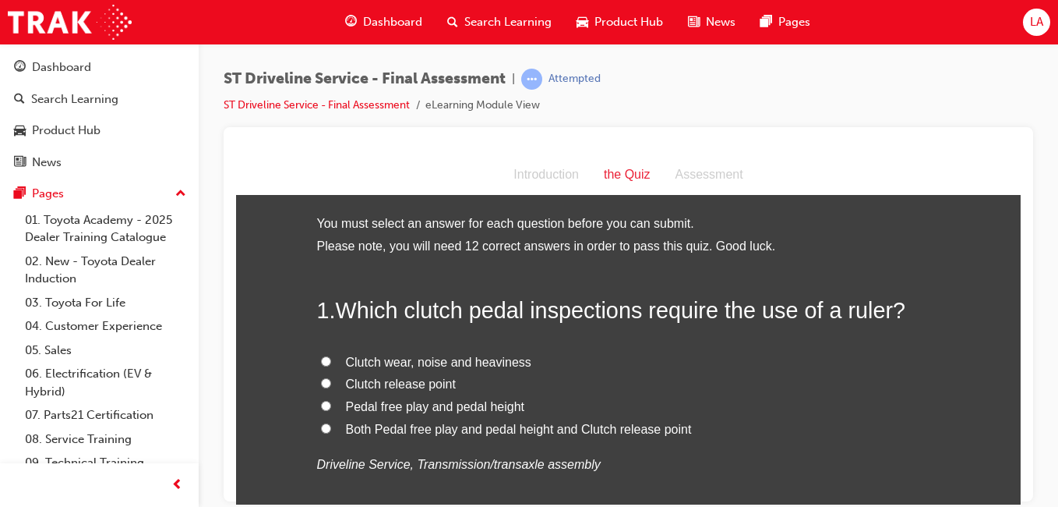
click at [421, 425] on span "Both Pedal free play and pedal height and Clutch release point" at bounding box center [519, 428] width 346 height 13
click at [331, 425] on input "Both Pedal free play and pedal height and Clutch release point" at bounding box center [326, 427] width 10 height 10
radio input "true"
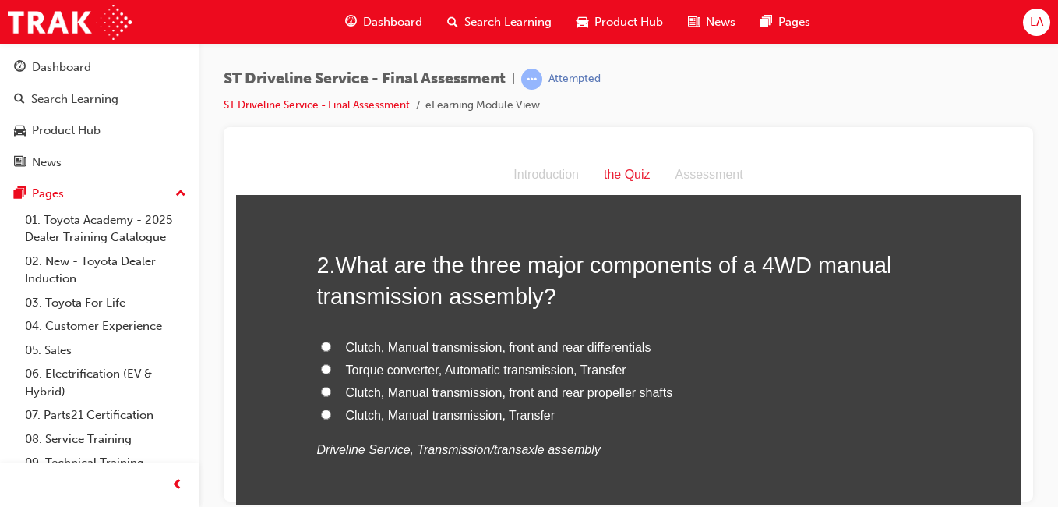
scroll to position [372, 0]
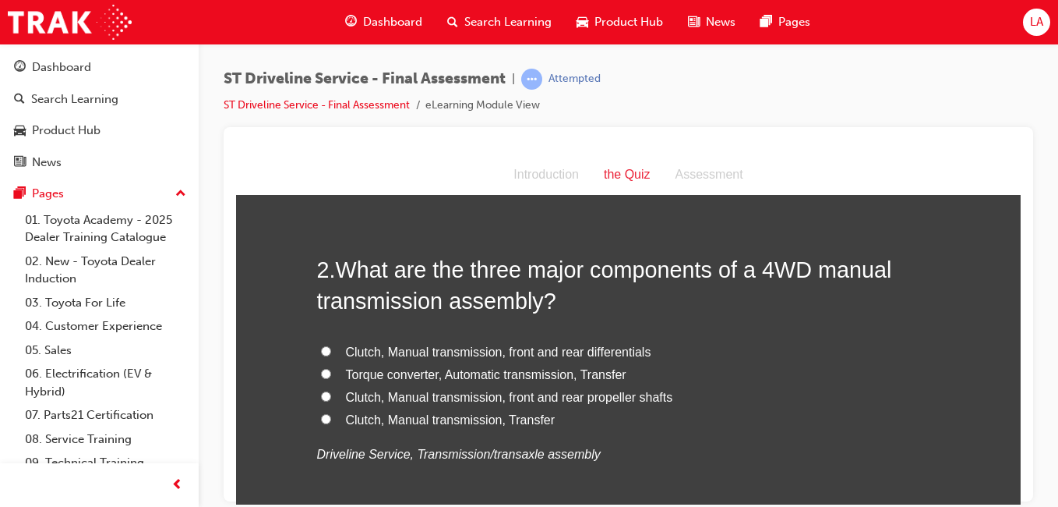
click at [867, 356] on label "Clutch, Manual transmission, front and rear differentials" at bounding box center [628, 352] width 623 height 23
click at [331, 355] on input "Clutch, Manual transmission, front and rear differentials" at bounding box center [326, 350] width 10 height 10
radio input "true"
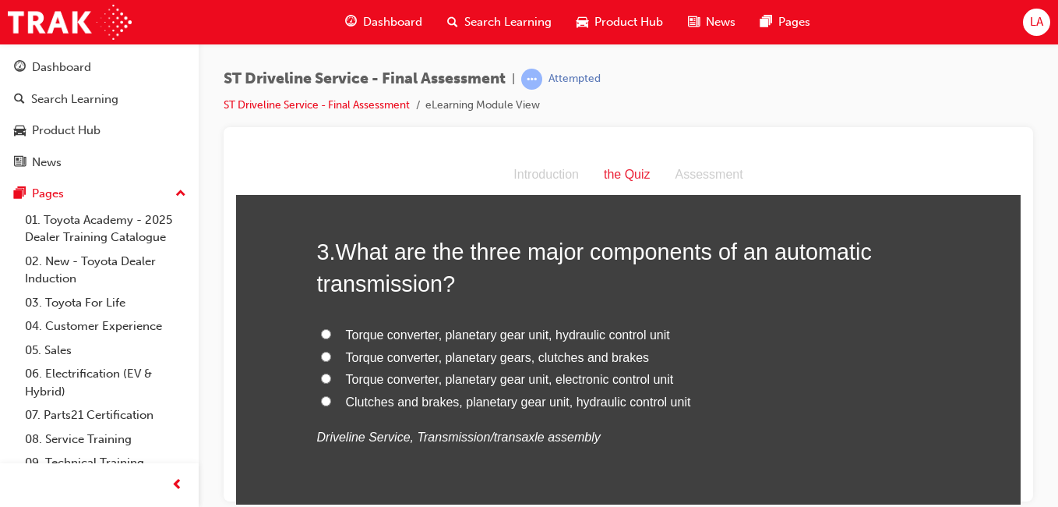
scroll to position [761, 0]
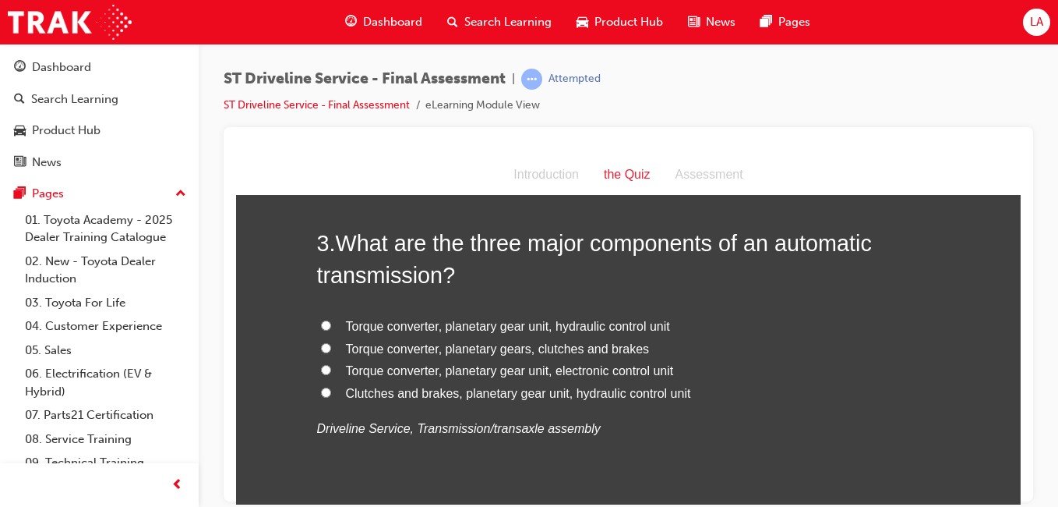
click at [838, 340] on label "Torque converter, planetary gears, clutches and brakes" at bounding box center [628, 348] width 623 height 23
click at [331, 342] on input "Torque converter, planetary gears, clutches and brakes" at bounding box center [326, 347] width 10 height 10
radio input "true"
click at [850, 330] on label "Torque converter, planetary gear unit, hydraulic control unit" at bounding box center [628, 326] width 623 height 23
click at [331, 330] on input "Torque converter, planetary gear unit, hydraulic control unit" at bounding box center [326, 324] width 10 height 10
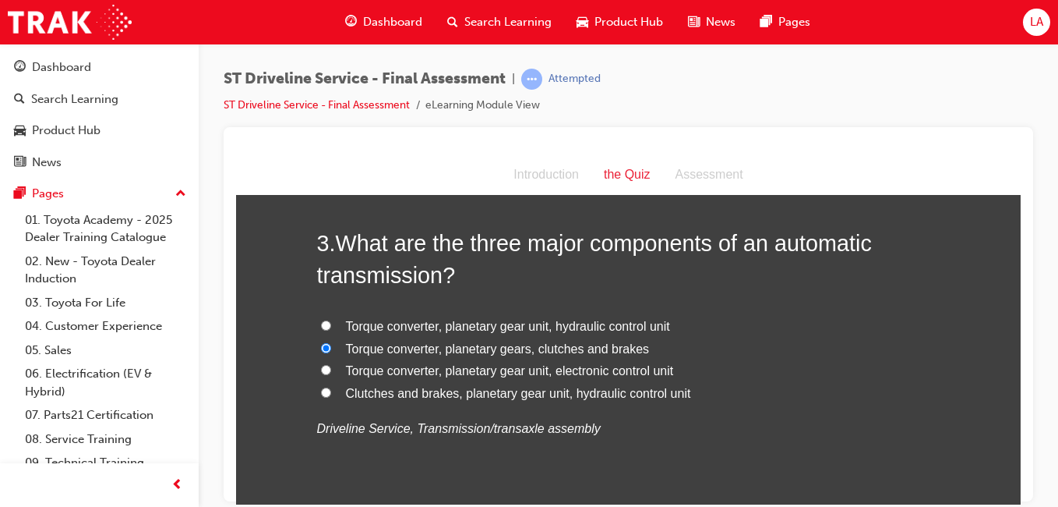
radio input "true"
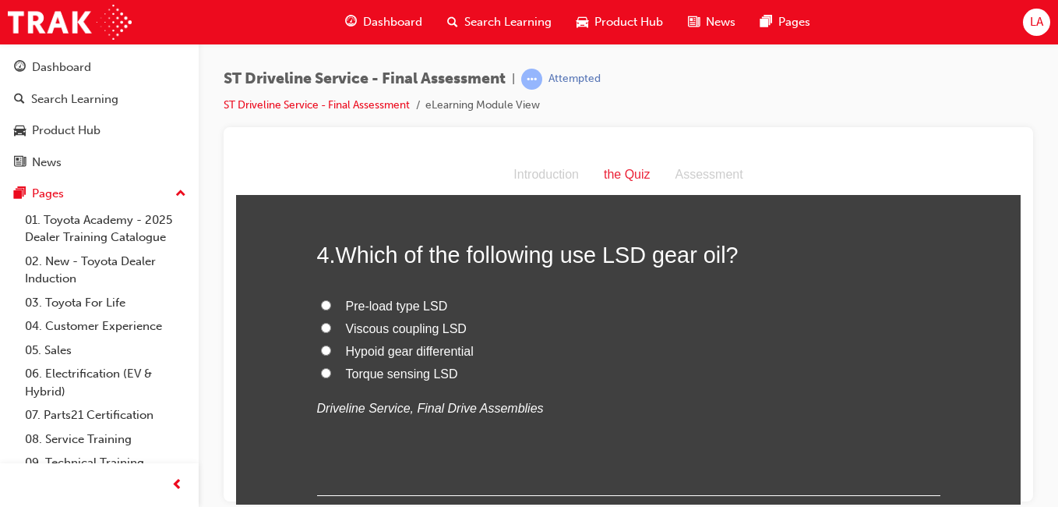
scroll to position [1115, 0]
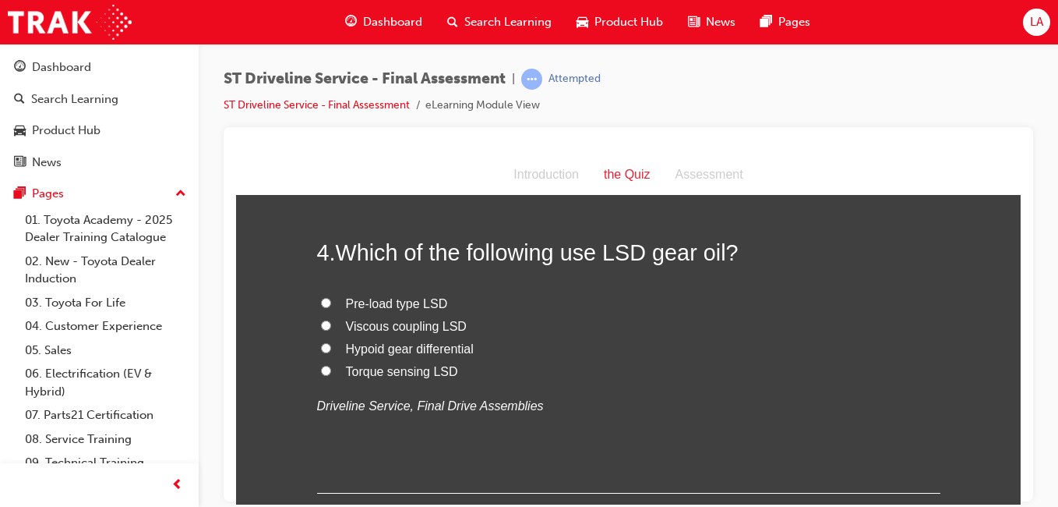
click at [557, 345] on label "Hypoid gear differential" at bounding box center [628, 348] width 623 height 23
click at [331, 345] on input "Hypoid gear differential" at bounding box center [326, 347] width 10 height 10
radio input "true"
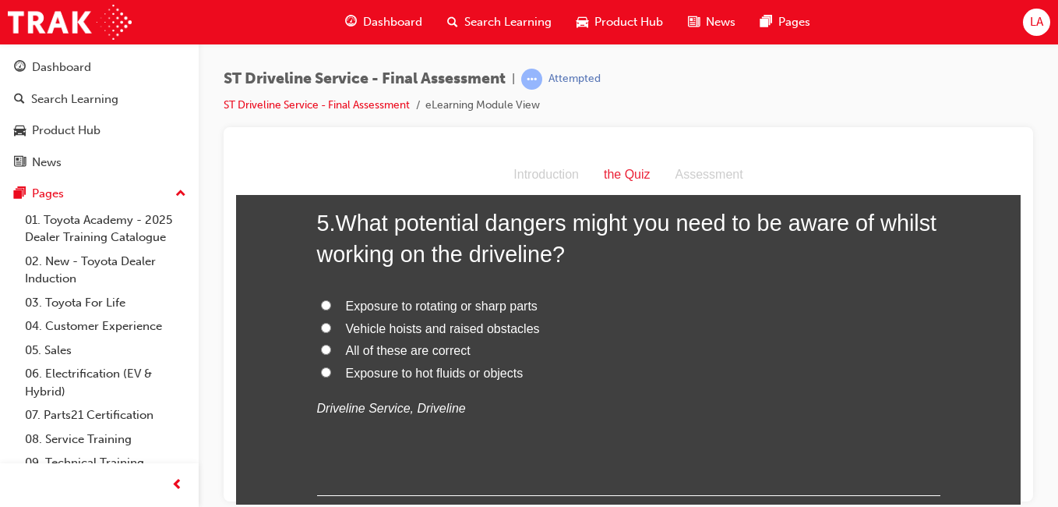
scroll to position [1483, 0]
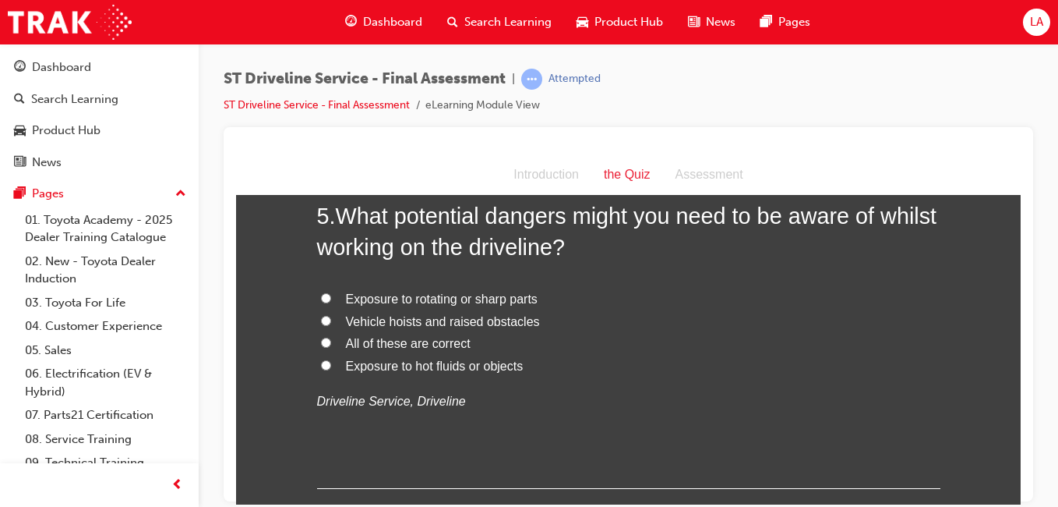
click at [690, 334] on label "All of these are correct" at bounding box center [628, 343] width 623 height 23
click at [331, 337] on input "All of these are correct" at bounding box center [326, 342] width 10 height 10
radio input "true"
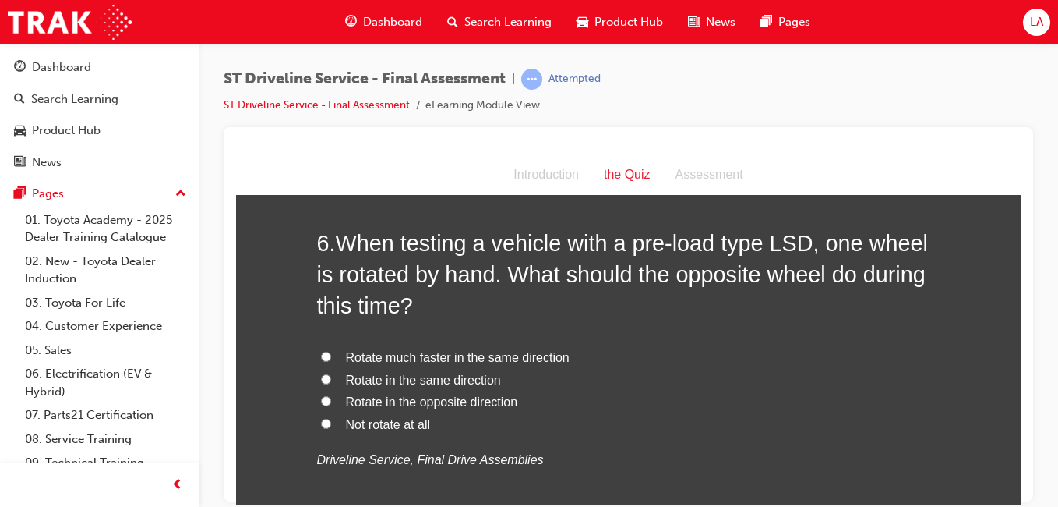
scroll to position [1823, 0]
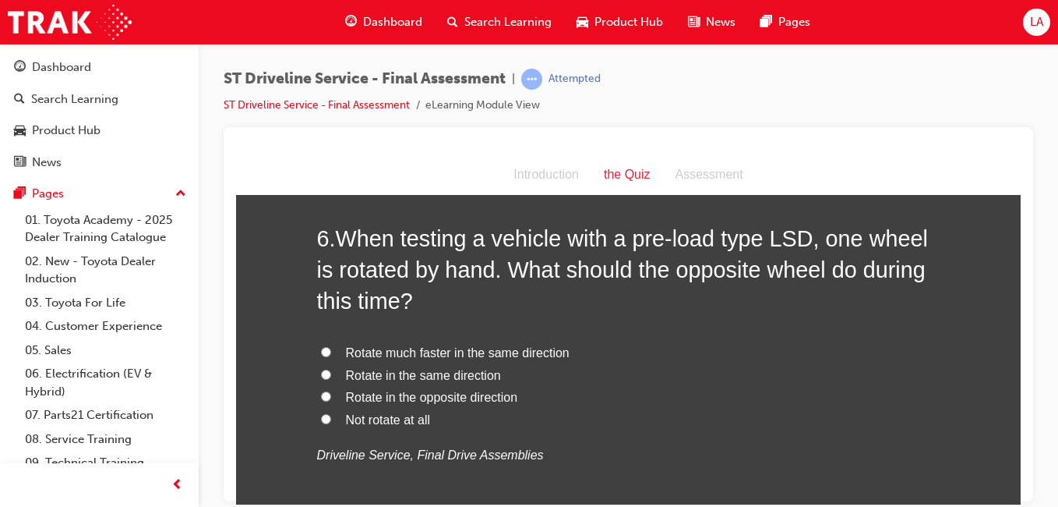
click at [716, 365] on label "Rotate in the same direction" at bounding box center [628, 375] width 623 height 23
click at [331, 369] on input "Rotate in the same direction" at bounding box center [326, 374] width 10 height 10
radio input "true"
click at [716, 366] on label "Rotate in the same direction" at bounding box center [628, 375] width 623 height 23
click at [331, 369] on input "Rotate in the same direction" at bounding box center [326, 374] width 10 height 10
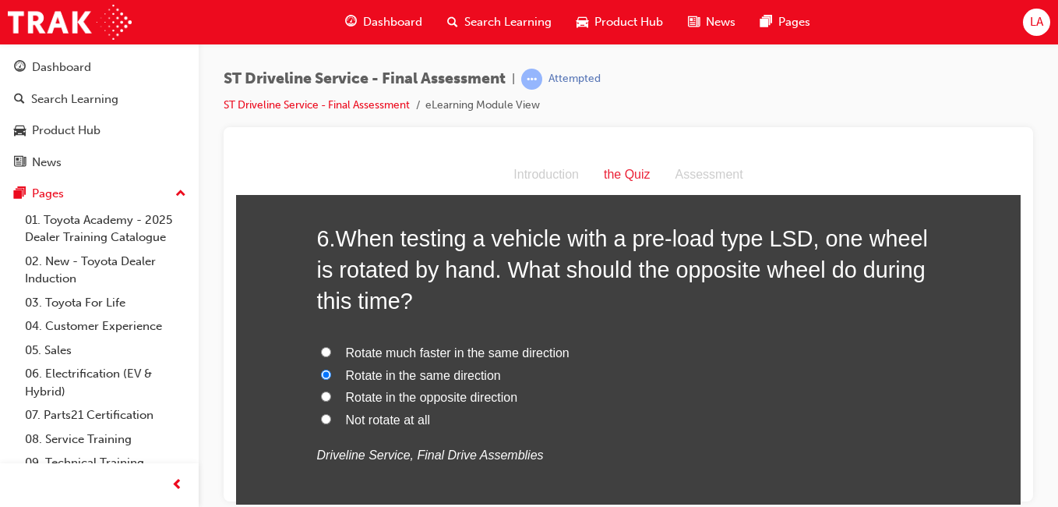
click at [664, 358] on label "Rotate much faster in the same direction" at bounding box center [628, 352] width 623 height 23
click at [331, 356] on input "Rotate much faster in the same direction" at bounding box center [326, 351] width 10 height 10
radio input "true"
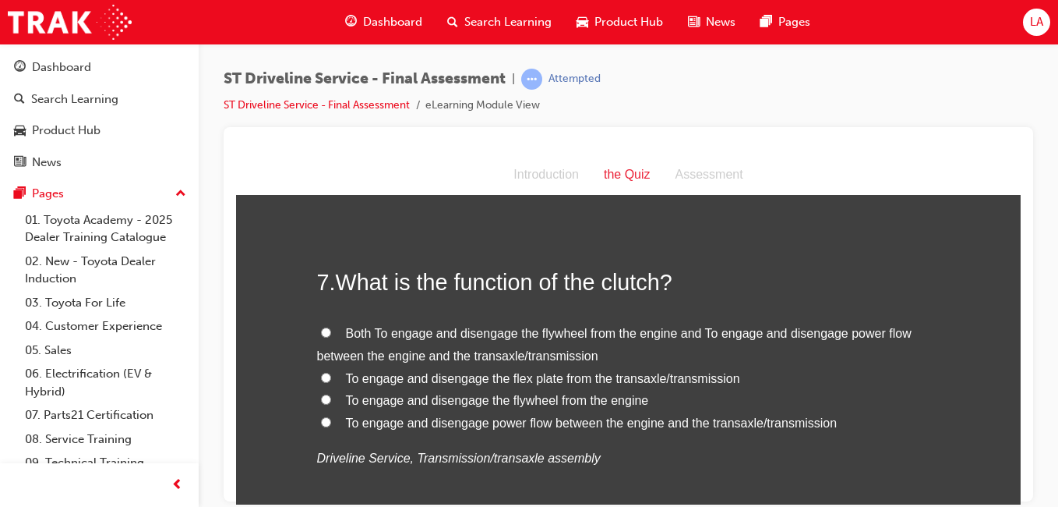
scroll to position [2176, 0]
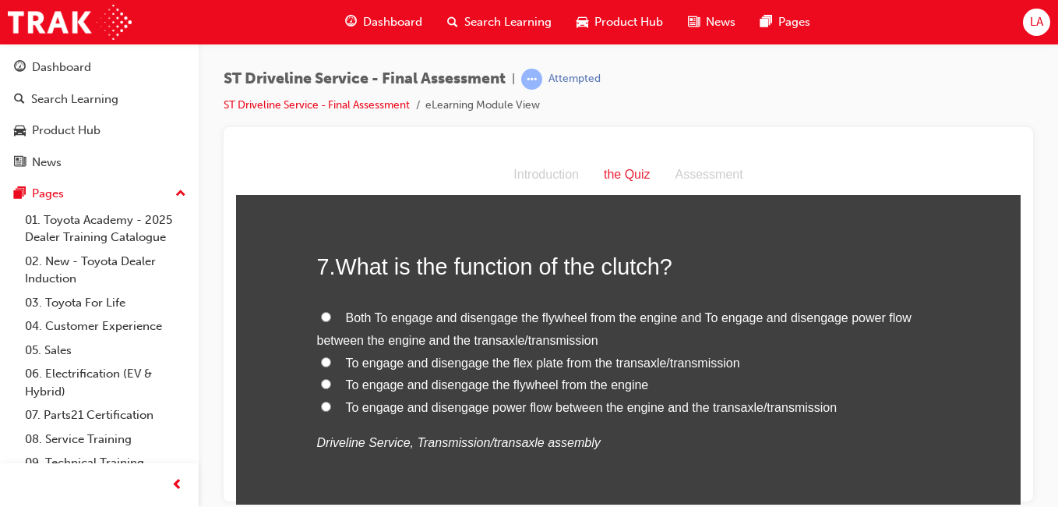
click at [764, 335] on label "Both To engage and disengage the flywheel from the engine and To engage and dis…" at bounding box center [628, 328] width 623 height 45
click at [331, 321] on input "Both To engage and disengage the flywheel from the engine and To engage and dis…" at bounding box center [326, 316] width 10 height 10
radio input "true"
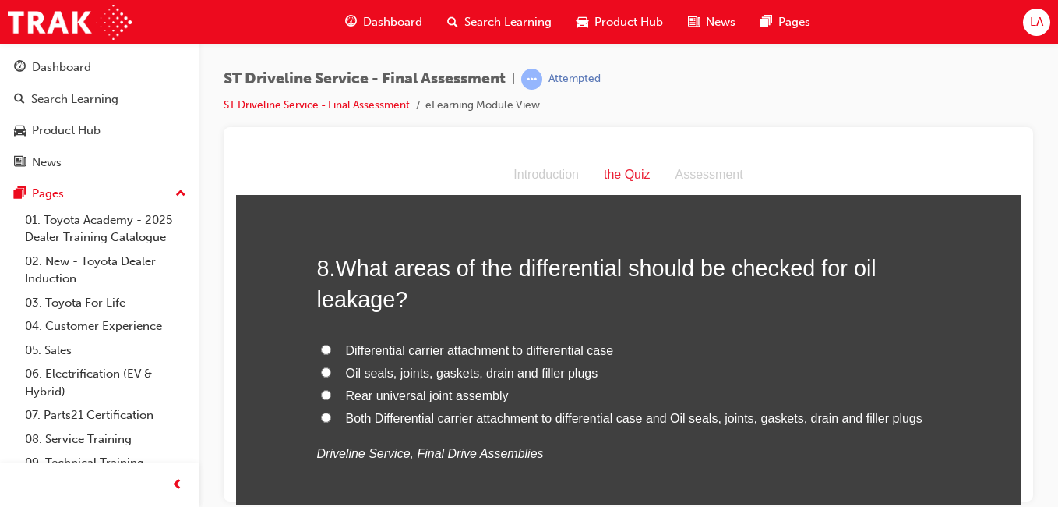
scroll to position [2547, 0]
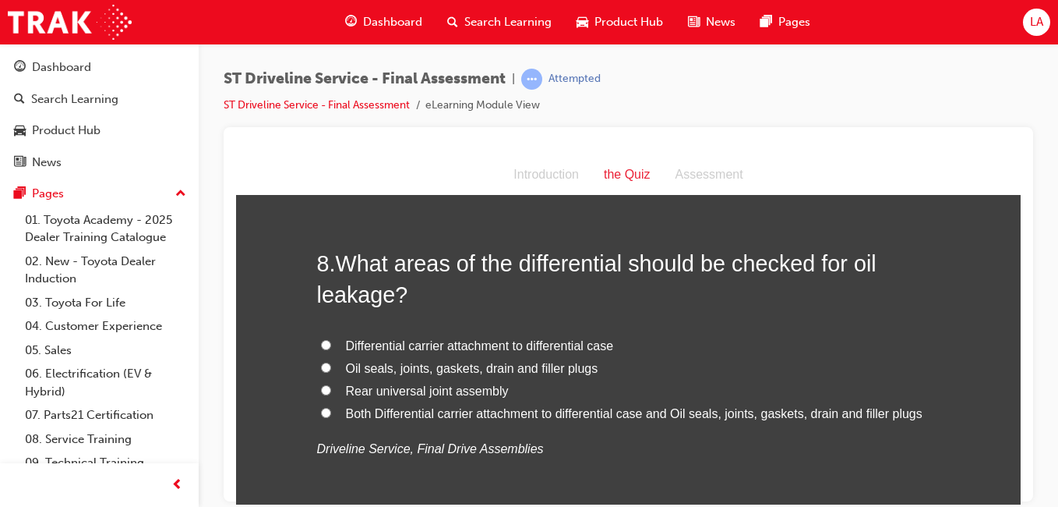
click at [770, 418] on span "Both Differential carrier attachment to differential case and Oil seals, joints…" at bounding box center [634, 412] width 577 height 13
click at [331, 417] on input "Both Differential carrier attachment to differential case and Oil seals, joints…" at bounding box center [326, 412] width 10 height 10
radio input "true"
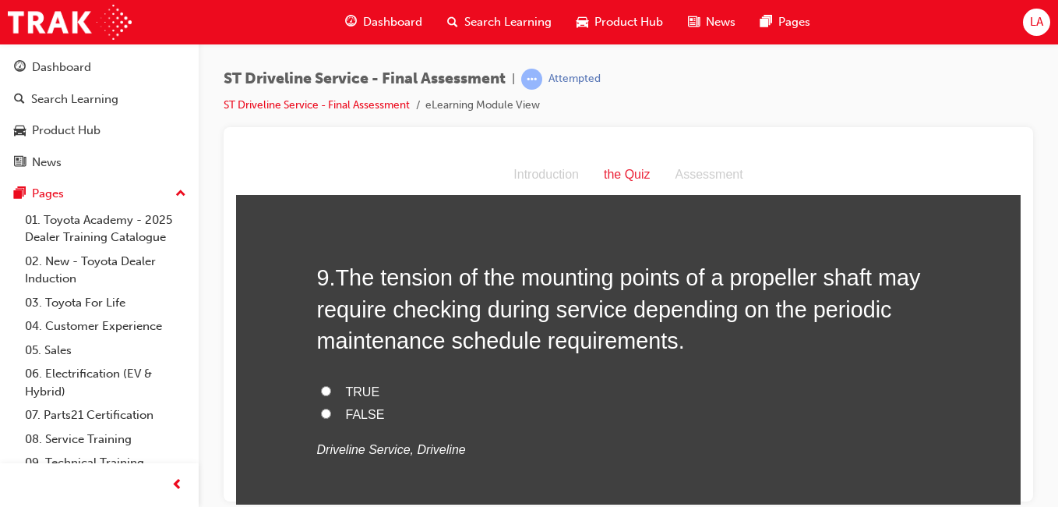
scroll to position [2900, 0]
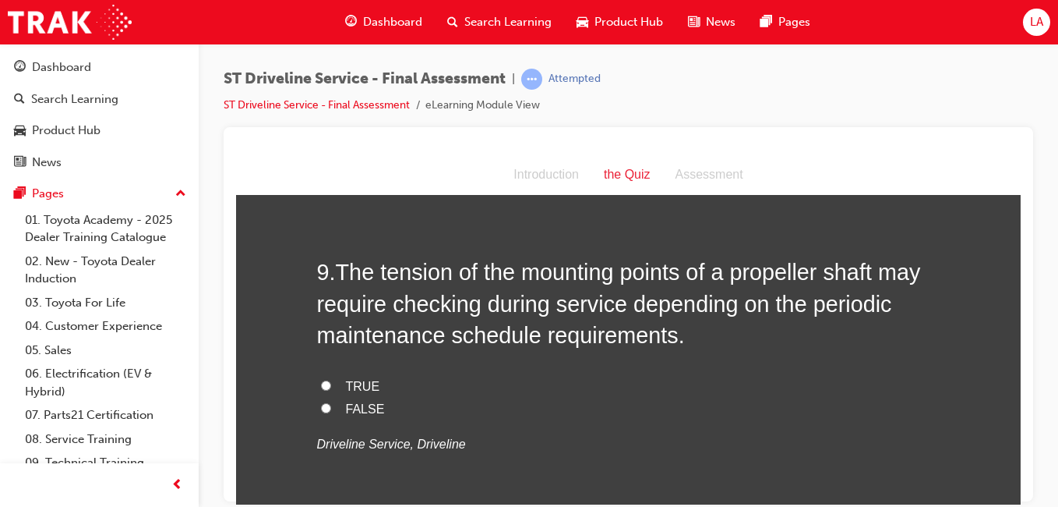
click at [776, 392] on label "TRUE" at bounding box center [628, 386] width 623 height 23
click at [331, 390] on input "TRUE" at bounding box center [326, 384] width 10 height 10
radio input "true"
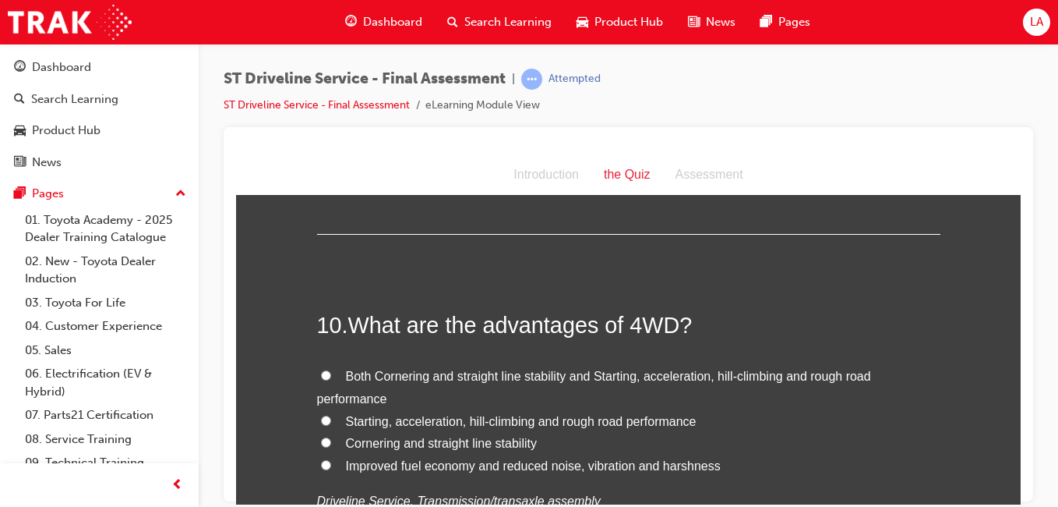
scroll to position [3246, 0]
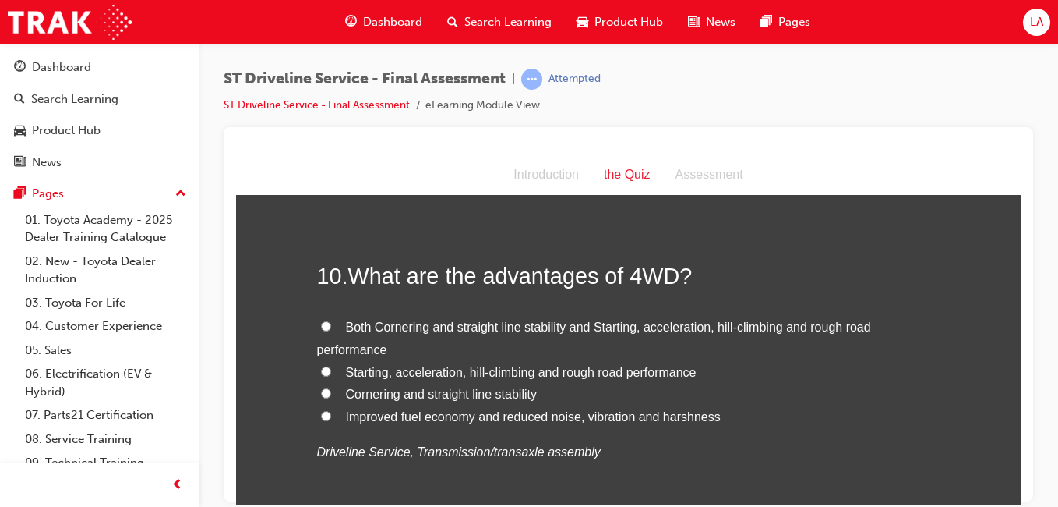
click at [800, 335] on label "Both Cornering and straight line stability and Starting, acceleration, hill-cli…" at bounding box center [628, 338] width 623 height 45
click at [331, 330] on input "Both Cornering and straight line stability and Starting, acceleration, hill-cli…" at bounding box center [326, 325] width 10 height 10
radio input "true"
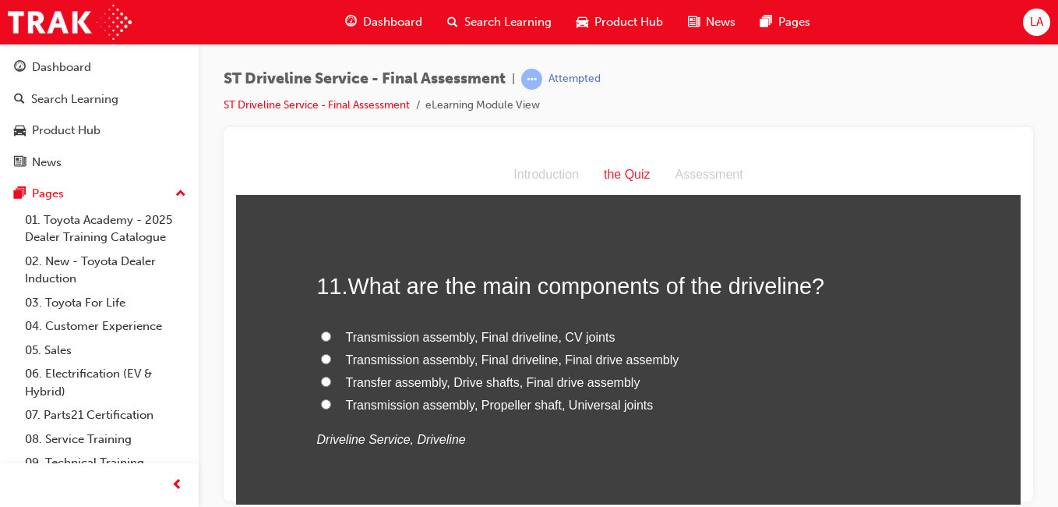
scroll to position [3591, 0]
click at [770, 387] on label "Transfer assembly, Drive shafts, Final drive assembly" at bounding box center [628, 381] width 623 height 23
click at [331, 385] on input "Transfer assembly, Drive shafts, Final drive assembly" at bounding box center [326, 380] width 10 height 10
radio input "true"
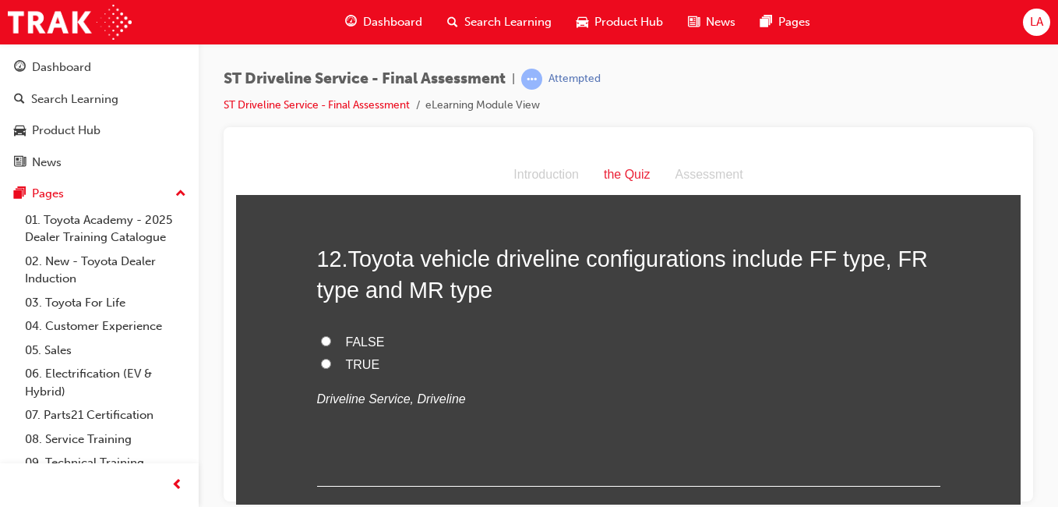
scroll to position [3953, 0]
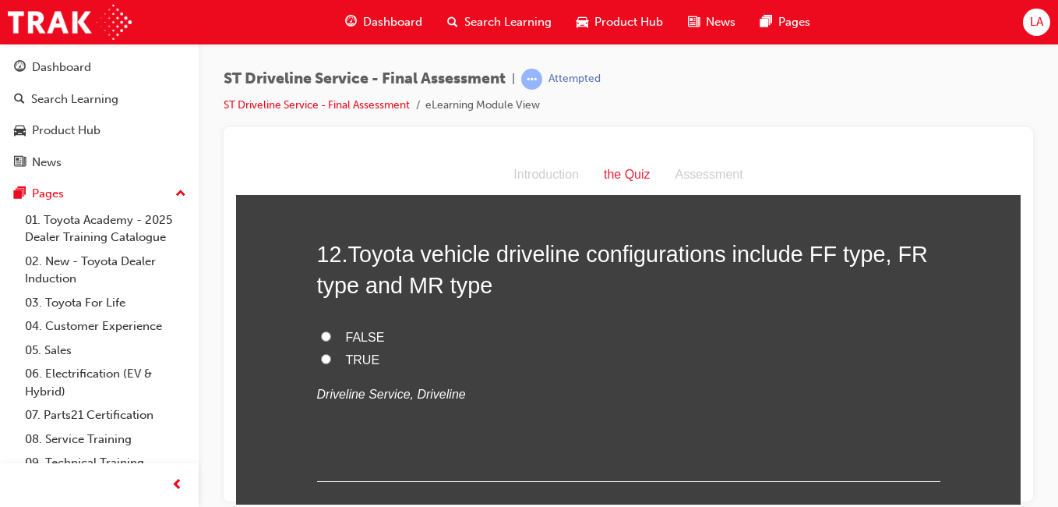
click at [776, 351] on label "TRUE" at bounding box center [628, 359] width 623 height 23
click at [331, 353] on input "TRUE" at bounding box center [326, 358] width 10 height 10
radio input "true"
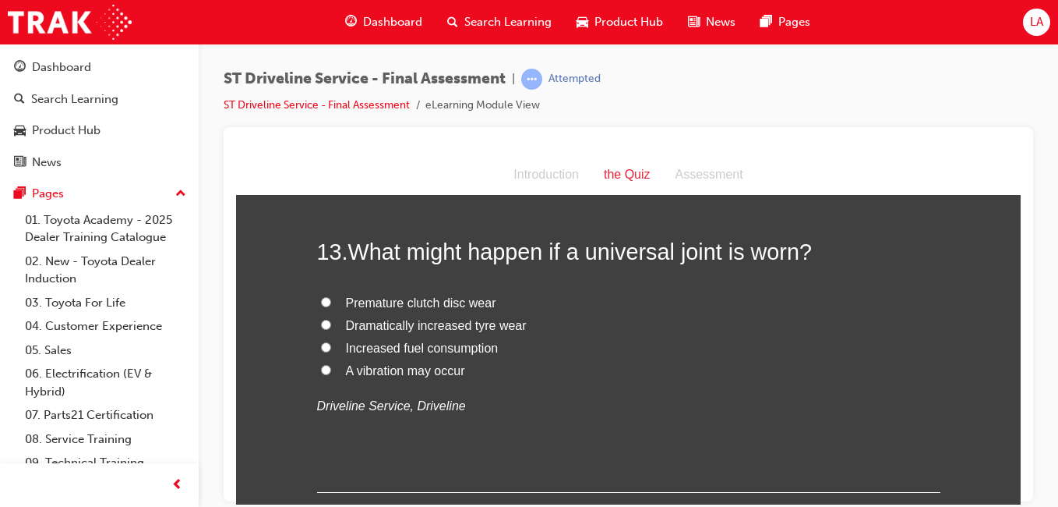
scroll to position [4274, 0]
click at [766, 376] on label "A vibration may occur" at bounding box center [628, 369] width 623 height 23
click at [331, 373] on input "A vibration may occur" at bounding box center [326, 368] width 10 height 10
radio input "true"
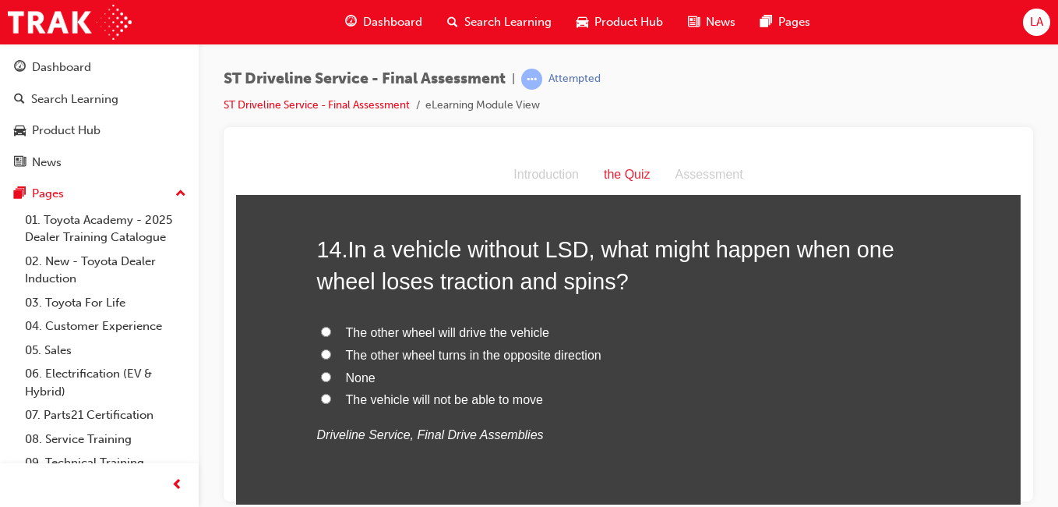
scroll to position [4612, 0]
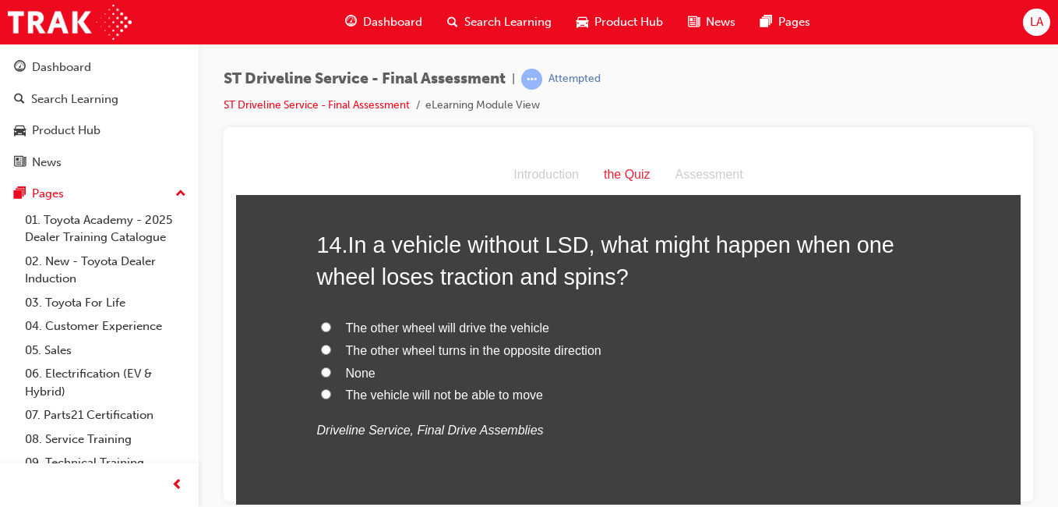
click at [323, 393] on input "The vehicle will not be able to move" at bounding box center [326, 393] width 10 height 10
radio input "true"
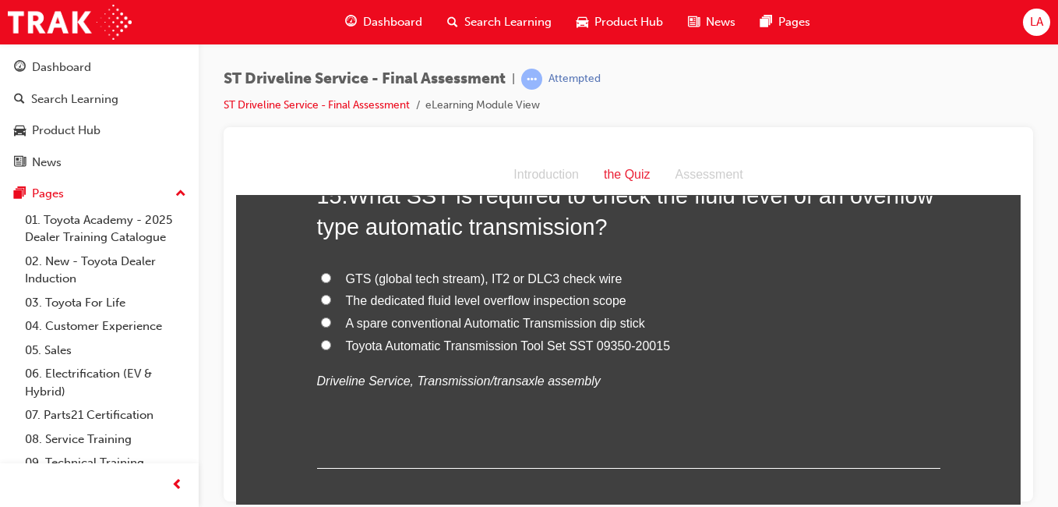
scroll to position [4976, 0]
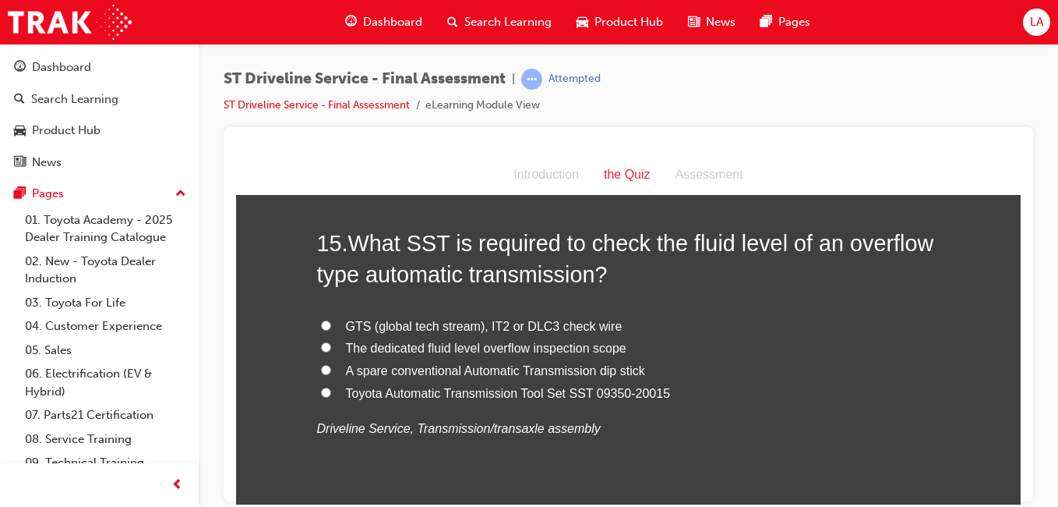
click at [755, 333] on label "GTS (global tech stream), IT2 or DLC3 check wire" at bounding box center [628, 326] width 623 height 23
click at [331, 330] on input "GTS (global tech stream), IT2 or DLC3 check wire" at bounding box center [326, 324] width 10 height 10
radio input "true"
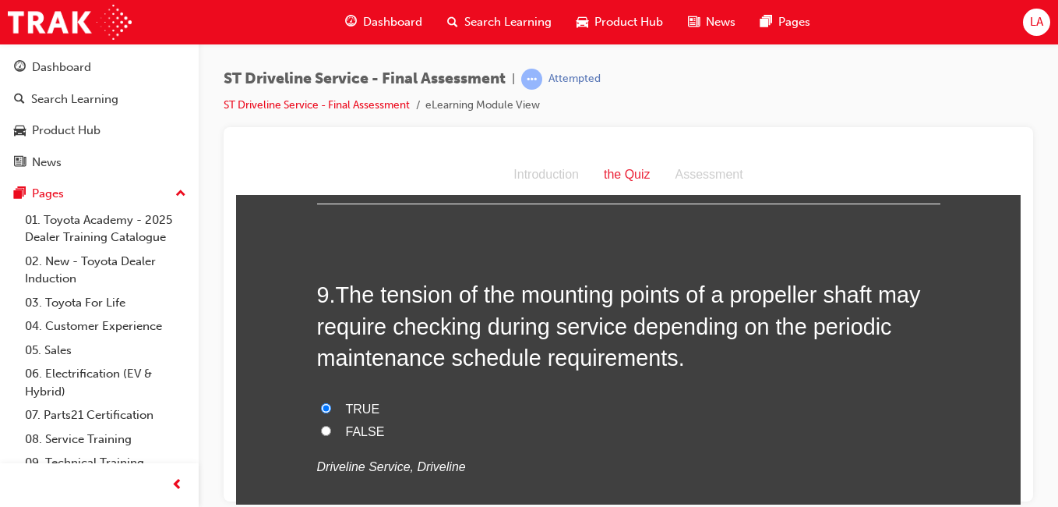
scroll to position [2874, 0]
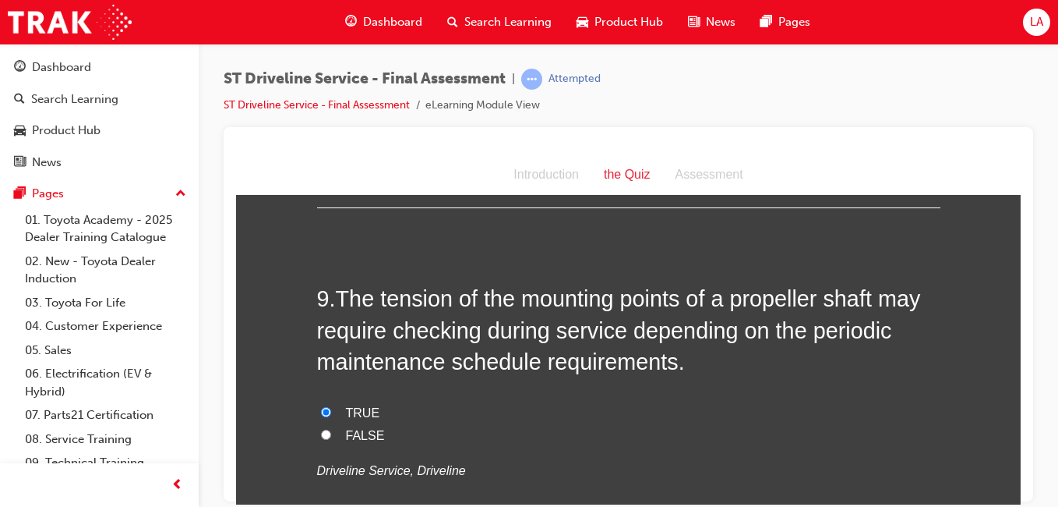
drag, startPoint x: 391, startPoint y: 445, endPoint x: 317, endPoint y: 339, distance: 129.3
click at [317, 339] on div "9 . The tension of the mounting points of a propeller shaft may require checkin…" at bounding box center [628, 419] width 623 height 274
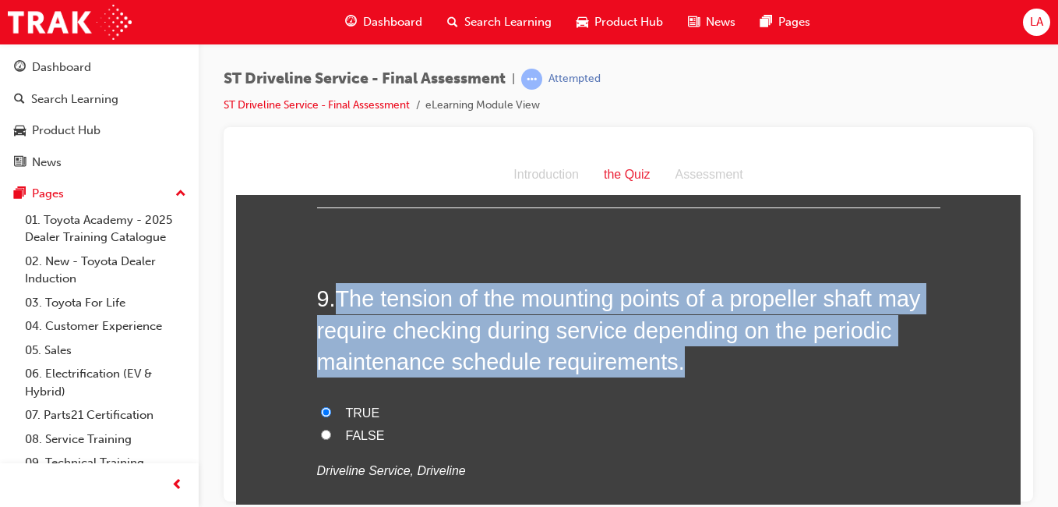
drag, startPoint x: 331, startPoint y: 305, endPoint x: 709, endPoint y: 364, distance: 382.4
click at [709, 364] on h2 "9 . The tension of the mounting points of a propeller shaft may require checkin…" at bounding box center [628, 329] width 623 height 94
copy h2 "The tension of the mounting points of a propeller shaft may require checking du…"
click at [459, 266] on div "1 . Which clutch pedal inspections require the use of a ruler? Clutch wear, noi…" at bounding box center [628, 18] width 623 height 5197
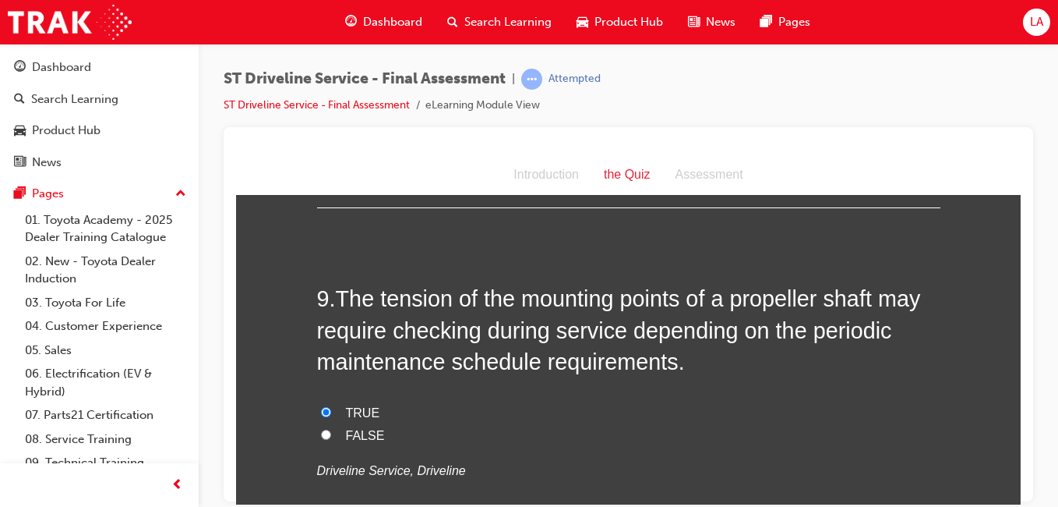
click at [845, 263] on div "1 . Which clutch pedal inspections require the use of a ruler? Clutch wear, noi…" at bounding box center [628, 18] width 623 height 5197
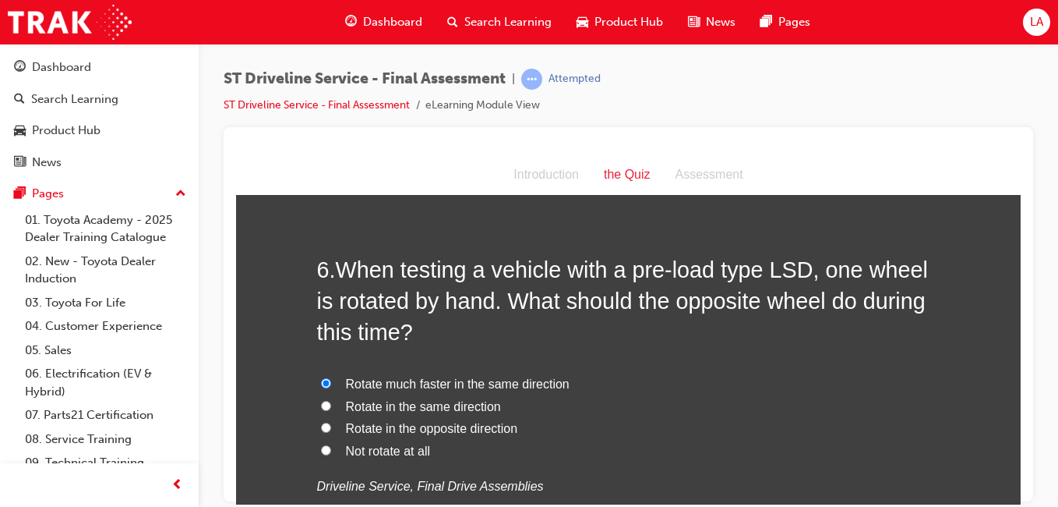
scroll to position [1797, 0]
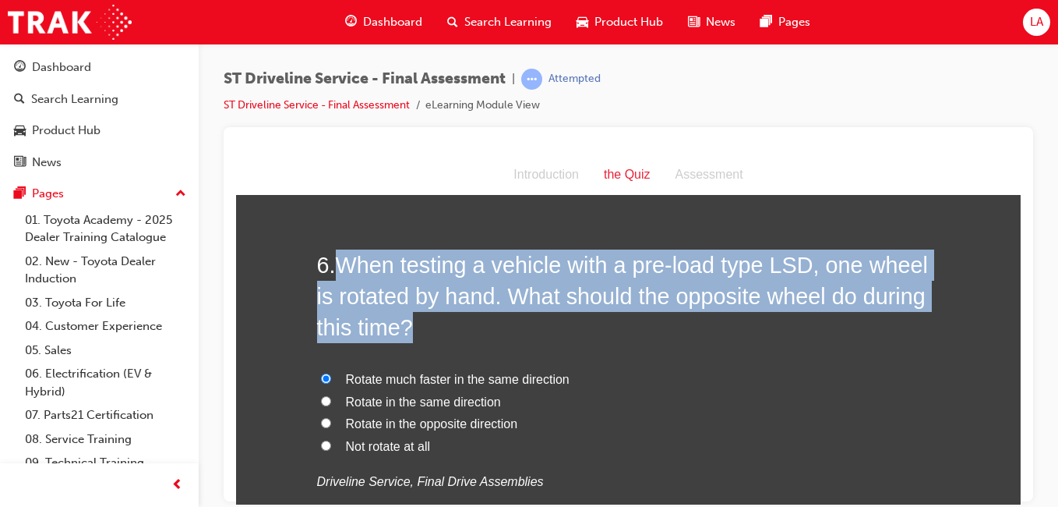
drag, startPoint x: 418, startPoint y: 322, endPoint x: 342, endPoint y: 265, distance: 94.6
click at [342, 265] on h2 "6 . When testing a vehicle with a pre-load type LSD, one wheel is rotated by ha…" at bounding box center [628, 296] width 623 height 94
copy span "When testing a vehicle with a pre-load type LSD, one wheel is rotated by hand. …"
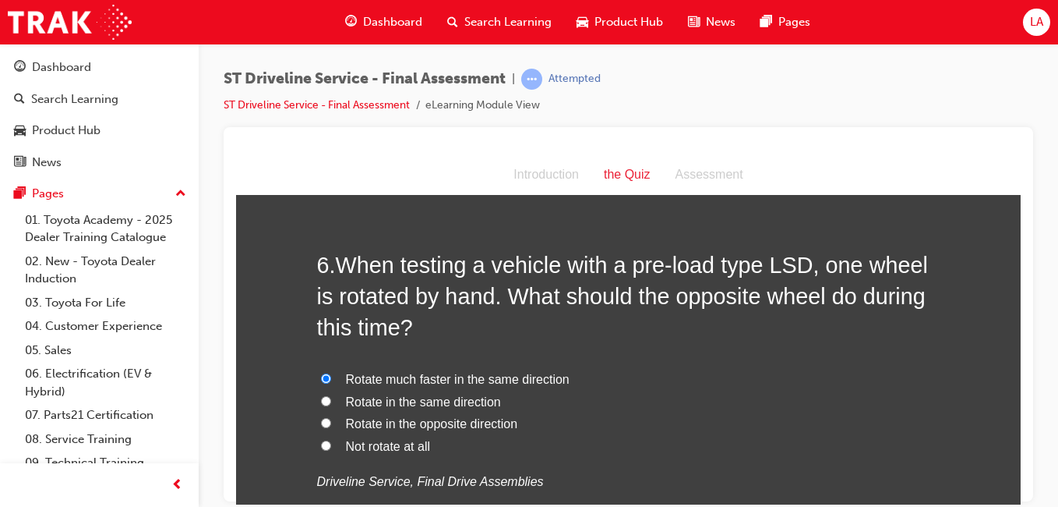
click at [606, 408] on label "Rotate in the same direction" at bounding box center [628, 401] width 623 height 23
click at [331, 405] on input "Rotate in the same direction" at bounding box center [326, 400] width 10 height 10
radio input "true"
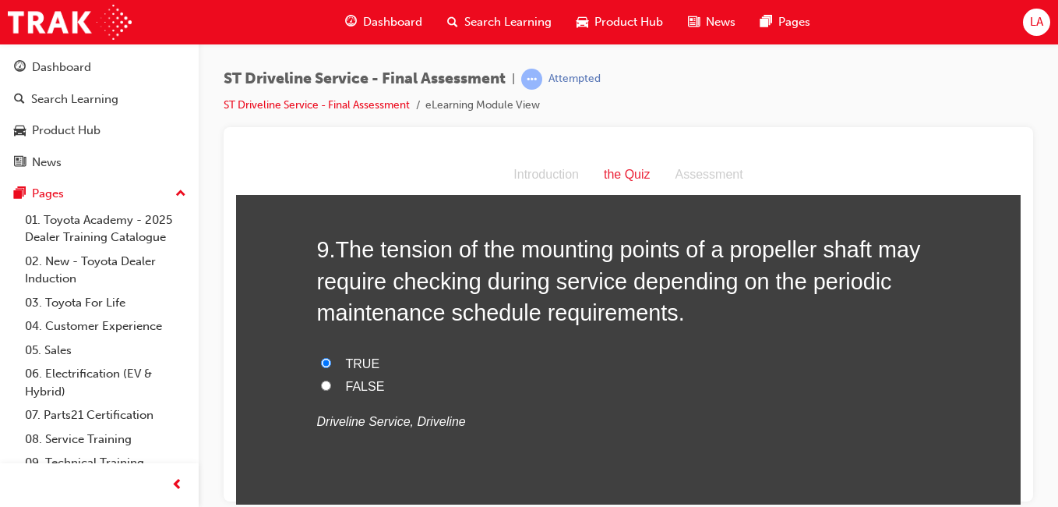
scroll to position [2918, 0]
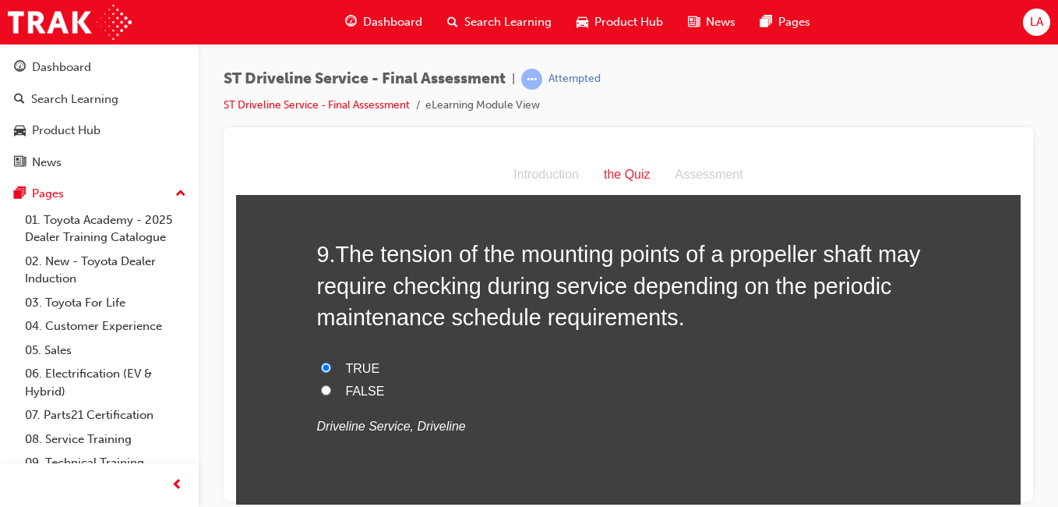
click at [801, 380] on label "FALSE" at bounding box center [628, 390] width 623 height 23
click at [331, 384] on input "FALSE" at bounding box center [326, 389] width 10 height 10
radio input "true"
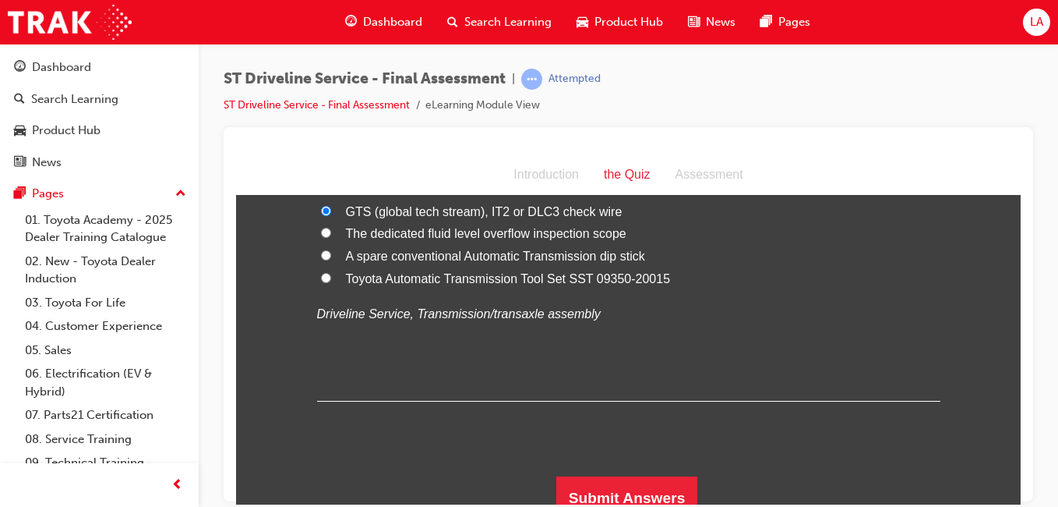
scroll to position [5106, 0]
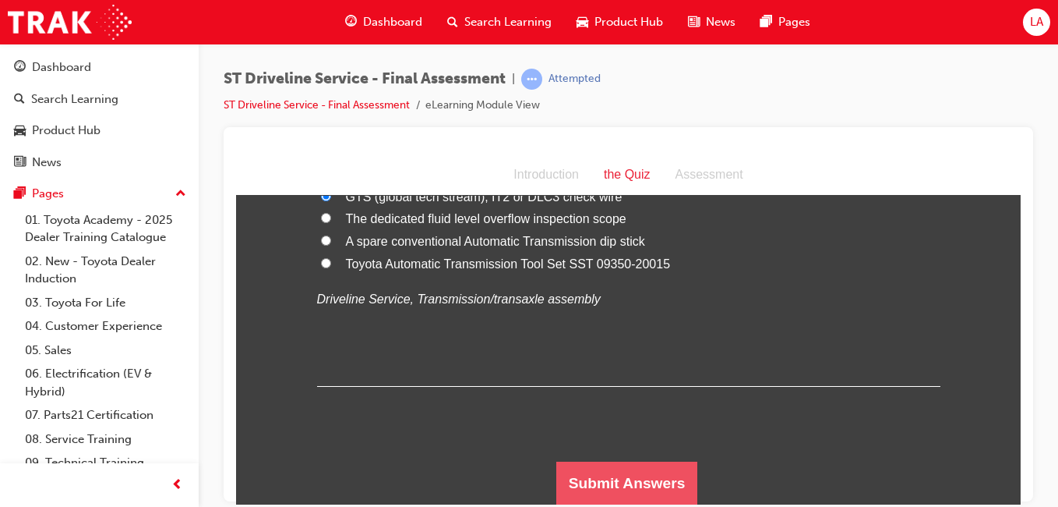
click at [656, 476] on button "Submit Answers" at bounding box center [627, 483] width 142 height 44
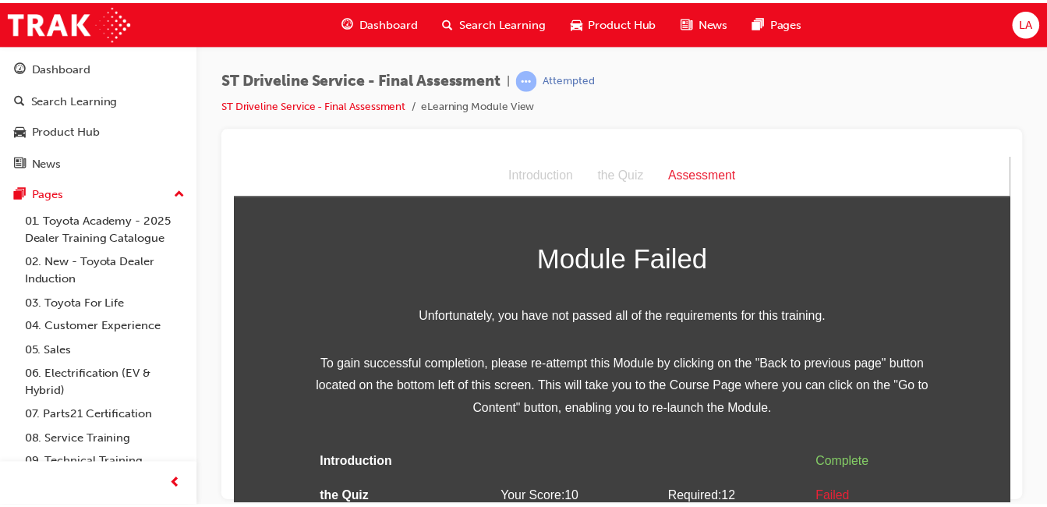
scroll to position [59, 0]
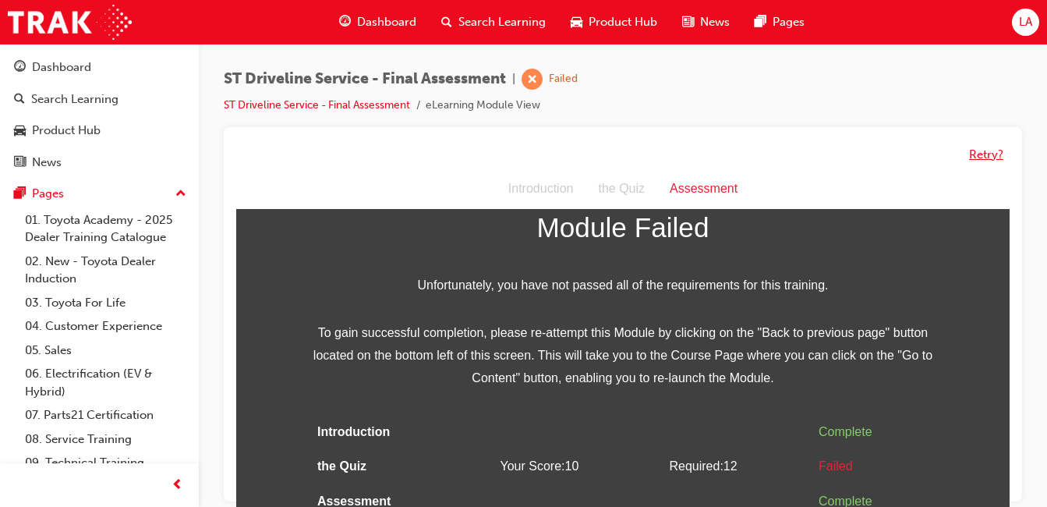
click at [994, 157] on button "Retry?" at bounding box center [986, 155] width 34 height 18
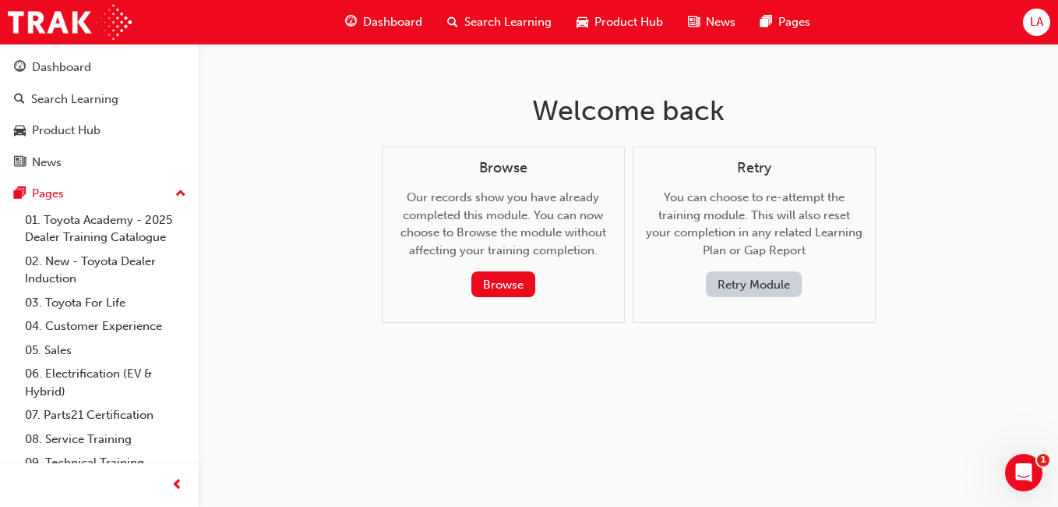
click at [518, 276] on button "Browse" at bounding box center [503, 284] width 64 height 26
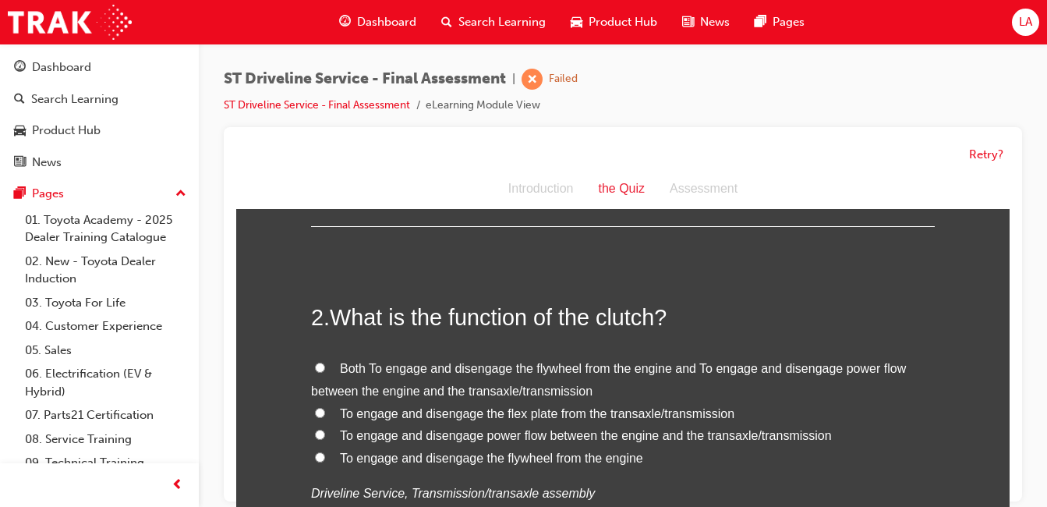
scroll to position [344, 0]
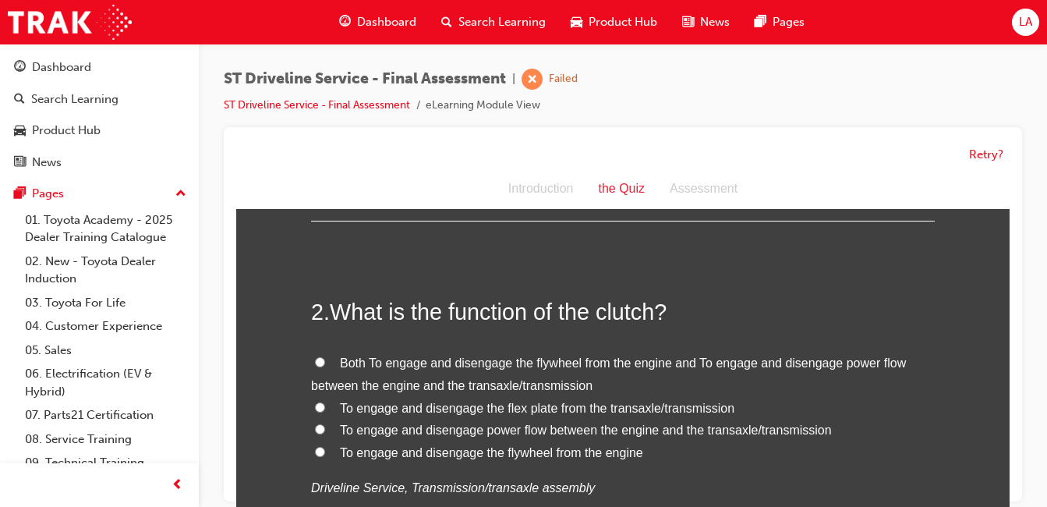
click at [501, 111] on li "eLearning Module View" at bounding box center [482, 106] width 115 height 18
click at [542, 210] on div "Introduction the Quiz Assessment" at bounding box center [622, 189] width 773 height 41
click at [990, 160] on button "Retry?" at bounding box center [986, 155] width 34 height 18
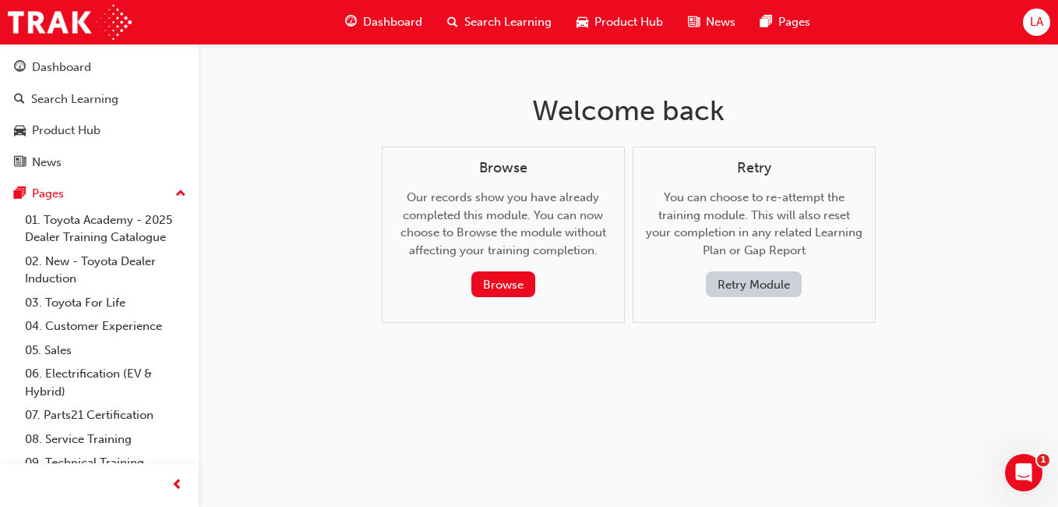
click at [524, 279] on button "Browse" at bounding box center [503, 284] width 64 height 26
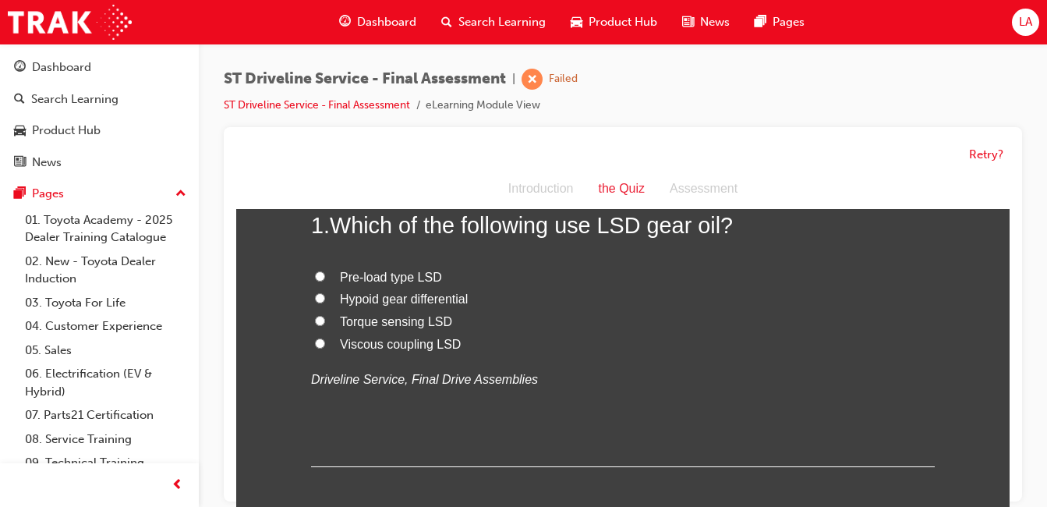
scroll to position [101, 0]
click at [1024, 26] on span "LA" at bounding box center [1024, 22] width 13 height 18
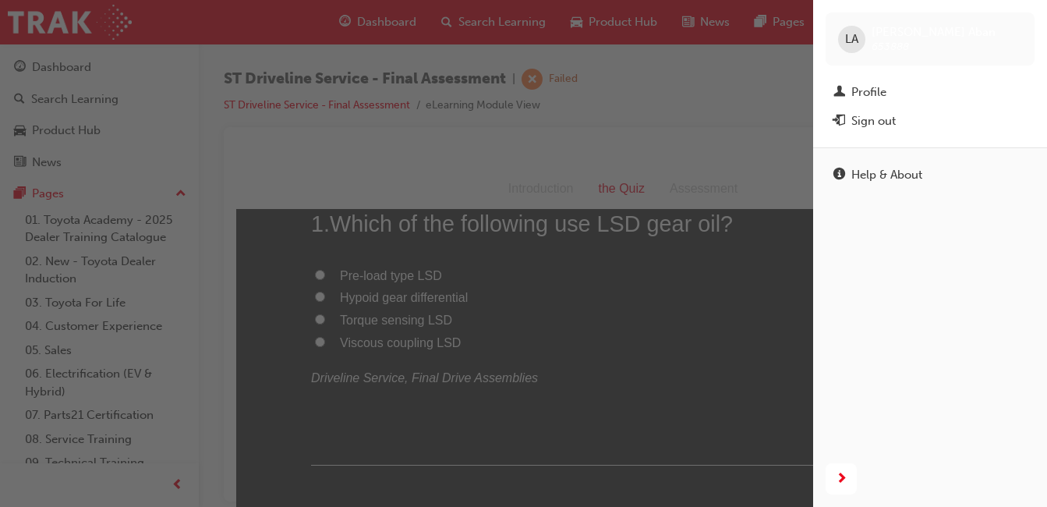
click at [757, 126] on div "button" at bounding box center [406, 253] width 813 height 507
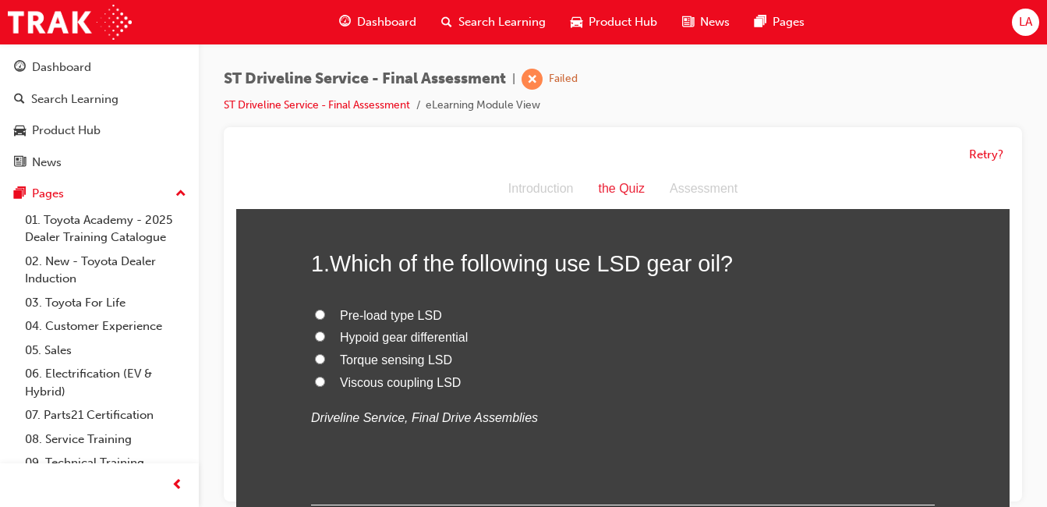
scroll to position [48, 0]
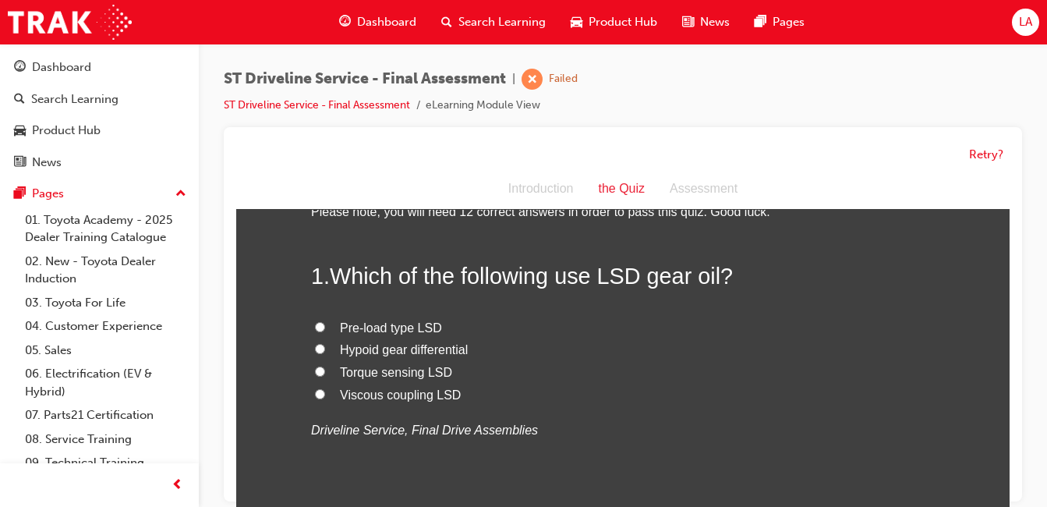
click at [716, 317] on label "Pre-load type LSD" at bounding box center [622, 328] width 623 height 23
click at [325, 322] on input "Pre-load type LSD" at bounding box center [320, 327] width 10 height 10
radio input "true"
click at [687, 352] on label "Hypoid gear differential" at bounding box center [622, 350] width 623 height 23
click at [325, 352] on input "Hypoid gear differential" at bounding box center [320, 349] width 10 height 10
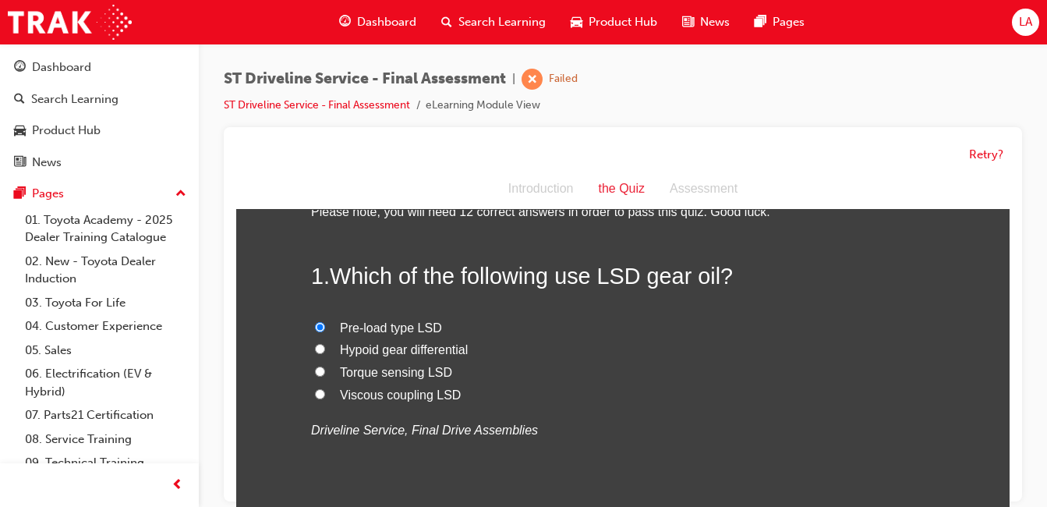
radio input "true"
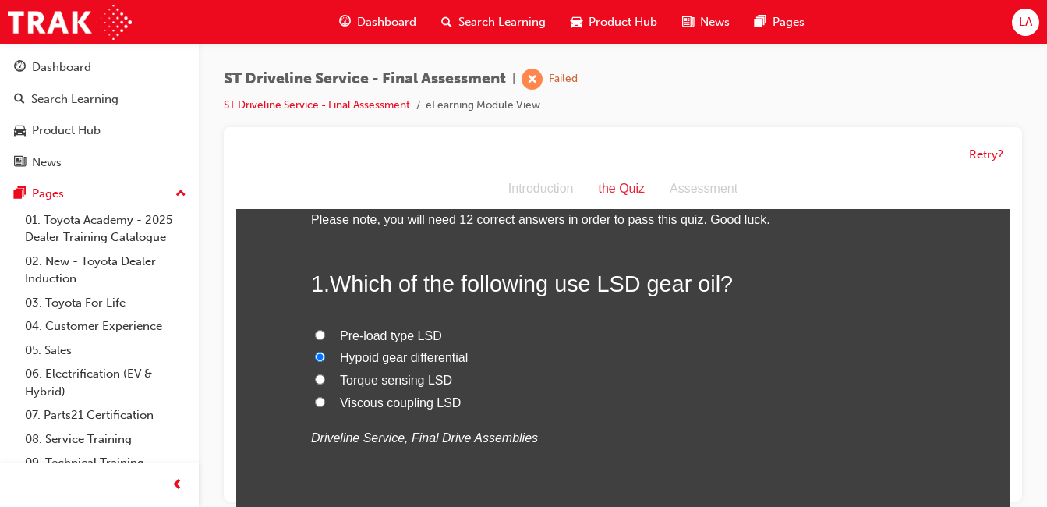
scroll to position [0, 0]
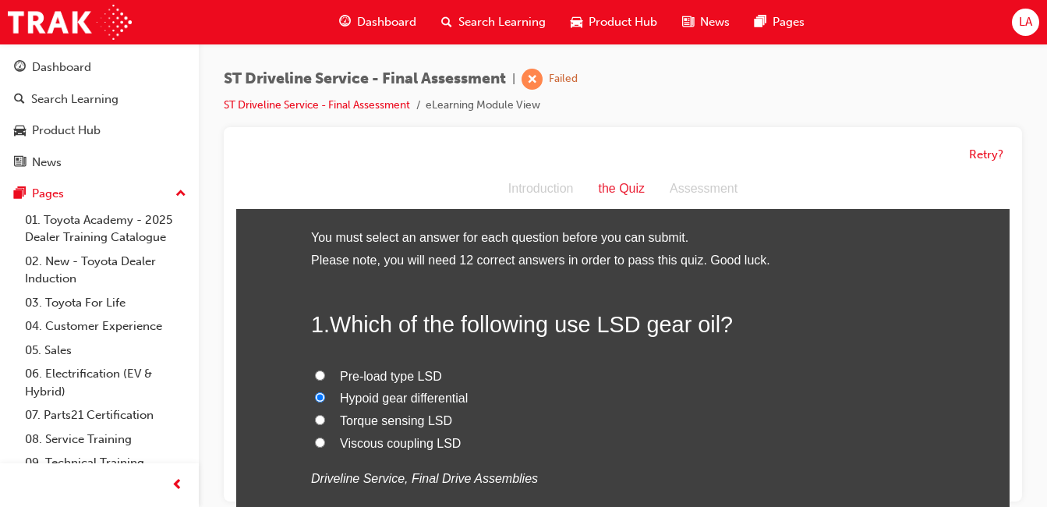
click at [529, 400] on label "Hypoid gear differential" at bounding box center [622, 398] width 623 height 23
click at [325, 400] on input "Hypoid gear differential" at bounding box center [320, 397] width 10 height 10
click at [377, 372] on span "Pre-load type LSD" at bounding box center [391, 375] width 102 height 13
click at [325, 372] on input "Pre-load type LSD" at bounding box center [320, 375] width 10 height 10
radio input "true"
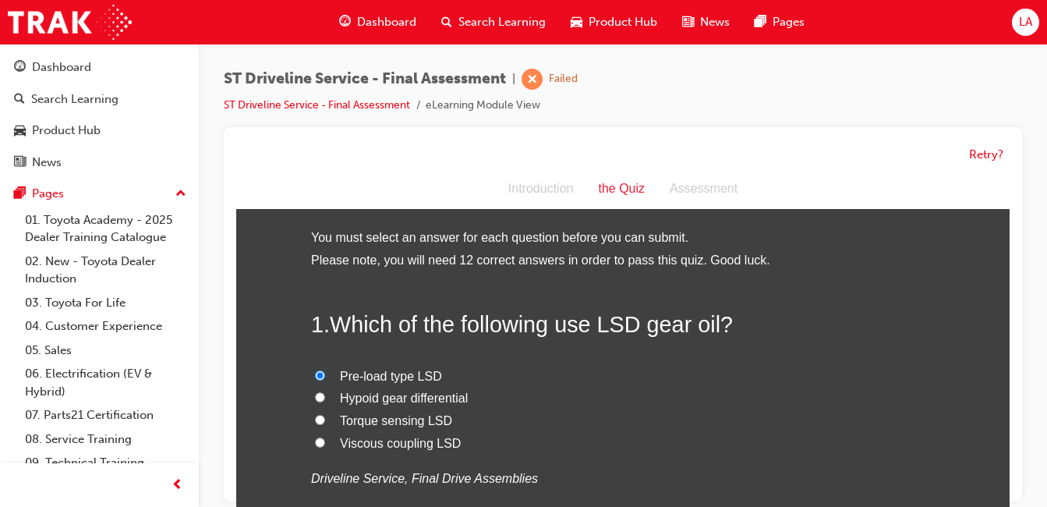
click at [621, 197] on div "the Quiz" at bounding box center [621, 189] width 72 height 23
click at [984, 151] on button "Retry?" at bounding box center [986, 155] width 34 height 18
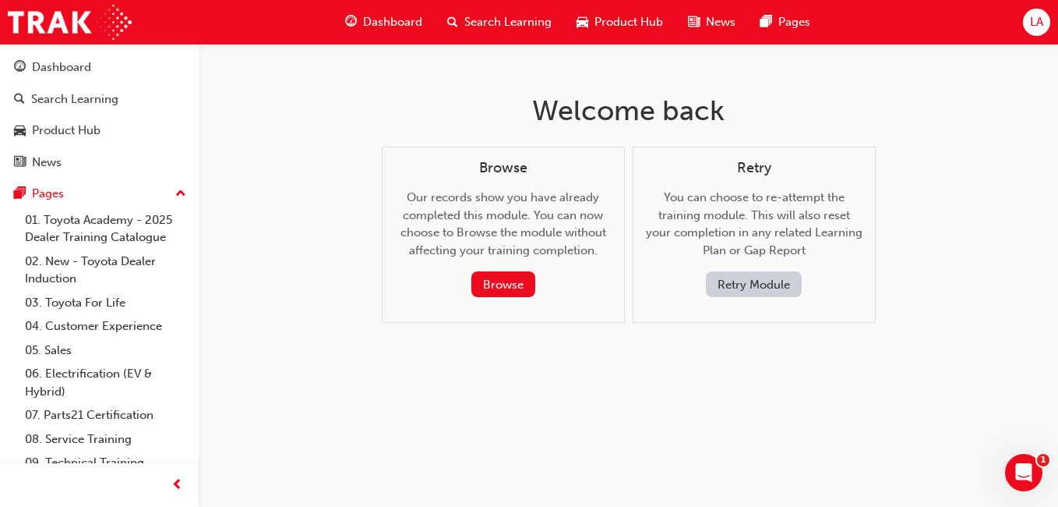
click at [773, 290] on button "Retry Module" at bounding box center [754, 284] width 96 height 26
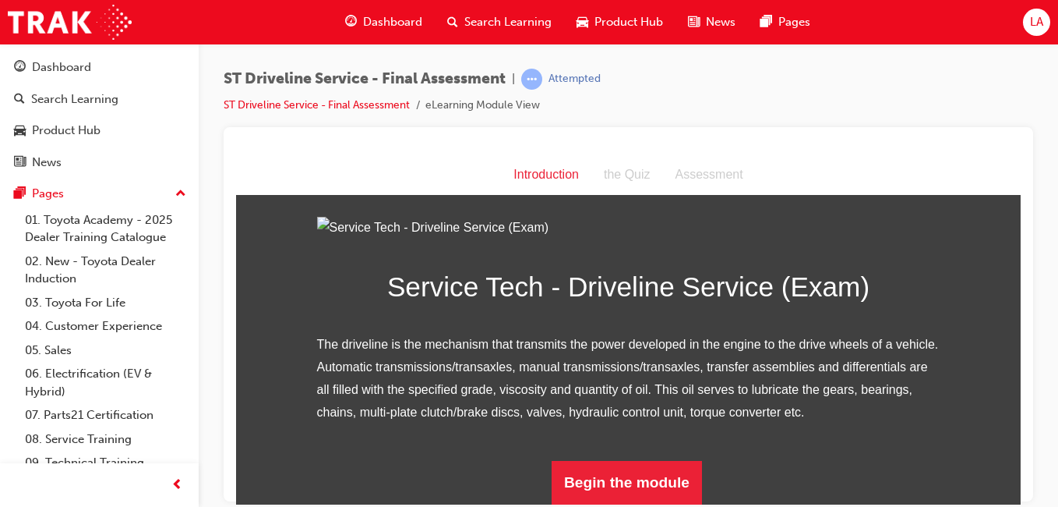
scroll to position [193, 0]
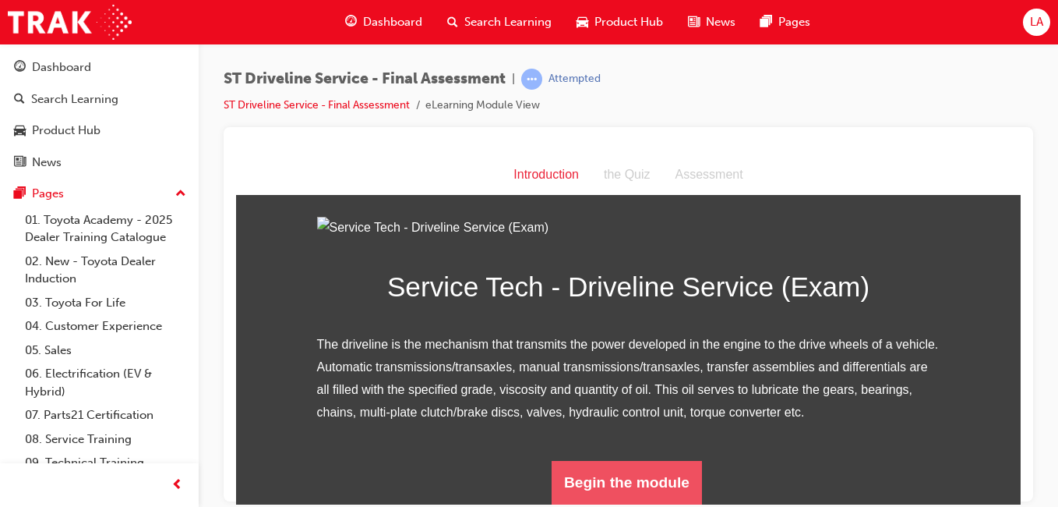
click at [669, 496] on button "Begin the module" at bounding box center [627, 482] width 150 height 44
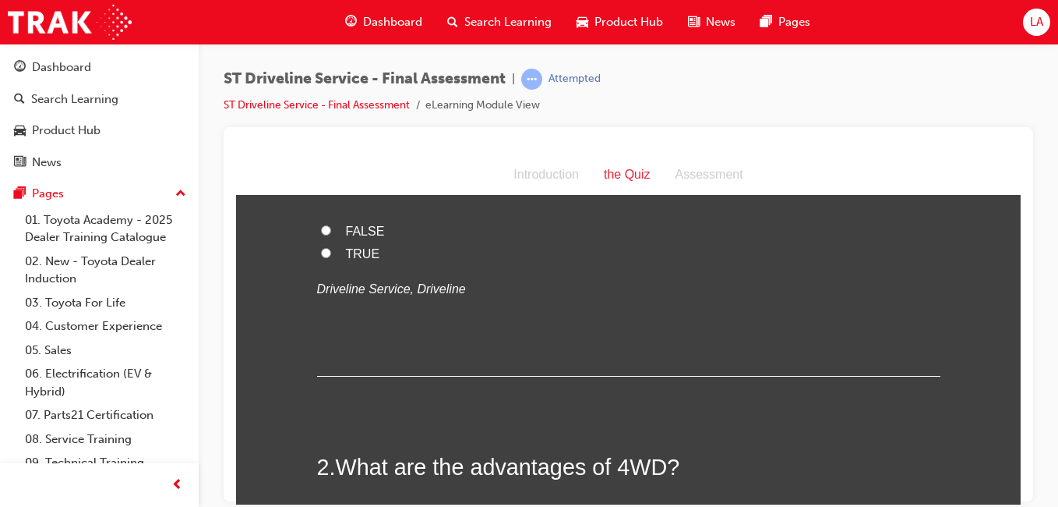
scroll to position [0, 0]
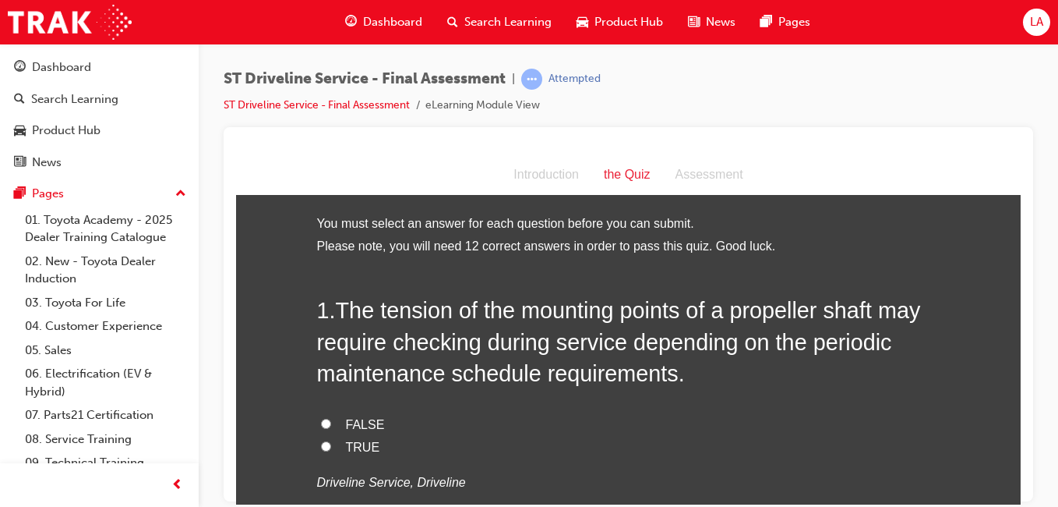
click at [607, 446] on label "TRUE" at bounding box center [628, 447] width 623 height 23
click at [331, 446] on input "TRUE" at bounding box center [326, 445] width 10 height 10
radio input "true"
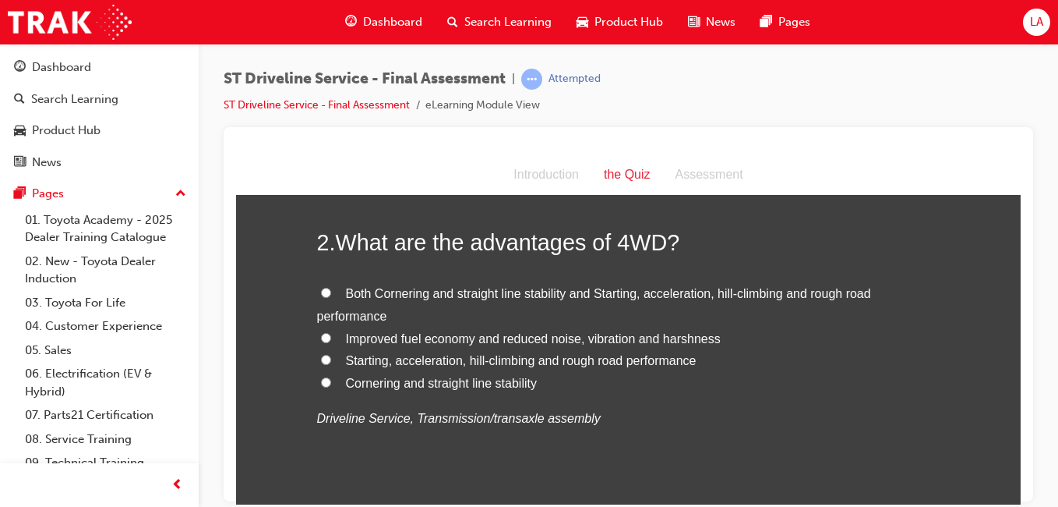
click at [707, 306] on label "Both Cornering and straight line stability and Starting, acceleration, hill-cli…" at bounding box center [628, 304] width 623 height 45
click at [331, 297] on input "Both Cornering and straight line stability and Starting, acceleration, hill-cli…" at bounding box center [326, 292] width 10 height 10
radio input "true"
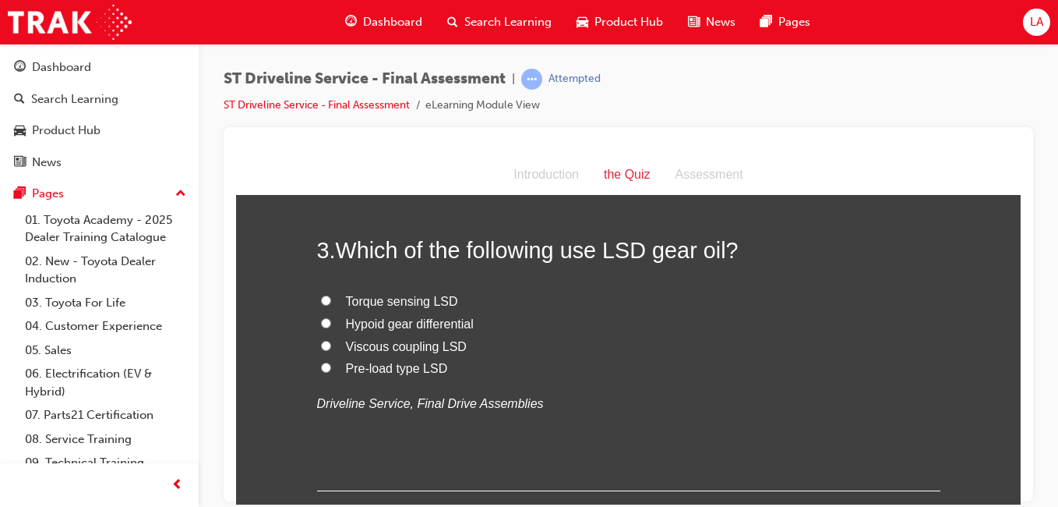
scroll to position [759, 0]
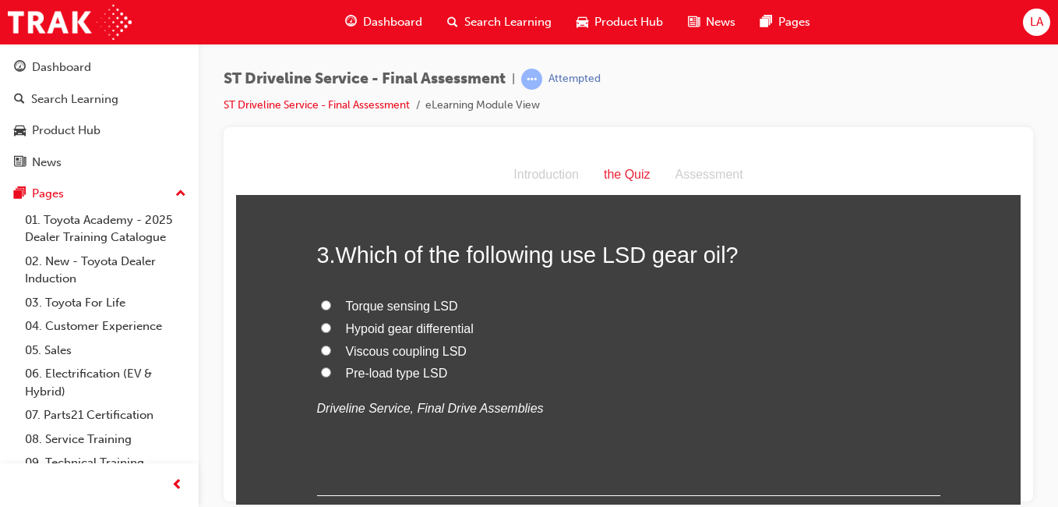
click at [651, 365] on label "Pre-load type LSD" at bounding box center [628, 373] width 623 height 23
click at [331, 366] on input "Pre-load type LSD" at bounding box center [326, 371] width 10 height 10
radio input "true"
click at [661, 352] on label "Viscous coupling LSD" at bounding box center [628, 351] width 623 height 23
click at [331, 352] on input "Viscous coupling LSD" at bounding box center [326, 349] width 10 height 10
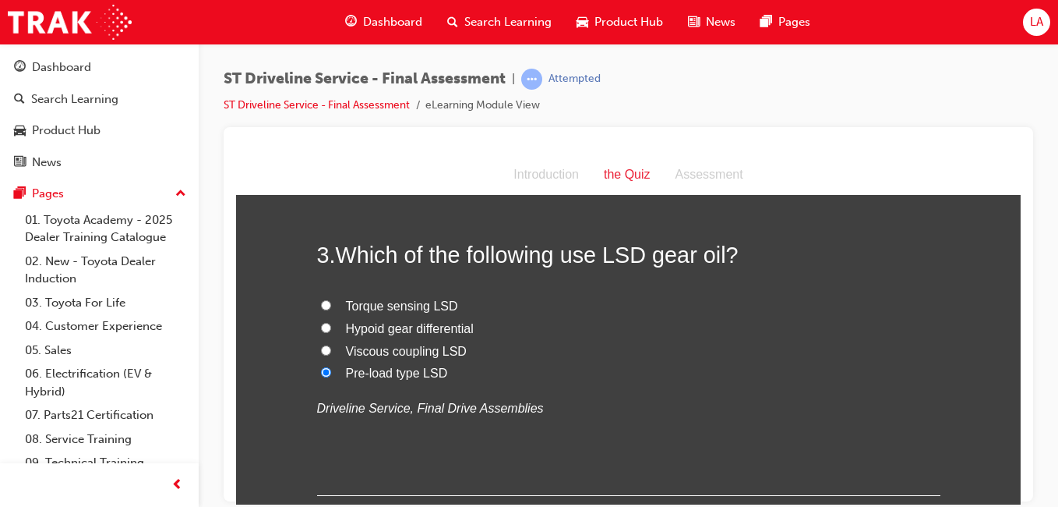
radio input "true"
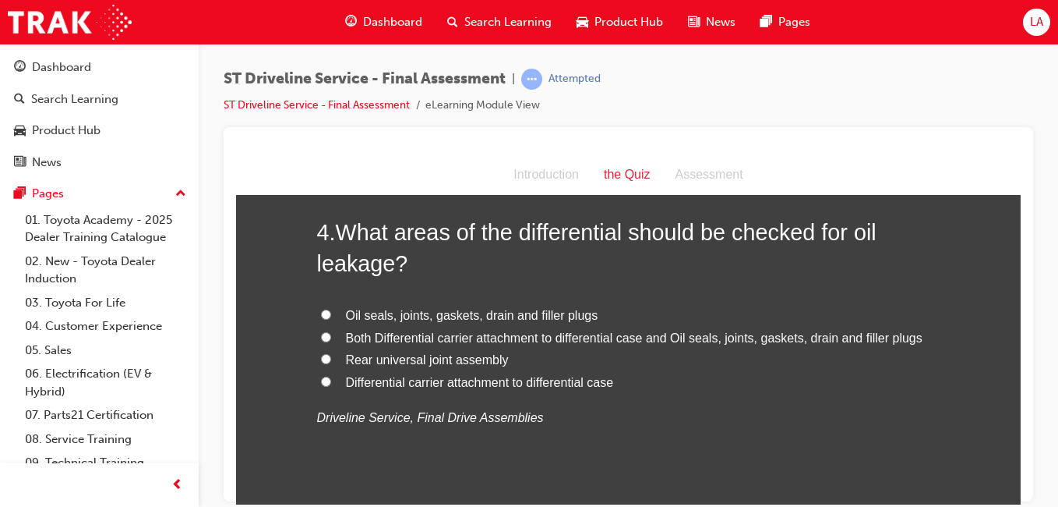
scroll to position [1115, 0]
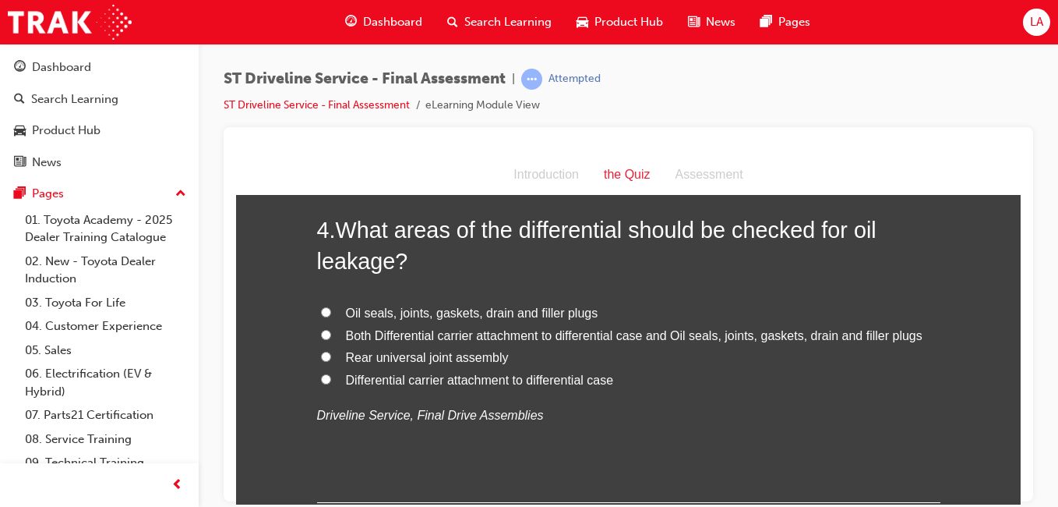
click at [690, 330] on span "Both Differential carrier attachment to differential case and Oil seals, joints…" at bounding box center [634, 334] width 577 height 13
click at [331, 330] on input "Both Differential carrier attachment to differential case and Oil seals, joints…" at bounding box center [326, 334] width 10 height 10
radio input "true"
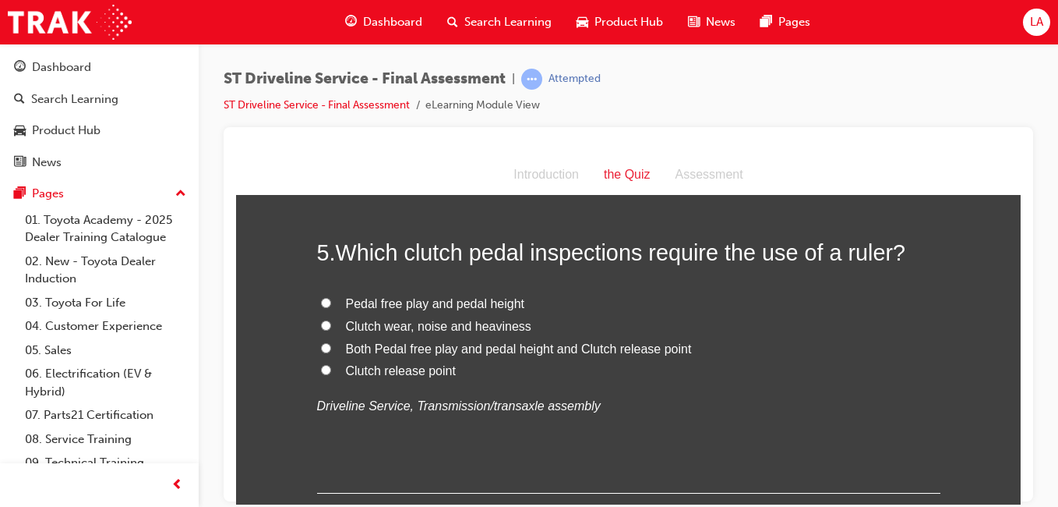
scroll to position [1472, 0]
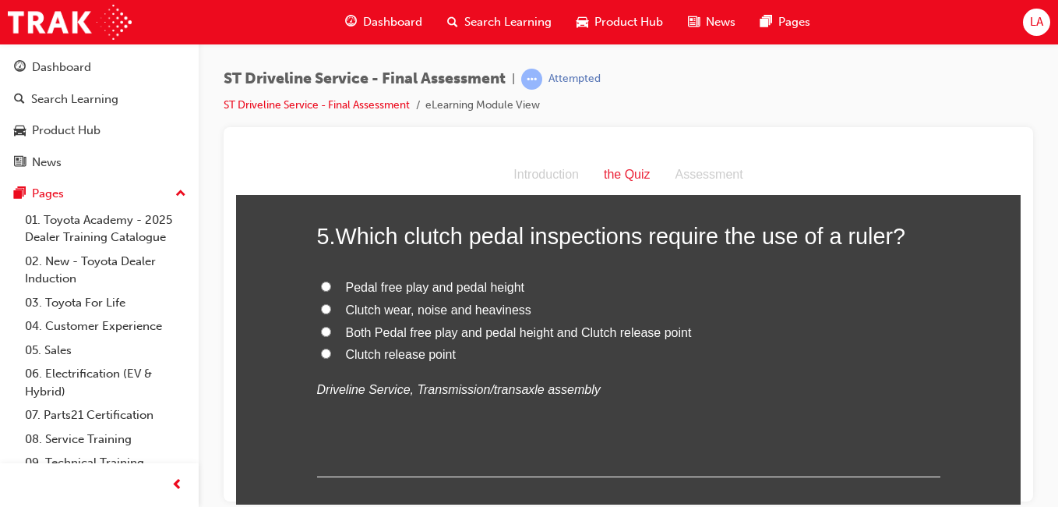
click at [681, 349] on label "Clutch release point" at bounding box center [628, 354] width 623 height 23
click at [331, 349] on input "Clutch release point" at bounding box center [326, 353] width 10 height 10
radio input "true"
click at [688, 341] on label "Both Pedal free play and pedal height and Clutch release point" at bounding box center [628, 332] width 623 height 23
click at [331, 336] on input "Both Pedal free play and pedal height and Clutch release point" at bounding box center [326, 331] width 10 height 10
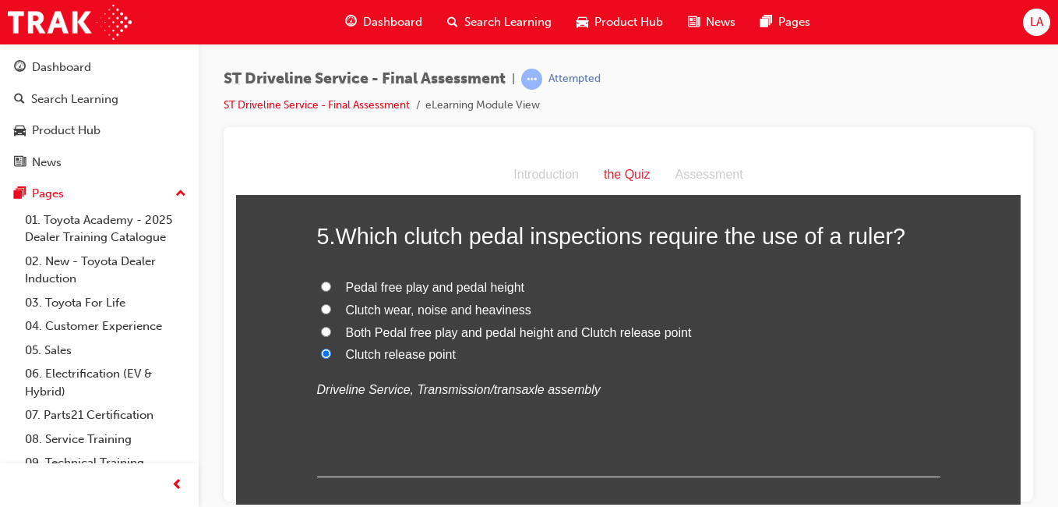
radio input "true"
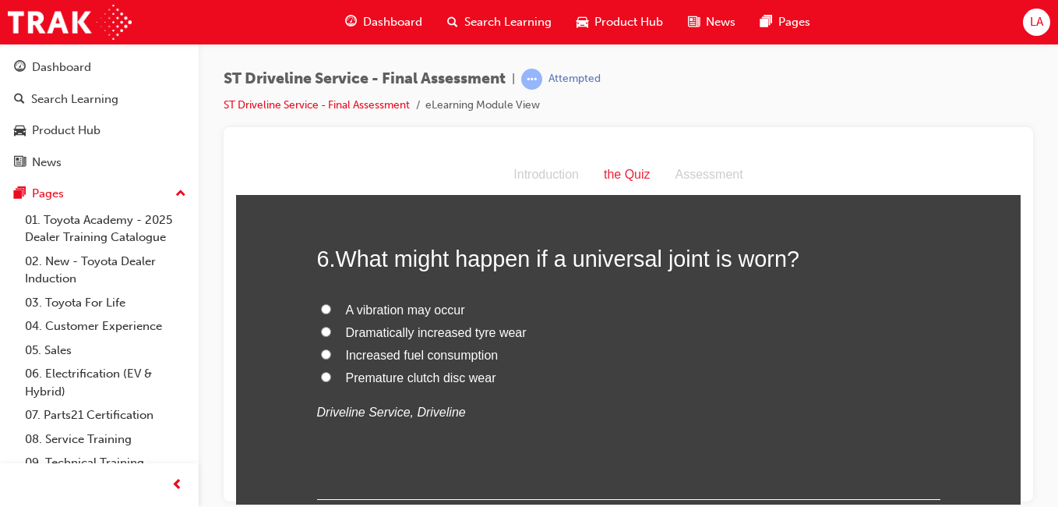
scroll to position [1784, 0]
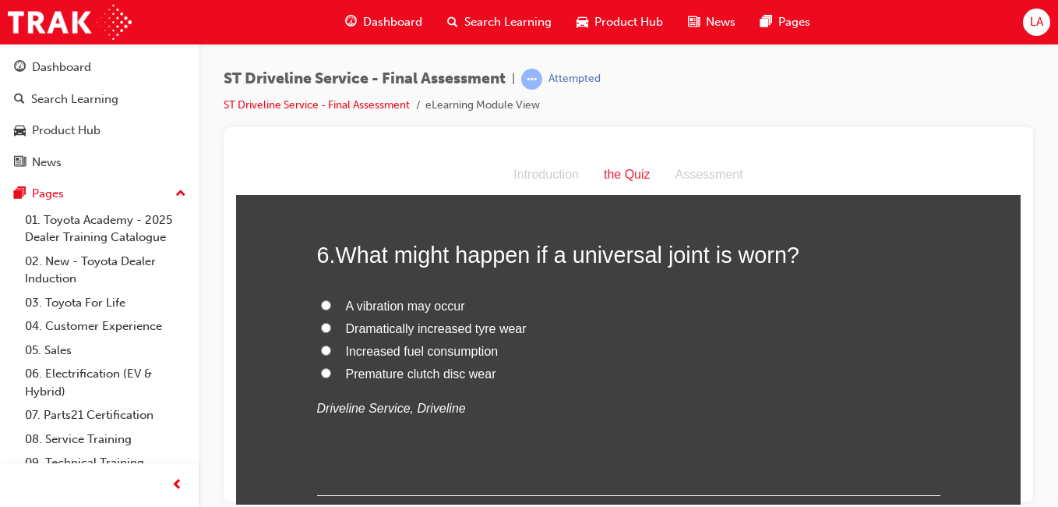
click at [682, 300] on label "A vibration may occur" at bounding box center [628, 306] width 623 height 23
click at [331, 300] on input "A vibration may occur" at bounding box center [326, 304] width 10 height 10
radio input "true"
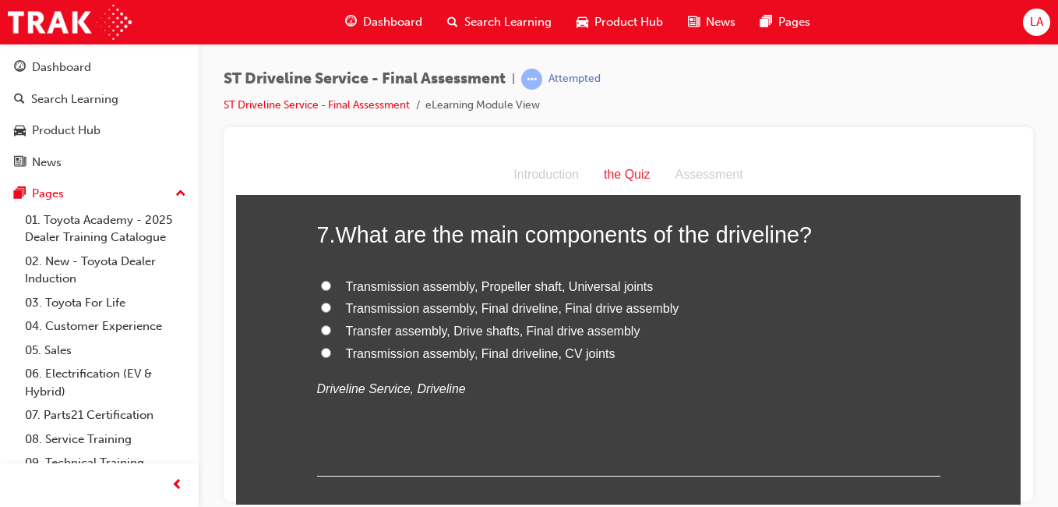
scroll to position [2141, 0]
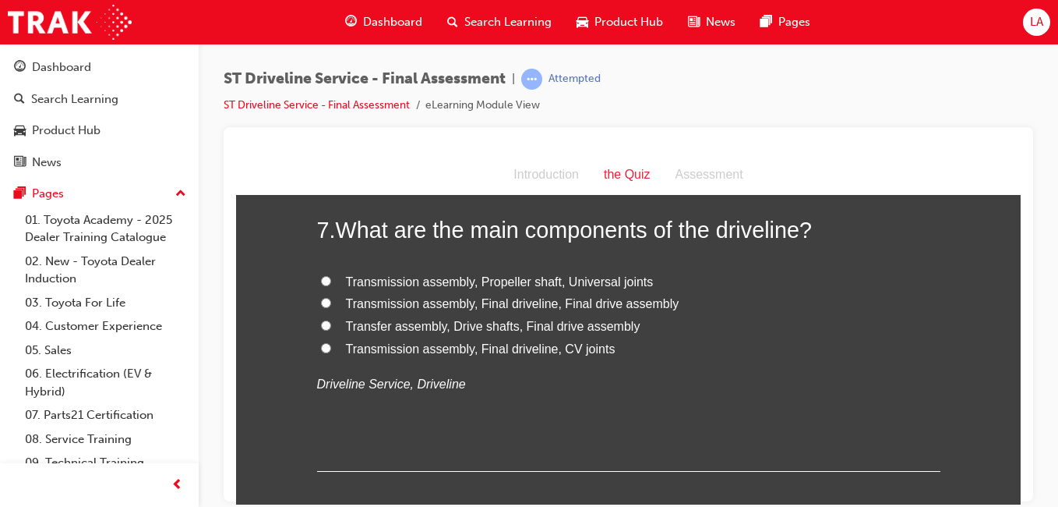
click at [688, 324] on label "Transfer assembly, Drive shafts, Final drive assembly" at bounding box center [628, 326] width 623 height 23
click at [331, 324] on input "Transfer assembly, Drive shafts, Final drive assembly" at bounding box center [326, 324] width 10 height 10
radio input "true"
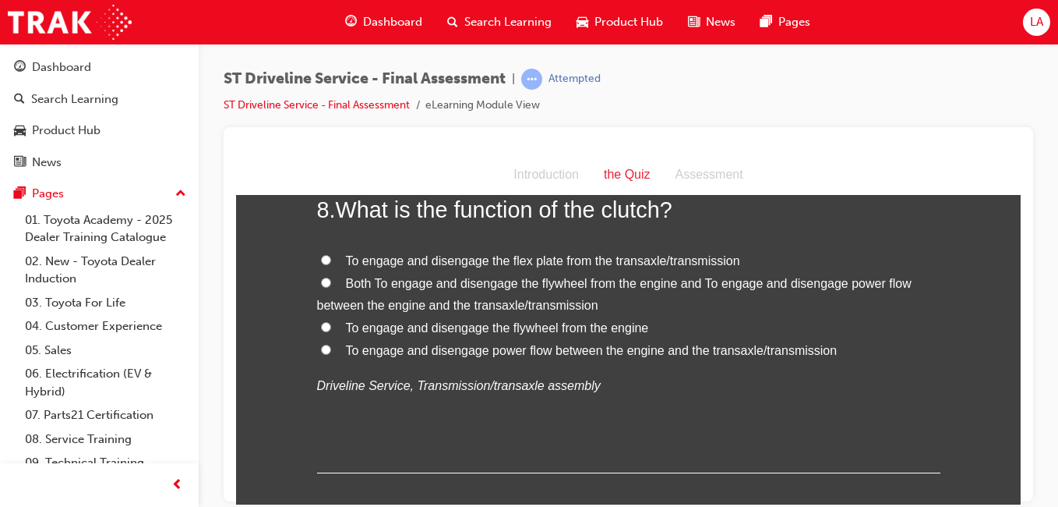
scroll to position [2497, 0]
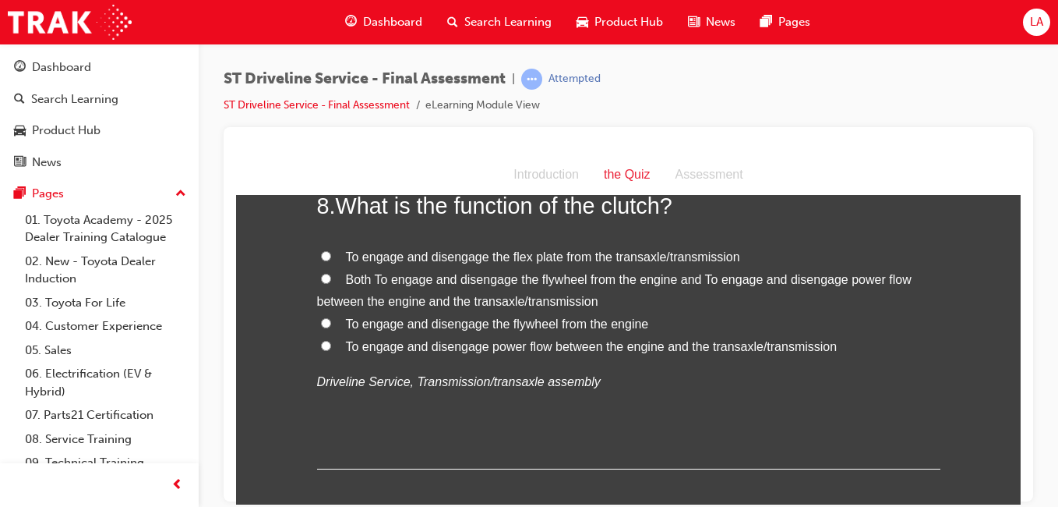
click at [718, 292] on label "Both To engage and disengage the flywheel from the engine and To engage and dis…" at bounding box center [628, 290] width 623 height 45
click at [331, 283] on input "Both To engage and disengage the flywheel from the engine and To engage and dis…" at bounding box center [326, 278] width 10 height 10
radio input "true"
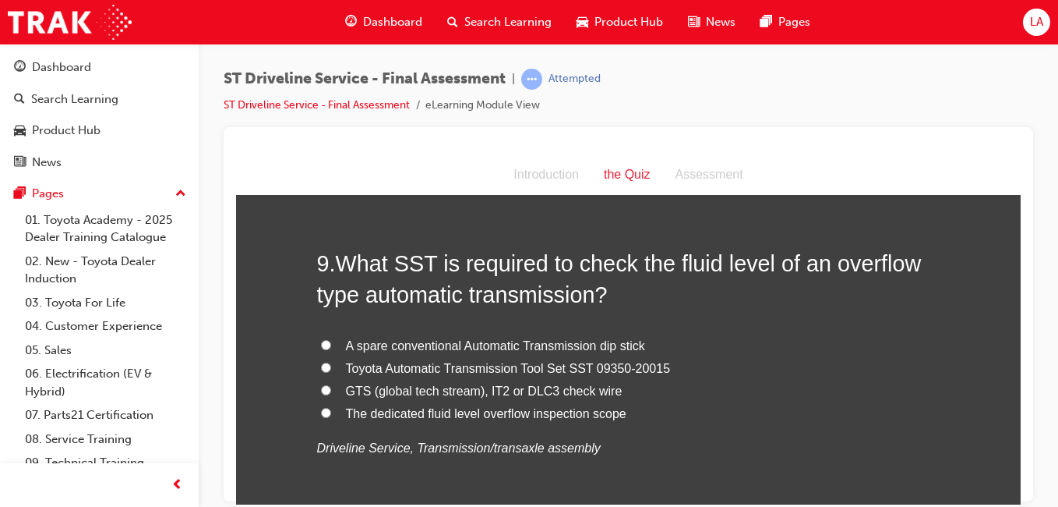
scroll to position [2798, 0]
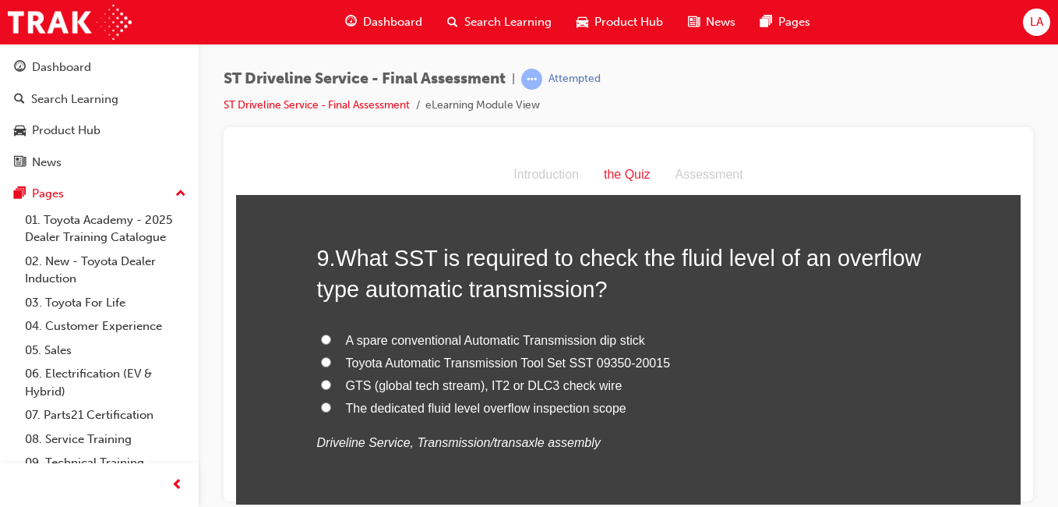
click at [689, 384] on label "GTS (global tech stream), IT2 or DLC3 check wire" at bounding box center [628, 385] width 623 height 23
click at [331, 384] on input "GTS (global tech stream), IT2 or DLC3 check wire" at bounding box center [326, 384] width 10 height 10
radio input "true"
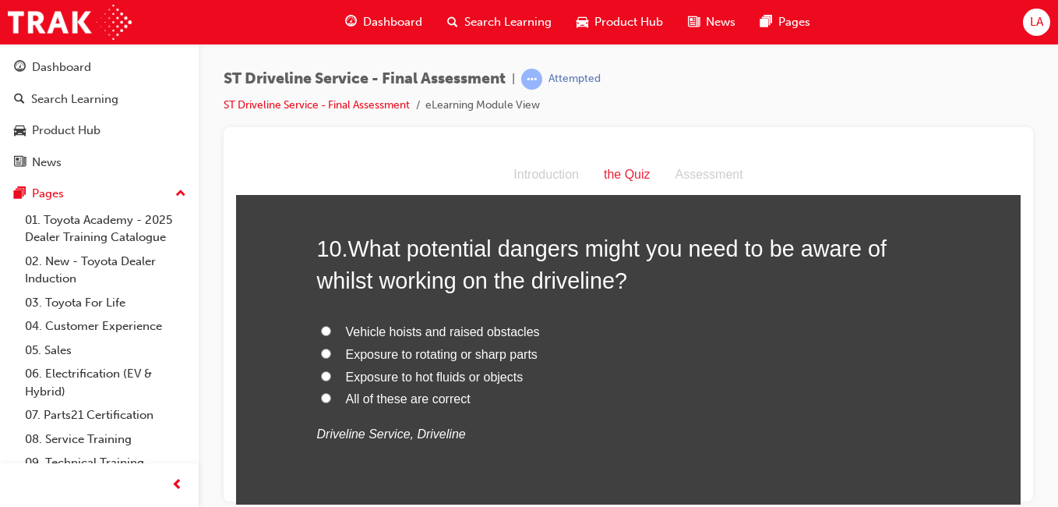
scroll to position [3175, 0]
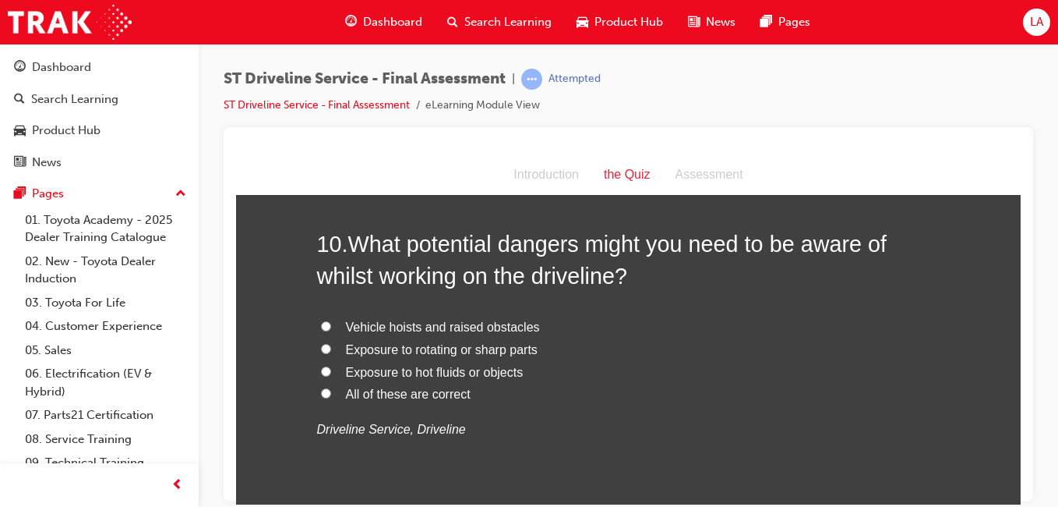
click at [679, 403] on label "All of these are correct" at bounding box center [628, 394] width 623 height 23
click at [331, 397] on input "All of these are correct" at bounding box center [326, 392] width 10 height 10
radio input "true"
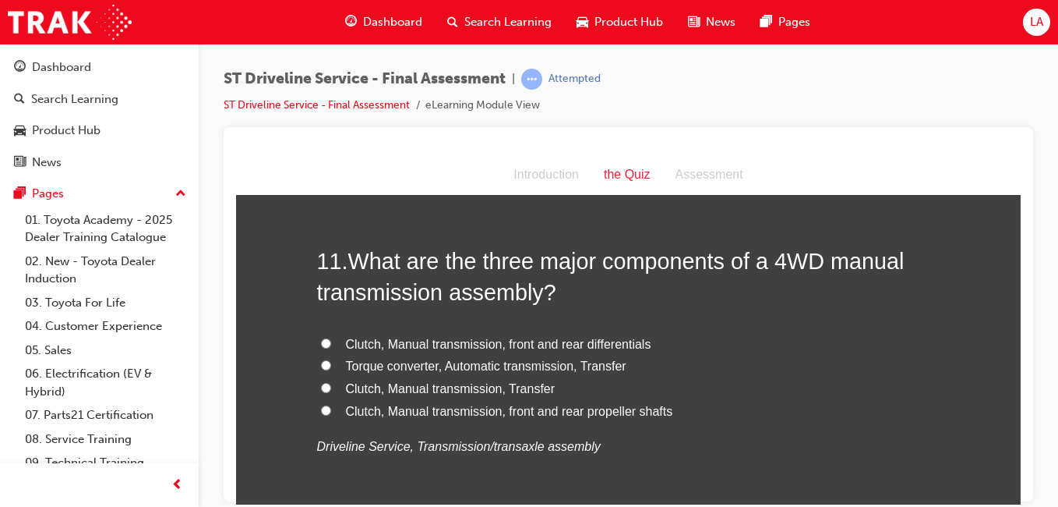
scroll to position [3525, 0]
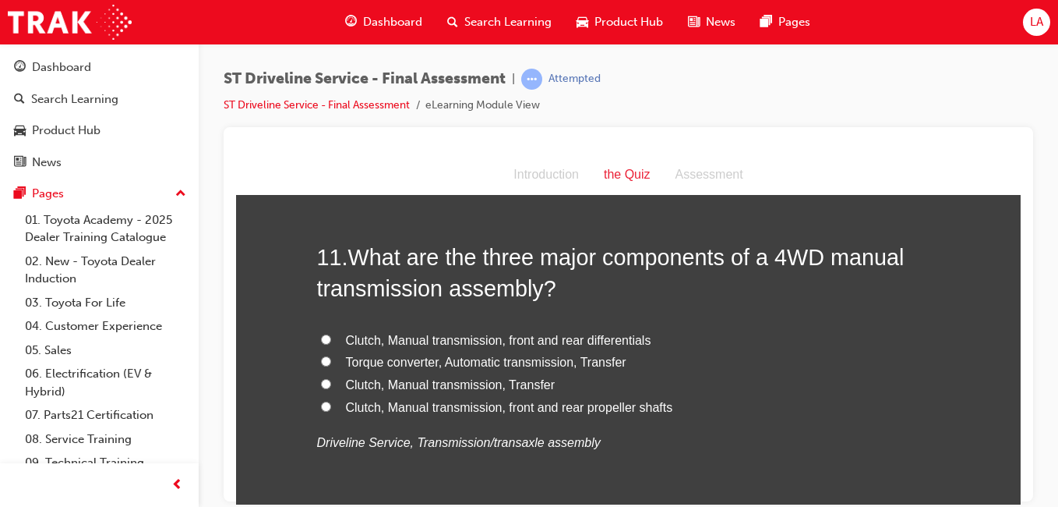
click at [689, 345] on label "Clutch, Manual transmission, front and rear differentials" at bounding box center [628, 340] width 623 height 23
click at [331, 344] on input "Clutch, Manual transmission, front and rear differentials" at bounding box center [326, 339] width 10 height 10
radio input "true"
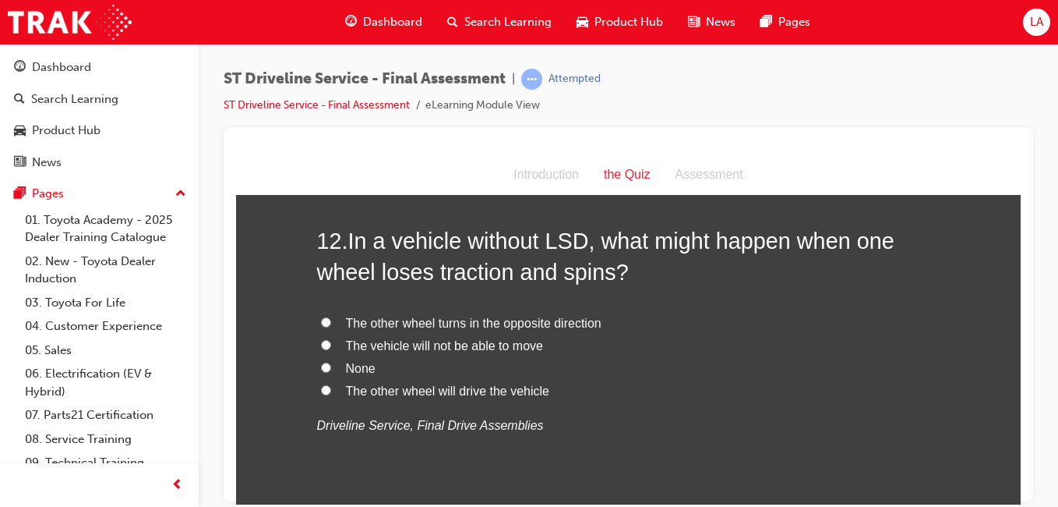
scroll to position [3909, 0]
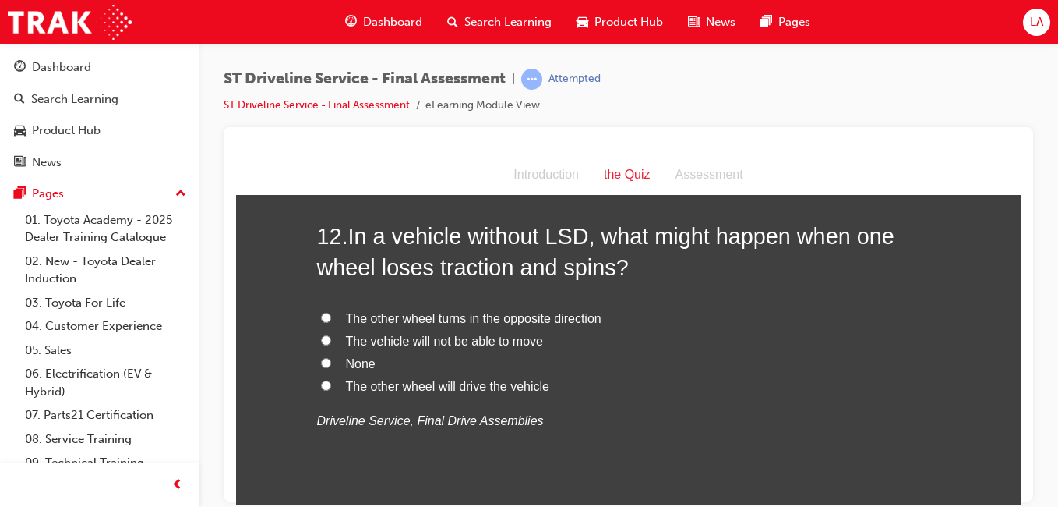
click at [676, 347] on label "The vehicle will not be able to move" at bounding box center [628, 341] width 623 height 23
click at [331, 344] on input "The vehicle will not be able to move" at bounding box center [326, 339] width 10 height 10
radio input "true"
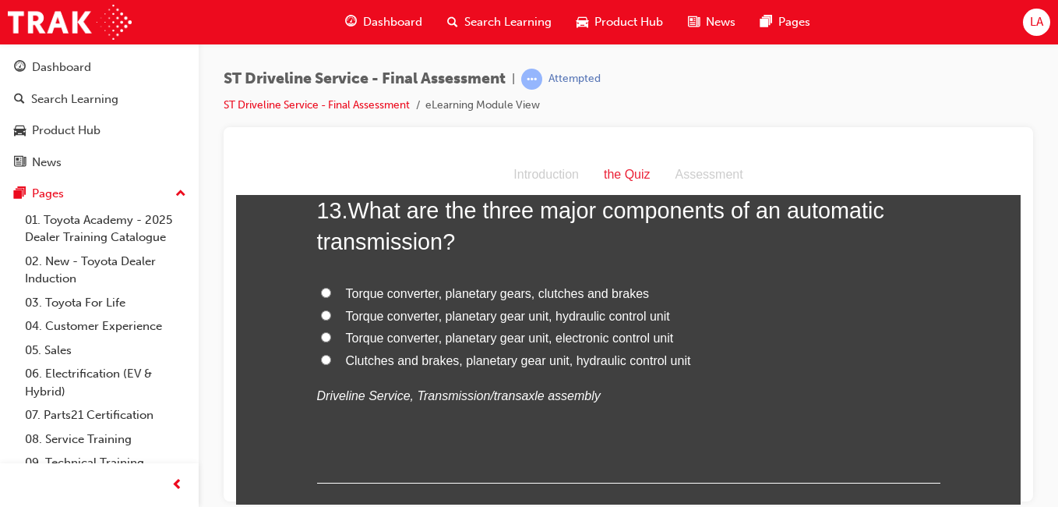
scroll to position [4305, 0]
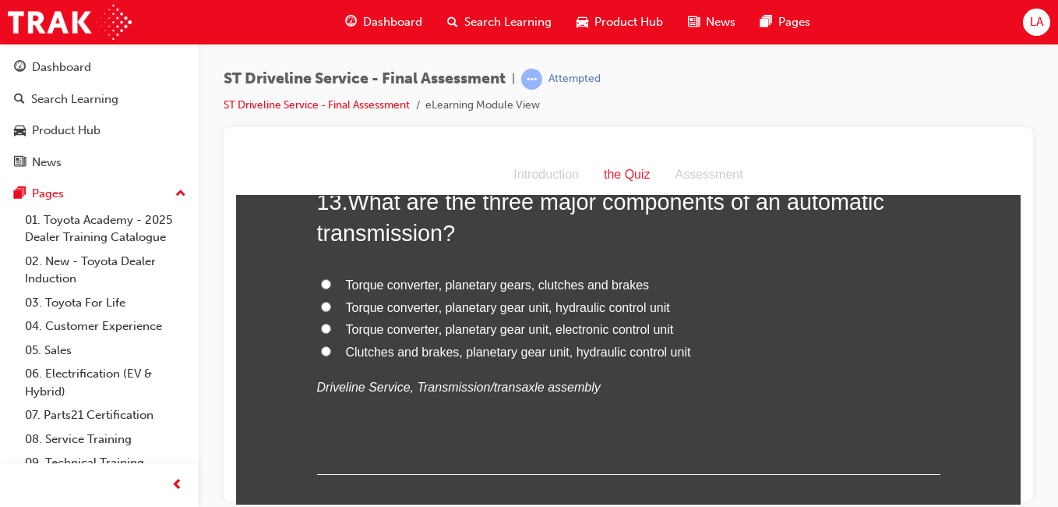
click at [718, 313] on label "Torque converter, planetary gear unit, hydraulic control unit" at bounding box center [628, 307] width 623 height 23
click at [331, 311] on input "Torque converter, planetary gear unit, hydraulic control unit" at bounding box center [326, 306] width 10 height 10
radio input "true"
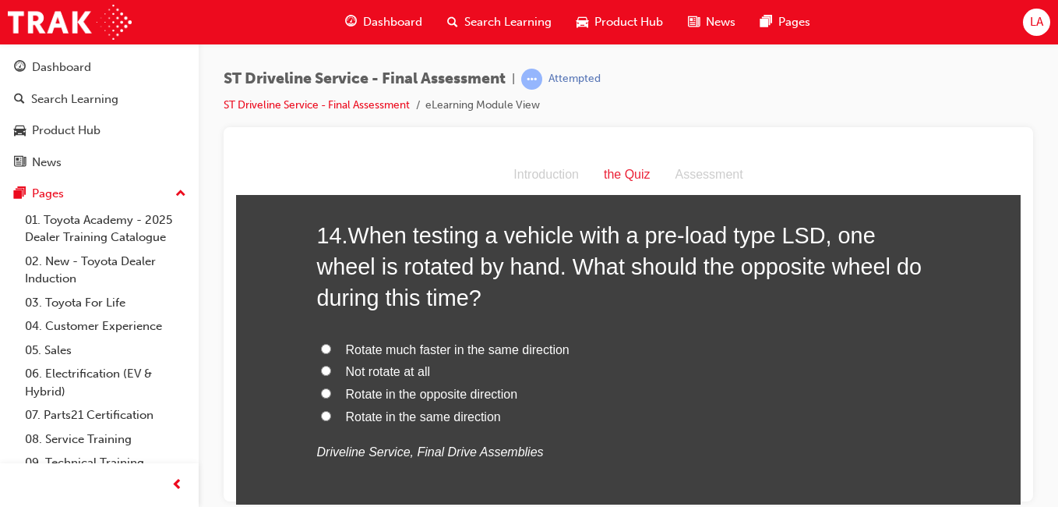
scroll to position [4640, 0]
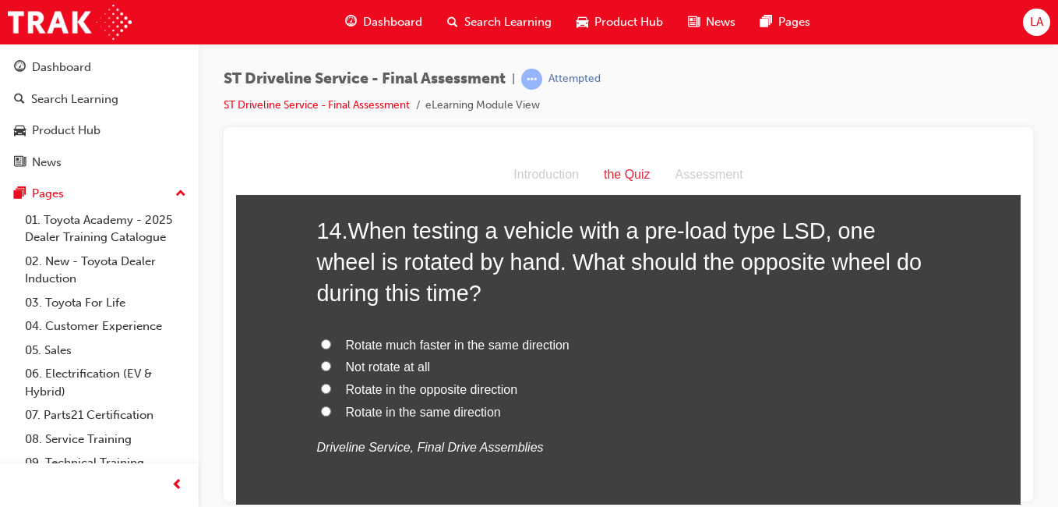
click at [656, 409] on label "Rotate in the same direction" at bounding box center [628, 412] width 623 height 23
click at [331, 409] on input "Rotate in the same direction" at bounding box center [326, 410] width 10 height 10
radio input "true"
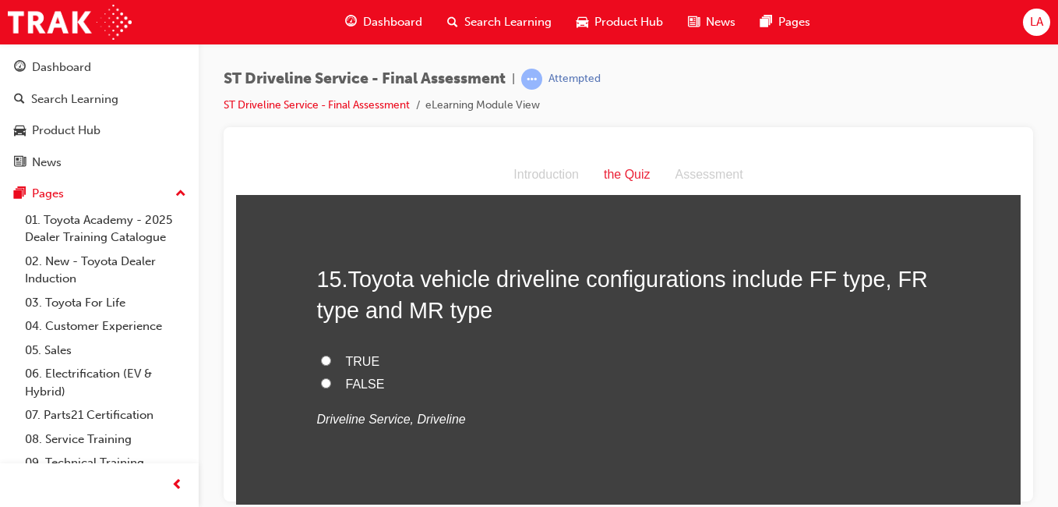
scroll to position [5006, 0]
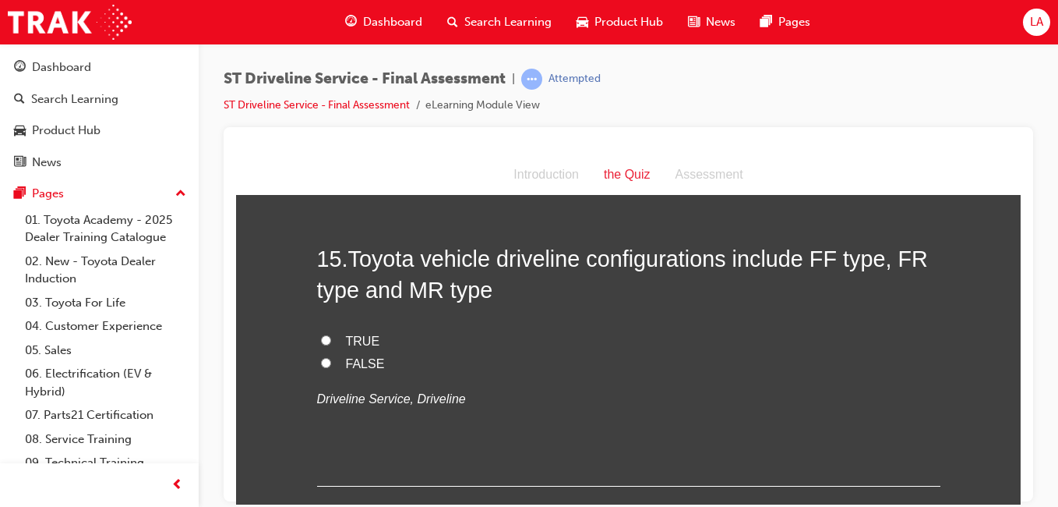
click at [697, 330] on label "TRUE" at bounding box center [628, 341] width 623 height 23
click at [331, 334] on input "TRUE" at bounding box center [326, 339] width 10 height 10
radio input "true"
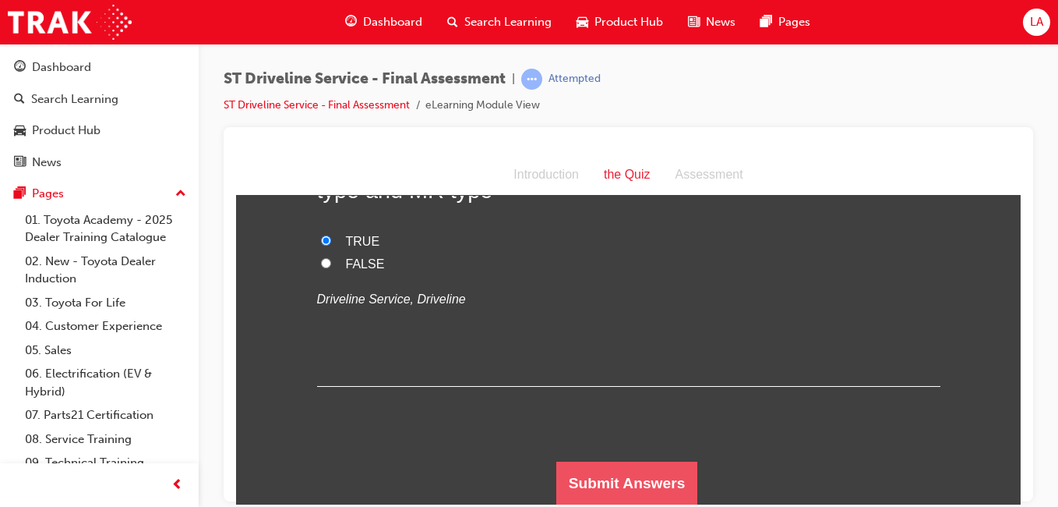
click at [643, 470] on button "Submit Answers" at bounding box center [627, 483] width 142 height 44
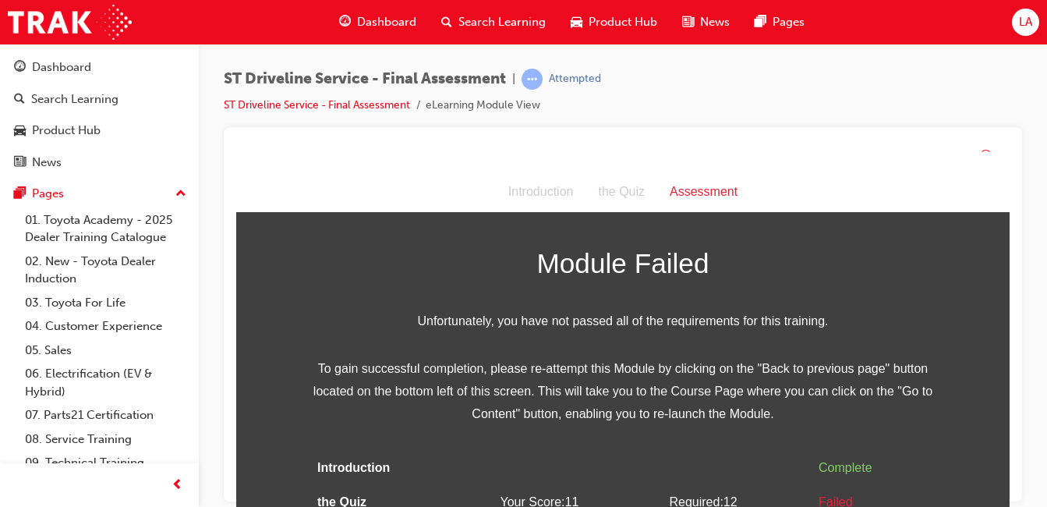
scroll to position [59, 0]
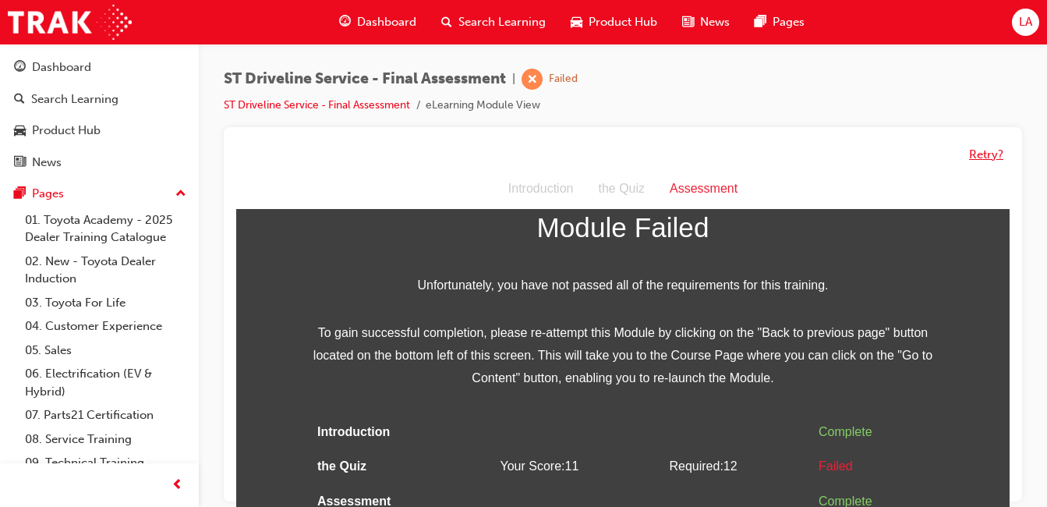
click at [990, 157] on button "Retry?" at bounding box center [986, 155] width 34 height 18
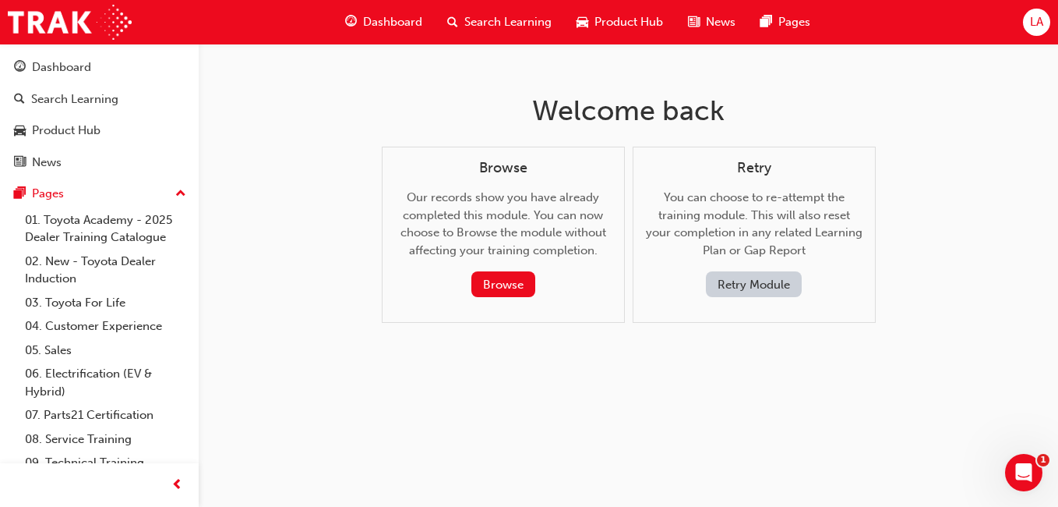
click at [750, 289] on button "Retry Module" at bounding box center [754, 284] width 96 height 26
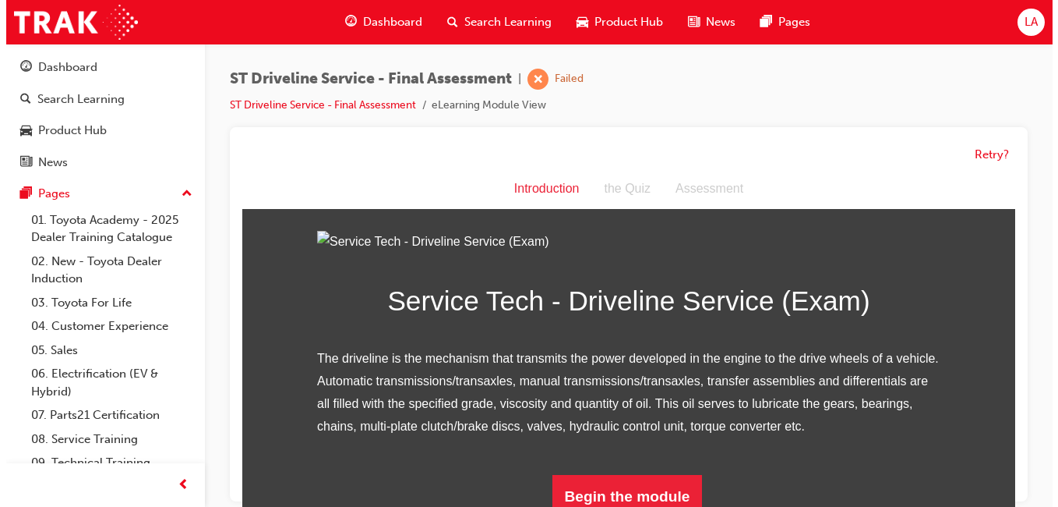
scroll to position [193, 0]
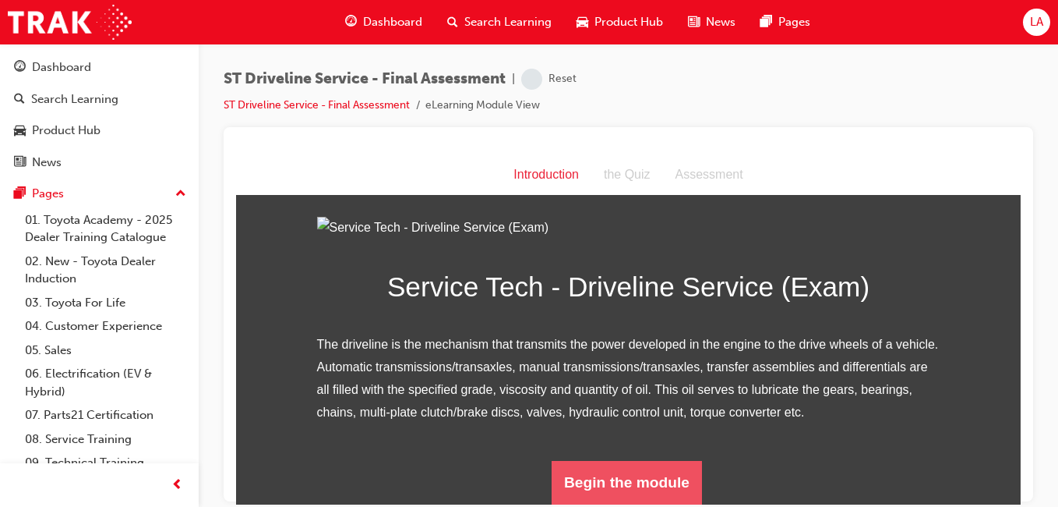
click at [655, 486] on button "Begin the module" at bounding box center [627, 482] width 150 height 44
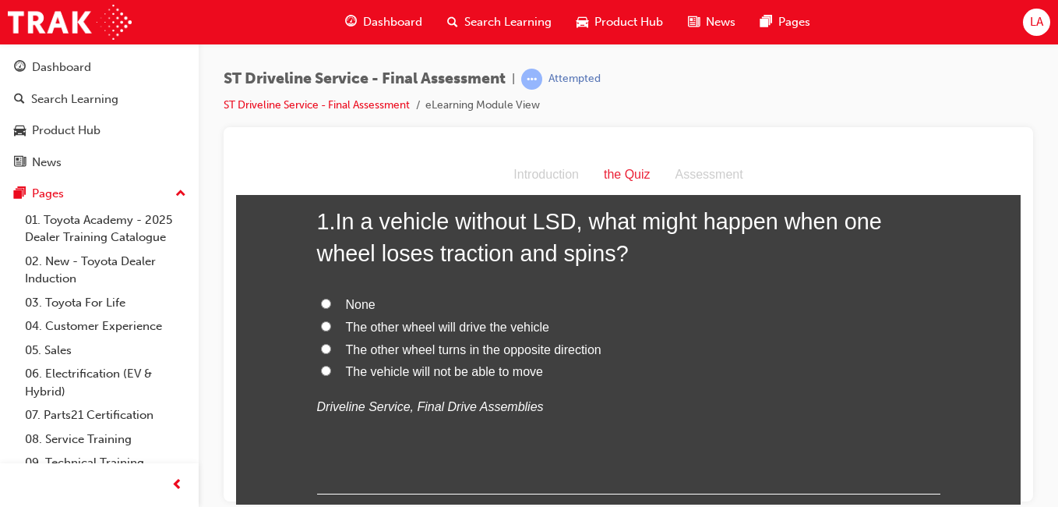
scroll to position [73, 0]
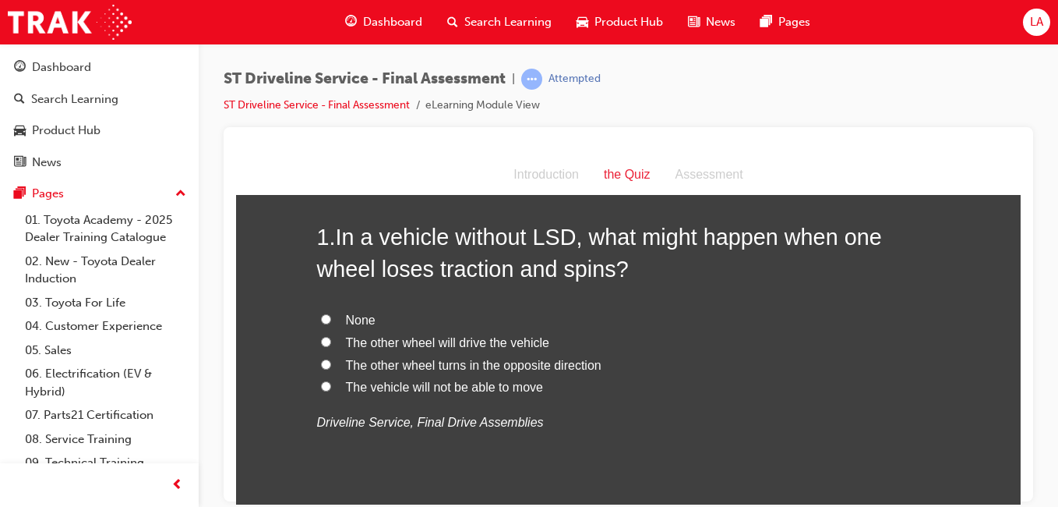
click at [655, 394] on label "The vehicle will not be able to move" at bounding box center [628, 387] width 623 height 23
click at [331, 390] on input "The vehicle will not be able to move" at bounding box center [326, 385] width 10 height 10
radio input "true"
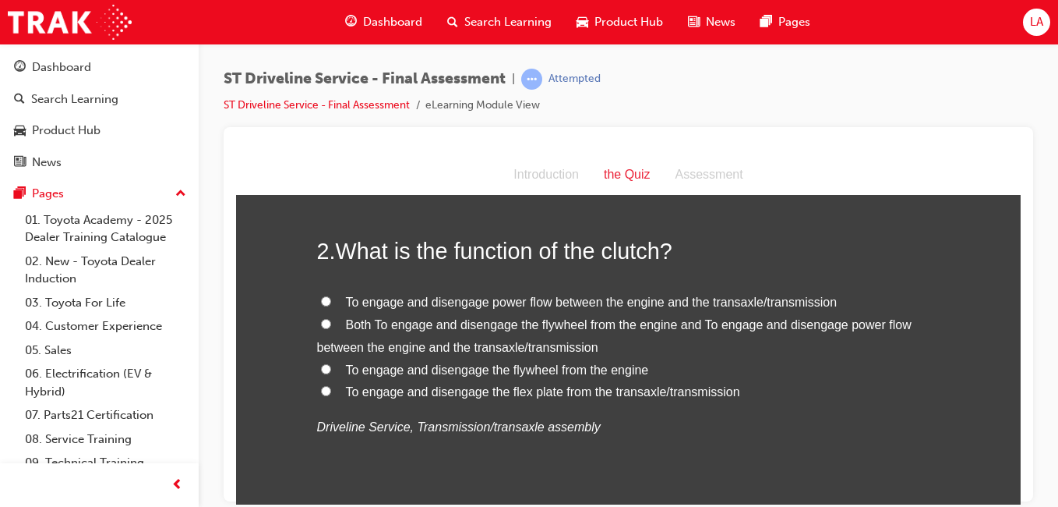
click at [746, 334] on label "Both To engage and disengage the flywheel from the engine and To engage and dis…" at bounding box center [628, 335] width 623 height 45
click at [331, 328] on input "Both To engage and disengage the flywheel from the engine and To engage and dis…" at bounding box center [326, 323] width 10 height 10
radio input "true"
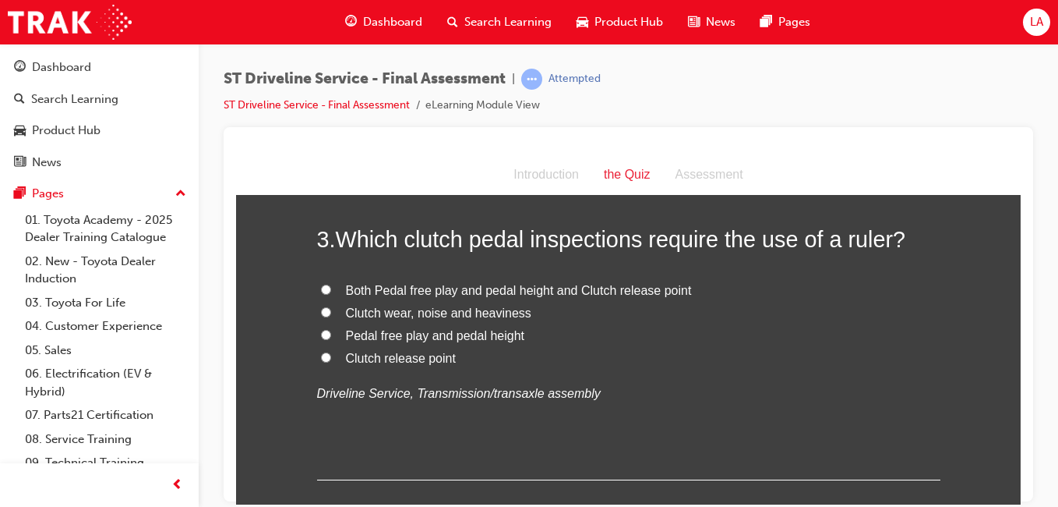
scroll to position [792, 0]
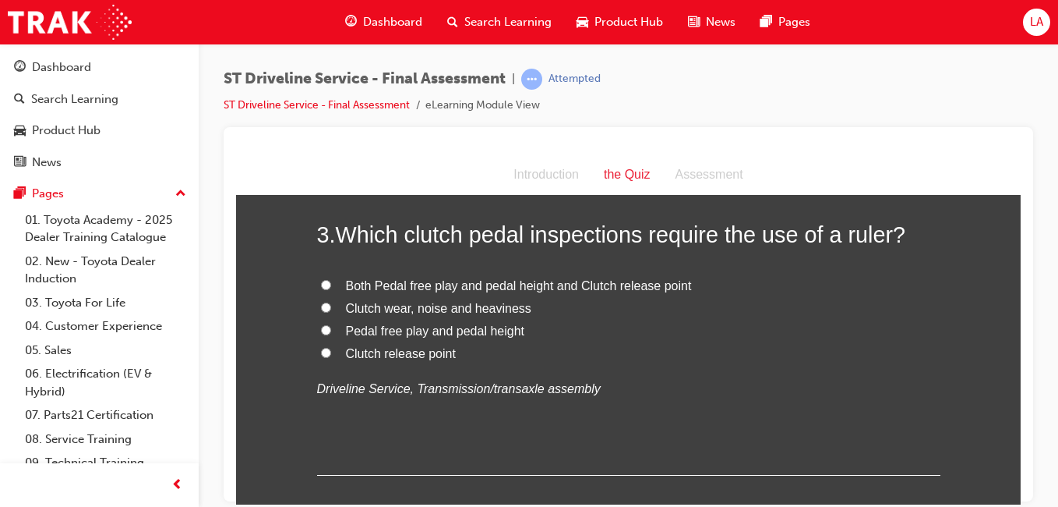
click at [754, 282] on label "Both Pedal free play and pedal height and Clutch release point" at bounding box center [628, 285] width 623 height 23
click at [331, 282] on input "Both Pedal free play and pedal height and Clutch release point" at bounding box center [326, 284] width 10 height 10
radio input "true"
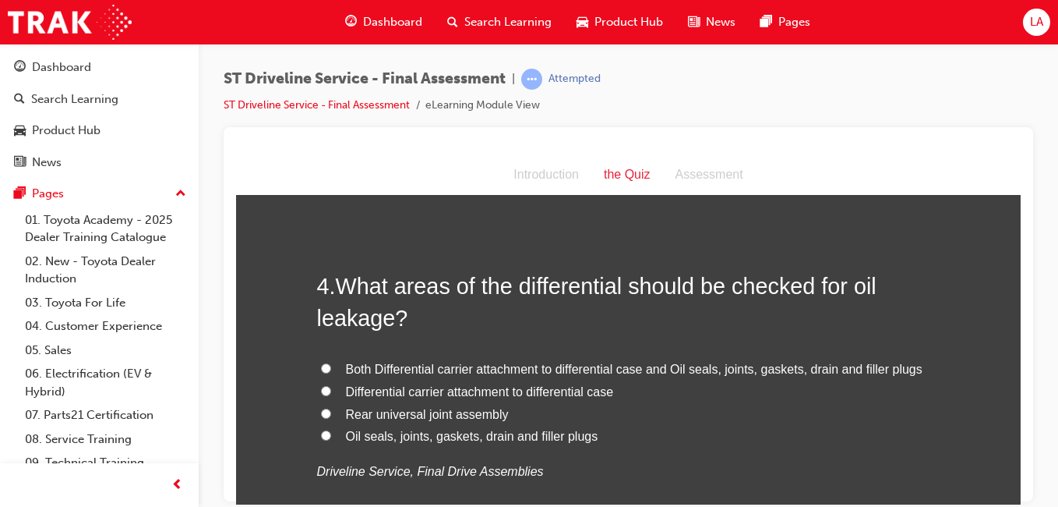
scroll to position [1082, 0]
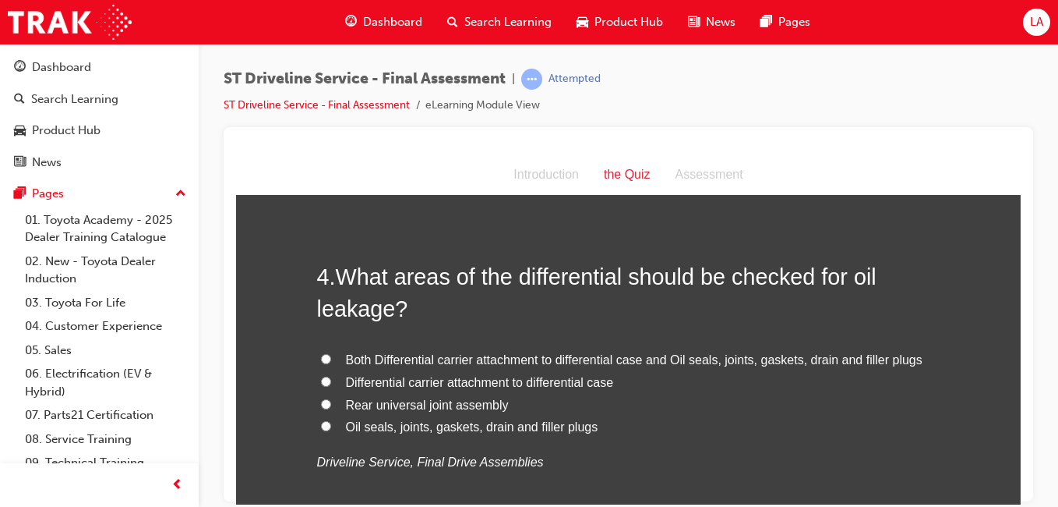
click at [749, 358] on span "Both Differential carrier attachment to differential case and Oil seals, joints…" at bounding box center [634, 358] width 577 height 13
click at [331, 358] on input "Both Differential carrier attachment to differential case and Oil seals, joints…" at bounding box center [326, 358] width 10 height 10
radio input "true"
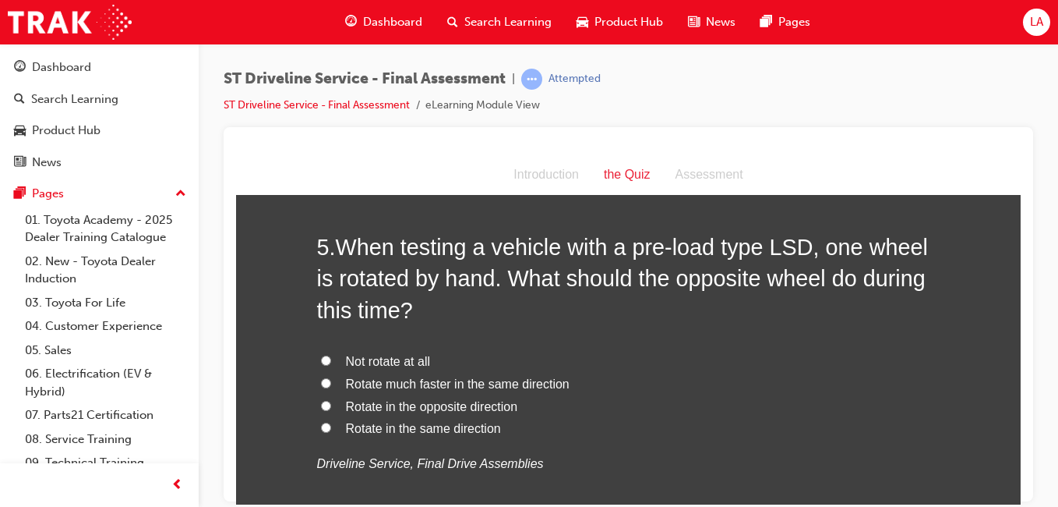
scroll to position [1462, 0]
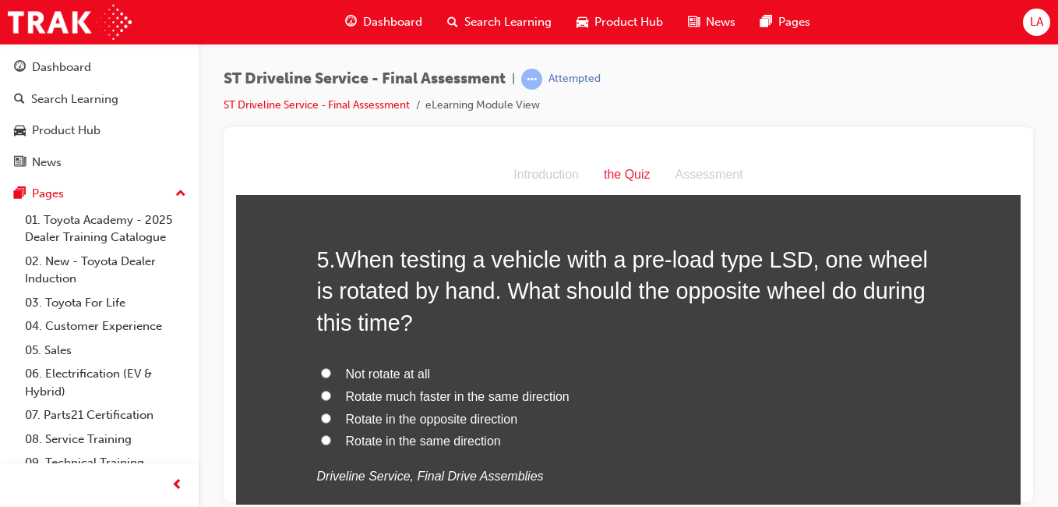
click at [623, 450] on label "Rotate in the same direction" at bounding box center [628, 440] width 623 height 23
click at [331, 444] on input "Rotate in the same direction" at bounding box center [326, 439] width 10 height 10
radio input "true"
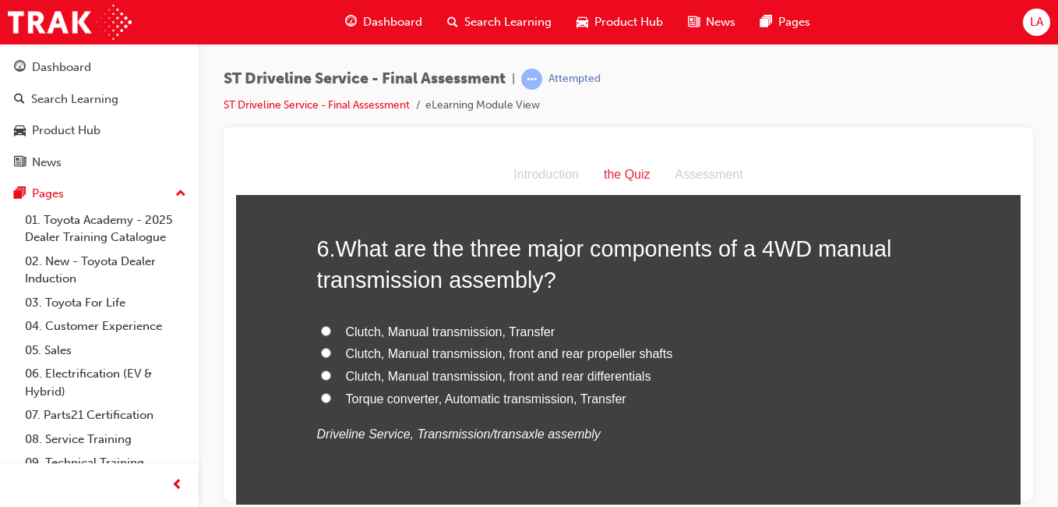
scroll to position [1872, 0]
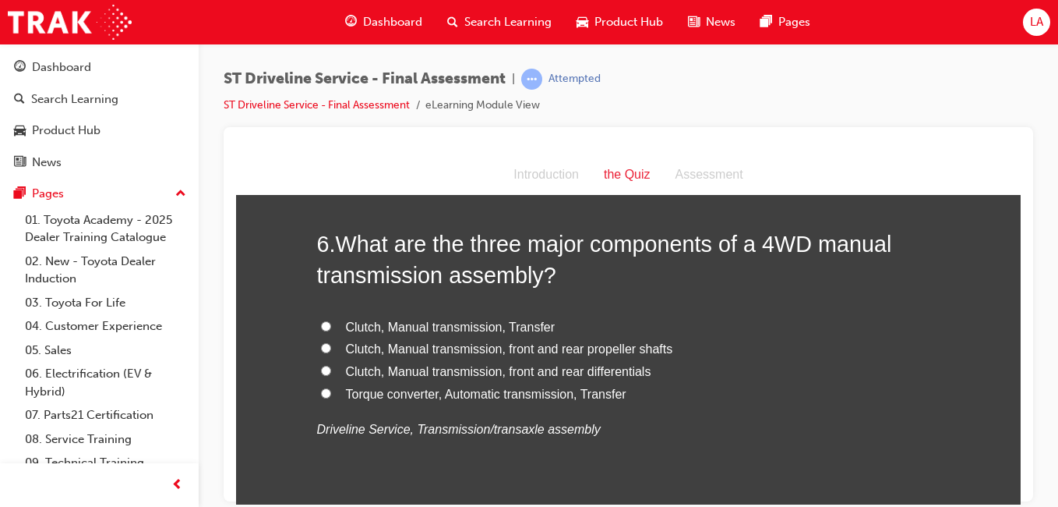
click at [680, 372] on label "Clutch, Manual transmission, front and rear differentials" at bounding box center [628, 371] width 623 height 23
click at [331, 372] on input "Clutch, Manual transmission, front and rear differentials" at bounding box center [326, 370] width 10 height 10
radio input "true"
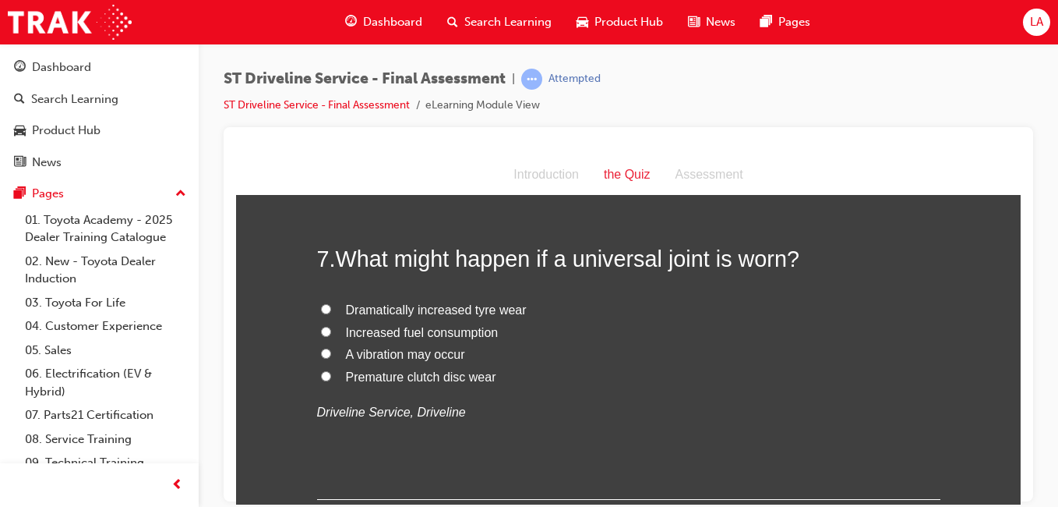
scroll to position [2216, 0]
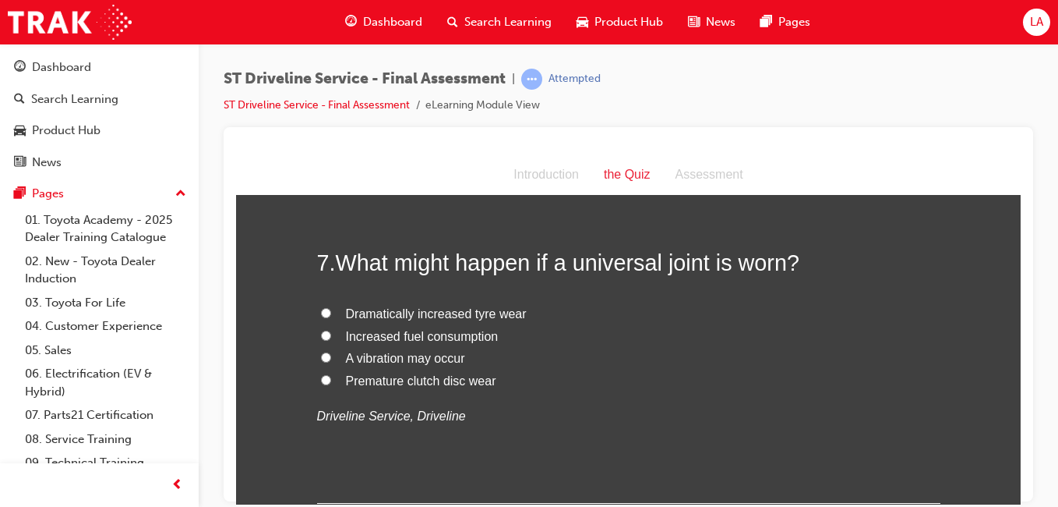
click at [677, 356] on label "A vibration may occur" at bounding box center [628, 358] width 623 height 23
click at [331, 356] on input "A vibration may occur" at bounding box center [326, 356] width 10 height 10
radio input "true"
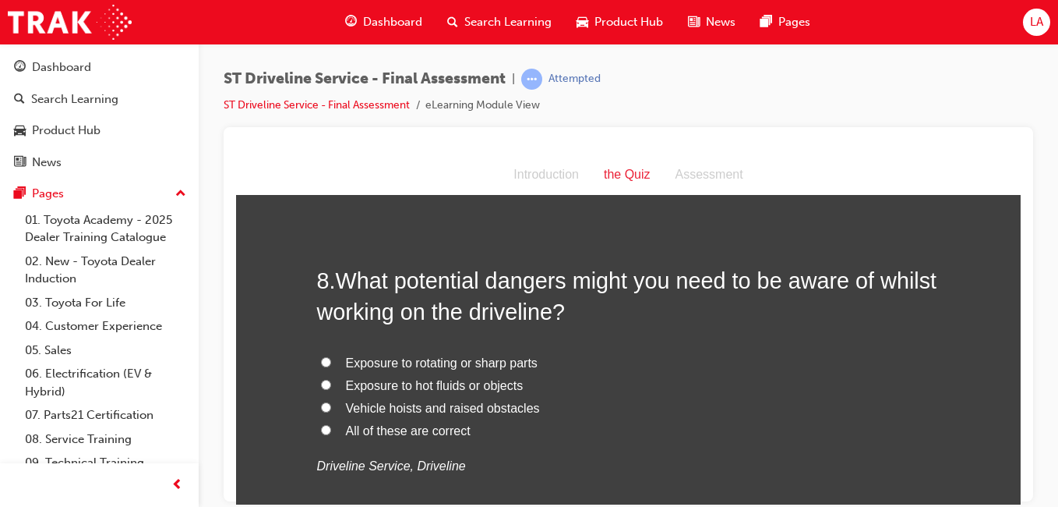
scroll to position [2534, 0]
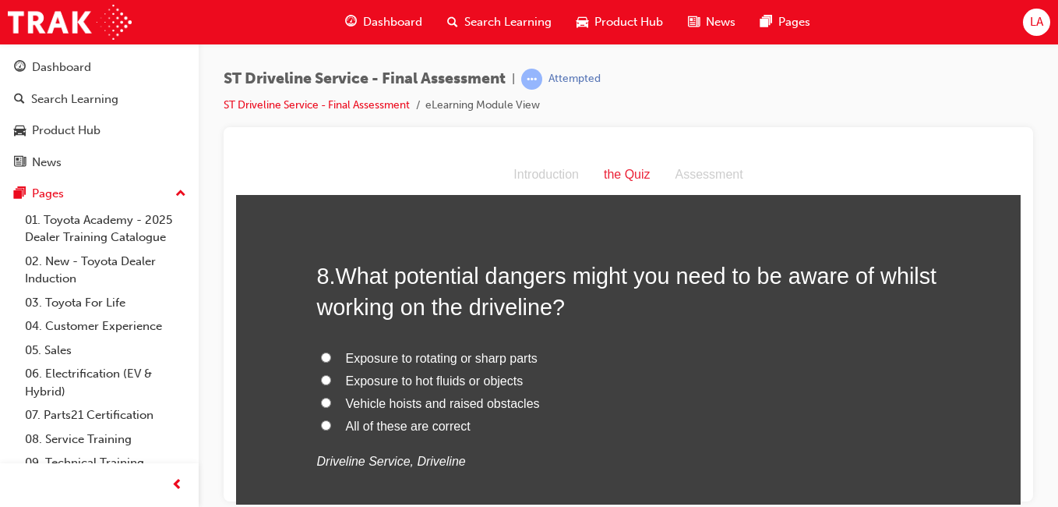
click at [676, 430] on label "All of these are correct" at bounding box center [628, 426] width 623 height 23
click at [331, 429] on input "All of these are correct" at bounding box center [326, 424] width 10 height 10
radio input "true"
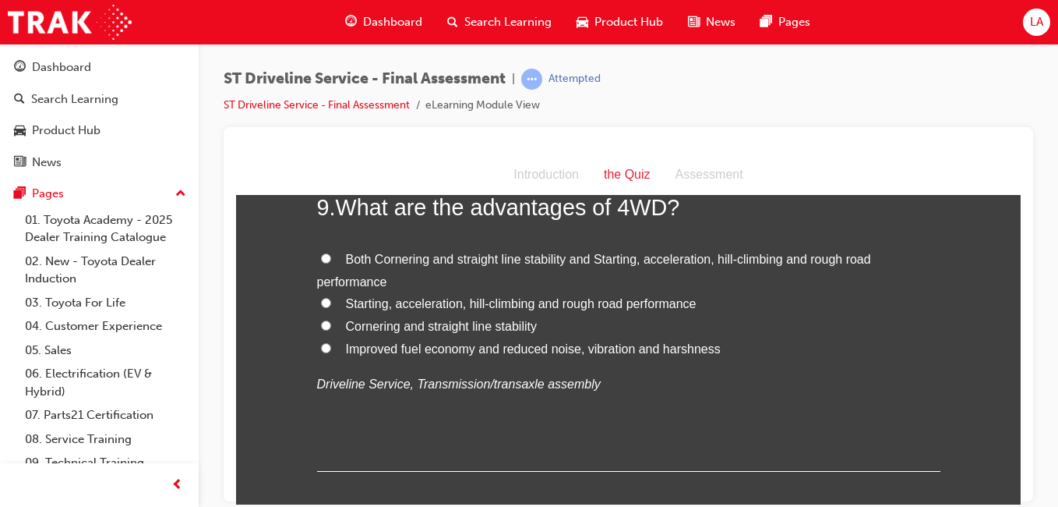
click at [771, 273] on label "Both Cornering and straight line stability and Starting, acceleration, hill-cli…" at bounding box center [628, 270] width 623 height 45
click at [331, 263] on input "Both Cornering and straight line stability and Starting, acceleration, hill-cli…" at bounding box center [326, 257] width 10 height 10
radio input "true"
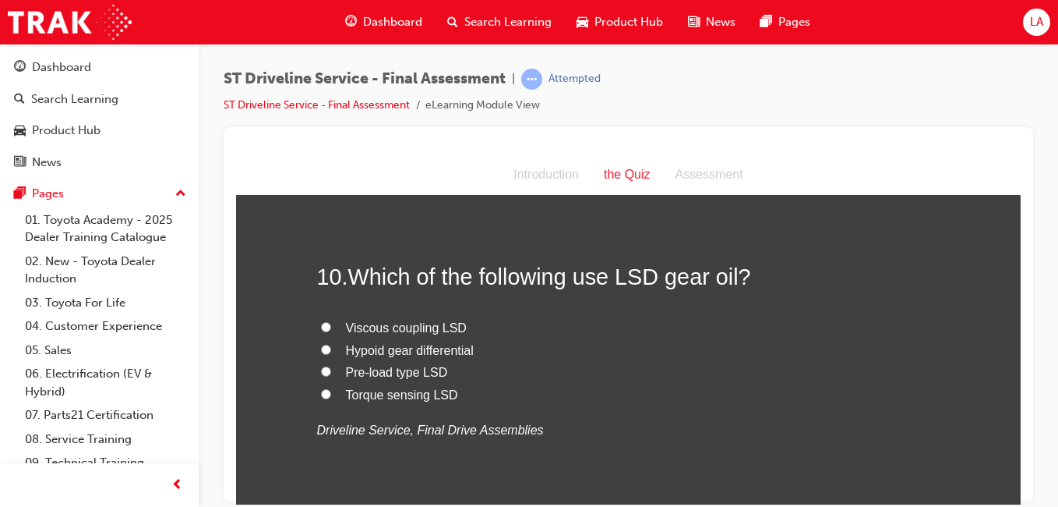
scroll to position [3256, 0]
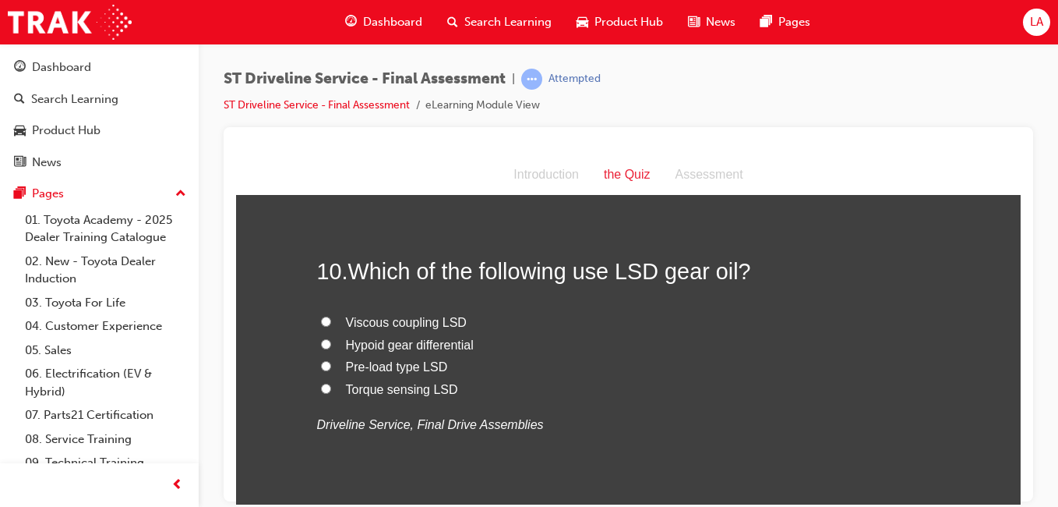
click at [717, 341] on label "Hypoid gear differential" at bounding box center [628, 345] width 623 height 23
click at [331, 341] on input "Hypoid gear differential" at bounding box center [326, 343] width 10 height 10
radio input "true"
click at [705, 334] on label "Hypoid gear differential" at bounding box center [628, 345] width 623 height 23
click at [331, 338] on input "Hypoid gear differential" at bounding box center [326, 343] width 10 height 10
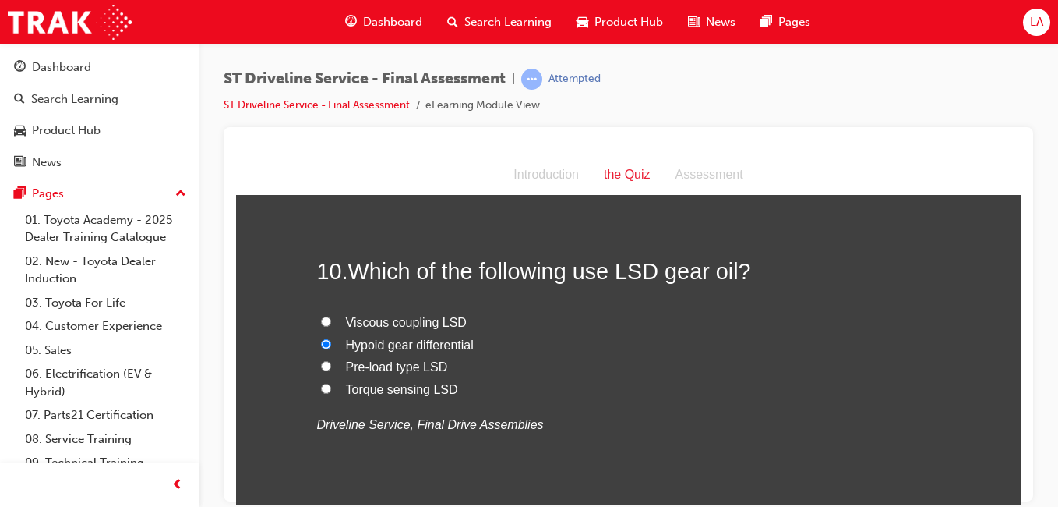
click at [639, 328] on label "Viscous coupling LSD" at bounding box center [628, 322] width 623 height 23
click at [331, 326] on input "Viscous coupling LSD" at bounding box center [326, 321] width 10 height 10
radio input "true"
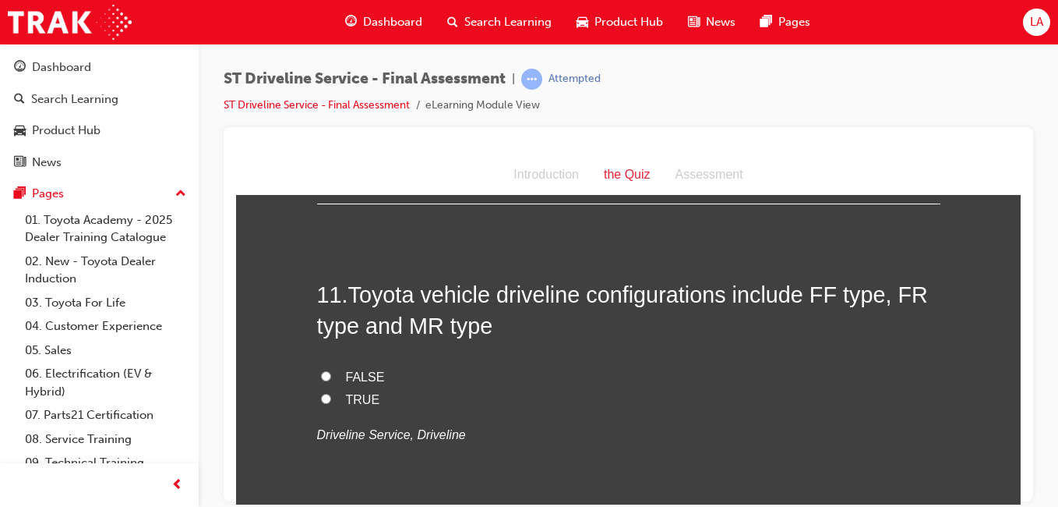
scroll to position [3594, 0]
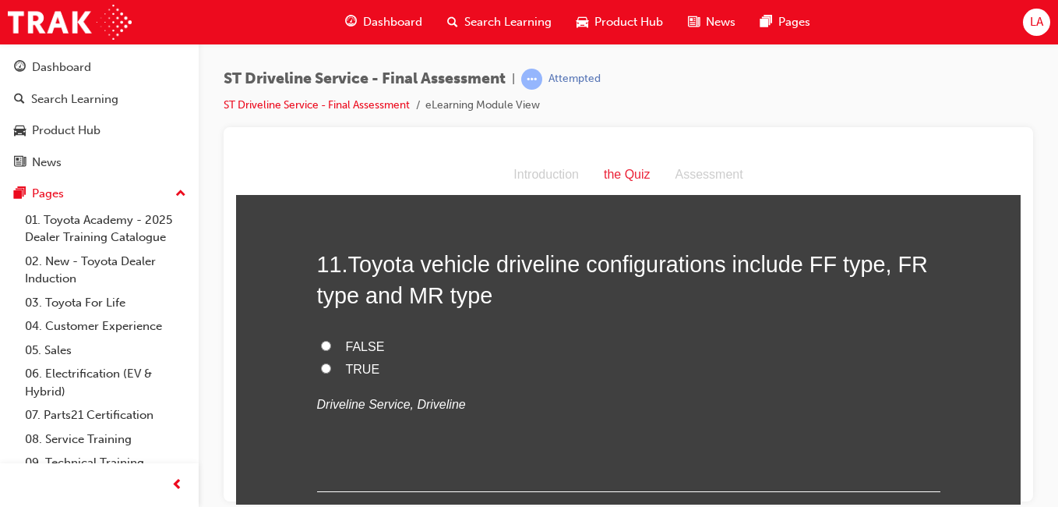
click at [643, 376] on label "TRUE" at bounding box center [628, 369] width 623 height 23
click at [331, 372] on input "TRUE" at bounding box center [326, 367] width 10 height 10
radio input "true"
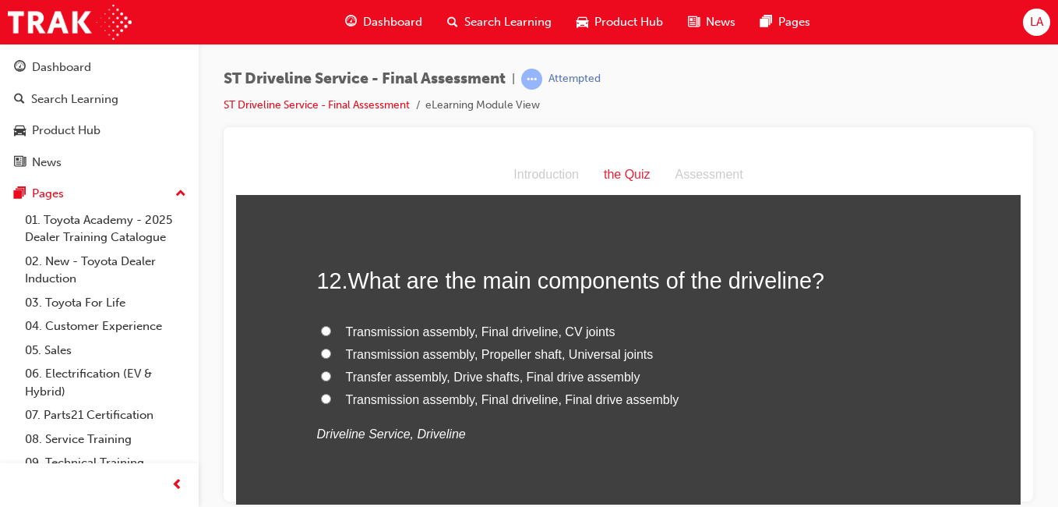
scroll to position [3887, 0]
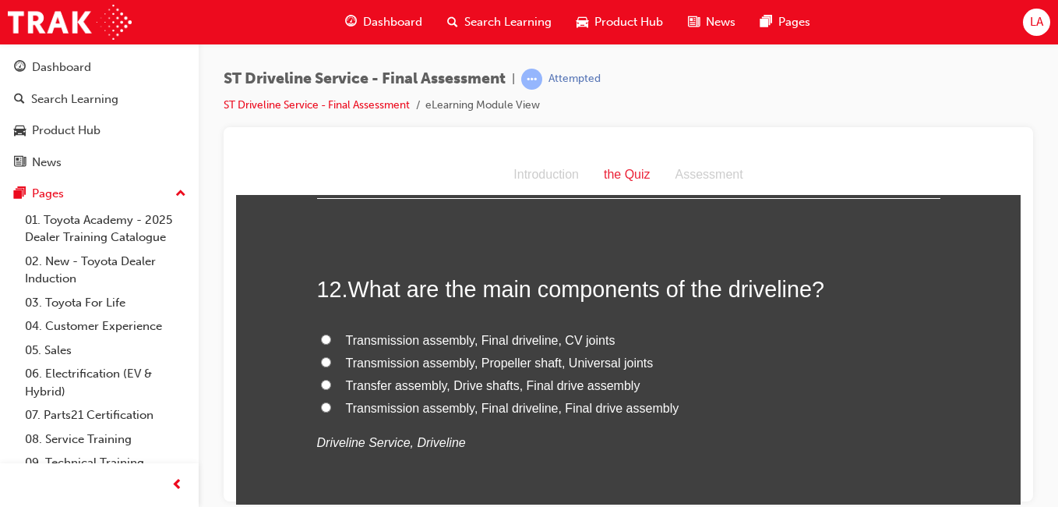
click at [686, 383] on label "Transfer assembly, Drive shafts, Final drive assembly" at bounding box center [628, 385] width 623 height 23
click at [331, 383] on input "Transfer assembly, Drive shafts, Final drive assembly" at bounding box center [326, 384] width 10 height 10
radio input "true"
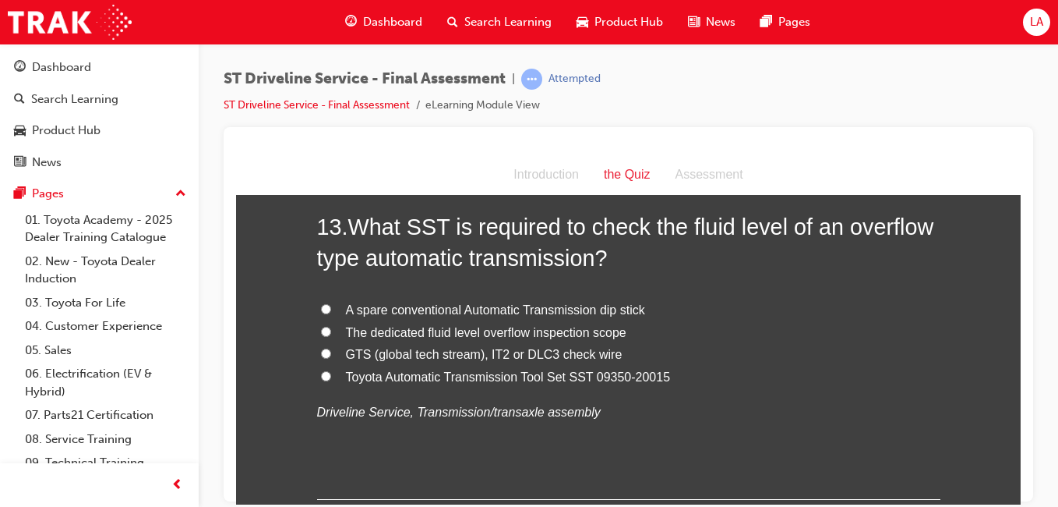
click at [713, 366] on label "Toyota Automatic Transmission Tool Set SST 09350-20015" at bounding box center [628, 376] width 623 height 23
click at [331, 370] on input "Toyota Automatic Transmission Tool Set SST 09350-20015" at bounding box center [326, 375] width 10 height 10
radio input "true"
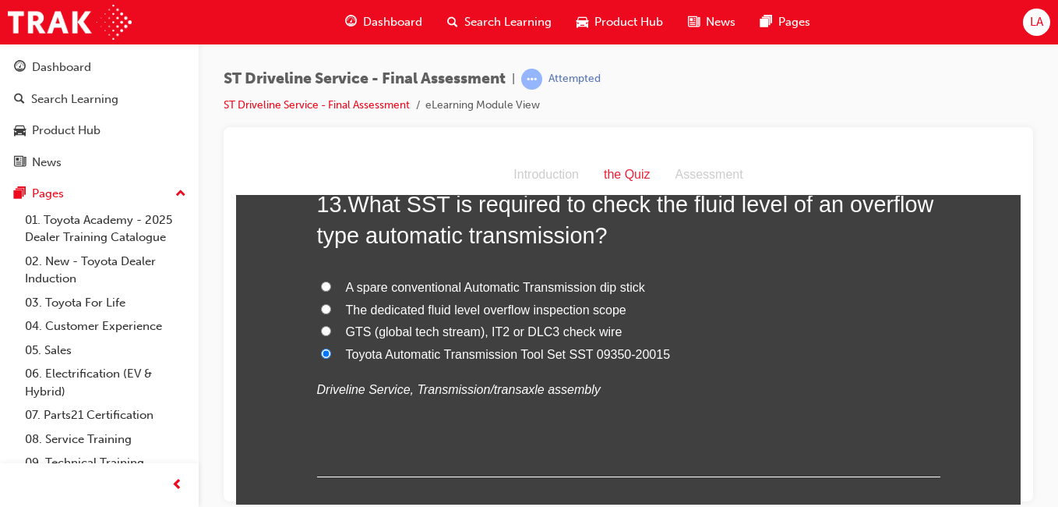
scroll to position [4308, 0]
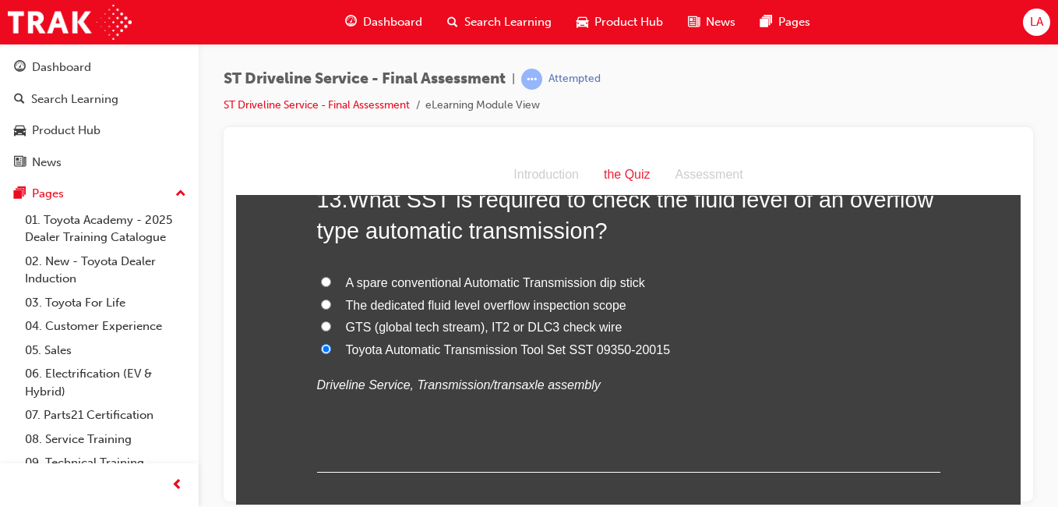
click at [738, 336] on label "GTS (global tech stream), IT2 or DLC3 check wire" at bounding box center [628, 327] width 623 height 23
click at [331, 330] on input "GTS (global tech stream), IT2 or DLC3 check wire" at bounding box center [326, 325] width 10 height 10
radio input "true"
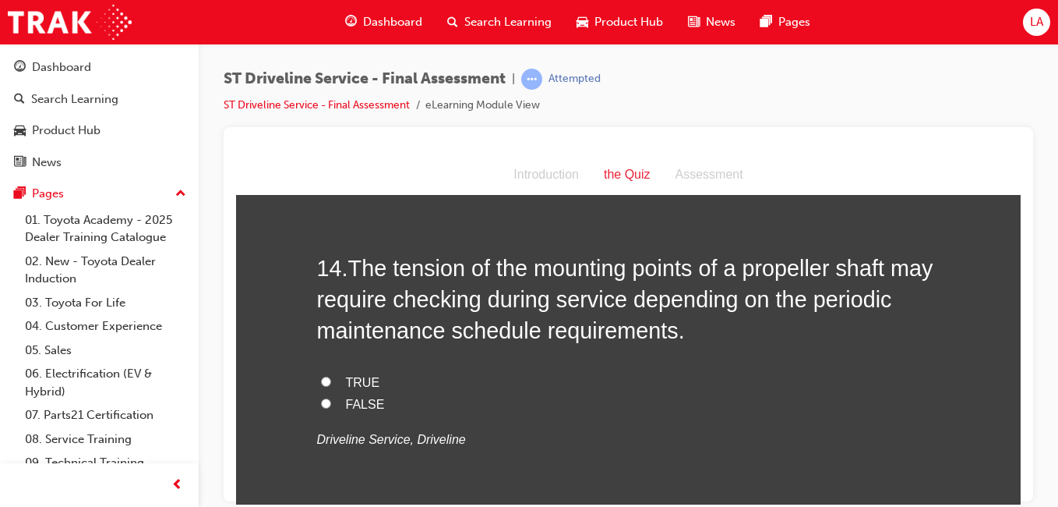
scroll to position [4607, 0]
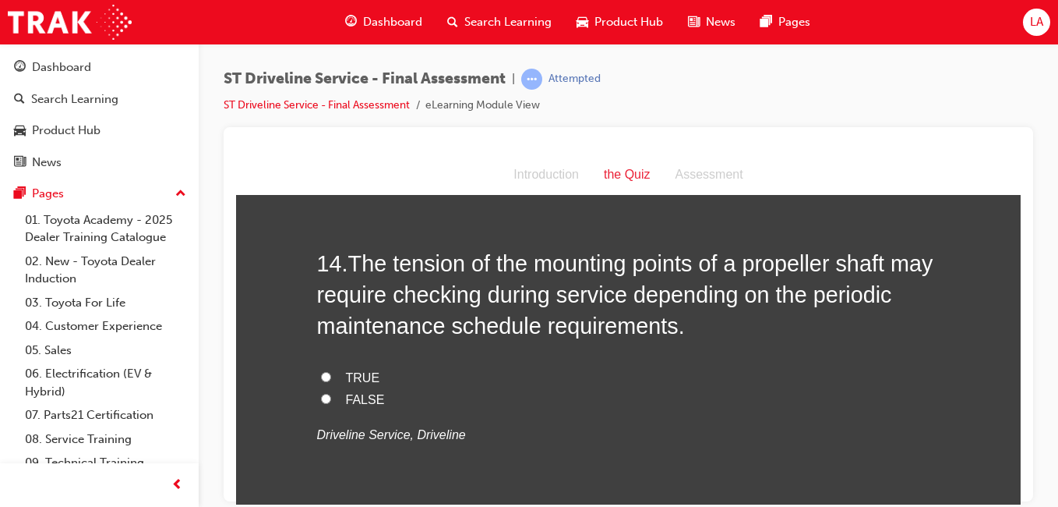
click at [703, 376] on label "TRUE" at bounding box center [628, 377] width 623 height 23
click at [331, 376] on input "TRUE" at bounding box center [326, 376] width 10 height 10
radio input "true"
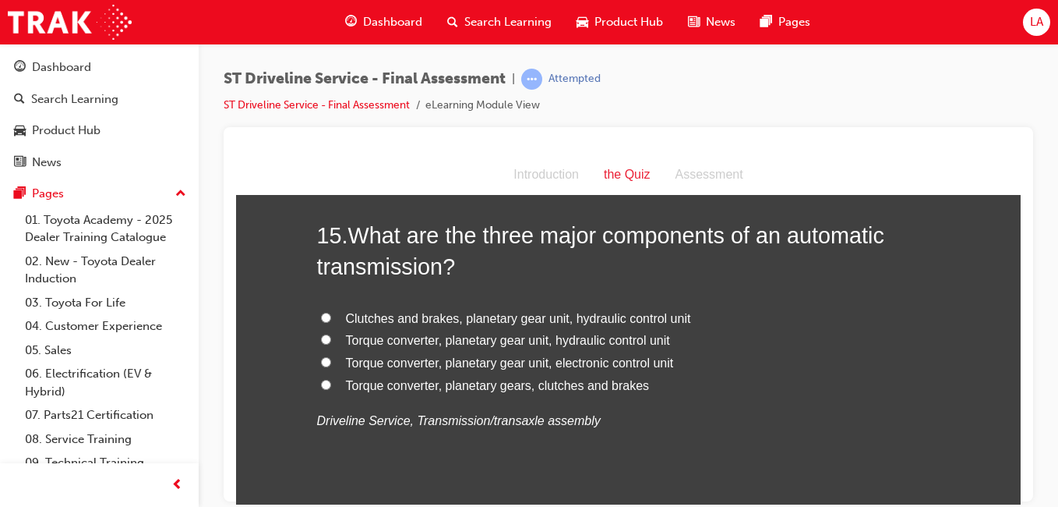
scroll to position [4989, 0]
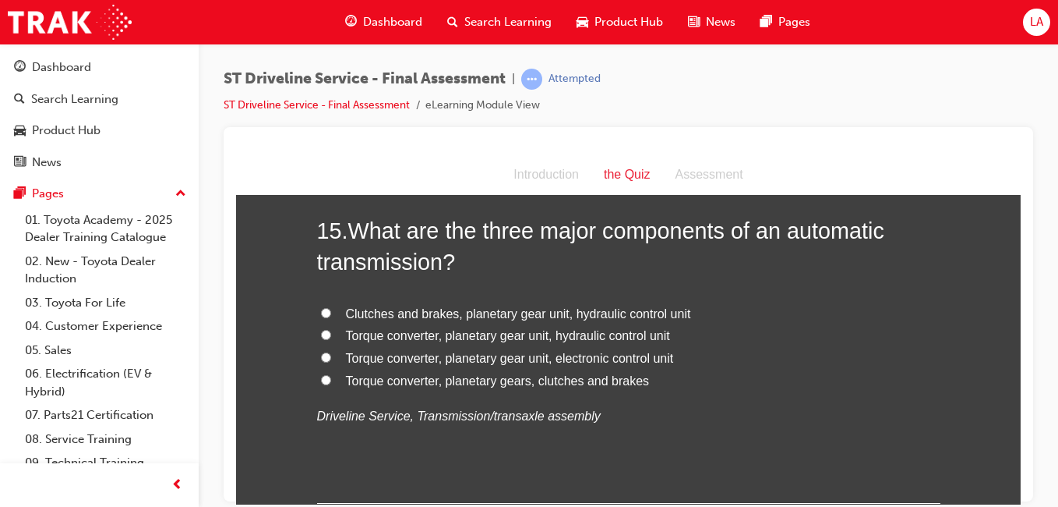
click at [694, 340] on label "Torque converter, planetary gear unit, hydraulic control unit" at bounding box center [628, 335] width 623 height 23
click at [331, 339] on input "Torque converter, planetary gear unit, hydraulic control unit" at bounding box center [326, 334] width 10 height 10
radio input "true"
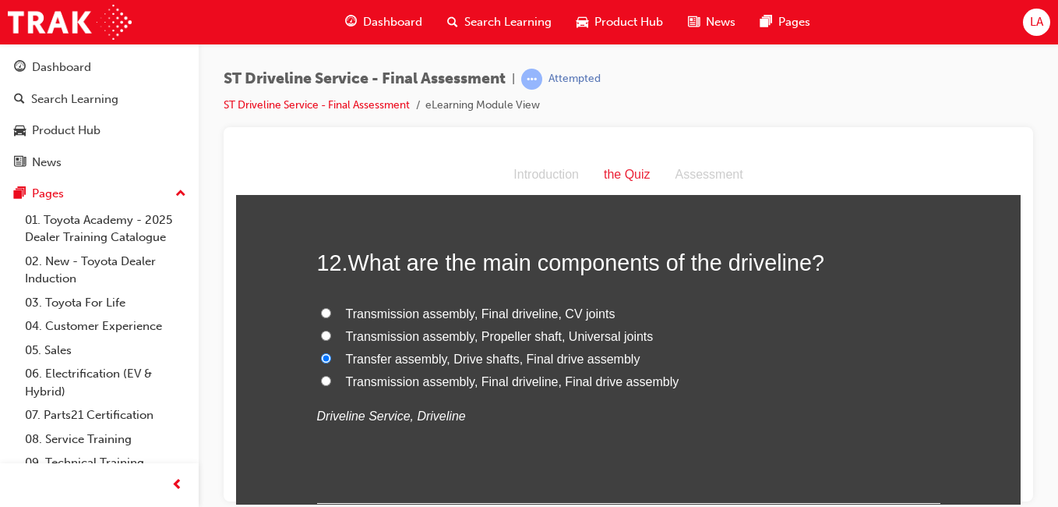
scroll to position [3909, 0]
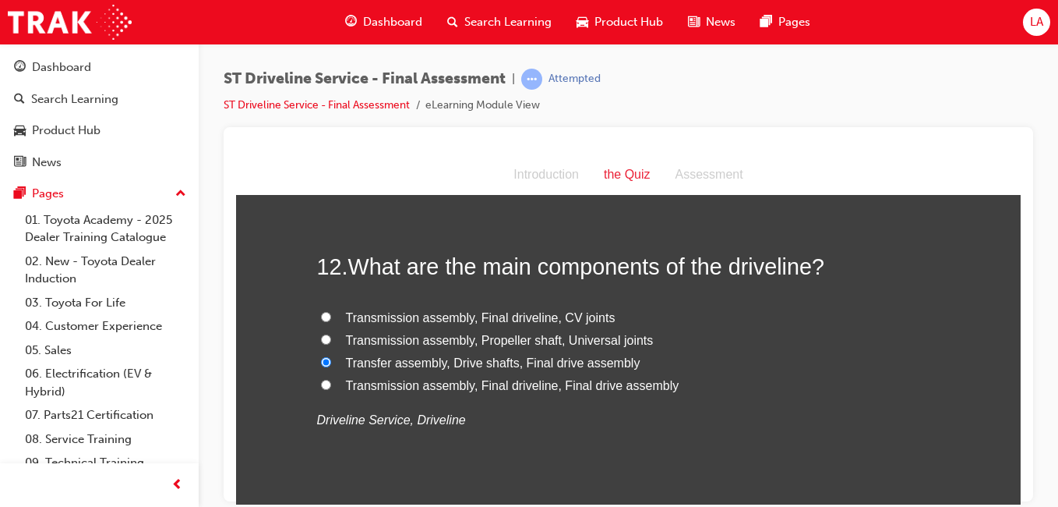
click at [748, 316] on label "Transmission assembly, Final driveline, CV joints" at bounding box center [628, 317] width 623 height 23
click at [331, 316] on input "Transmission assembly, Final driveline, CV joints" at bounding box center [326, 316] width 10 height 10
radio input "true"
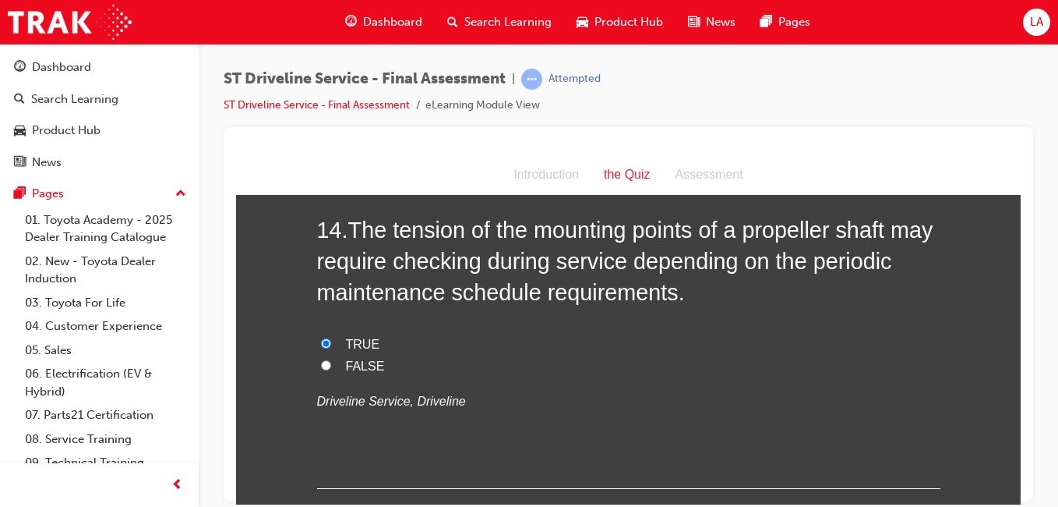
scroll to position [4641, 0]
click at [179, 485] on span "prev-icon" at bounding box center [177, 484] width 12 height 19
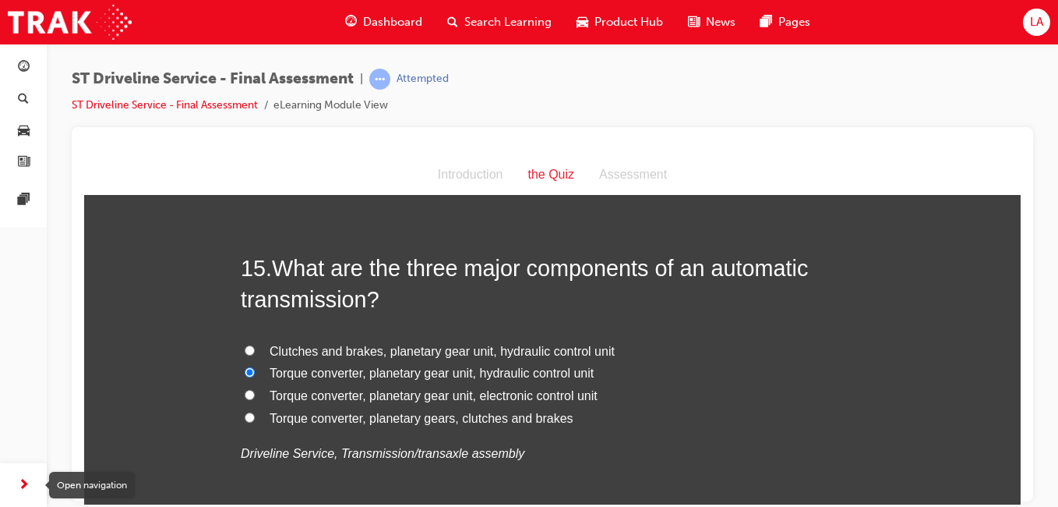
scroll to position [5106, 0]
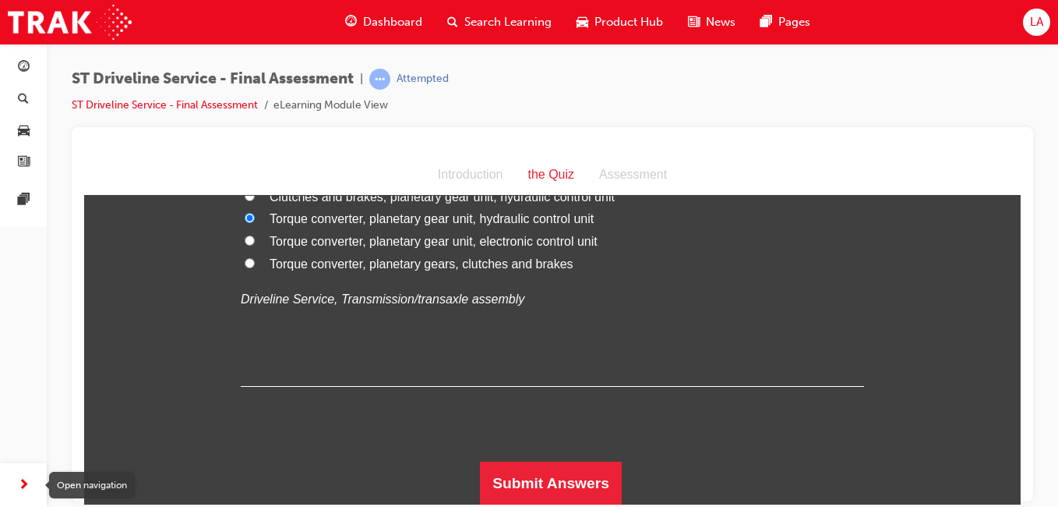
click at [575, 492] on button "Submit Answers" at bounding box center [551, 483] width 142 height 44
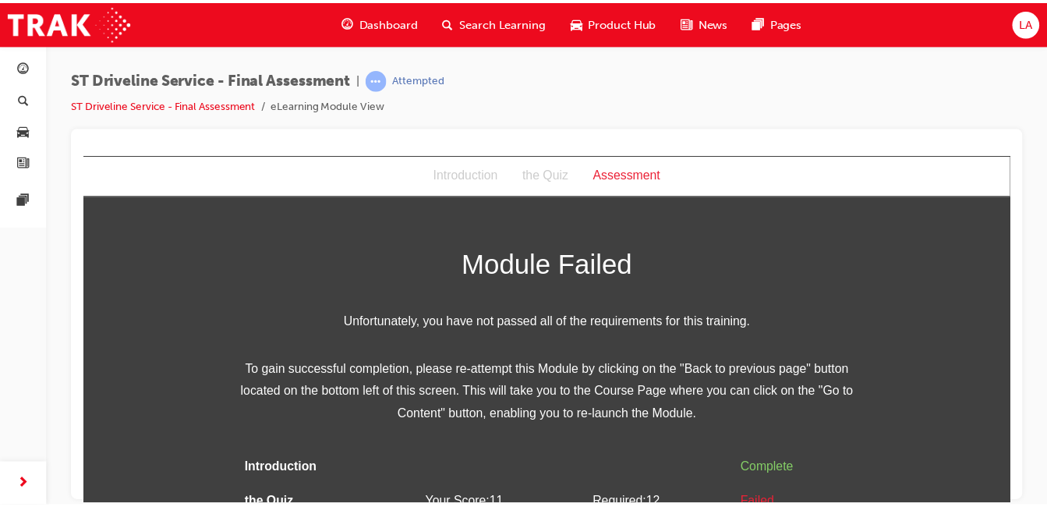
scroll to position [59, 0]
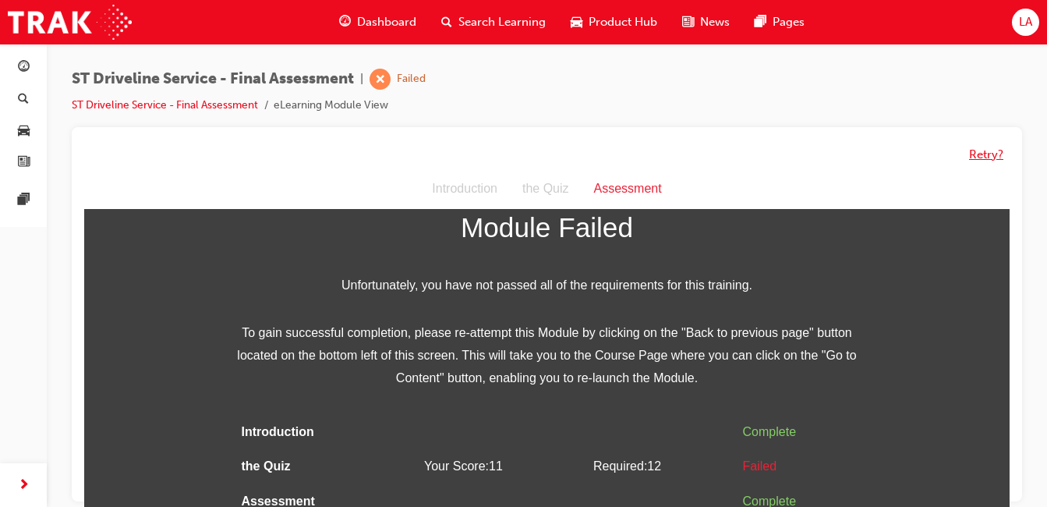
click at [983, 154] on button "Retry?" at bounding box center [986, 155] width 34 height 18
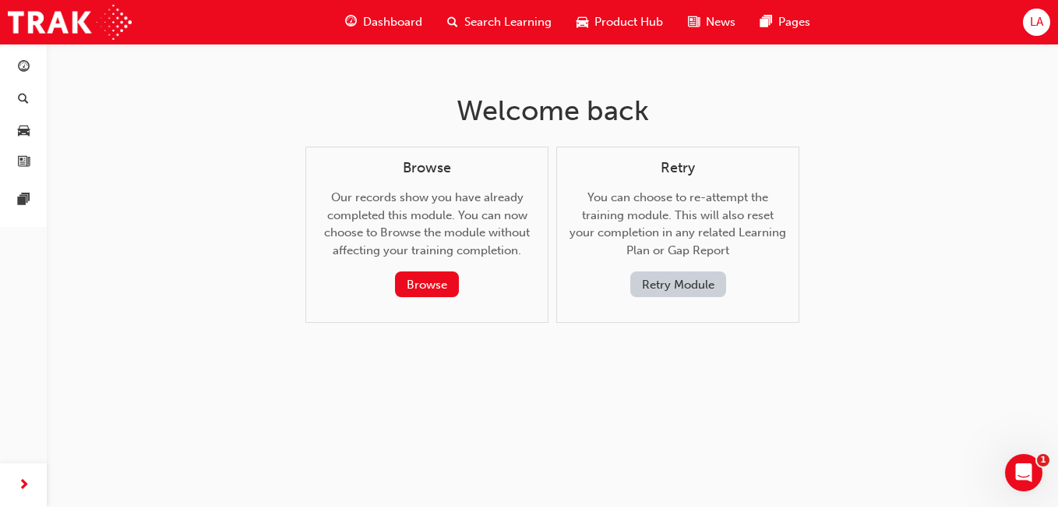
click at [683, 291] on button "Retry Module" at bounding box center [678, 284] width 96 height 26
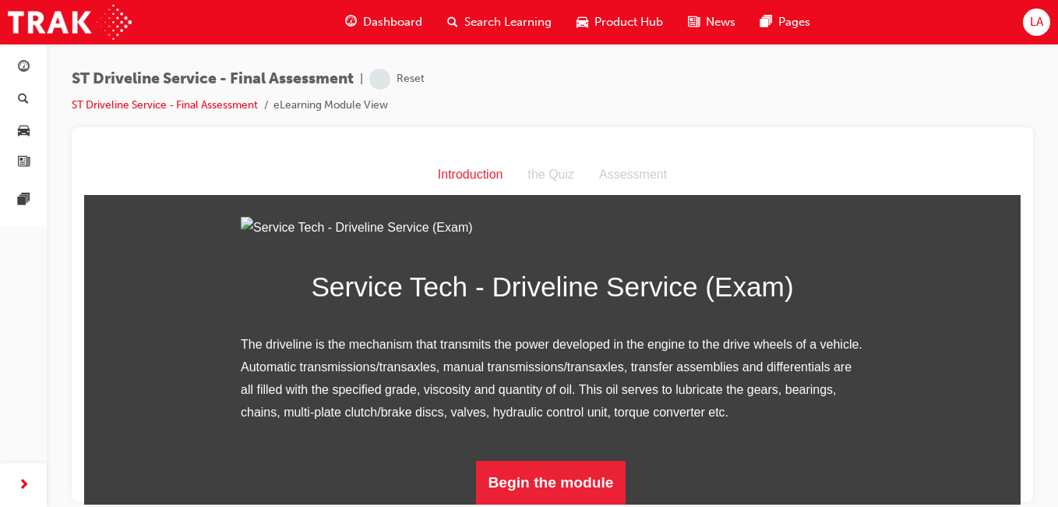
scroll to position [193, 0]
click at [568, 485] on button "Begin the module" at bounding box center [551, 482] width 150 height 44
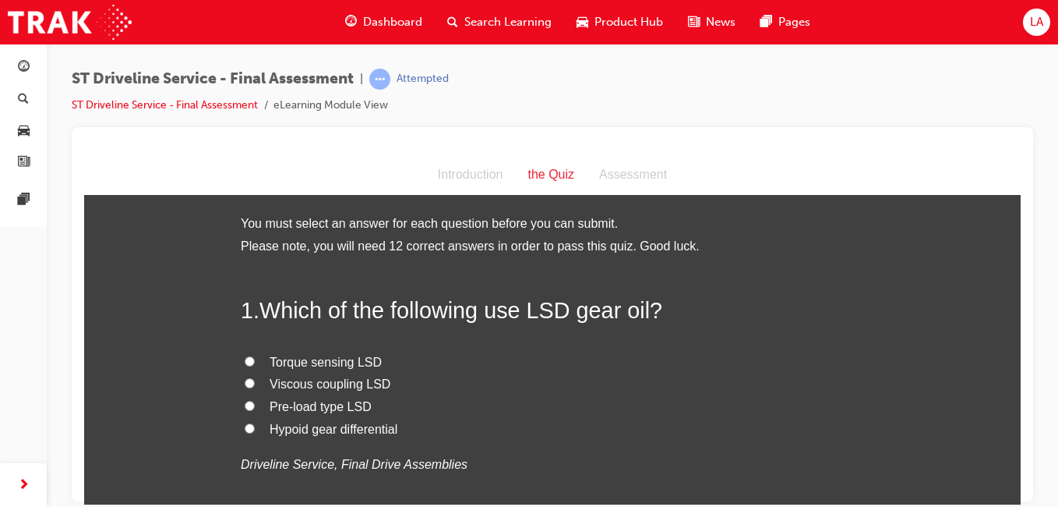
click at [360, 432] on span "Hypoid gear differential" at bounding box center [334, 428] width 128 height 13
click at [255, 432] on input "Hypoid gear differential" at bounding box center [250, 427] width 10 height 10
radio input "true"
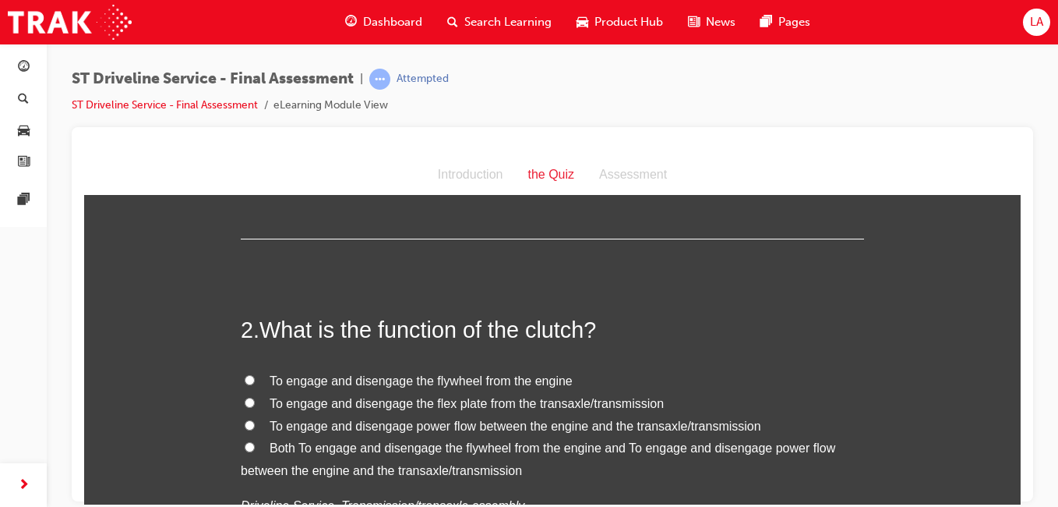
scroll to position [353, 0]
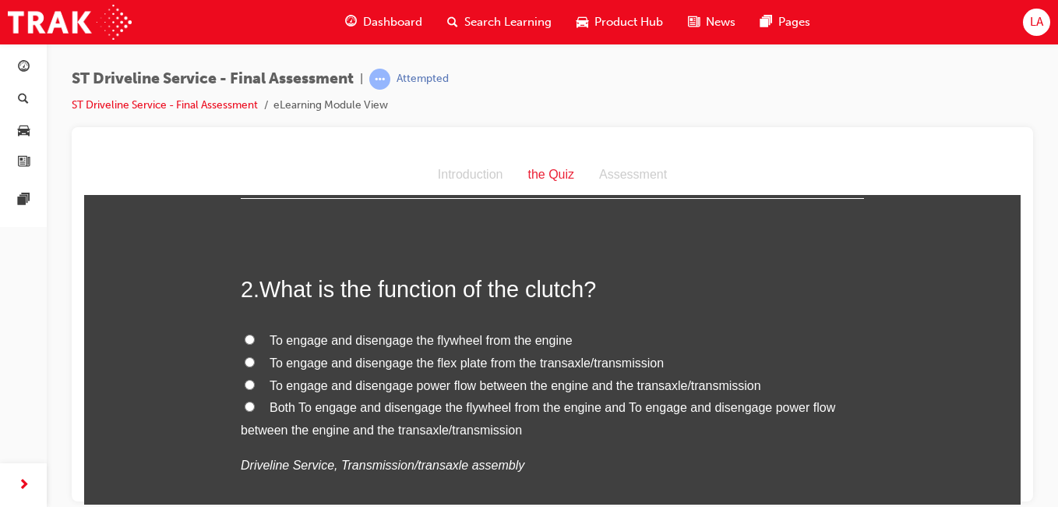
click at [411, 411] on span "Both To engage and disengage the flywheel from the engine and To engage and dis…" at bounding box center [538, 418] width 595 height 36
click at [255, 411] on input "Both To engage and disengage the flywheel from the engine and To engage and dis…" at bounding box center [250, 406] width 10 height 10
radio input "true"
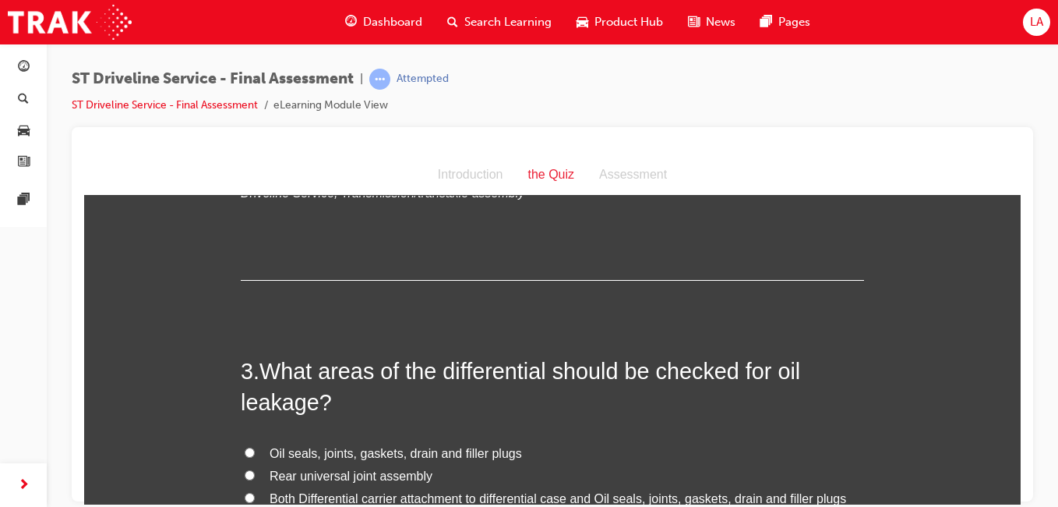
scroll to position [747, 0]
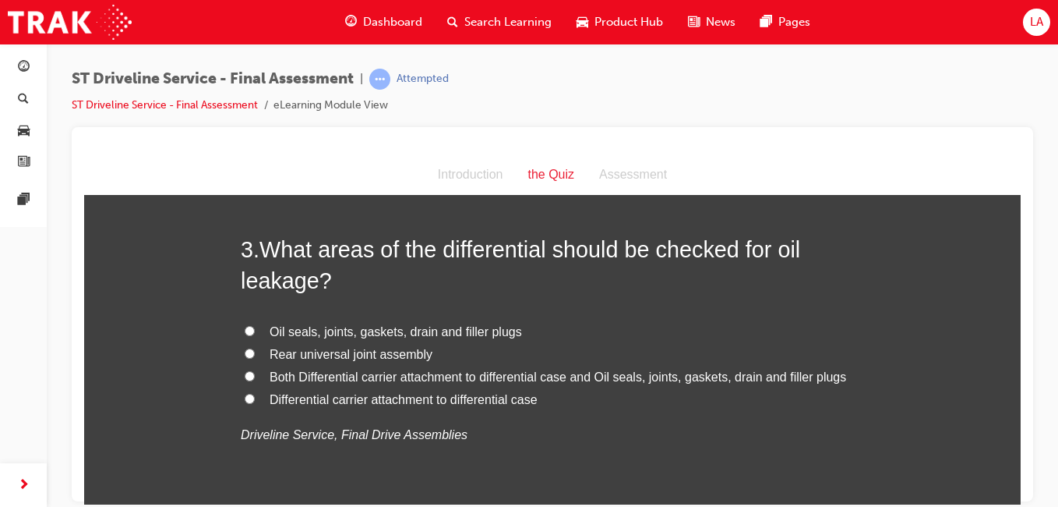
click at [584, 379] on span "Both Differential carrier attachment to differential case and Oil seals, joints…" at bounding box center [558, 375] width 577 height 13
click at [255, 379] on input "Both Differential carrier attachment to differential case and Oil seals, joints…" at bounding box center [250, 375] width 10 height 10
radio input "true"
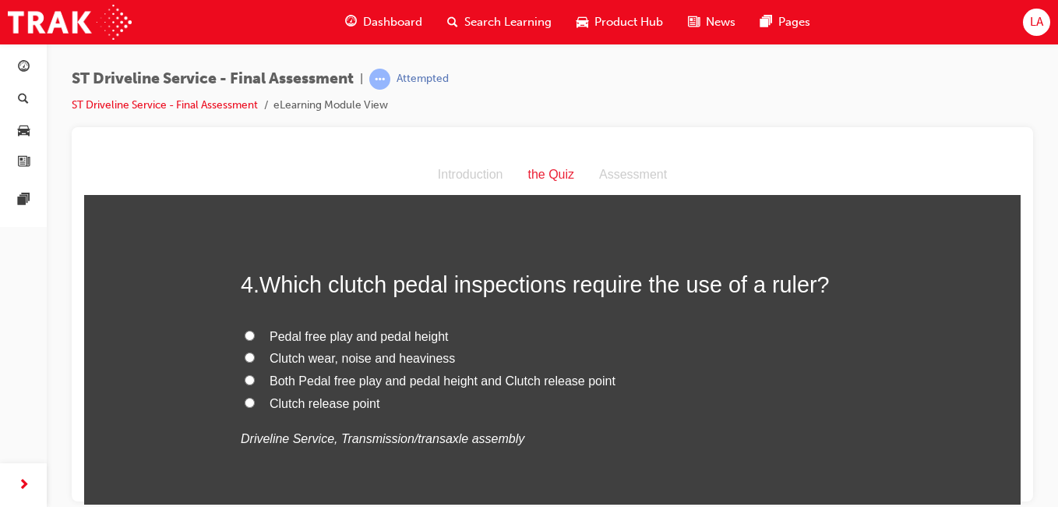
scroll to position [1096, 0]
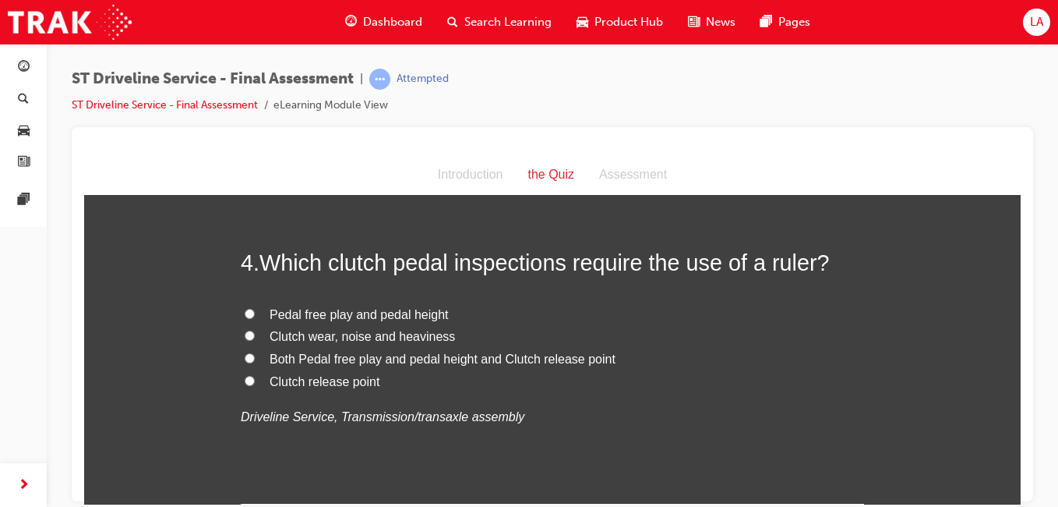
click at [549, 365] on label "Both Pedal free play and pedal height and Clutch release point" at bounding box center [552, 359] width 623 height 23
click at [255, 362] on input "Both Pedal free play and pedal height and Clutch release point" at bounding box center [250, 357] width 10 height 10
radio input "true"
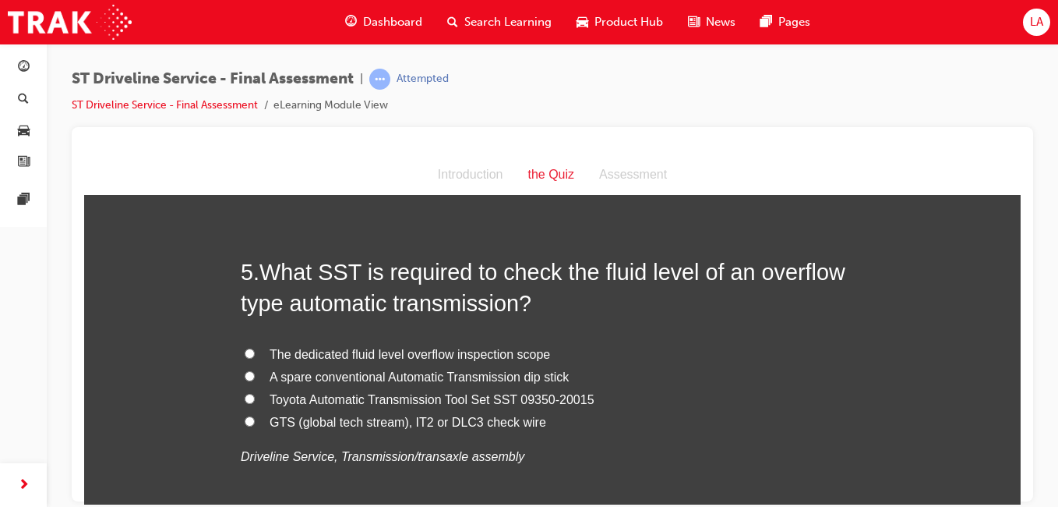
scroll to position [1430, 0]
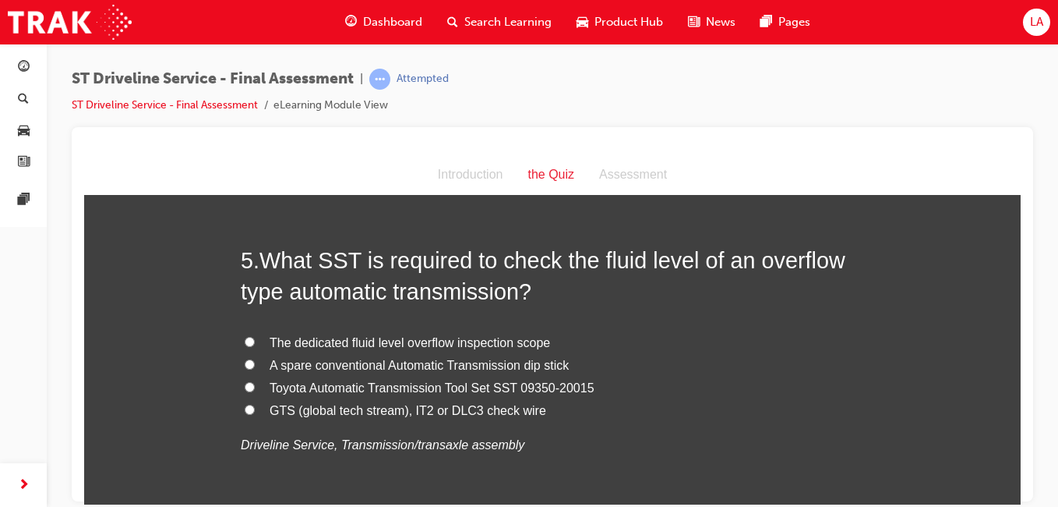
click at [510, 418] on label "GTS (global tech stream), IT2 or DLC3 check wire" at bounding box center [552, 410] width 623 height 23
click at [255, 414] on input "GTS (global tech stream), IT2 or DLC3 check wire" at bounding box center [250, 409] width 10 height 10
radio input "true"
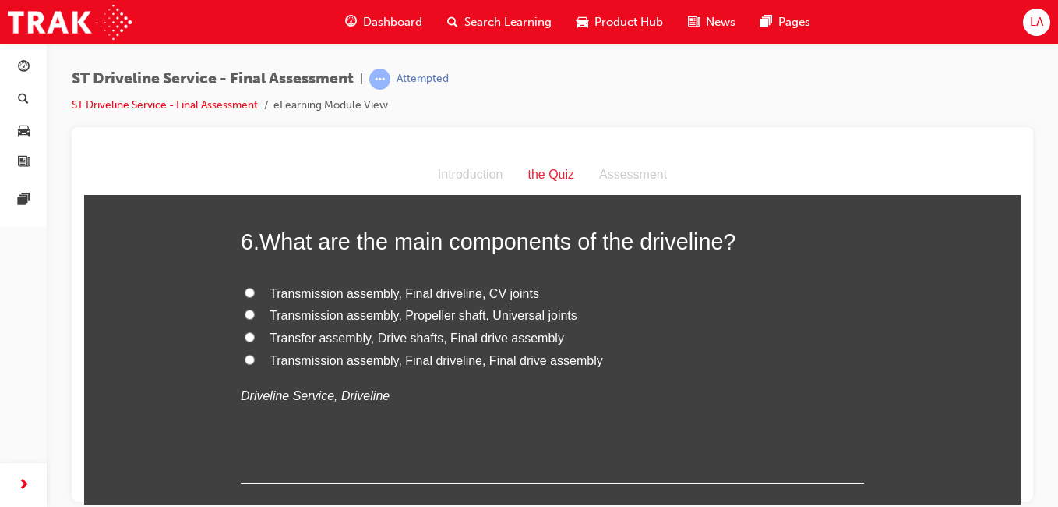
scroll to position [1816, 0]
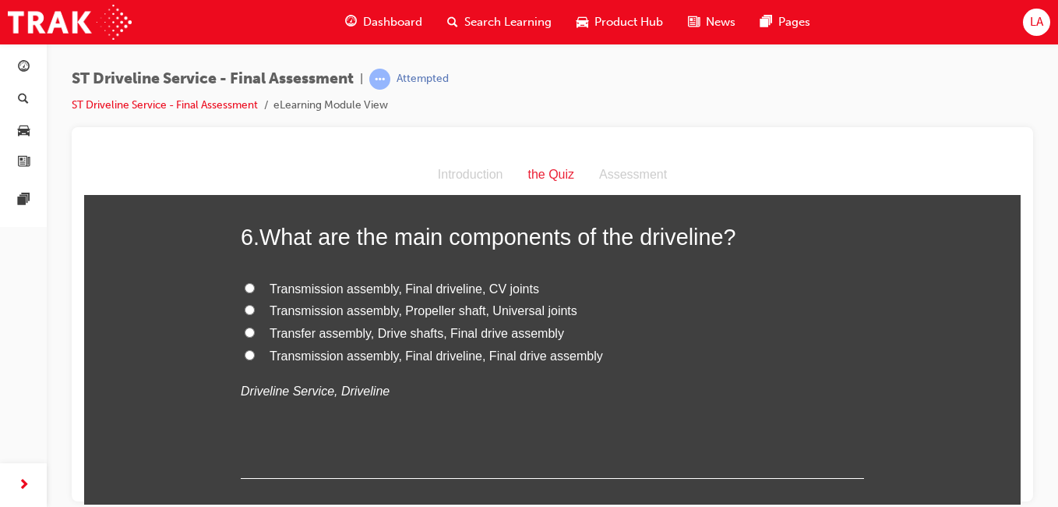
click at [514, 304] on span "Transmission assembly, Propeller shaft, Universal joints" at bounding box center [424, 309] width 308 height 13
click at [255, 304] on input "Transmission assembly, Propeller shaft, Universal joints" at bounding box center [250, 309] width 10 height 10
radio input "true"
click at [327, 335] on span "Transfer assembly, Drive shafts, Final drive assembly" at bounding box center [417, 332] width 295 height 13
click at [255, 335] on input "Transfer assembly, Drive shafts, Final drive assembly" at bounding box center [250, 332] width 10 height 10
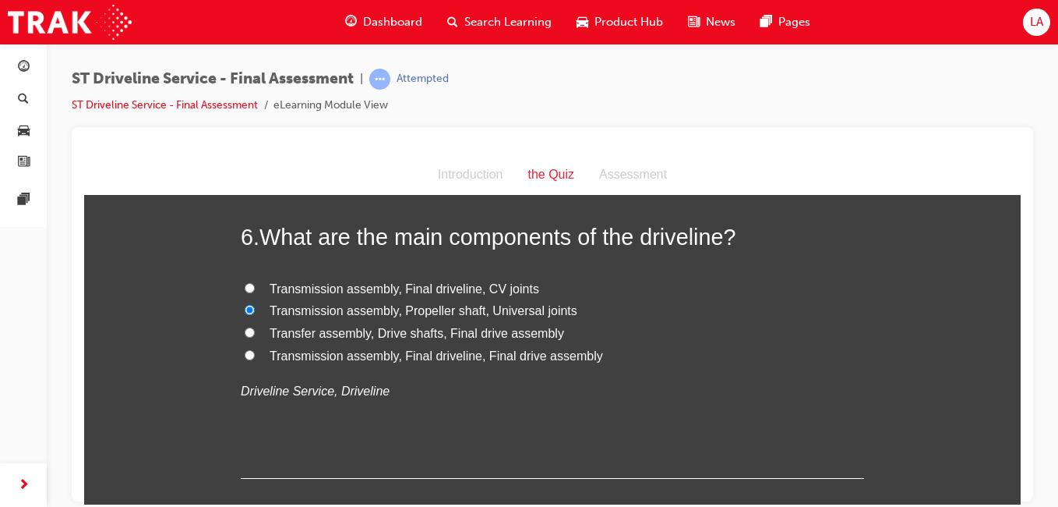
radio input "true"
click at [337, 288] on span "Transmission assembly, Final driveline, CV joints" at bounding box center [405, 287] width 270 height 13
click at [255, 288] on input "Transmission assembly, Final driveline, CV joints" at bounding box center [250, 287] width 10 height 10
radio input "true"
click at [471, 348] on span "Transmission assembly, Final driveline, Final drive assembly" at bounding box center [437, 354] width 334 height 13
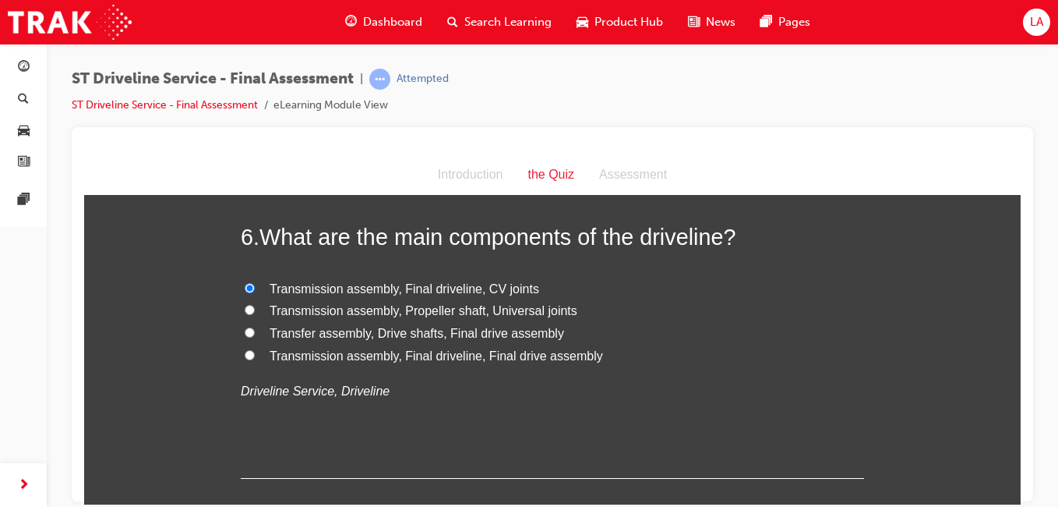
click at [255, 349] on input "Transmission assembly, Final driveline, Final drive assembly" at bounding box center [250, 354] width 10 height 10
radio input "true"
click at [482, 334] on span "Transfer assembly, Drive shafts, Final drive assembly" at bounding box center [417, 332] width 295 height 13
click at [255, 334] on input "Transfer assembly, Drive shafts, Final drive assembly" at bounding box center [250, 332] width 10 height 10
radio input "true"
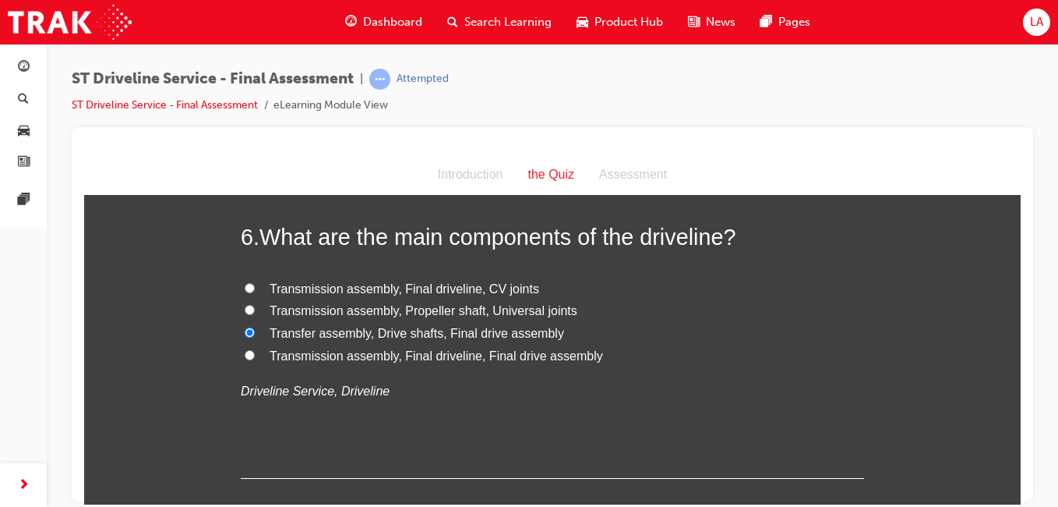
click at [359, 306] on span "Transmission assembly, Propeller shaft, Universal joints" at bounding box center [424, 309] width 308 height 13
click at [255, 306] on input "Transmission assembly, Propeller shaft, Universal joints" at bounding box center [250, 309] width 10 height 10
radio input "true"
click at [376, 281] on span "Transmission assembly, Final driveline, CV joints" at bounding box center [405, 287] width 270 height 13
click at [255, 282] on input "Transmission assembly, Final driveline, CV joints" at bounding box center [250, 287] width 10 height 10
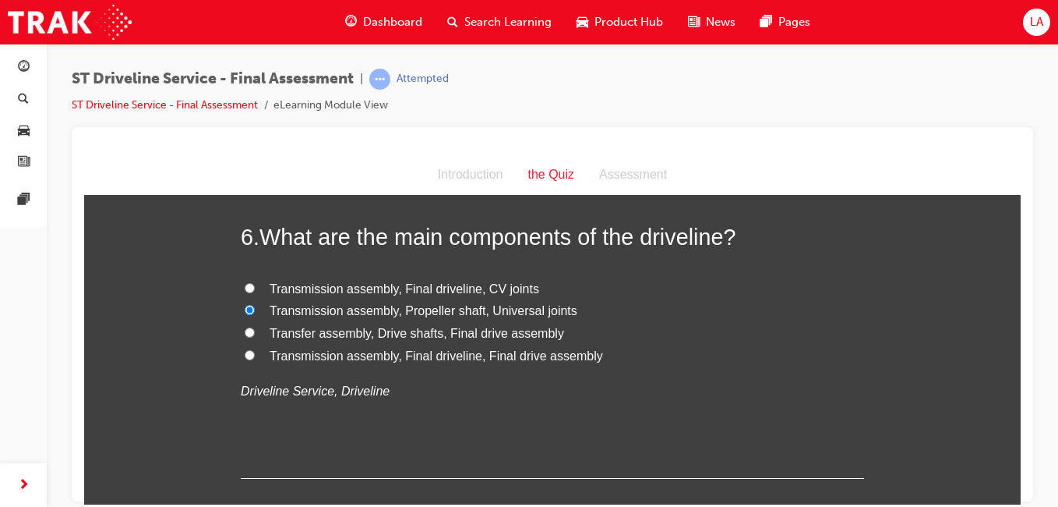
radio input "true"
click at [528, 348] on span "Transmission assembly, Final driveline, Final drive assembly" at bounding box center [437, 354] width 334 height 13
click at [255, 349] on input "Transmission assembly, Final driveline, Final drive assembly" at bounding box center [250, 354] width 10 height 10
radio input "true"
click at [542, 334] on span "Transfer assembly, Drive shafts, Final drive assembly" at bounding box center [417, 332] width 295 height 13
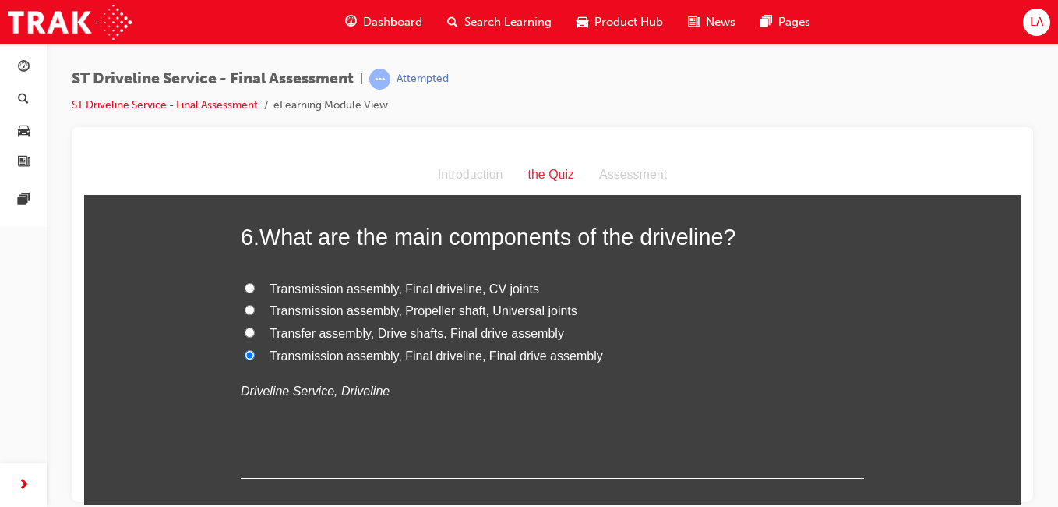
click at [255, 334] on input "Transfer assembly, Drive shafts, Final drive assembly" at bounding box center [250, 332] width 10 height 10
radio input "true"
click at [328, 287] on span "Transmission assembly, Final driveline, CV joints" at bounding box center [405, 287] width 270 height 13
click at [255, 287] on input "Transmission assembly, Final driveline, CV joints" at bounding box center [250, 287] width 10 height 10
radio input "true"
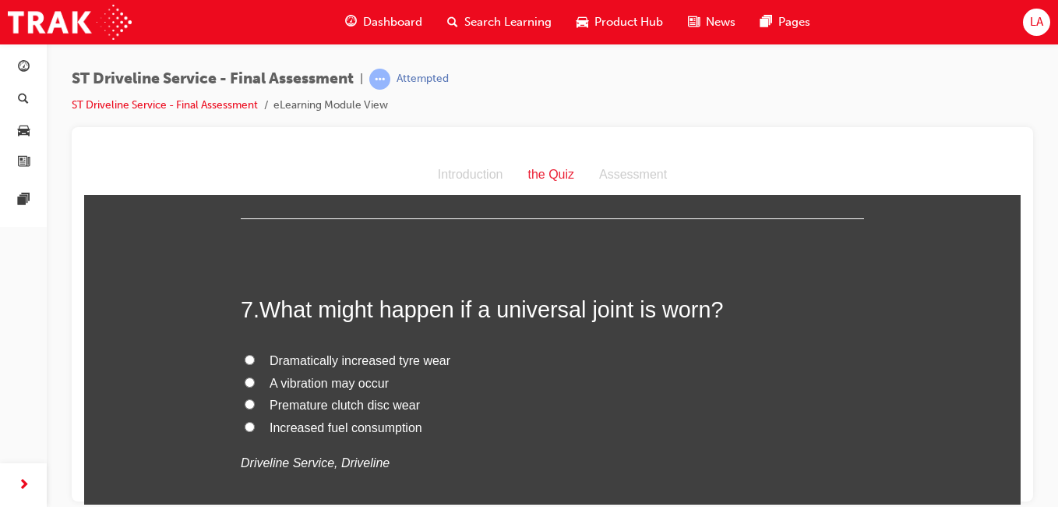
scroll to position [2095, 0]
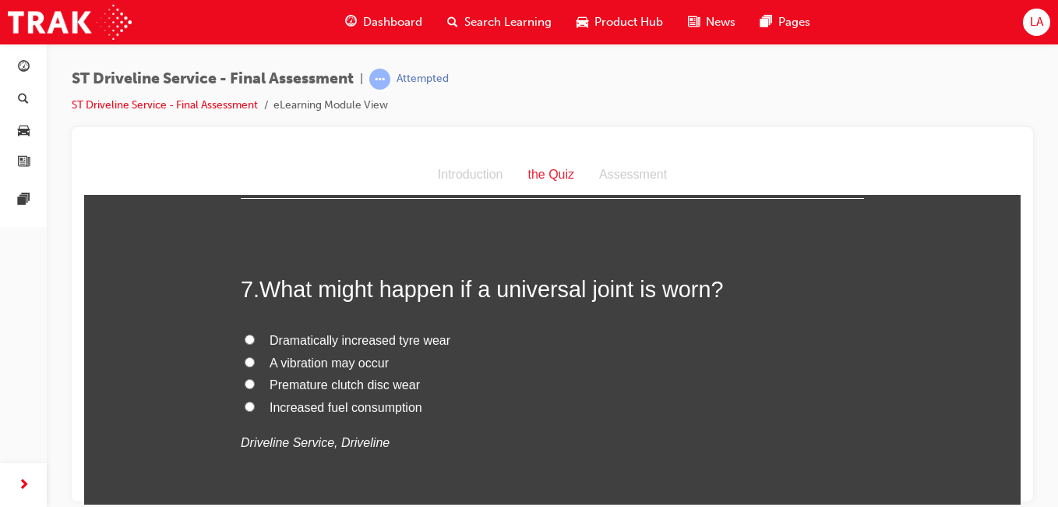
click at [393, 365] on label "A vibration may occur" at bounding box center [552, 362] width 623 height 23
click at [255, 365] on input "A vibration may occur" at bounding box center [250, 361] width 10 height 10
radio input "true"
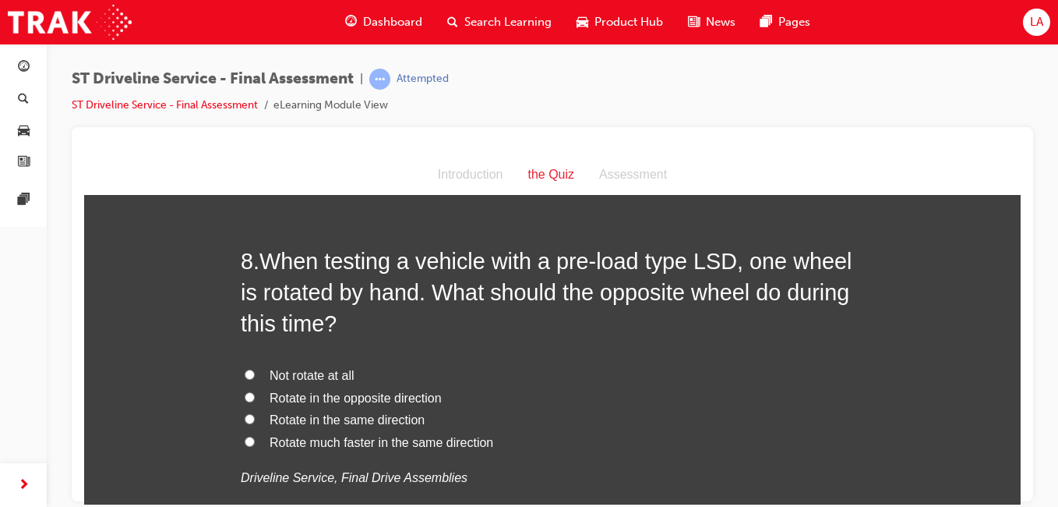
scroll to position [2464, 0]
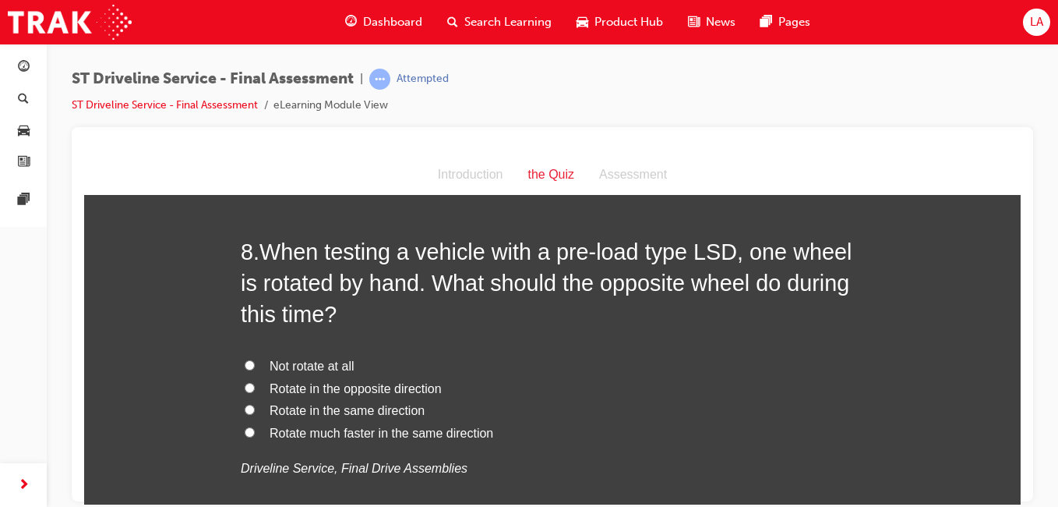
click at [322, 365] on span "Not rotate at all" at bounding box center [312, 364] width 85 height 13
click at [255, 365] on input "Not rotate at all" at bounding box center [250, 364] width 10 height 10
radio input "true"
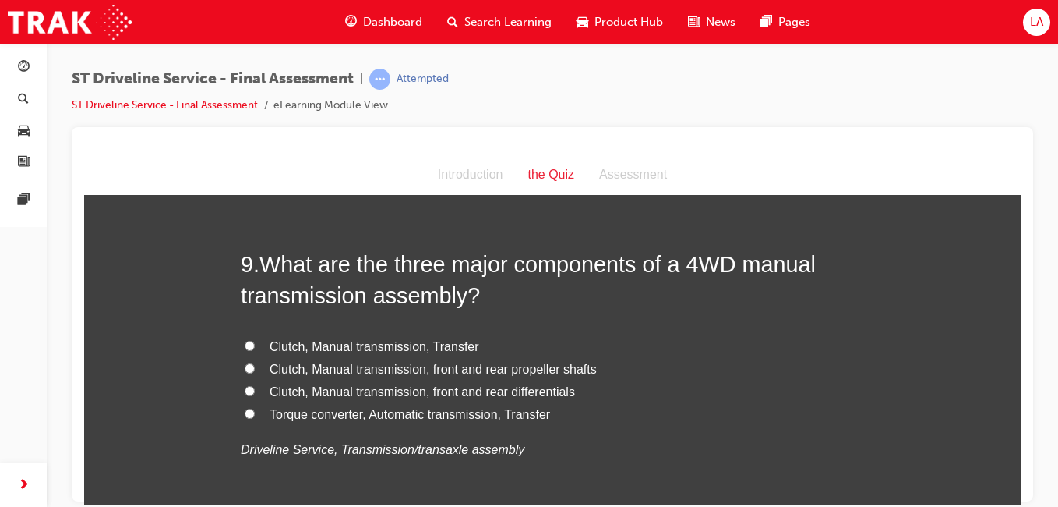
scroll to position [2895, 0]
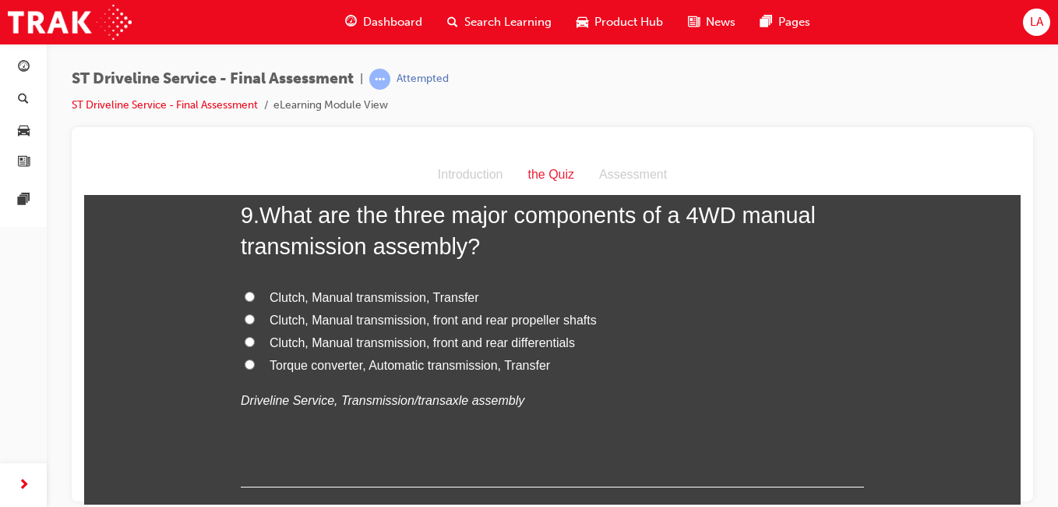
click at [536, 341] on span "Clutch, Manual transmission, front and rear differentials" at bounding box center [422, 341] width 305 height 13
click at [255, 341] on input "Clutch, Manual transmission, front and rear differentials" at bounding box center [250, 341] width 10 height 10
radio input "true"
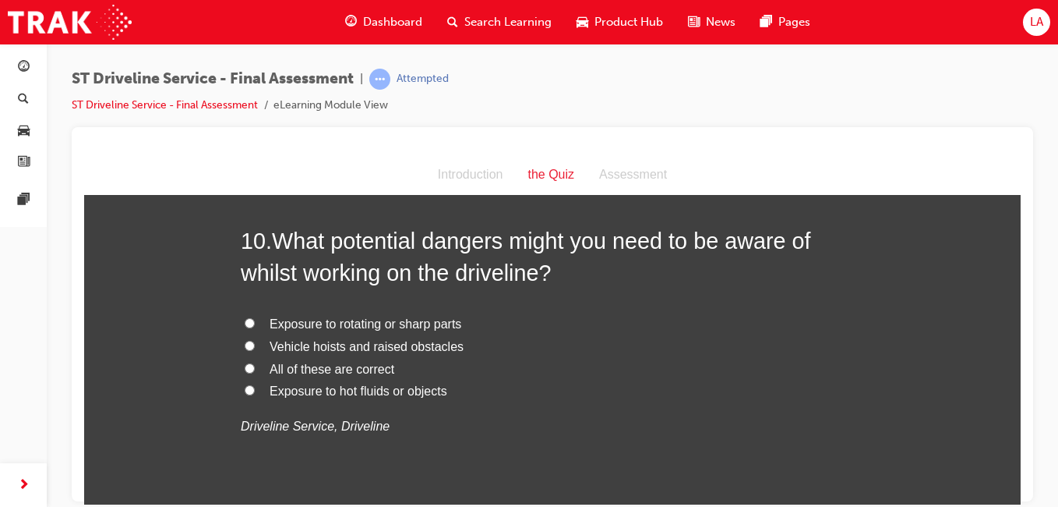
scroll to position [3249, 0]
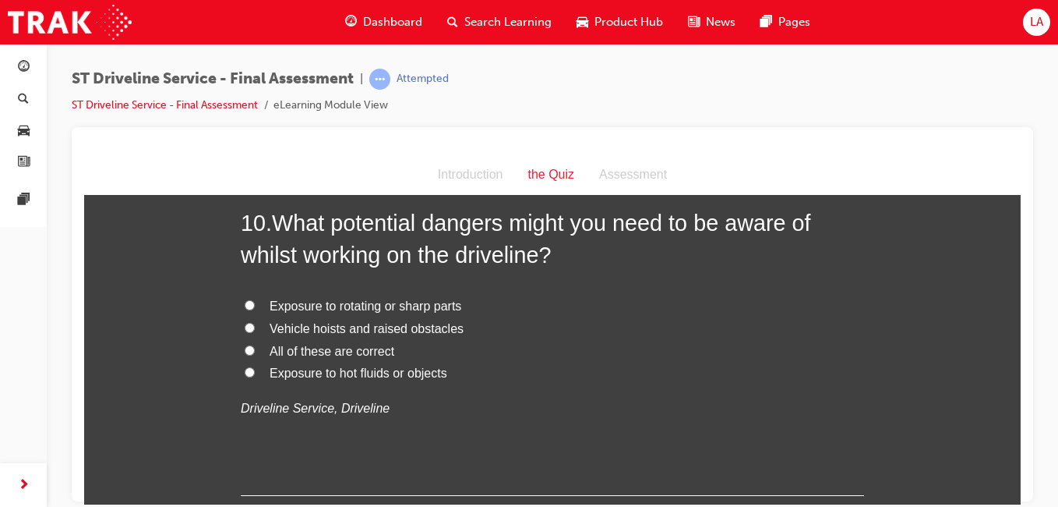
click at [408, 345] on label "All of these are correct" at bounding box center [552, 351] width 623 height 23
click at [255, 345] on input "All of these are correct" at bounding box center [250, 349] width 10 height 10
radio input "true"
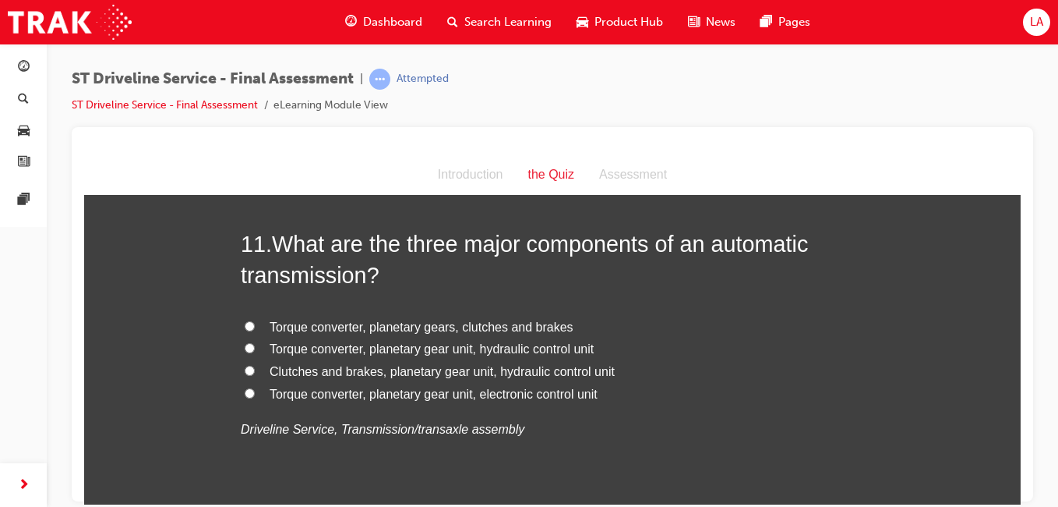
scroll to position [3602, 0]
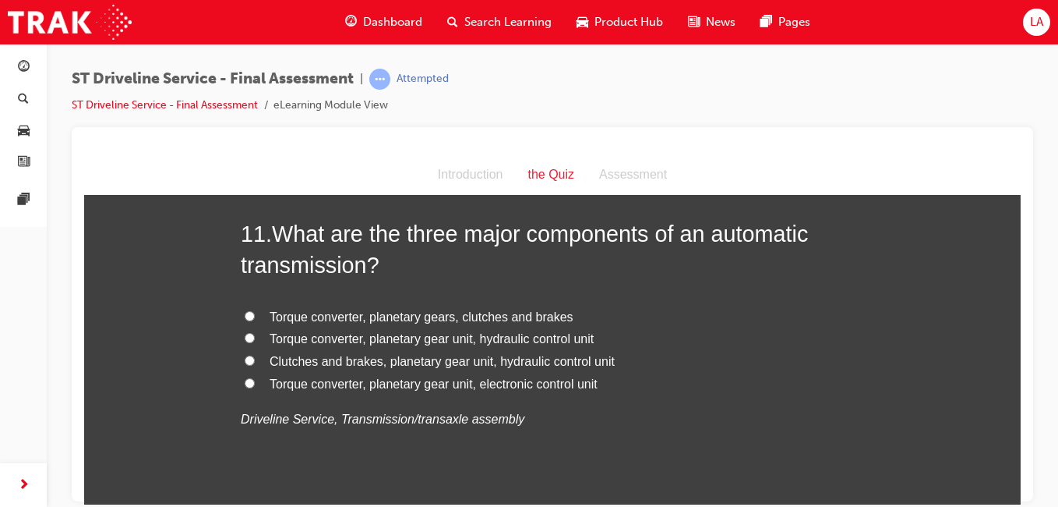
click at [531, 344] on span "Torque converter, planetary gear unit, hydraulic control unit" at bounding box center [432, 337] width 324 height 13
click at [255, 342] on input "Torque converter, planetary gear unit, hydraulic control unit" at bounding box center [250, 337] width 10 height 10
radio input "true"
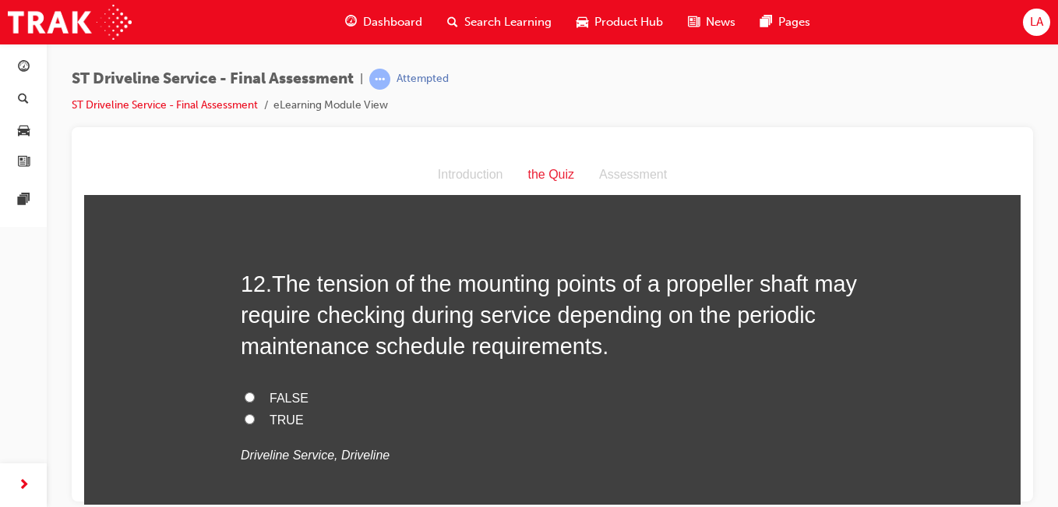
scroll to position [3916, 0]
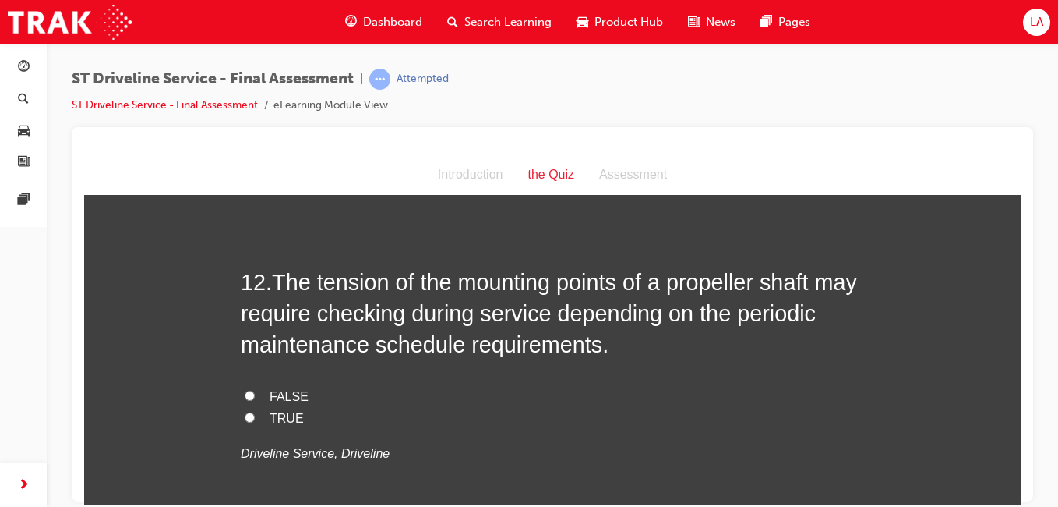
click at [501, 417] on label "TRUE" at bounding box center [552, 418] width 623 height 23
click at [255, 417] on input "TRUE" at bounding box center [250, 416] width 10 height 10
radio input "true"
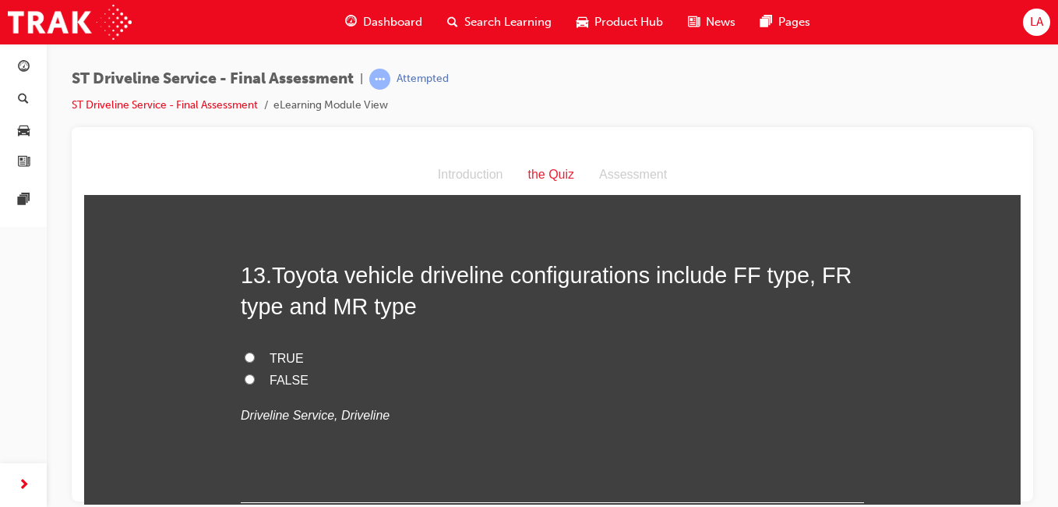
scroll to position [4298, 0]
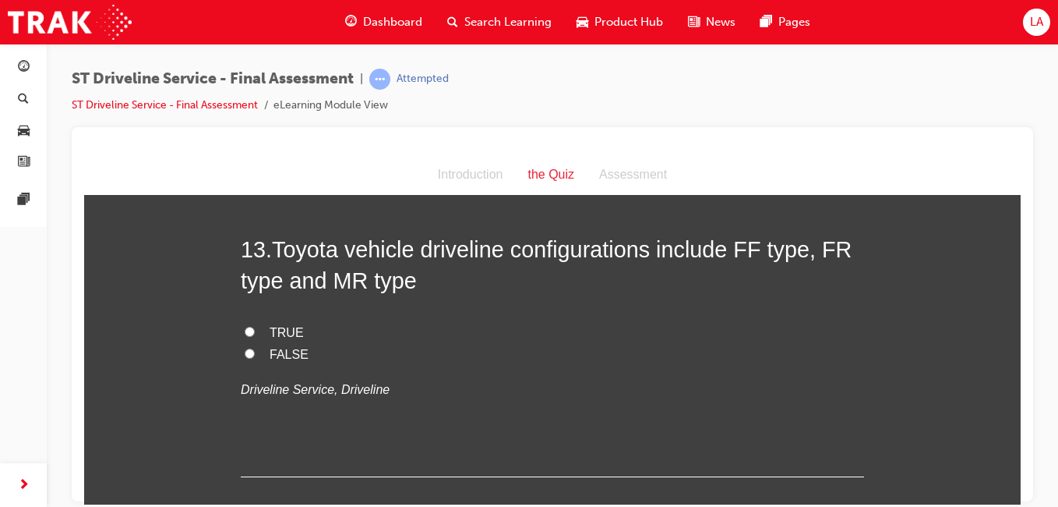
click at [550, 323] on label "TRUE" at bounding box center [552, 332] width 623 height 23
click at [255, 326] on input "TRUE" at bounding box center [250, 331] width 10 height 10
radio input "true"
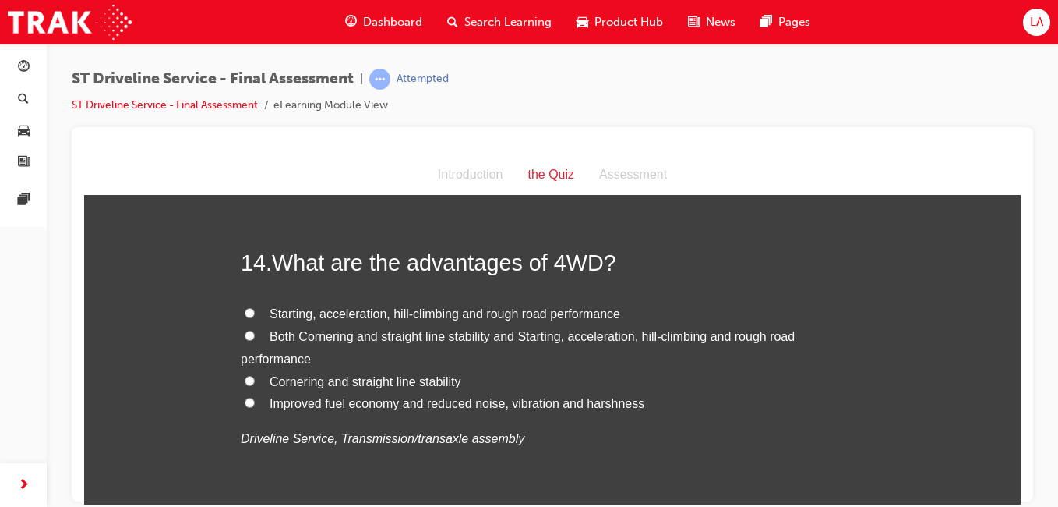
click at [620, 345] on label "Both Cornering and straight line stability and Starting, acceleration, hill-cli…" at bounding box center [552, 347] width 623 height 45
click at [255, 340] on input "Both Cornering and straight line stability and Starting, acceleration, hill-cli…" at bounding box center [250, 335] width 10 height 10
radio input "true"
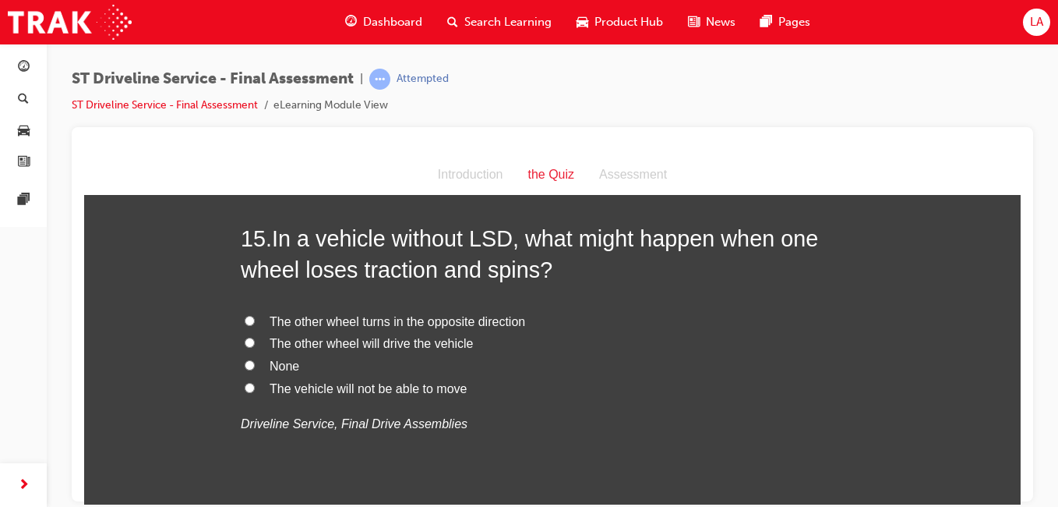
scroll to position [4986, 0]
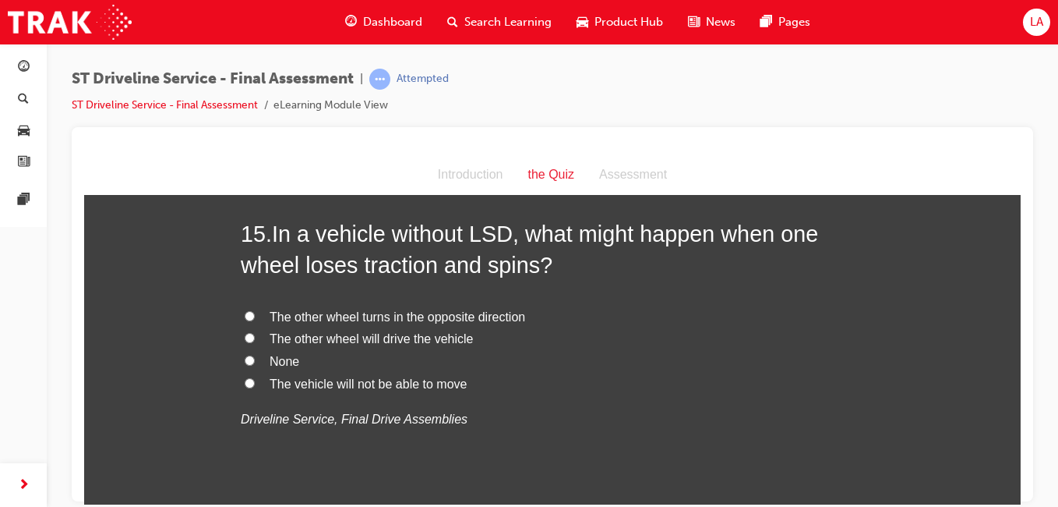
click at [530, 383] on label "The vehicle will not be able to move" at bounding box center [552, 383] width 623 height 23
click at [255, 383] on input "The vehicle will not be able to move" at bounding box center [250, 382] width 10 height 10
radio input "true"
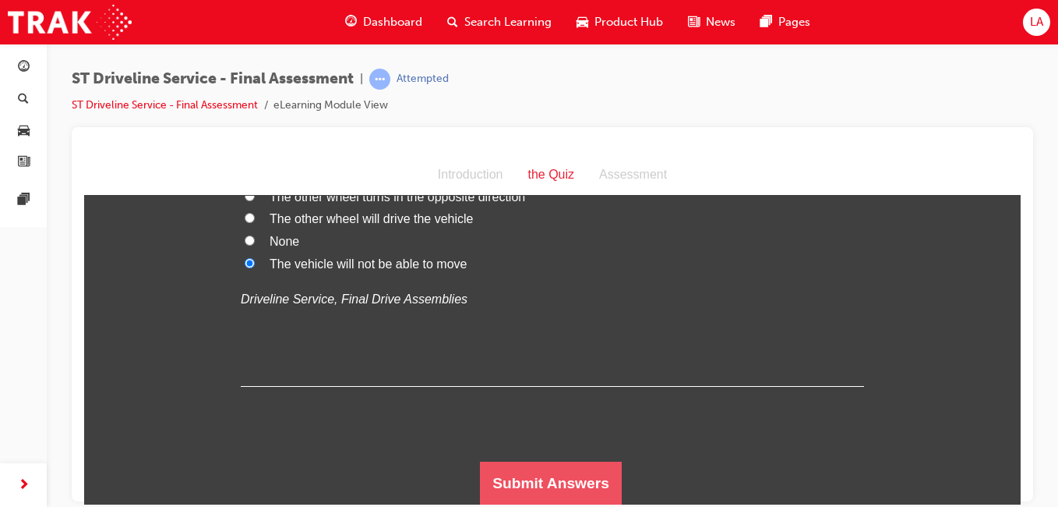
click at [574, 487] on button "Submit Answers" at bounding box center [551, 483] width 142 height 44
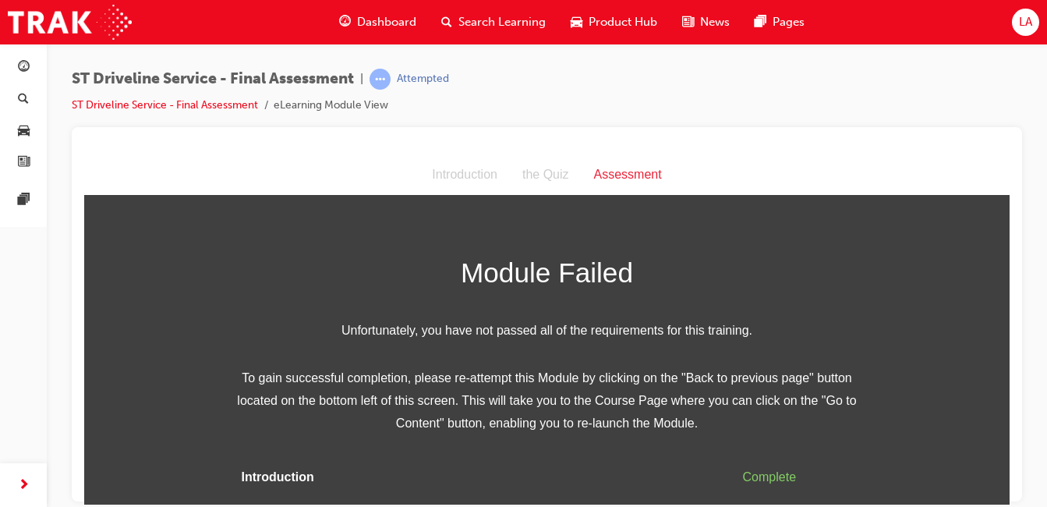
scroll to position [59, 0]
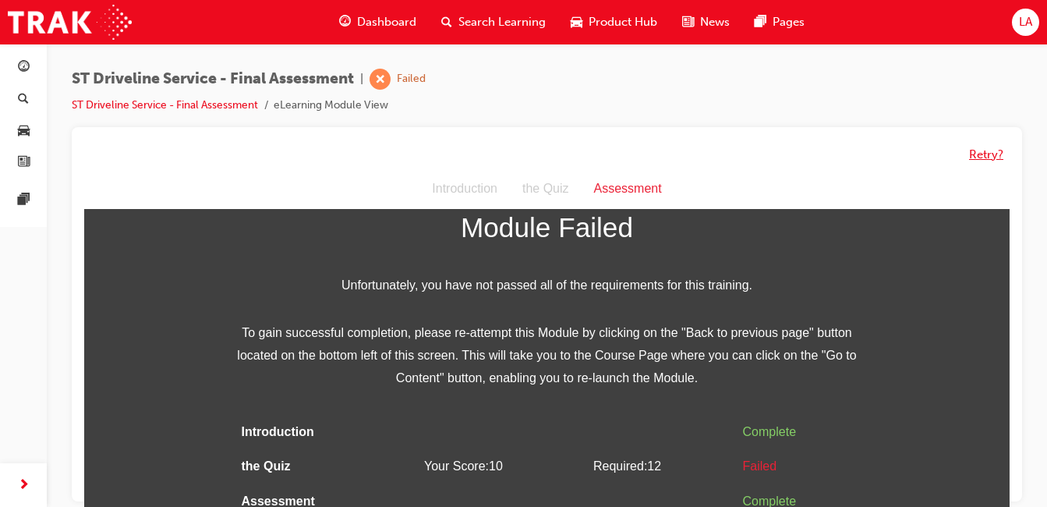
click at [997, 154] on button "Retry?" at bounding box center [986, 155] width 34 height 18
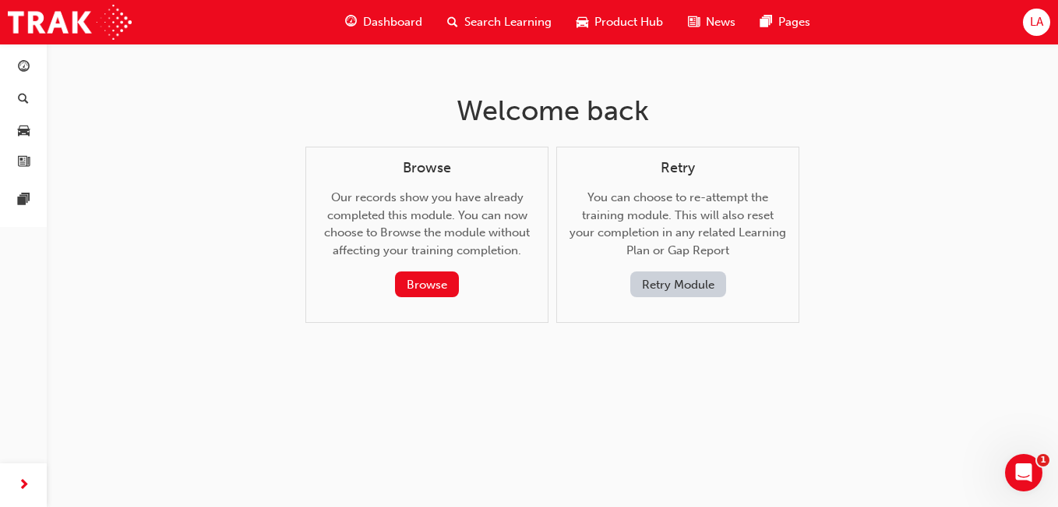
click at [663, 453] on div "Welcome back Browse Our records show you have already completed this module. Yo…" at bounding box center [529, 253] width 1058 height 507
click at [655, 449] on div "Welcome back Browse Our records show you have already completed this module. Yo…" at bounding box center [529, 253] width 1058 height 507
click at [676, 452] on div "Welcome back Browse Our records show you have already completed this module. Yo…" at bounding box center [529, 253] width 1058 height 507
click at [687, 288] on button "Retry Module" at bounding box center [678, 284] width 96 height 26
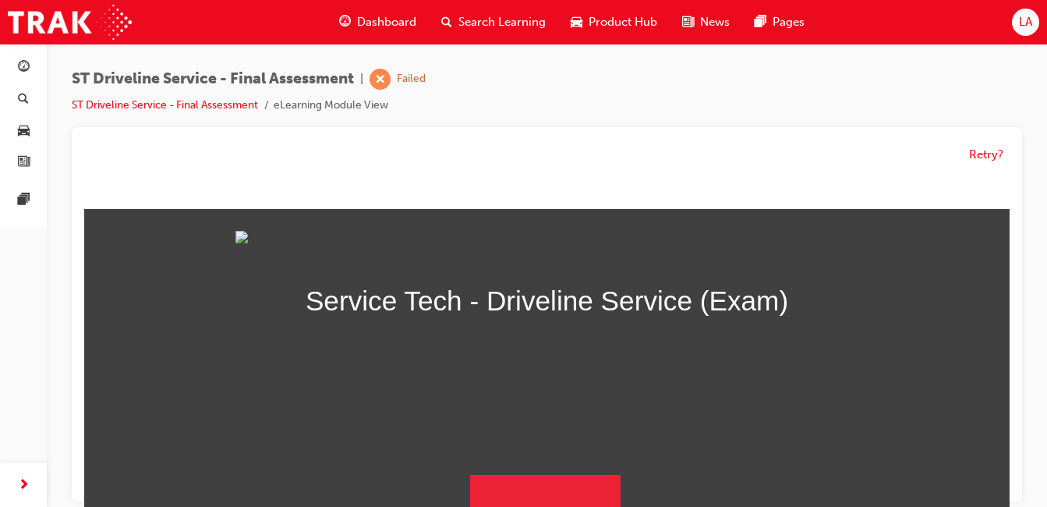
scroll to position [193, 0]
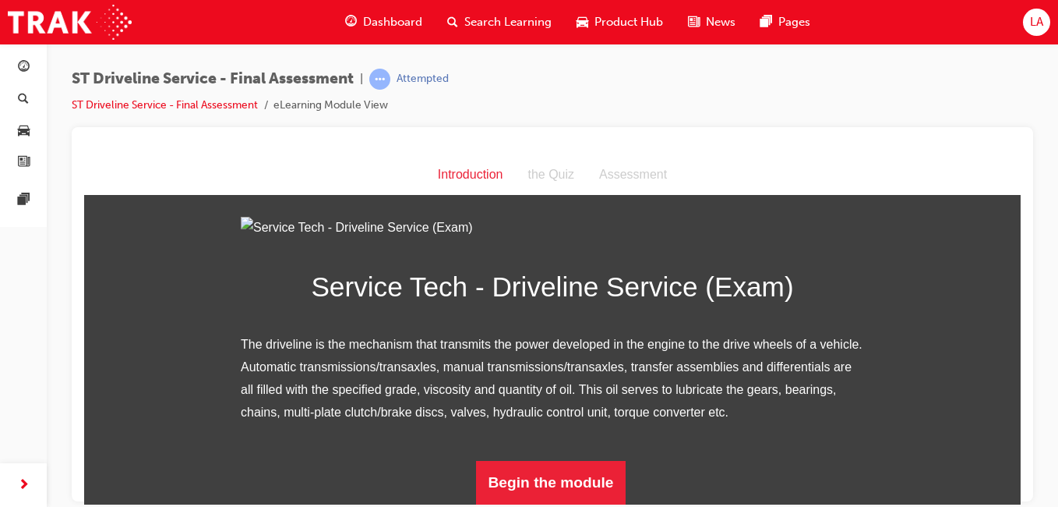
click at [415, 18] on span "Dashboard" at bounding box center [392, 22] width 59 height 18
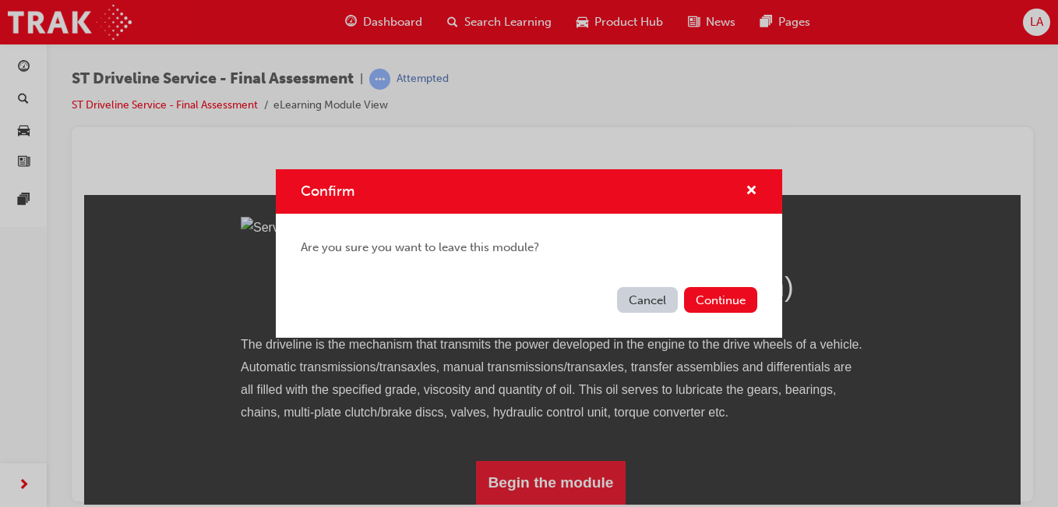
click at [701, 302] on button "Continue" at bounding box center [720, 300] width 73 height 26
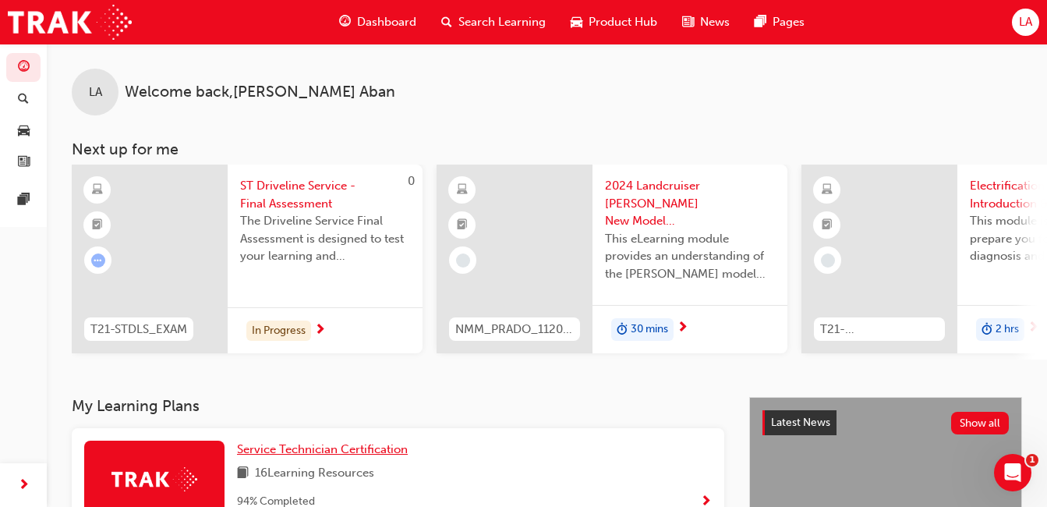
click at [332, 456] on span "Service Technician Certification" at bounding box center [322, 449] width 171 height 14
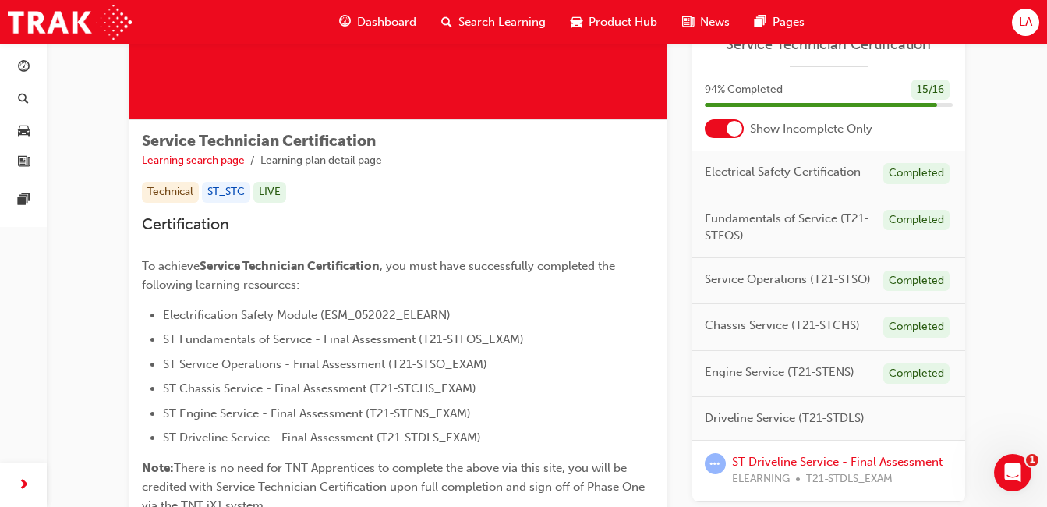
scroll to position [341, 0]
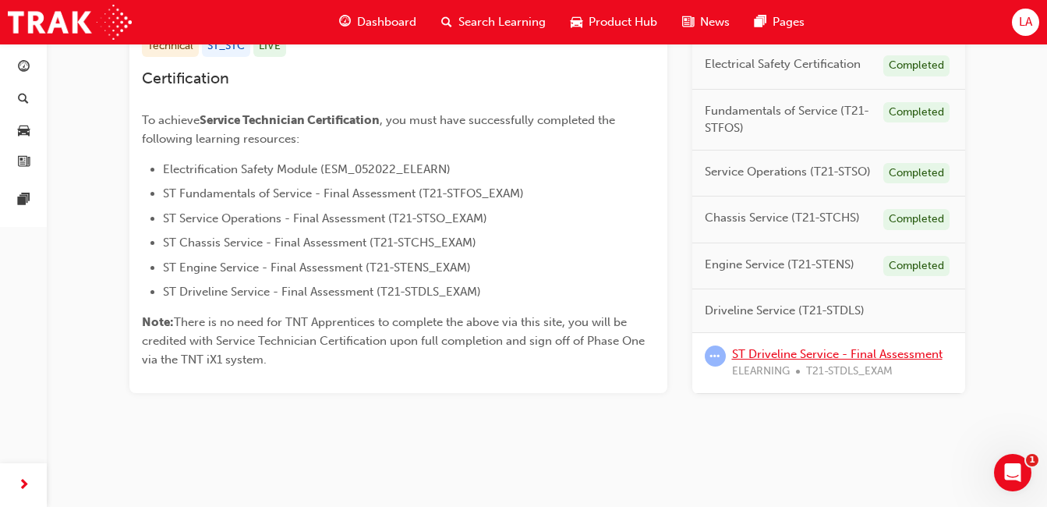
click at [867, 356] on link "ST Driveline Service - Final Assessment" at bounding box center [837, 353] width 210 height 14
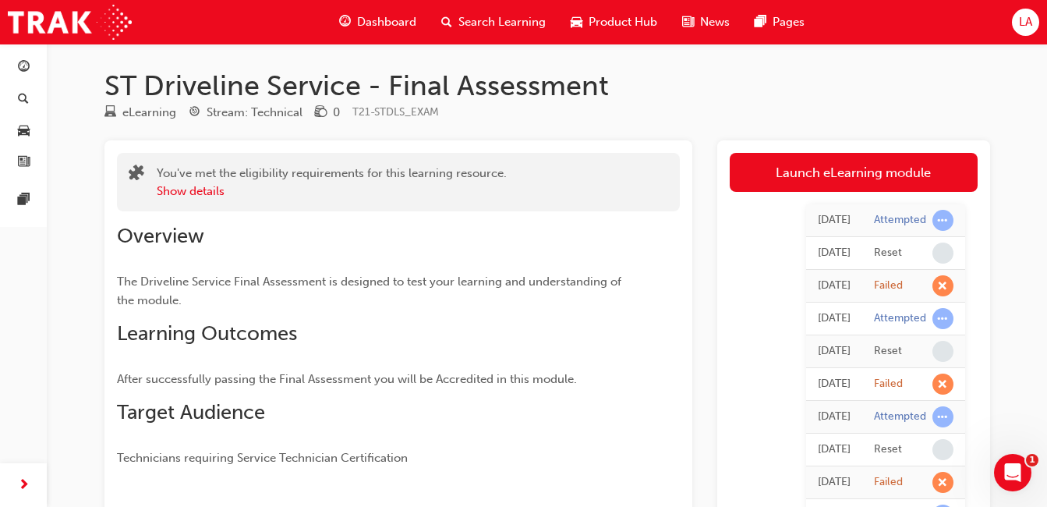
click at [790, 168] on link "Launch eLearning module" at bounding box center [853, 172] width 248 height 39
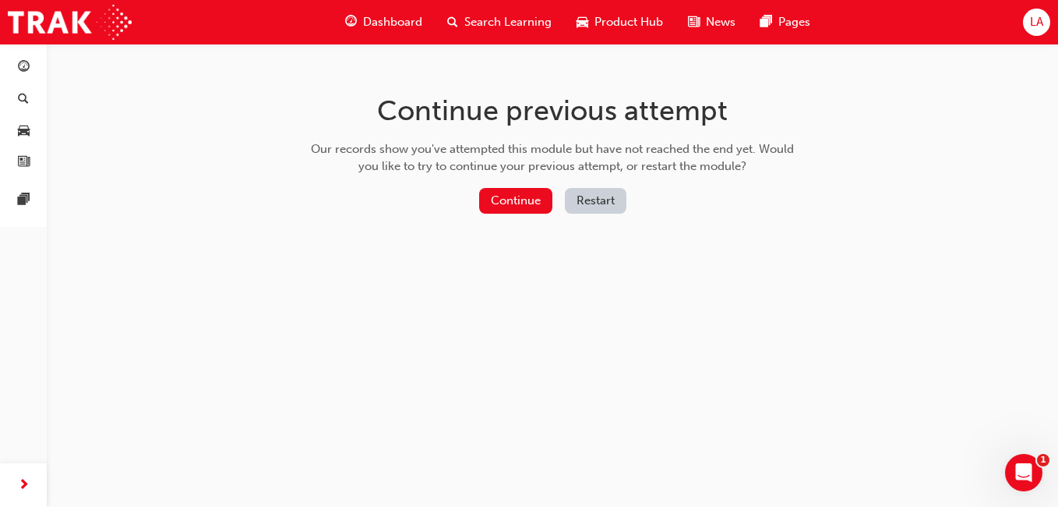
click at [600, 197] on button "Restart" at bounding box center [596, 201] width 62 height 26
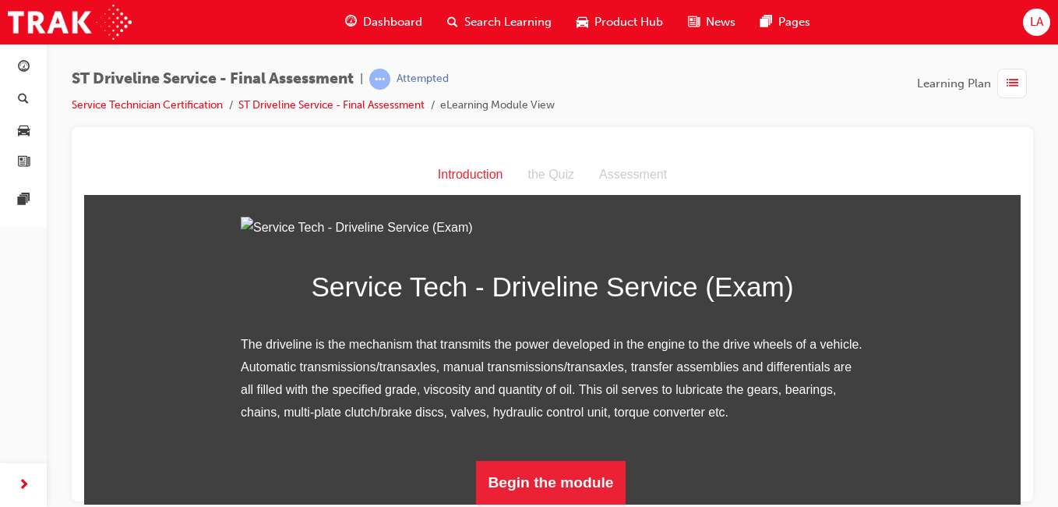
scroll to position [193, 0]
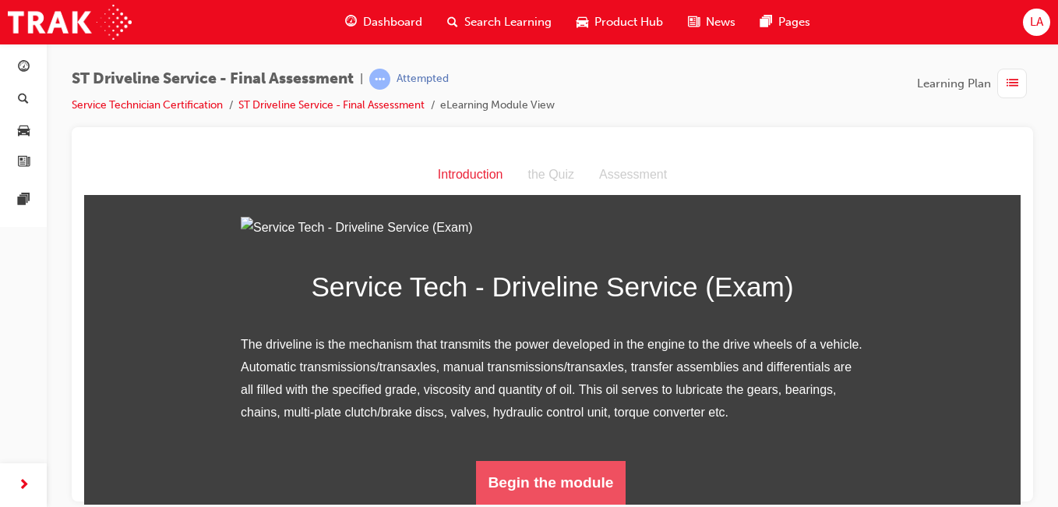
click at [596, 471] on button "Begin the module" at bounding box center [551, 482] width 150 height 44
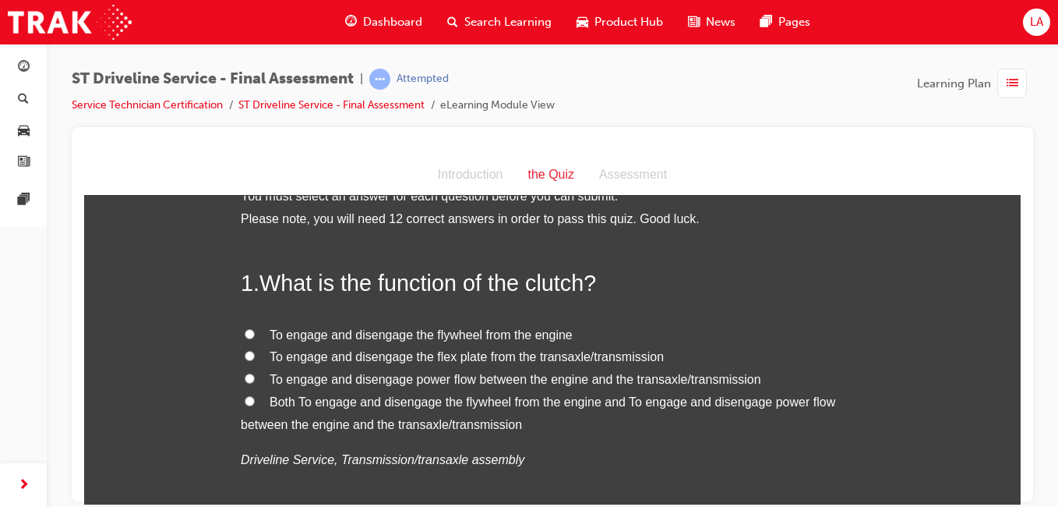
scroll to position [55, 0]
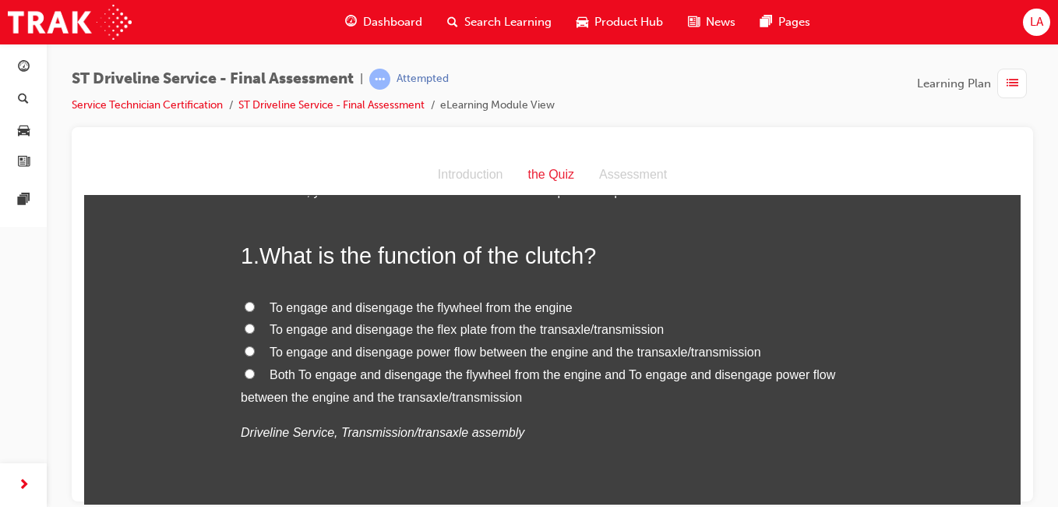
click at [485, 352] on span "To engage and disengage power flow between the engine and the transaxle/transmi…" at bounding box center [516, 350] width 492 height 13
click at [255, 352] on input "To engage and disengage power flow between the engine and the transaxle/transmi…" at bounding box center [250, 350] width 10 height 10
radio input "true"
click at [492, 383] on label "Both To engage and disengage the flywheel from the engine and To engage and dis…" at bounding box center [552, 385] width 623 height 45
click at [255, 378] on input "Both To engage and disengage the flywheel from the engine and To engage and dis…" at bounding box center [250, 373] width 10 height 10
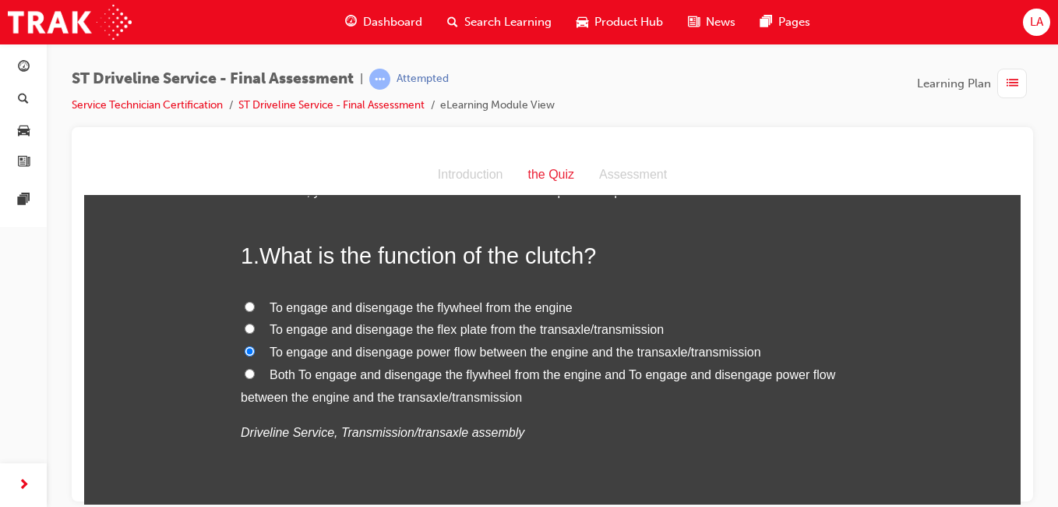
radio input "true"
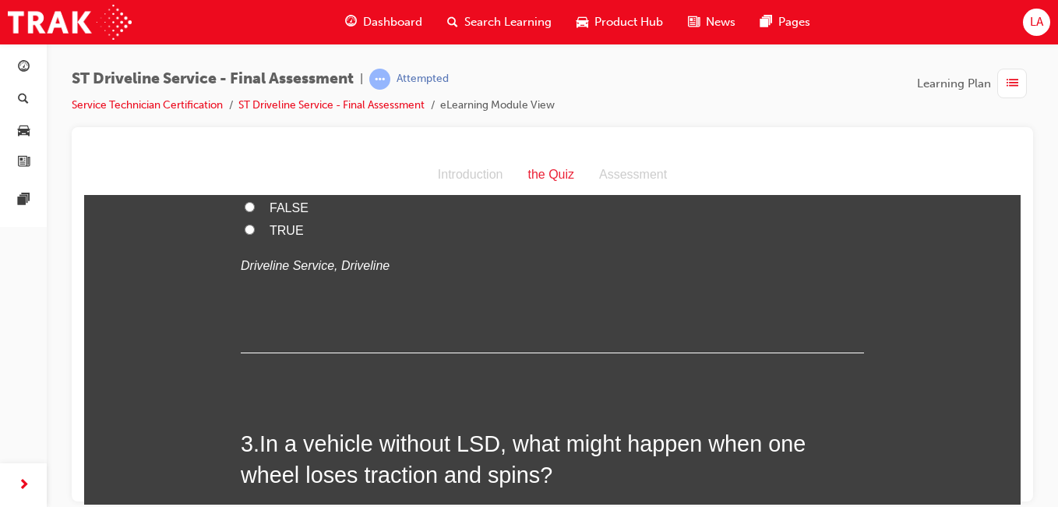
scroll to position [435, 0]
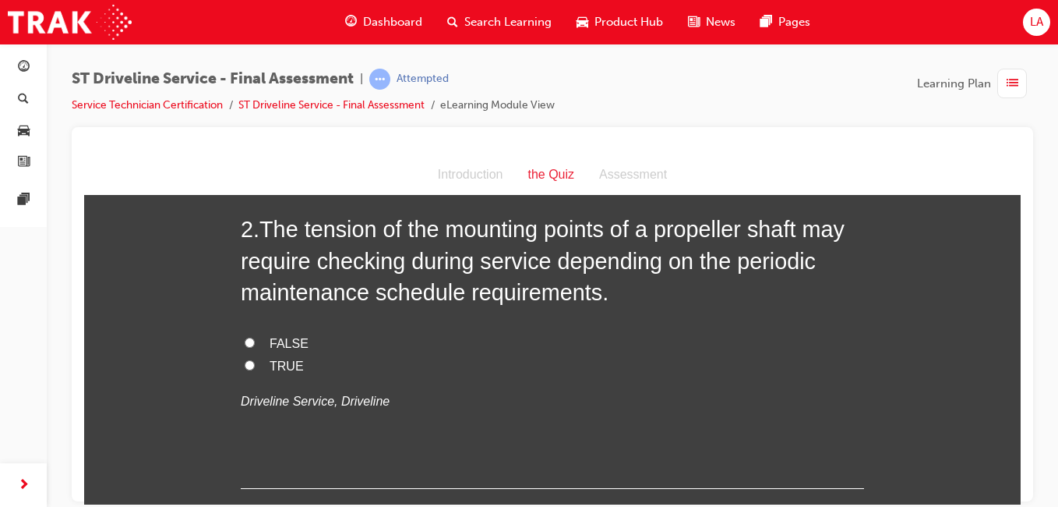
click at [245, 361] on input "TRUE" at bounding box center [250, 364] width 10 height 10
radio input "true"
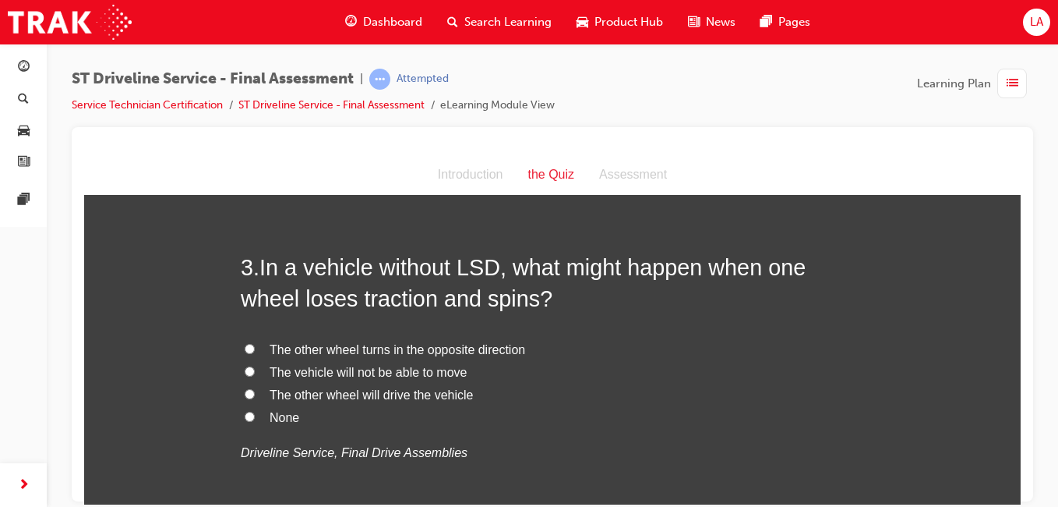
scroll to position [761, 0]
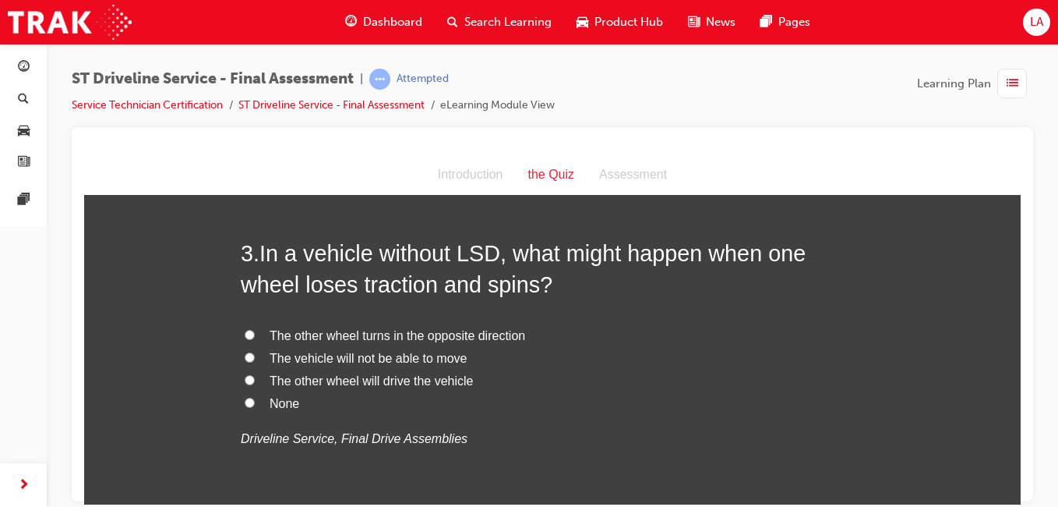
click at [369, 384] on span "The other wheel will drive the vehicle" at bounding box center [371, 379] width 203 height 13
click at [255, 384] on input "The other wheel will drive the vehicle" at bounding box center [250, 379] width 10 height 10
radio input "true"
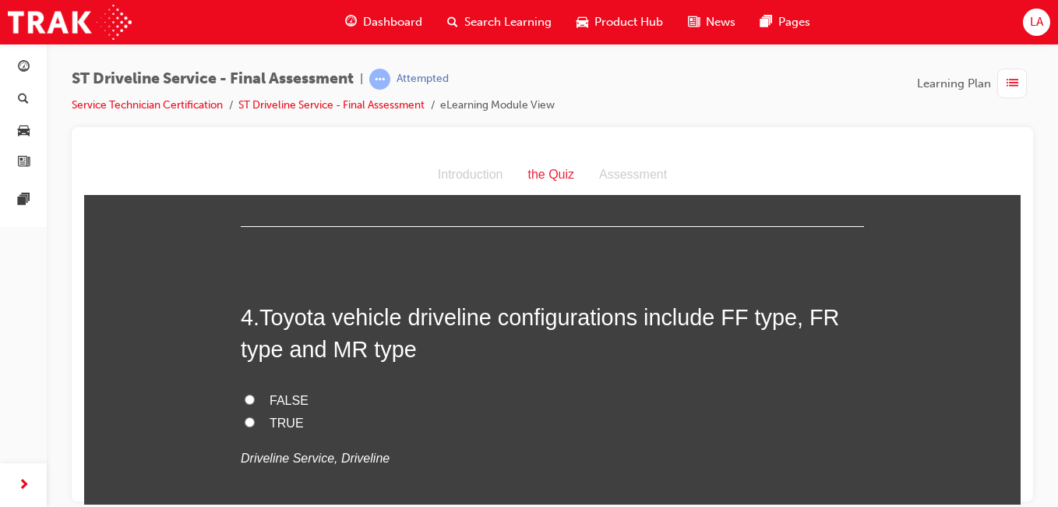
scroll to position [1086, 0]
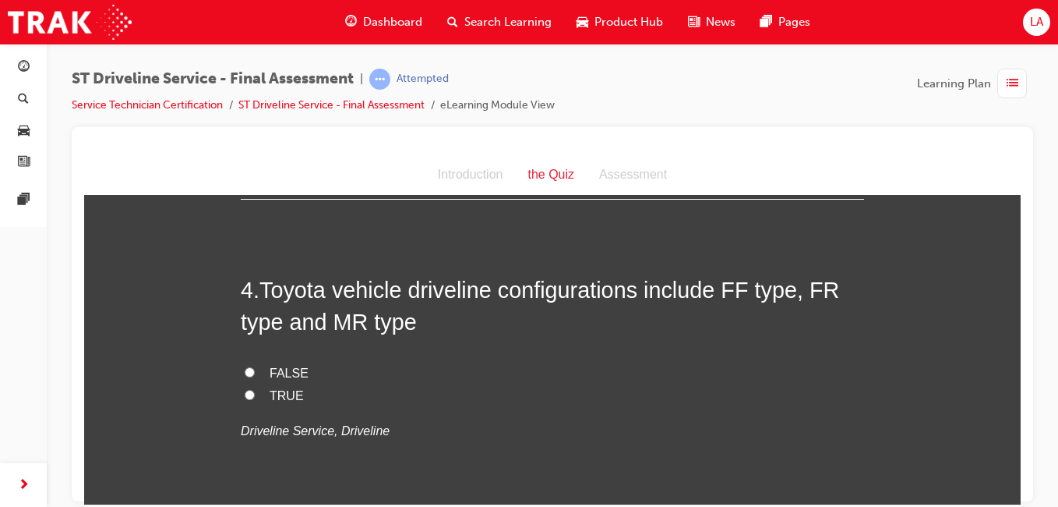
click at [251, 370] on label "FALSE" at bounding box center [552, 373] width 623 height 23
click at [251, 370] on input "FALSE" at bounding box center [250, 371] width 10 height 10
radio input "true"
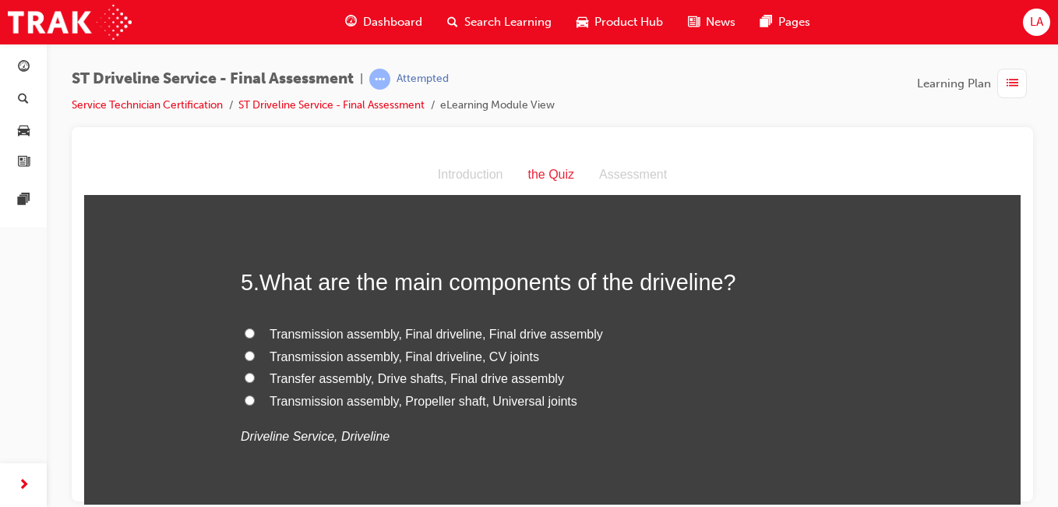
scroll to position [1467, 0]
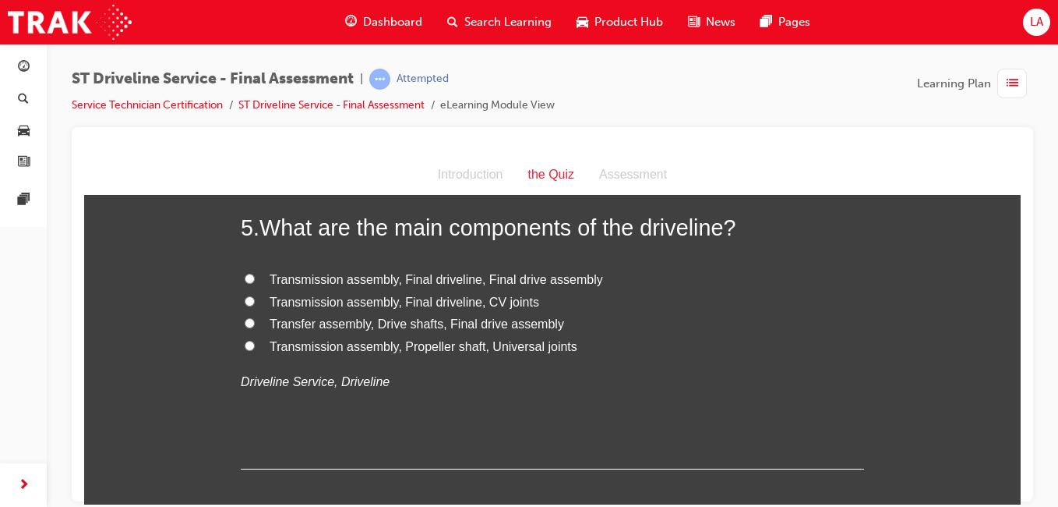
click at [321, 319] on span "Transfer assembly, Drive shafts, Final drive assembly" at bounding box center [417, 322] width 295 height 13
click at [255, 319] on input "Transfer assembly, Drive shafts, Final drive assembly" at bounding box center [250, 322] width 10 height 10
radio input "true"
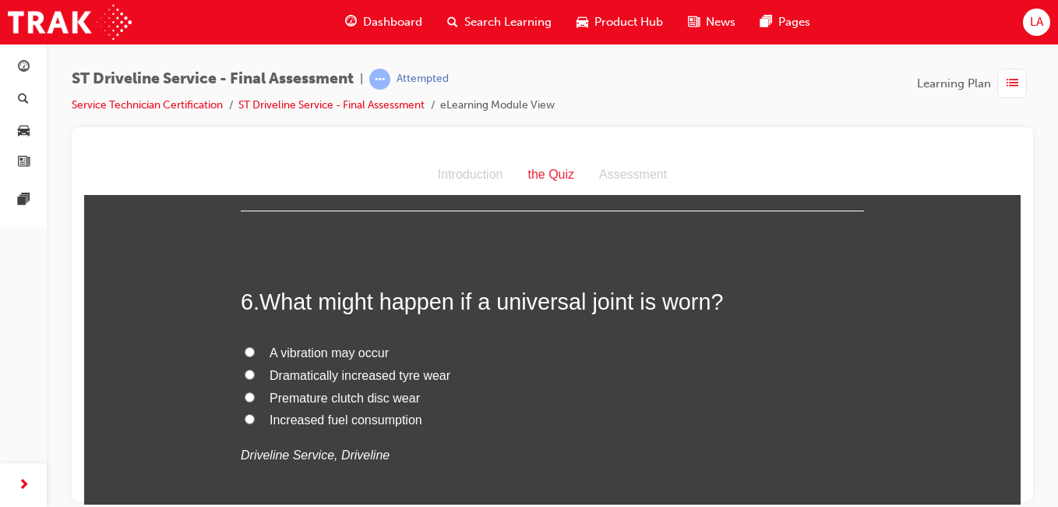
scroll to position [1779, 0]
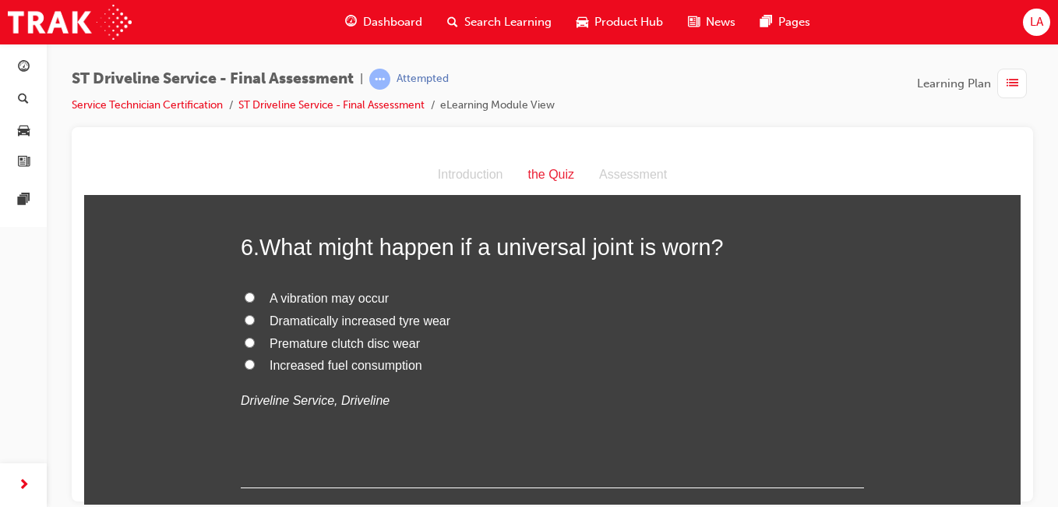
click at [324, 298] on span "A vibration may occur" at bounding box center [329, 297] width 119 height 13
click at [255, 298] on input "A vibration may occur" at bounding box center [250, 296] width 10 height 10
radio input "true"
click at [411, 317] on span "Dramatically increased tyre wear" at bounding box center [360, 319] width 181 height 13
click at [255, 317] on input "Dramatically increased tyre wear" at bounding box center [250, 319] width 10 height 10
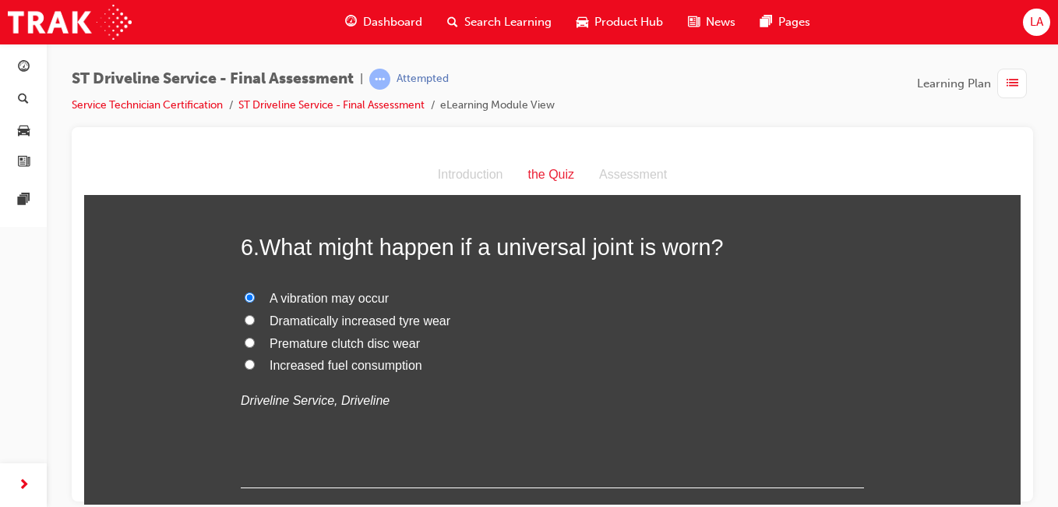
radio input "true"
click at [356, 305] on div "A vibration may occur Dramatically increased tyre wear Premature clutch disc we…" at bounding box center [552, 349] width 623 height 125
click at [356, 304] on span "A vibration may occur" at bounding box center [329, 297] width 119 height 13
click at [255, 302] on input "A vibration may occur" at bounding box center [250, 296] width 10 height 10
radio input "true"
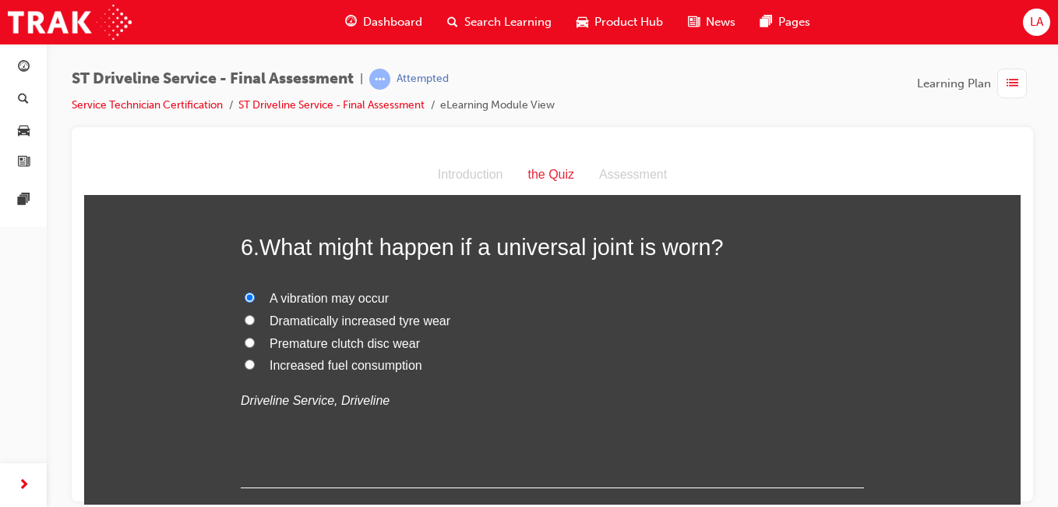
click at [351, 296] on span "A vibration may occur" at bounding box center [329, 297] width 119 height 13
click at [255, 296] on input "A vibration may occur" at bounding box center [250, 296] width 10 height 10
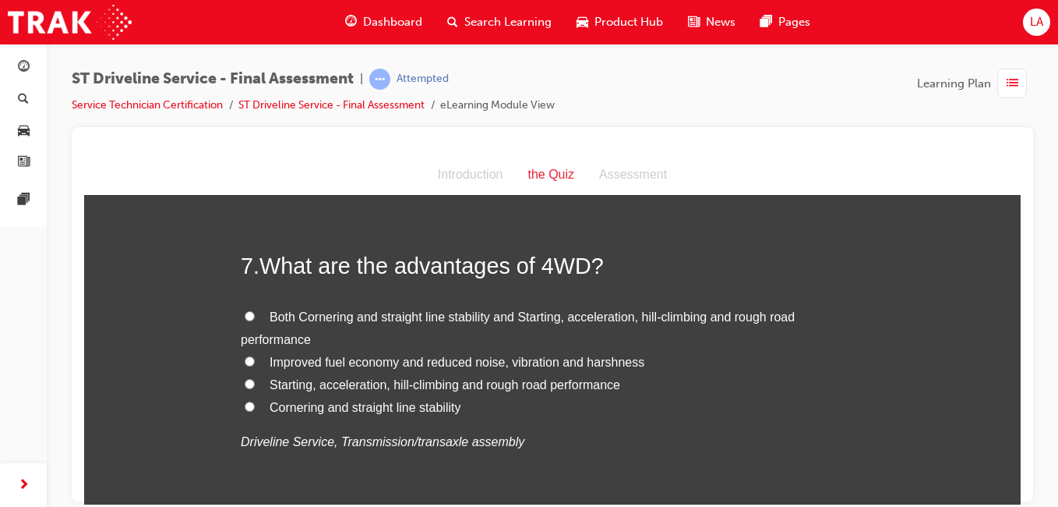
scroll to position [2118, 0]
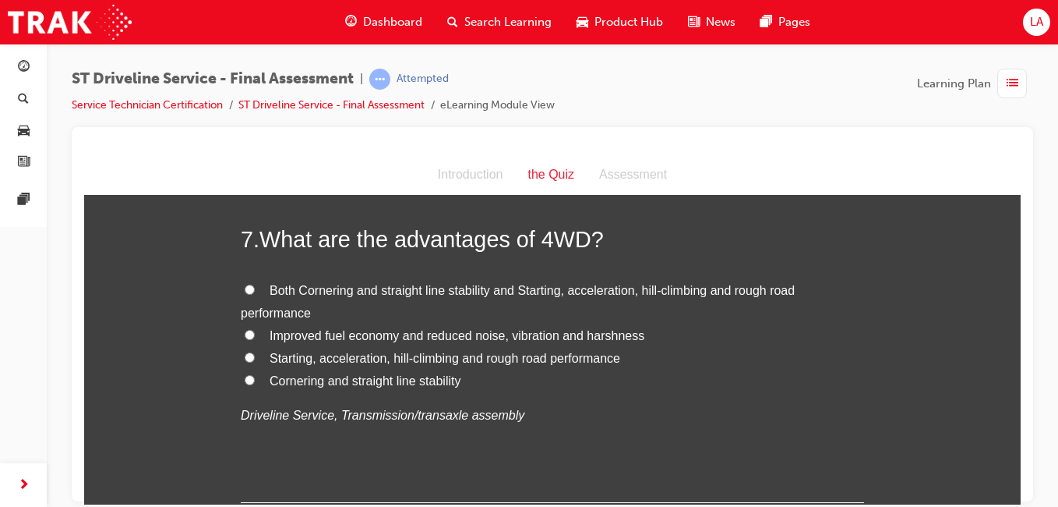
click at [577, 291] on span "Both Cornering and straight line stability and Starting, acceleration, hill-cli…" at bounding box center [518, 301] width 554 height 36
click at [255, 291] on input "Both Cornering and straight line stability and Starting, acceleration, hill-cli…" at bounding box center [250, 289] width 10 height 10
radio input "true"
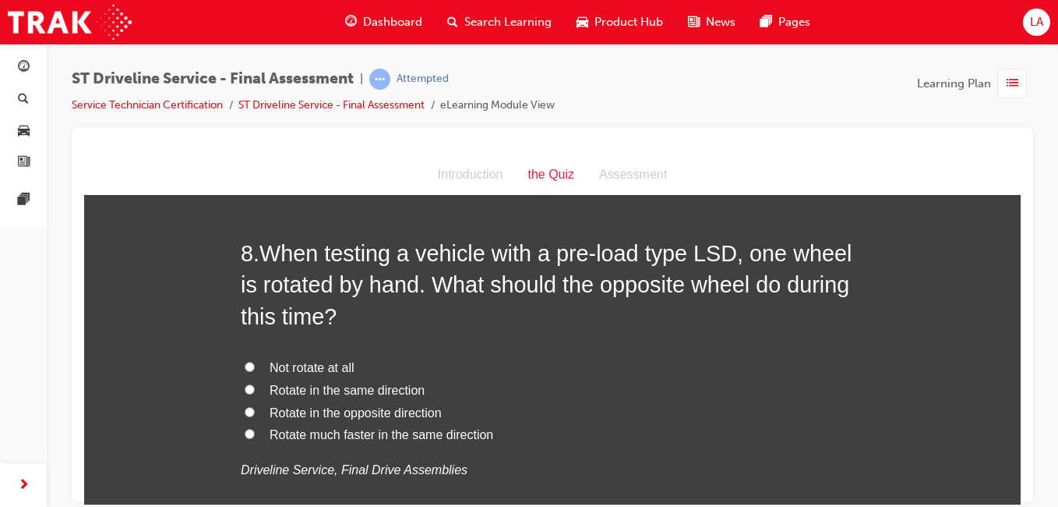
scroll to position [2553, 0]
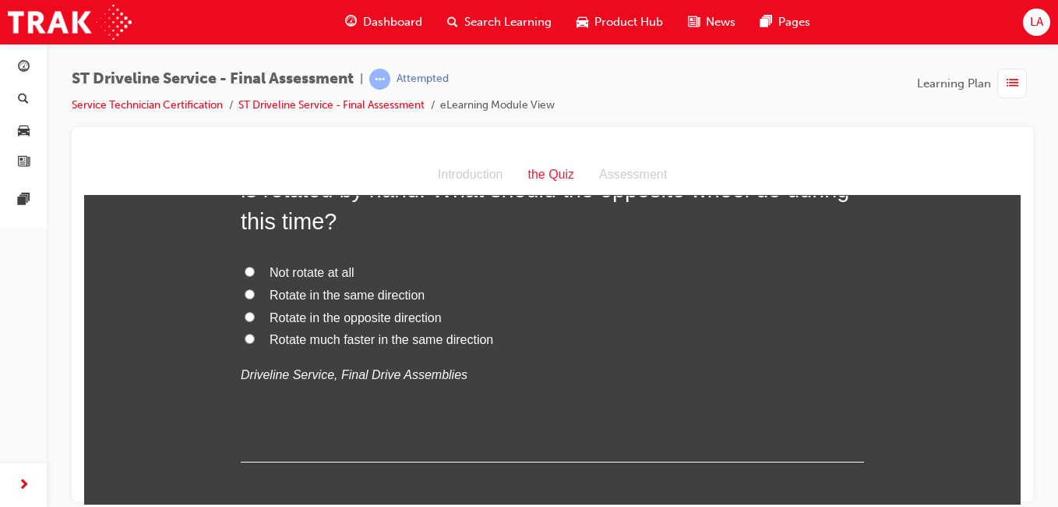
click at [330, 294] on span "Rotate in the same direction" at bounding box center [347, 294] width 155 height 13
click at [255, 294] on input "Rotate in the same direction" at bounding box center [250, 293] width 10 height 10
radio input "true"
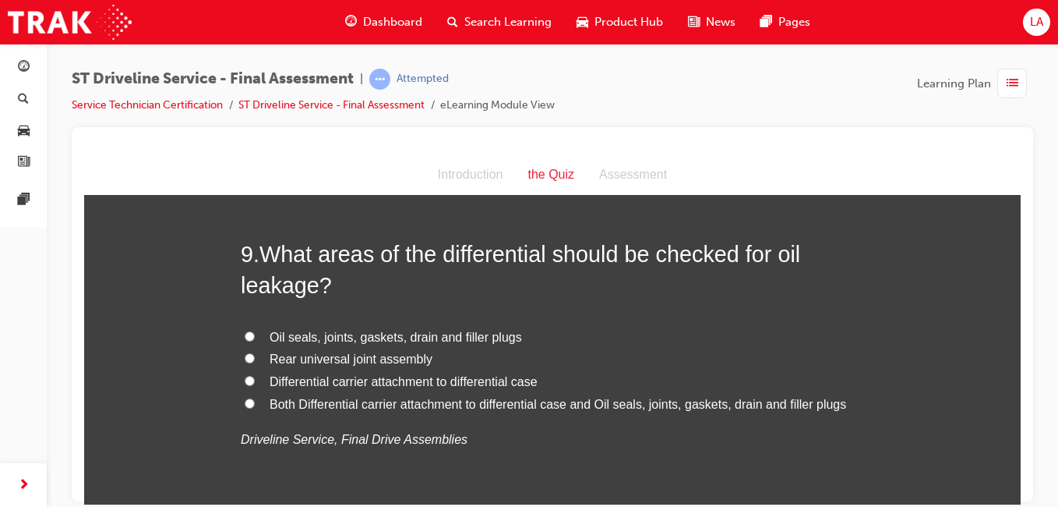
scroll to position [2865, 0]
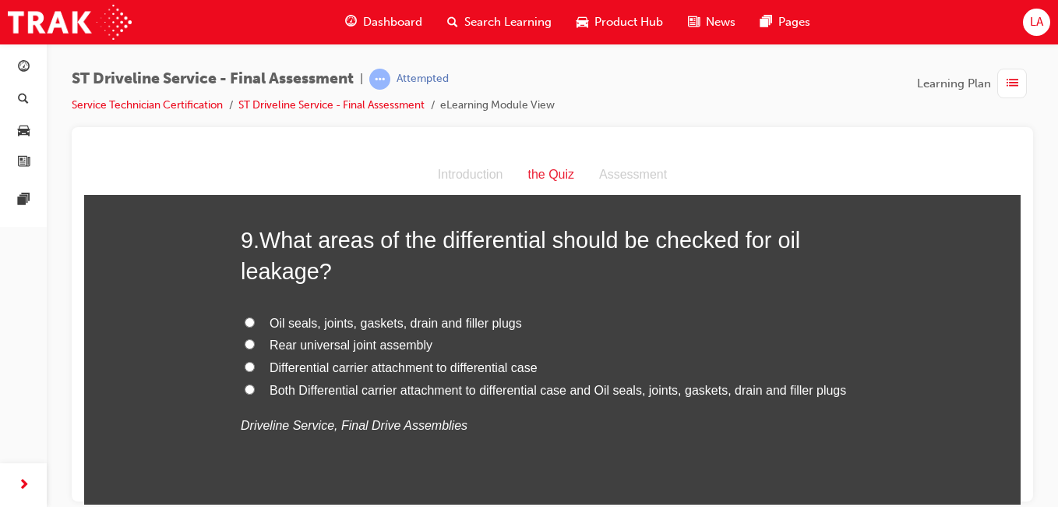
click at [453, 327] on span "Oil seals, joints, gaskets, drain and filler plugs" at bounding box center [396, 322] width 252 height 13
click at [255, 327] on input "Oil seals, joints, gaskets, drain and filler plugs" at bounding box center [250, 321] width 10 height 10
radio input "true"
click at [394, 392] on span "Both Differential carrier attachment to differential case and Oil seals, joints…" at bounding box center [558, 389] width 577 height 13
click at [255, 392] on input "Both Differential carrier attachment to differential case and Oil seals, joints…" at bounding box center [250, 388] width 10 height 10
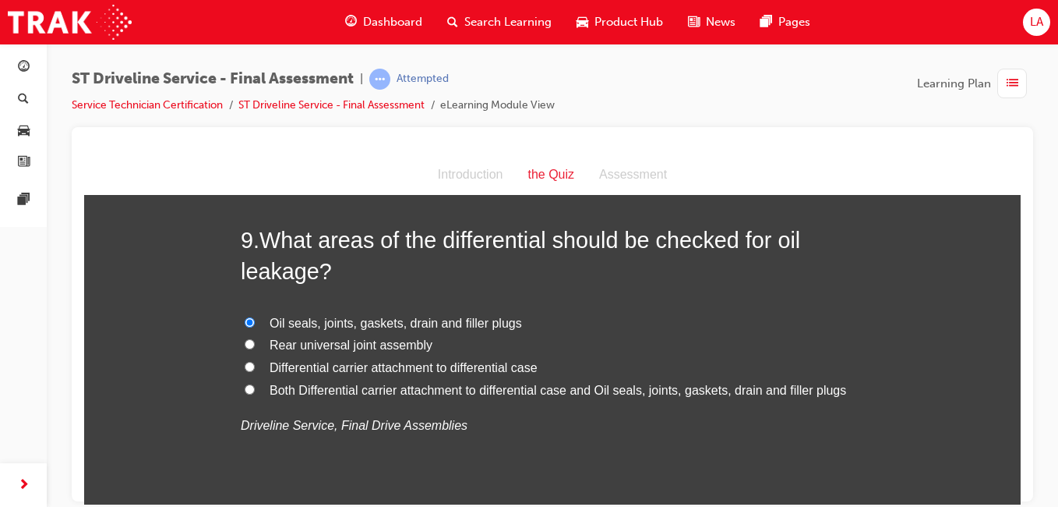
radio input "true"
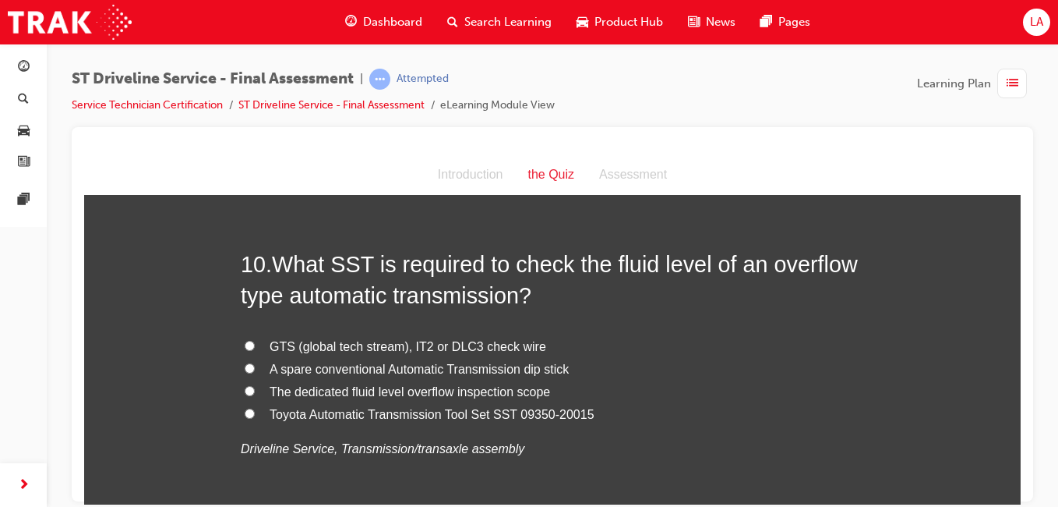
scroll to position [3218, 0]
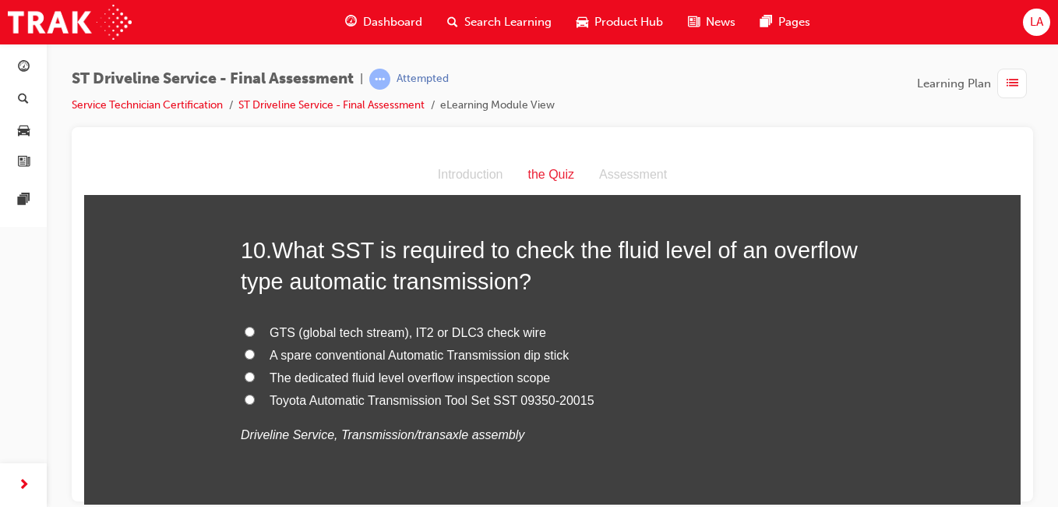
click at [386, 333] on span "GTS (global tech stream), IT2 or DLC3 check wire" at bounding box center [408, 331] width 277 height 13
click at [255, 333] on input "GTS (global tech stream), IT2 or DLC3 check wire" at bounding box center [250, 331] width 10 height 10
radio input "true"
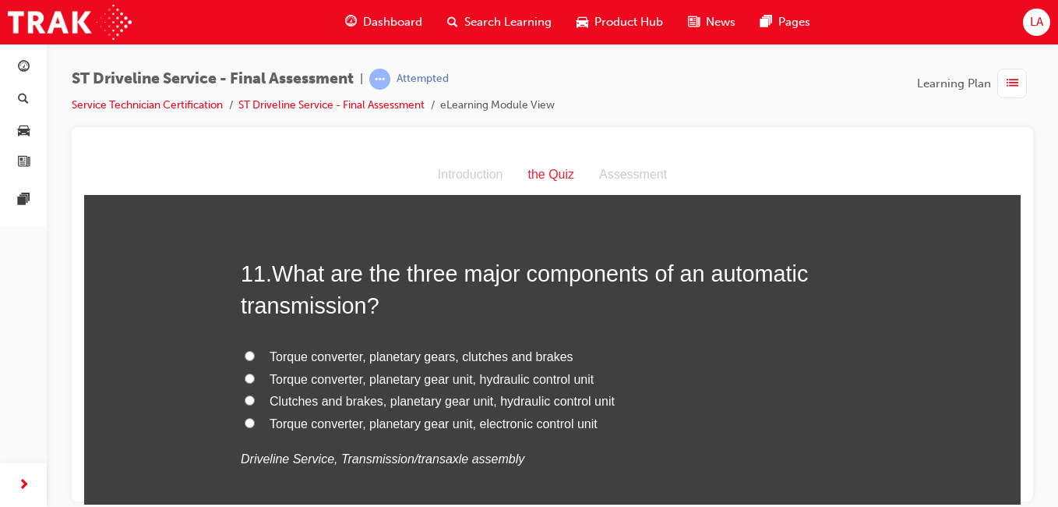
scroll to position [3585, 0]
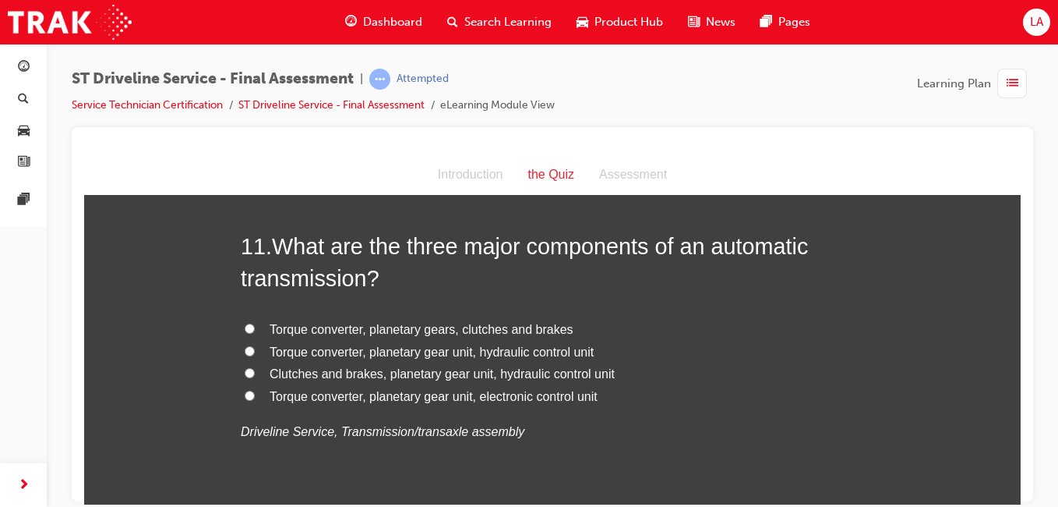
click at [463, 397] on span "Torque converter, planetary gear unit, electronic control unit" at bounding box center [434, 395] width 328 height 13
click at [255, 397] on input "Torque converter, planetary gear unit, electronic control unit" at bounding box center [250, 395] width 10 height 10
radio input "true"
click at [503, 348] on span "Torque converter, planetary gear unit, hydraulic control unit" at bounding box center [432, 350] width 324 height 13
click at [255, 348] on input "Torque converter, planetary gear unit, hydraulic control unit" at bounding box center [250, 350] width 10 height 10
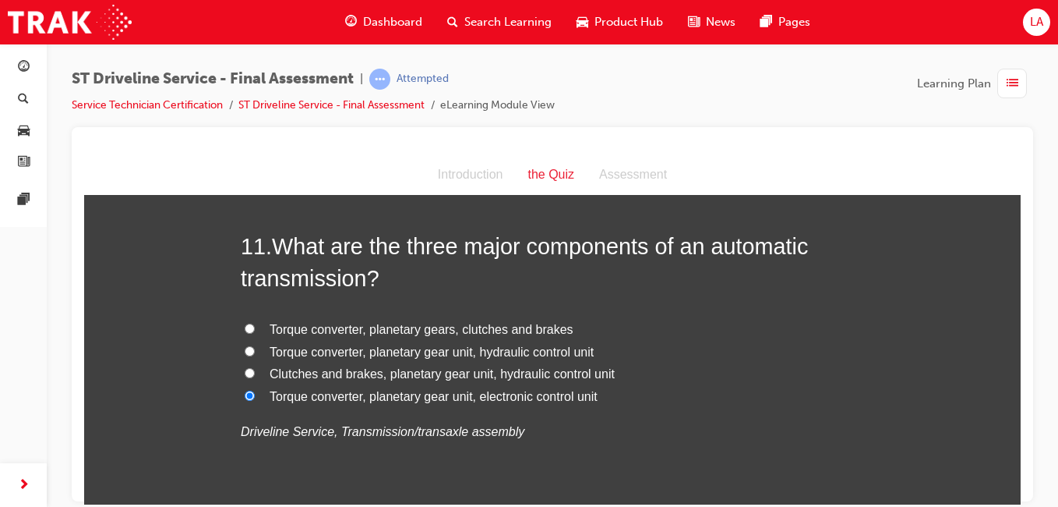
radio input "true"
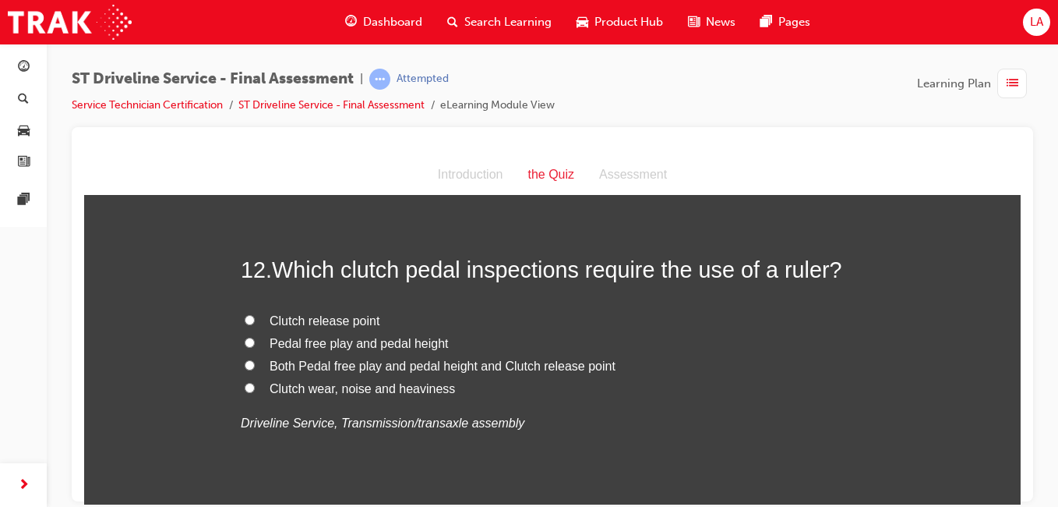
scroll to position [3938, 0]
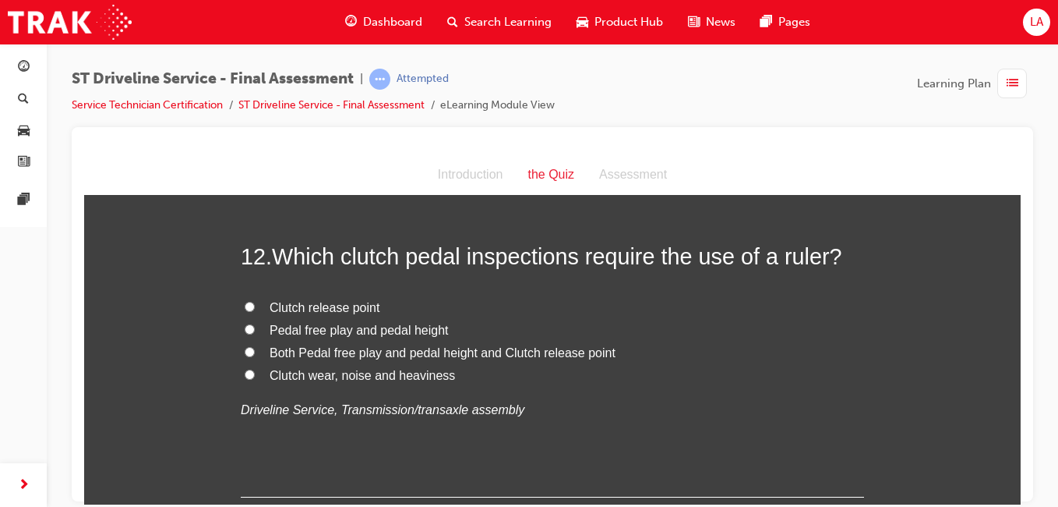
click at [467, 350] on span "Both Pedal free play and pedal height and Clutch release point" at bounding box center [443, 351] width 346 height 13
click at [255, 350] on input "Both Pedal free play and pedal height and Clutch release point" at bounding box center [250, 351] width 10 height 10
radio input "true"
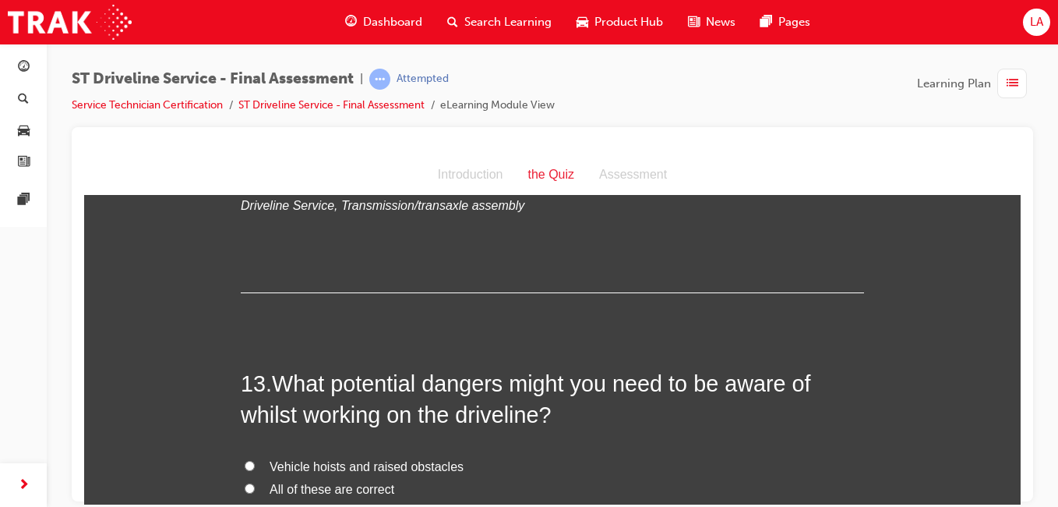
scroll to position [4277, 0]
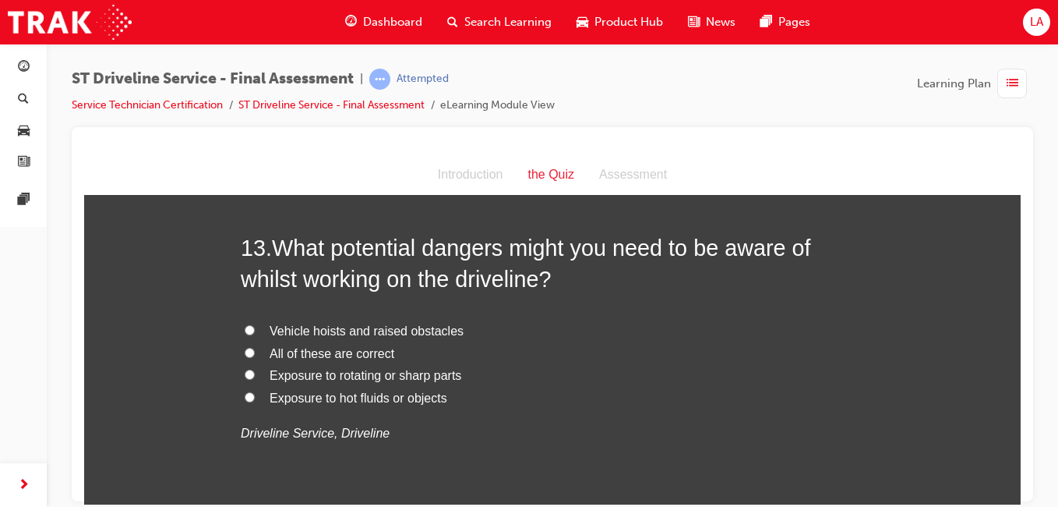
click at [372, 355] on span "All of these are correct" at bounding box center [332, 352] width 125 height 13
click at [255, 355] on input "All of these are correct" at bounding box center [250, 352] width 10 height 10
radio input "true"
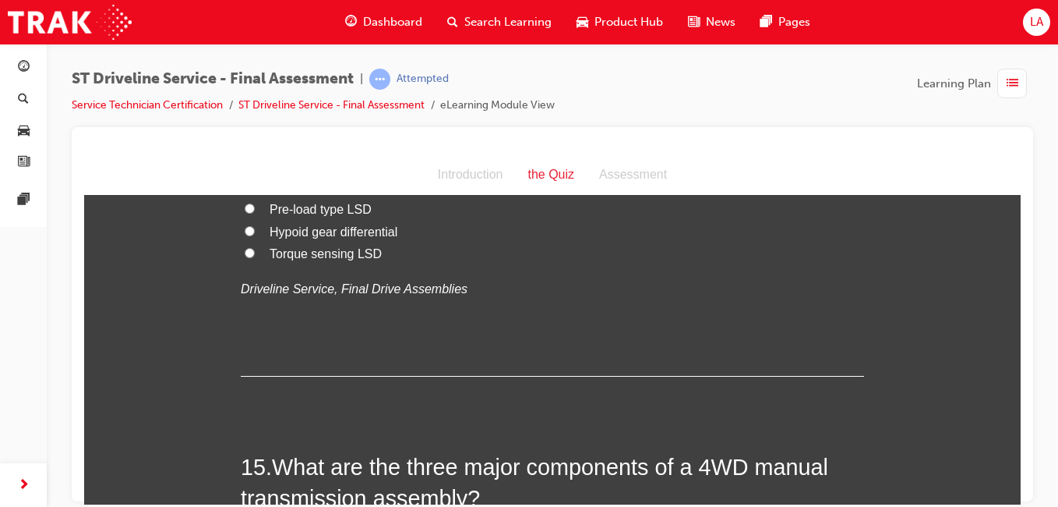
scroll to position [4671, 0]
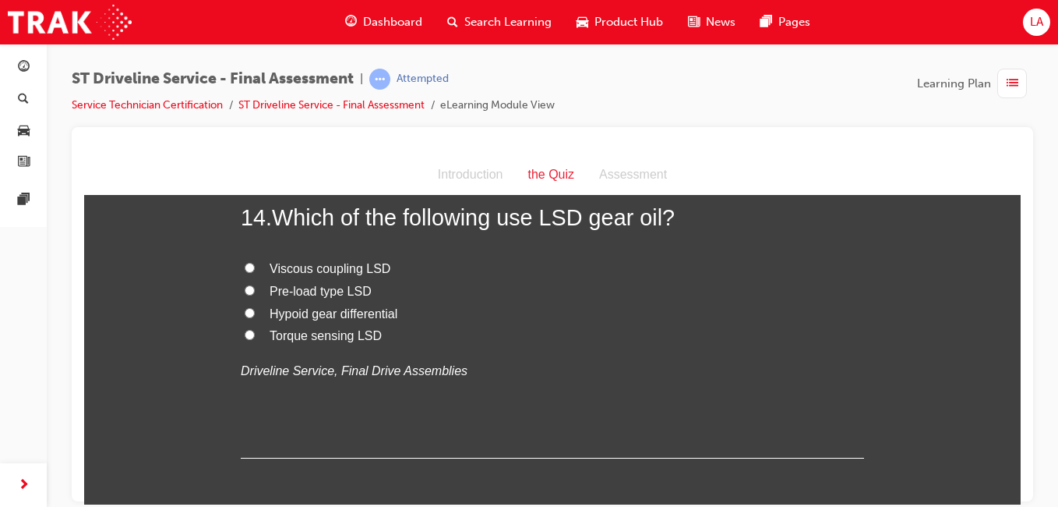
click at [358, 313] on span "Hypoid gear differential" at bounding box center [334, 312] width 128 height 13
click at [255, 313] on input "Hypoid gear differential" at bounding box center [250, 312] width 10 height 10
radio input "true"
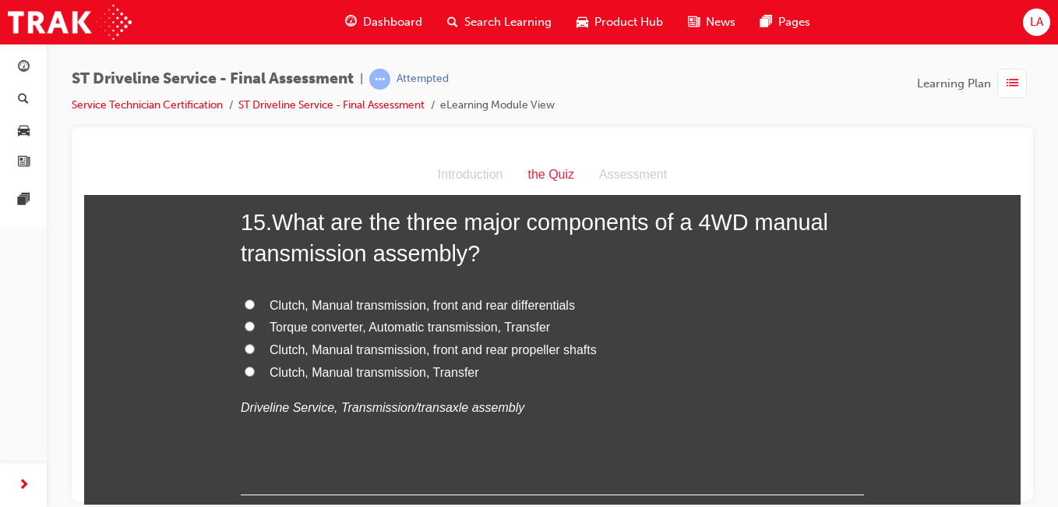
scroll to position [5011, 0]
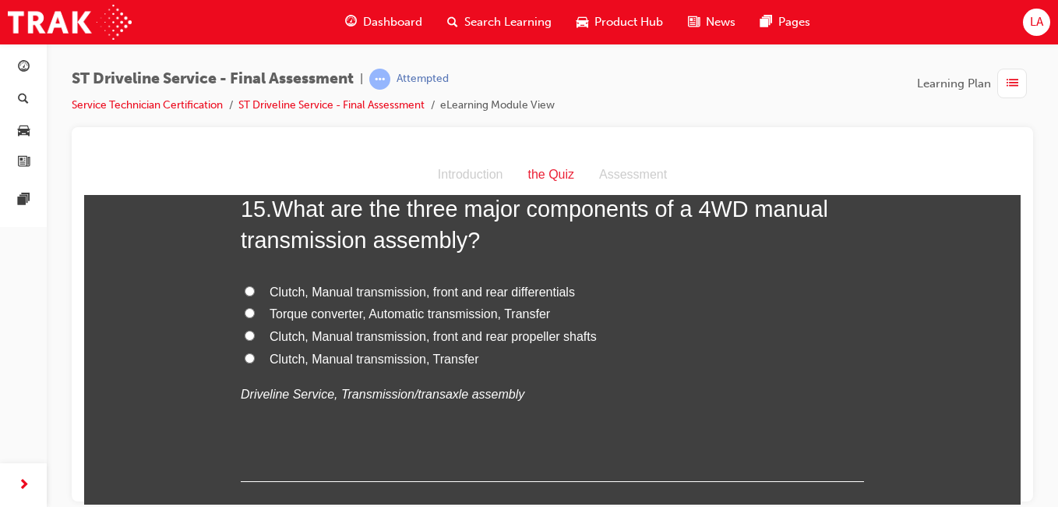
click at [559, 332] on span "Clutch, Manual transmission, front and rear propeller shafts" at bounding box center [433, 335] width 327 height 13
click at [255, 332] on input "Clutch, Manual transmission, front and rear propeller shafts" at bounding box center [250, 335] width 10 height 10
radio input "true"
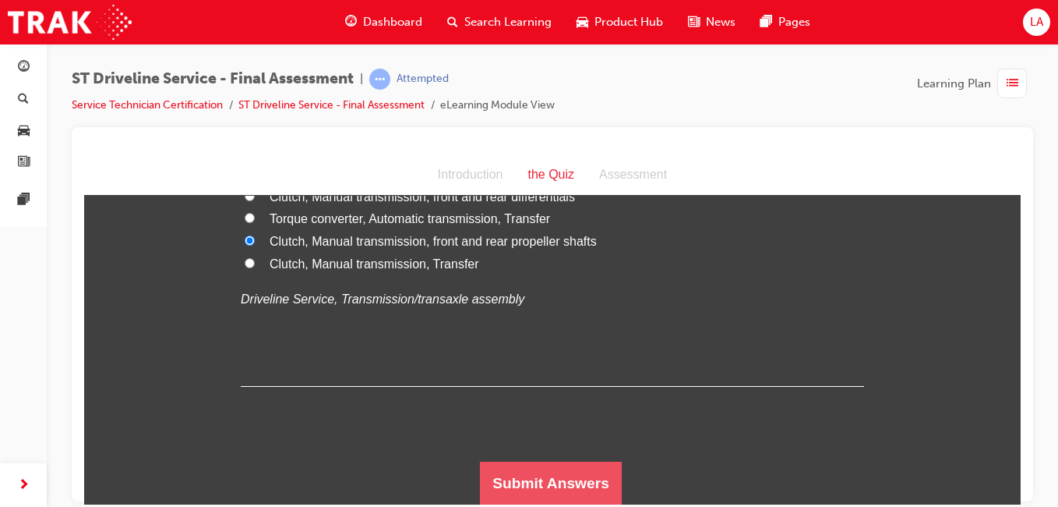
click at [552, 476] on button "Submit Answers" at bounding box center [551, 483] width 142 height 44
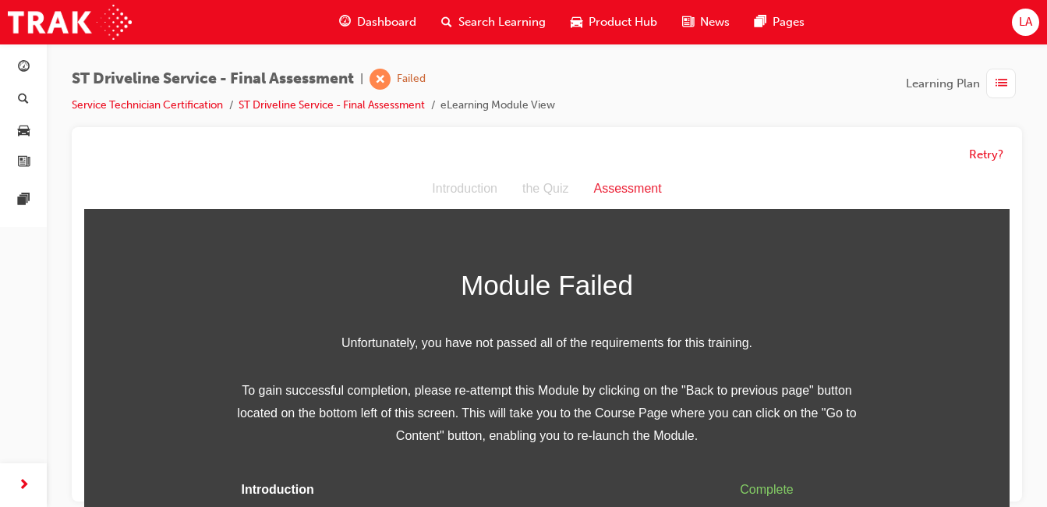
scroll to position [59, 0]
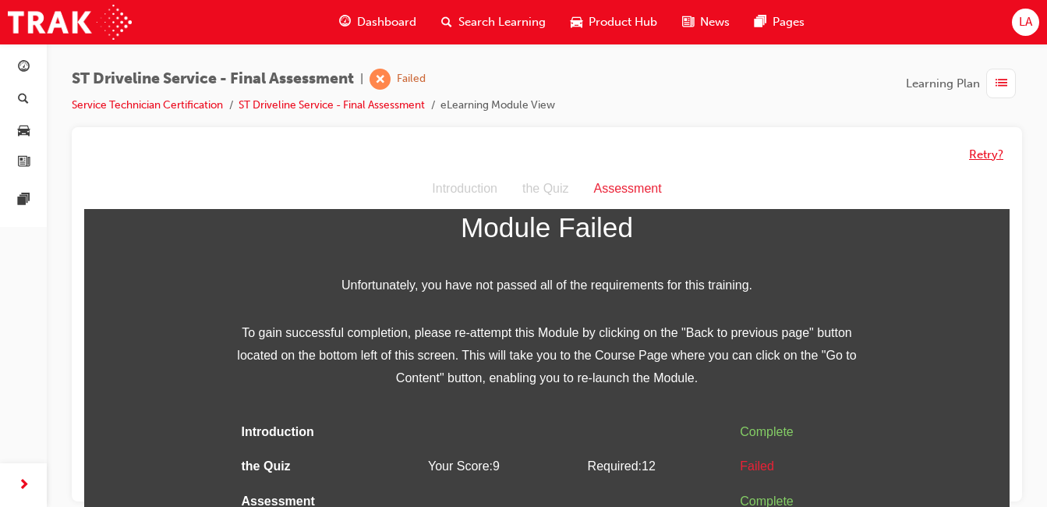
click at [992, 148] on button "Retry?" at bounding box center [986, 155] width 34 height 18
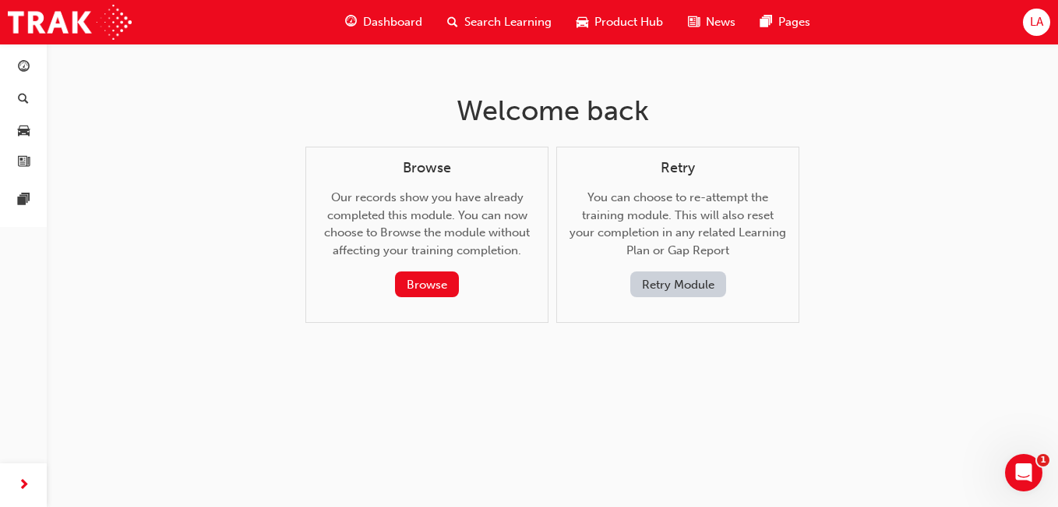
click at [691, 285] on button "Retry Module" at bounding box center [678, 284] width 96 height 26
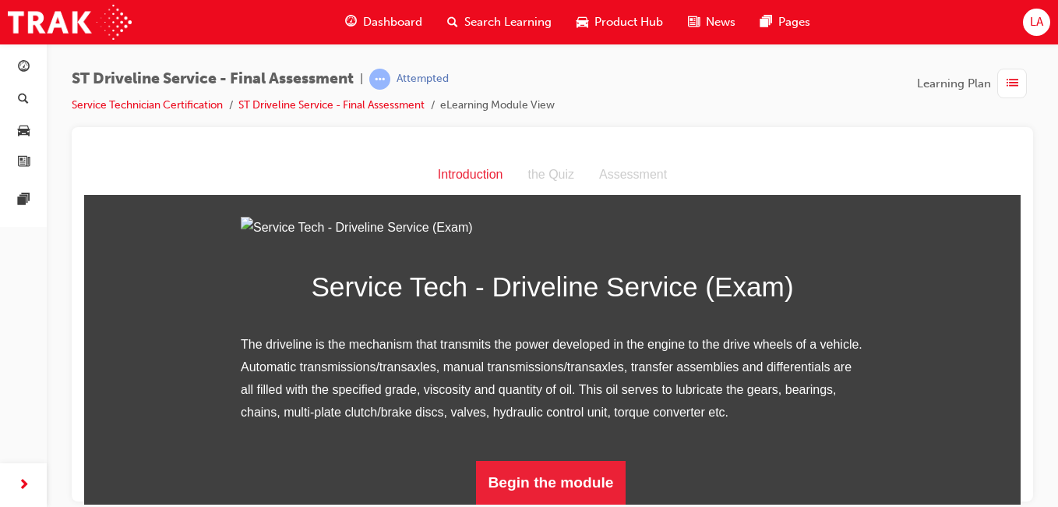
scroll to position [193, 0]
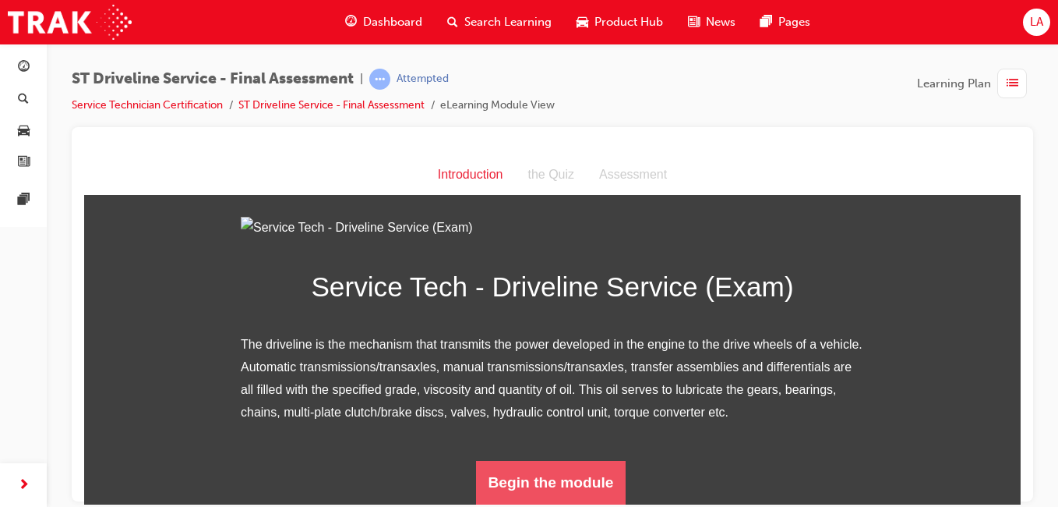
click at [600, 468] on button "Begin the module" at bounding box center [551, 482] width 150 height 44
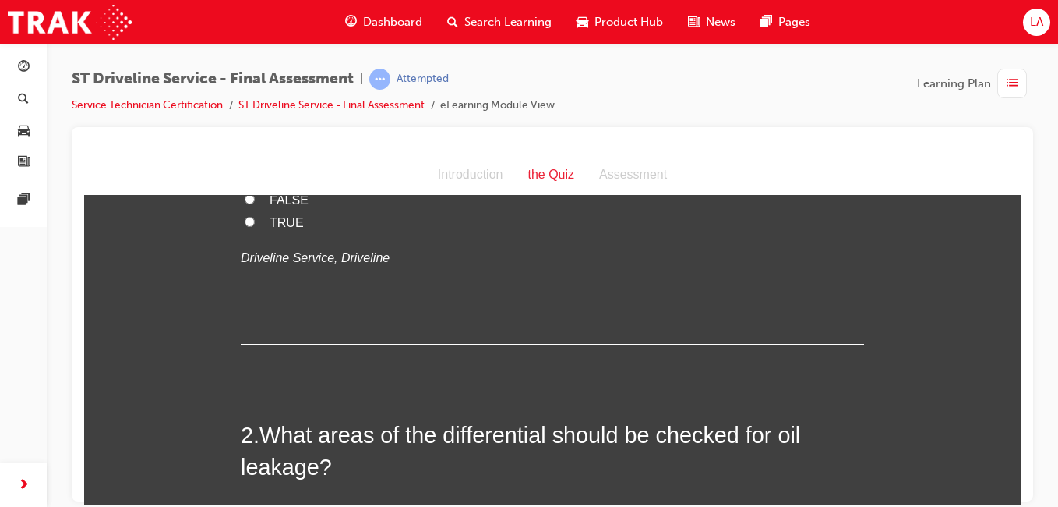
scroll to position [0, 0]
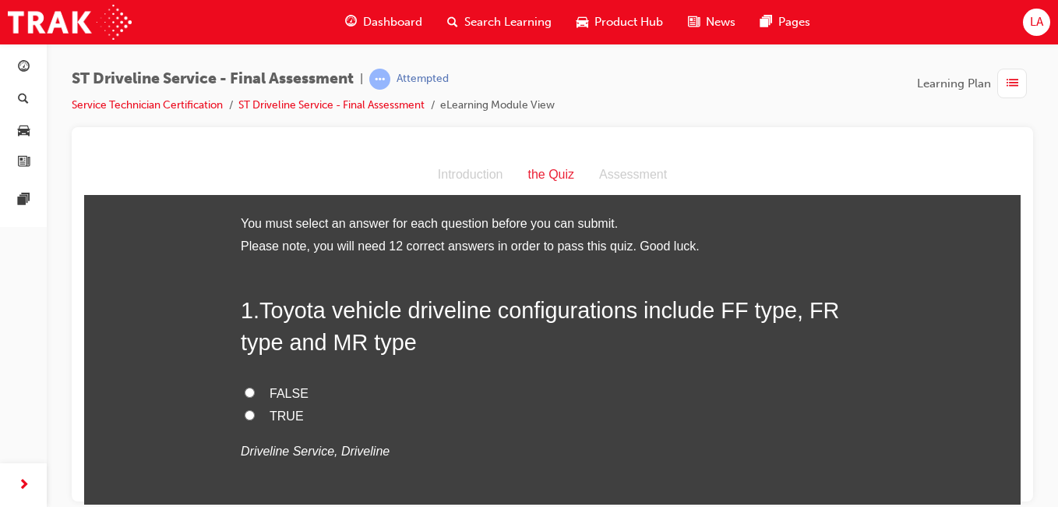
click at [628, 418] on label "TRUE" at bounding box center [552, 415] width 623 height 23
click at [255, 418] on input "TRUE" at bounding box center [250, 414] width 10 height 10
radio input "true"
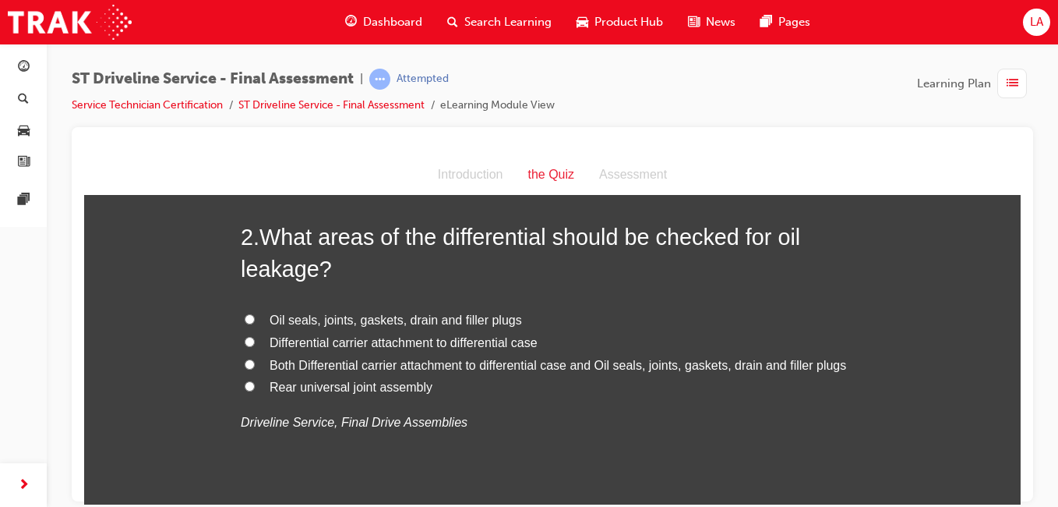
click at [711, 366] on span "Both Differential carrier attachment to differential case and Oil seals, joints…" at bounding box center [558, 364] width 577 height 13
click at [255, 366] on input "Both Differential carrier attachment to differential case and Oil seals, joints…" at bounding box center [250, 363] width 10 height 10
radio input "true"
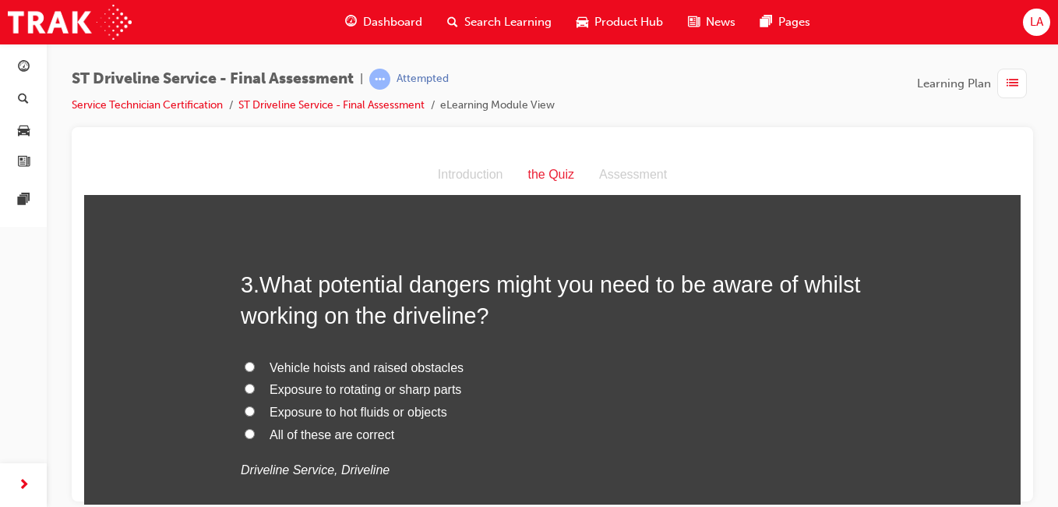
scroll to position [737, 0]
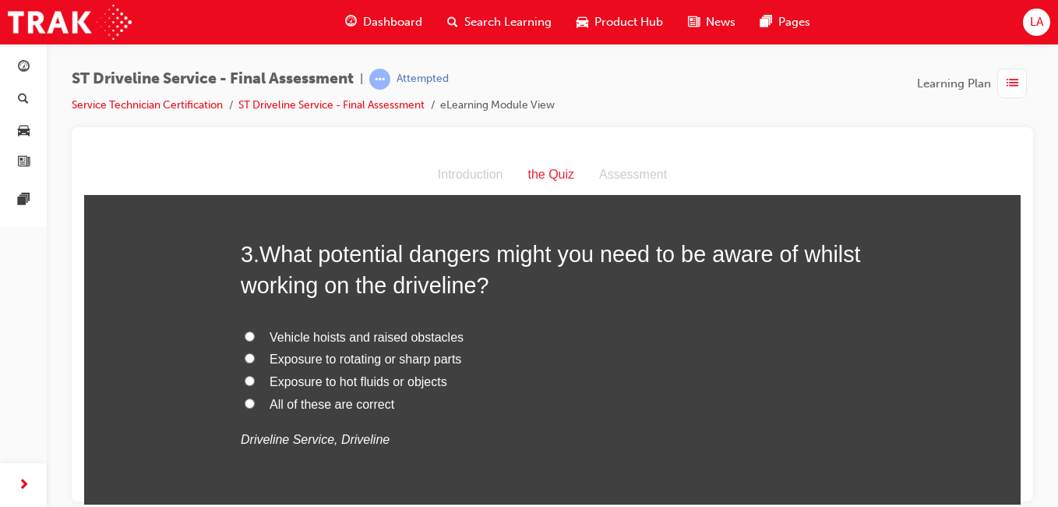
click at [662, 404] on label "All of these are correct" at bounding box center [552, 404] width 623 height 23
click at [255, 404] on input "All of these are correct" at bounding box center [250, 402] width 10 height 10
radio input "true"
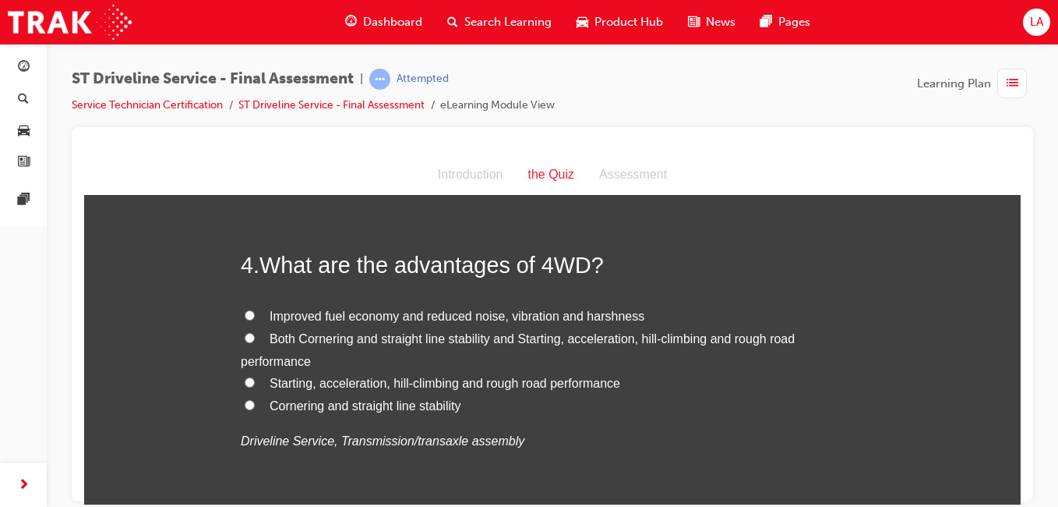
click at [720, 350] on label "Both Cornering and straight line stability and Starting, acceleration, hill-cli…" at bounding box center [552, 349] width 623 height 45
click at [255, 342] on input "Both Cornering and straight line stability and Starting, acceleration, hill-cli…" at bounding box center [250, 337] width 10 height 10
radio input "true"
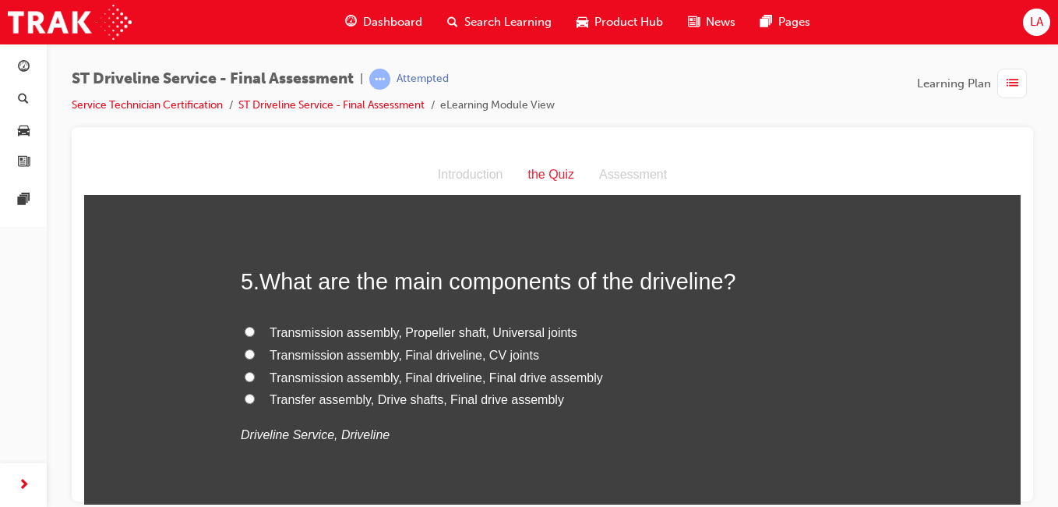
scroll to position [1440, 0]
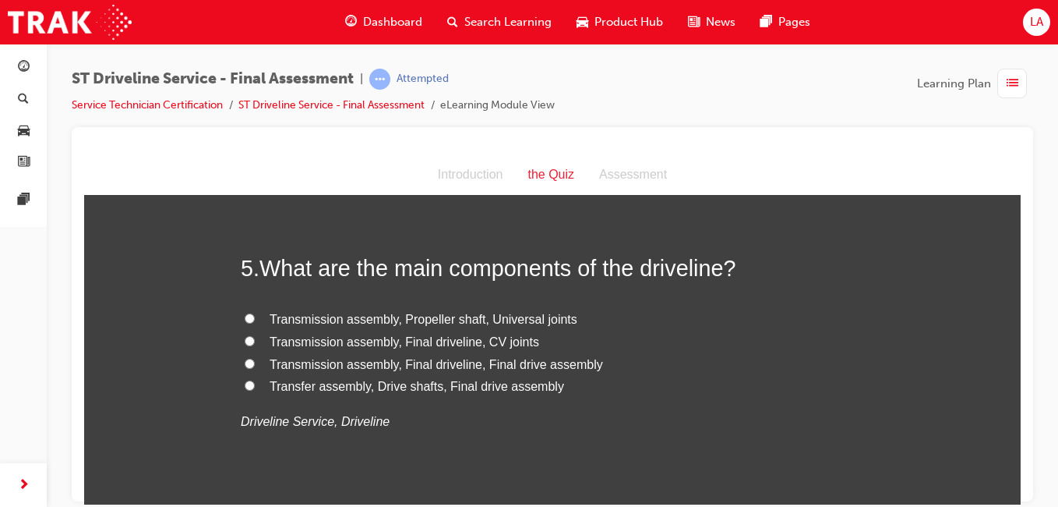
click at [658, 344] on label "Transmission assembly, Final driveline, CV joints" at bounding box center [552, 341] width 623 height 23
click at [255, 344] on input "Transmission assembly, Final driveline, CV joints" at bounding box center [250, 340] width 10 height 10
radio input "true"
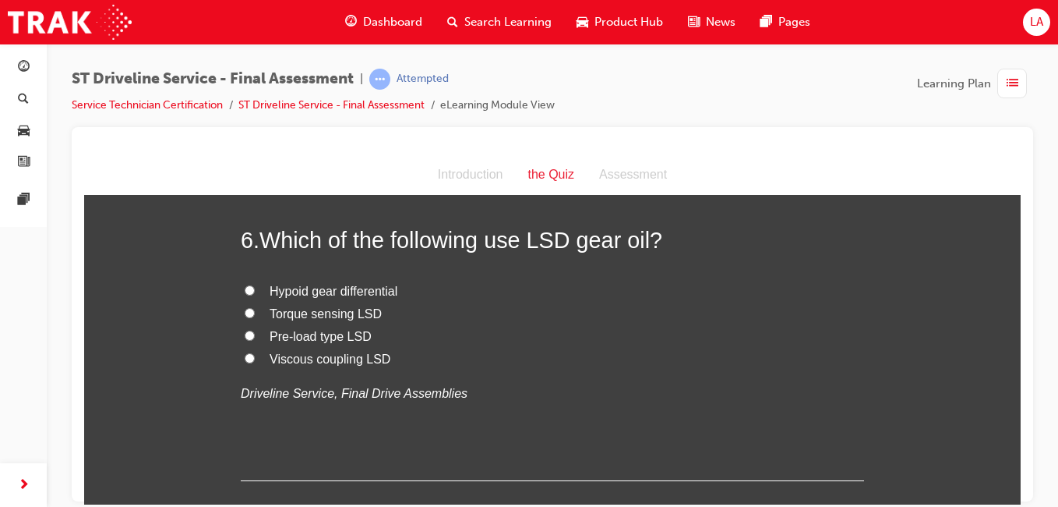
scroll to position [1806, 0]
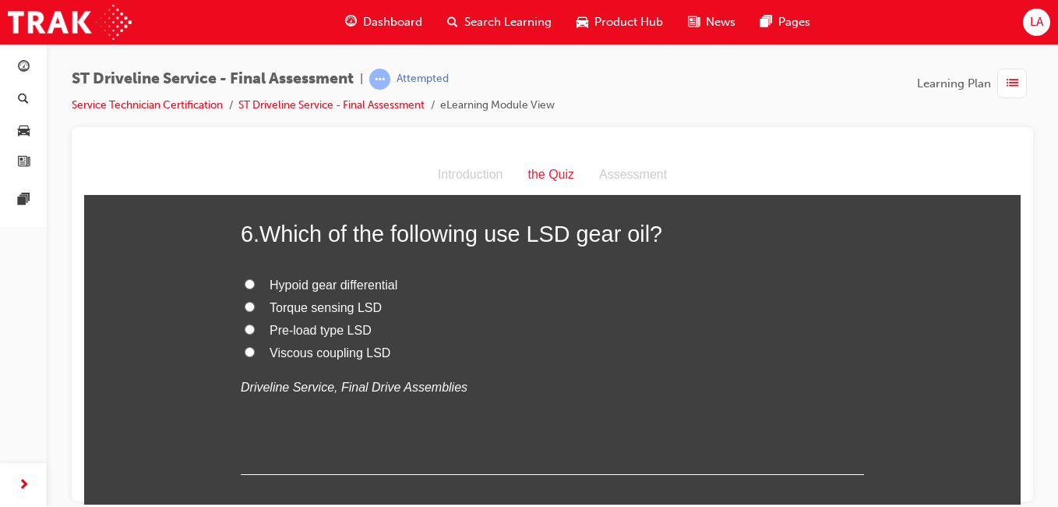
click at [648, 284] on label "Hypoid gear differential" at bounding box center [552, 285] width 623 height 23
click at [255, 284] on input "Hypoid gear differential" at bounding box center [250, 283] width 10 height 10
radio input "true"
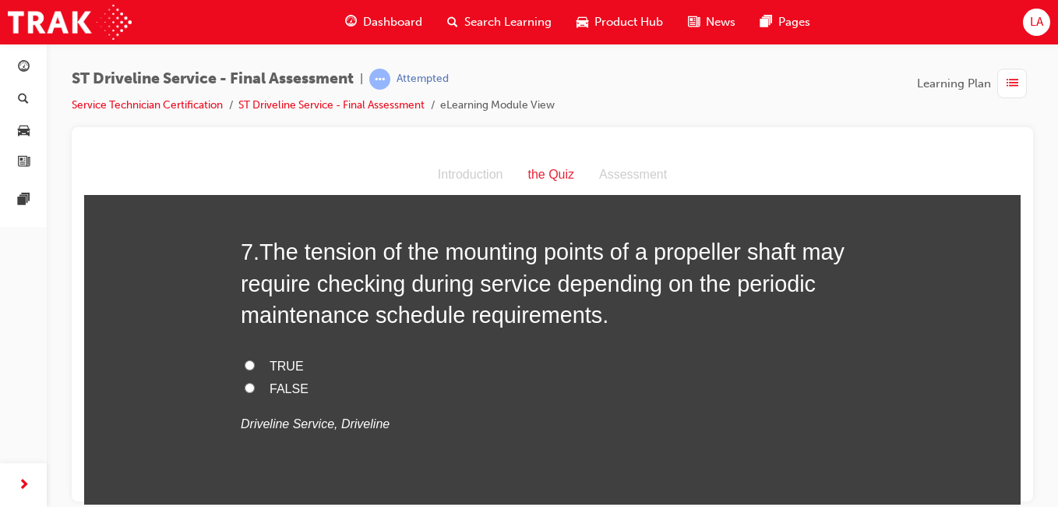
scroll to position [2114, 0]
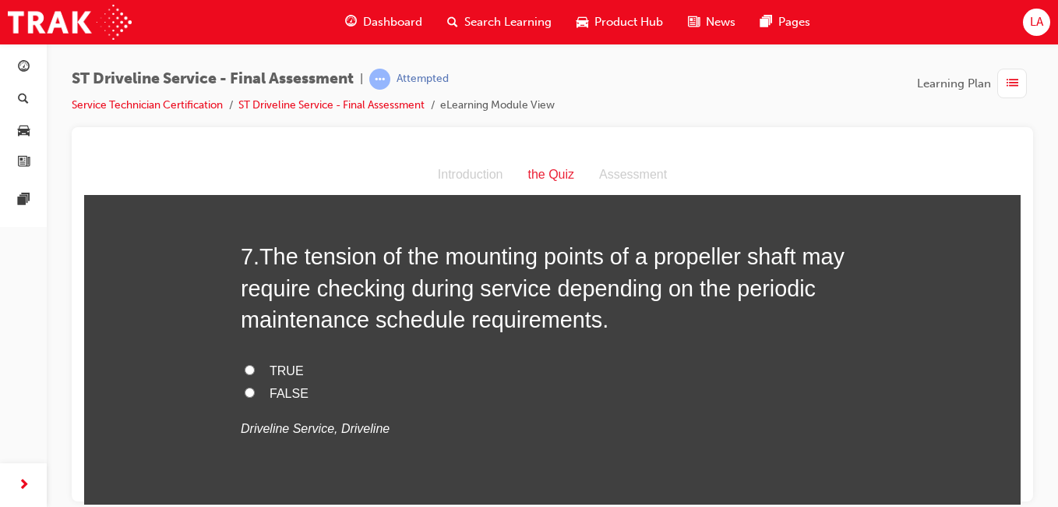
click at [620, 373] on label "TRUE" at bounding box center [552, 370] width 623 height 23
click at [255, 373] on input "TRUE" at bounding box center [250, 369] width 10 height 10
radio input "true"
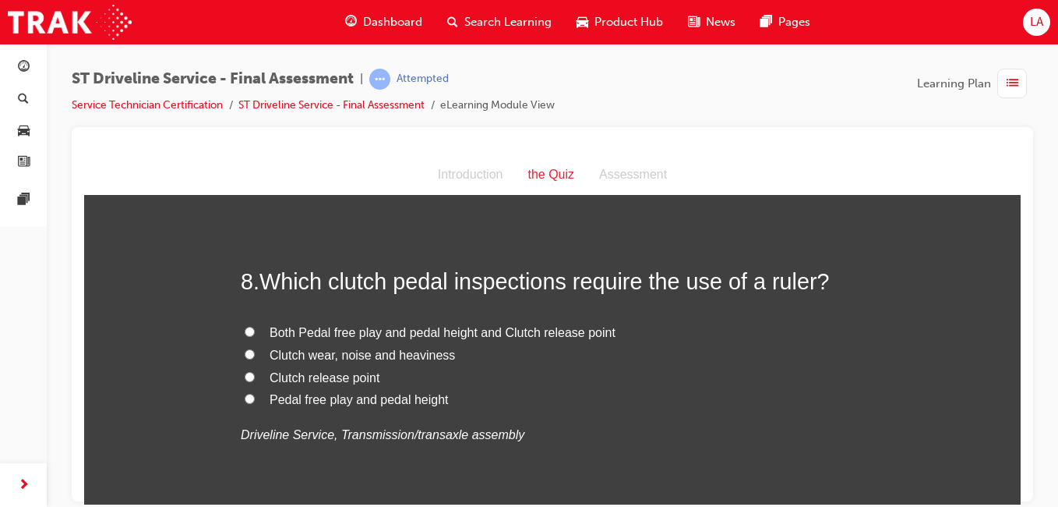
scroll to position [2444, 0]
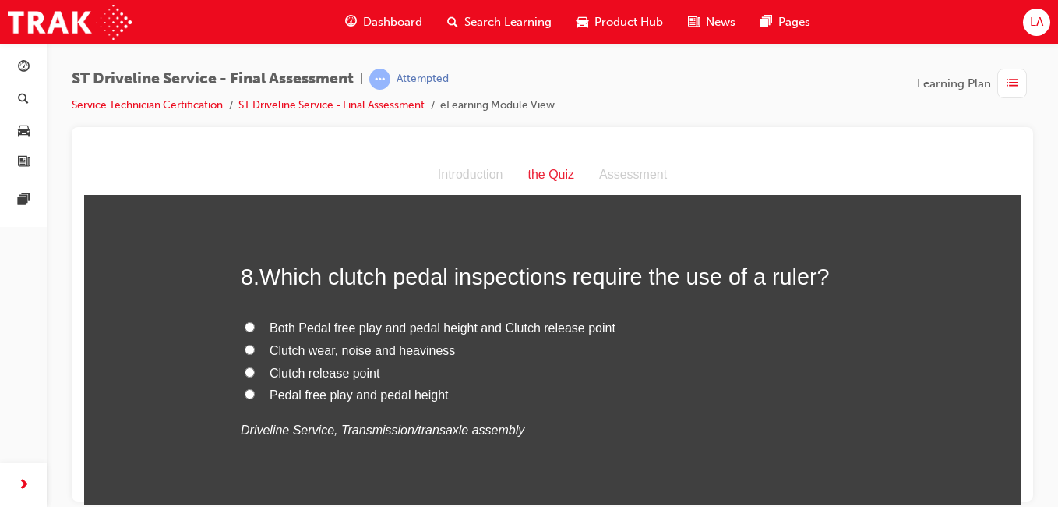
click at [679, 334] on label "Both Pedal free play and pedal height and Clutch release point" at bounding box center [552, 327] width 623 height 23
click at [255, 331] on input "Both Pedal free play and pedal height and Clutch release point" at bounding box center [250, 326] width 10 height 10
radio input "true"
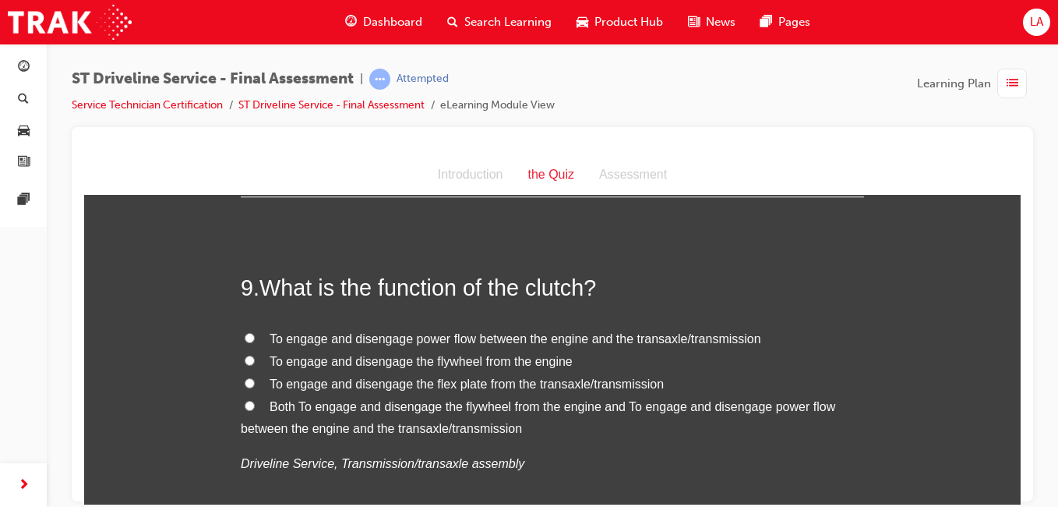
scroll to position [2783, 0]
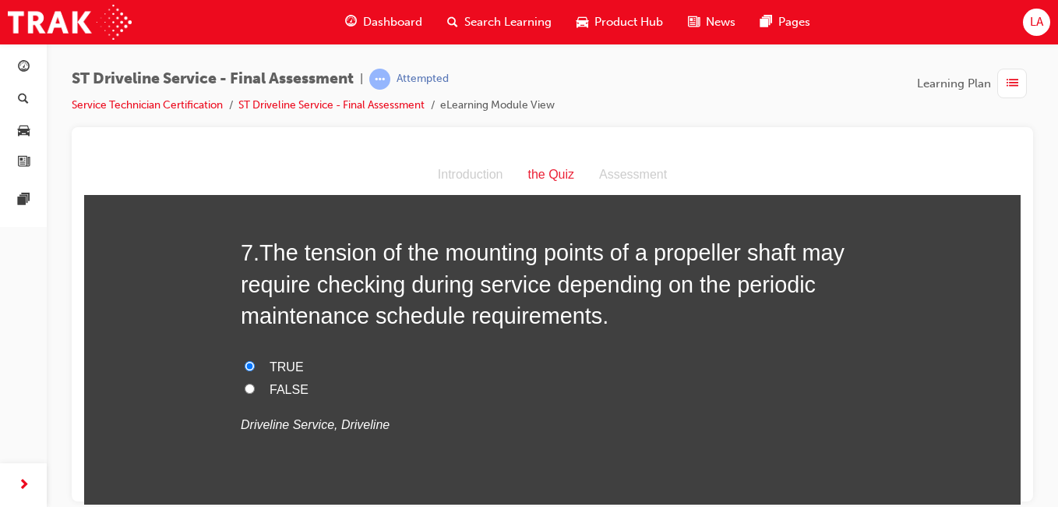
click at [690, 395] on label "FALSE" at bounding box center [552, 389] width 623 height 23
click at [255, 393] on input "FALSE" at bounding box center [250, 388] width 10 height 10
radio input "true"
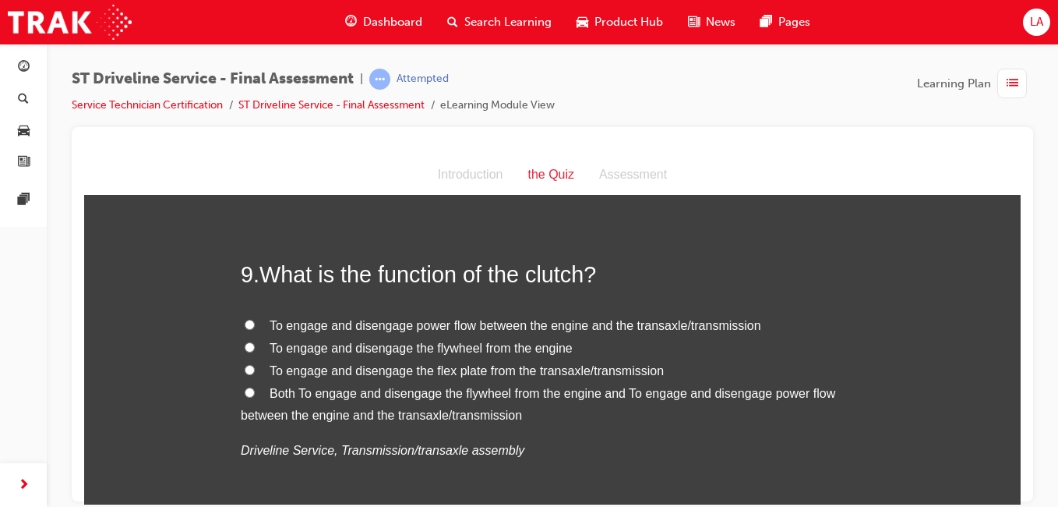
click at [737, 399] on label "Both To engage and disengage the flywheel from the engine and To engage and dis…" at bounding box center [552, 404] width 623 height 45
click at [255, 397] on input "Both To engage and disengage the flywheel from the engine and To engage and dis…" at bounding box center [250, 392] width 10 height 10
radio input "true"
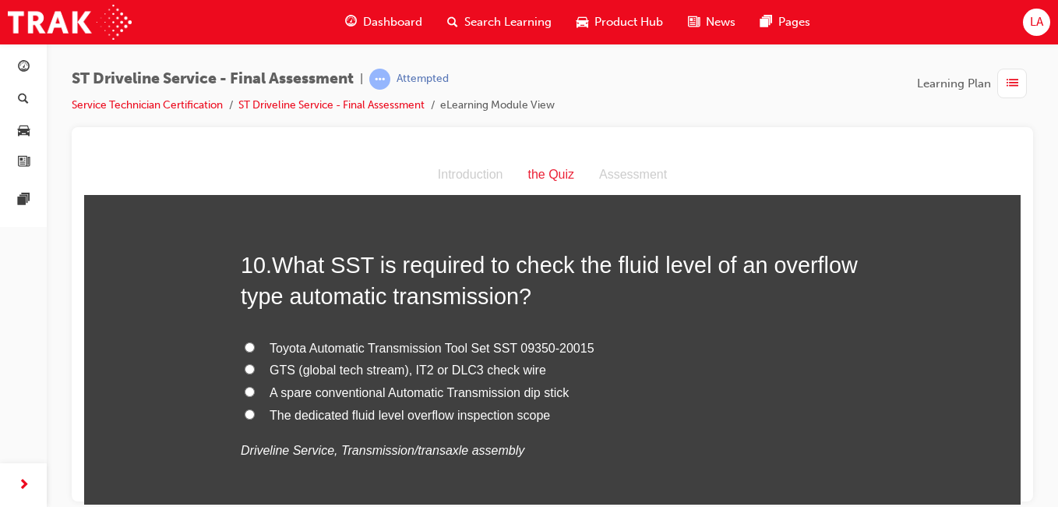
scroll to position [3154, 0]
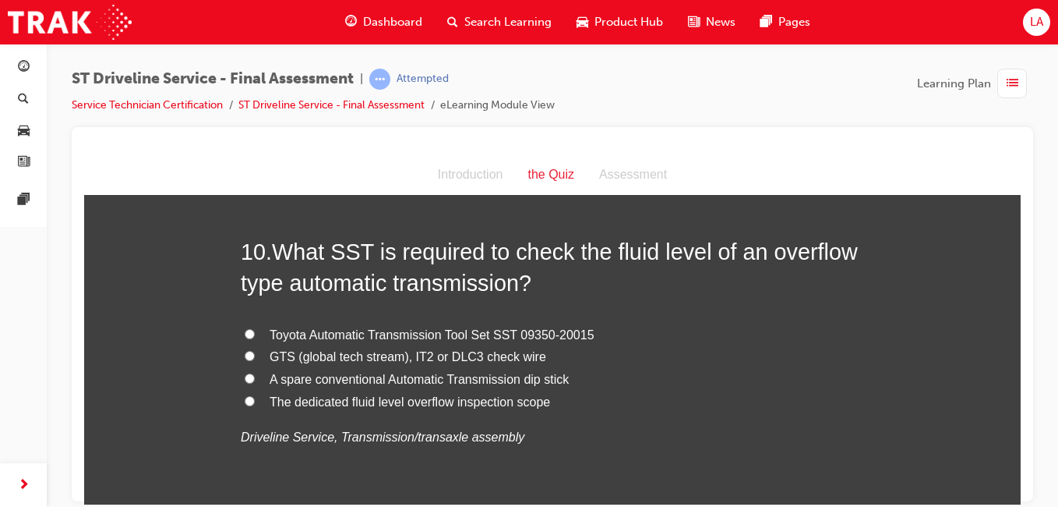
click at [723, 358] on label "GTS (global tech stream), IT2 or DLC3 check wire" at bounding box center [552, 356] width 623 height 23
click at [255, 358] on input "GTS (global tech stream), IT2 or DLC3 check wire" at bounding box center [250, 355] width 10 height 10
radio input "true"
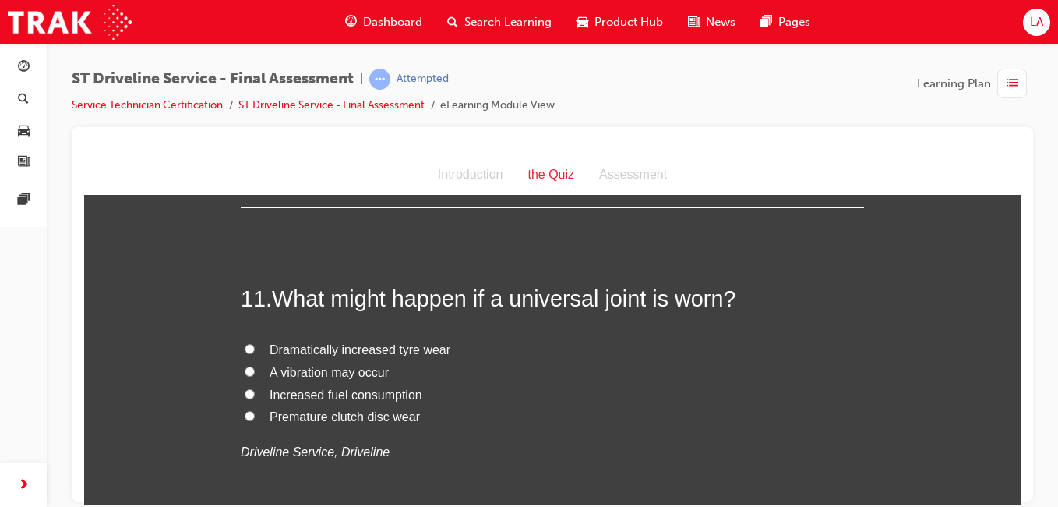
scroll to position [3478, 0]
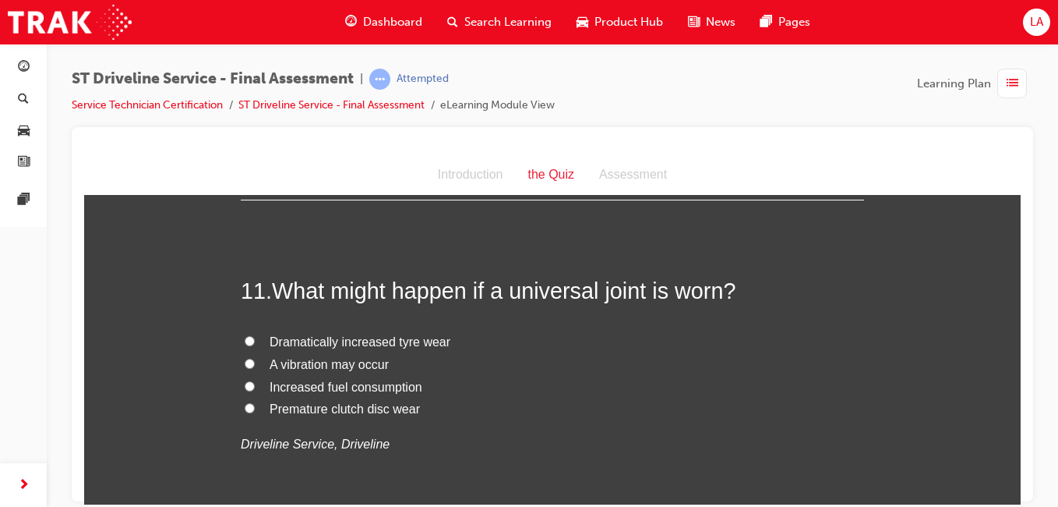
click at [698, 357] on label "A vibration may occur" at bounding box center [552, 364] width 623 height 23
click at [255, 358] on input "A vibration may occur" at bounding box center [250, 363] width 10 height 10
radio input "true"
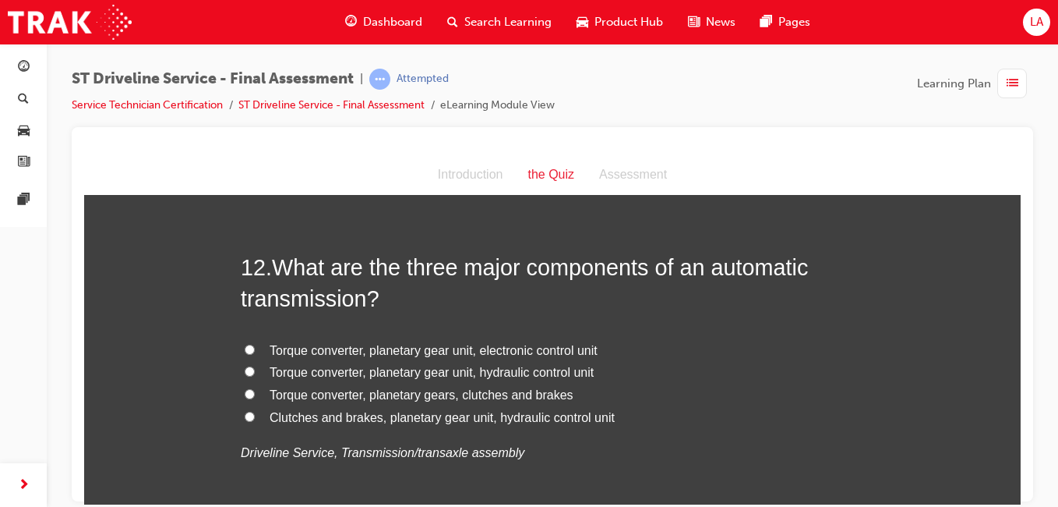
scroll to position [3837, 0]
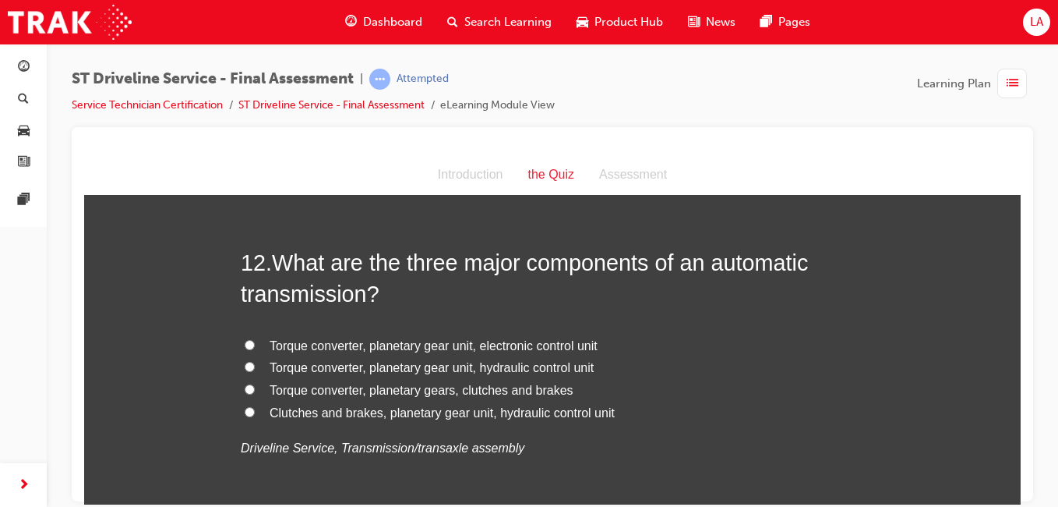
click at [662, 379] on label "Torque converter, planetary gears, clutches and brakes" at bounding box center [552, 390] width 623 height 23
click at [255, 383] on input "Torque converter, planetary gears, clutches and brakes" at bounding box center [250, 388] width 10 height 10
radio input "true"
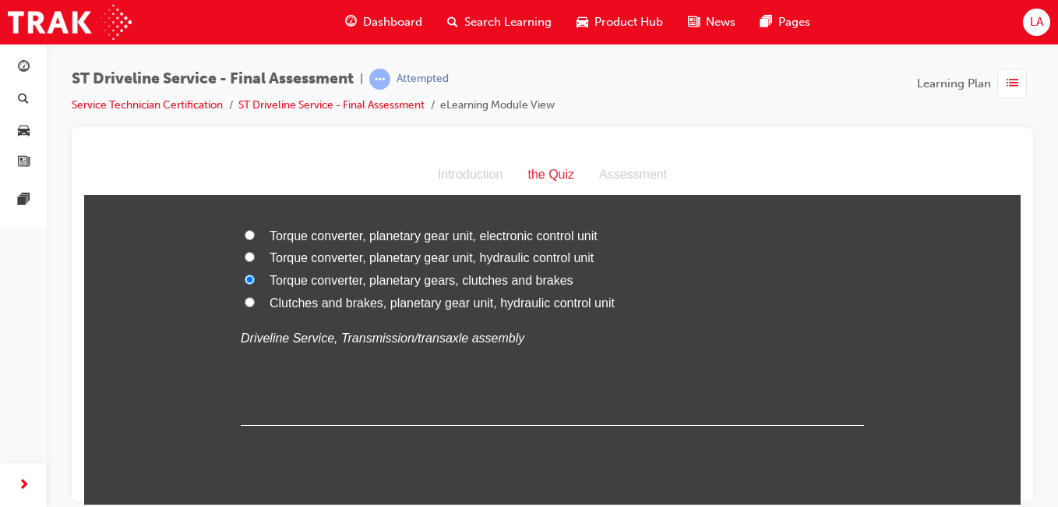
scroll to position [3953, 0]
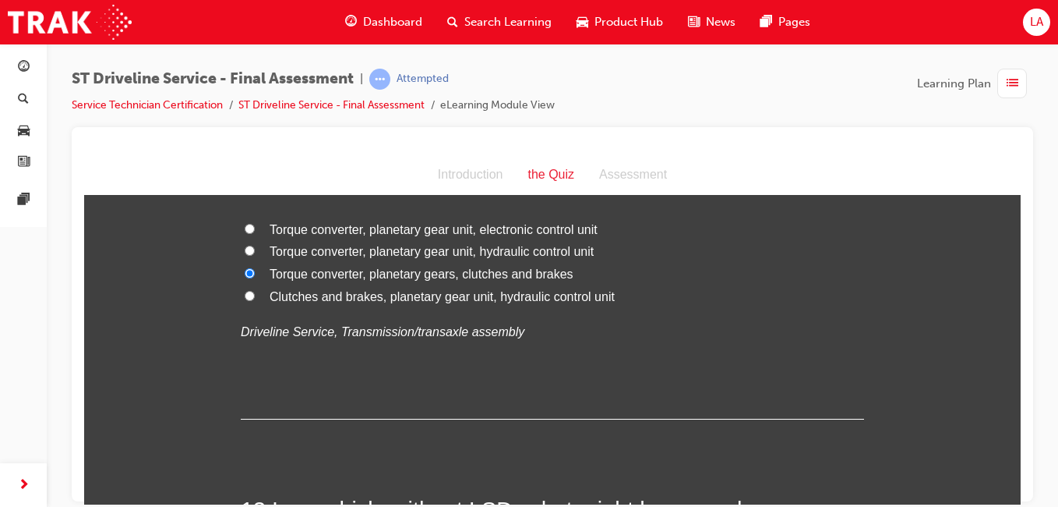
click at [697, 270] on label "Torque converter, planetary gears, clutches and brakes" at bounding box center [552, 274] width 623 height 23
click at [255, 270] on input "Torque converter, planetary gears, clutches and brakes" at bounding box center [250, 272] width 10 height 10
click at [600, 263] on label "Torque converter, planetary gears, clutches and brakes" at bounding box center [552, 274] width 623 height 23
click at [255, 267] on input "Torque converter, planetary gears, clutches and brakes" at bounding box center [250, 272] width 10 height 10
click at [572, 253] on span "Torque converter, planetary gear unit, hydraulic control unit" at bounding box center [432, 250] width 324 height 13
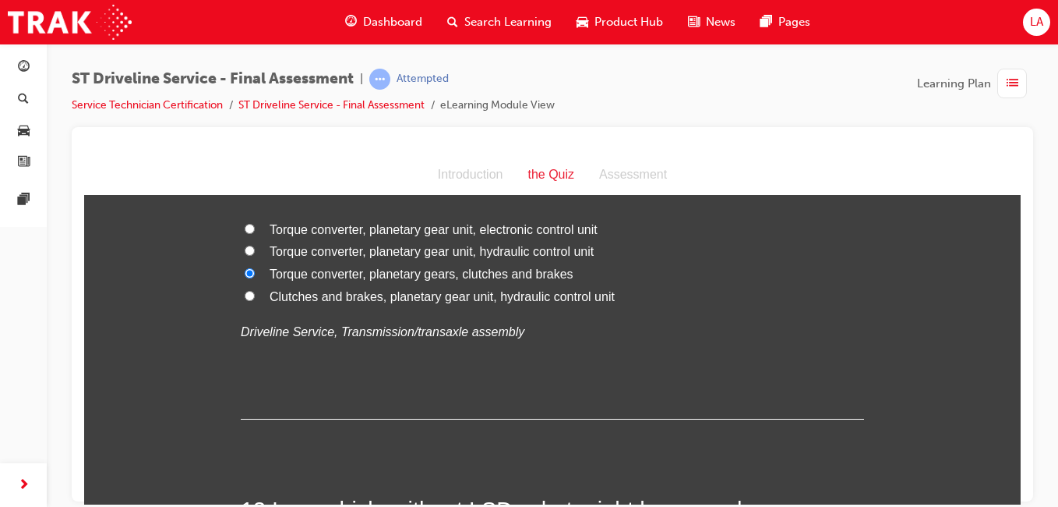
click at [255, 253] on input "Torque converter, planetary gear unit, hydraulic control unit" at bounding box center [250, 250] width 10 height 10
radio input "true"
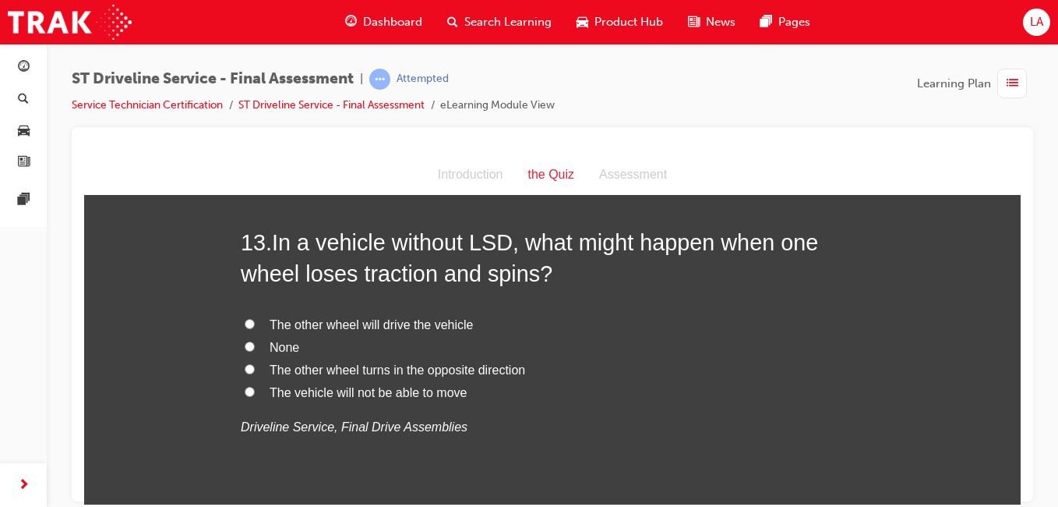
scroll to position [4210, 0]
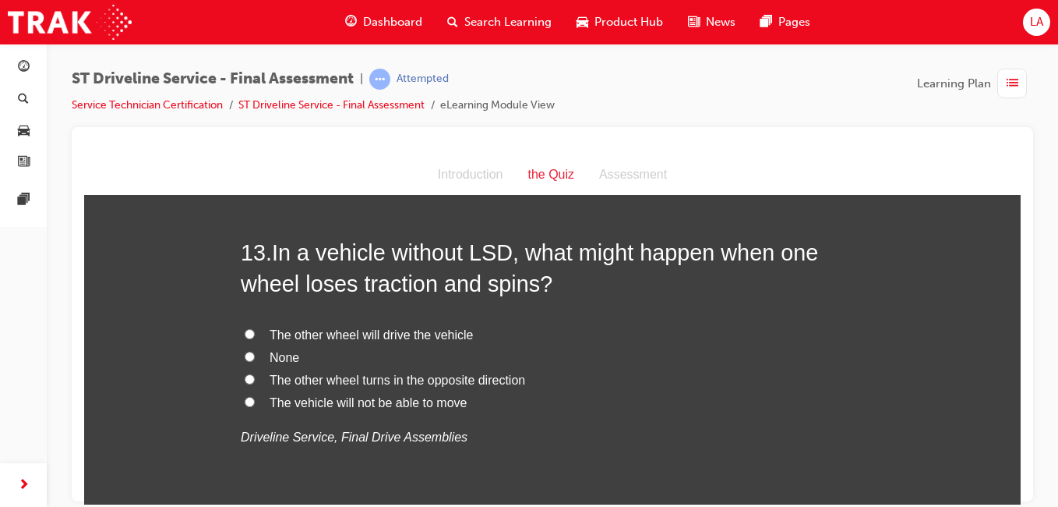
click at [532, 404] on label "The vehicle will not be able to move" at bounding box center [552, 402] width 623 height 23
click at [255, 404] on input "The vehicle will not be able to move" at bounding box center [250, 401] width 10 height 10
radio input "true"
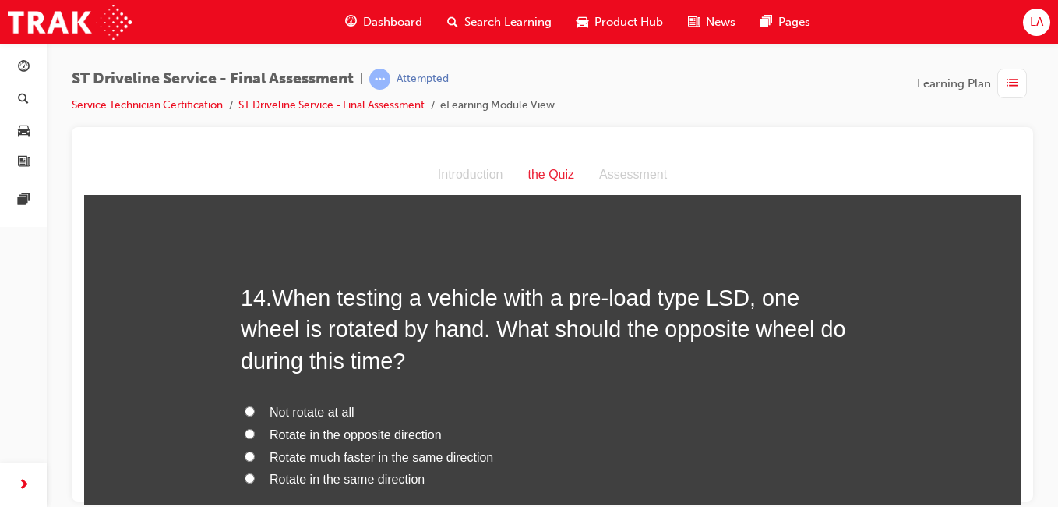
scroll to position [4574, 0]
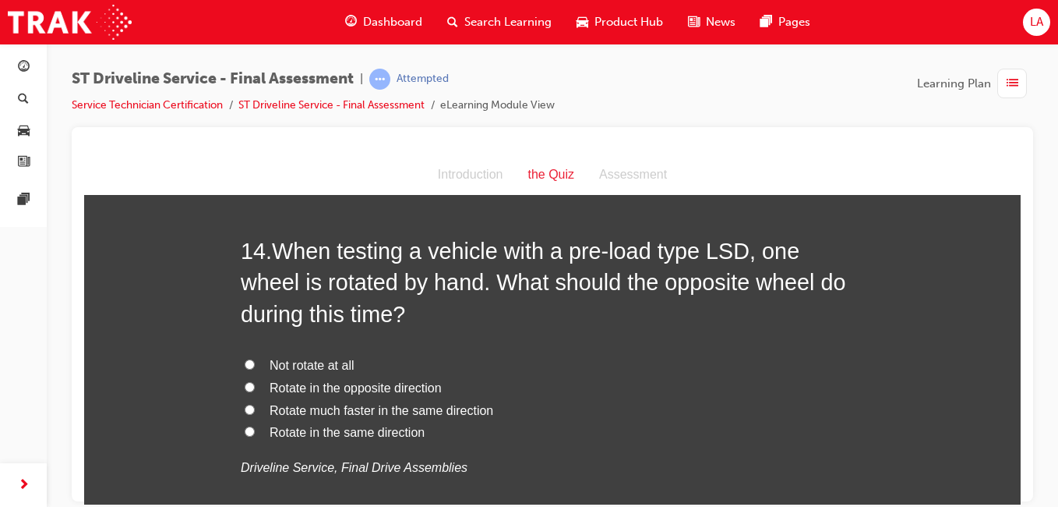
click at [493, 388] on label "Rotate in the opposite direction" at bounding box center [552, 387] width 623 height 23
click at [255, 388] on input "Rotate in the opposite direction" at bounding box center [250, 386] width 10 height 10
radio input "true"
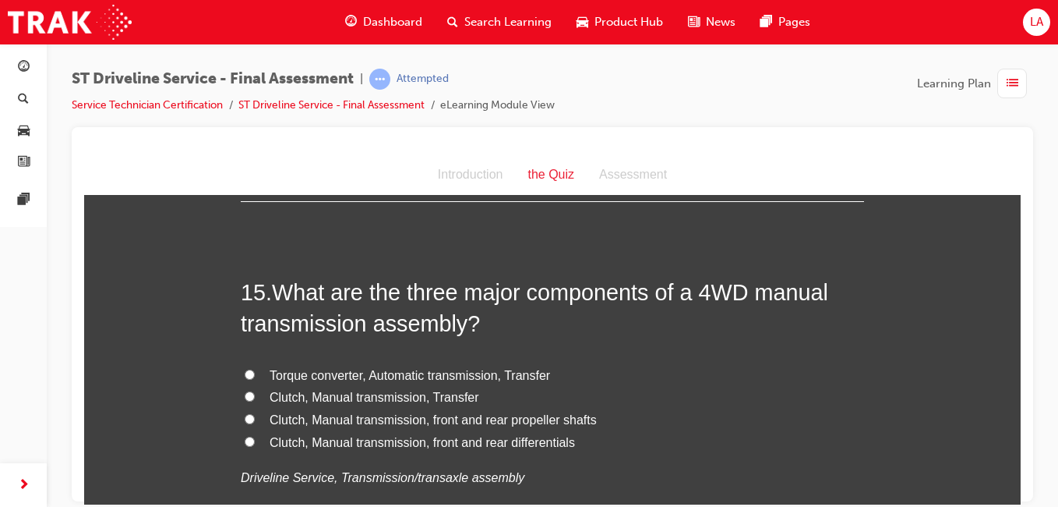
scroll to position [4944, 0]
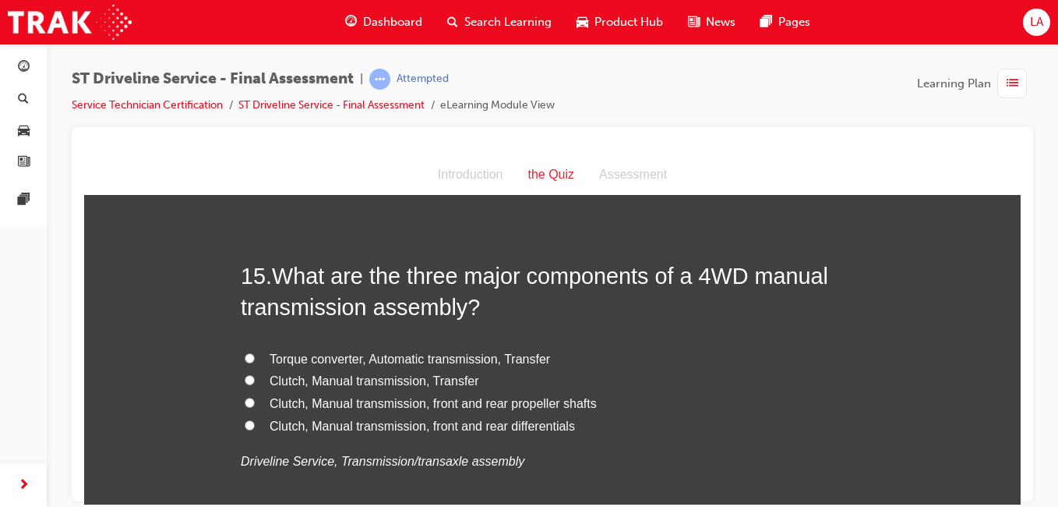
click at [589, 430] on label "Clutch, Manual transmission, front and rear differentials" at bounding box center [552, 426] width 623 height 23
click at [255, 429] on input "Clutch, Manual transmission, front and rear differentials" at bounding box center [250, 424] width 10 height 10
radio input "true"
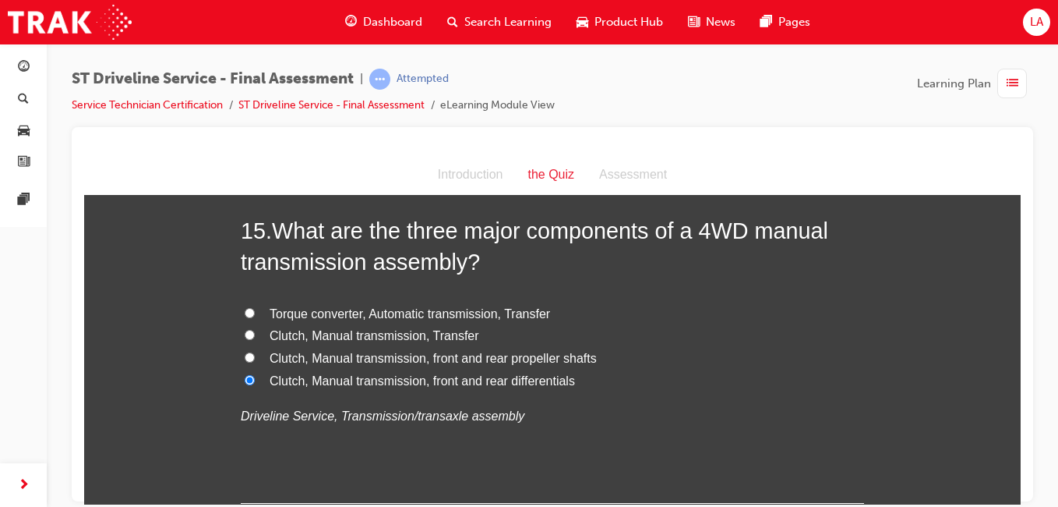
scroll to position [5106, 0]
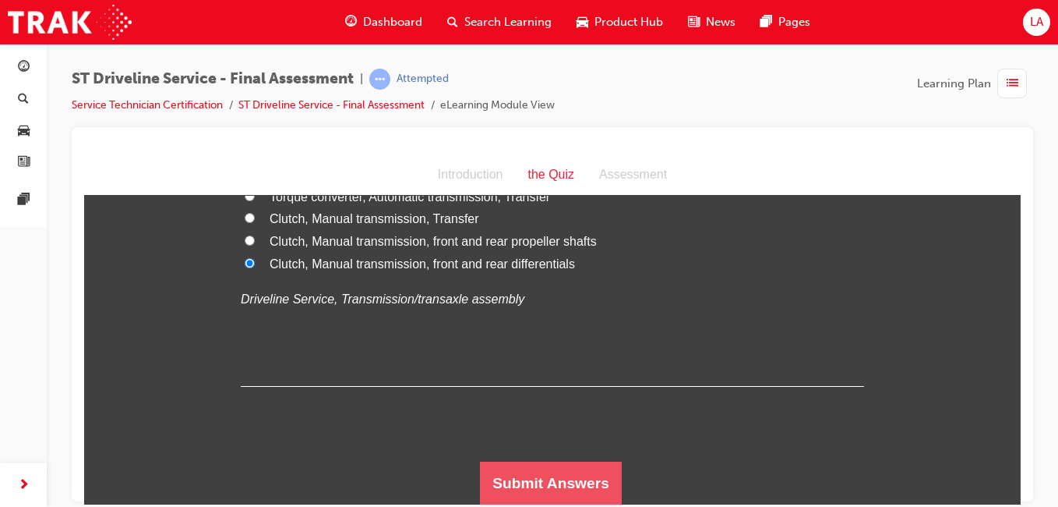
click at [571, 491] on button "Submit Answers" at bounding box center [551, 483] width 142 height 44
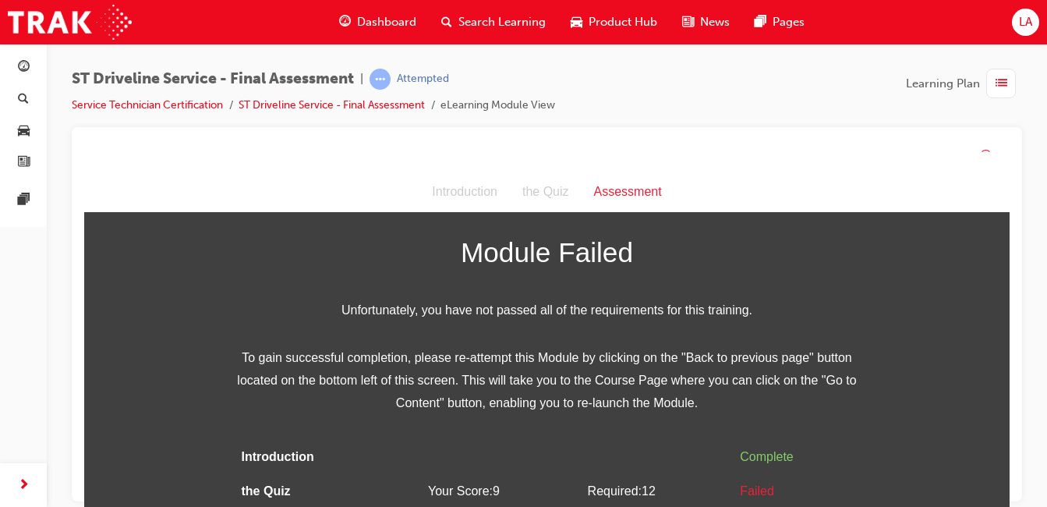
scroll to position [59, 0]
